Goal: Task Accomplishment & Management: Complete application form

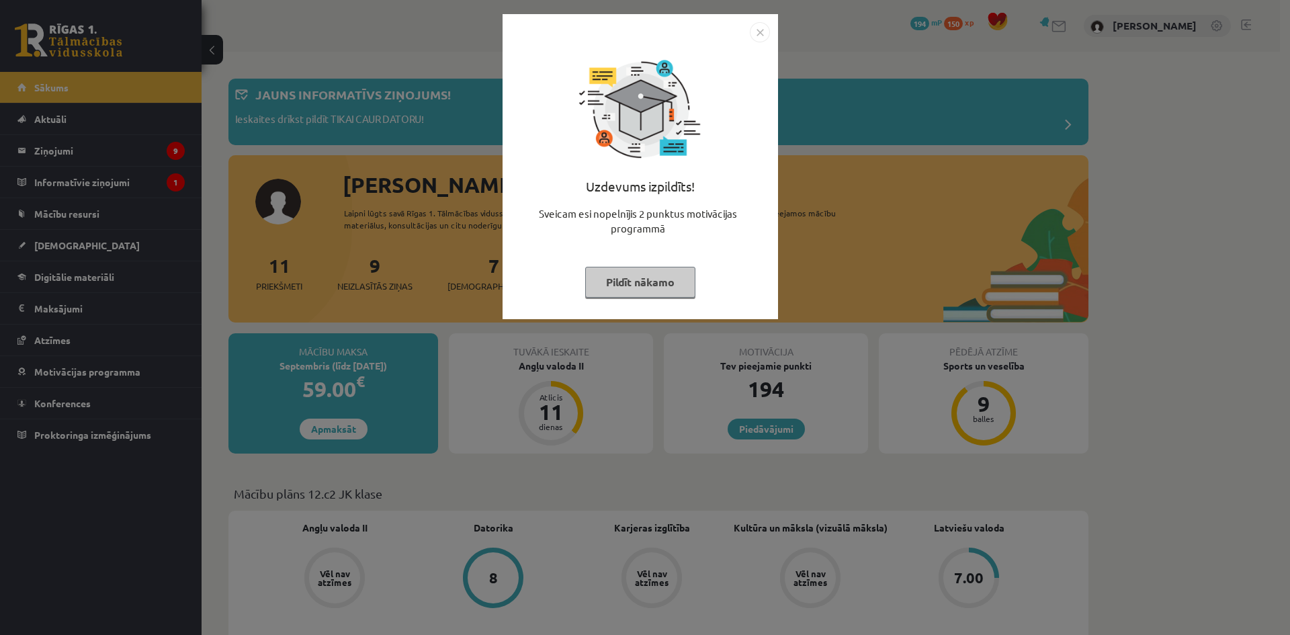
click at [648, 289] on button "Pildīt nākamo" at bounding box center [640, 282] width 110 height 31
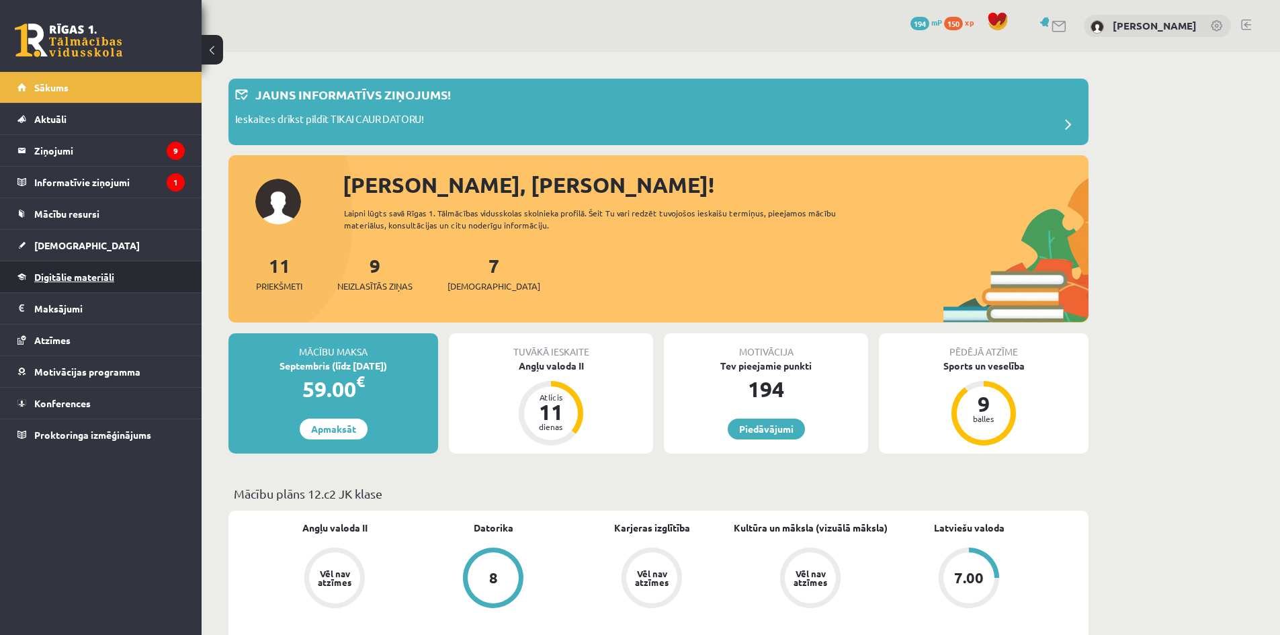
click at [75, 276] on span "Digitālie materiāli" at bounding box center [74, 277] width 80 height 12
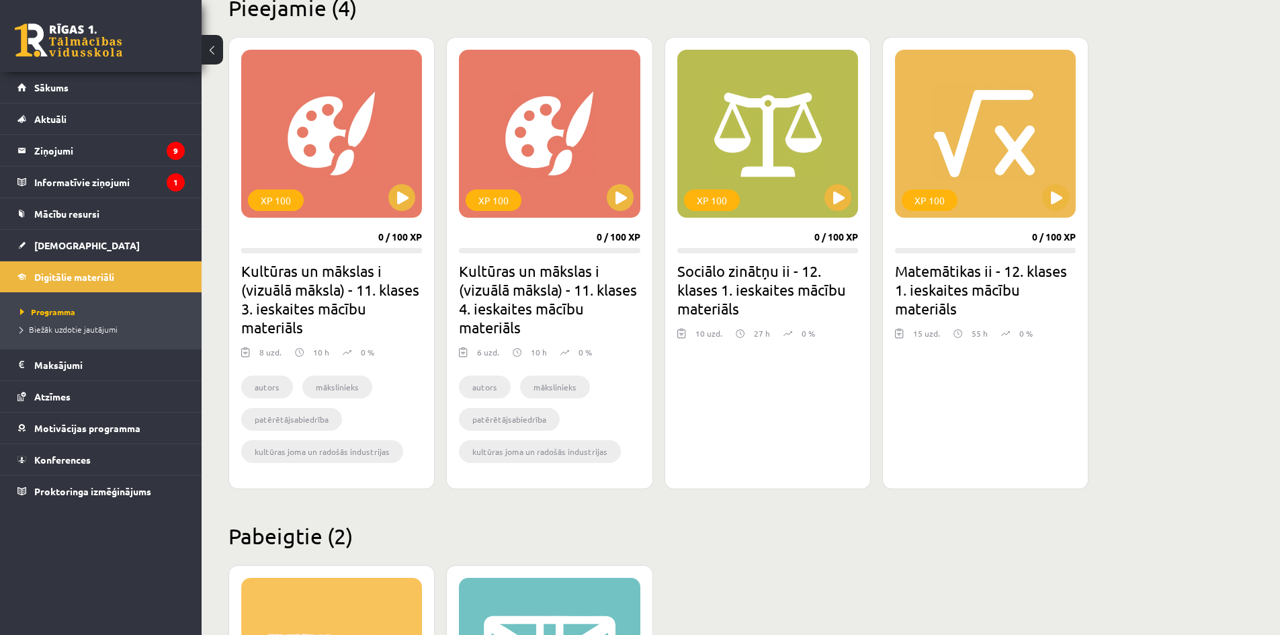
scroll to position [448, 0]
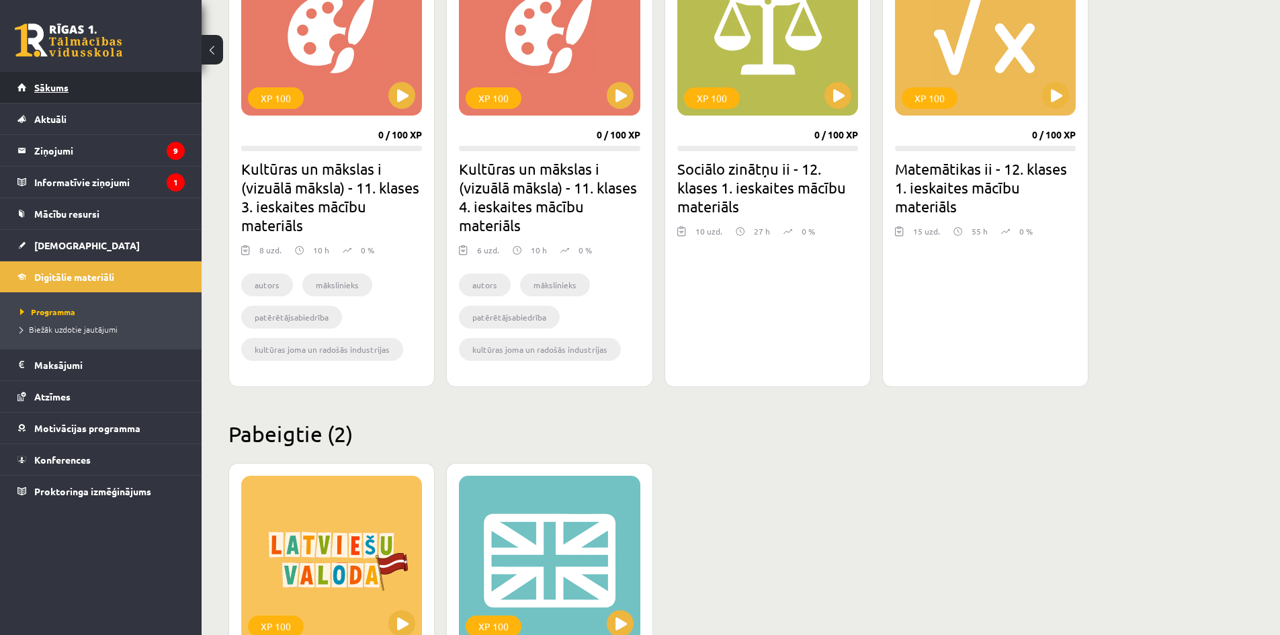
click at [104, 79] on link "Sākums" at bounding box center [100, 87] width 167 height 31
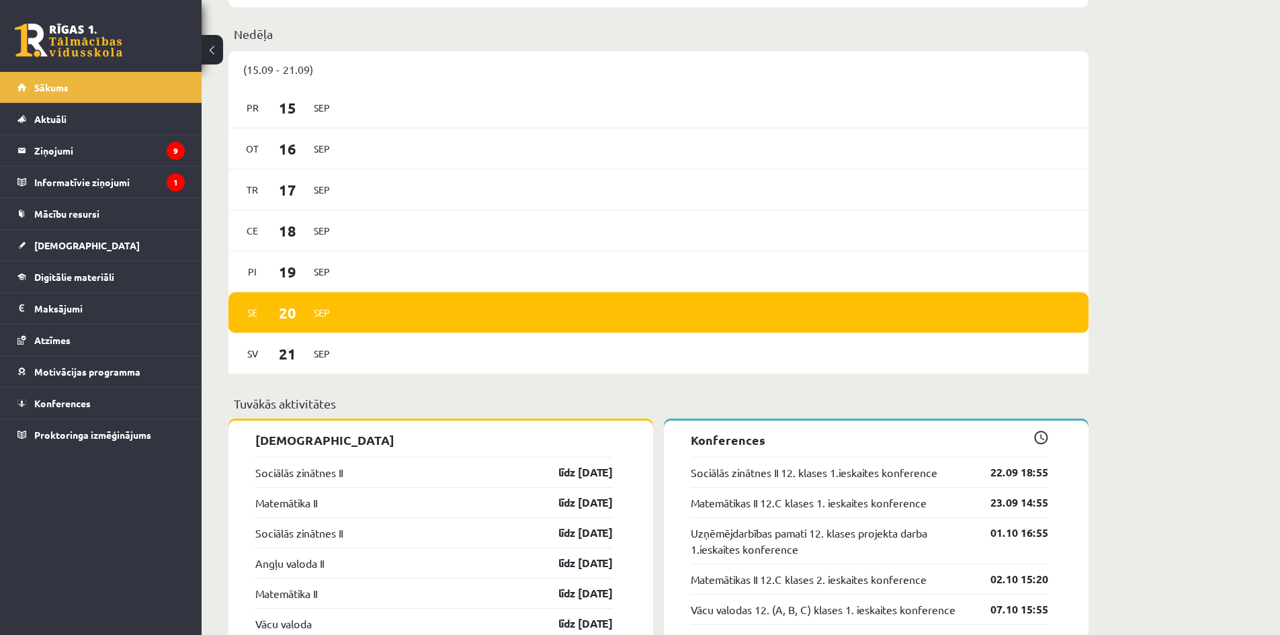
scroll to position [1343, 0]
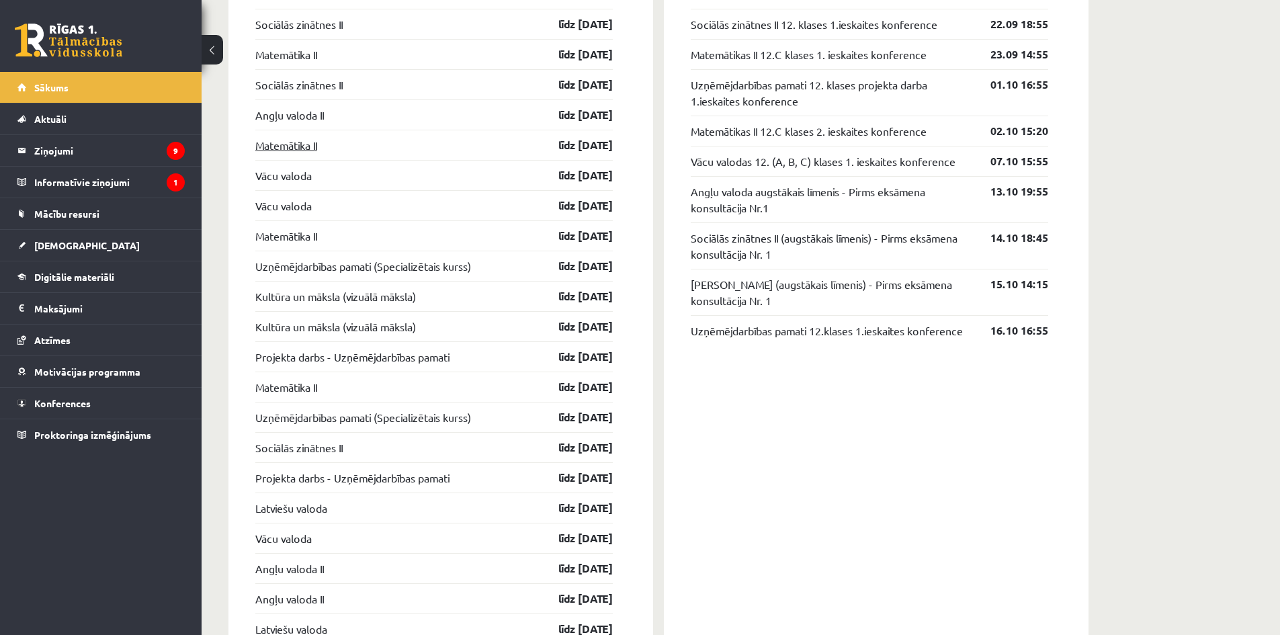
click at [304, 149] on link "Matemātika II" at bounding box center [286, 145] width 62 height 16
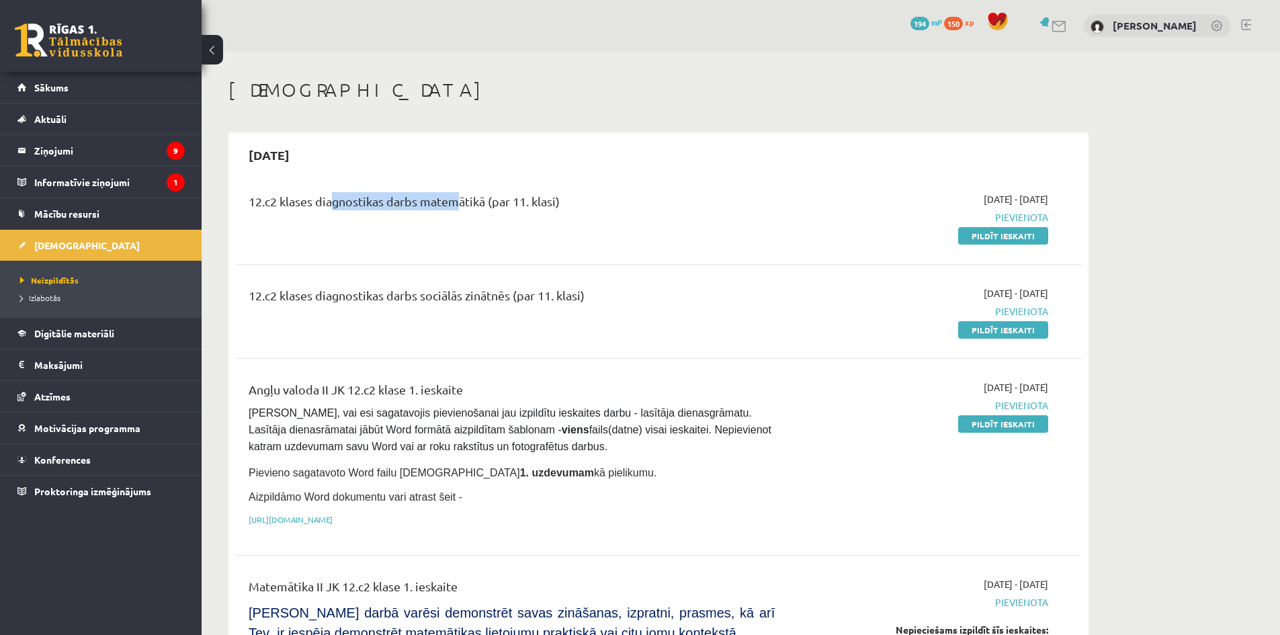
drag, startPoint x: 331, startPoint y: 200, endPoint x: 455, endPoint y: 204, distance: 123.6
click at [455, 204] on div "12.c2 klases diagnostikas darbs matemātikā (par 11. klasi)" at bounding box center [512, 204] width 526 height 25
click at [419, 247] on div "12.c2 klases diagnostikas darbs matemātikā (par 11. klasi) 2025-09-16 - 2025-09…" at bounding box center [658, 217] width 846 height 77
click at [416, 247] on div "12.c2 klases diagnostikas darbs matemātikā (par 11. klasi) 2025-09-16 - 2025-09…" at bounding box center [658, 217] width 846 height 77
click at [451, 224] on div "12.c2 klases diagnostikas darbs matemātikā (par 11. klasi)" at bounding box center [511, 217] width 546 height 50
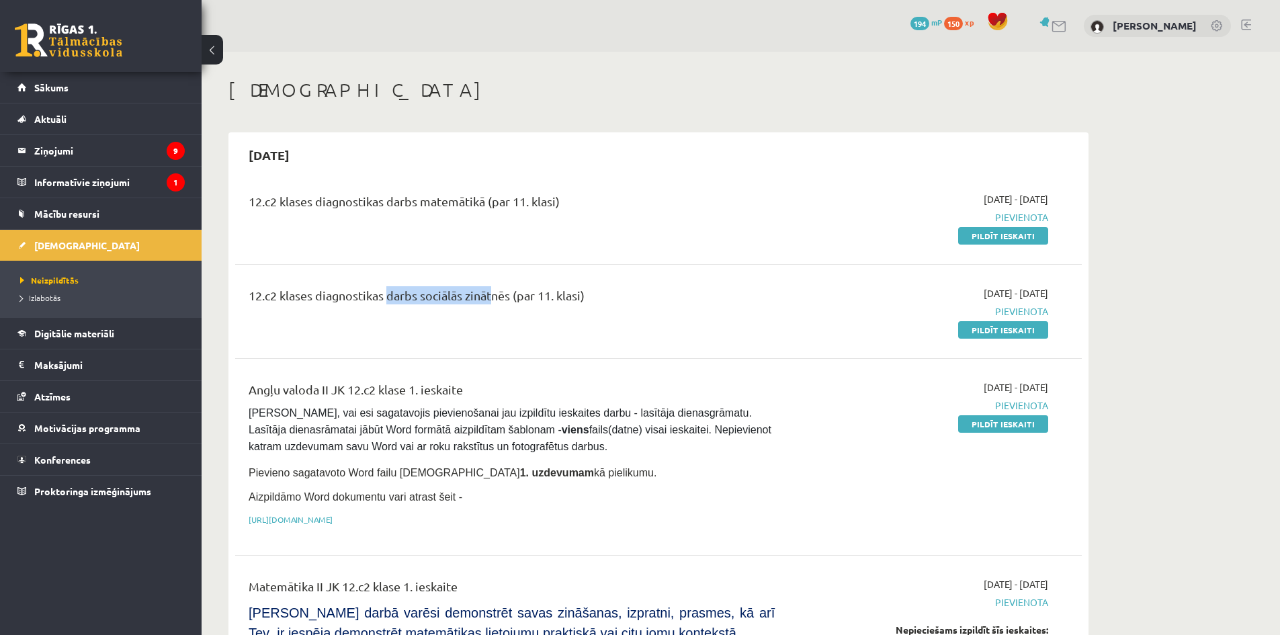
drag, startPoint x: 402, startPoint y: 269, endPoint x: 486, endPoint y: 271, distance: 84.7
click at [744, 304] on div "12.c2 klases diagnostikas darbs sociālās zinātnēs (par 11. klasi)" at bounding box center [512, 298] width 526 height 25
click at [68, 77] on link "Sākums" at bounding box center [100, 87] width 167 height 31
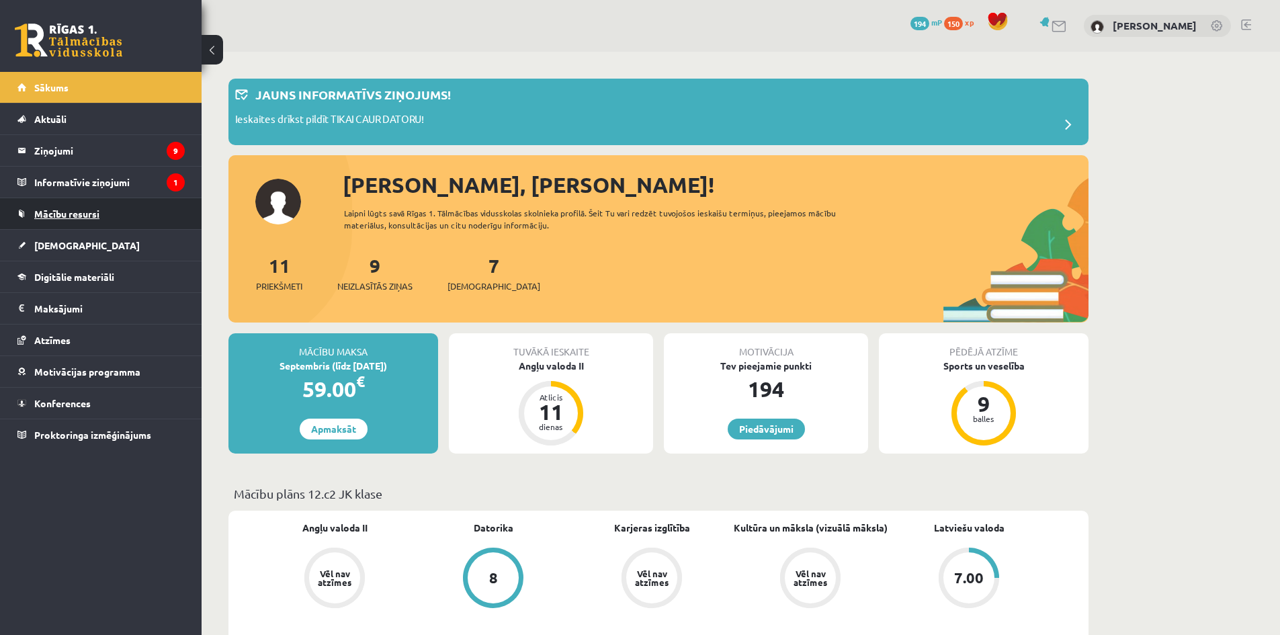
click at [78, 223] on link "Mācību resursi" at bounding box center [100, 213] width 167 height 31
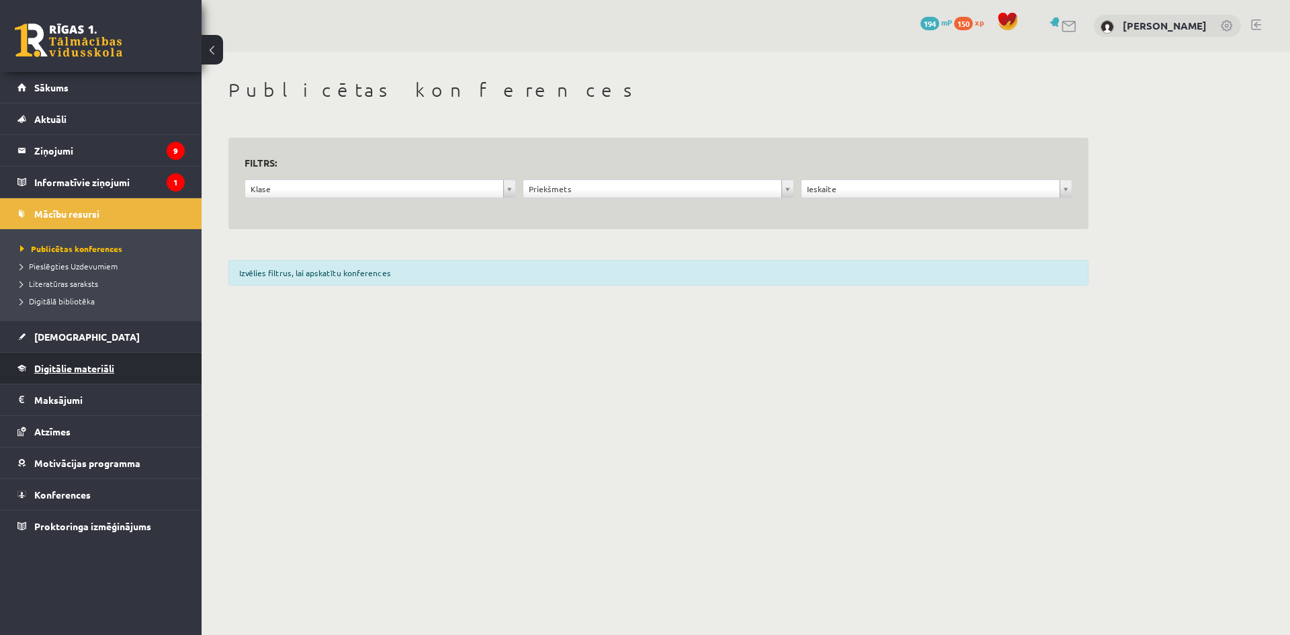
click at [56, 359] on link "Digitālie materiāli" at bounding box center [100, 368] width 167 height 31
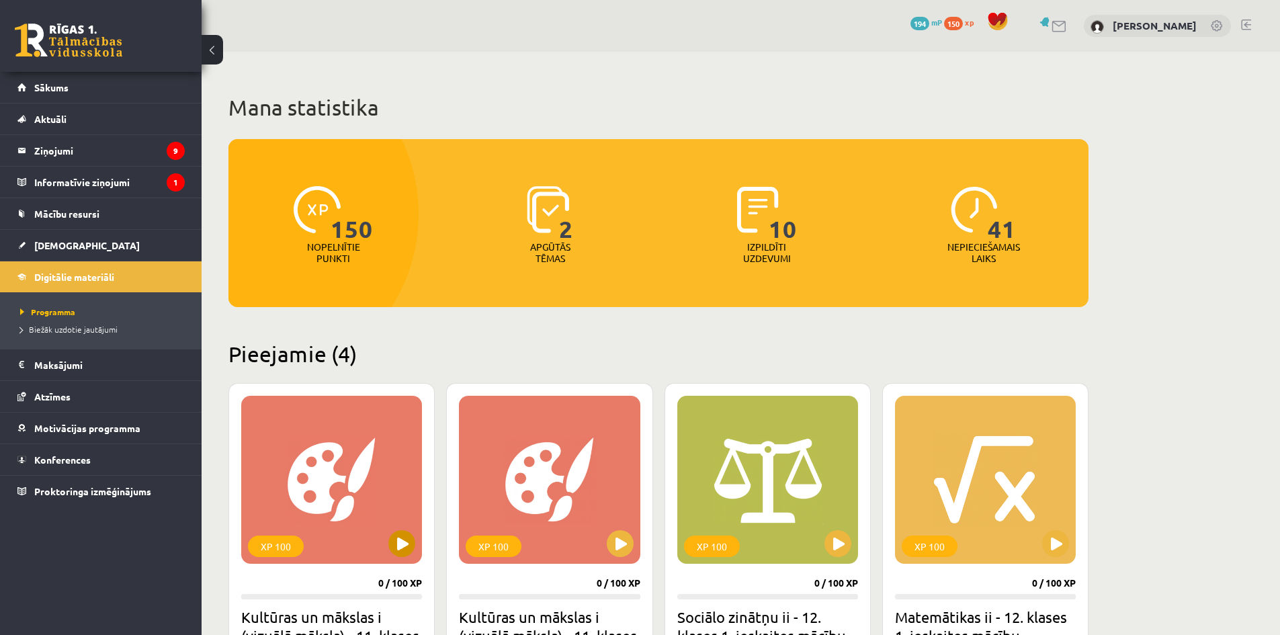
scroll to position [448, 0]
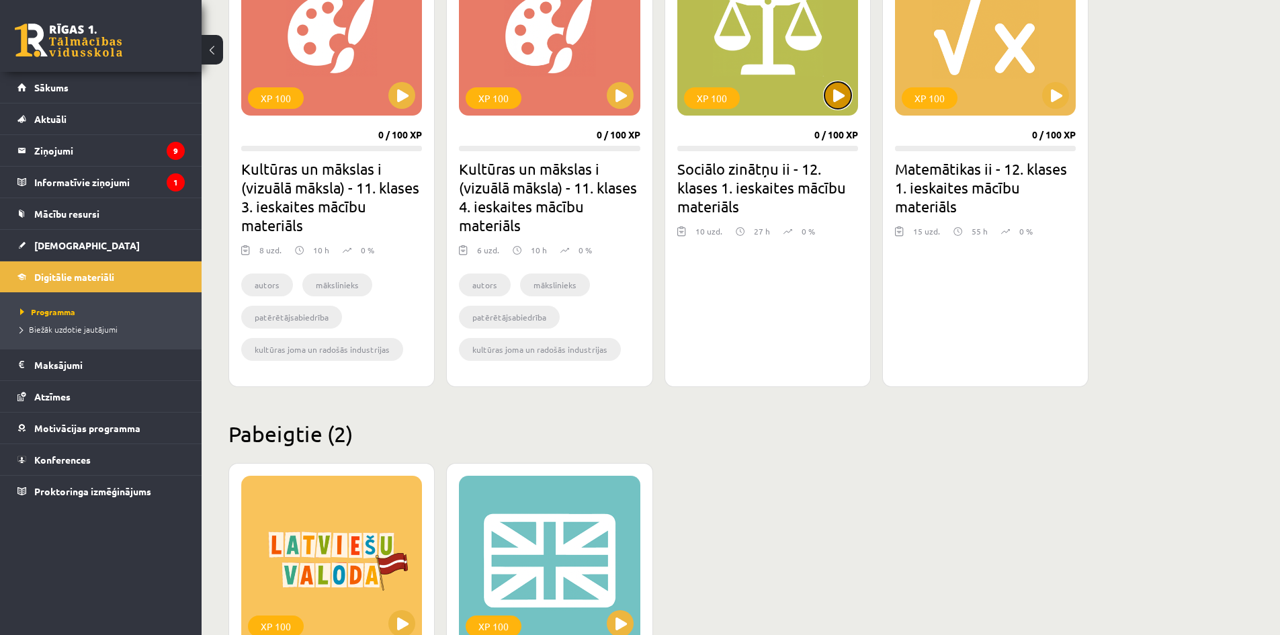
click at [839, 99] on button at bounding box center [837, 95] width 27 height 27
click at [764, 29] on div "XP 100" at bounding box center [767, 32] width 181 height 168
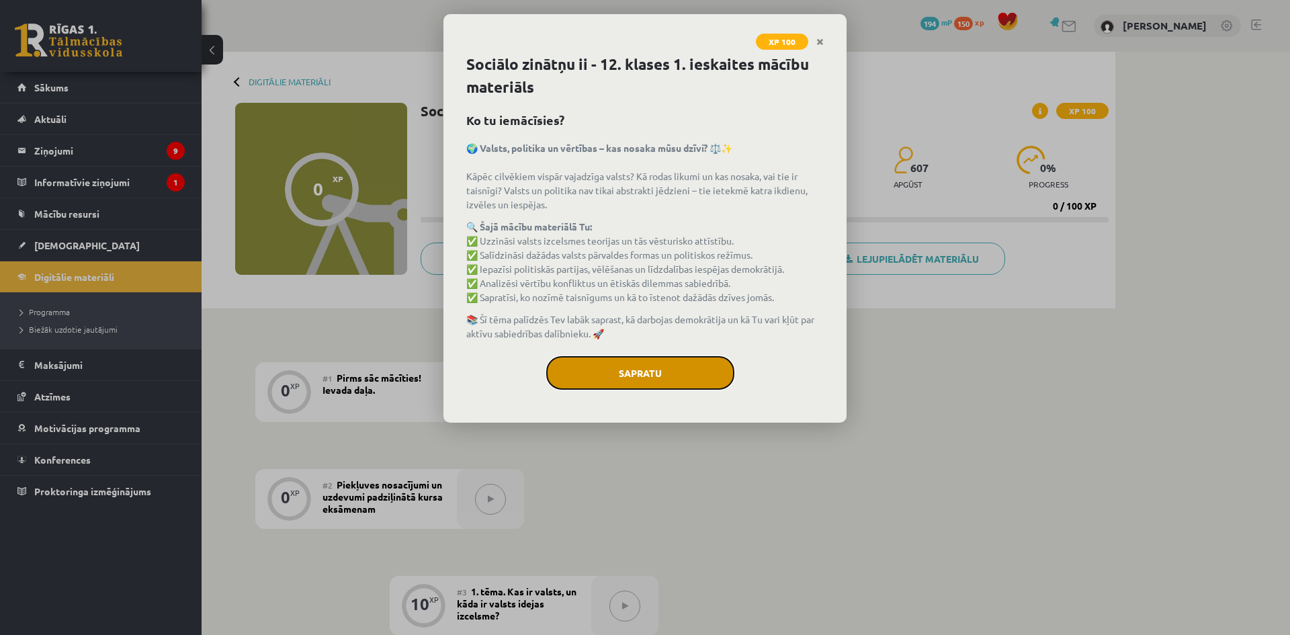
click at [661, 370] on button "Sapratu" at bounding box center [640, 373] width 188 height 34
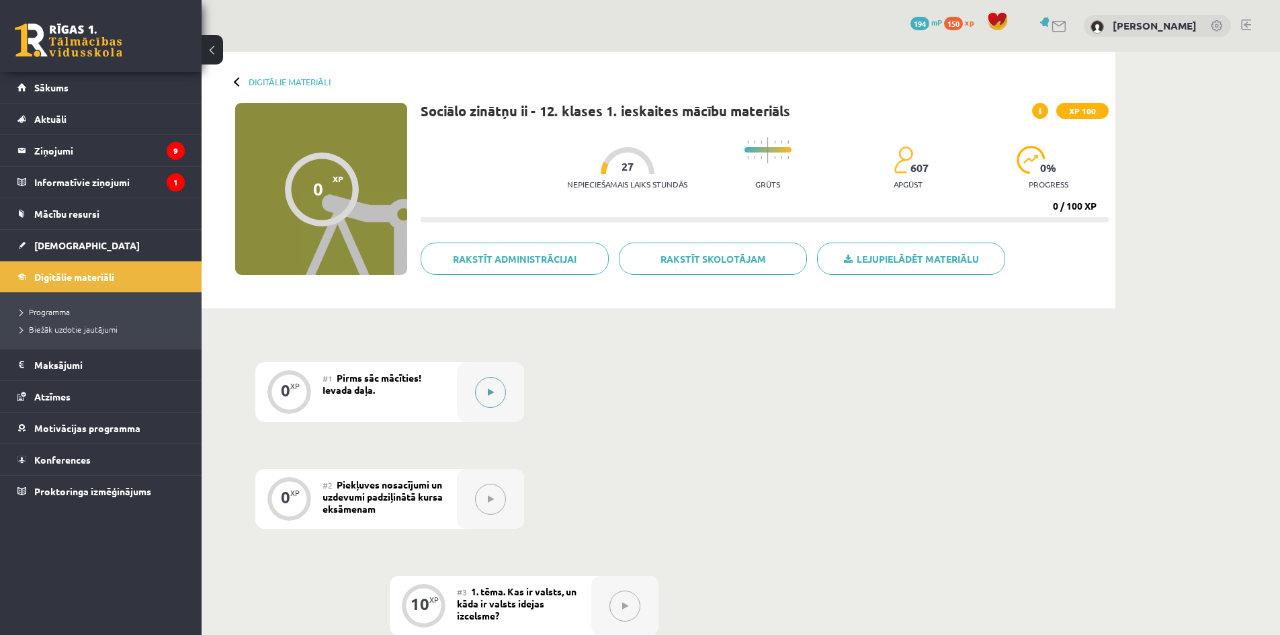
click at [502, 388] on button at bounding box center [490, 392] width 31 height 31
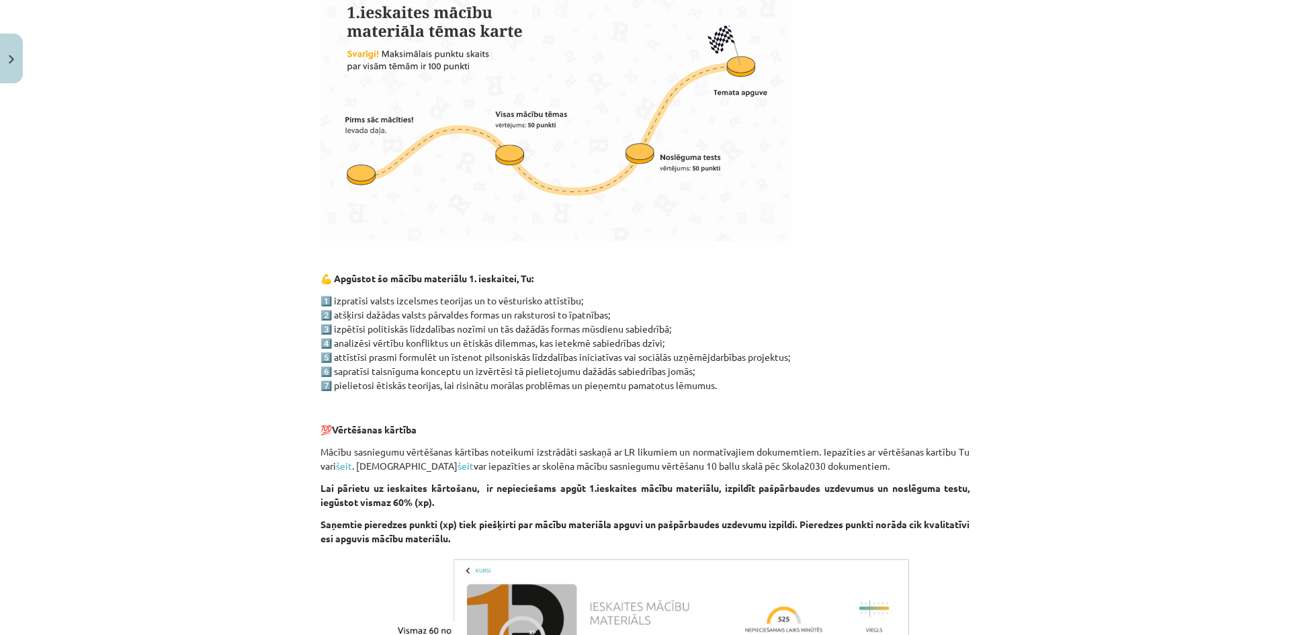
scroll to position [713, 0]
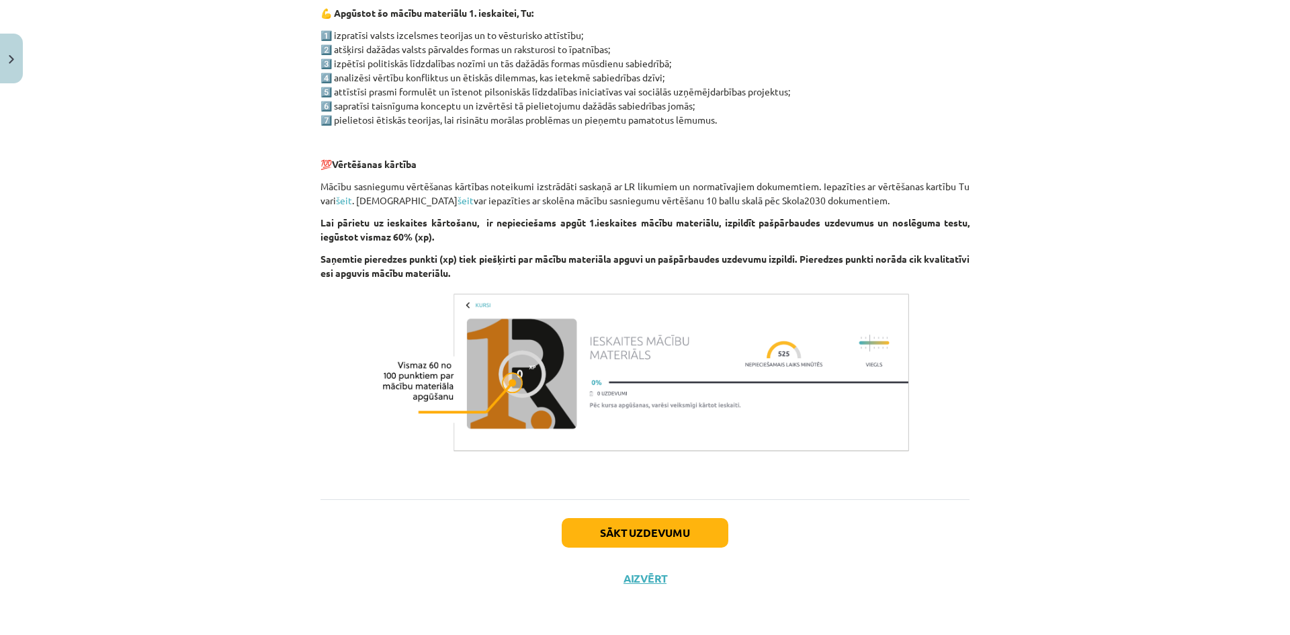
click at [642, 586] on div "Sākt uzdevumu Aizvērt" at bounding box center [644, 546] width 649 height 94
click at [637, 577] on button "Aizvērt" at bounding box center [644, 578] width 51 height 13
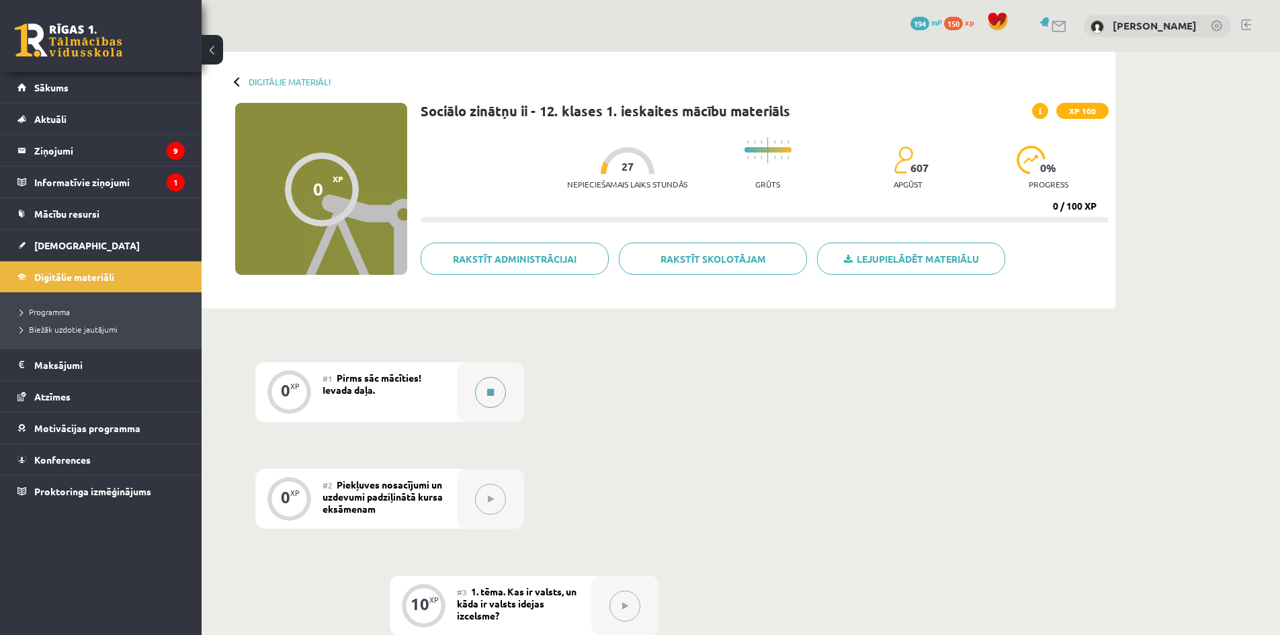
click at [480, 378] on div at bounding box center [490, 392] width 67 height 60
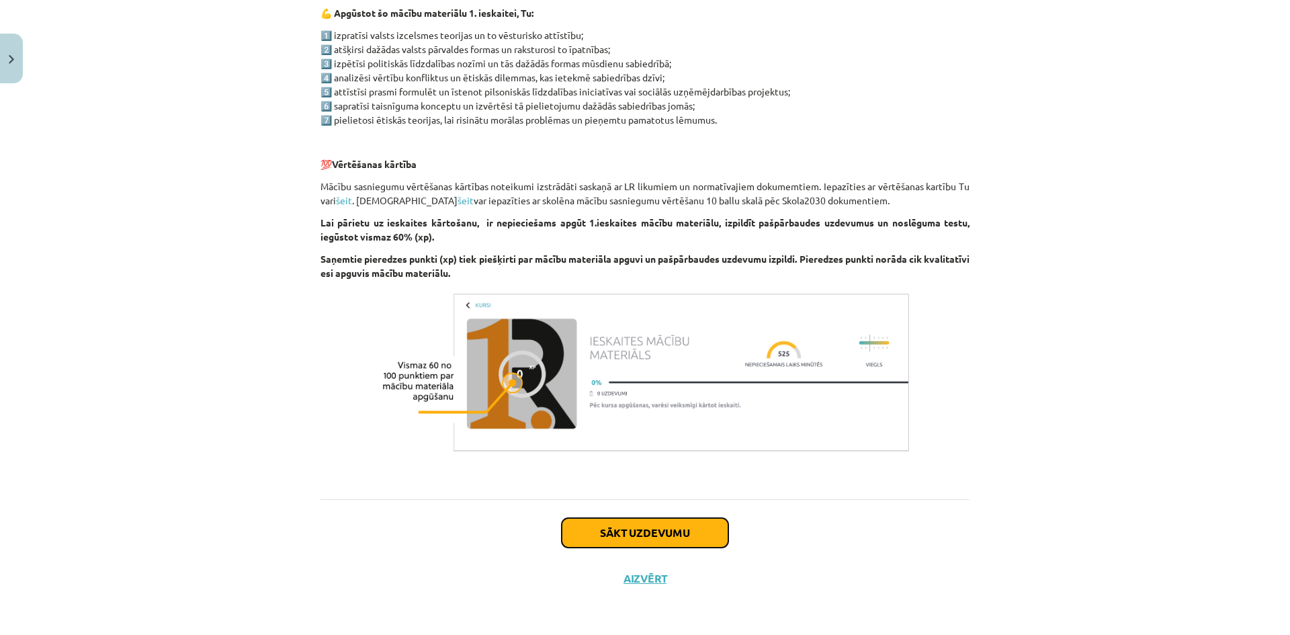
click at [641, 532] on button "Sākt uzdevumu" at bounding box center [645, 533] width 167 height 30
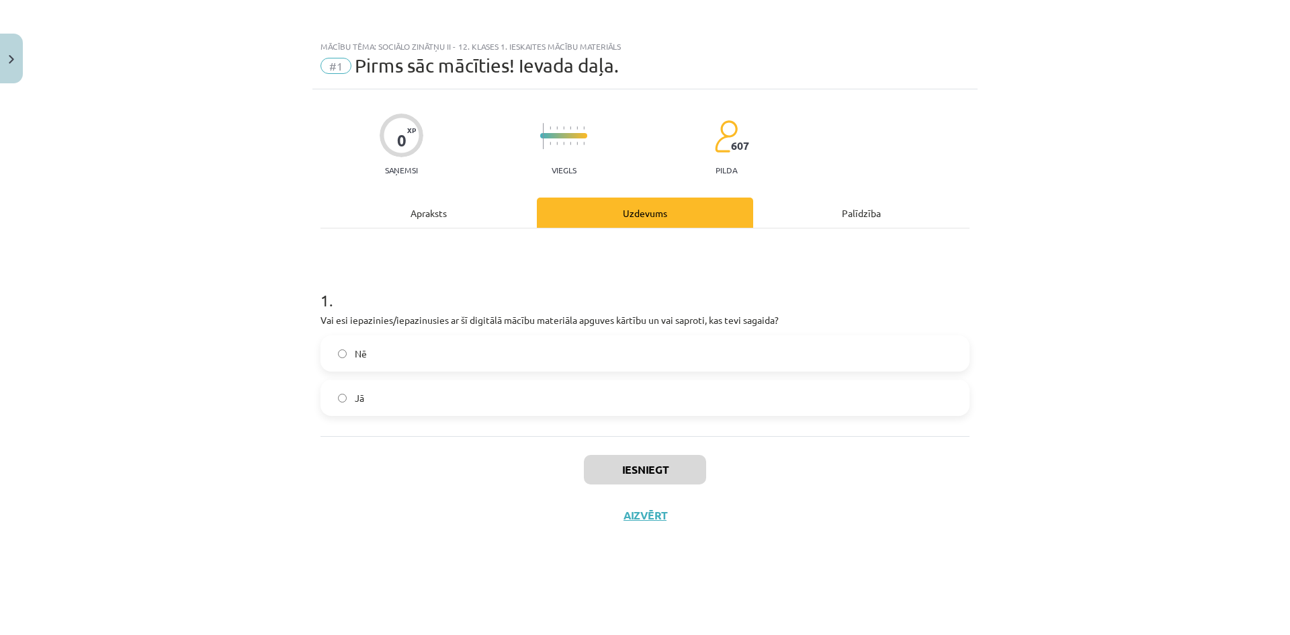
click at [347, 400] on label "Jā" at bounding box center [645, 398] width 646 height 34
click at [683, 464] on button "Iesniegt" at bounding box center [645, 470] width 122 height 30
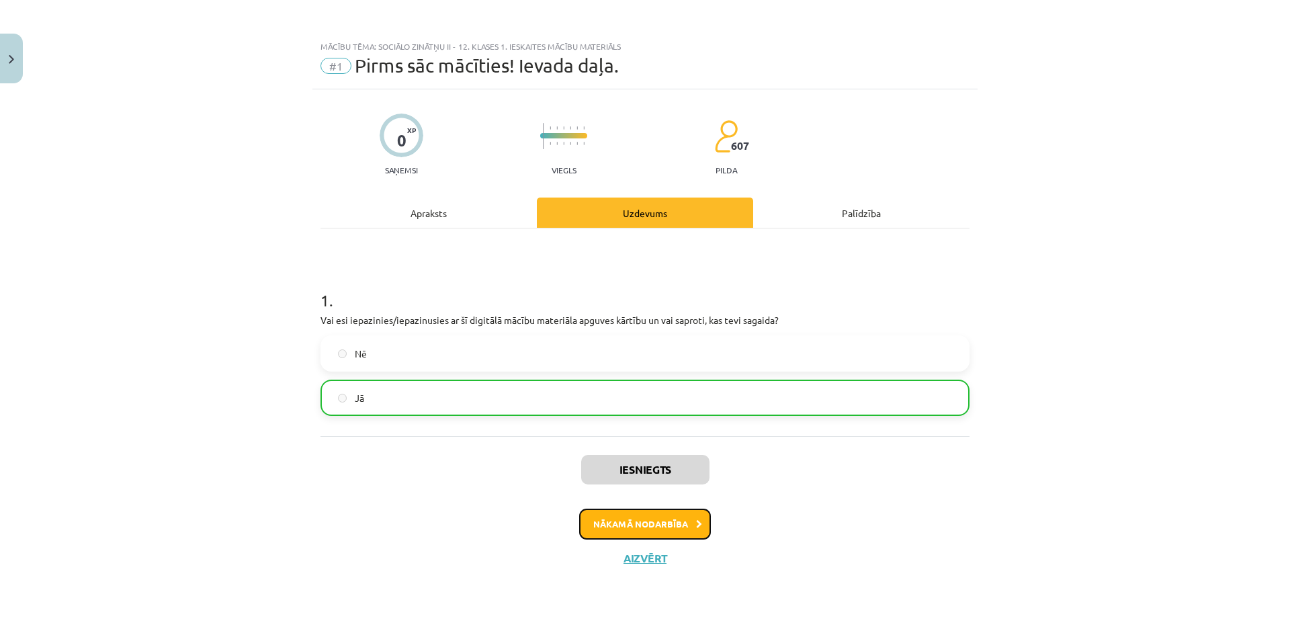
click at [680, 519] on button "Nākamā nodarbība" at bounding box center [645, 524] width 132 height 31
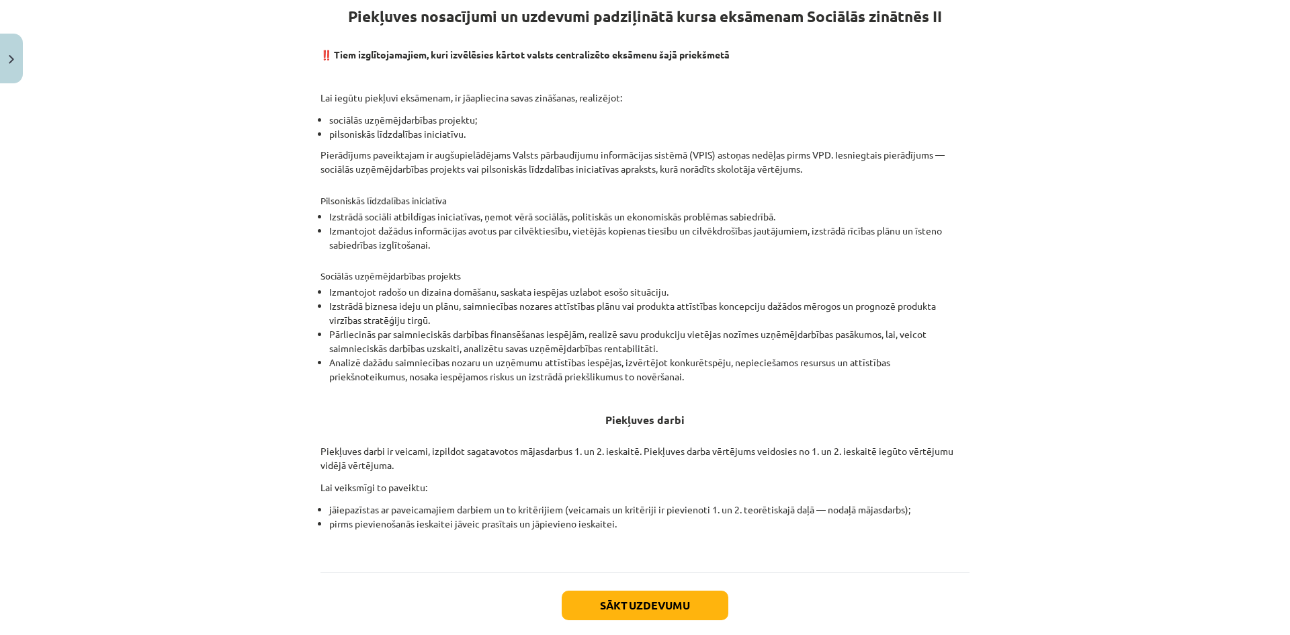
scroll to position [328, 0]
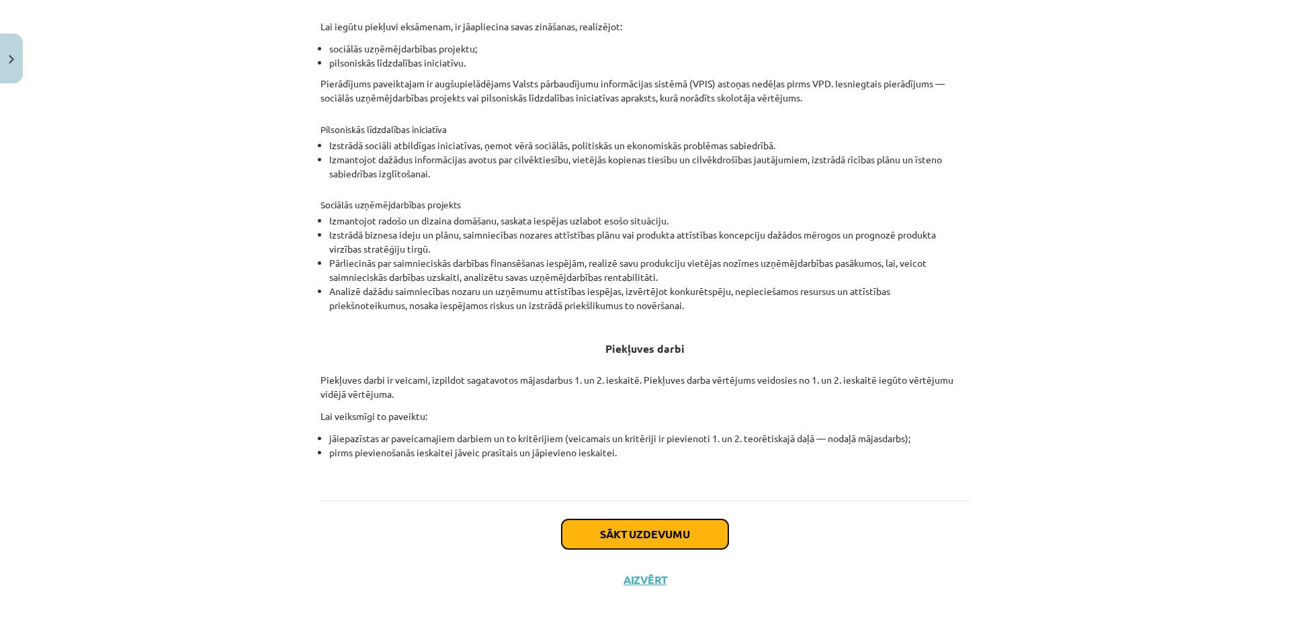
click at [707, 527] on button "Sākt uzdevumu" at bounding box center [645, 534] width 167 height 30
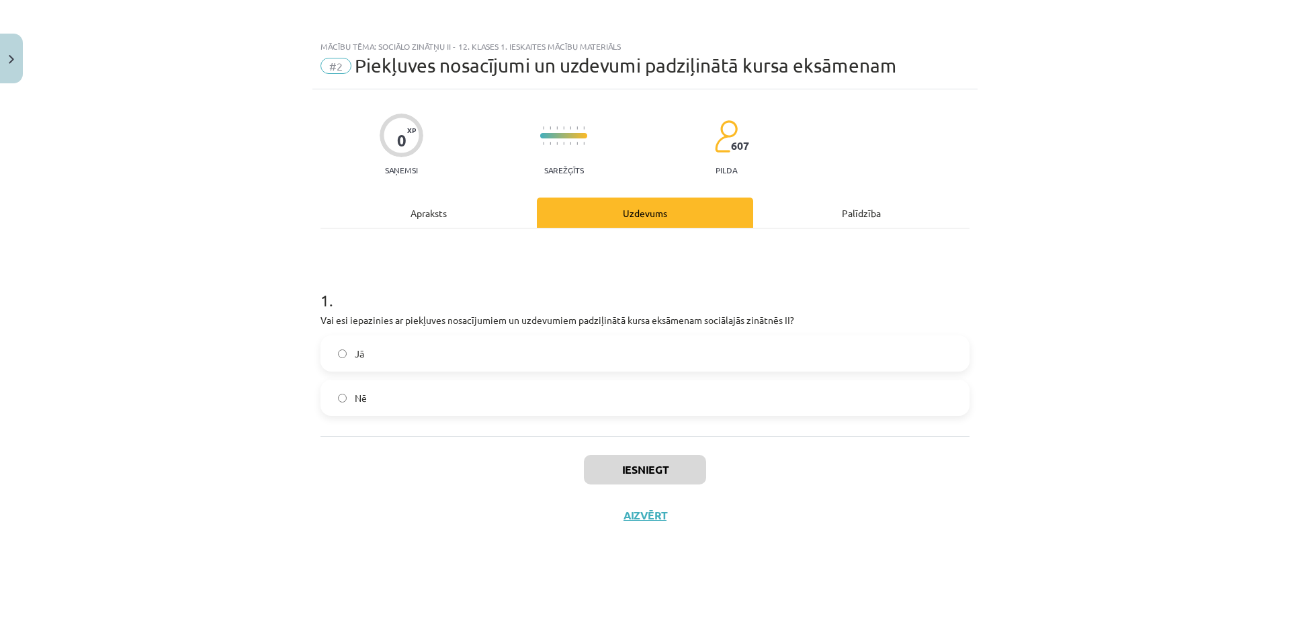
click at [452, 220] on div "Apraksts" at bounding box center [428, 212] width 216 height 30
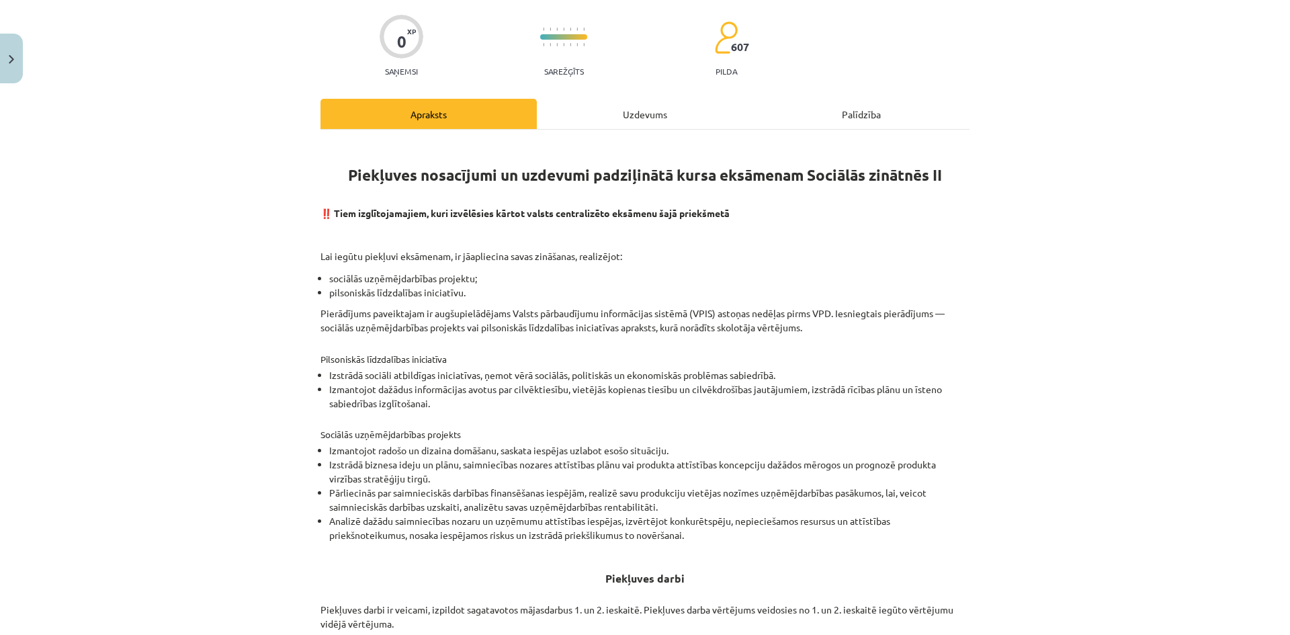
scroll to position [328, 0]
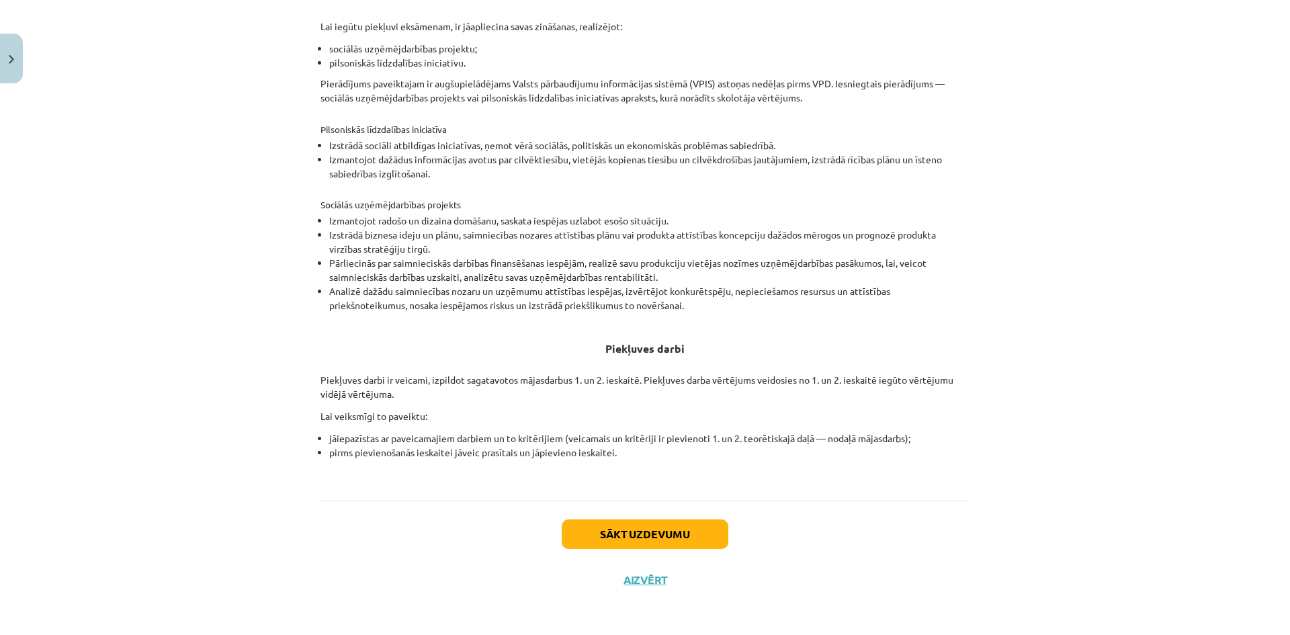
click at [696, 517] on div "Sākt uzdevumu Aizvērt" at bounding box center [644, 547] width 649 height 94
click at [706, 523] on button "Sākt uzdevumu" at bounding box center [645, 534] width 167 height 30
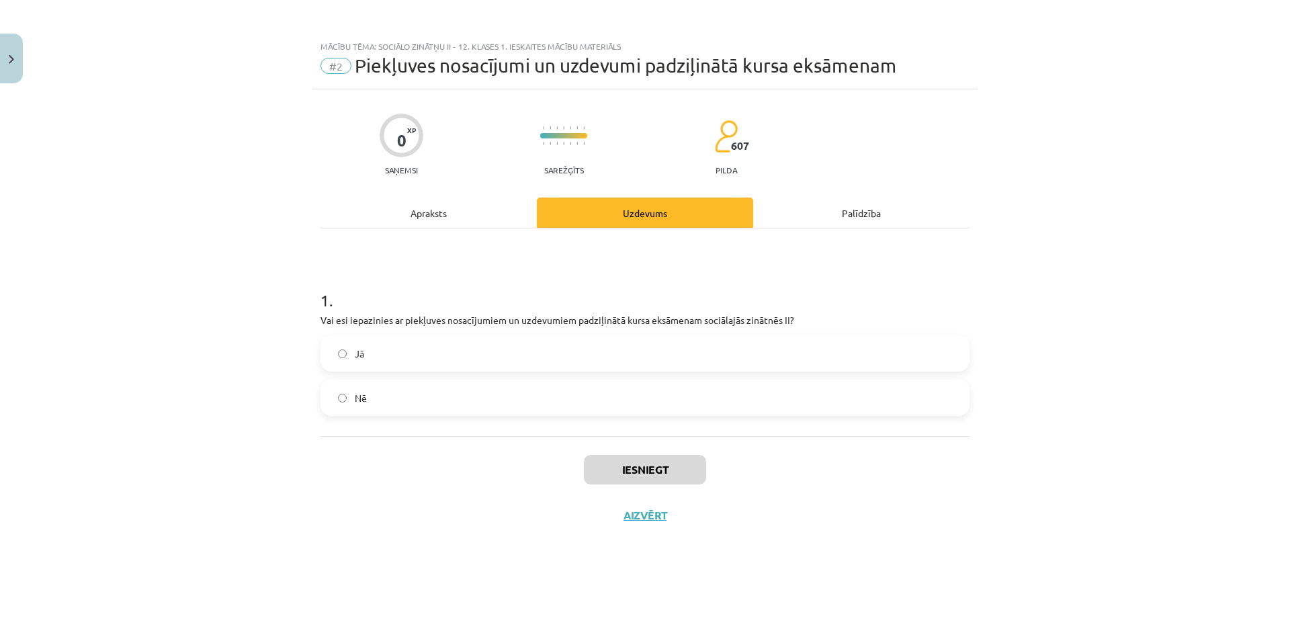
drag, startPoint x: 436, startPoint y: 355, endPoint x: 478, endPoint y: 369, distance: 44.2
click at [436, 354] on label "Jā" at bounding box center [645, 354] width 646 height 34
click at [614, 469] on button "Iesniegt" at bounding box center [645, 470] width 122 height 30
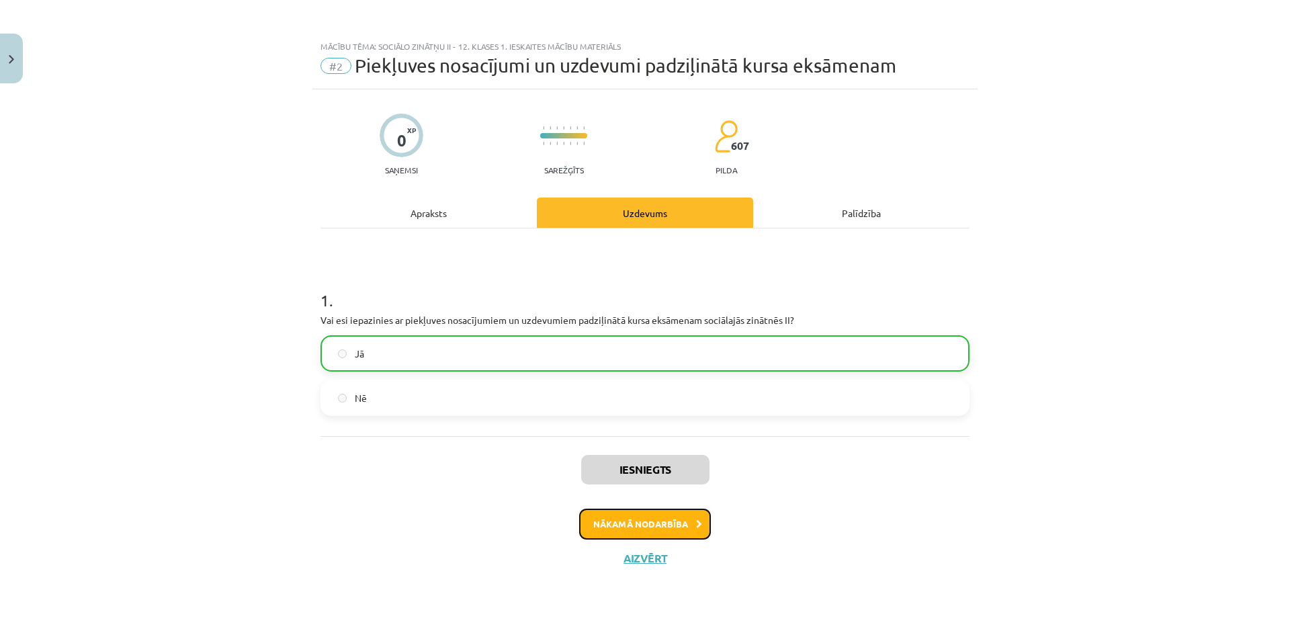
click at [645, 529] on button "Nākamā nodarbība" at bounding box center [645, 524] width 132 height 31
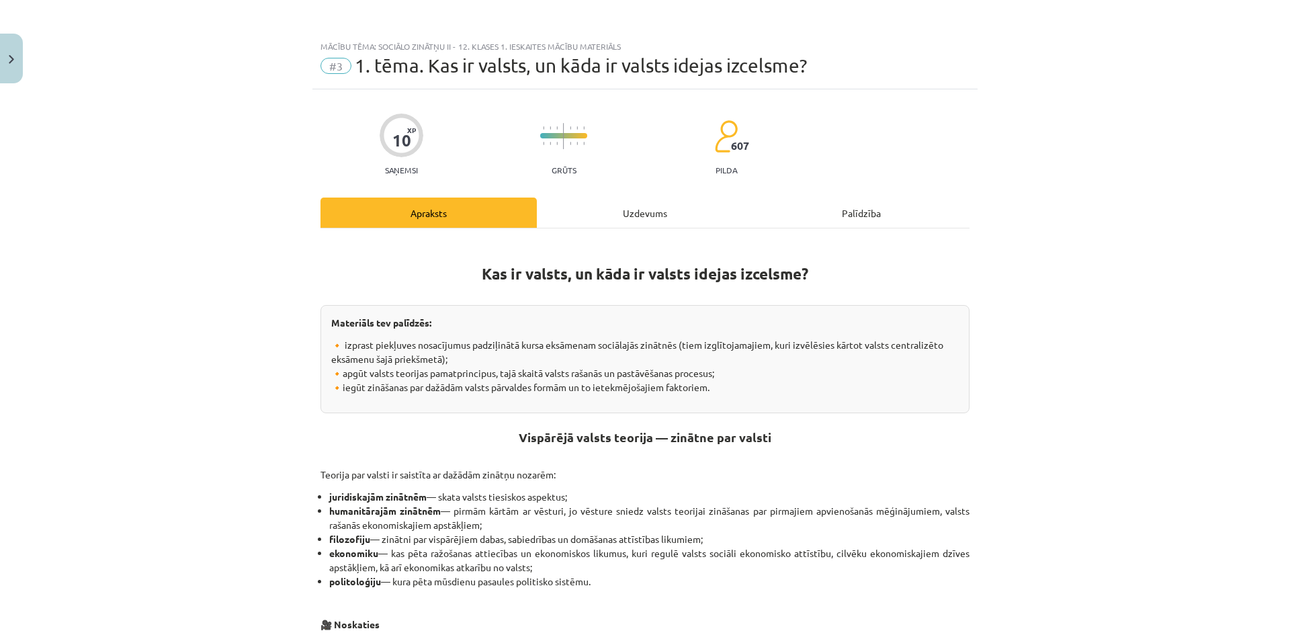
scroll to position [611, 0]
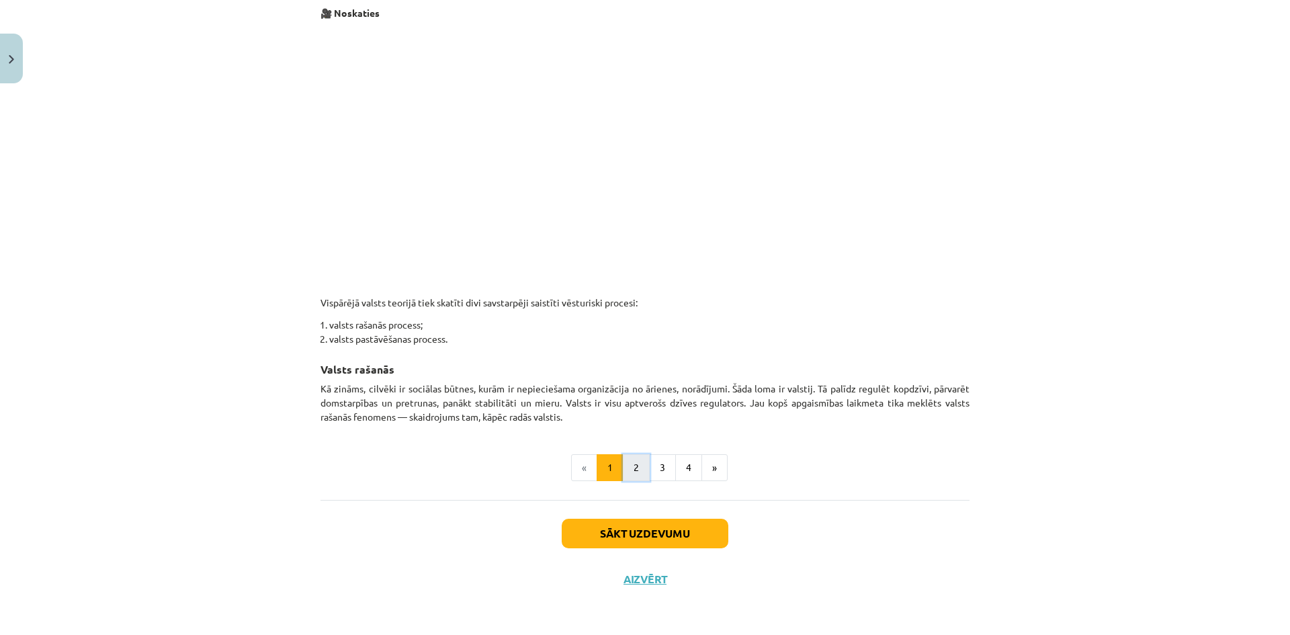
click at [642, 462] on button "2" at bounding box center [636, 467] width 27 height 27
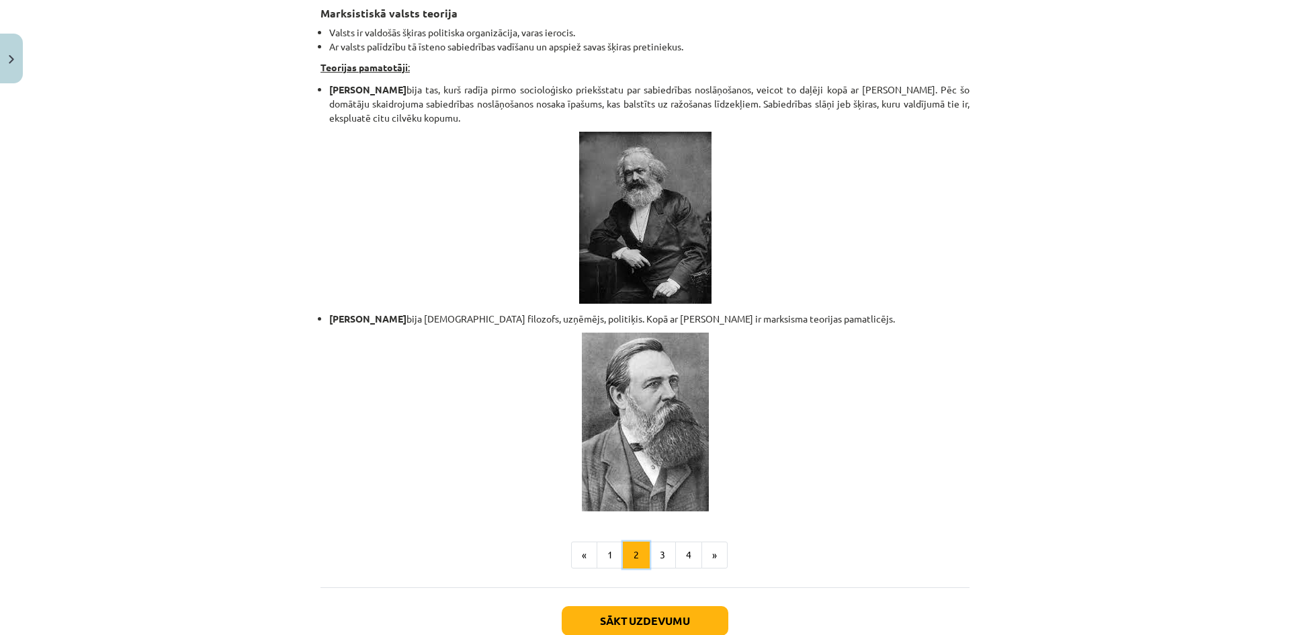
scroll to position [2757, 0]
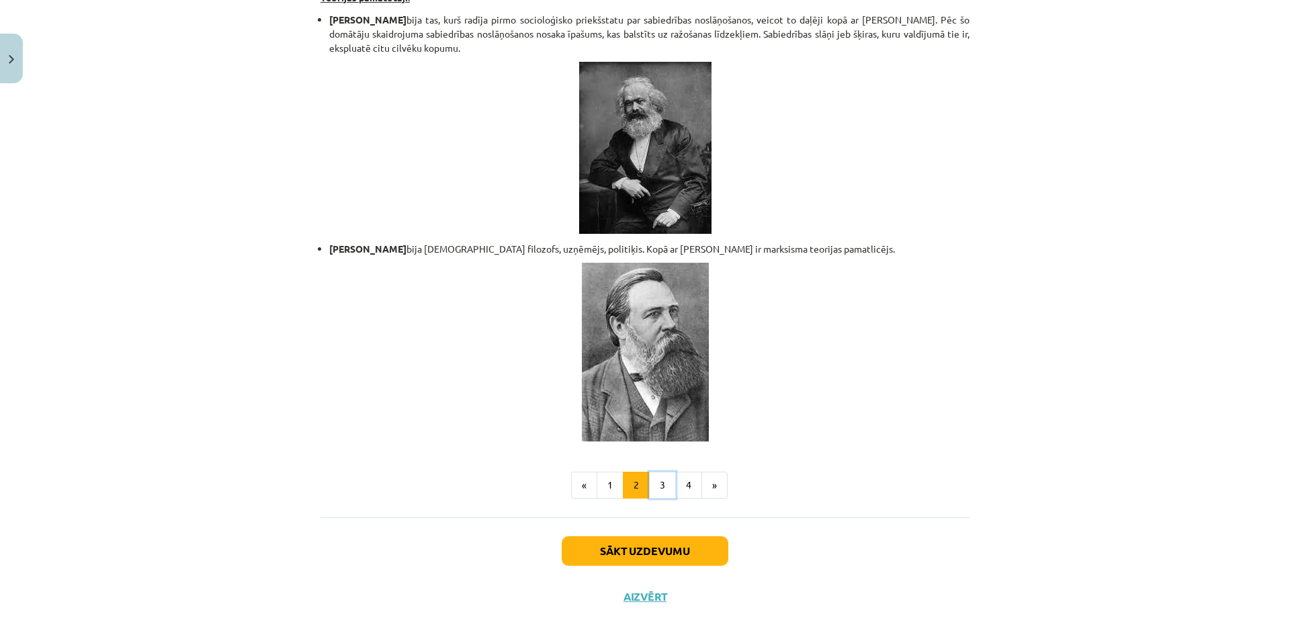
click at [658, 472] on button "3" at bounding box center [662, 485] width 27 height 27
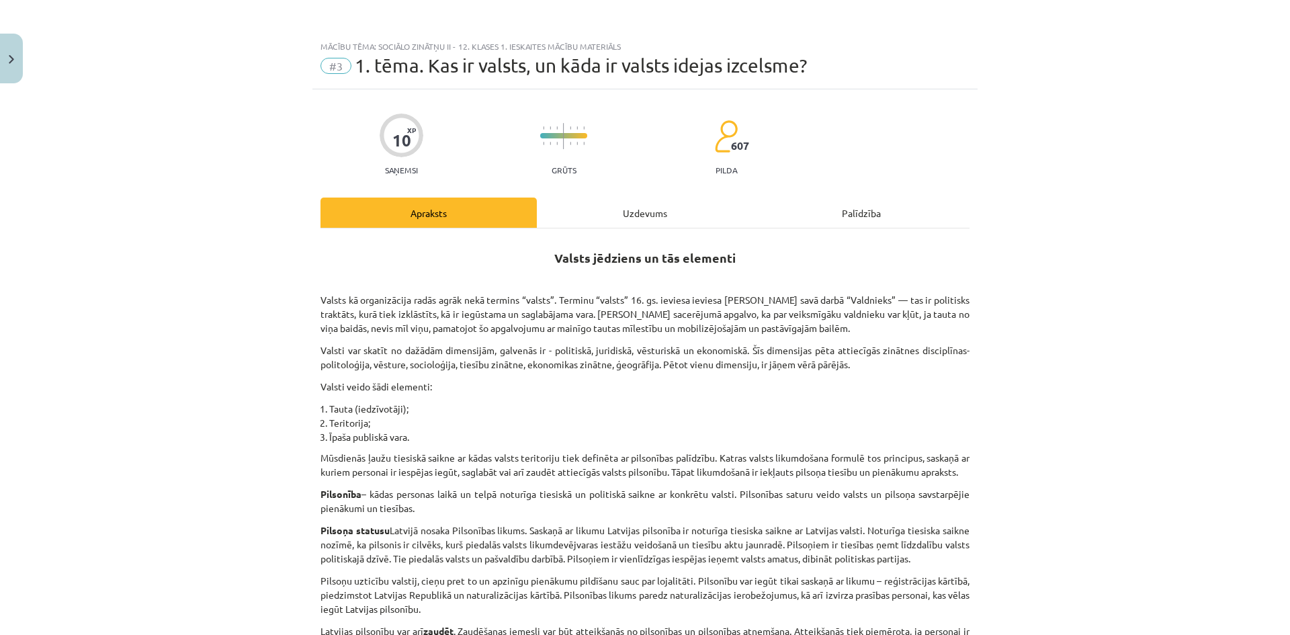
scroll to position [663, 0]
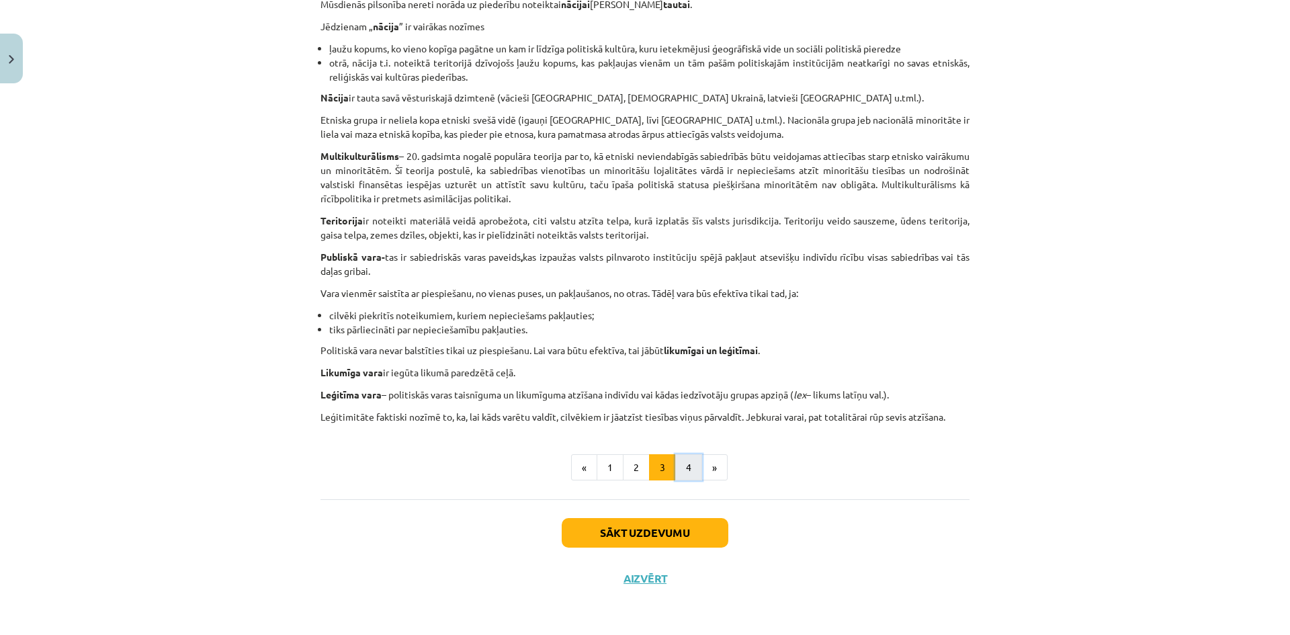
click at [689, 457] on button "4" at bounding box center [688, 467] width 27 height 27
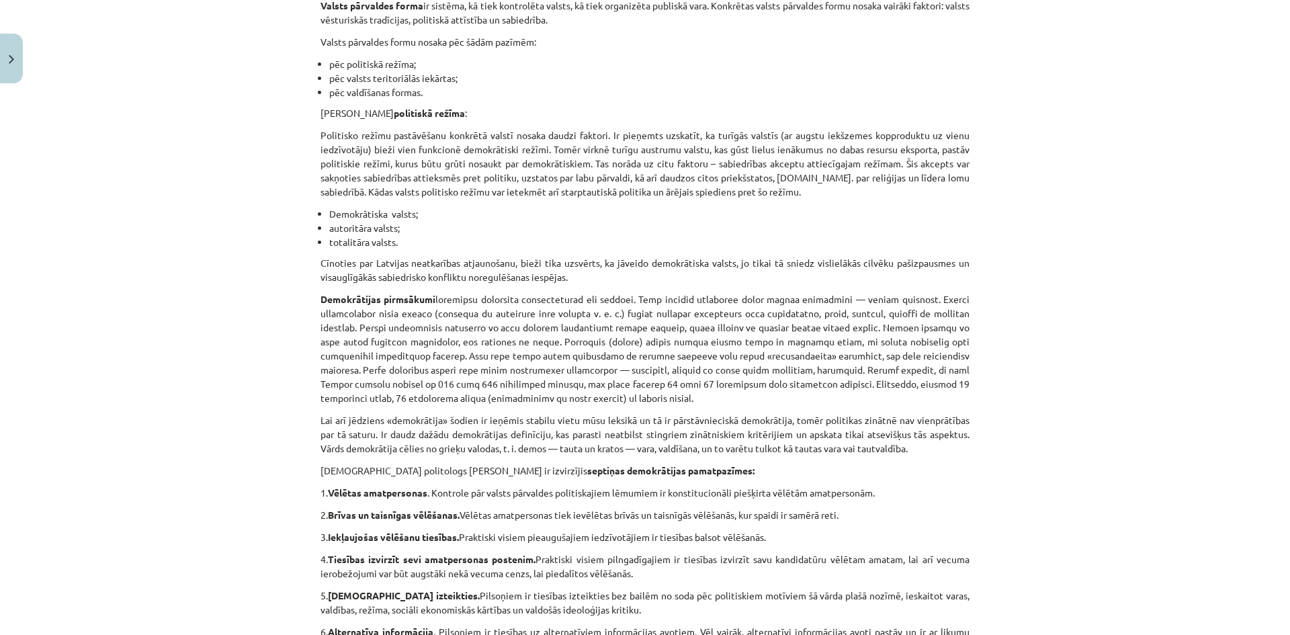
scroll to position [0, 0]
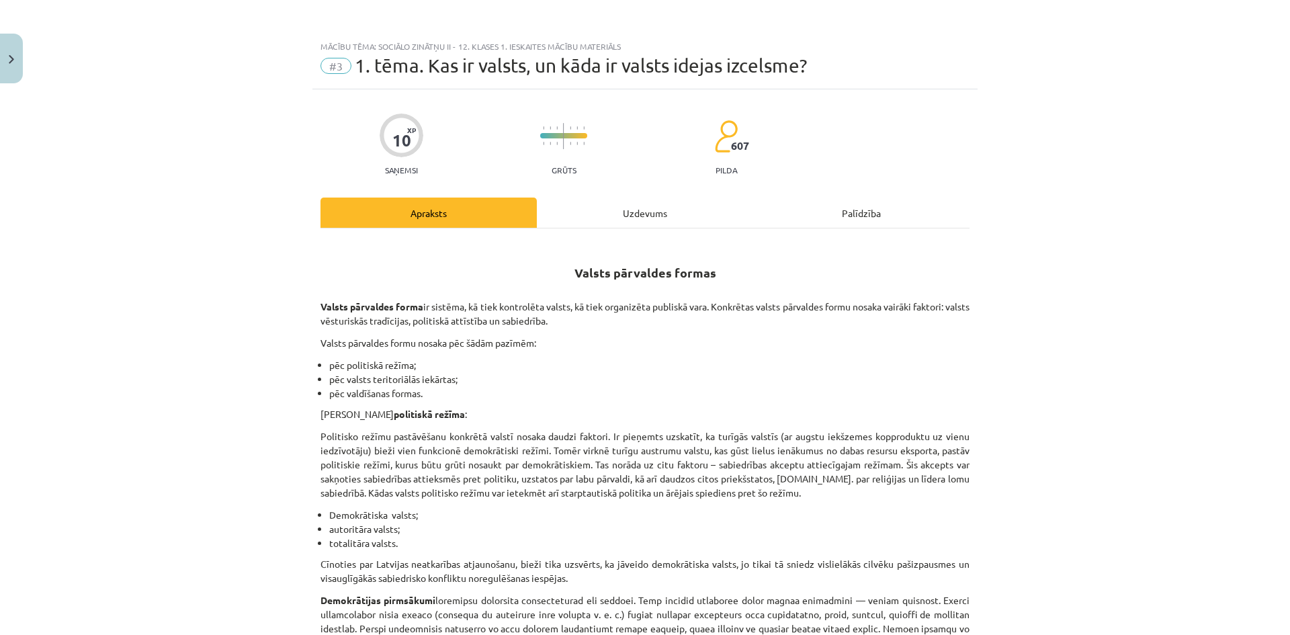
click at [627, 212] on div "Uzdevums" at bounding box center [645, 212] width 216 height 30
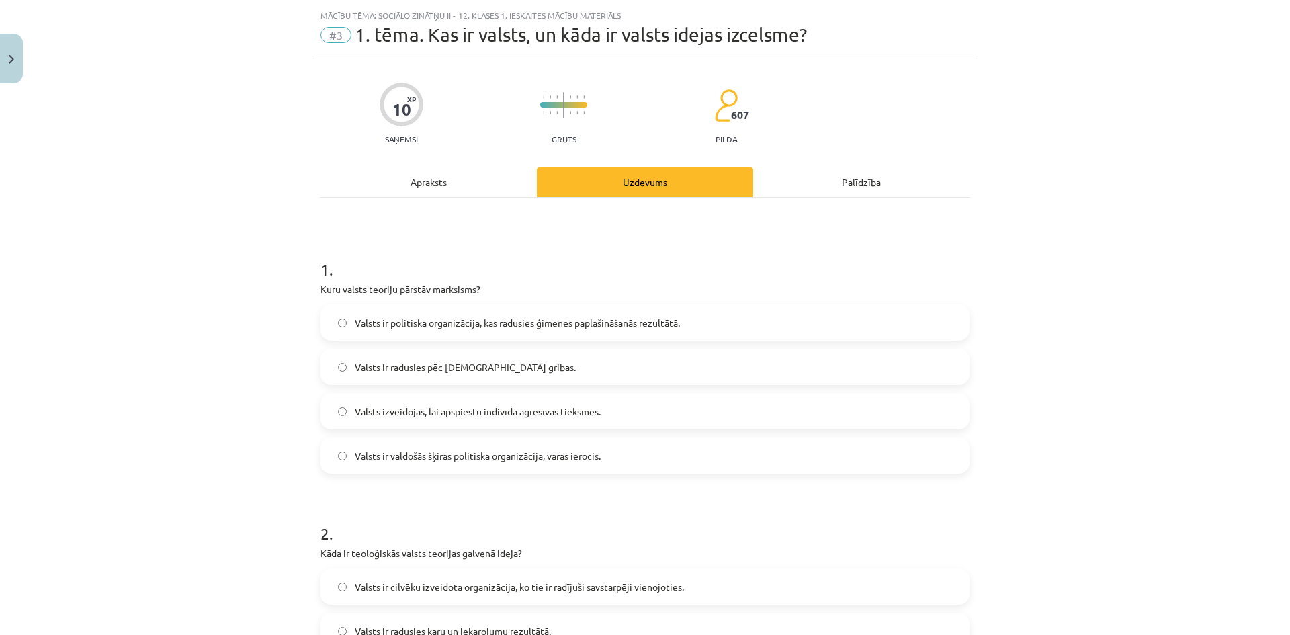
scroll to position [34, 0]
click at [399, 179] on div "Apraksts" at bounding box center [428, 179] width 216 height 30
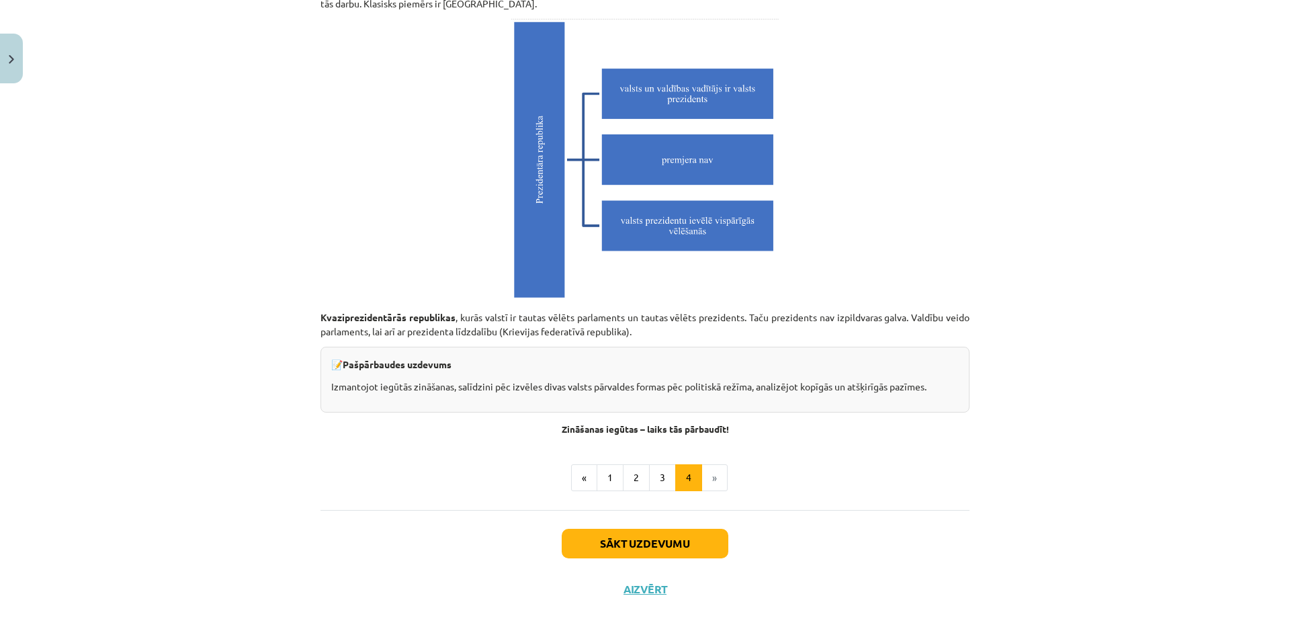
scroll to position [3684, 0]
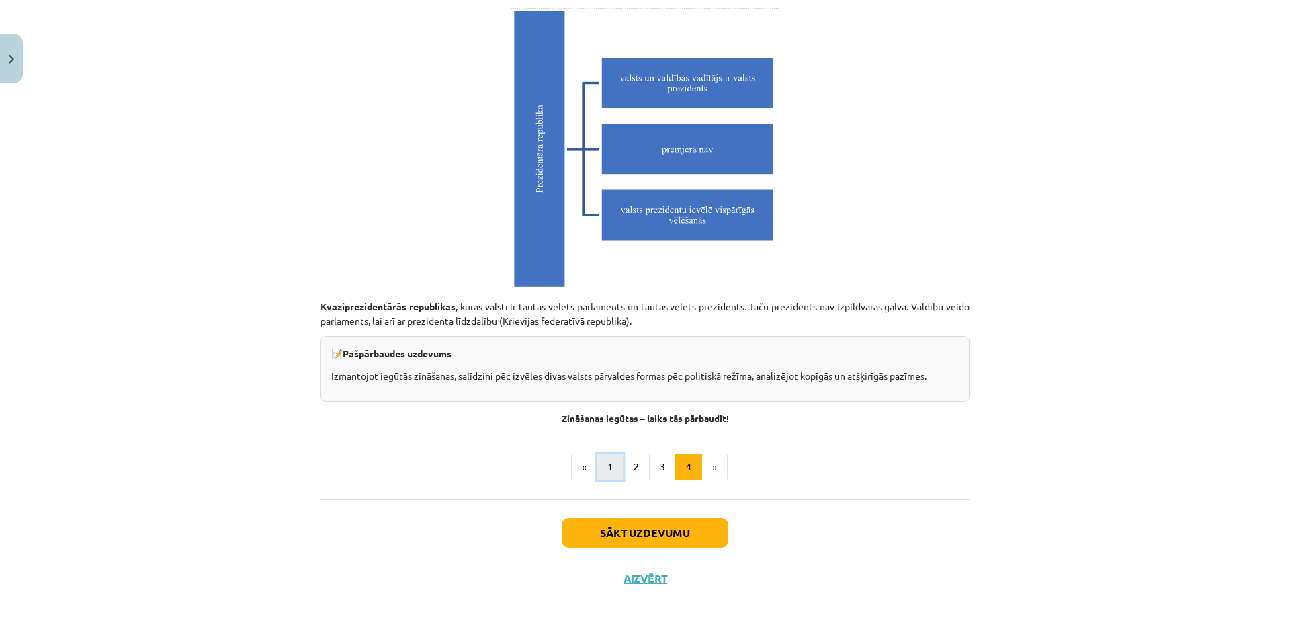
click at [611, 464] on button "1" at bounding box center [610, 466] width 27 height 27
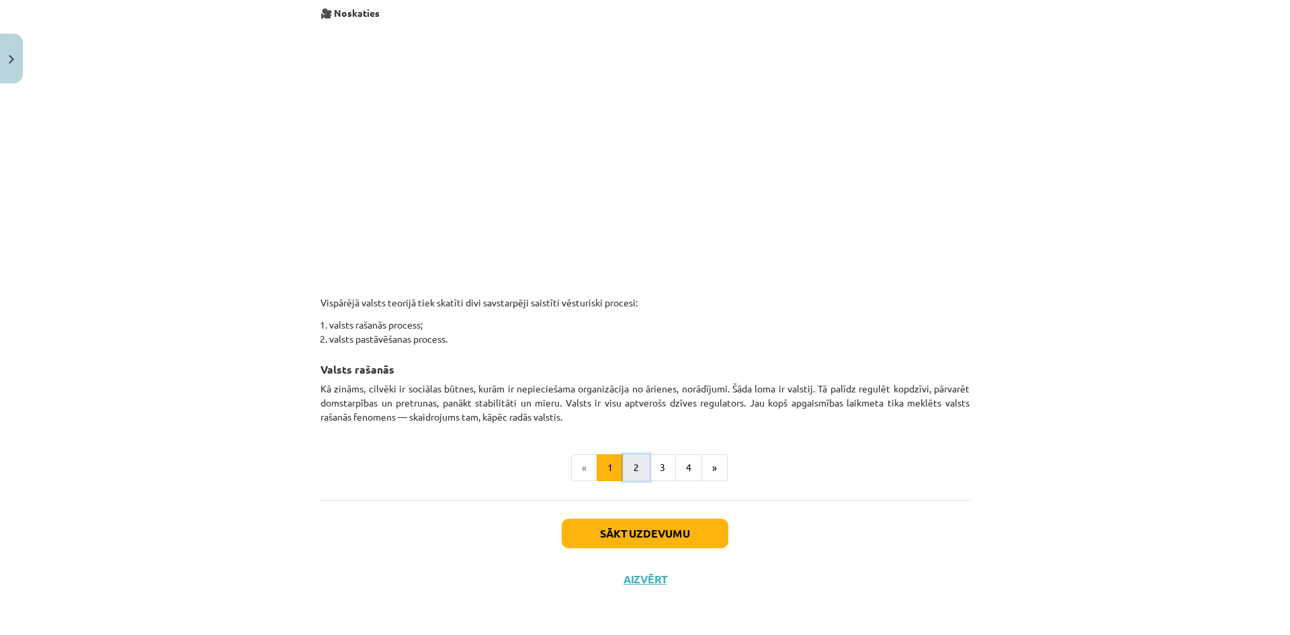
click at [631, 475] on button "2" at bounding box center [636, 467] width 27 height 27
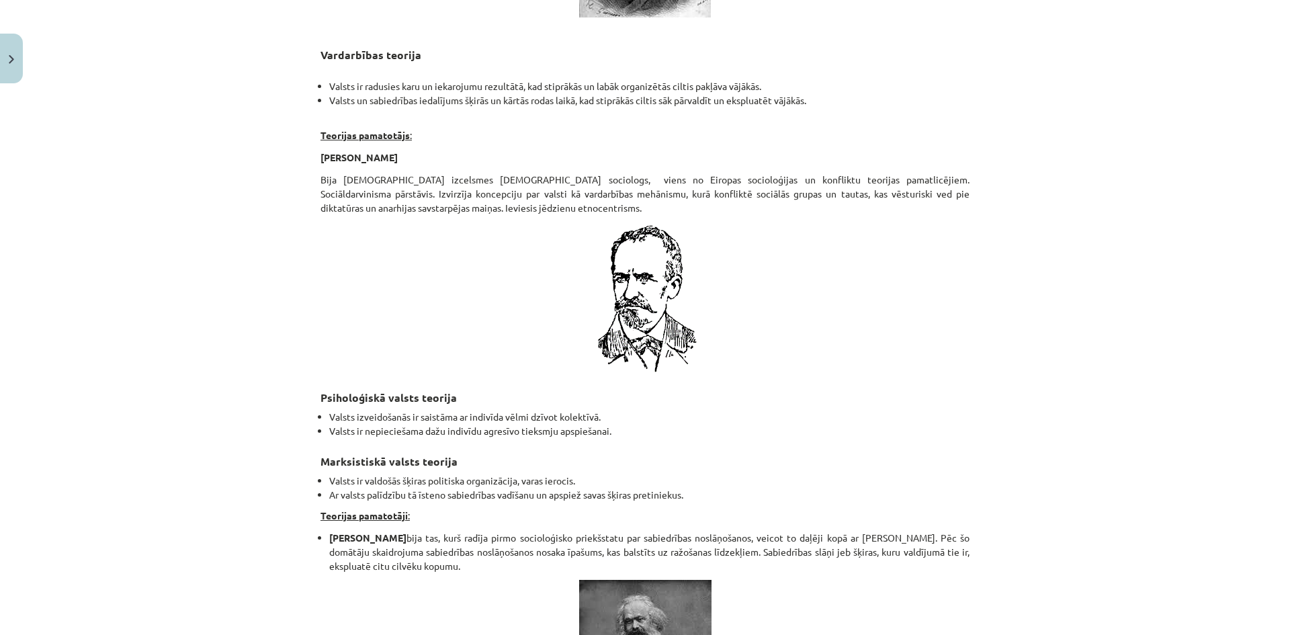
scroll to position [2757, 0]
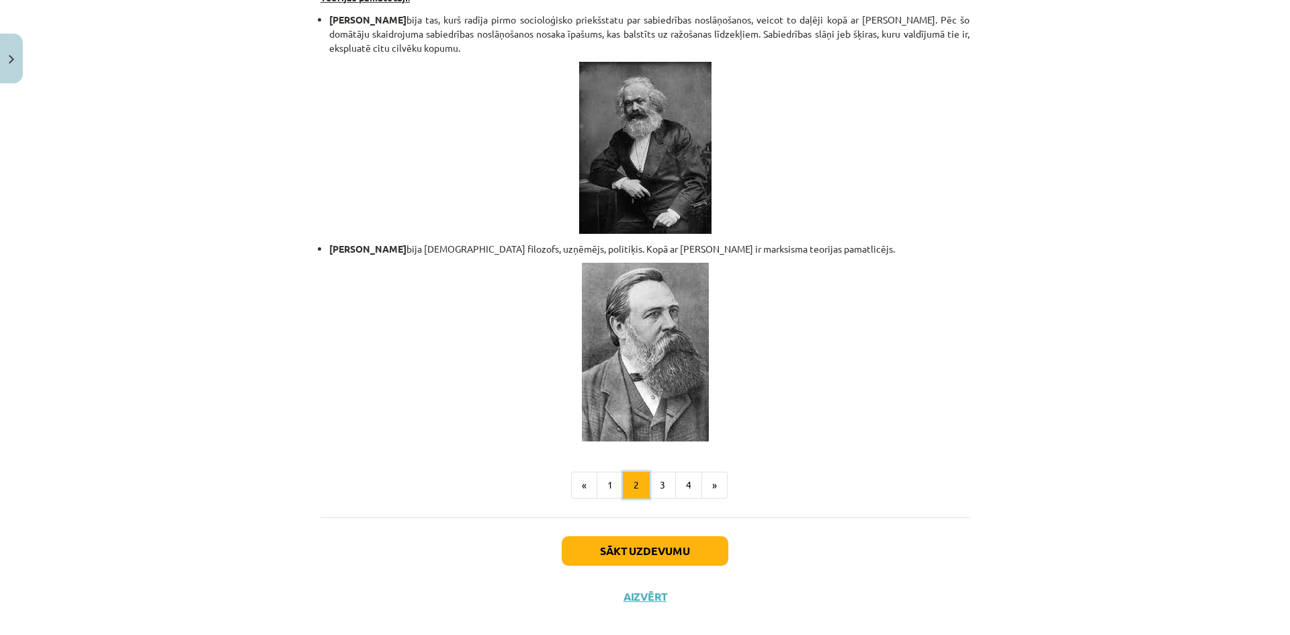
click at [638, 472] on button "2" at bounding box center [636, 485] width 27 height 27
click at [664, 475] on button "3" at bounding box center [662, 485] width 27 height 27
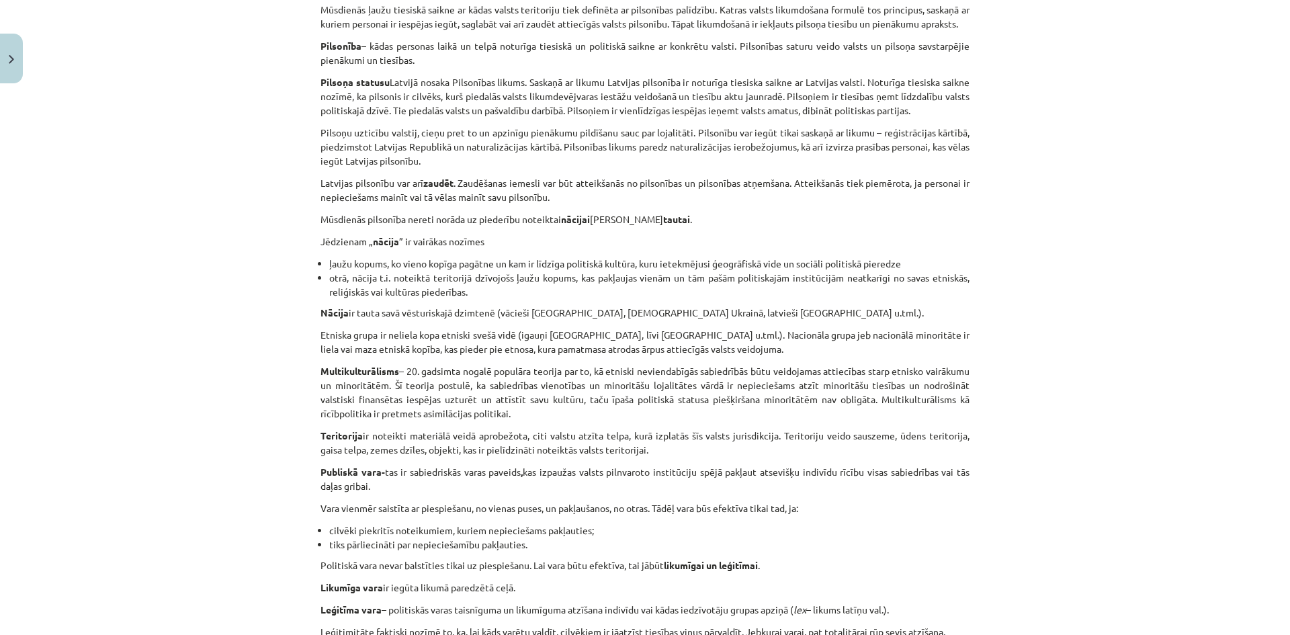
scroll to position [663, 0]
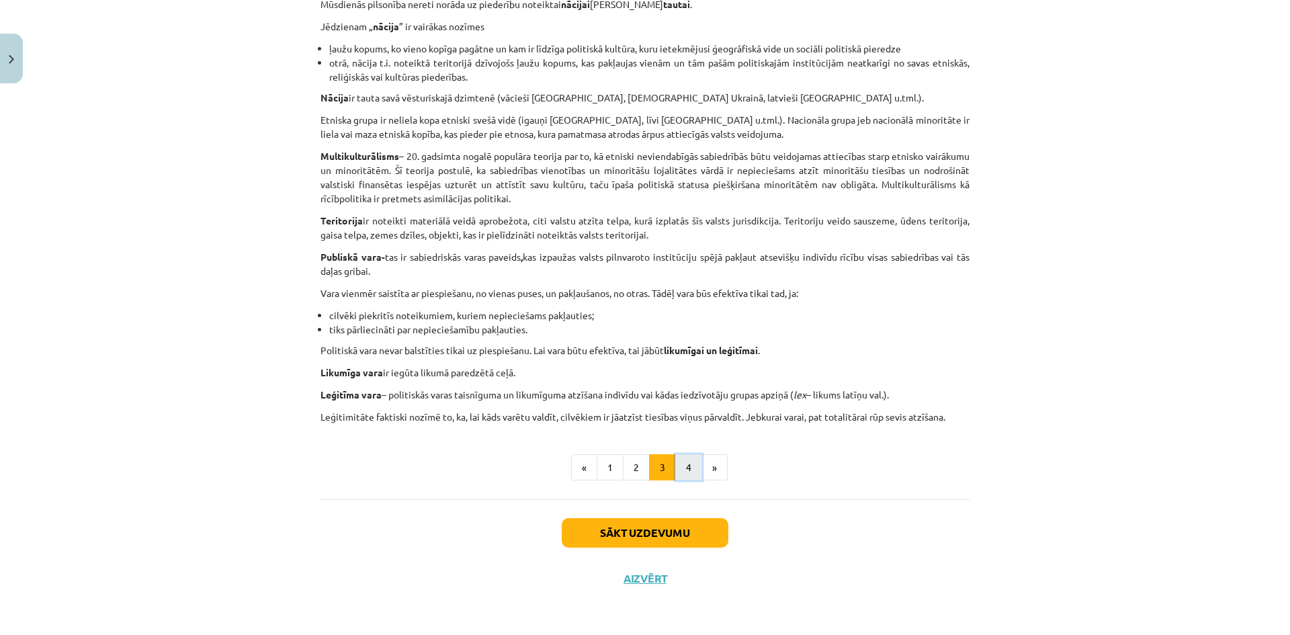
click at [681, 458] on button "4" at bounding box center [688, 467] width 27 height 27
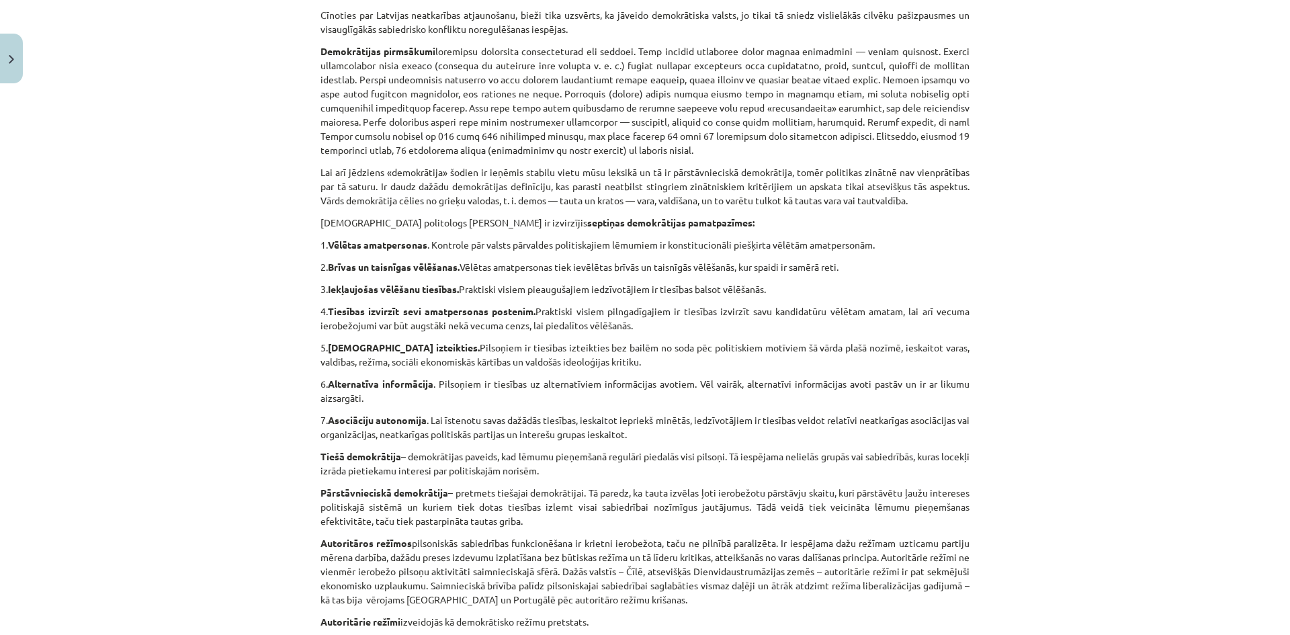
scroll to position [0, 0]
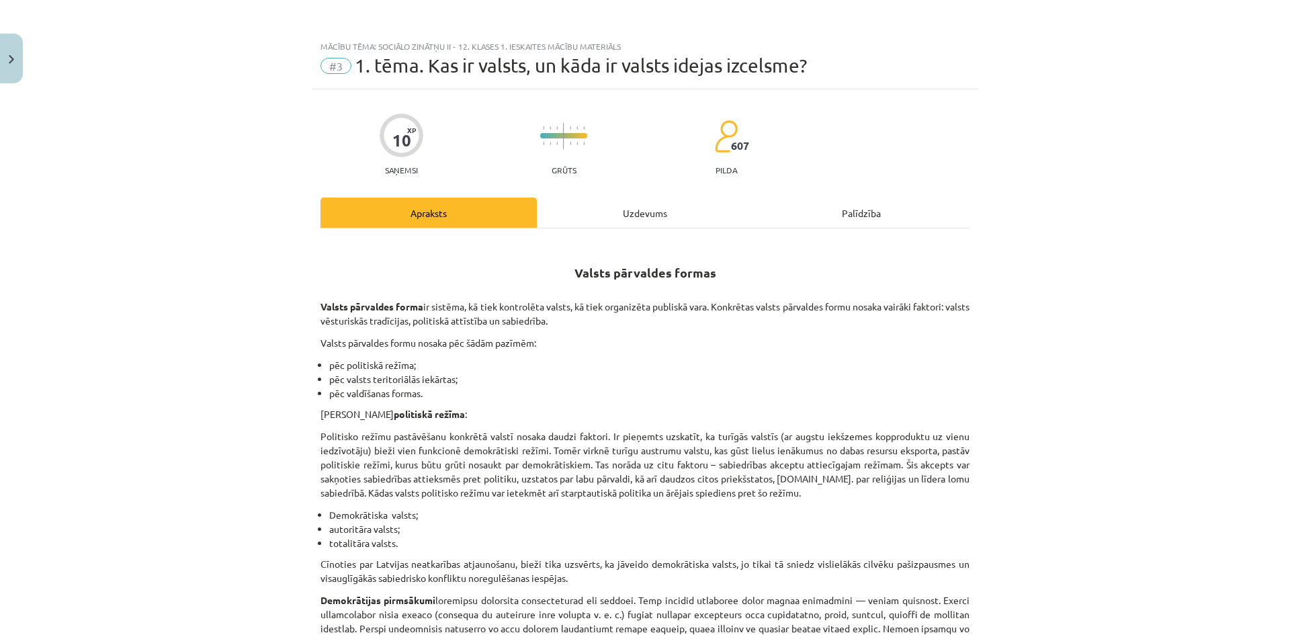
click at [657, 214] on div "Uzdevums" at bounding box center [645, 212] width 216 height 30
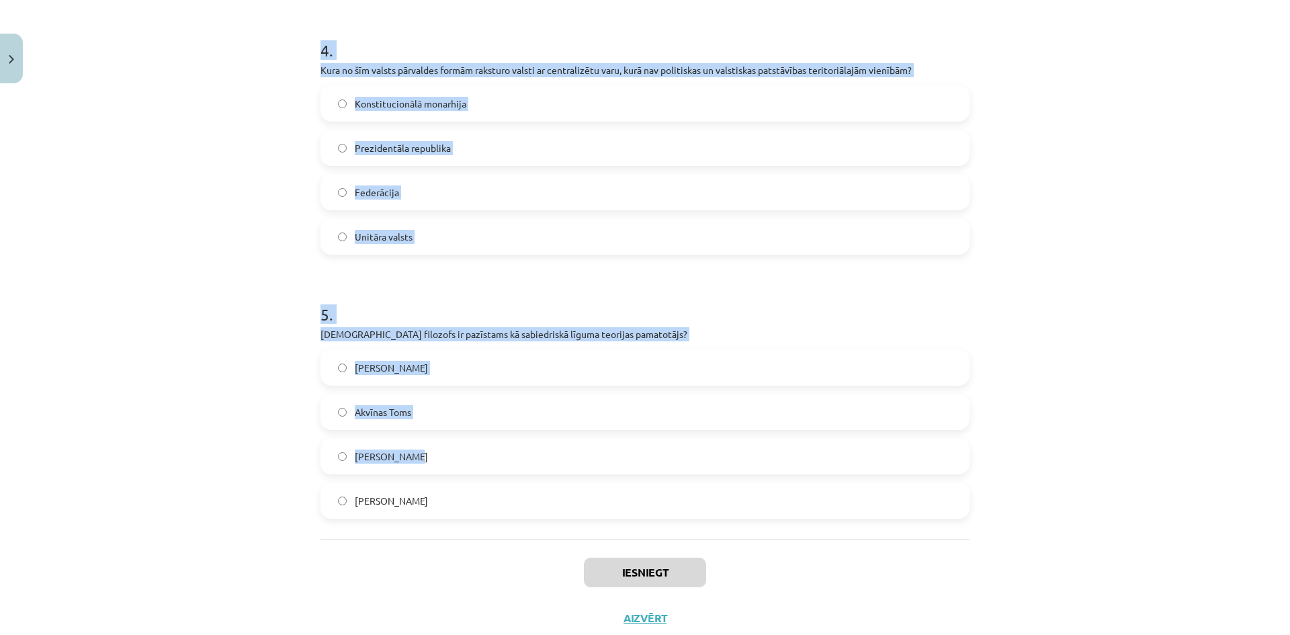
scroll to position [1082, 0]
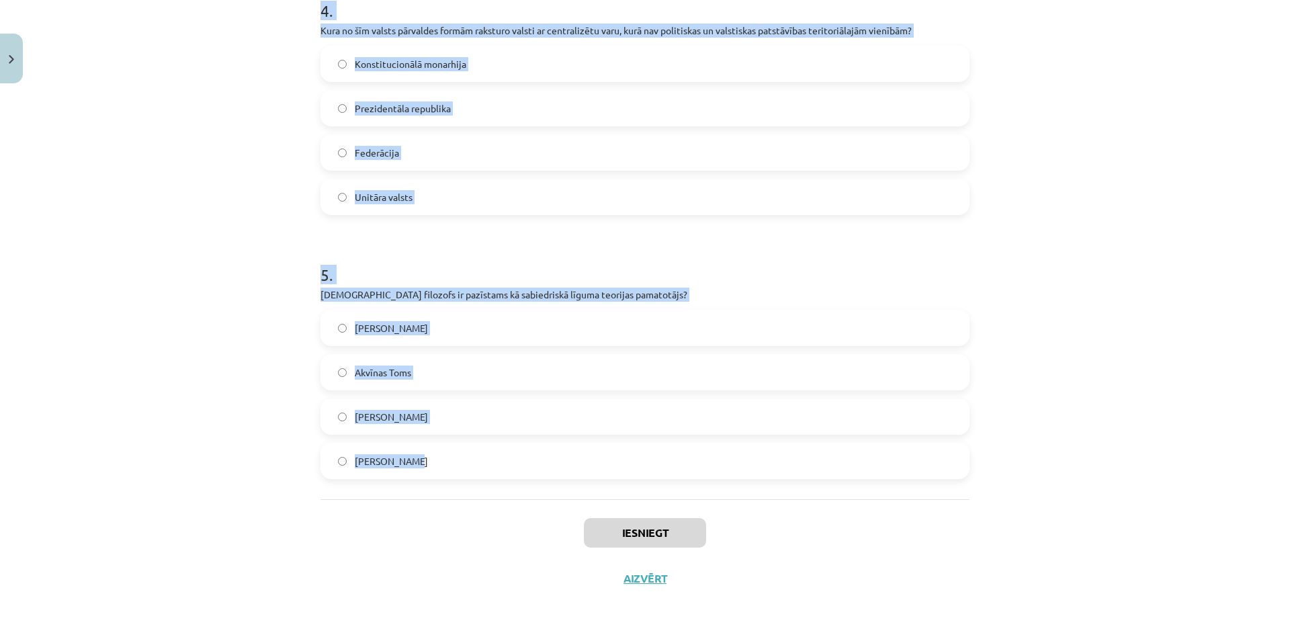
drag, startPoint x: 302, startPoint y: 298, endPoint x: 1016, endPoint y: 453, distance: 730.7
click at [1005, 459] on div "Mācību tēma: Sociālo zinātņu ii - 12. klases 1. ieskaites mācību materiāls #3 1…" at bounding box center [645, 317] width 1290 height 635
copy form "1 . Kuru valsts teoriju pārstāv marksisms? Valsts ir politiska organizācija, ka…"
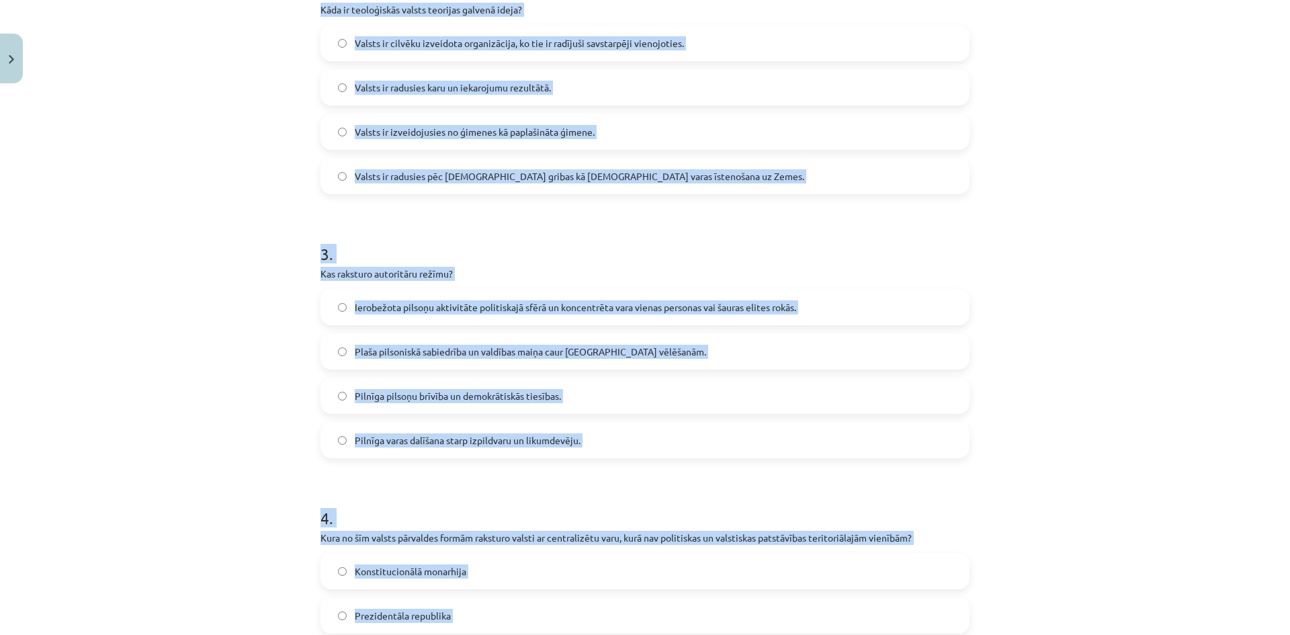
scroll to position [0, 0]
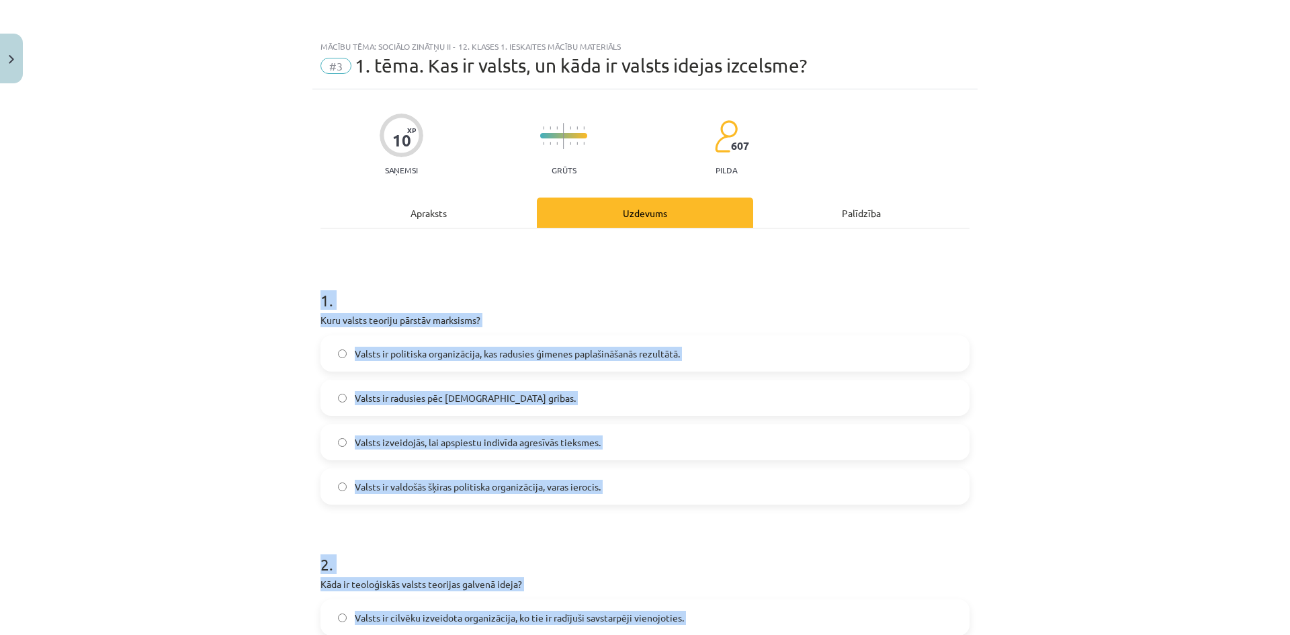
click at [126, 232] on div "Mācību tēma: Sociālo zinātņu ii - 12. klases 1. ieskaites mācību materiāls #3 1…" at bounding box center [645, 317] width 1290 height 635
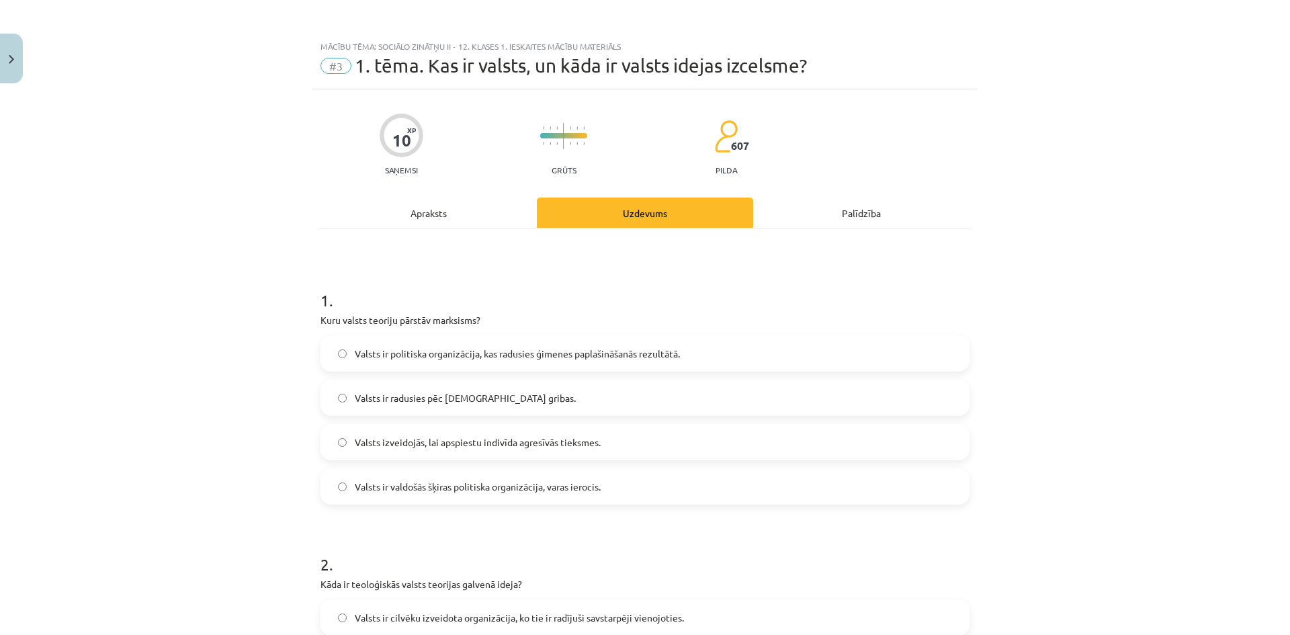
click at [533, 486] on span "Valsts ir valdošās šķiras politiska organizācija, varas ierocis." at bounding box center [478, 487] width 246 height 14
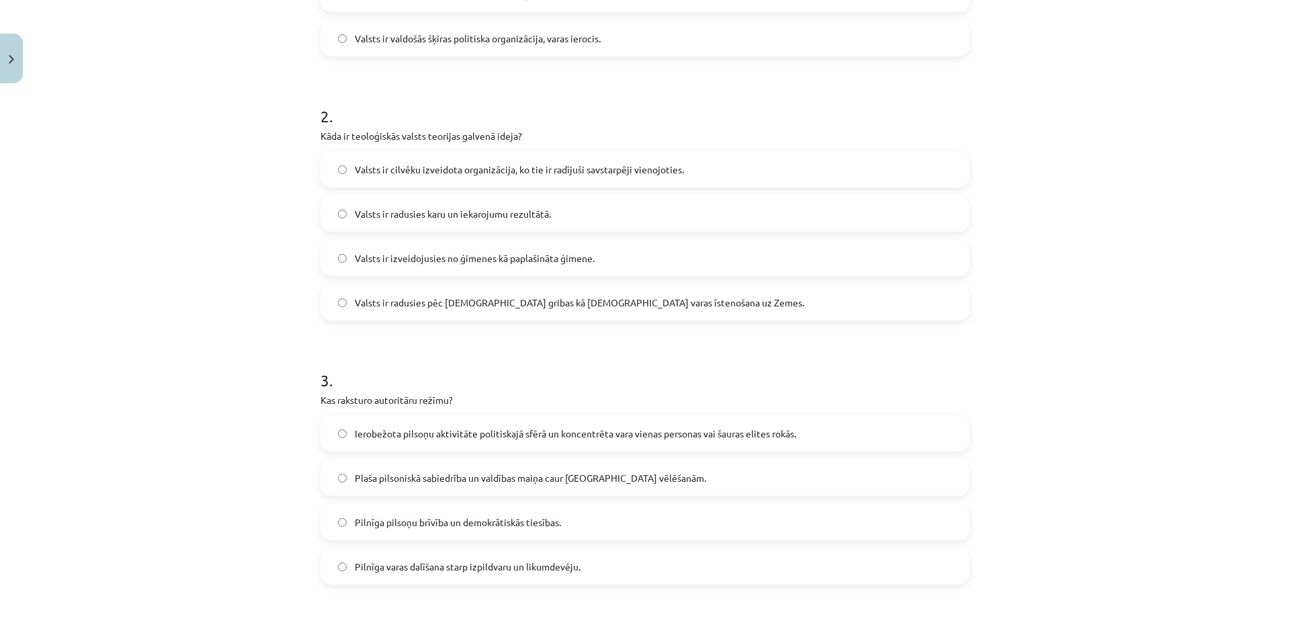
click at [583, 309] on span "Valsts ir radusies pēc Dieva gribas kā dievišķās varas īstenošana uz Zemes." at bounding box center [579, 303] width 449 height 14
click at [640, 435] on span "Ierobežota pilsoņu aktivitāte politiskajā sfērā un koncentrēta vara vienas pers…" at bounding box center [575, 434] width 441 height 14
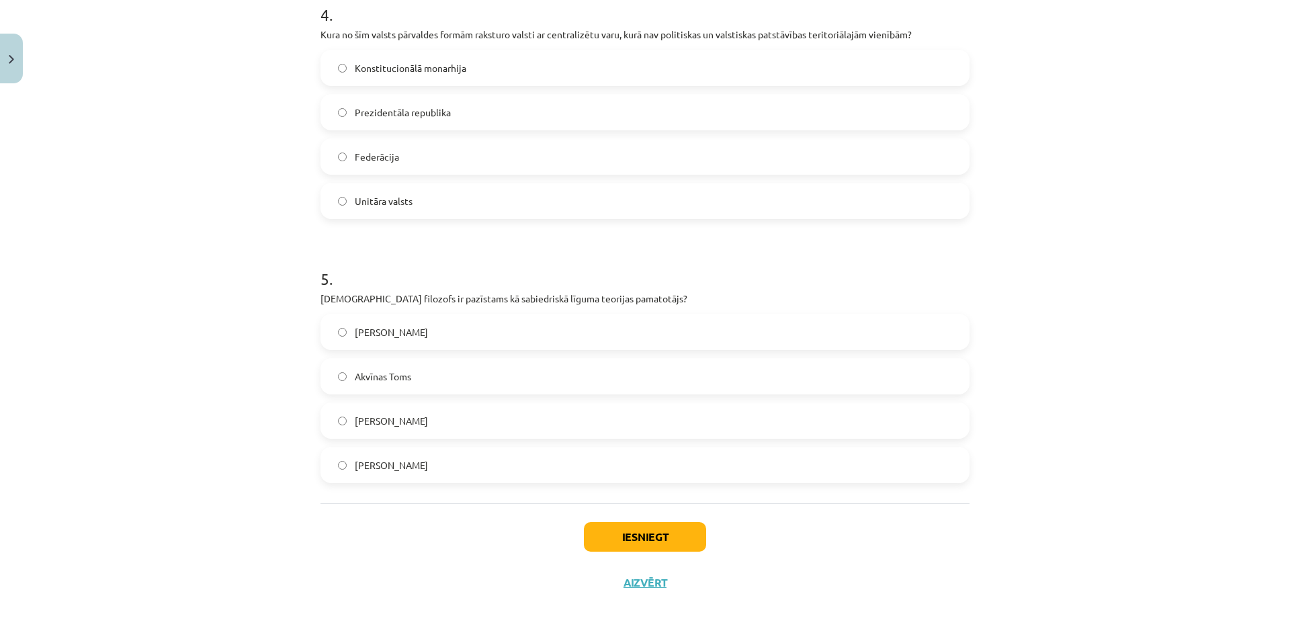
scroll to position [1082, 0]
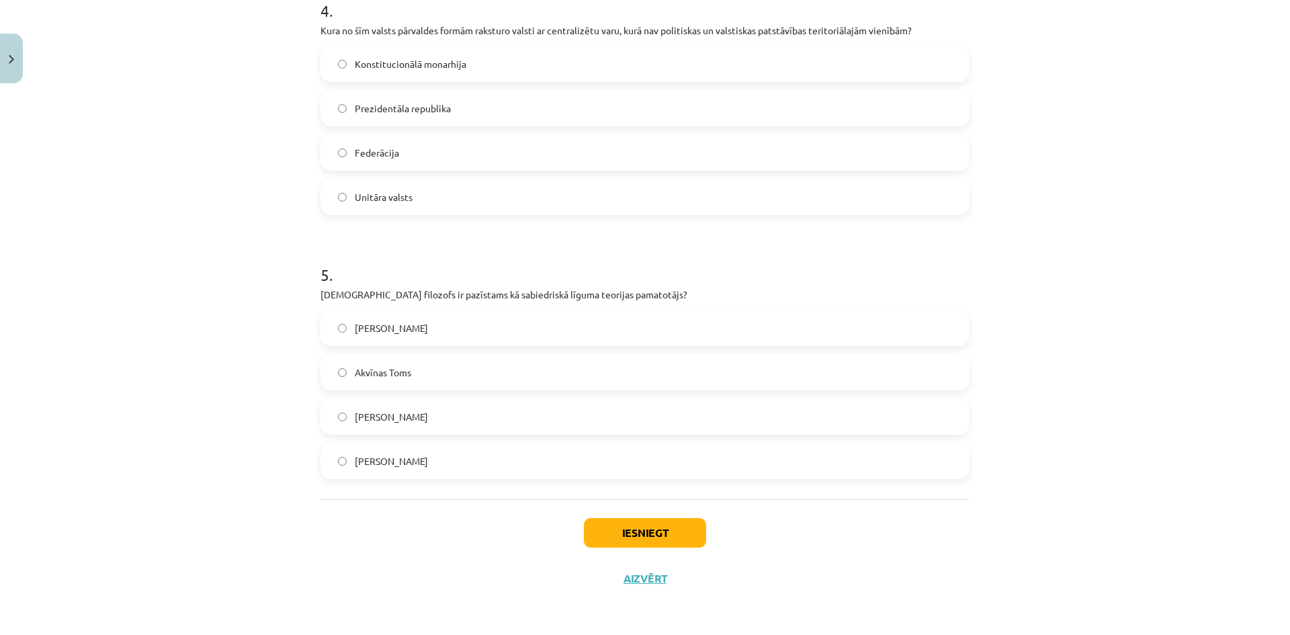
click at [333, 204] on label "Unitāra valsts" at bounding box center [645, 197] width 646 height 34
click at [349, 414] on label "Tomass Hobss" at bounding box center [645, 417] width 646 height 34
click at [662, 533] on button "Iesniegt" at bounding box center [645, 533] width 122 height 30
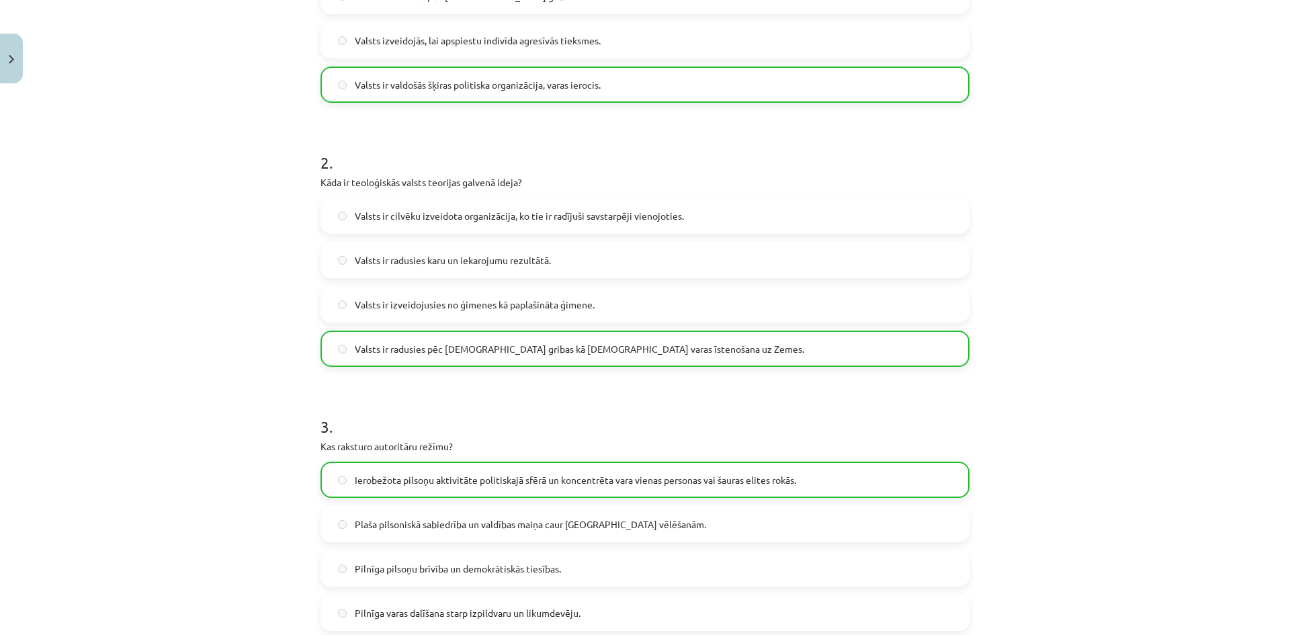
scroll to position [1125, 0]
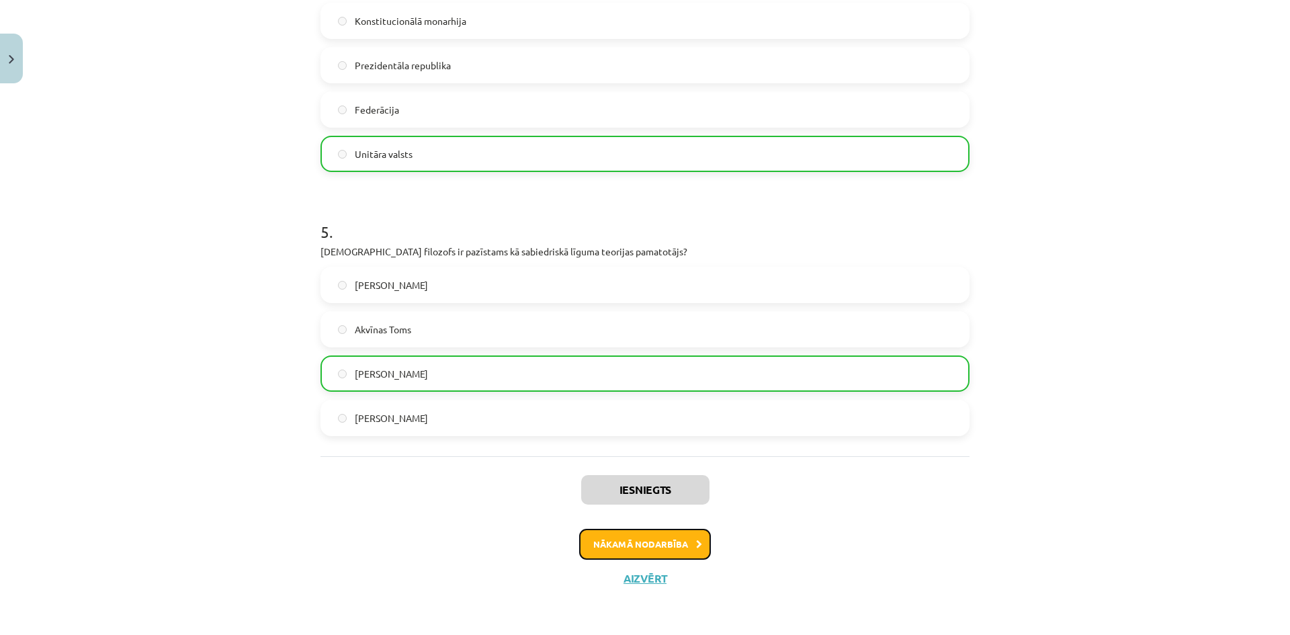
click at [628, 550] on button "Nākamā nodarbība" at bounding box center [645, 544] width 132 height 31
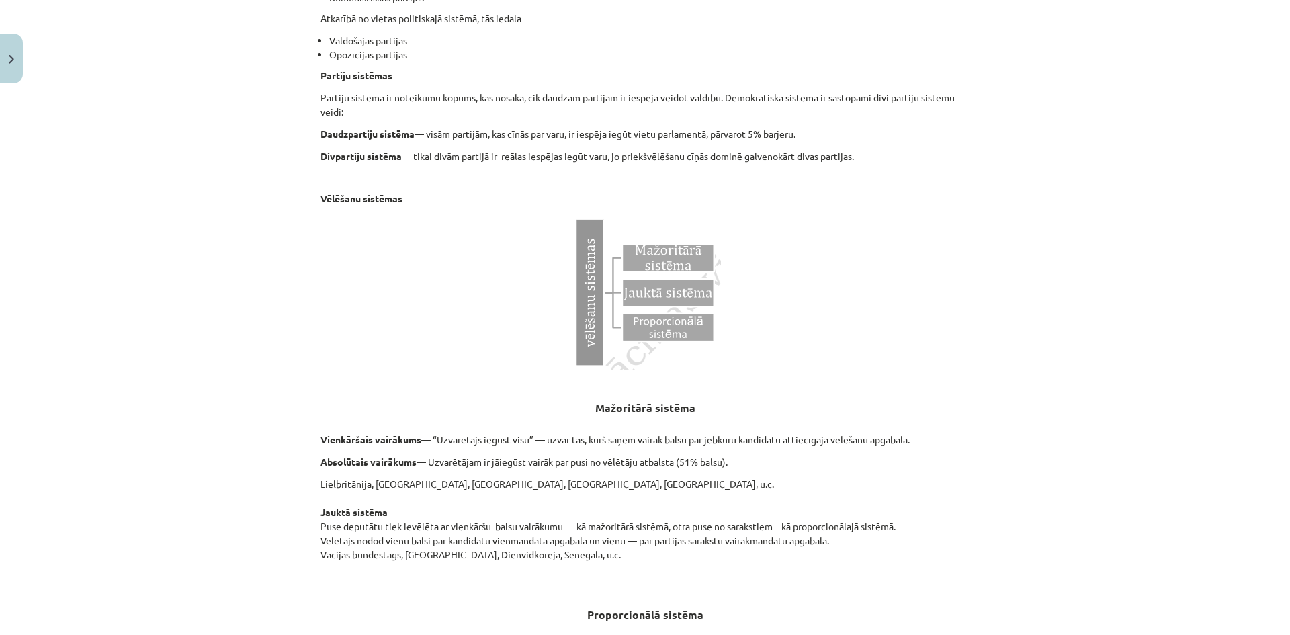
scroll to position [1245, 0]
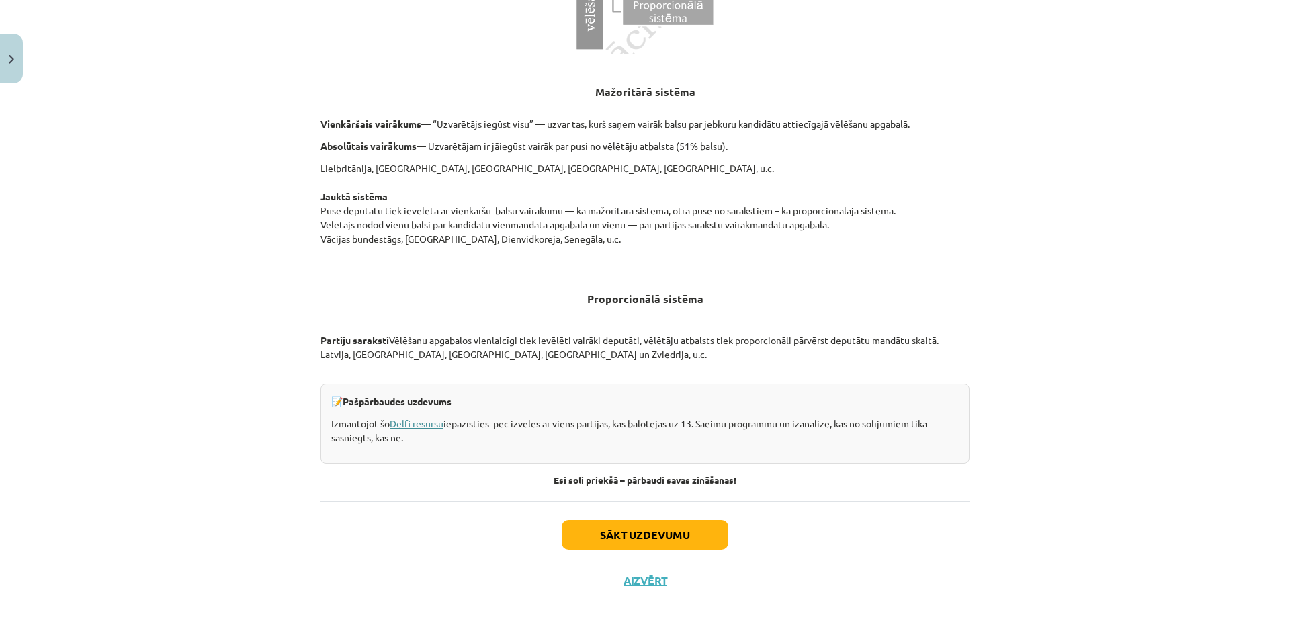
click at [415, 422] on link "Delfi resursu" at bounding box center [417, 423] width 54 height 12
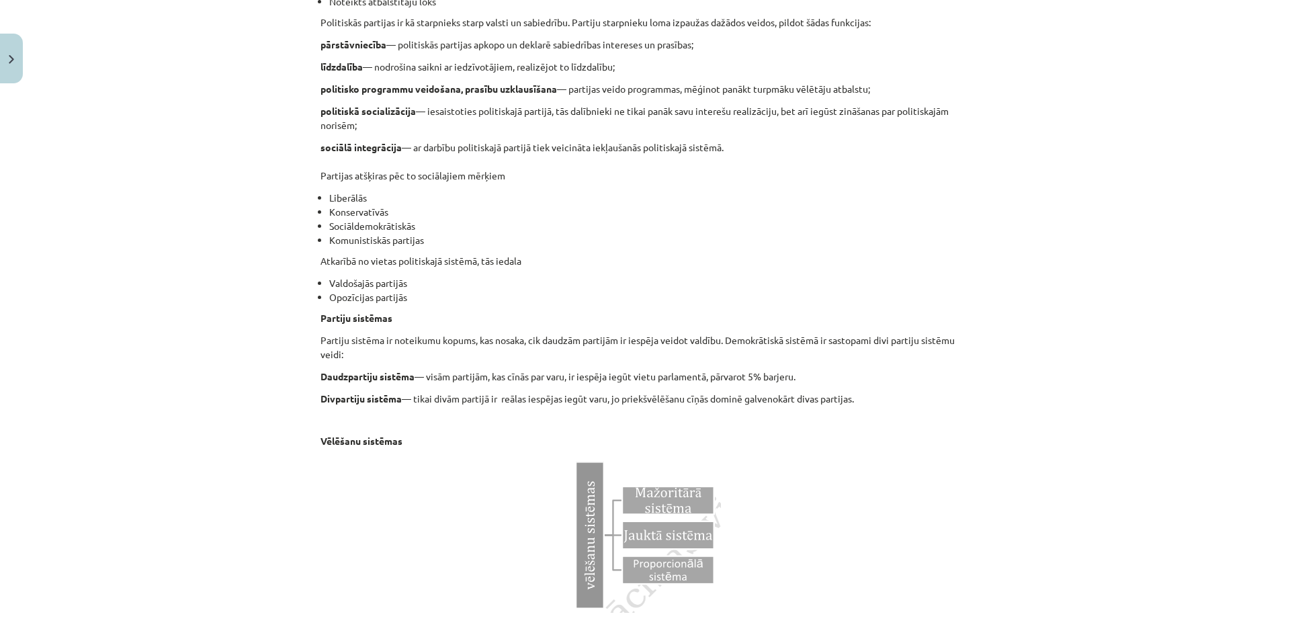
scroll to position [0, 0]
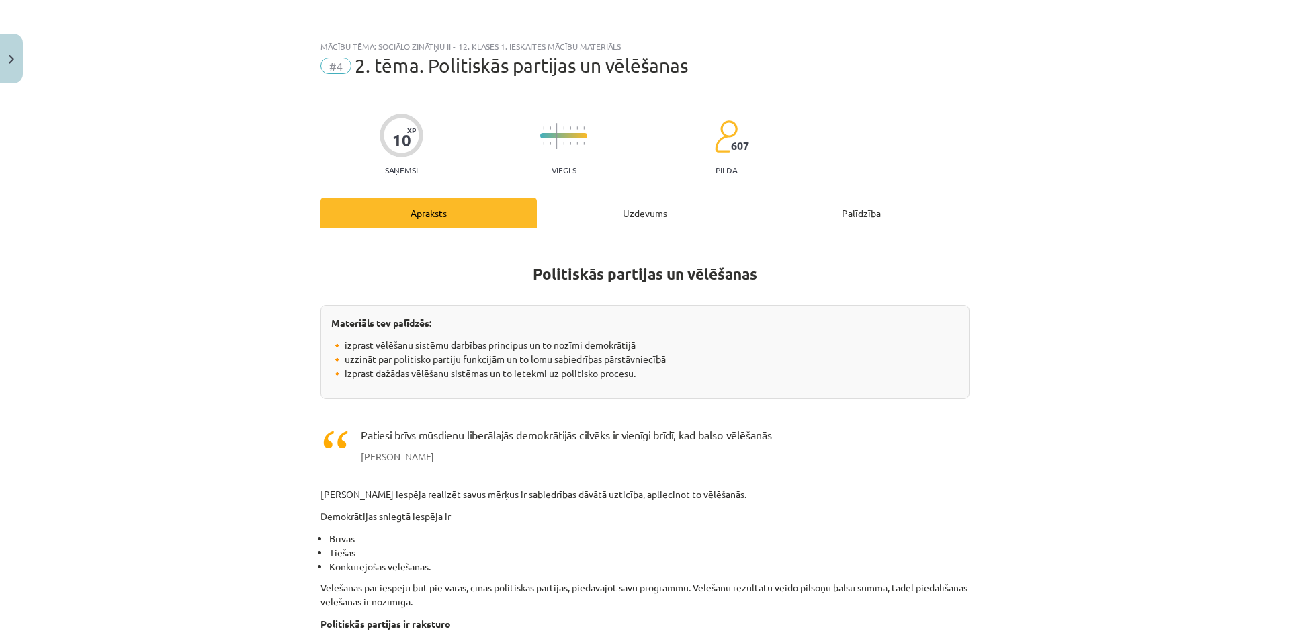
click at [623, 207] on div "Uzdevums" at bounding box center [645, 212] width 216 height 30
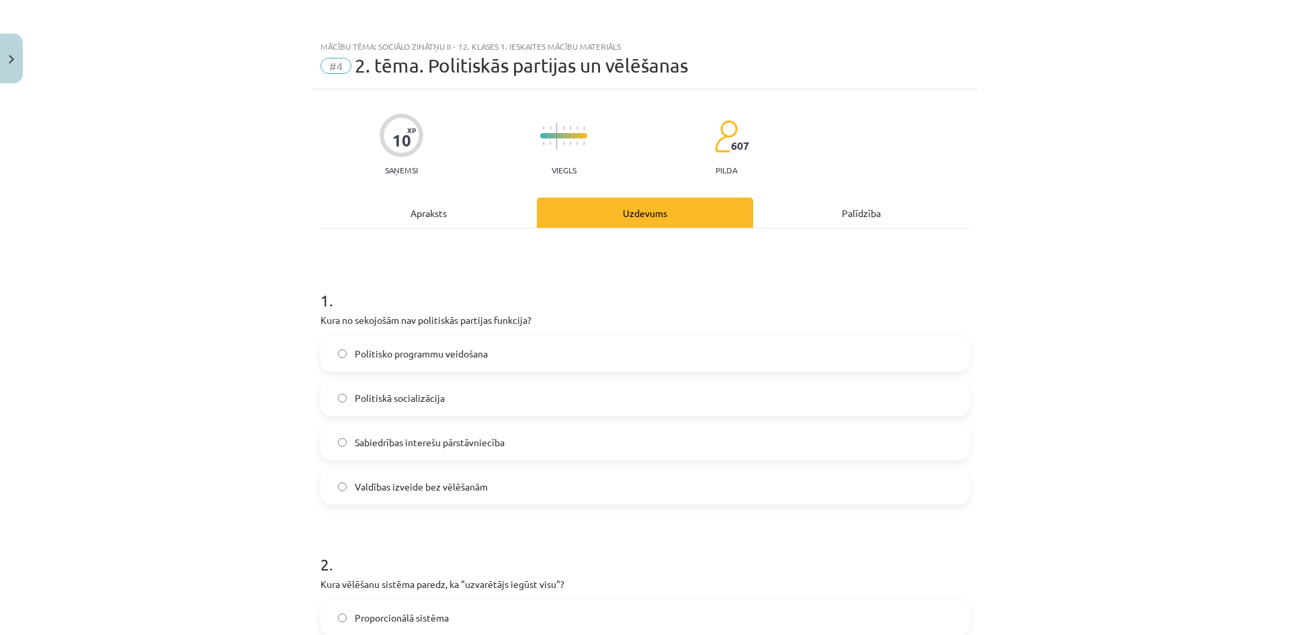
click at [461, 223] on div "Apraksts" at bounding box center [428, 212] width 216 height 30
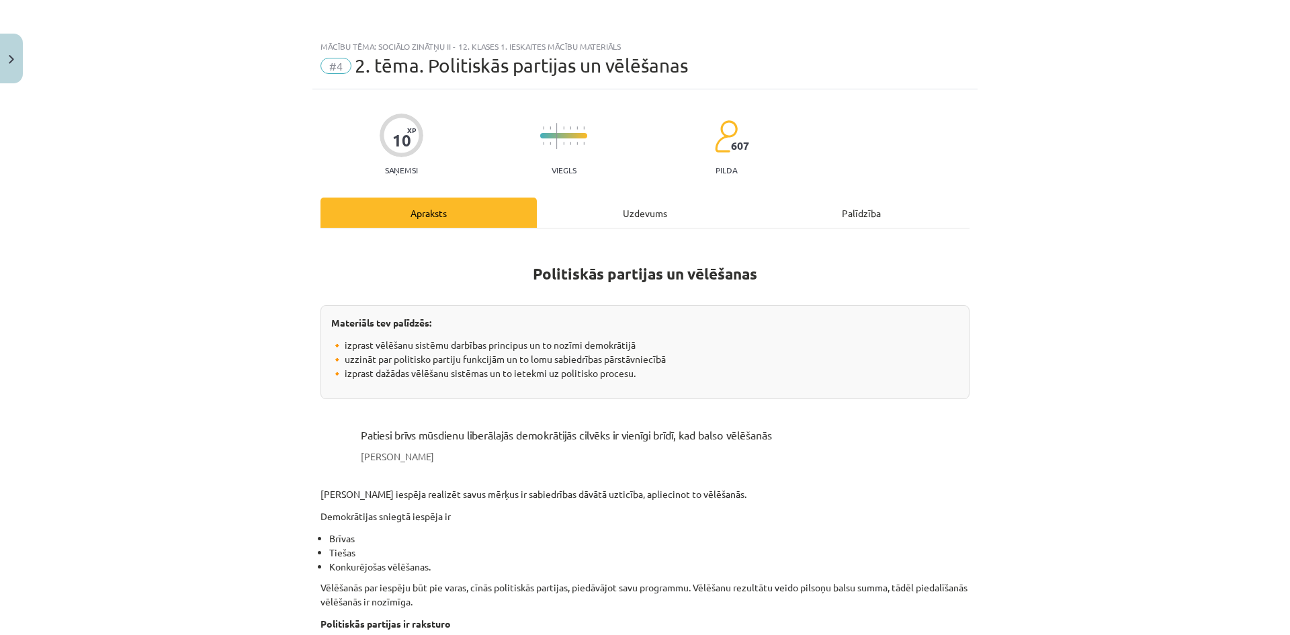
click at [595, 211] on div "Uzdevums" at bounding box center [645, 212] width 216 height 30
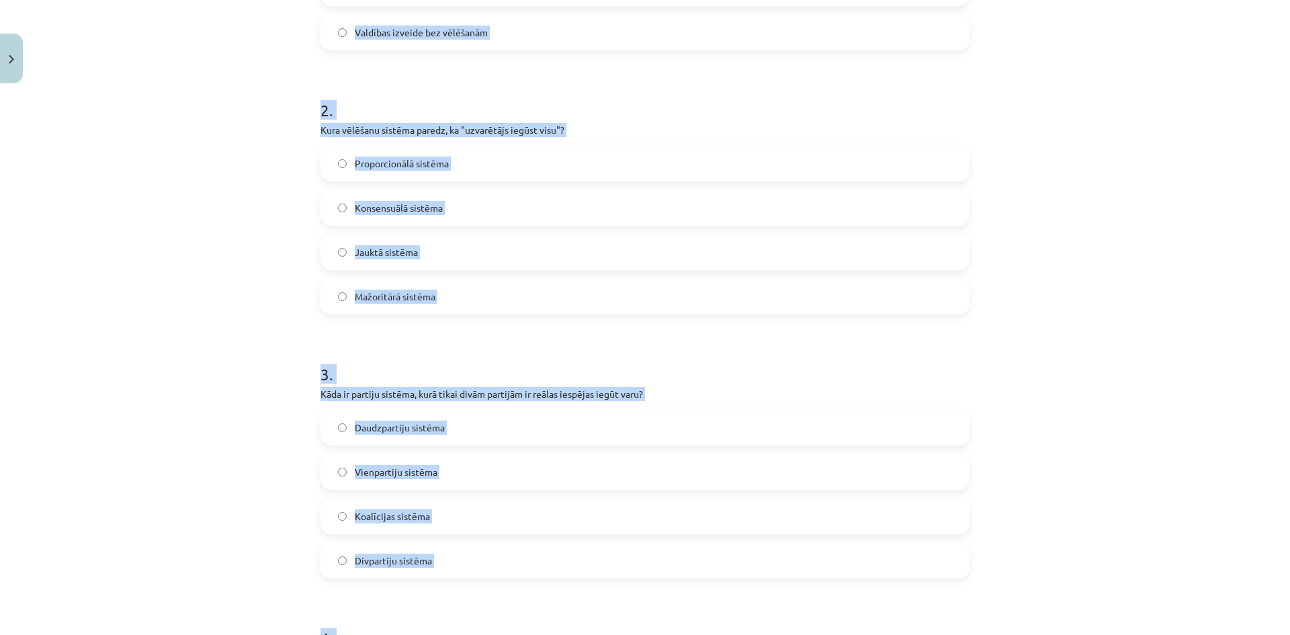
scroll to position [1082, 0]
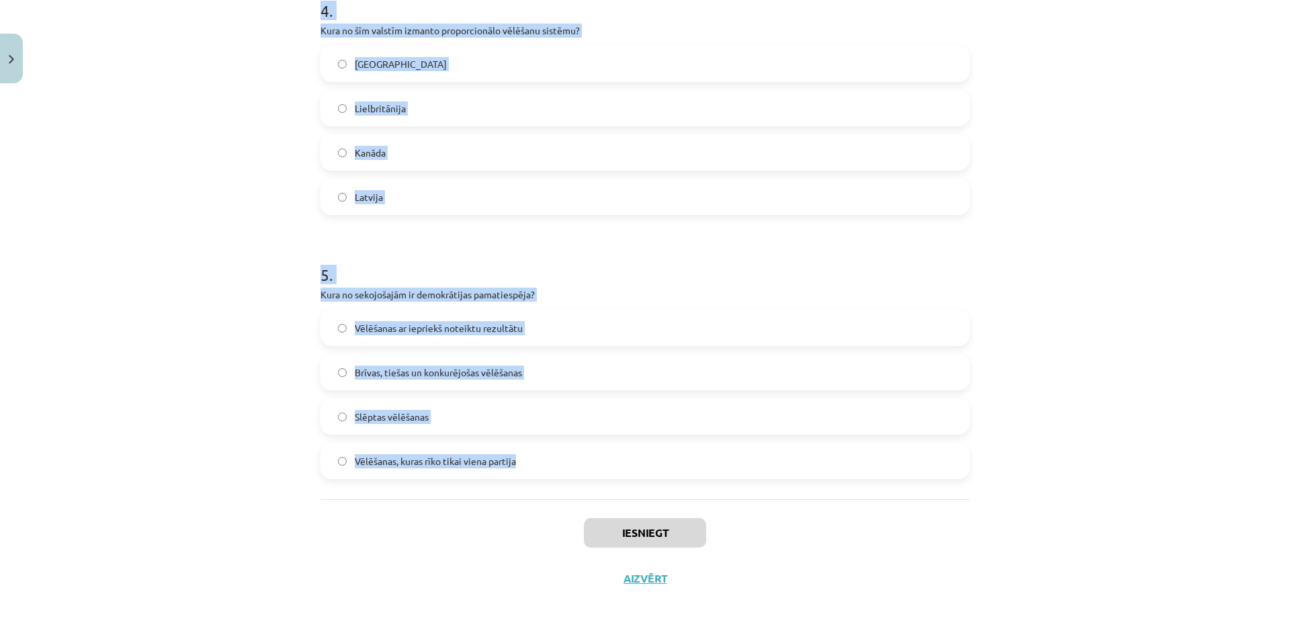
drag, startPoint x: 309, startPoint y: 283, endPoint x: 745, endPoint y: 478, distance: 477.2
copy form "Kura no sekojošām nav politiskās partijas funkcija? Politisko programmu veidoša…"
click at [247, 230] on div "Mācību tēma: Sociālo zinātņu ii - 12. klases 1. ieskaites mācību materiāls #4 2…" at bounding box center [645, 317] width 1290 height 635
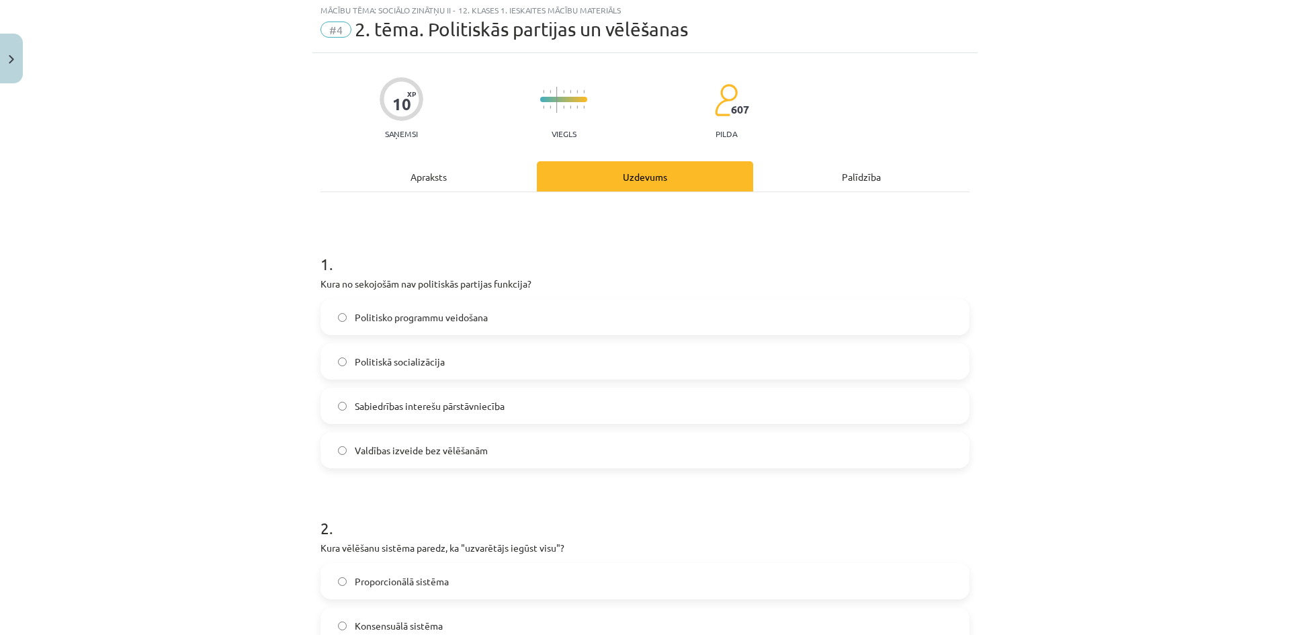
scroll to position [0, 0]
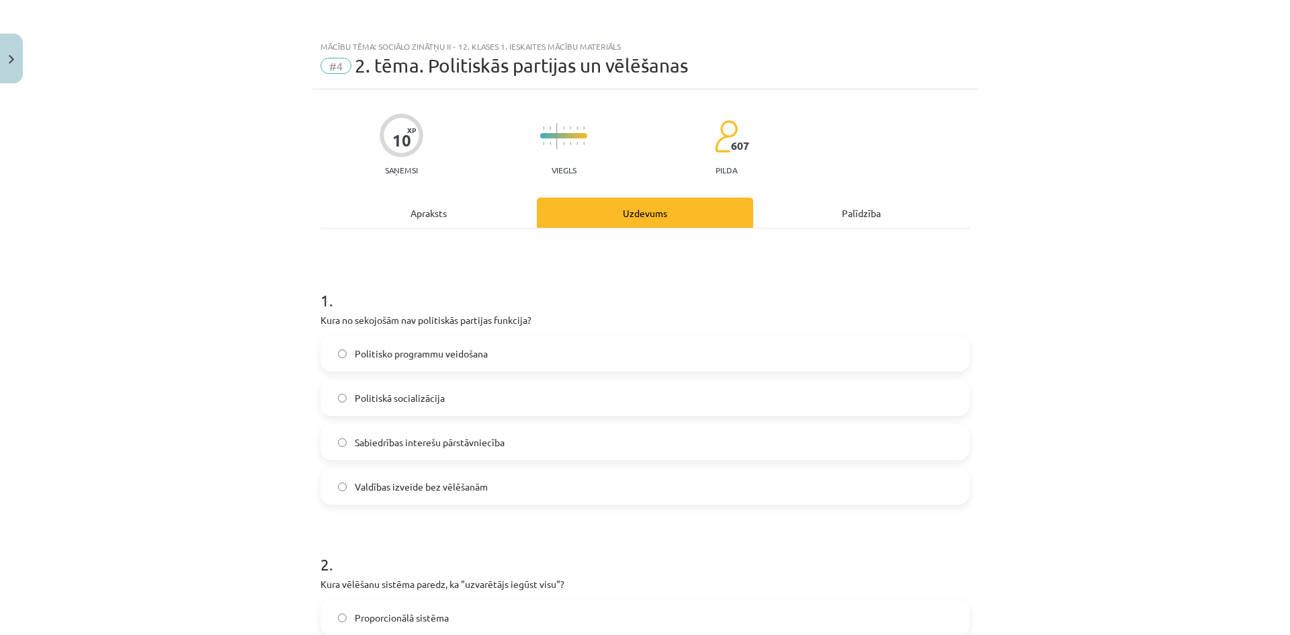
click at [262, 474] on div "Mācību tēma: Sociālo zinātņu ii - 12. klases 1. ieskaites mācību materiāls #4 2…" at bounding box center [645, 317] width 1290 height 635
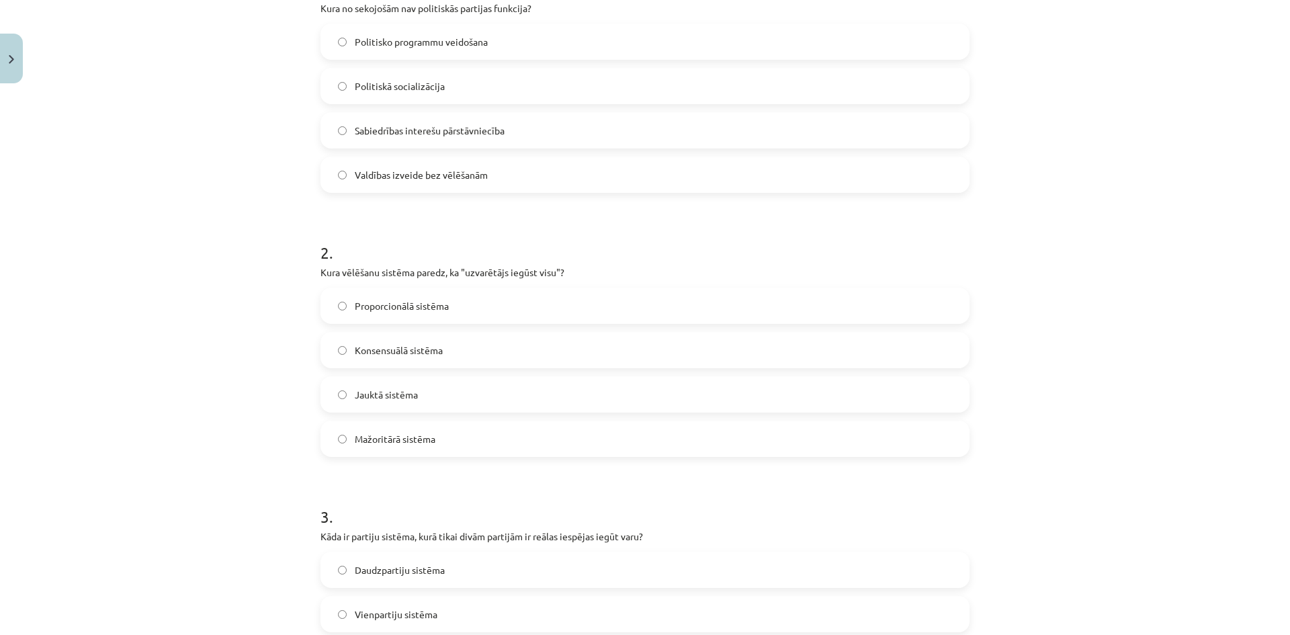
scroll to position [340, 0]
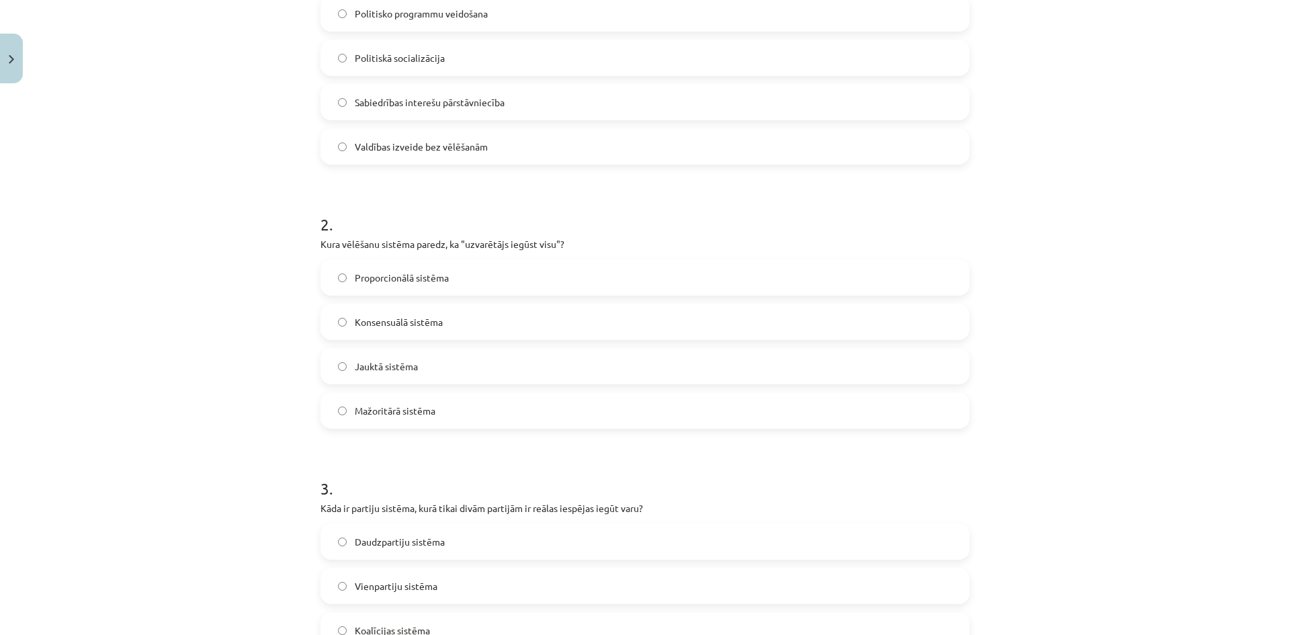
click at [356, 414] on span "Mažoritārā sistēma" at bounding box center [395, 411] width 81 height 14
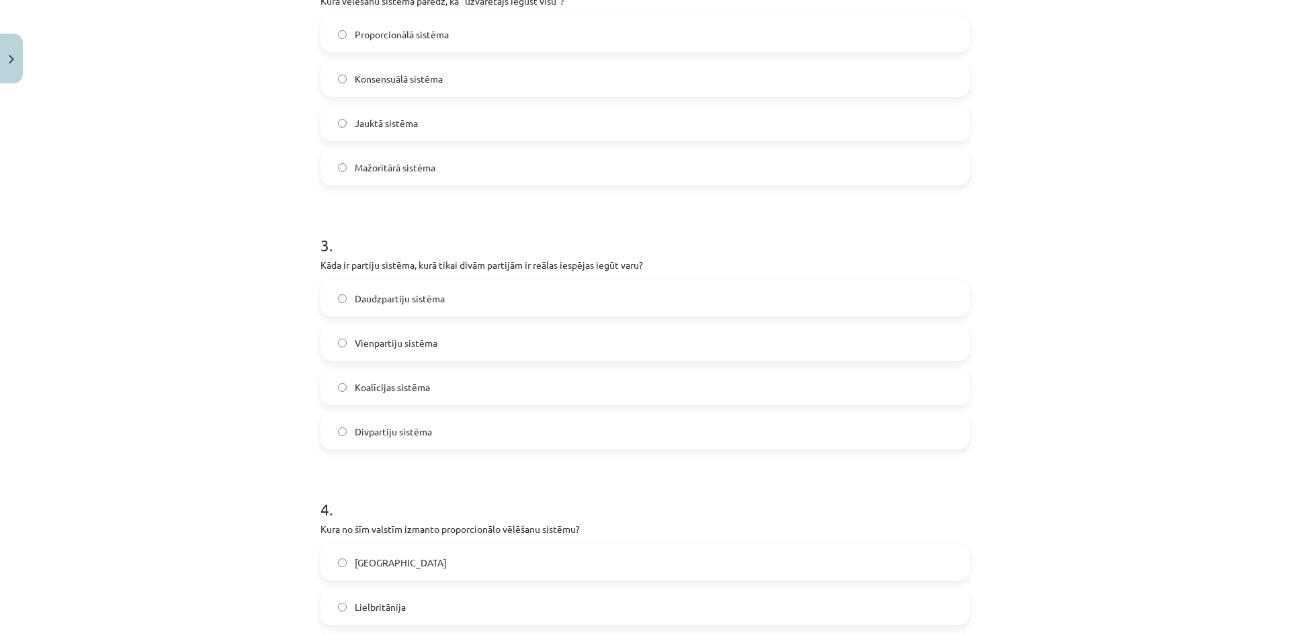
scroll to position [594, 0]
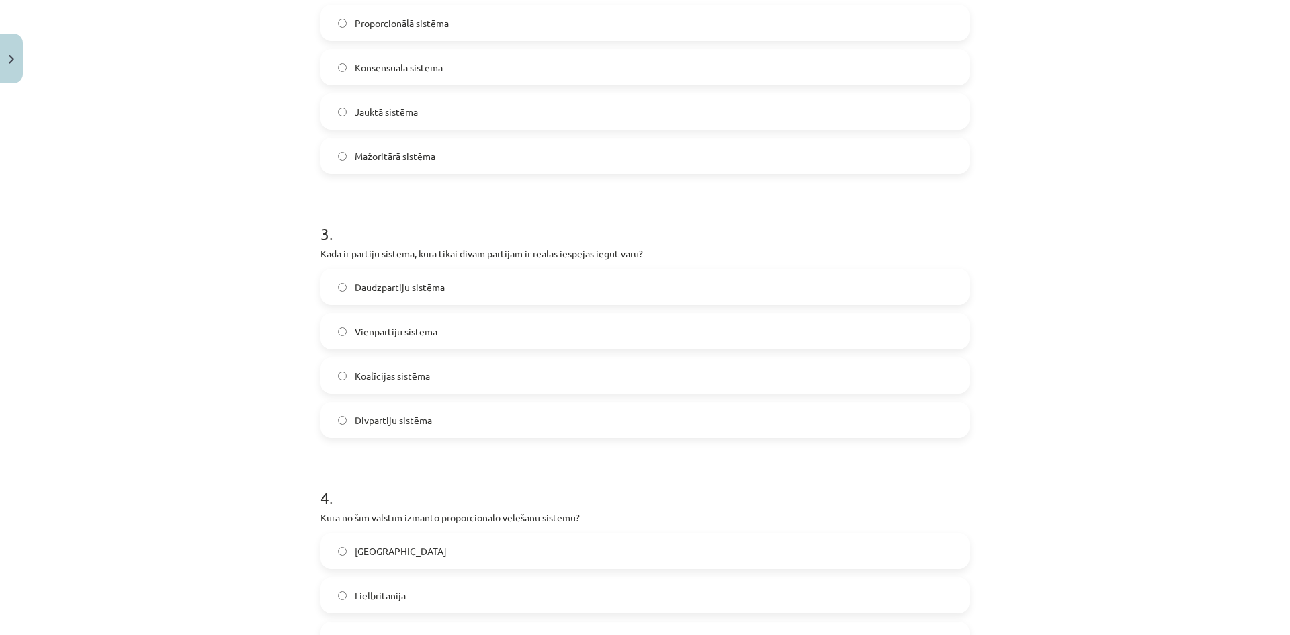
click at [326, 283] on label "Daudzpartiju sistēma" at bounding box center [645, 287] width 646 height 34
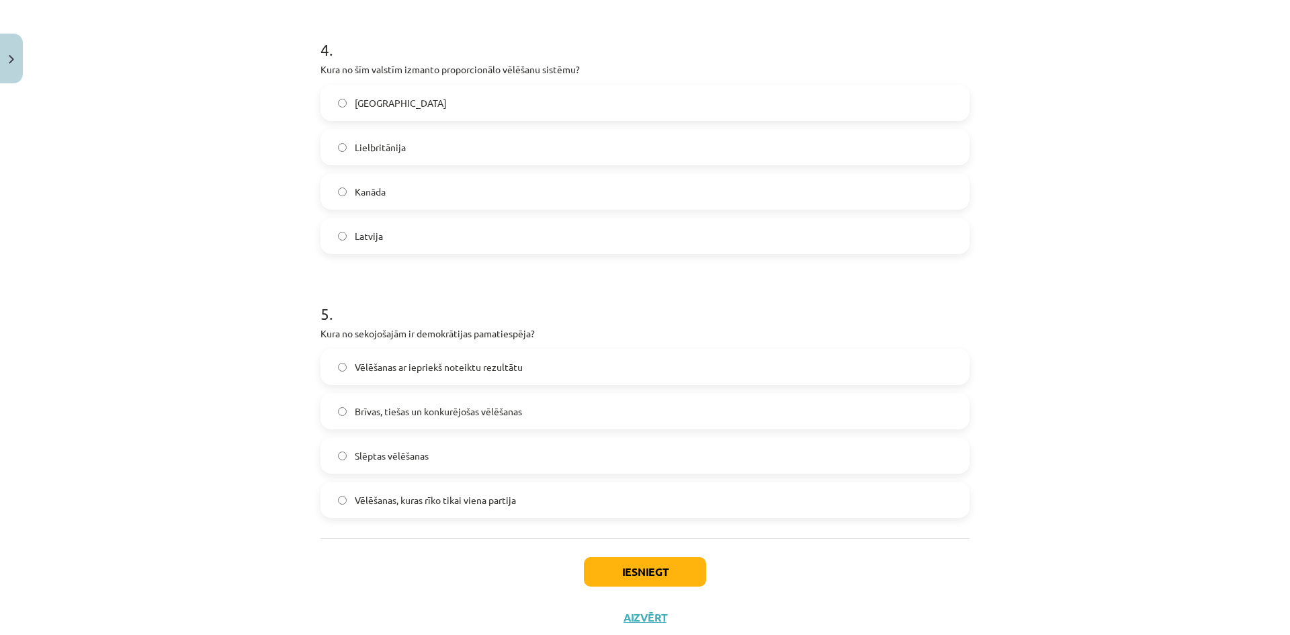
click at [332, 412] on label "Brīvas, tiešas un konkurējošas vēlēšanas" at bounding box center [645, 411] width 646 height 34
click at [650, 559] on button "Iesniegt" at bounding box center [645, 572] width 122 height 30
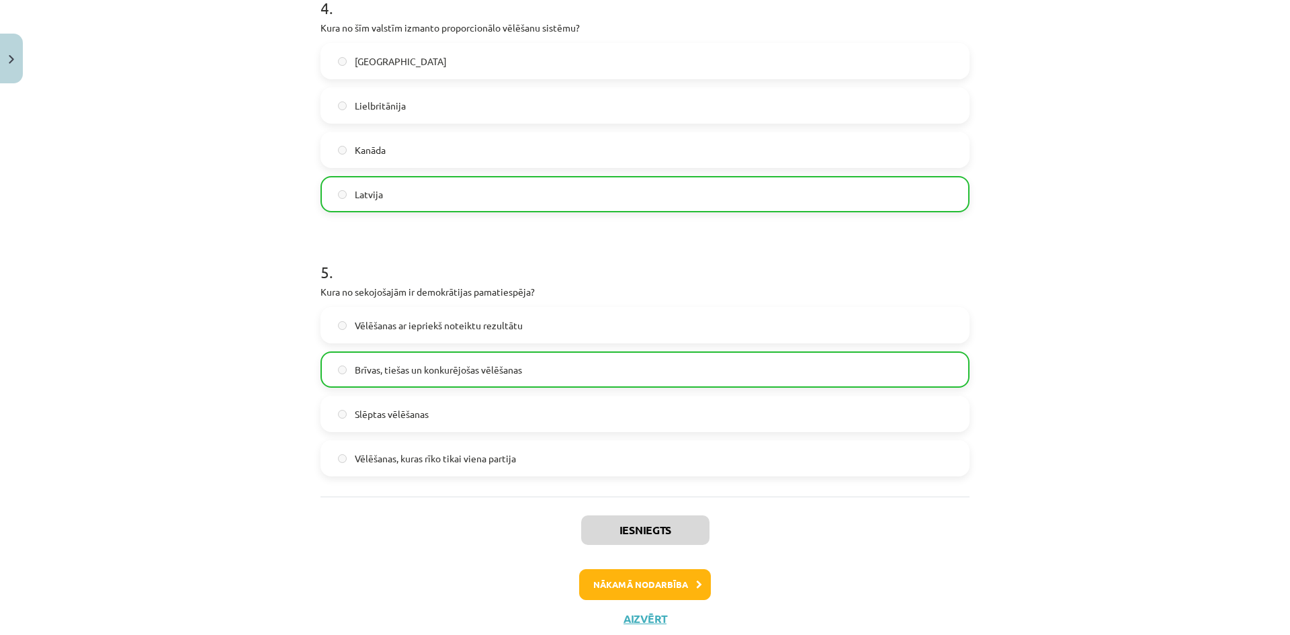
scroll to position [1125, 0]
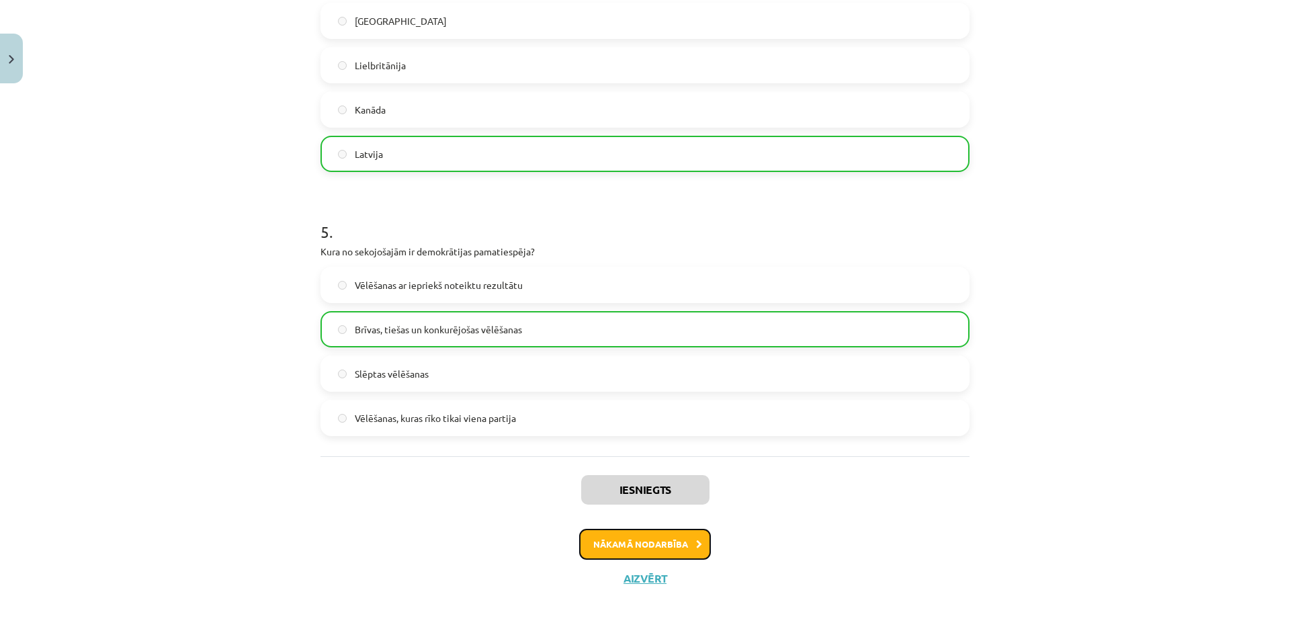
click at [663, 541] on button "Nākamā nodarbība" at bounding box center [645, 544] width 132 height 31
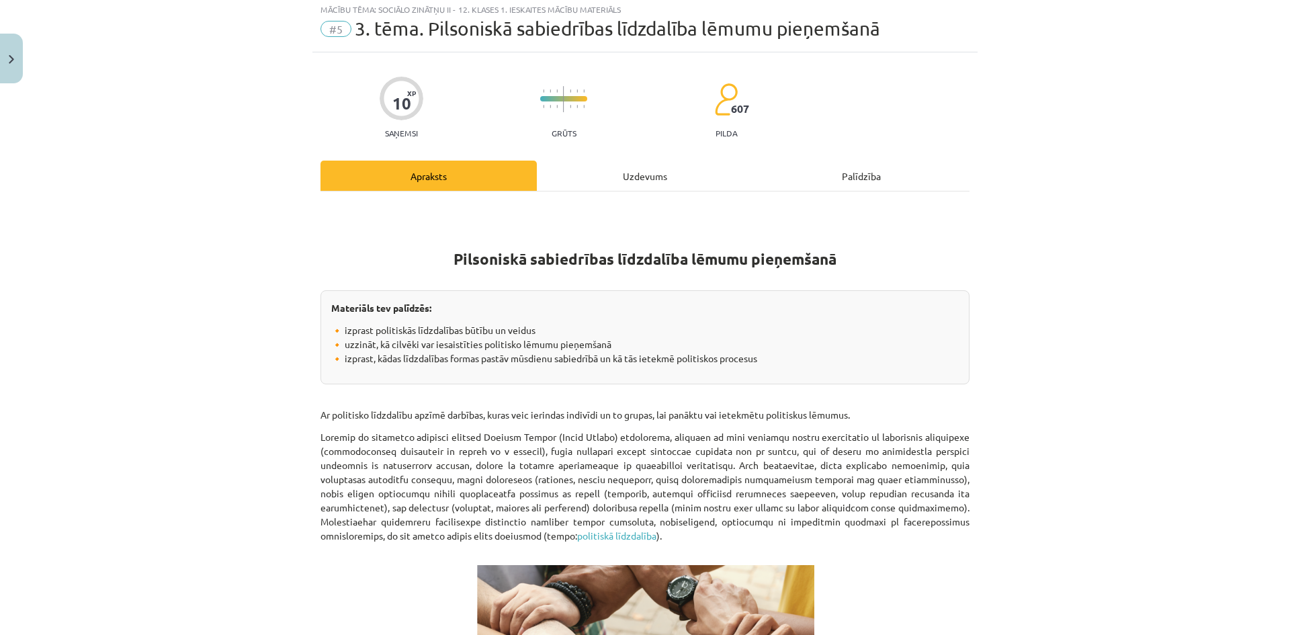
scroll to position [34, 0]
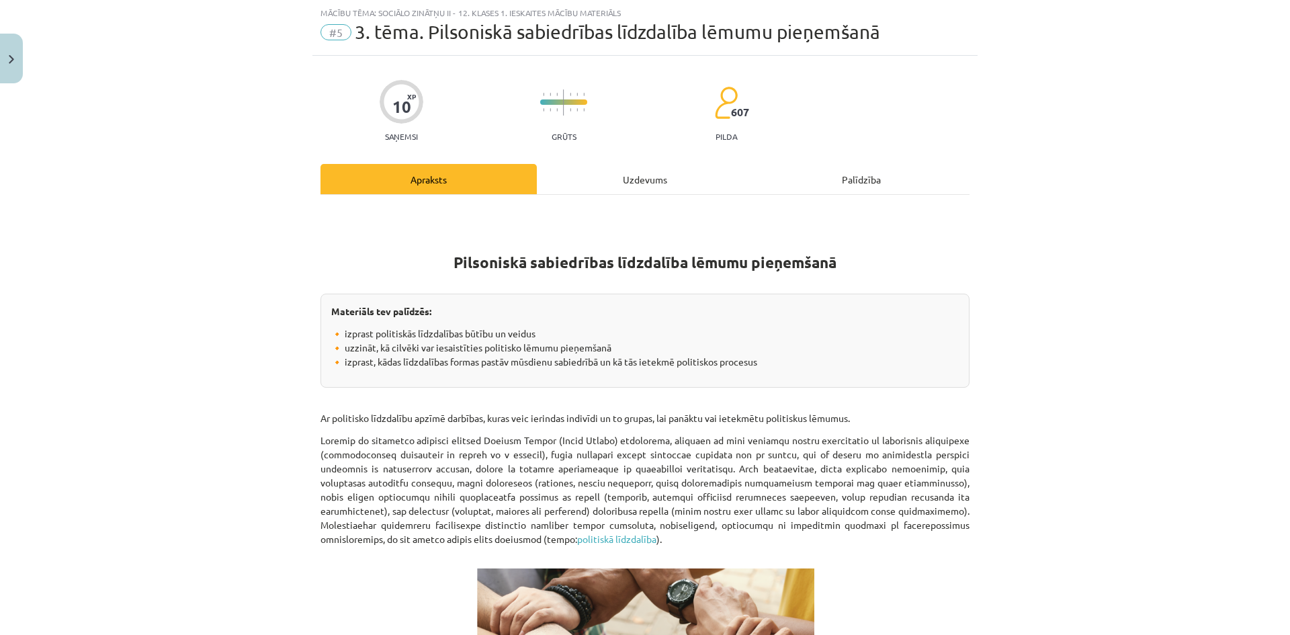
click at [676, 169] on div "Uzdevums" at bounding box center [645, 179] width 216 height 30
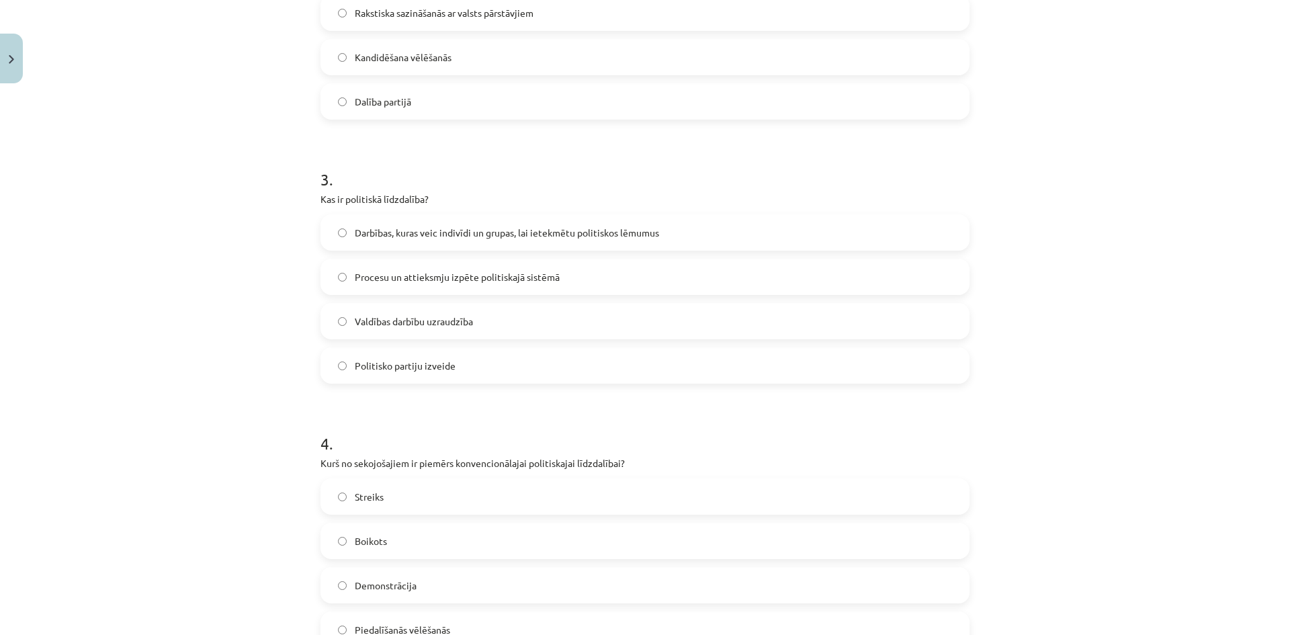
scroll to position [0, 0]
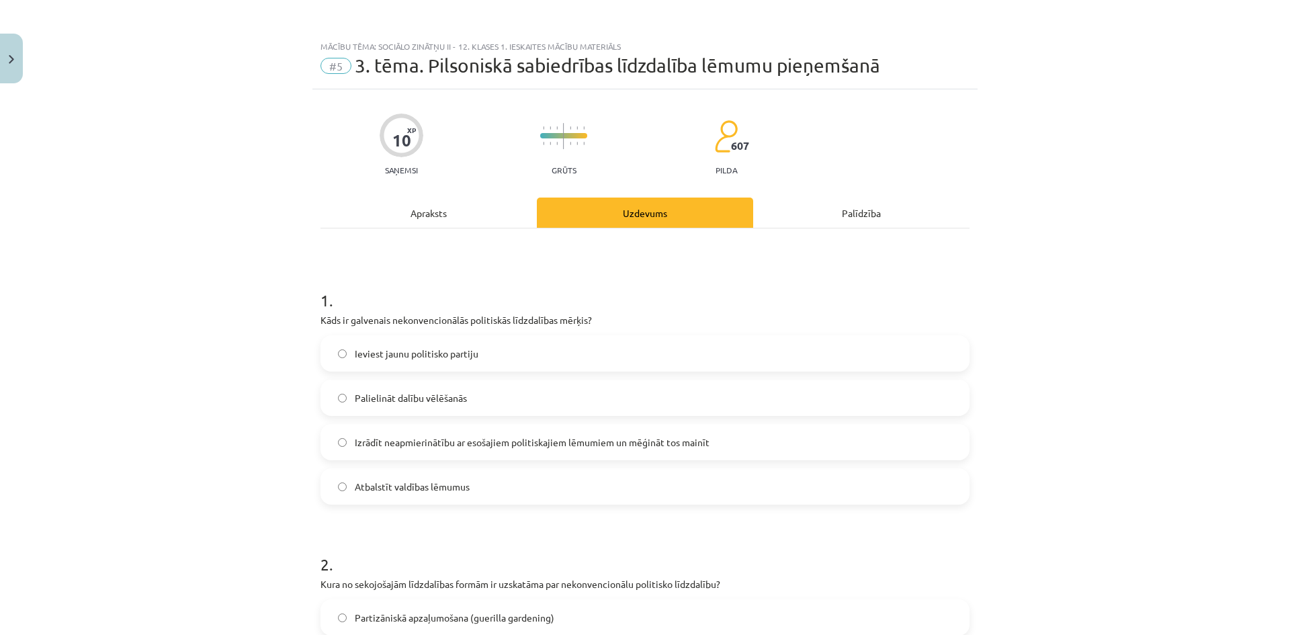
click at [457, 222] on div "Apraksts" at bounding box center [428, 212] width 216 height 30
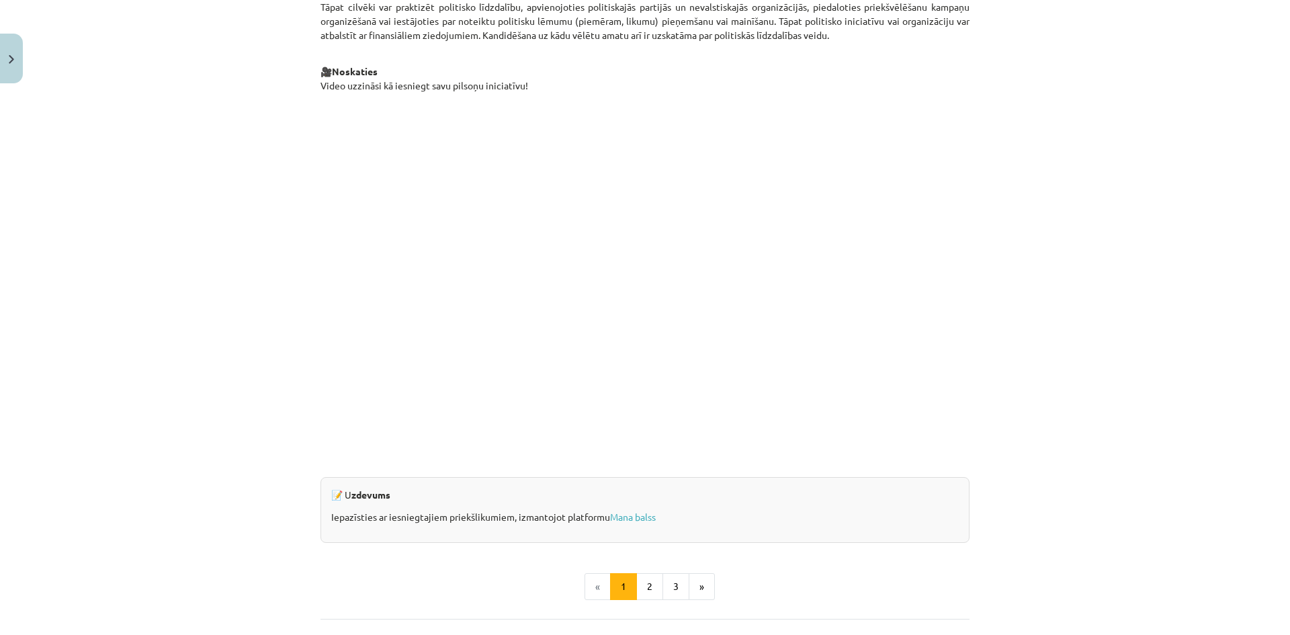
scroll to position [1147, 0]
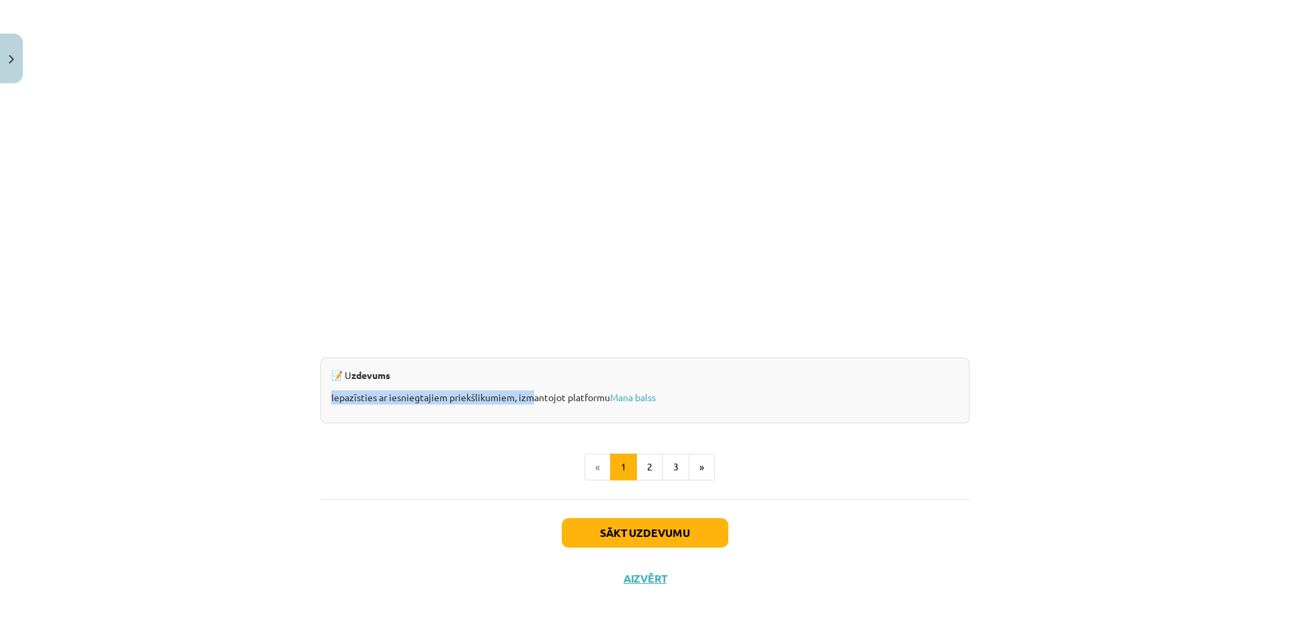
drag, startPoint x: 314, startPoint y: 396, endPoint x: 542, endPoint y: 393, distance: 227.7
click at [629, 403] on p "Iepazīsties ar iesniegtajiem priekšlikumiem, izmantojot platformu Mana balss" at bounding box center [644, 397] width 627 height 14
click at [623, 398] on link "Mana balss" at bounding box center [633, 397] width 46 height 12
click at [652, 465] on button "2" at bounding box center [649, 466] width 27 height 27
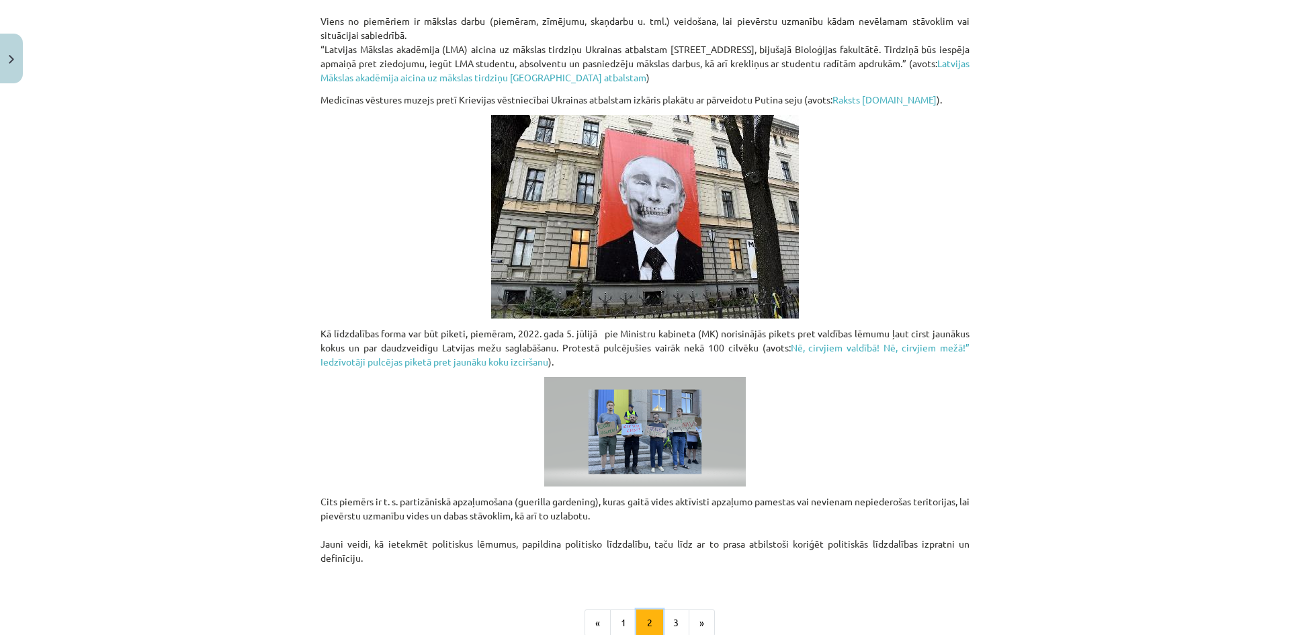
scroll to position [903, 0]
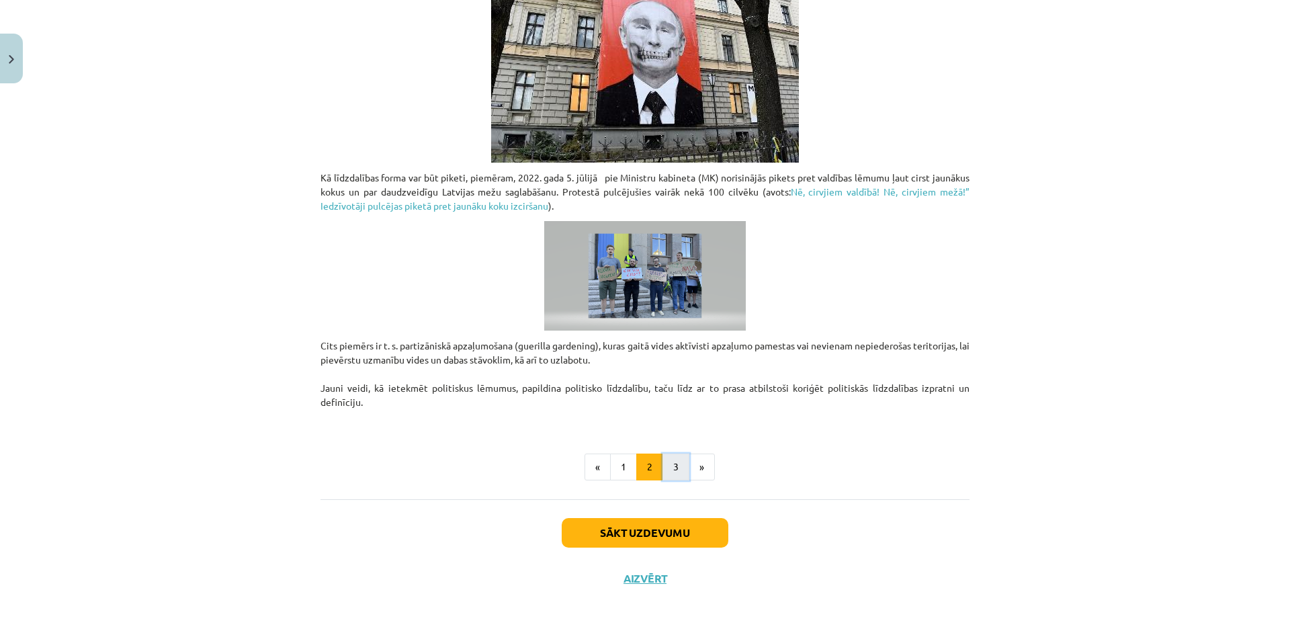
click at [670, 466] on button "3" at bounding box center [675, 466] width 27 height 27
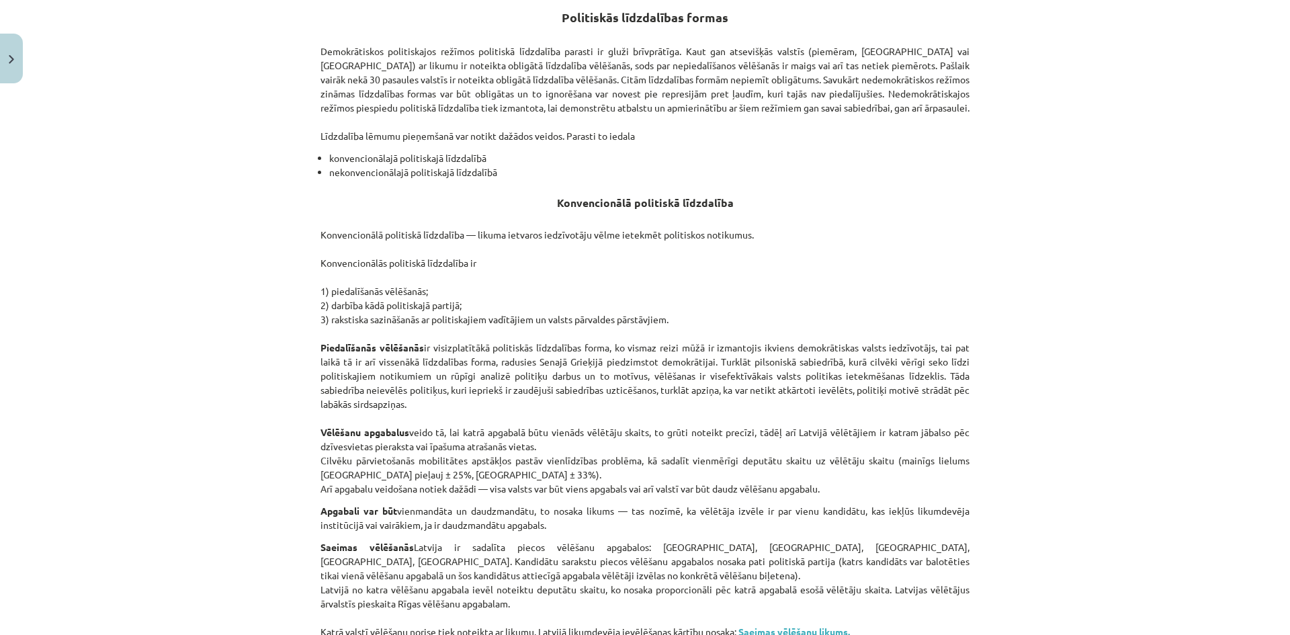
scroll to position [0, 0]
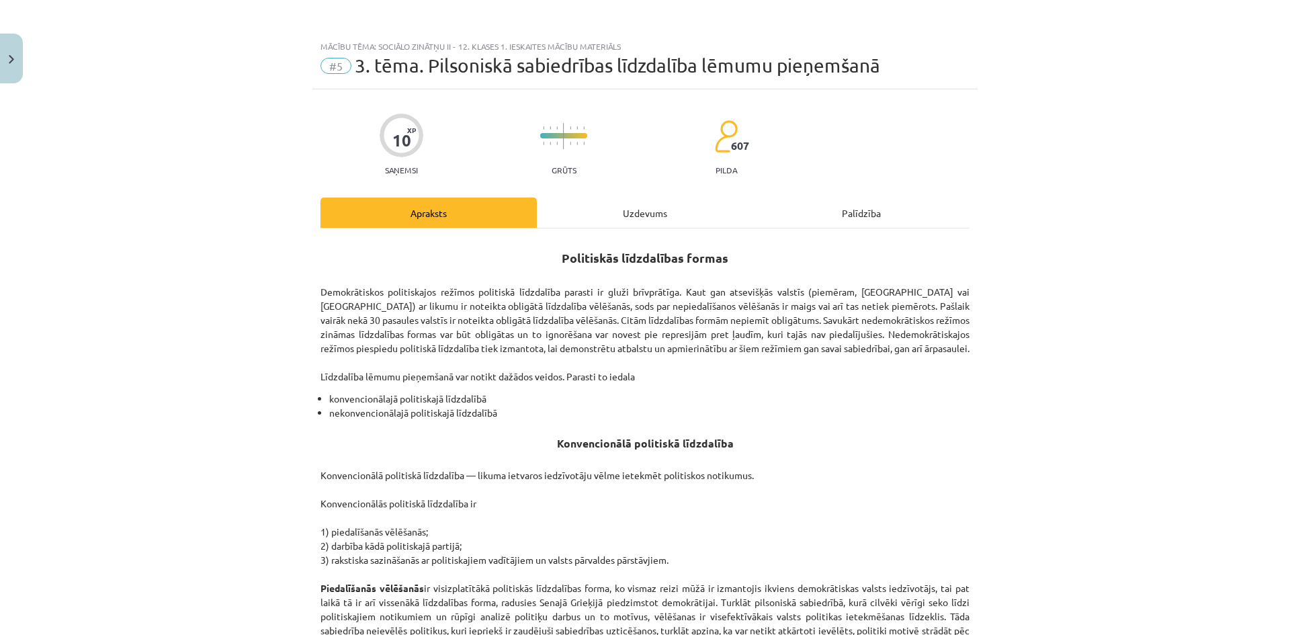
click at [661, 223] on div "Uzdevums" at bounding box center [645, 212] width 216 height 30
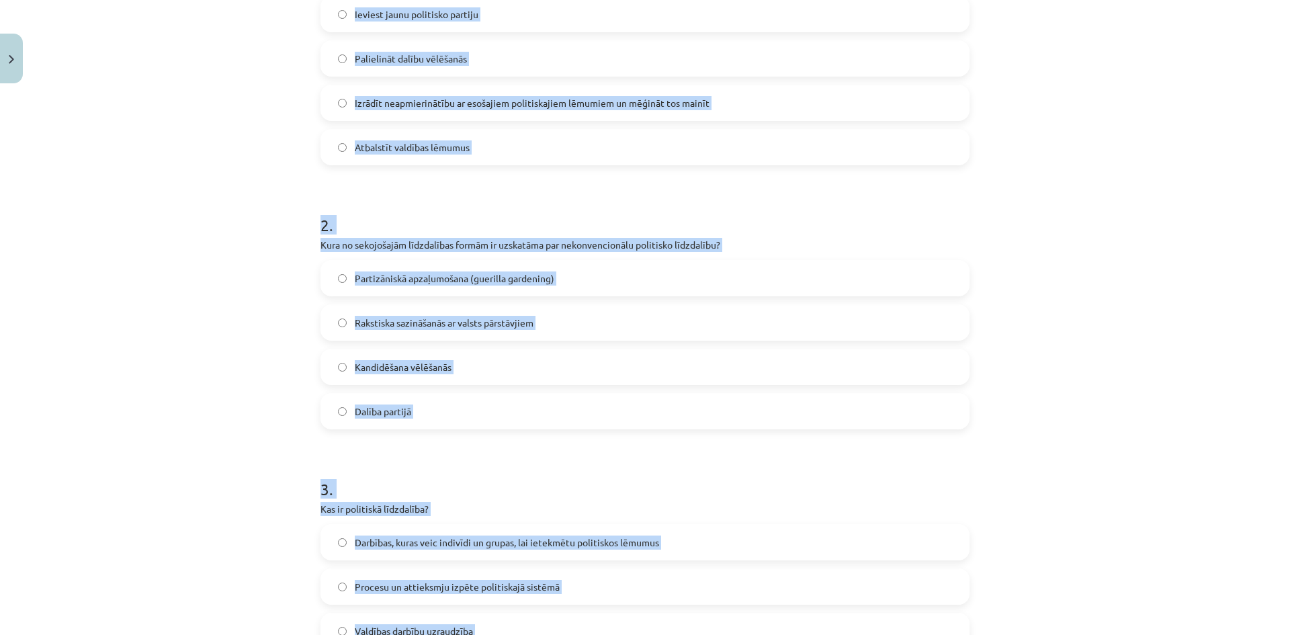
scroll to position [1082, 0]
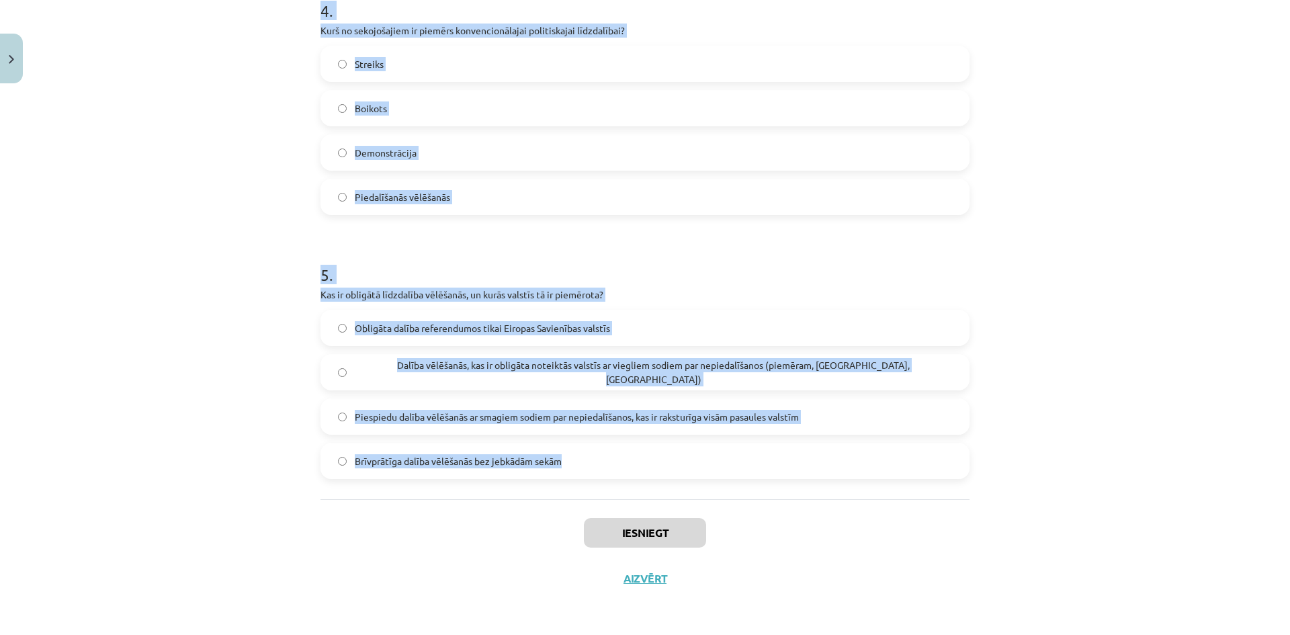
drag, startPoint x: 333, startPoint y: 285, endPoint x: 746, endPoint y: 458, distance: 448.0
click at [746, 458] on div "Mācību tēma: Sociālo zinātņu ii - 12. klases 1. ieskaites mācību materiāls #5 3…" at bounding box center [645, 317] width 1290 height 635
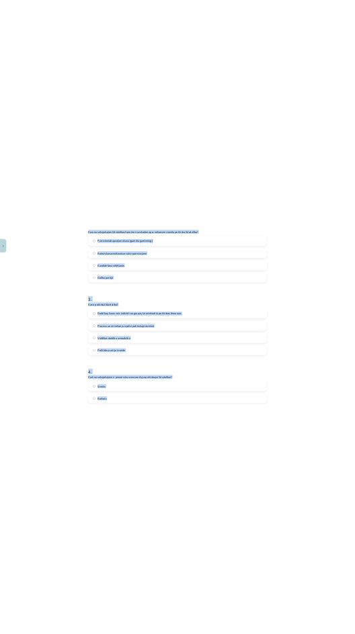
scroll to position [0, 0]
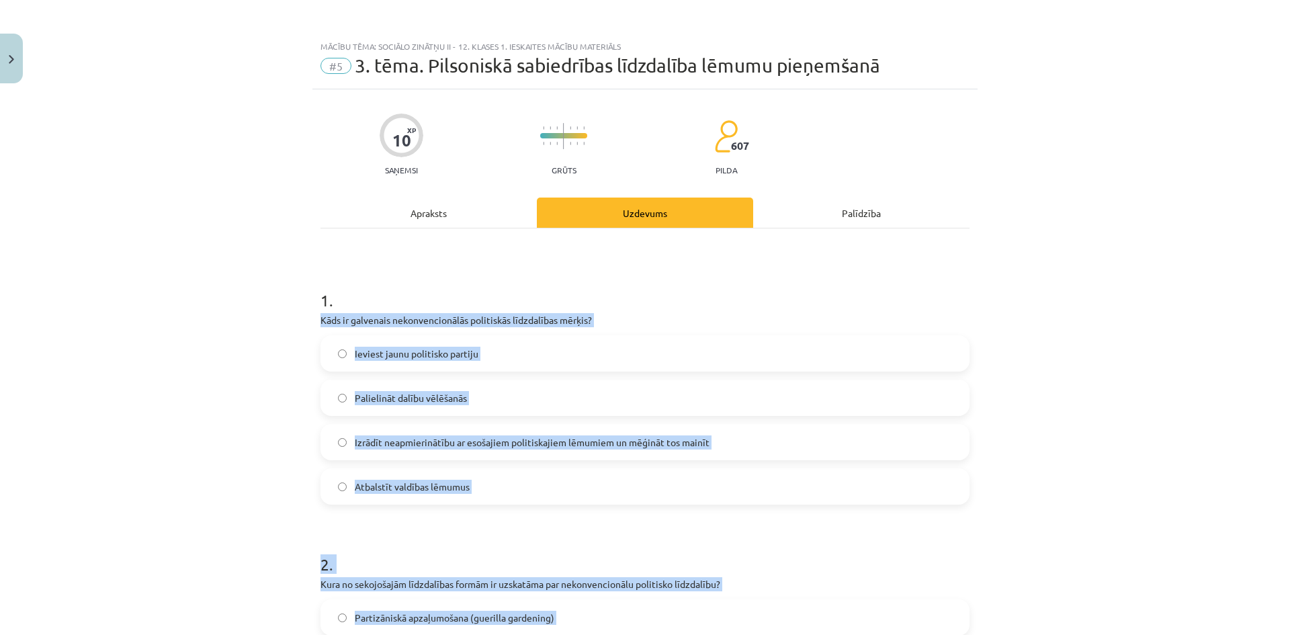
copy form "Kāds ir galvenais nekonvencionālās politiskās līdzdalības mērķis? Ieviest jaunu…"
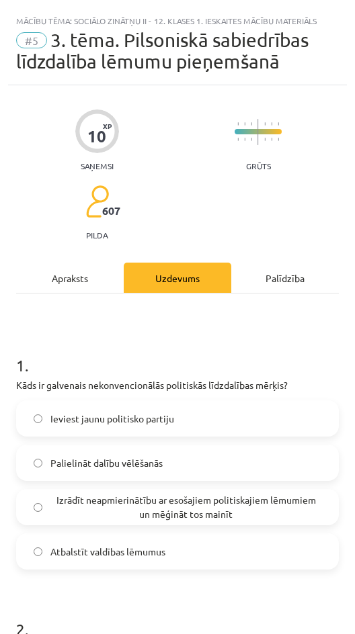
click at [113, 341] on h1 "1 ." at bounding box center [177, 354] width 322 height 42
click at [111, 504] on span "Izrādīt neapmierinātību ar esošajiem politiskajiem lēmumiem un mēģināt tos main…" at bounding box center [185, 507] width 271 height 28
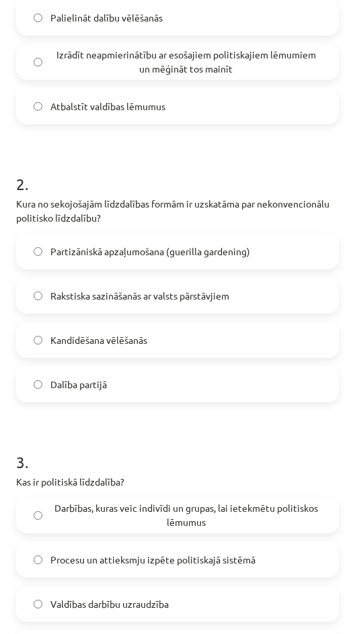
scroll to position [486, 0]
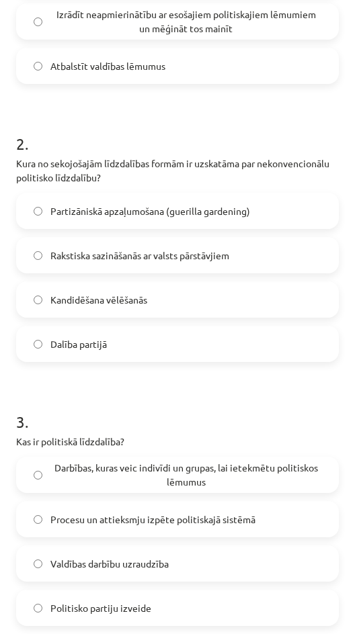
click at [80, 214] on span "Partizāniskā apzaļumošana (guerilla gardening)" at bounding box center [150, 211] width 200 height 14
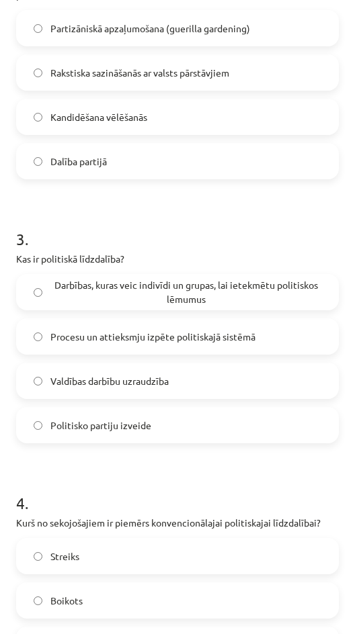
scroll to position [682, 0]
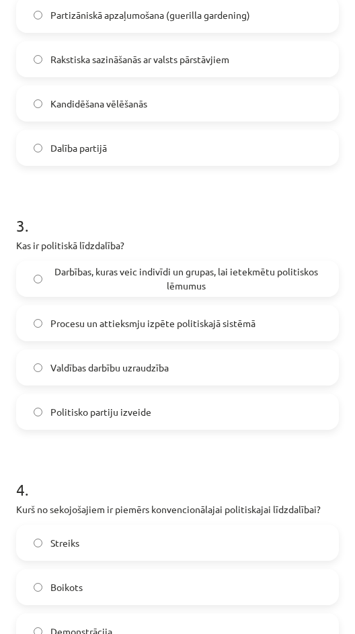
click at [200, 286] on span "Darbības, kuras veic indivīdi un grupas, lai ietekmētu politiskos lēmumus" at bounding box center [185, 279] width 271 height 28
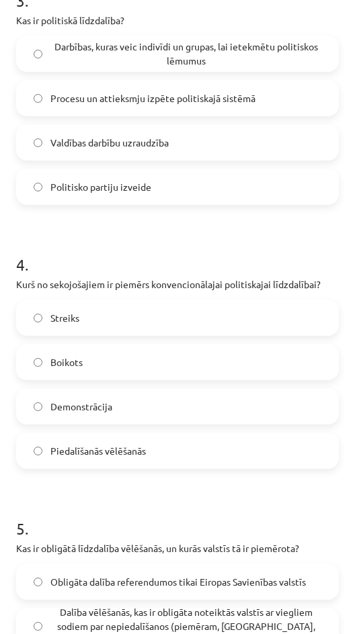
scroll to position [925, 0]
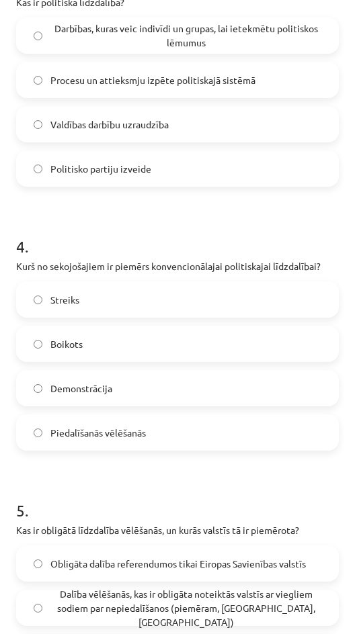
click at [172, 442] on label "Piedalīšanās vēlēšanās" at bounding box center [177, 433] width 320 height 34
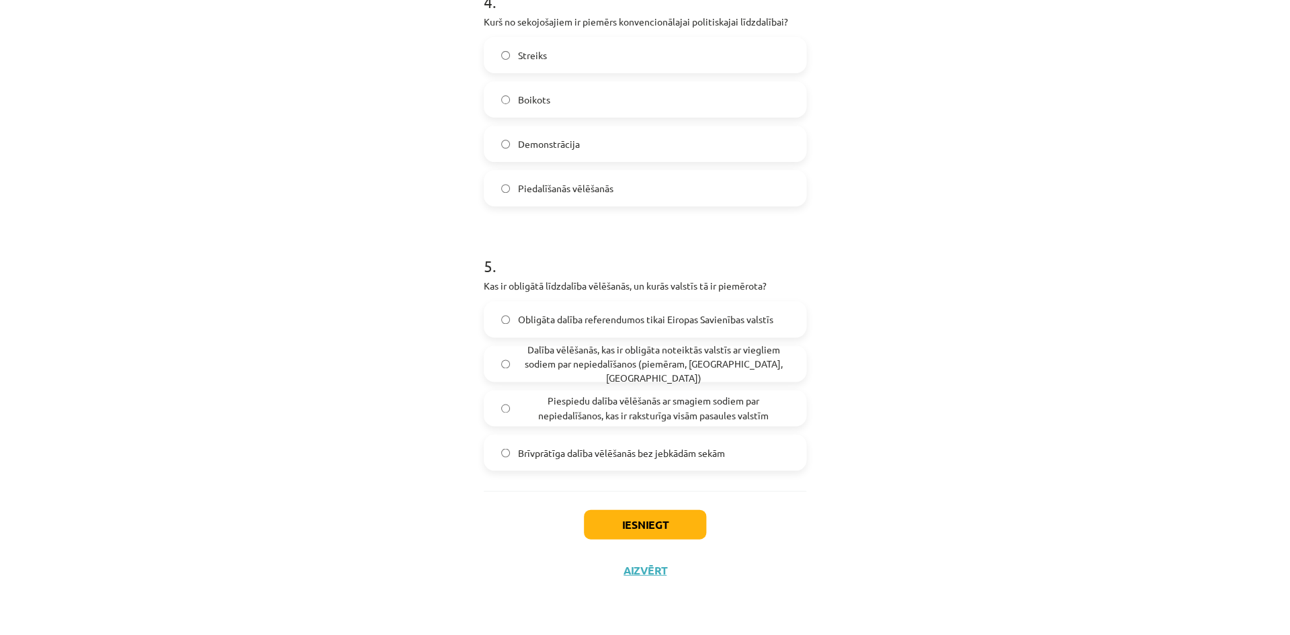
scroll to position [1188, 0]
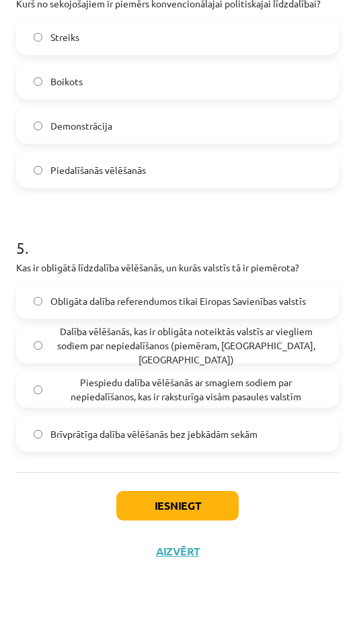
click at [160, 351] on span "Dalība vēlēšanās, kas ir obligāta noteiktās valstīs ar viegliem sodiem par nepi…" at bounding box center [185, 345] width 271 height 42
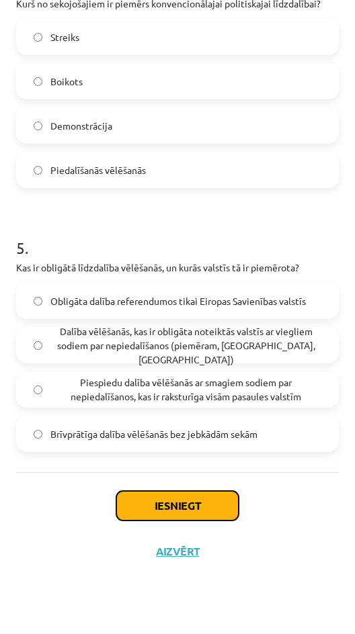
click at [176, 506] on button "Iesniegt" at bounding box center [177, 506] width 122 height 30
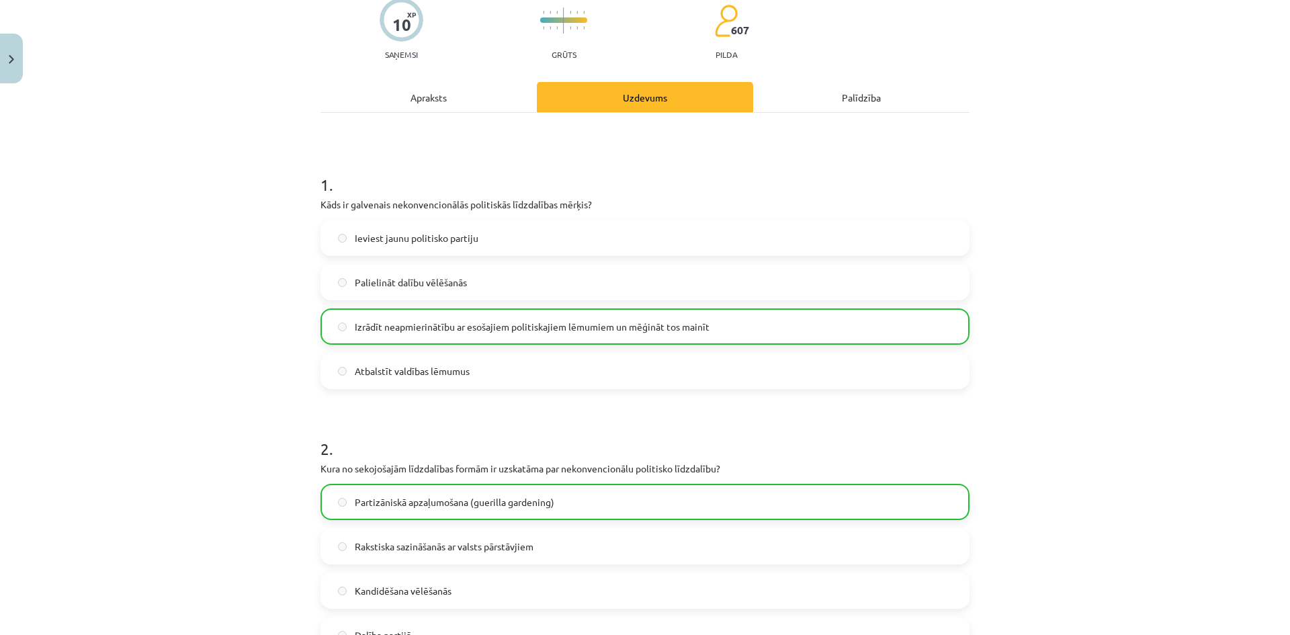
scroll to position [0, 0]
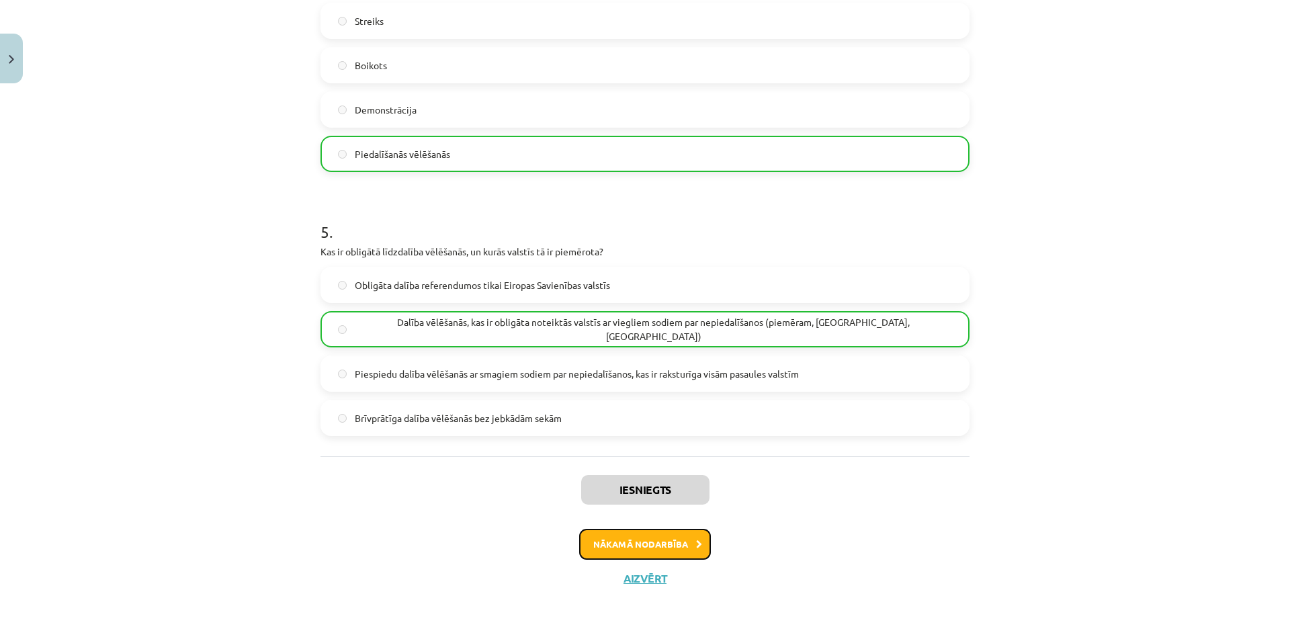
click at [606, 551] on button "Nākamā nodarbība" at bounding box center [645, 544] width 132 height 31
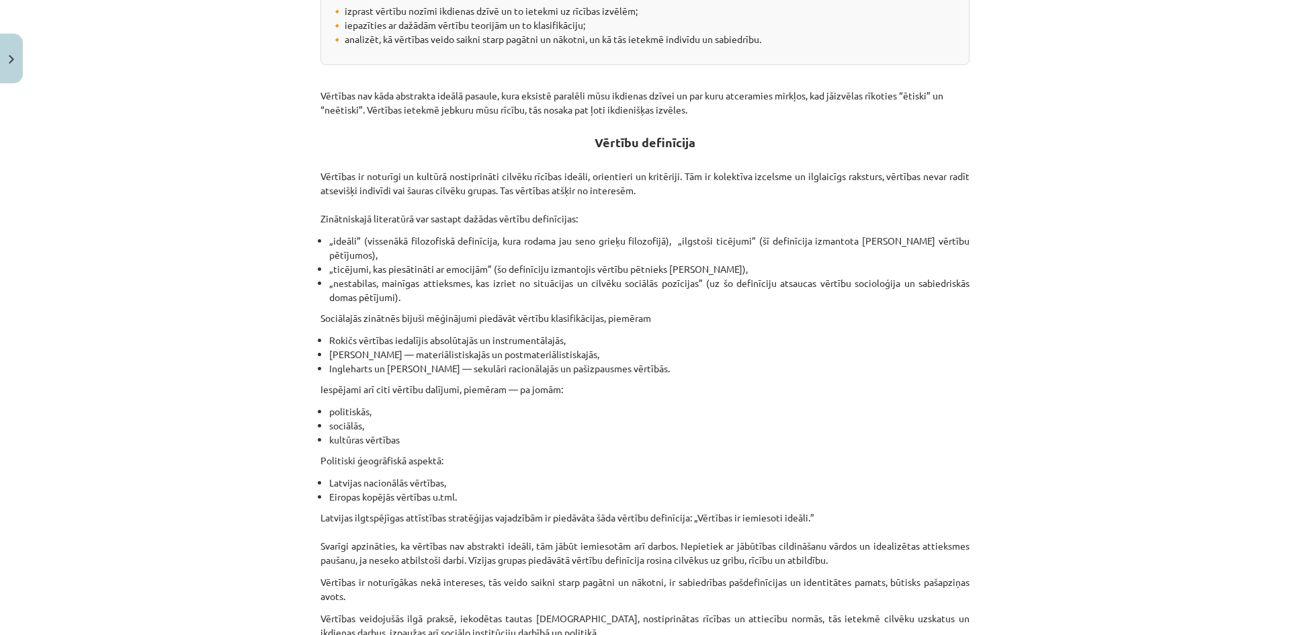
scroll to position [681, 0]
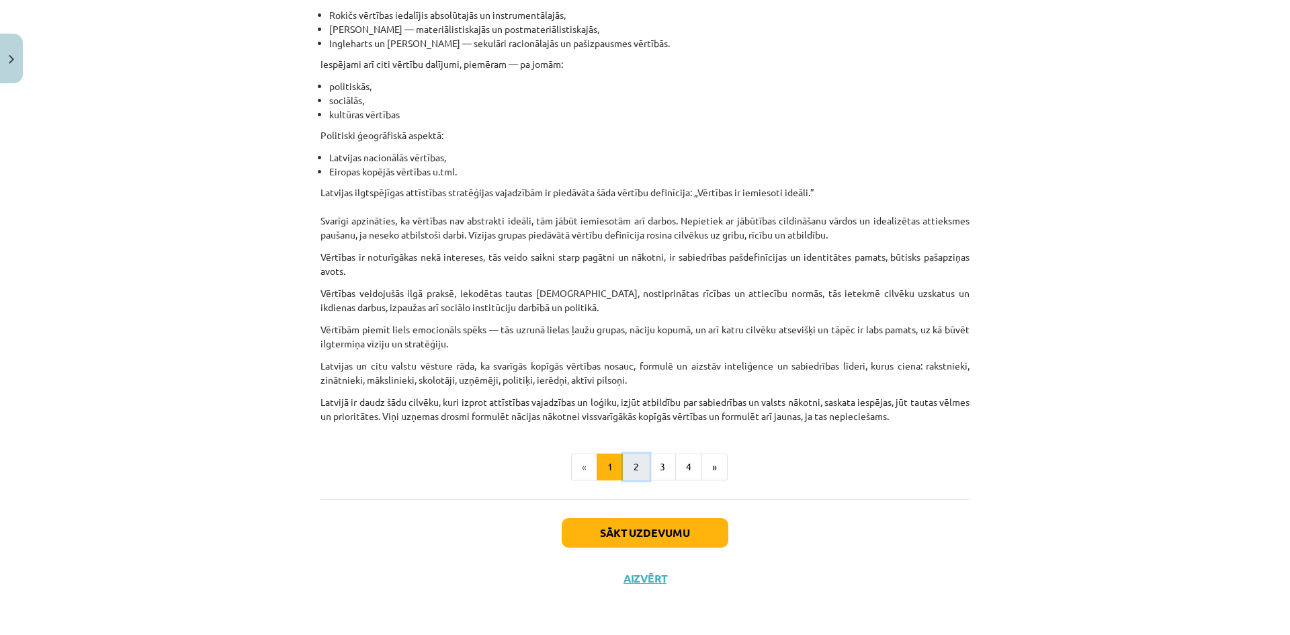
click at [630, 459] on button "2" at bounding box center [636, 466] width 27 height 27
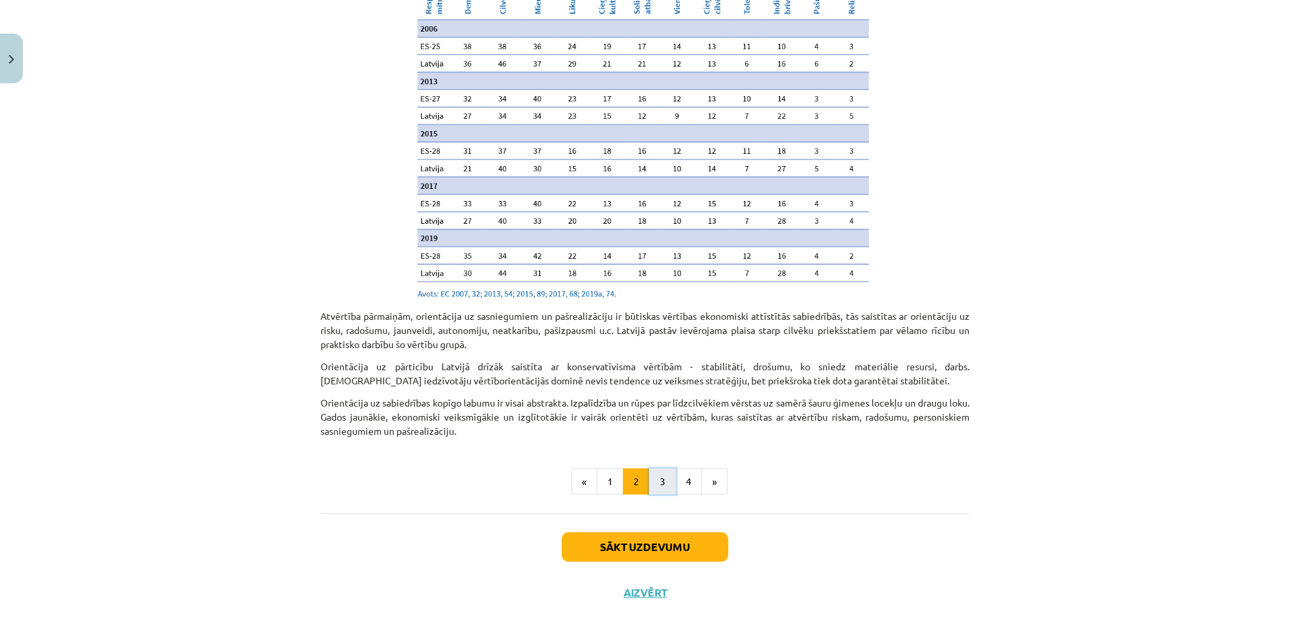
click at [654, 468] on button "3" at bounding box center [662, 481] width 27 height 27
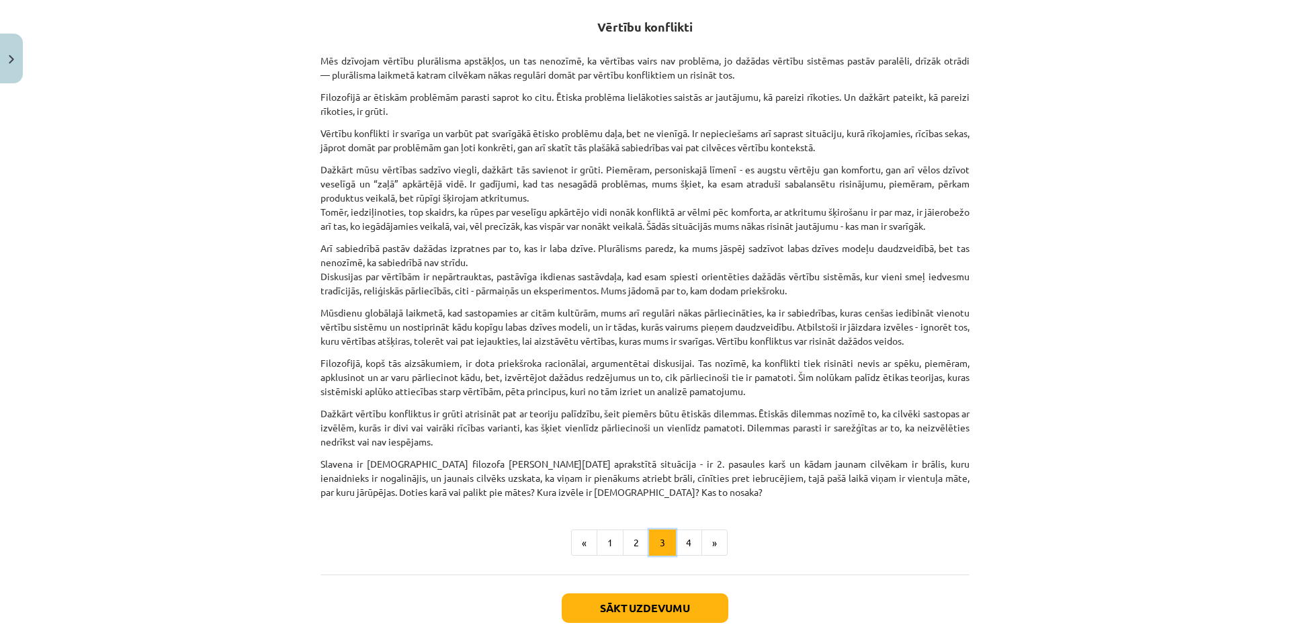
scroll to position [240, 0]
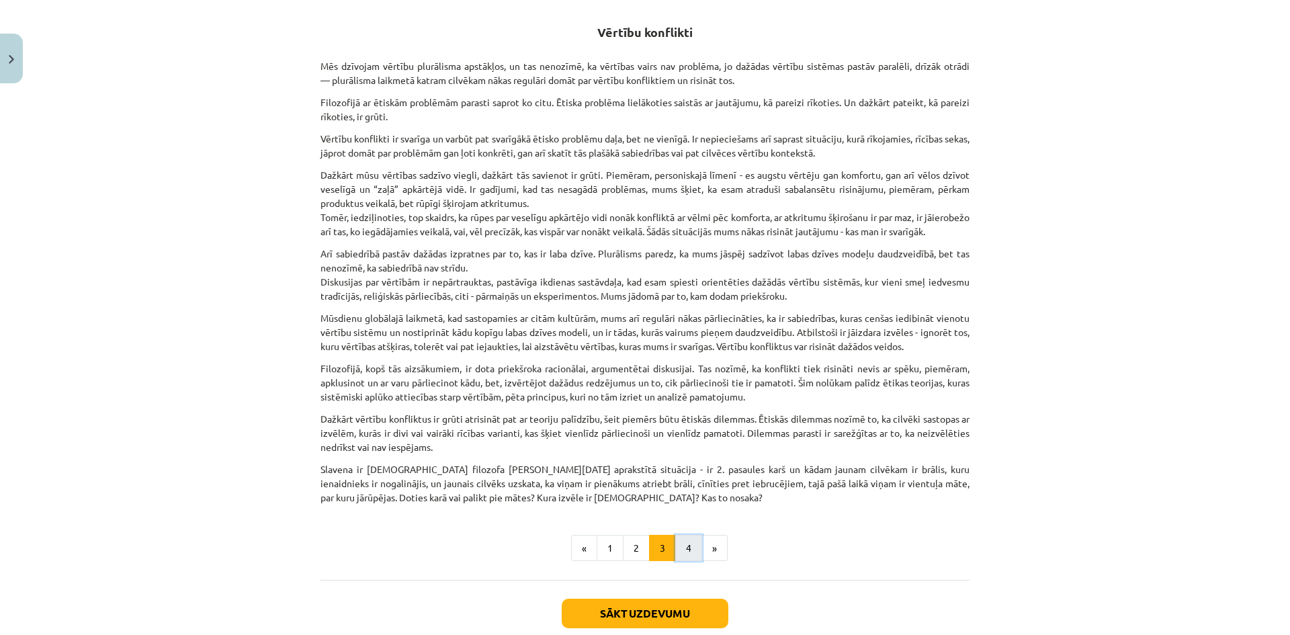
click at [676, 558] on button "4" at bounding box center [688, 548] width 27 height 27
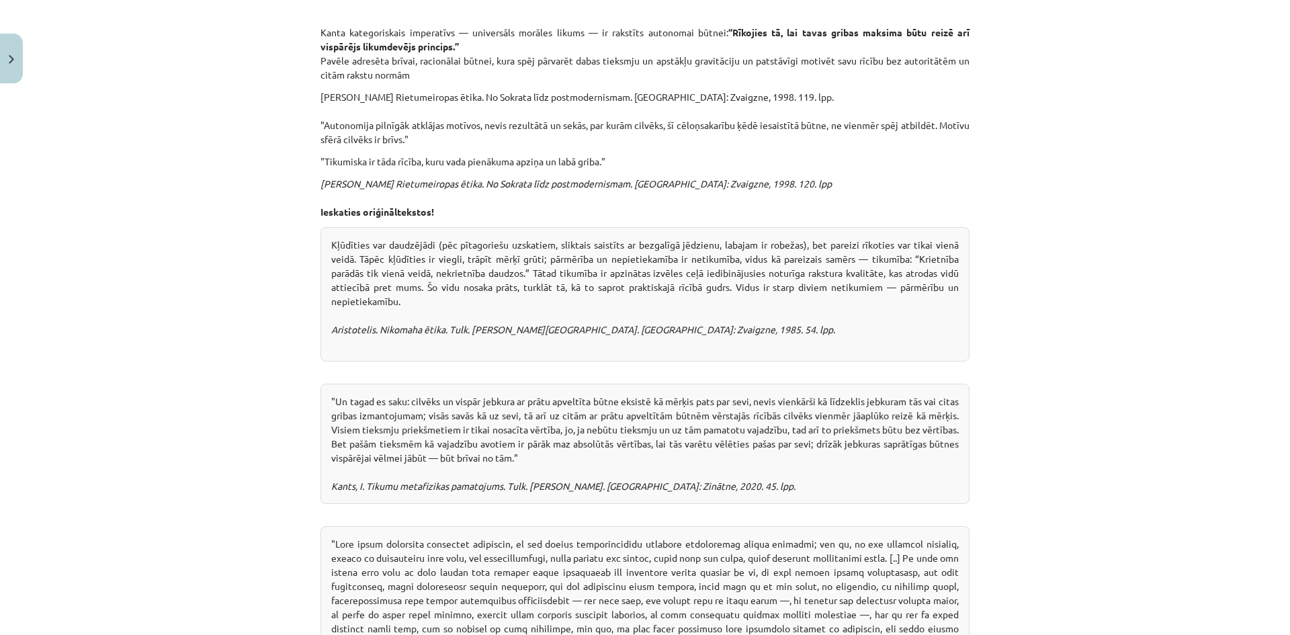
scroll to position [895, 0]
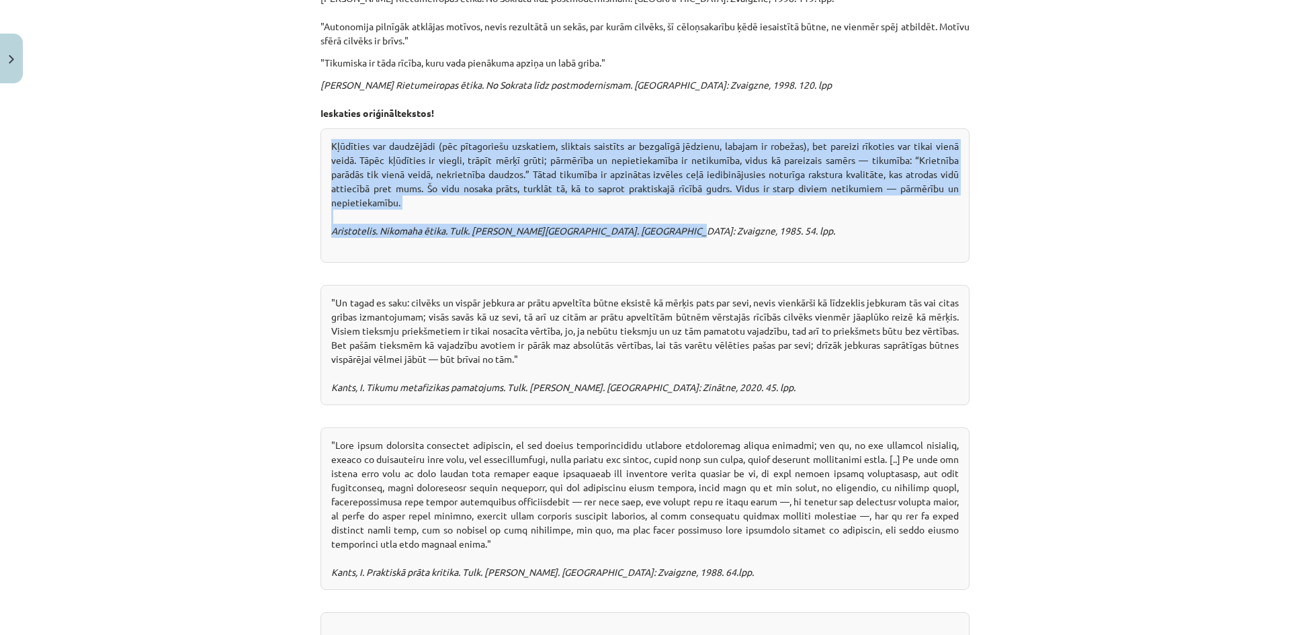
drag, startPoint x: 315, startPoint y: 135, endPoint x: 690, endPoint y: 227, distance: 386.0
click at [690, 227] on div "Kļūdīties var daudzējādi (pēc pītagoriešu uzskatiem, sliktais saistīts ar bezga…" at bounding box center [644, 195] width 649 height 134
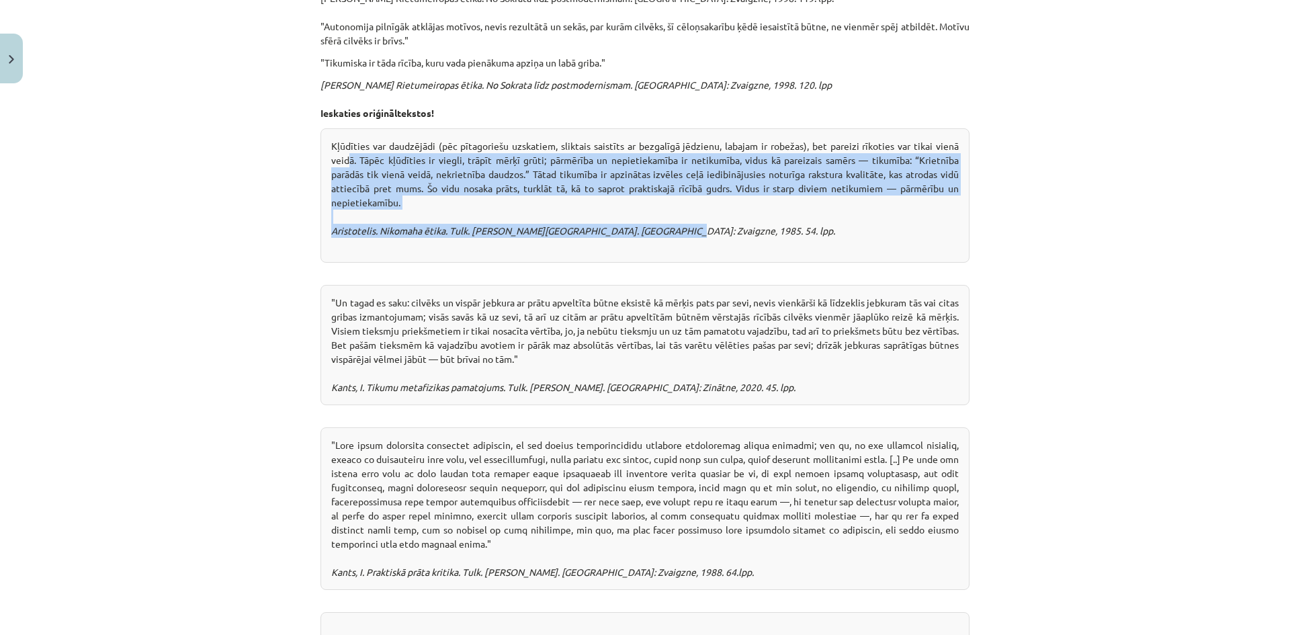
drag, startPoint x: 690, startPoint y: 227, endPoint x: 343, endPoint y: 152, distance: 355.2
click at [344, 153] on div "Kļūdīties var daudzējādi (pēc pītagoriešu uzskatiem, sliktais saistīts ar bezga…" at bounding box center [644, 195] width 649 height 134
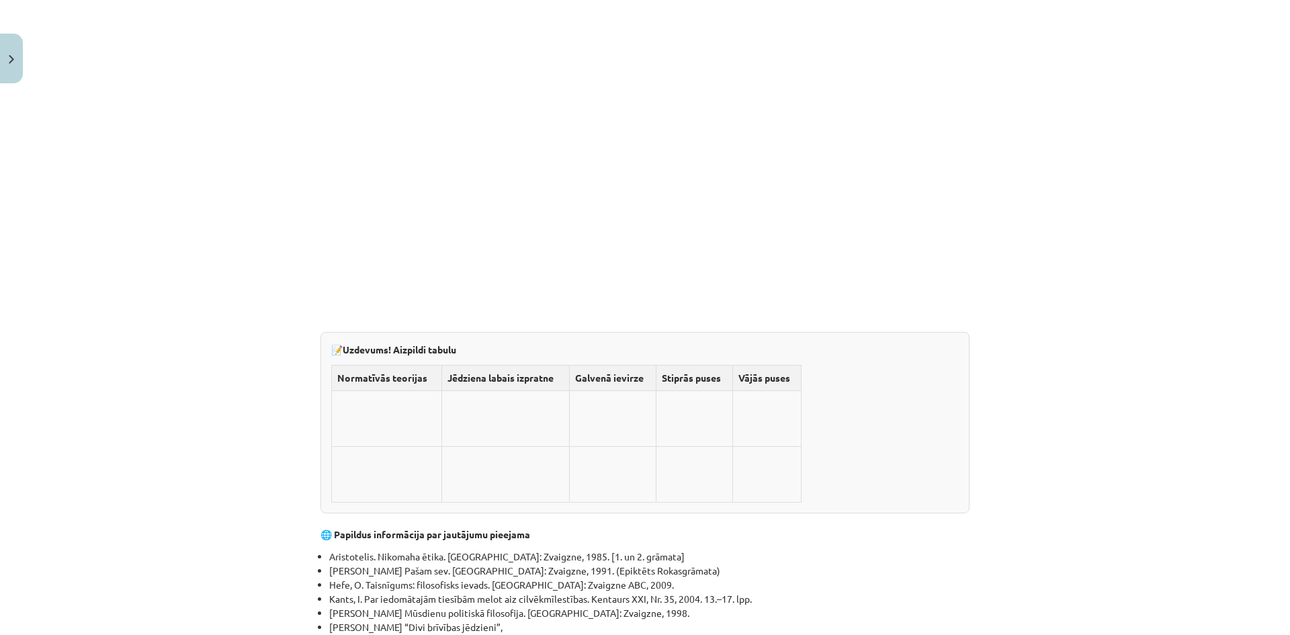
scroll to position [4030, 0]
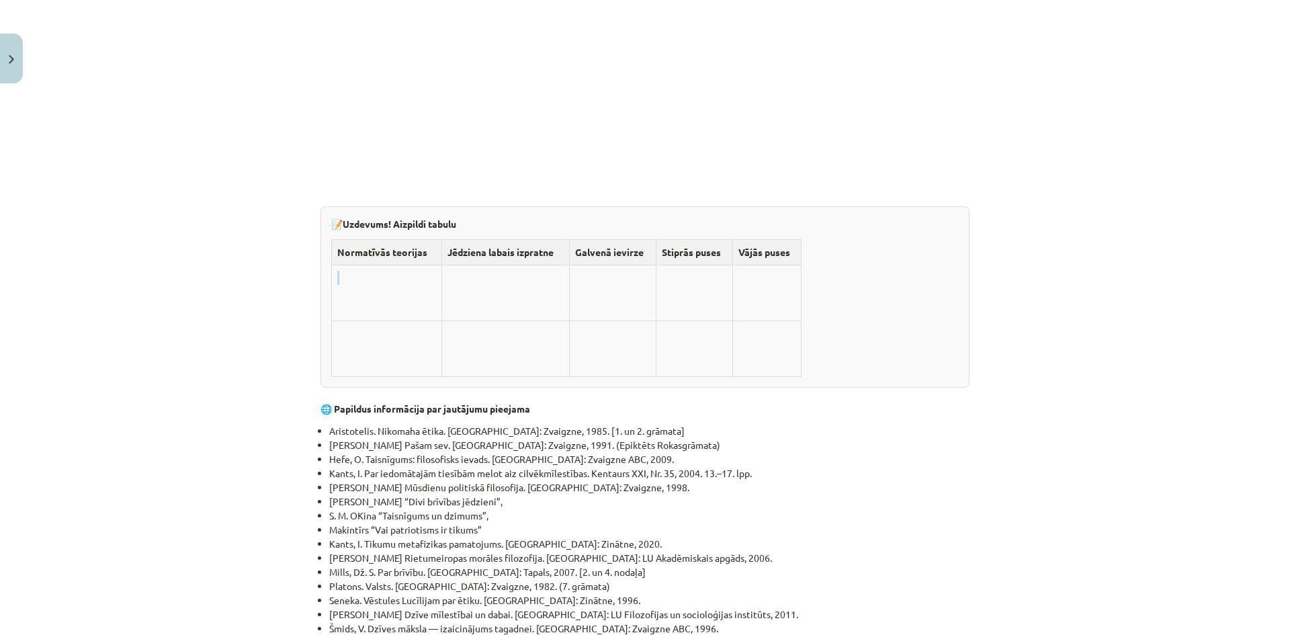
drag, startPoint x: 333, startPoint y: 93, endPoint x: 399, endPoint y: 100, distance: 66.8
click at [399, 265] on td at bounding box center [387, 293] width 110 height 56
click at [377, 265] on td at bounding box center [387, 293] width 110 height 56
drag, startPoint x: 324, startPoint y: 80, endPoint x: 835, endPoint y: 64, distance: 510.8
click at [835, 206] on div "📝 Uzdevums! Aizpildi tabulu Normatīvās teorijas Jēdziena labais izpratne Galven…" at bounding box center [644, 296] width 649 height 181
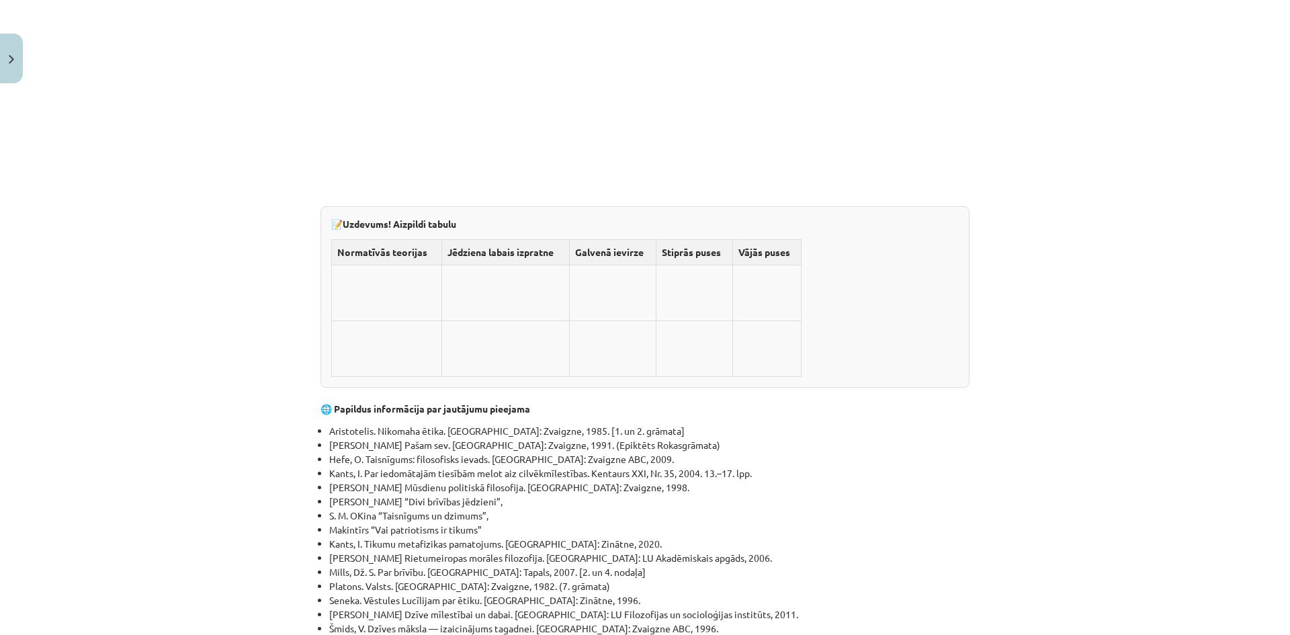
click at [835, 206] on div "📝 Uzdevums! Aizpildi tabulu Normatīvās teorijas Jēdziena labais izpratne Galven…" at bounding box center [644, 296] width 649 height 181
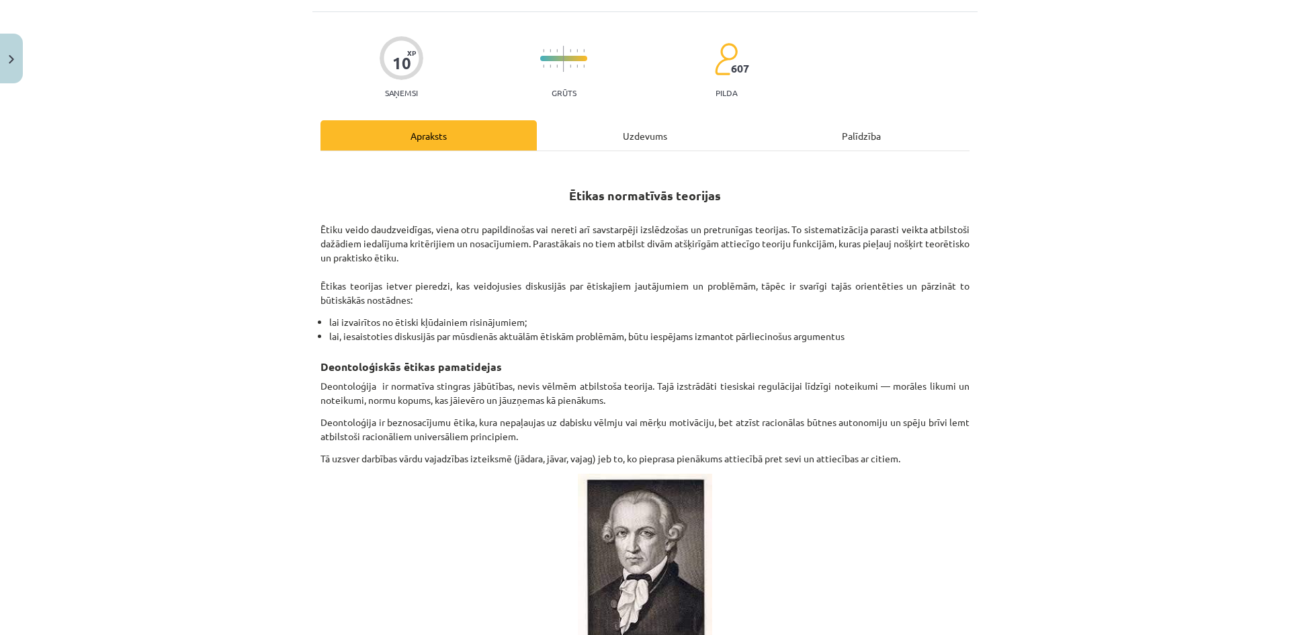
scroll to position [0, 0]
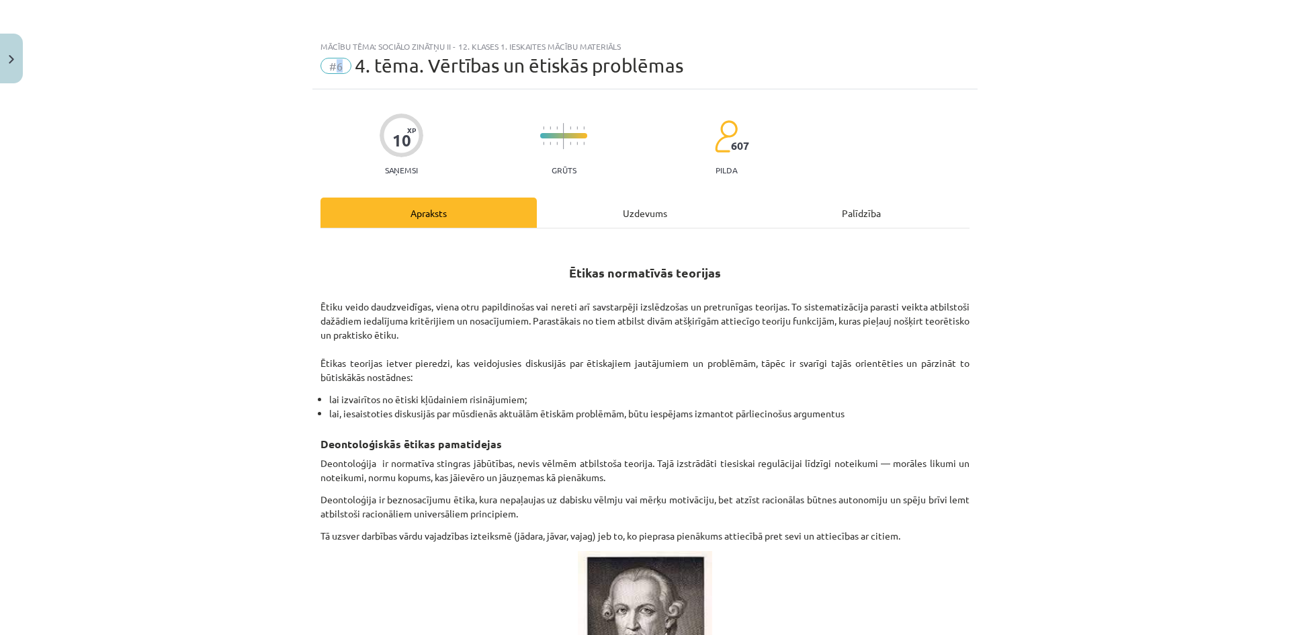
drag, startPoint x: 328, startPoint y: 65, endPoint x: 349, endPoint y: 67, distance: 20.9
click at [349, 67] on div "#6 4. tēma. Vērtības un ētiskās problēmas" at bounding box center [644, 65] width 649 height 21
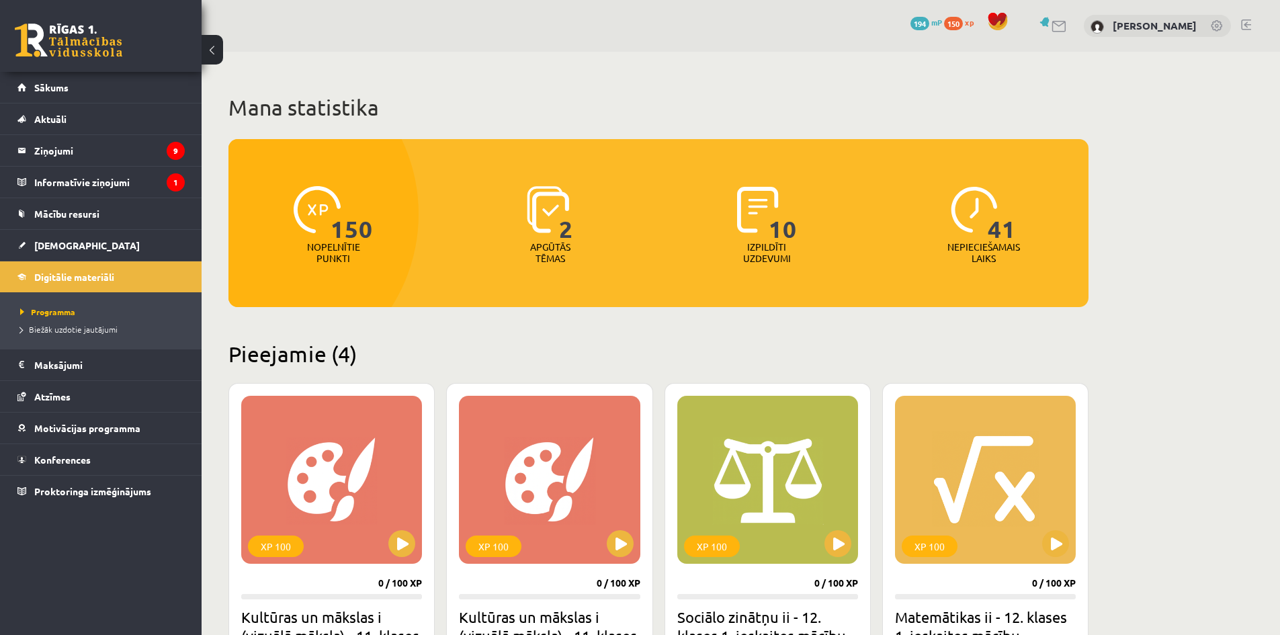
scroll to position [448, 0]
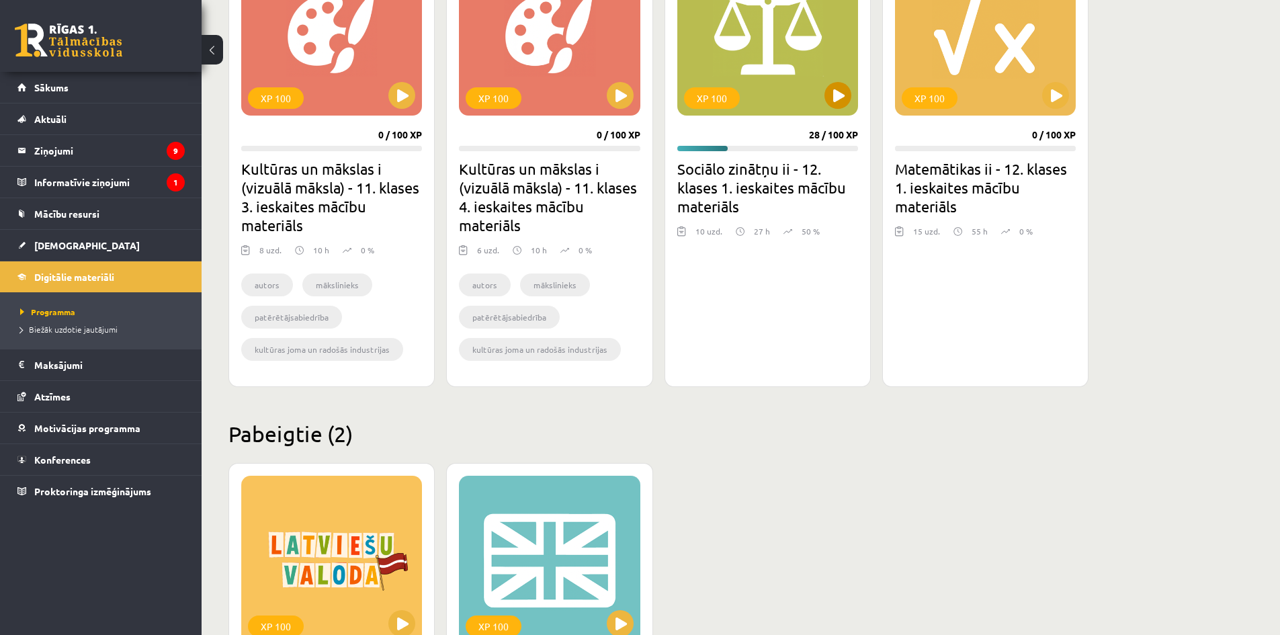
click at [732, 46] on div "XP 100" at bounding box center [767, 32] width 181 height 168
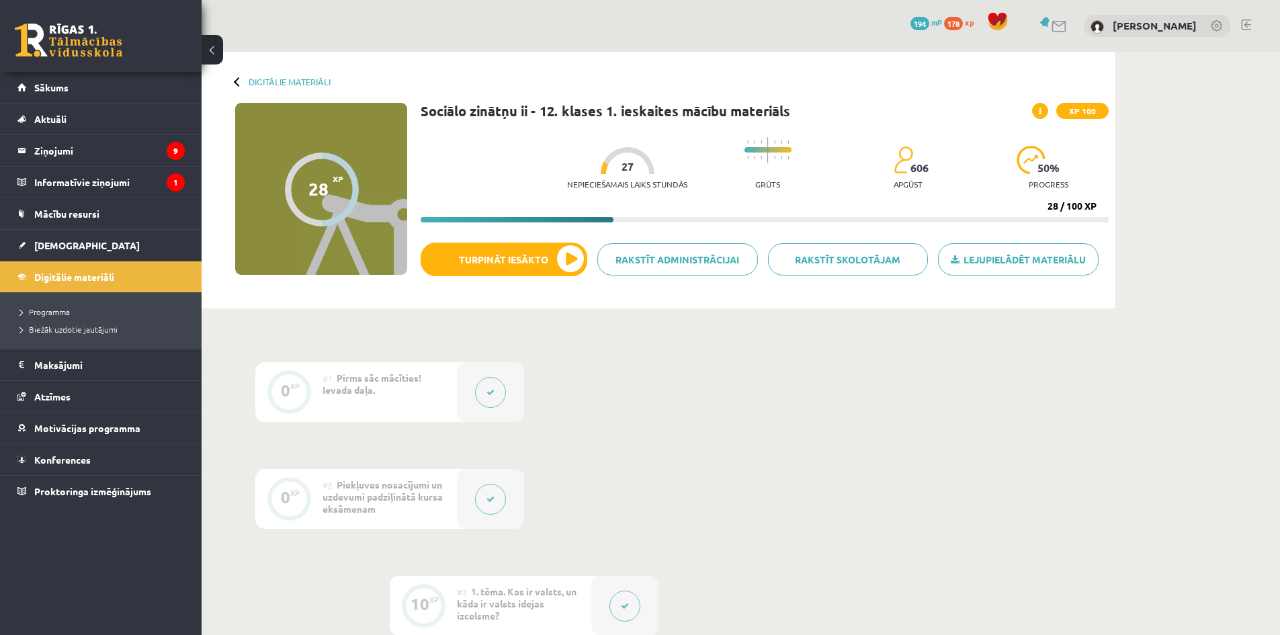
click at [494, 391] on button at bounding box center [490, 392] width 31 height 31
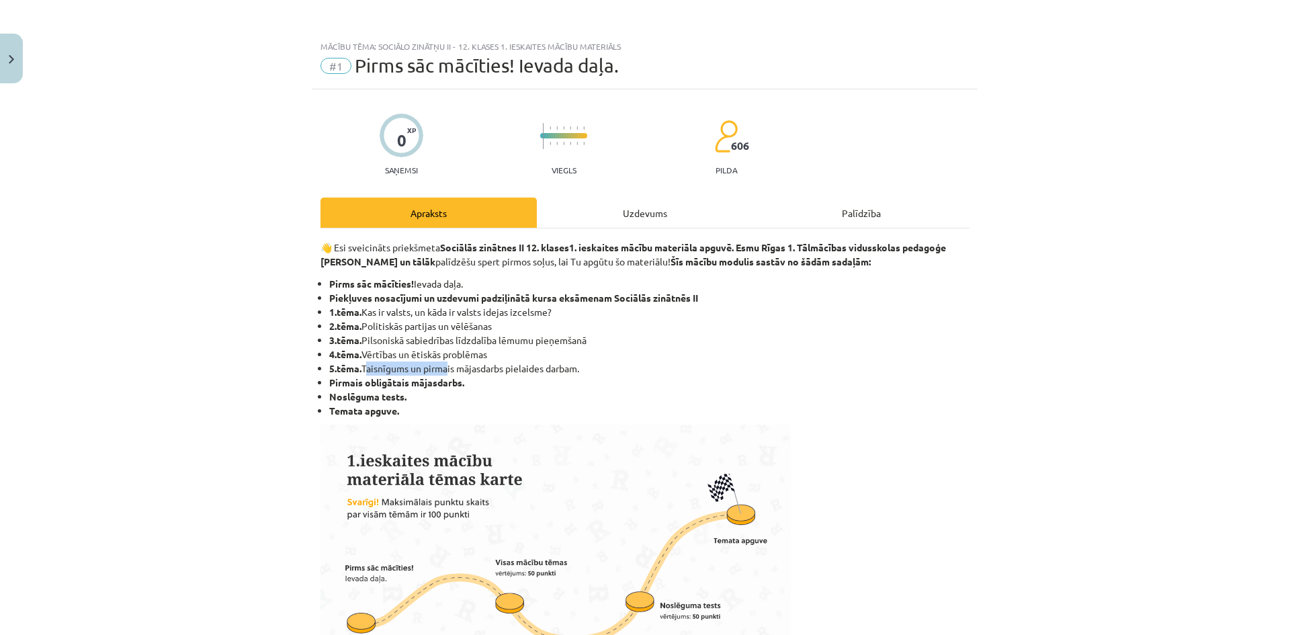
drag, startPoint x: 364, startPoint y: 367, endPoint x: 439, endPoint y: 367, distance: 75.2
click at [439, 367] on li "5.tēma. Taisnīgums un pirmais mājasdarbs pielaides darbam." at bounding box center [649, 368] width 640 height 14
drag, startPoint x: 426, startPoint y: 400, endPoint x: 355, endPoint y: 411, distance: 72.1
click at [355, 411] on ul "Pirms sāc mācīties! Ievada daļa. Piekļuves nosacījumi un uzdevumi padziļinātā k…" at bounding box center [644, 347] width 649 height 141
click at [355, 411] on strong "Temata apguve." at bounding box center [364, 410] width 70 height 12
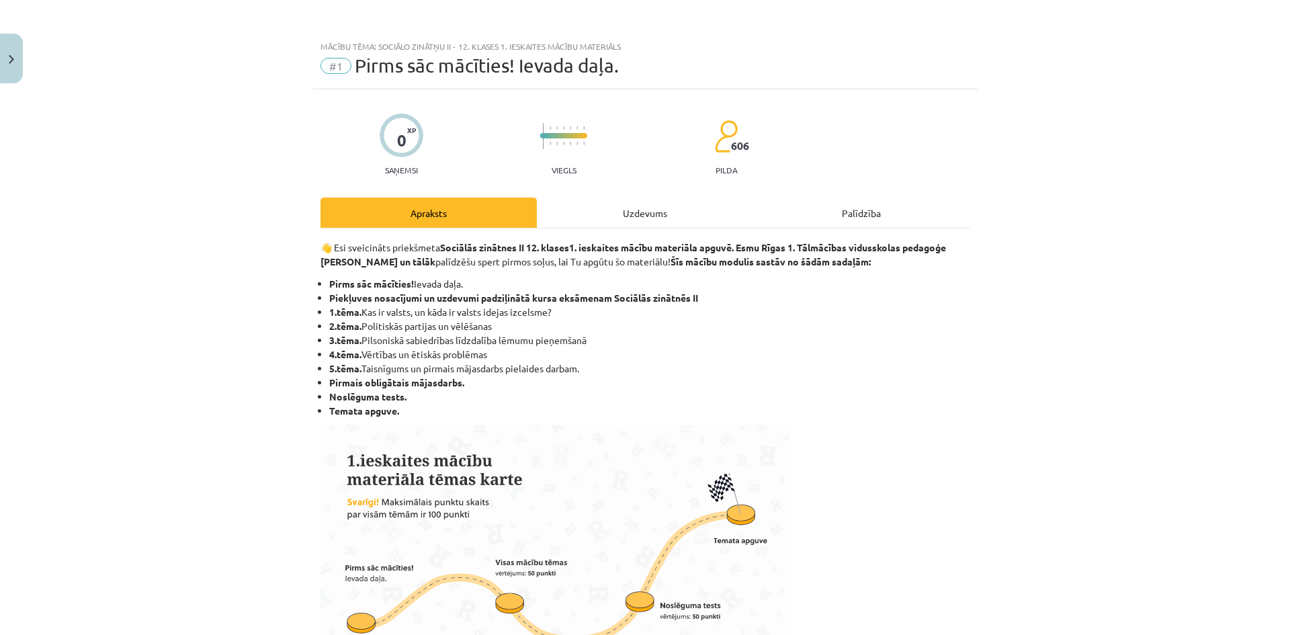
scroll to position [448, 0]
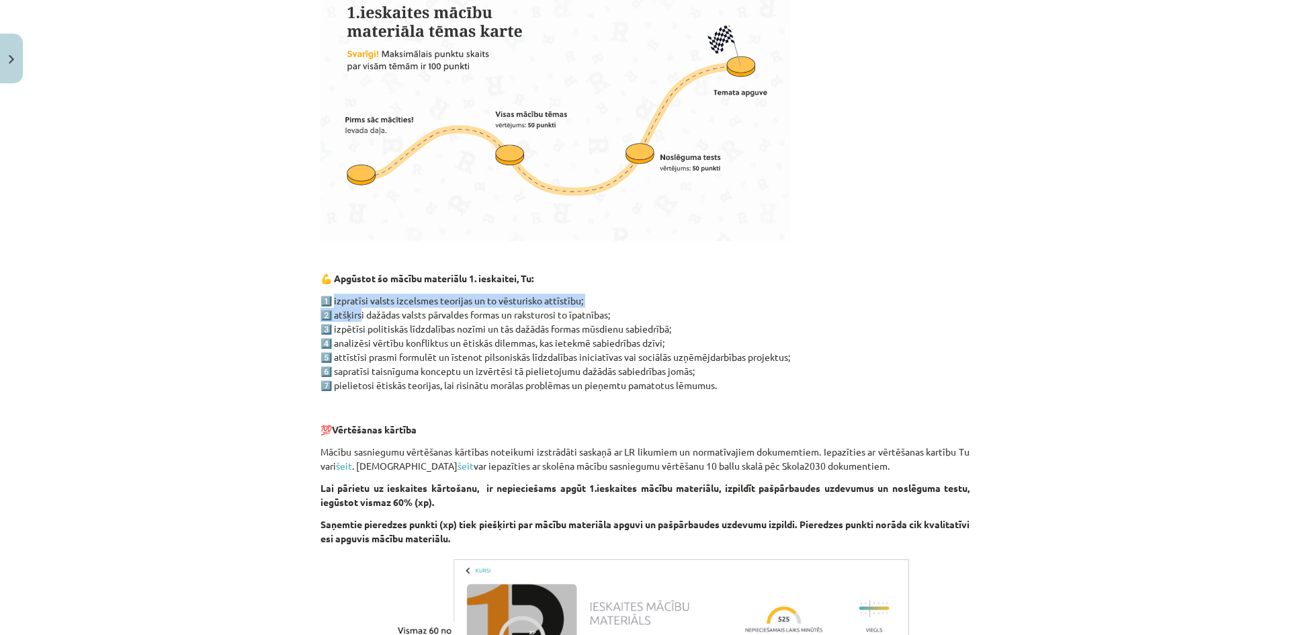
drag, startPoint x: 331, startPoint y: 305, endPoint x: 355, endPoint y: 308, distance: 25.0
click at [355, 308] on p "1️⃣ izpratīsi valsts izcelsmes teorijas un to vēsturisko attīstību; 2️⃣ atšķirs…" at bounding box center [644, 343] width 649 height 99
click at [351, 320] on p "1️⃣ izpratīsi valsts izcelsmes teorijas un to vēsturisko attīstību; 2️⃣ atšķirs…" at bounding box center [644, 343] width 649 height 99
drag, startPoint x: 329, startPoint y: 307, endPoint x: 516, endPoint y: 300, distance: 186.9
click at [516, 300] on p "1️⃣ izpratīsi valsts izcelsmes teorijas un to vēsturisko attīstību; 2️⃣ atšķirs…" at bounding box center [644, 343] width 649 height 99
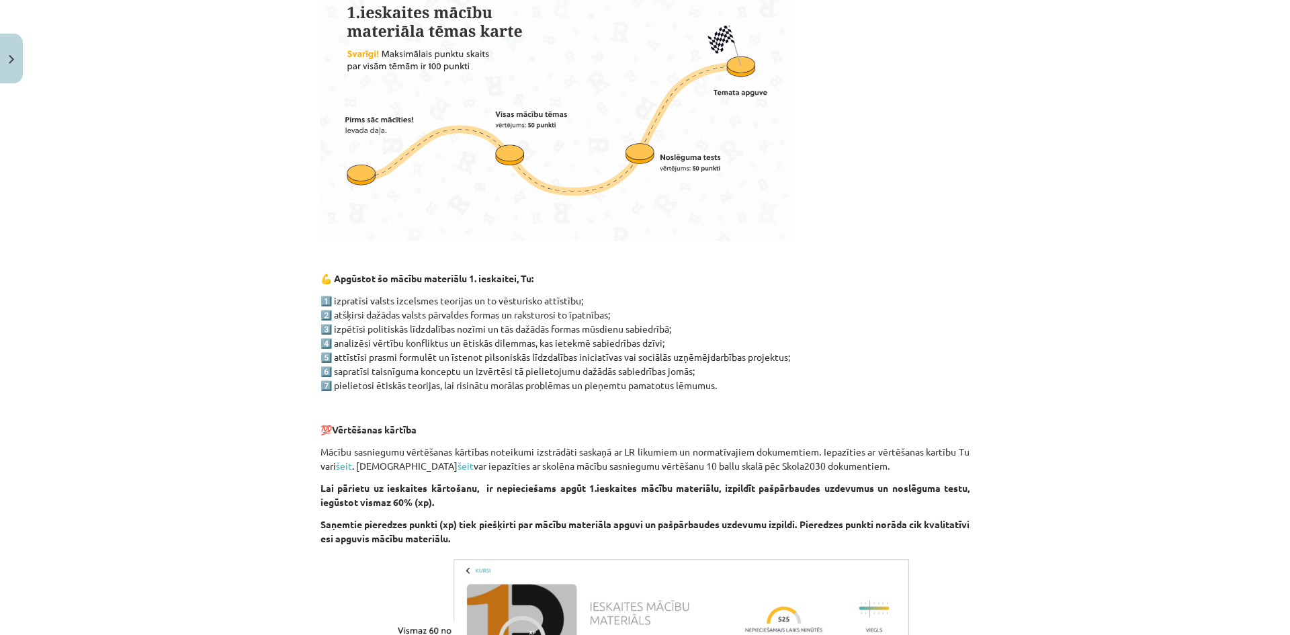
click at [523, 330] on p "1️⃣ izpratīsi valsts izcelsmes teorijas un to vēsturisko attīstību; 2️⃣ atšķirs…" at bounding box center [644, 343] width 649 height 99
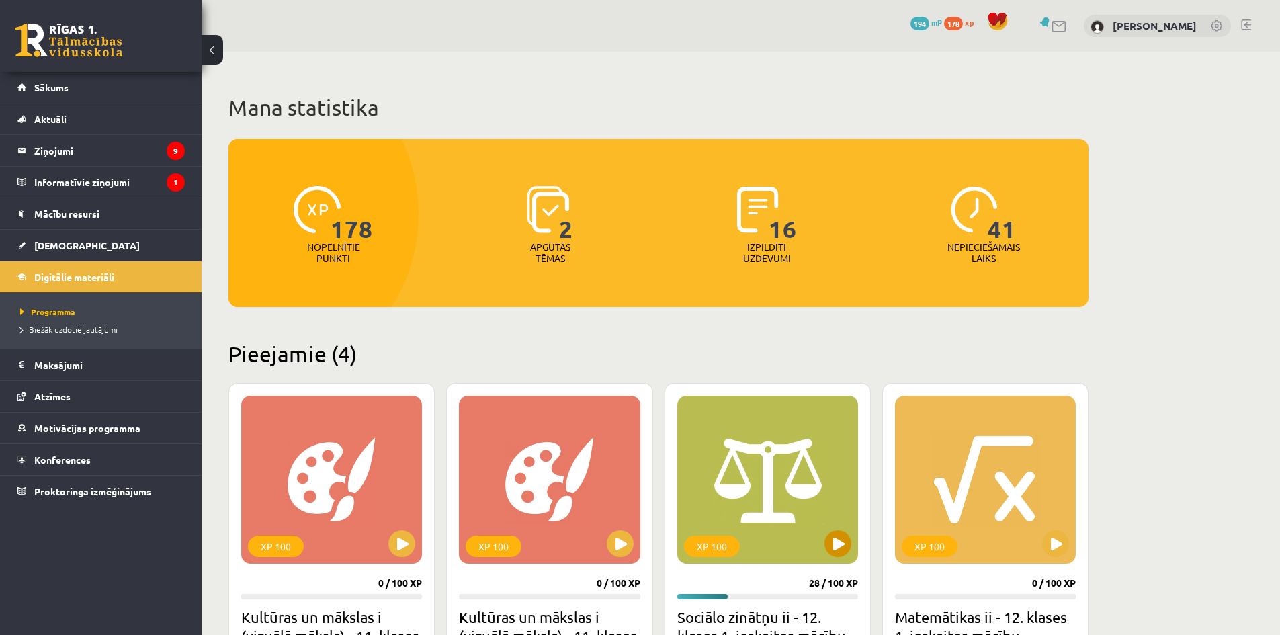
click at [821, 504] on div "XP 100" at bounding box center [767, 480] width 181 height 168
click at [780, 482] on div "XP 100" at bounding box center [767, 480] width 181 height 168
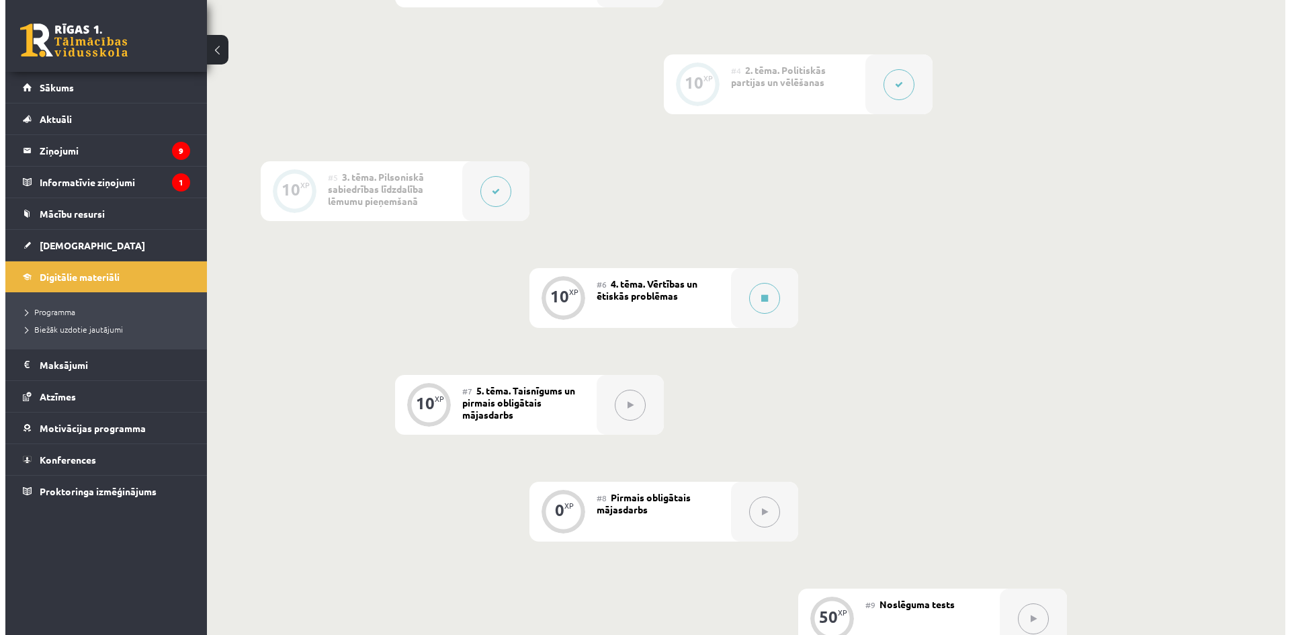
scroll to position [535, 0]
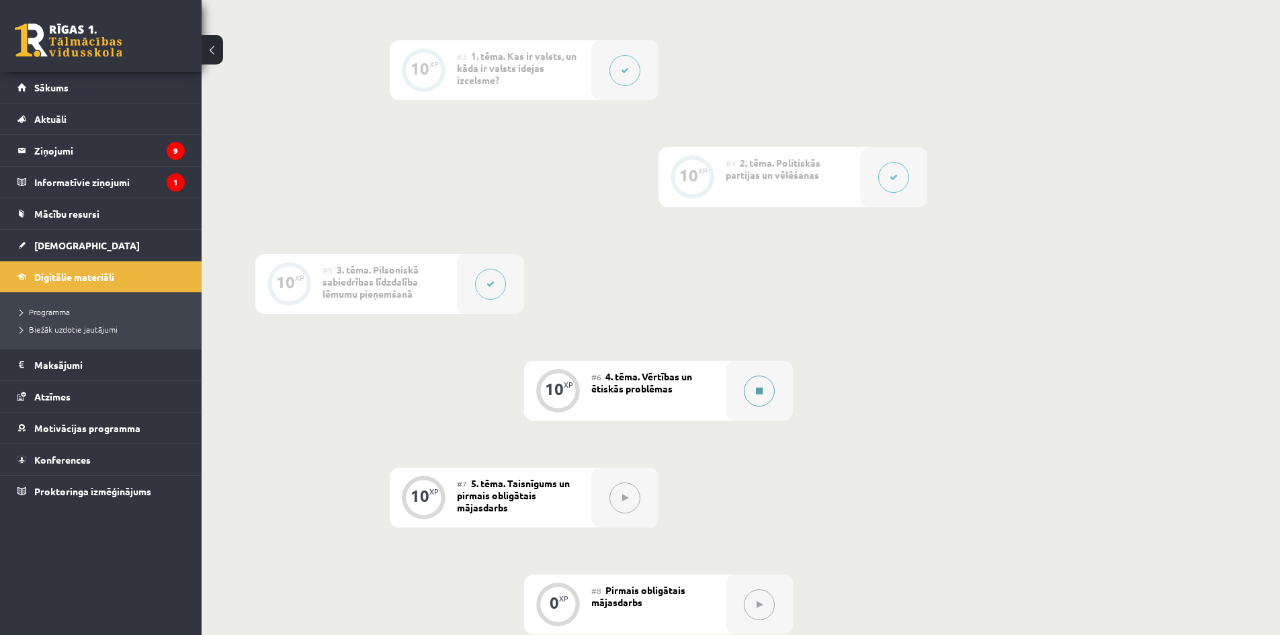
click at [762, 385] on button at bounding box center [759, 391] width 31 height 31
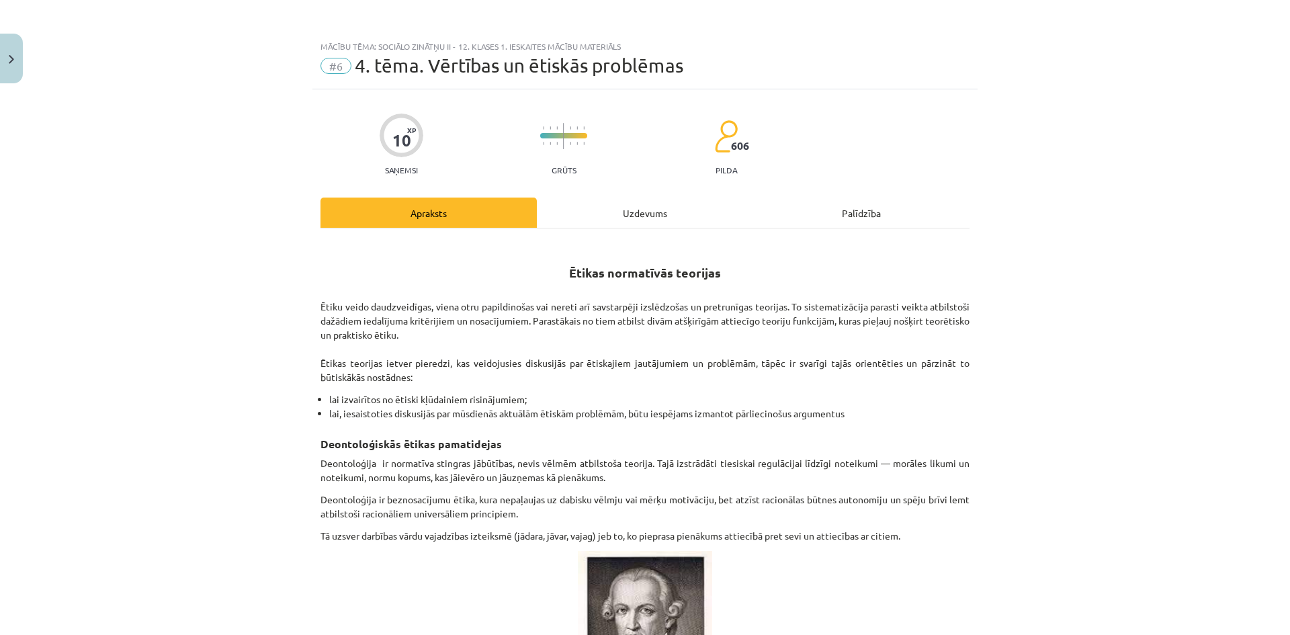
click at [844, 219] on div "Palīdzība" at bounding box center [861, 212] width 216 height 30
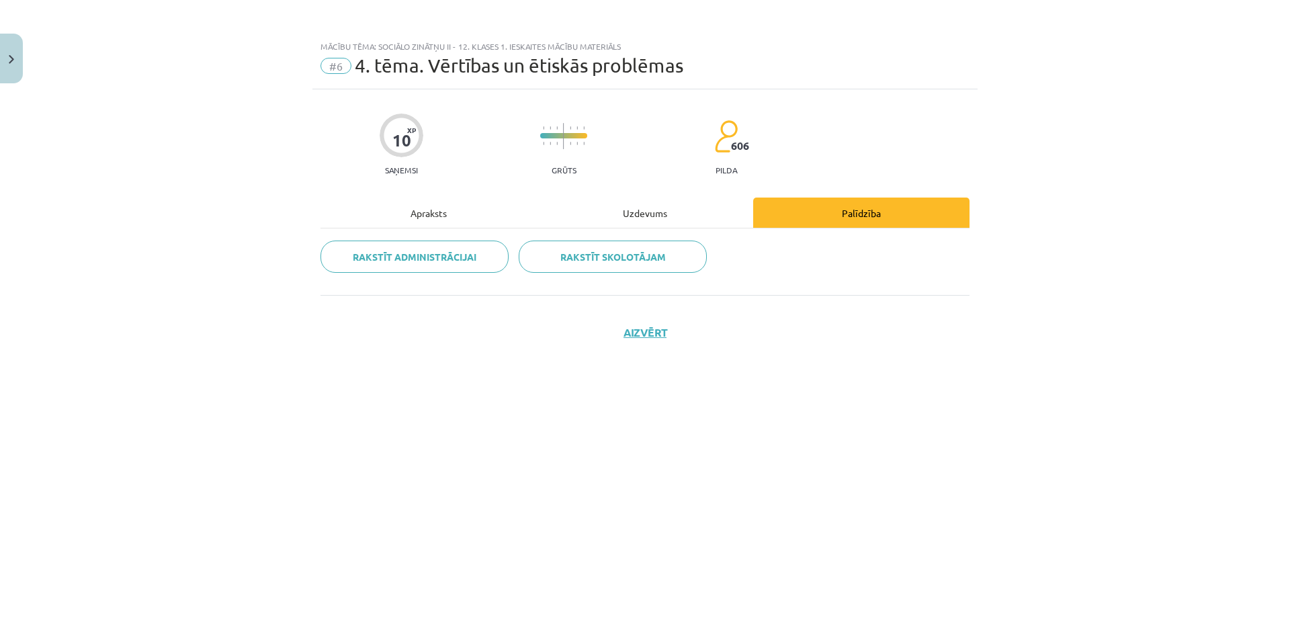
click at [662, 214] on div "Uzdevums" at bounding box center [645, 212] width 216 height 30
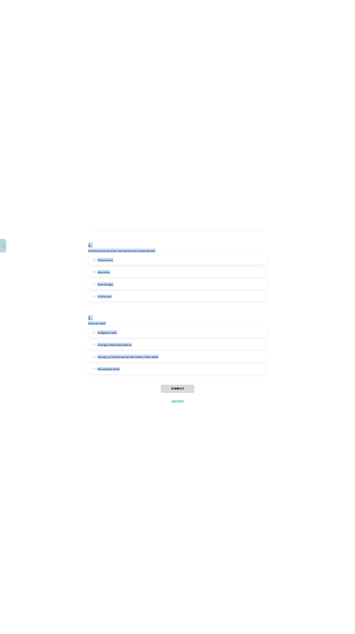
scroll to position [1082, 0]
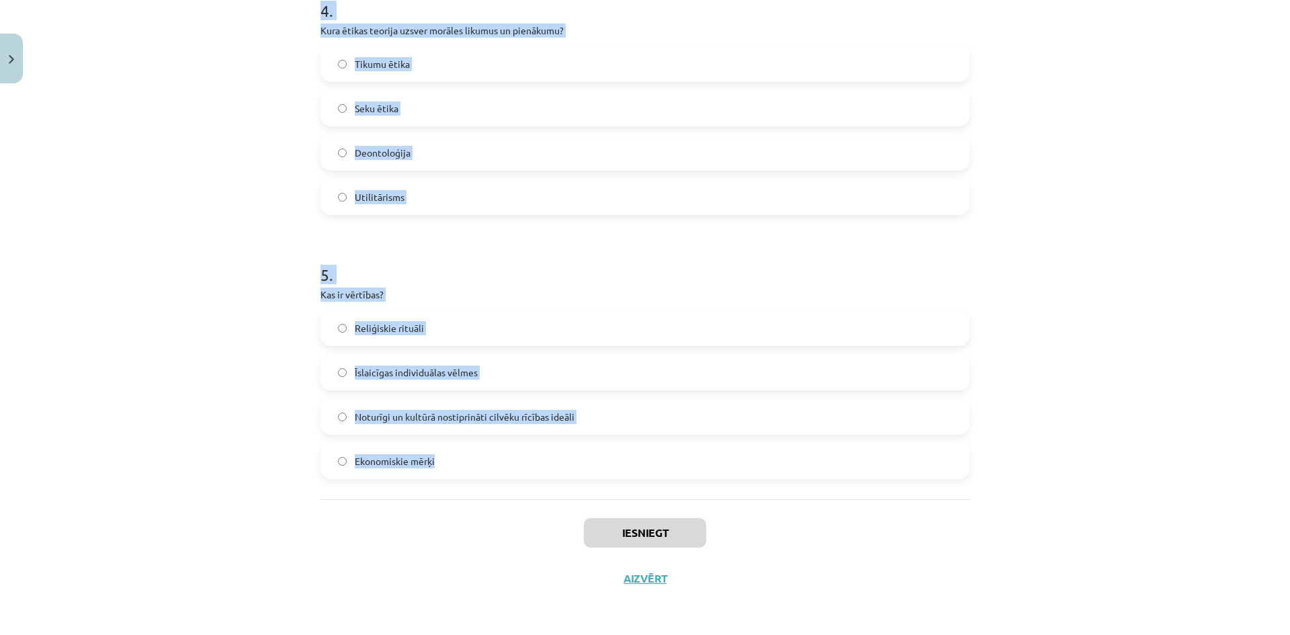
drag, startPoint x: 282, startPoint y: 324, endPoint x: 813, endPoint y: 480, distance: 553.7
click at [813, 480] on div "Mācību tēma: Sociālo zinātņu ii - 12. klases 1. ieskaites mācību materiāls #6 4…" at bounding box center [645, 317] width 1290 height 635
copy form "[DEMOGRAPHIC_DATA] ētikas teorija balstās uz rīcības seku izvērtējumu? Utilitār…"
click at [236, 314] on div "Mācību tēma: Sociālo zinātņu ii - 12. klases 1. ieskaites mācību materiāls #6 4…" at bounding box center [645, 317] width 1290 height 635
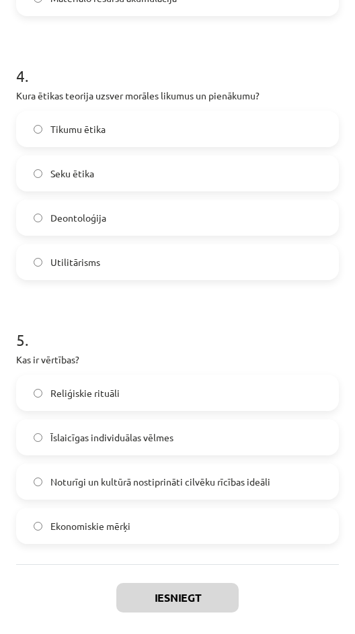
scroll to position [1117, 0]
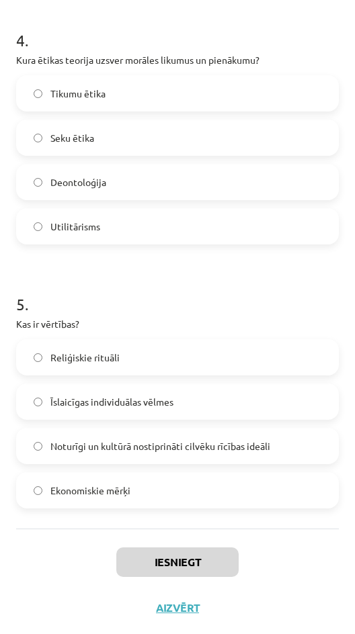
click at [108, 291] on h1 "5 ." at bounding box center [177, 292] width 322 height 42
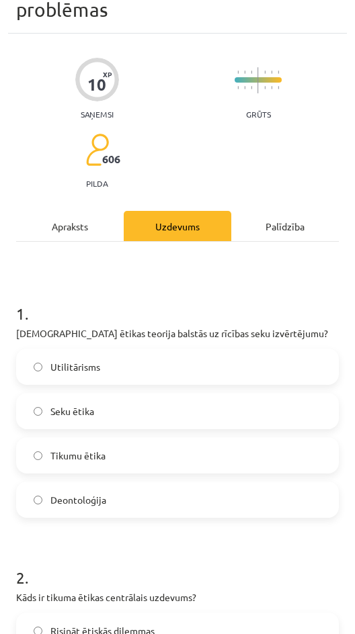
scroll to position [0, 0]
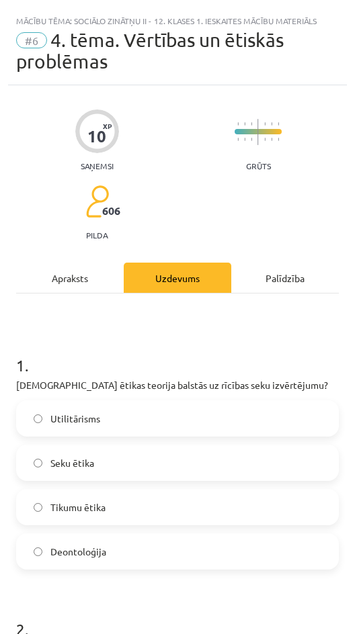
click at [73, 419] on span "Utilitārisms" at bounding box center [75, 419] width 50 height 14
drag, startPoint x: 331, startPoint y: 179, endPoint x: 334, endPoint y: 197, distance: 19.0
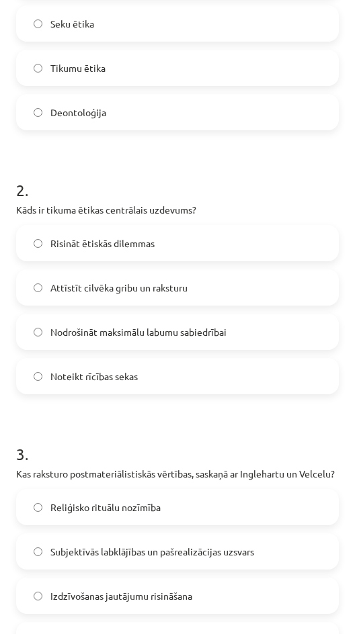
scroll to position [447, 0]
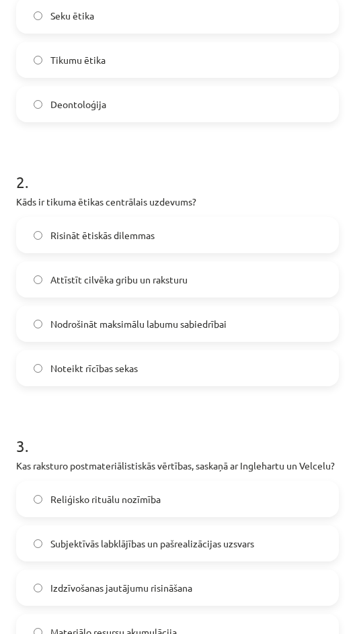
click at [187, 278] on span "Attīstīt cilvēka gribu un raksturu" at bounding box center [118, 280] width 137 height 14
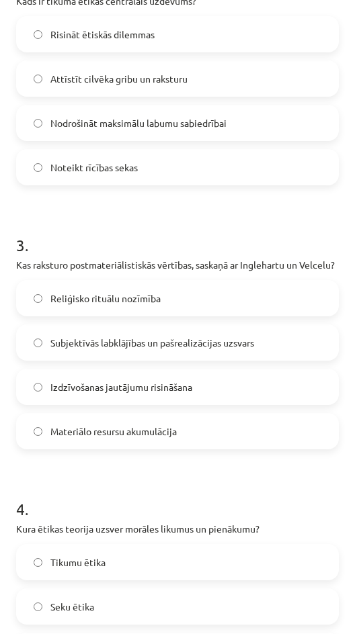
scroll to position [654, 0]
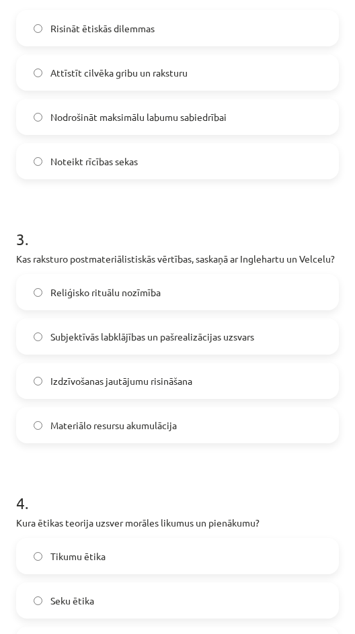
click at [208, 344] on span "Subjektīvās labklājības un pašrealizācijas uzsvars" at bounding box center [152, 337] width 204 height 14
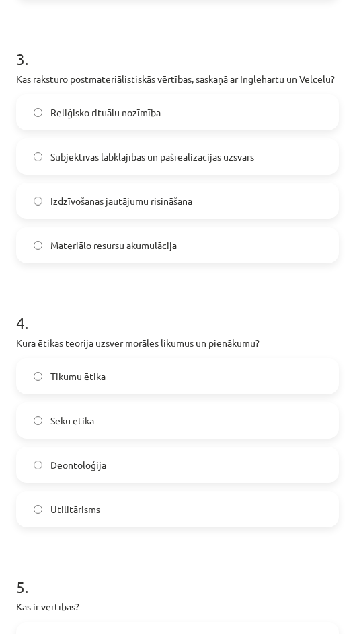
scroll to position [842, 0]
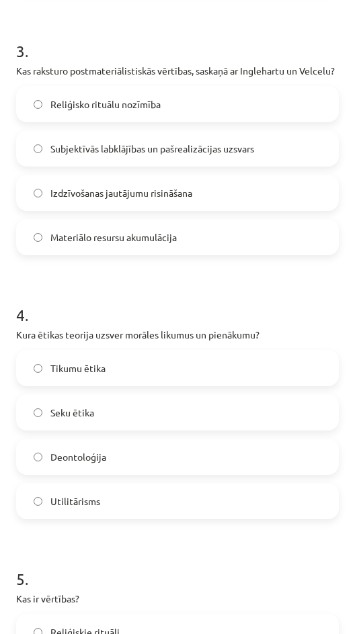
click at [71, 474] on label "Deontoloģija" at bounding box center [177, 457] width 320 height 34
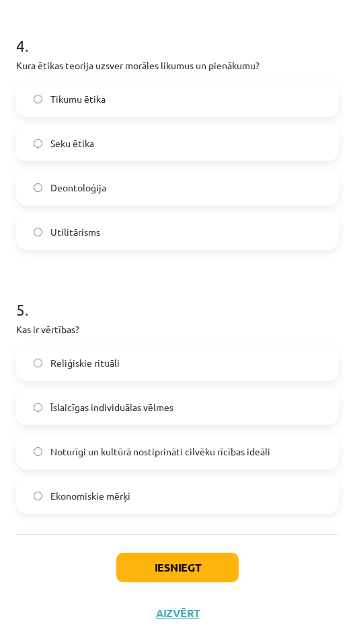
scroll to position [1127, 0]
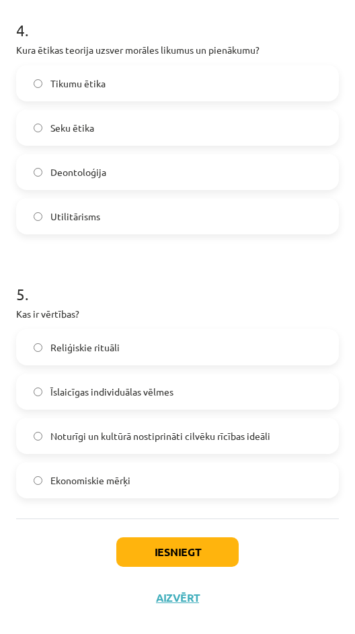
click at [114, 453] on label "Noturīgi un kultūrā nostiprināti cilvēku rīcības ideāli" at bounding box center [177, 436] width 320 height 34
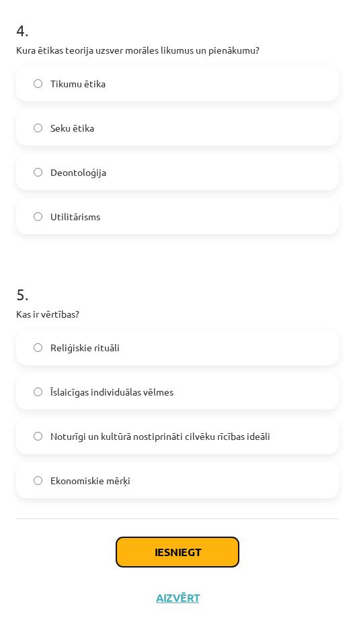
click at [146, 565] on button "Iesniegt" at bounding box center [177, 552] width 122 height 30
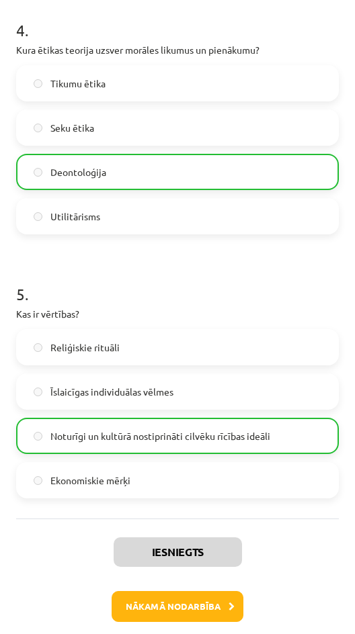
scroll to position [1231, 0]
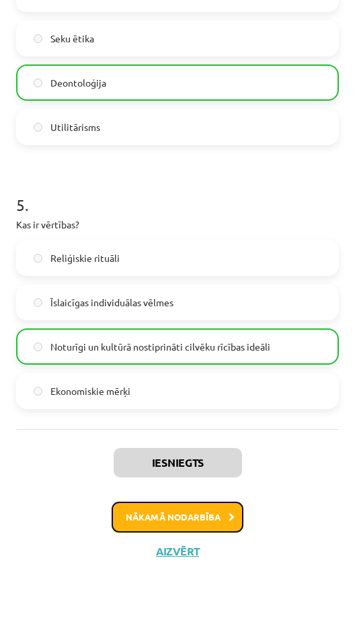
click at [148, 515] on button "Nākamā nodarbība" at bounding box center [178, 517] width 132 height 31
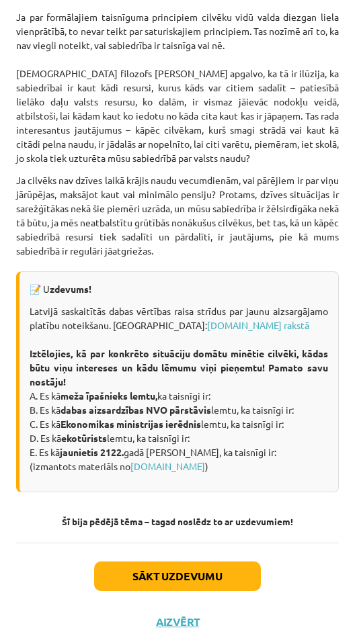
scroll to position [2623, 0]
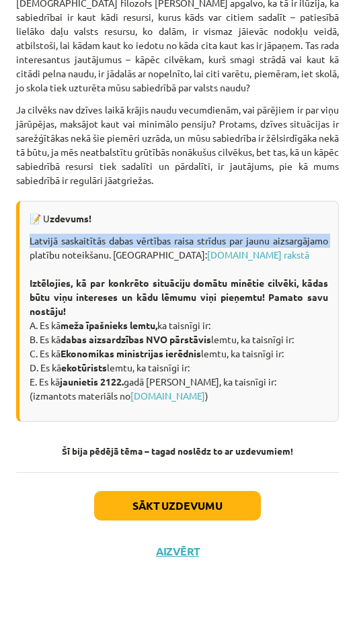
drag, startPoint x: 30, startPoint y: 242, endPoint x: 83, endPoint y: 265, distance: 58.7
click at [88, 251] on div "📝 U zdevums! Latvijā saskaitītās dabas vērtības raisa strīdus par jaunu aizsarg…" at bounding box center [177, 311] width 322 height 221
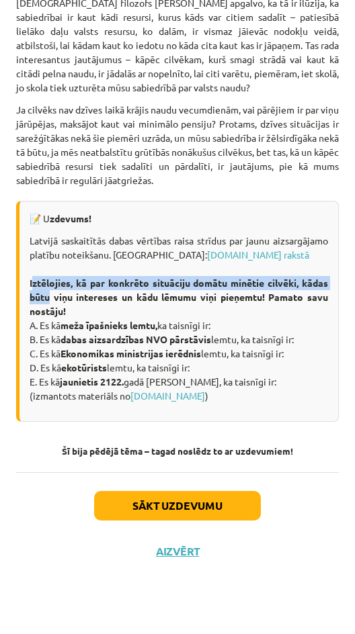
drag, startPoint x: 32, startPoint y: 285, endPoint x: 85, endPoint y: 292, distance: 52.8
click at [85, 292] on strong "Iztēlojies, kā par konkrēto situāciju domātu minētie cilvēki, kādas būtu viņu i…" at bounding box center [179, 297] width 298 height 40
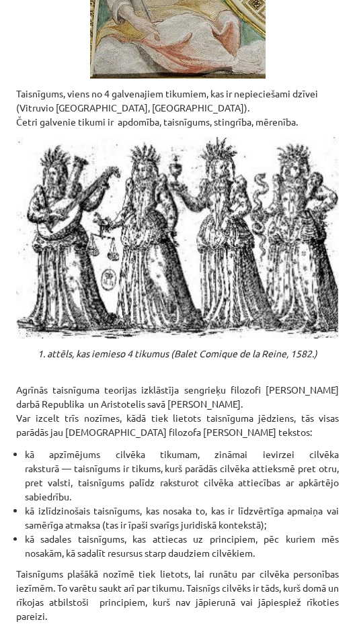
scroll to position [0, 0]
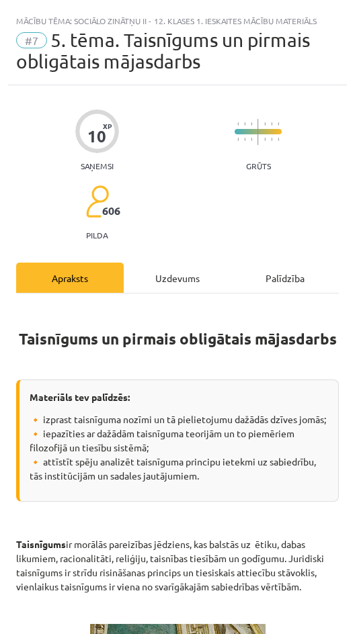
click at [161, 284] on div "Uzdevums" at bounding box center [177, 278] width 107 height 30
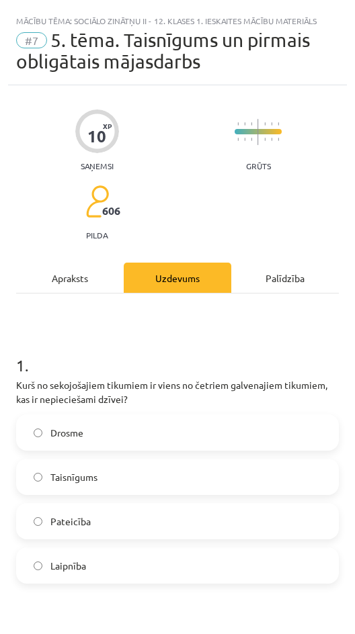
scroll to position [8, 0]
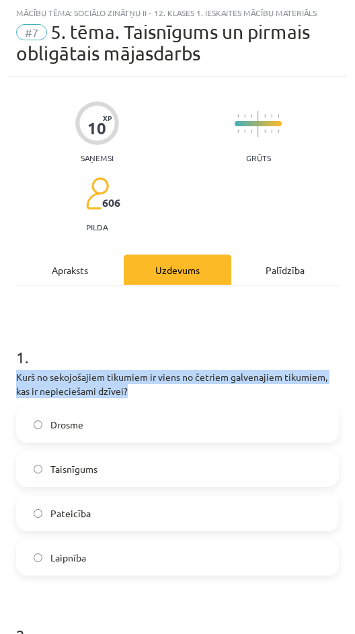
drag, startPoint x: 12, startPoint y: 378, endPoint x: 148, endPoint y: 388, distance: 136.1
click at [148, 388] on p "Kurš no sekojošajiem tikumiem ir viens no četriem galvenajiem tikumiem, kas ir …" at bounding box center [177, 384] width 322 height 28
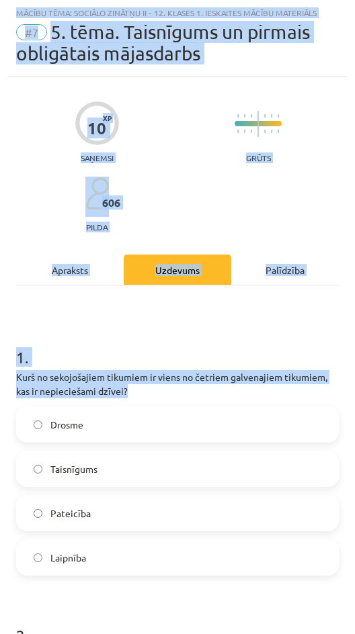
drag, startPoint x: 148, startPoint y: 387, endPoint x: 9, endPoint y: 384, distance: 138.4
click at [34, 347] on h1 "1 ." at bounding box center [177, 345] width 322 height 42
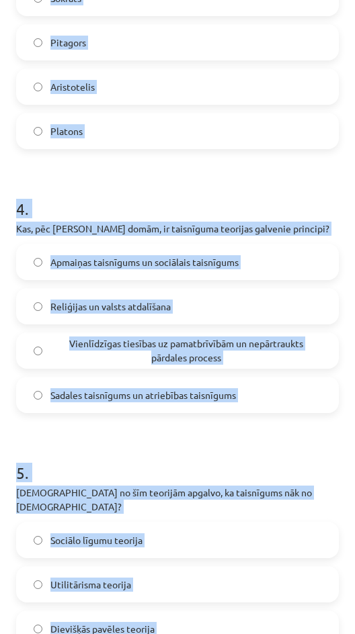
scroll to position [1216, 0]
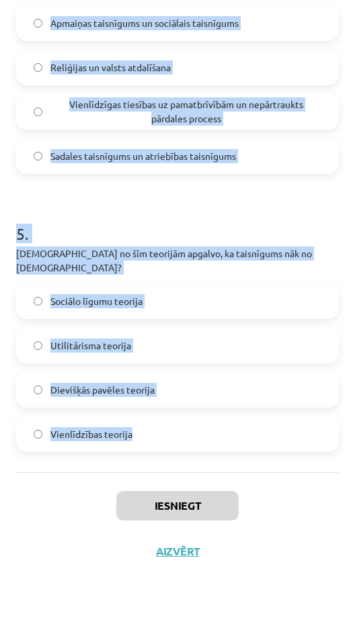
drag, startPoint x: 6, startPoint y: 366, endPoint x: 268, endPoint y: 441, distance: 272.6
click at [268, 441] on div "Mācību tēma: Sociālo zinātņu ii - 12. klases 1. ieskaites mācību materiāls #7 5…" at bounding box center [177, 317] width 355 height 634
click at [164, 228] on h1 "5 ." at bounding box center [177, 222] width 322 height 42
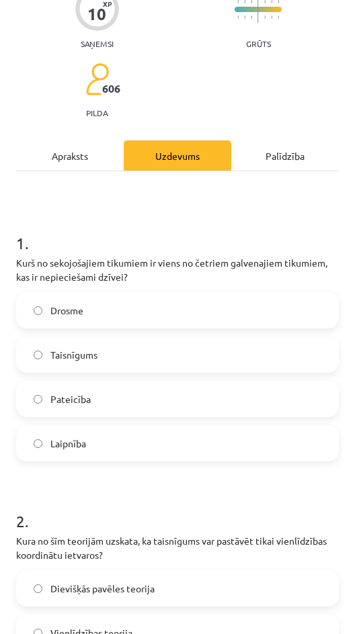
scroll to position [124, 0]
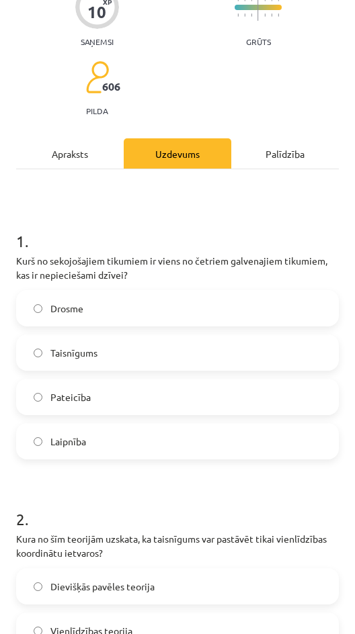
click at [114, 362] on label "Taisnīgums" at bounding box center [177, 353] width 320 height 34
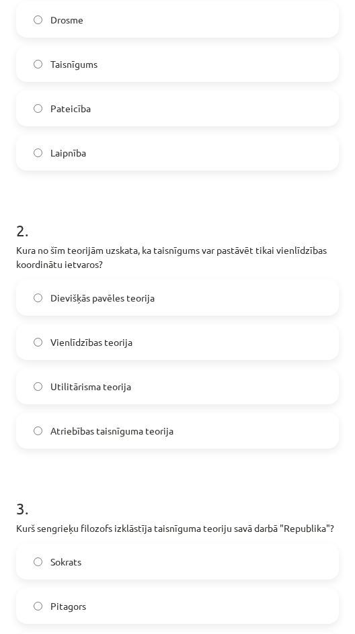
scroll to position [426, 0]
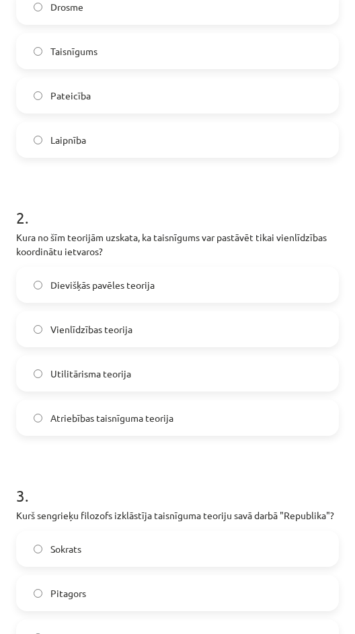
click at [78, 328] on span "Vienlīdzības teorija" at bounding box center [91, 329] width 82 height 14
drag, startPoint x: 343, startPoint y: 267, endPoint x: 344, endPoint y: 281, distance: 13.5
click at [344, 281] on div "Mācību tēma: Sociālo zinātņu ii - 12. klases 1. ieskaites mācību materiāls #7 5…" at bounding box center [177, 317] width 355 height 634
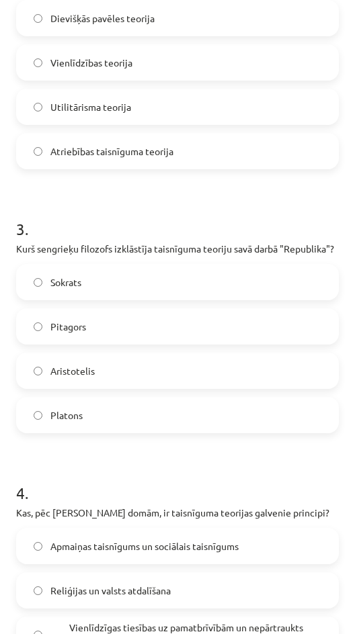
scroll to position [695, 0]
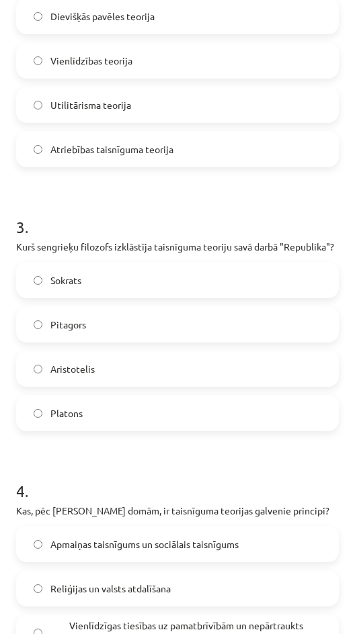
click at [89, 334] on label "Pitagors" at bounding box center [177, 325] width 320 height 34
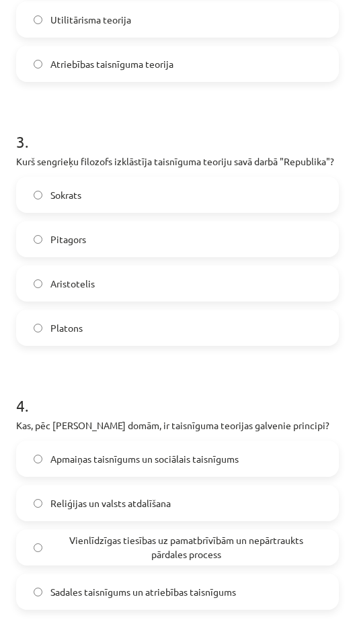
scroll to position [784, 0]
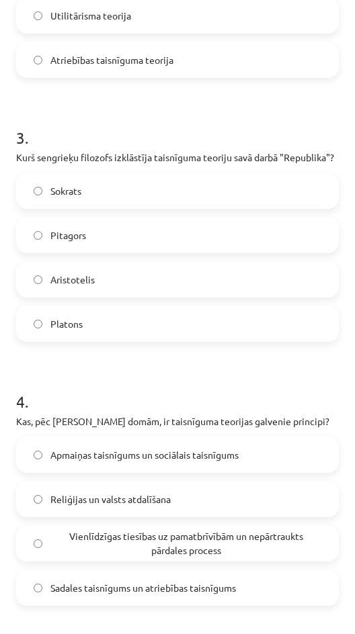
click at [100, 331] on label "Platons" at bounding box center [177, 324] width 320 height 34
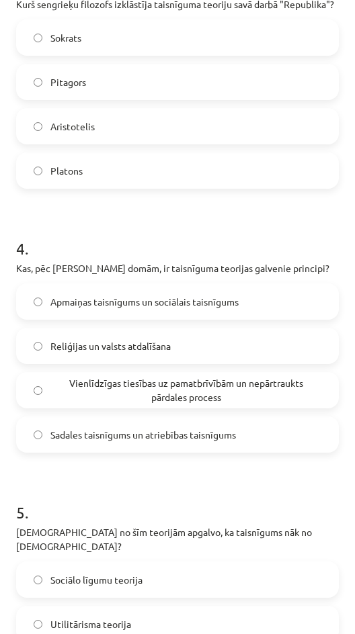
scroll to position [959, 0]
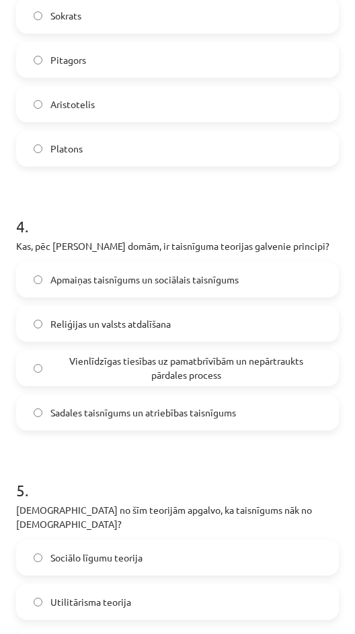
click at [152, 382] on span "Vienlīdzīgas tiesības uz pamatbrīvībām un nepārtraukts pārdales process" at bounding box center [185, 368] width 271 height 28
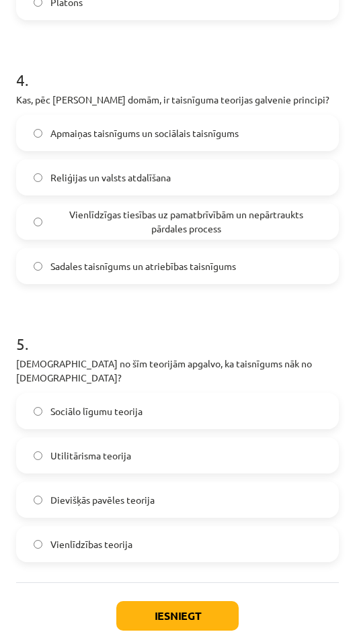
scroll to position [1116, 0]
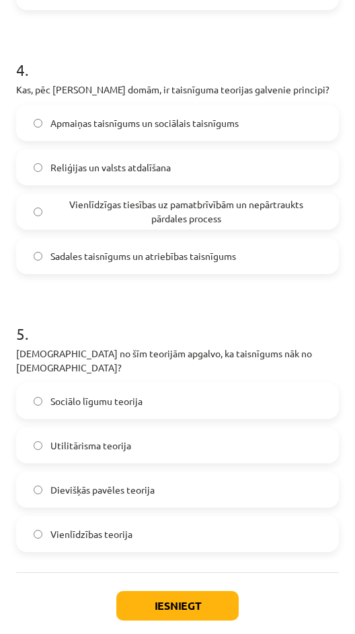
click at [167, 482] on label "Dievišķās pavēles teorija" at bounding box center [177, 490] width 320 height 34
click at [170, 591] on button "Iesniegt" at bounding box center [177, 606] width 122 height 30
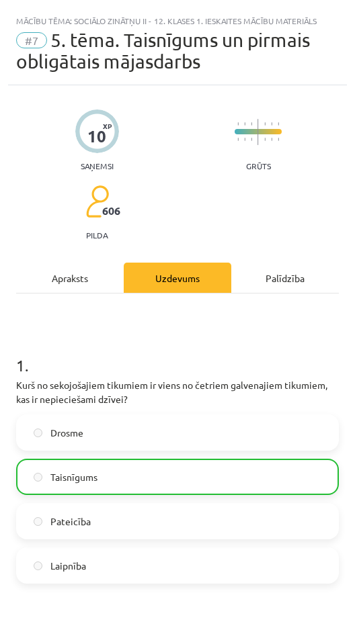
scroll to position [1259, 0]
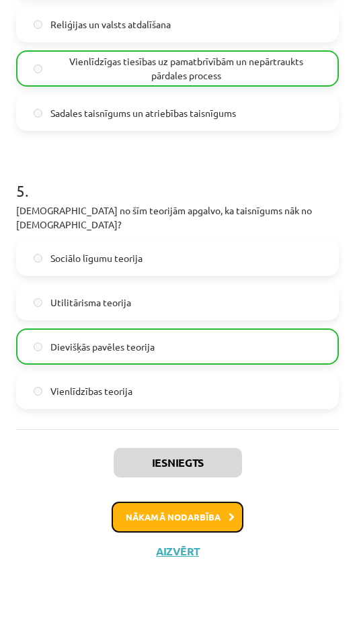
click at [163, 514] on button "Nākamā nodarbība" at bounding box center [178, 517] width 132 height 31
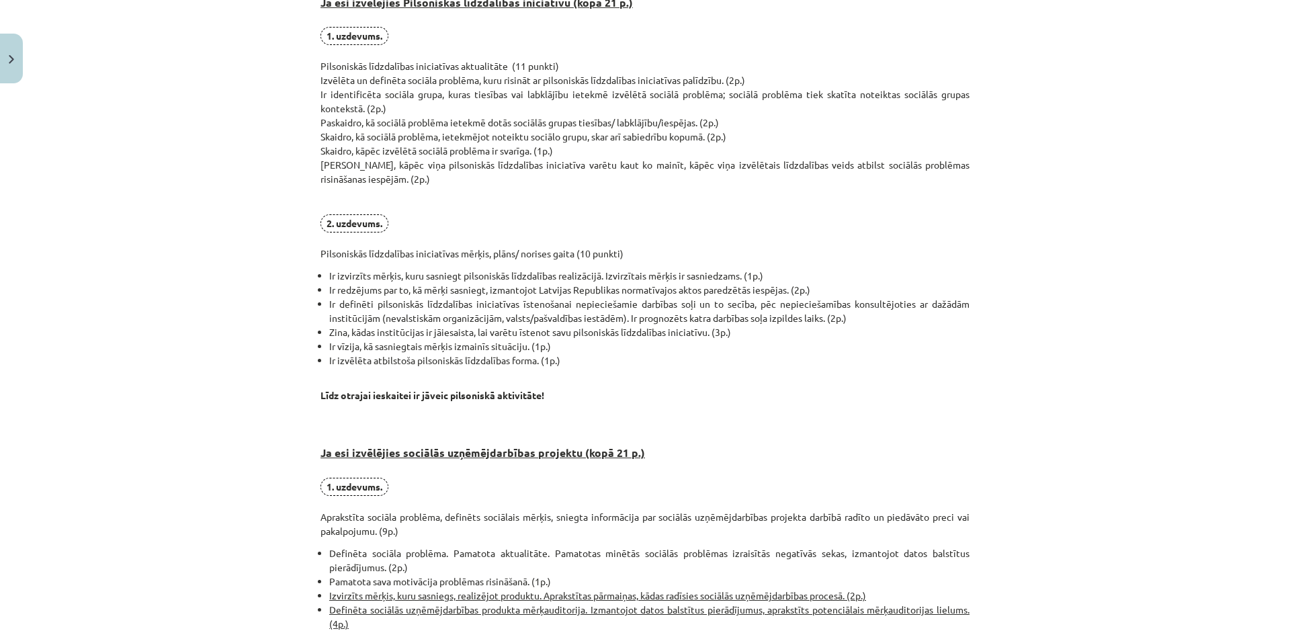
scroll to position [3, 0]
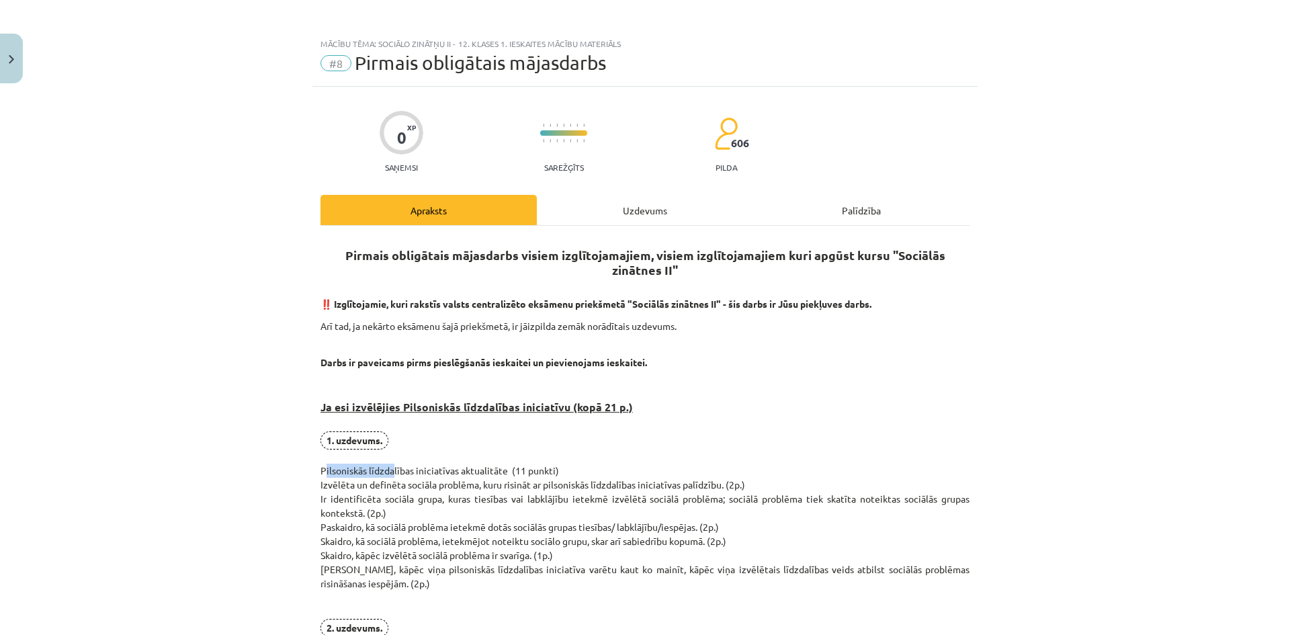
drag, startPoint x: 308, startPoint y: 468, endPoint x: 383, endPoint y: 470, distance: 75.3
click at [391, 504] on p "1. uzdevums. Pilsoniskās līdzdalības iniciatīvas aktualitāte (11 punkti) Izvēlē…" at bounding box center [644, 548] width 649 height 234
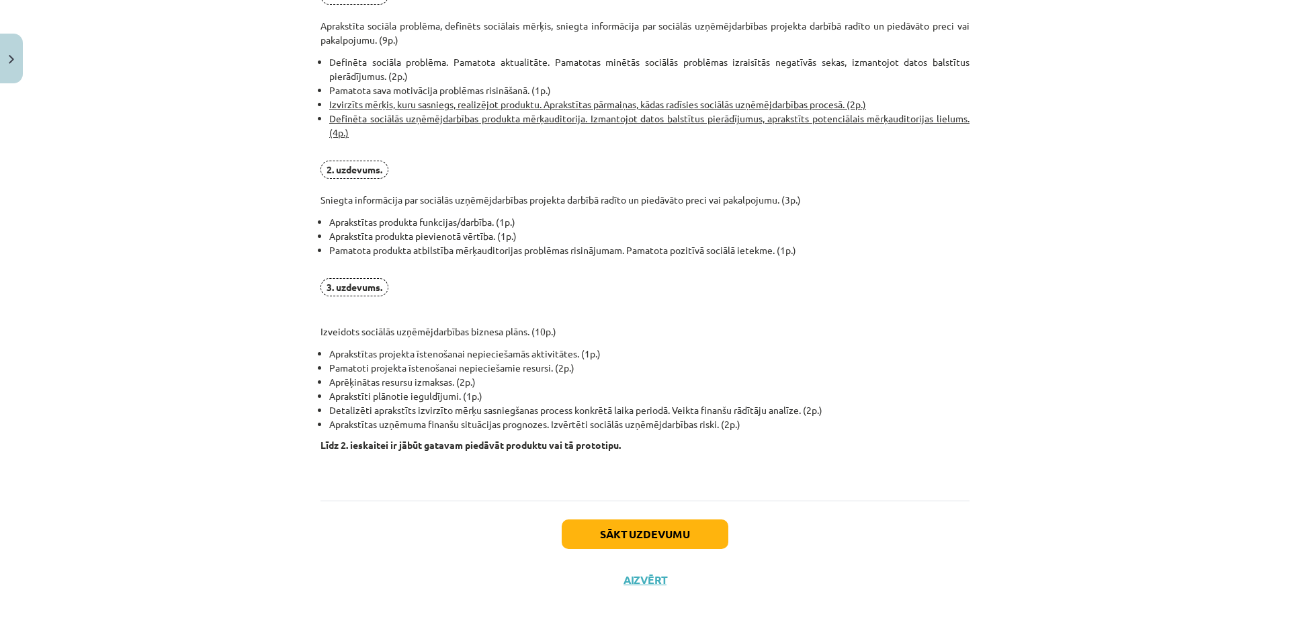
scroll to position [0, 0]
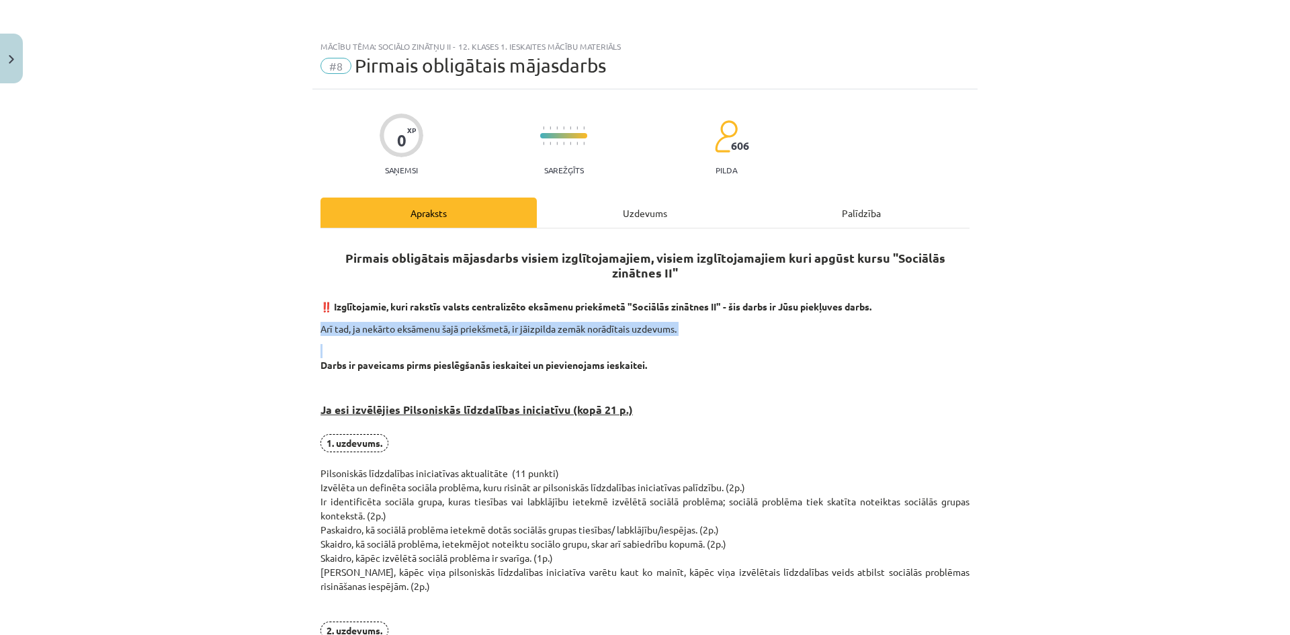
drag, startPoint x: 313, startPoint y: 330, endPoint x: 650, endPoint y: 341, distance: 336.7
drag, startPoint x: 421, startPoint y: 383, endPoint x: 411, endPoint y: 381, distance: 10.3
click at [420, 383] on h3 "Ja esi izvēlējies Pilsoniskās līdzdalības iniciatīvu (kopā 21 p.)" at bounding box center [644, 405] width 649 height 50
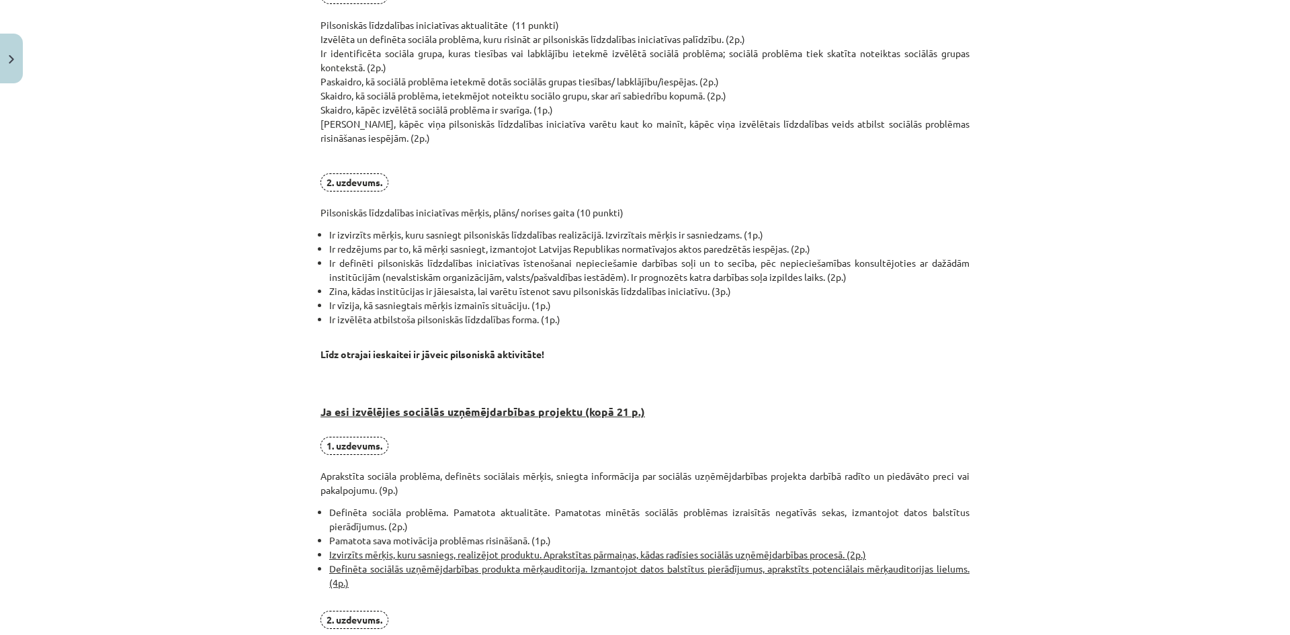
scroll to position [895, 0]
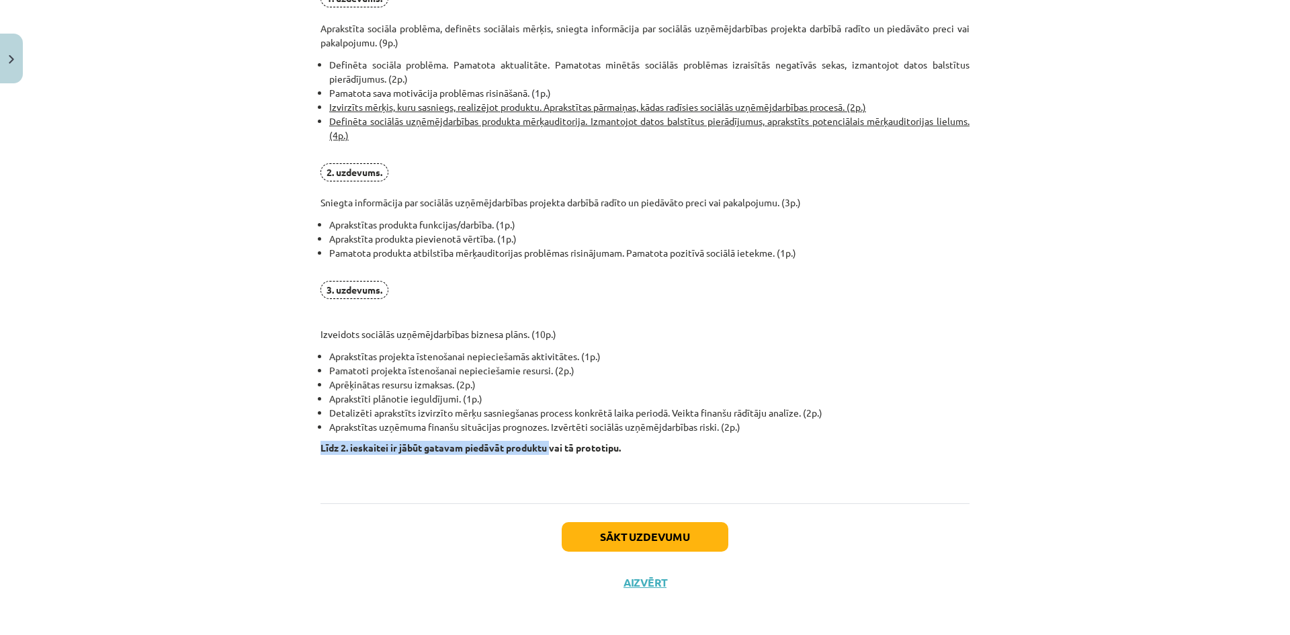
drag, startPoint x: 306, startPoint y: 447, endPoint x: 549, endPoint y: 452, distance: 243.2
click at [549, 452] on div "Mācību tēma: Sociālo zinātņu ii - 12. klases 1. ieskaites mācību materiāls #8 P…" at bounding box center [645, 317] width 1290 height 635
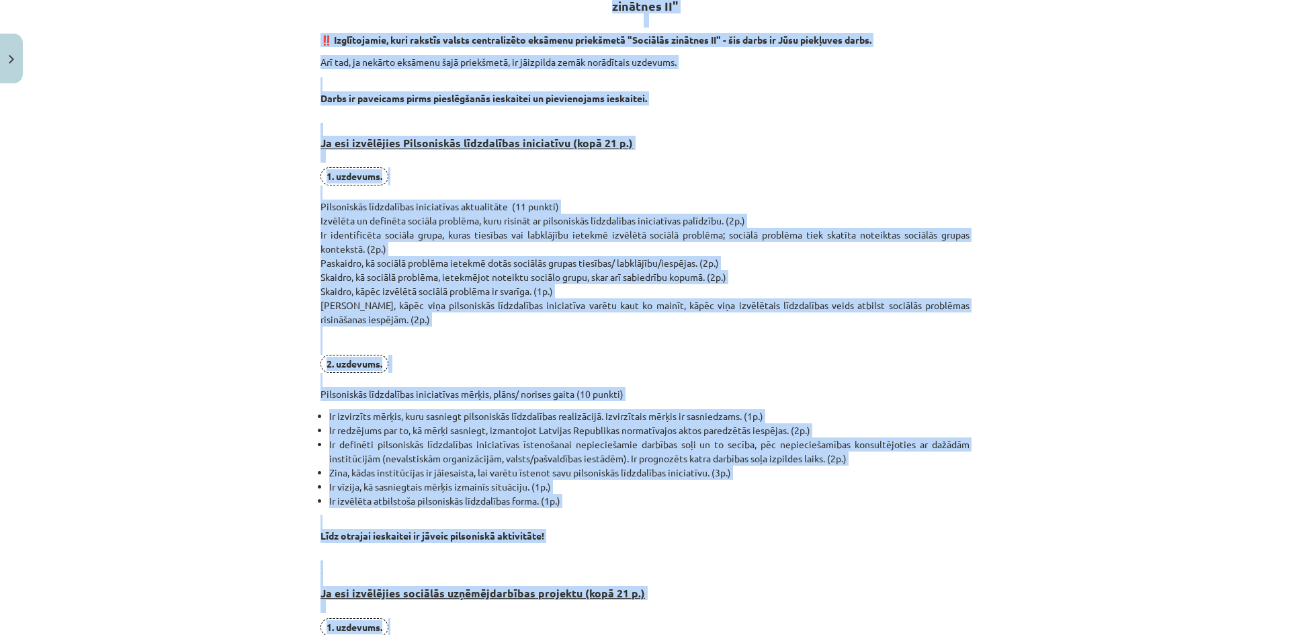
scroll to position [895, 0]
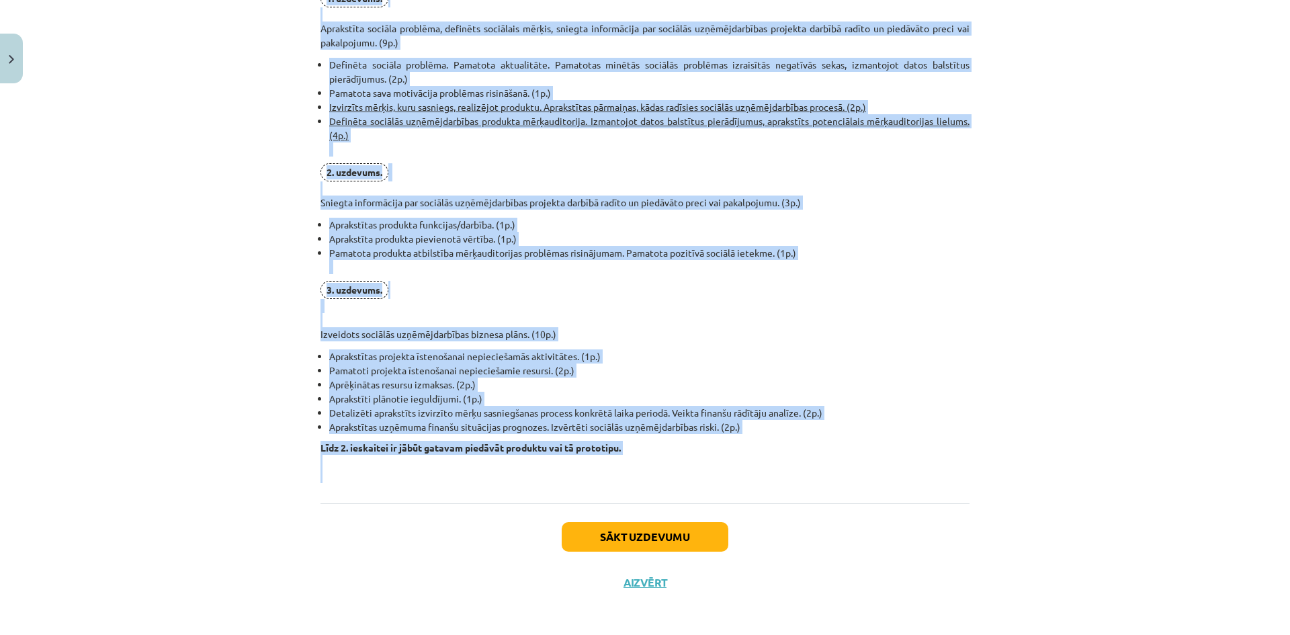
drag, startPoint x: 300, startPoint y: 256, endPoint x: 979, endPoint y: 460, distance: 709.2
click at [992, 468] on div "Mācību tēma: Sociālo zinātņu ii - 12. klases 1. ieskaites mācību materiāls #8 P…" at bounding box center [645, 317] width 1290 height 635
copy div "Pirmais obligātais mājasdarbs visiem izglītojamajiem, visiem izglītojamajiem ku…"
click at [507, 304] on p "3. uzdevums. Izveidots sociālās uzņēmējdarbības biznesa plāns. (10p.)" at bounding box center [644, 311] width 649 height 60
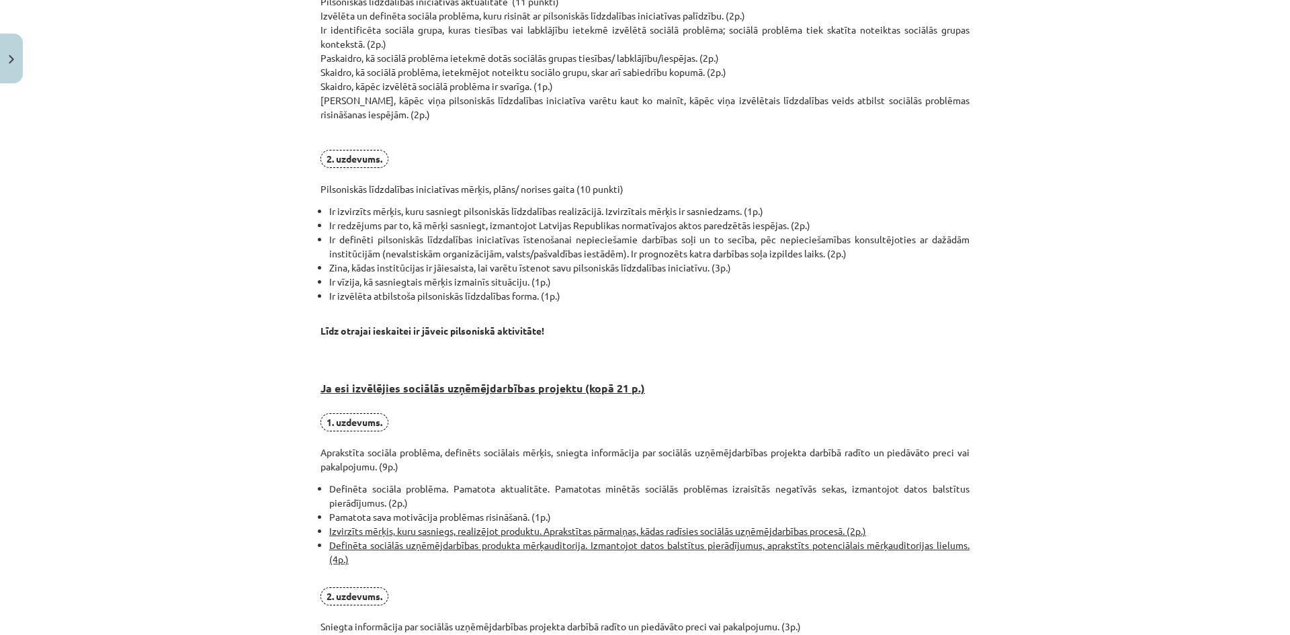
scroll to position [0, 0]
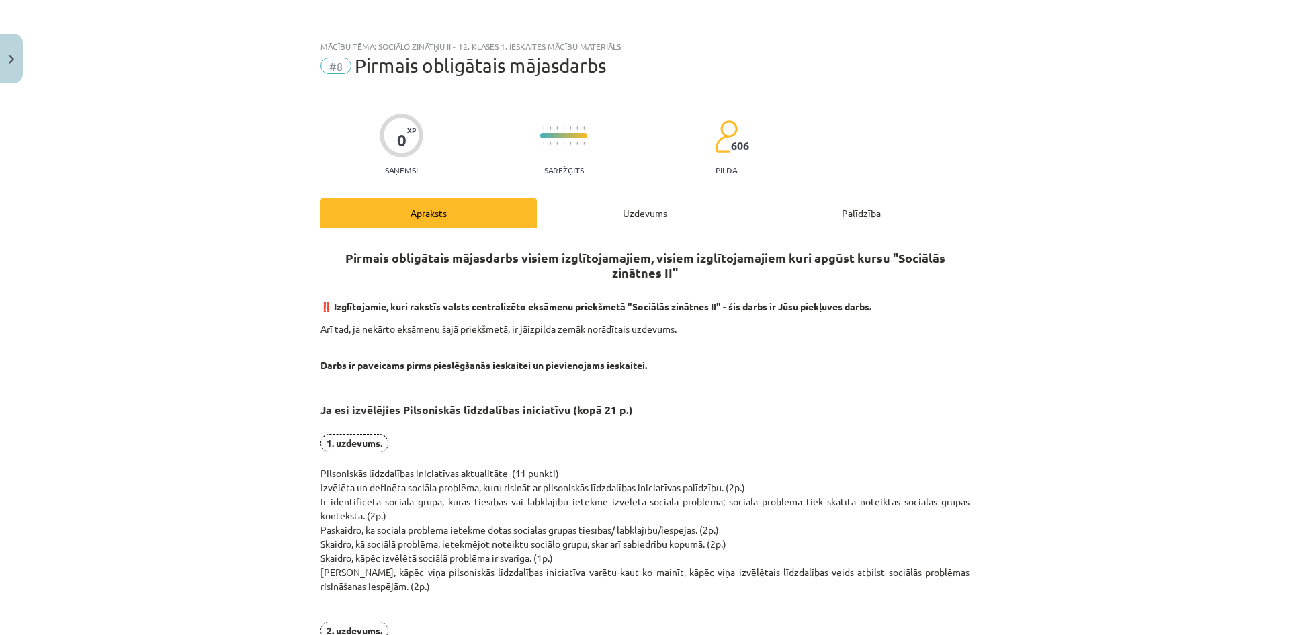
click at [621, 217] on div "Uzdevums" at bounding box center [645, 212] width 216 height 30
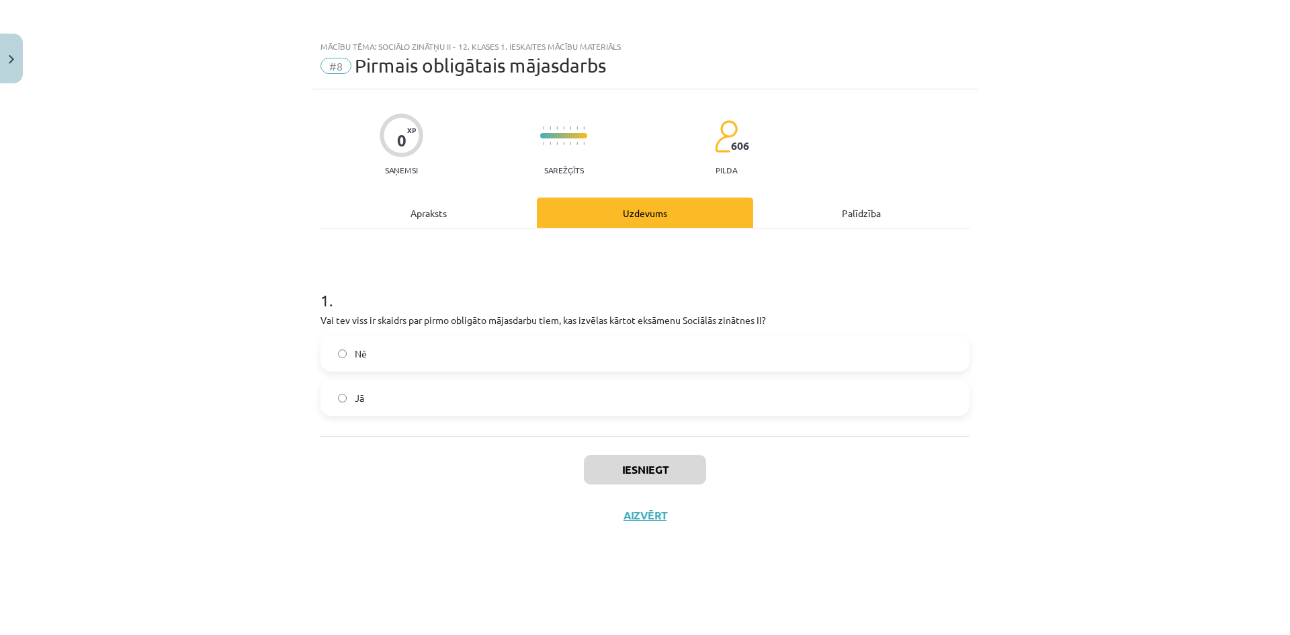
click at [467, 228] on hr at bounding box center [644, 228] width 649 height 1
click at [454, 215] on div "Apraksts" at bounding box center [428, 212] width 216 height 30
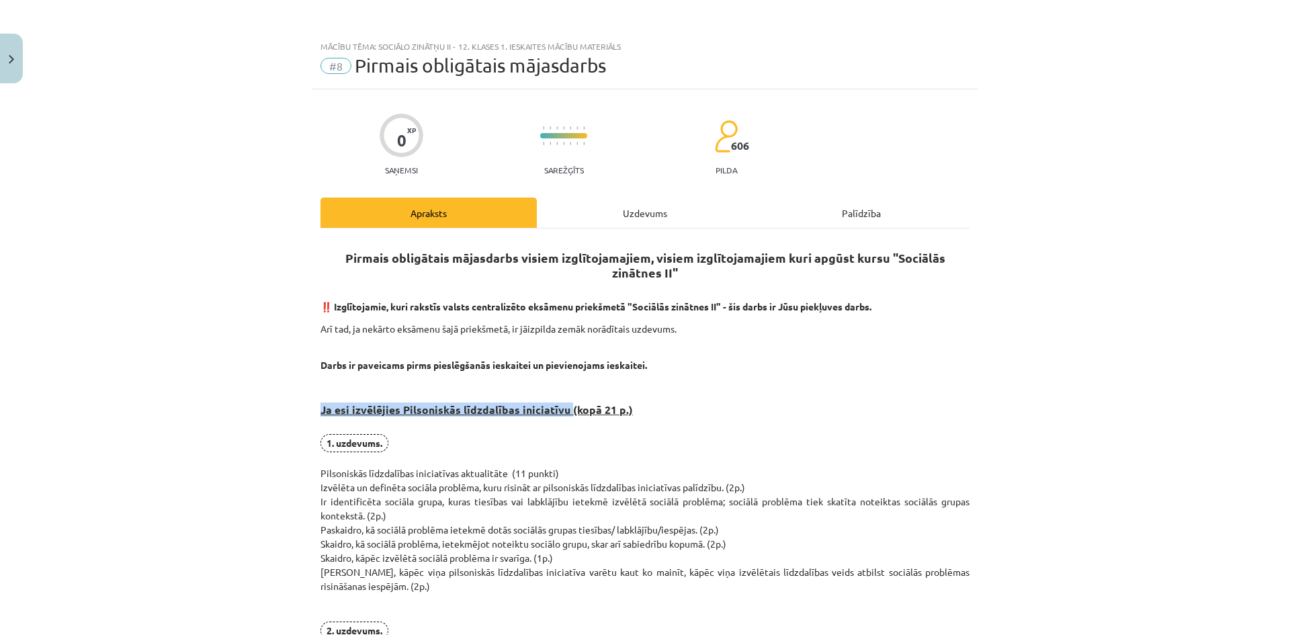
drag, startPoint x: 296, startPoint y: 411, endPoint x: 561, endPoint y: 414, distance: 265.4
click at [561, 414] on div "Mācību tēma: Sociālo zinātņu ii - 12. klases 1. ieskaites mācību materiāls #8 P…" at bounding box center [645, 317] width 1290 height 635
click at [536, 438] on p "1. uzdevums. Pilsoniskās līdzdalības iniciatīvas aktualitāte (11 punkti) Izvēlē…" at bounding box center [644, 551] width 649 height 234
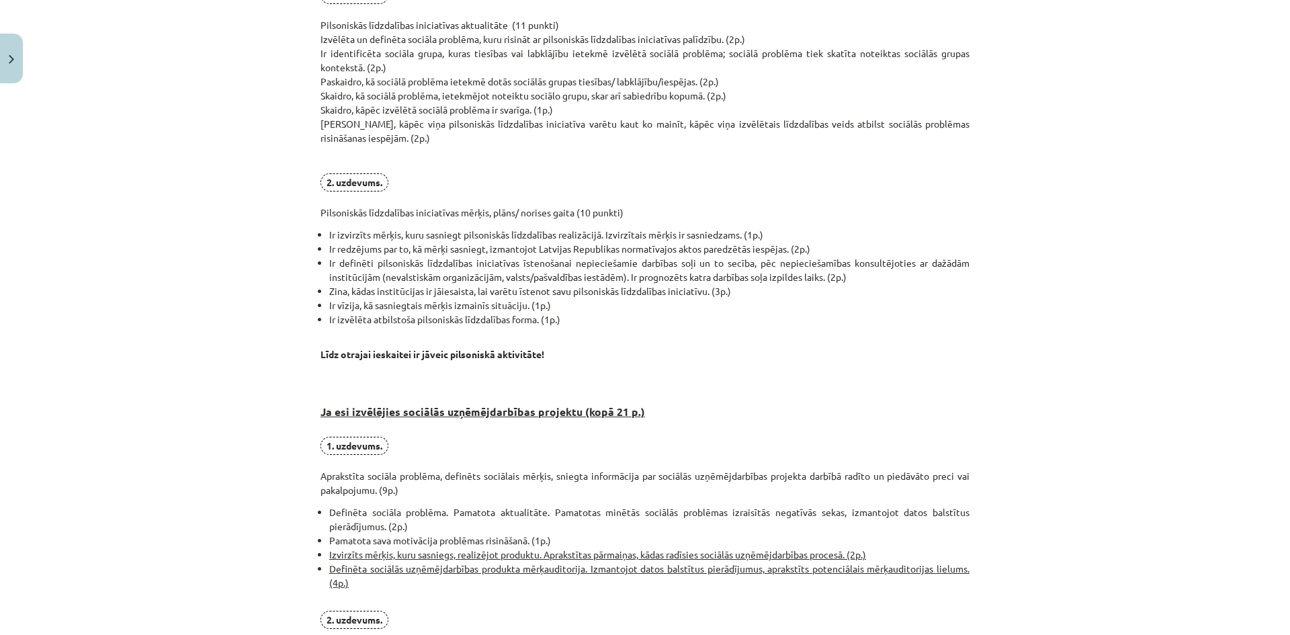
scroll to position [895, 0]
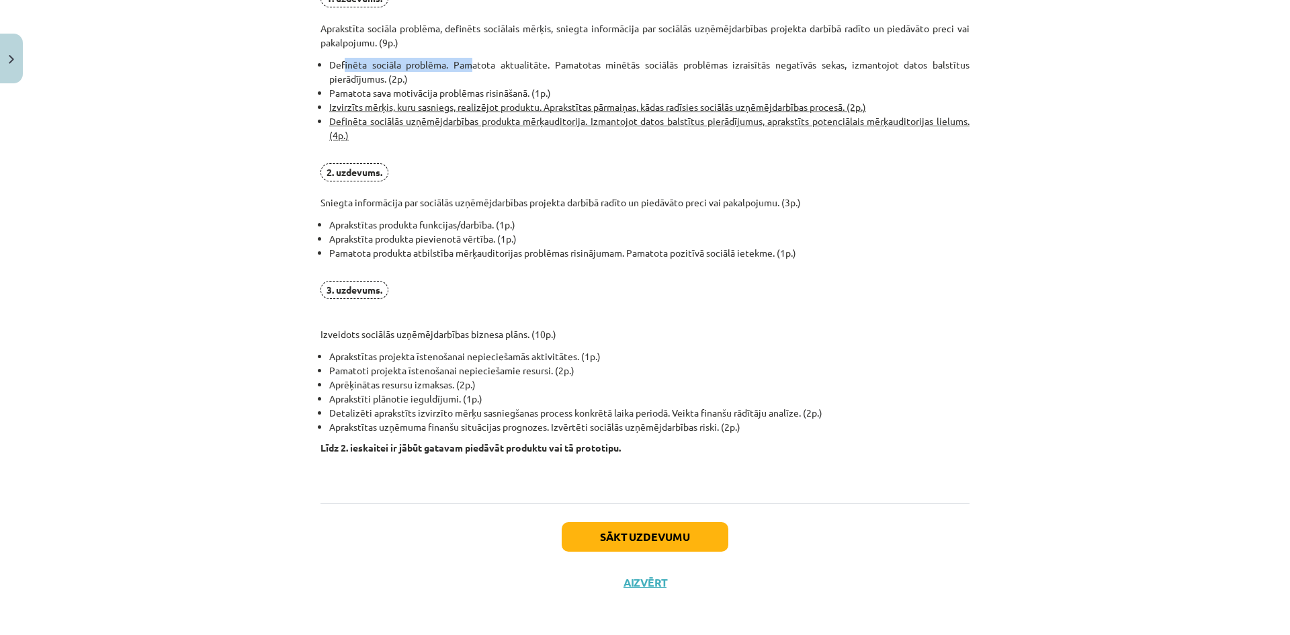
drag, startPoint x: 347, startPoint y: 62, endPoint x: 468, endPoint y: 68, distance: 121.7
click at [468, 68] on li "Definēta sociāla problēma. Pamatota aktualitāte. Pamatotas minētās sociālās pro…" at bounding box center [649, 72] width 640 height 28
click at [485, 61] on li "Definēta sociāla problēma. Pamatota aktualitāte. Pamatotas minētās sociālās pro…" at bounding box center [649, 72] width 640 height 28
click at [511, 61] on li "Definēta sociāla problēma. Pamatota aktualitāte. Pamatotas minētās sociālās pro…" at bounding box center [649, 72] width 640 height 28
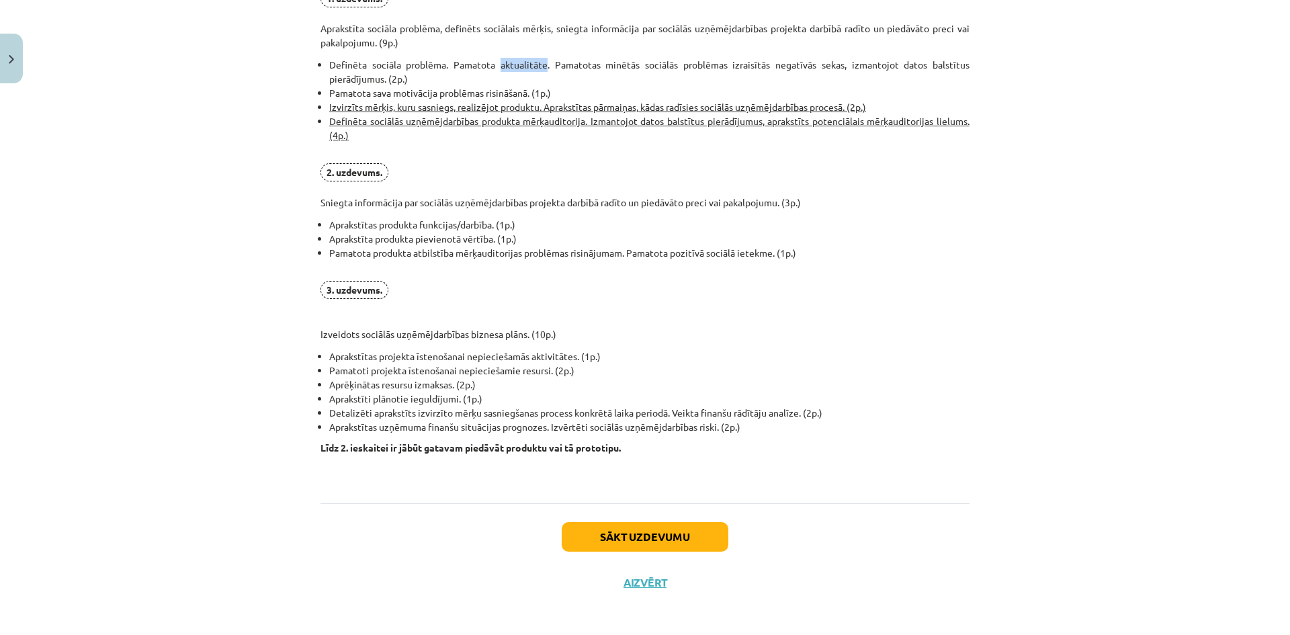
click at [511, 61] on li "Definēta sociāla problēma. Pamatota aktualitāte. Pamatotas minētās sociālās pro…" at bounding box center [649, 72] width 640 height 28
click at [584, 60] on li "Definēta sociāla problēma. Pamatota aktualitāte. Pamatotas minētās sociālās pro…" at bounding box center [649, 72] width 640 height 28
click at [584, 61] on li "Definēta sociāla problēma. Pamatota aktualitāte. Pamatotas minētās sociālās pro…" at bounding box center [649, 72] width 640 height 28
click at [606, 75] on li "Definēta sociāla problēma. Pamatota aktualitāte. Pamatotas minētās sociālās pro…" at bounding box center [649, 72] width 640 height 28
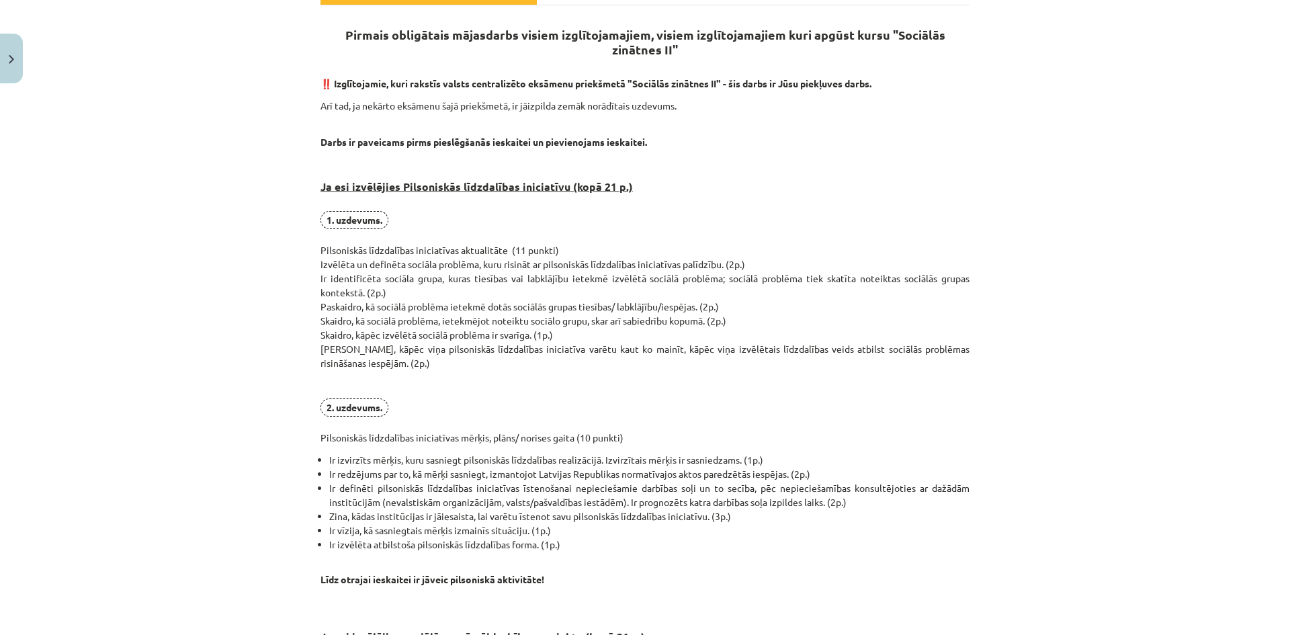
scroll to position [0, 0]
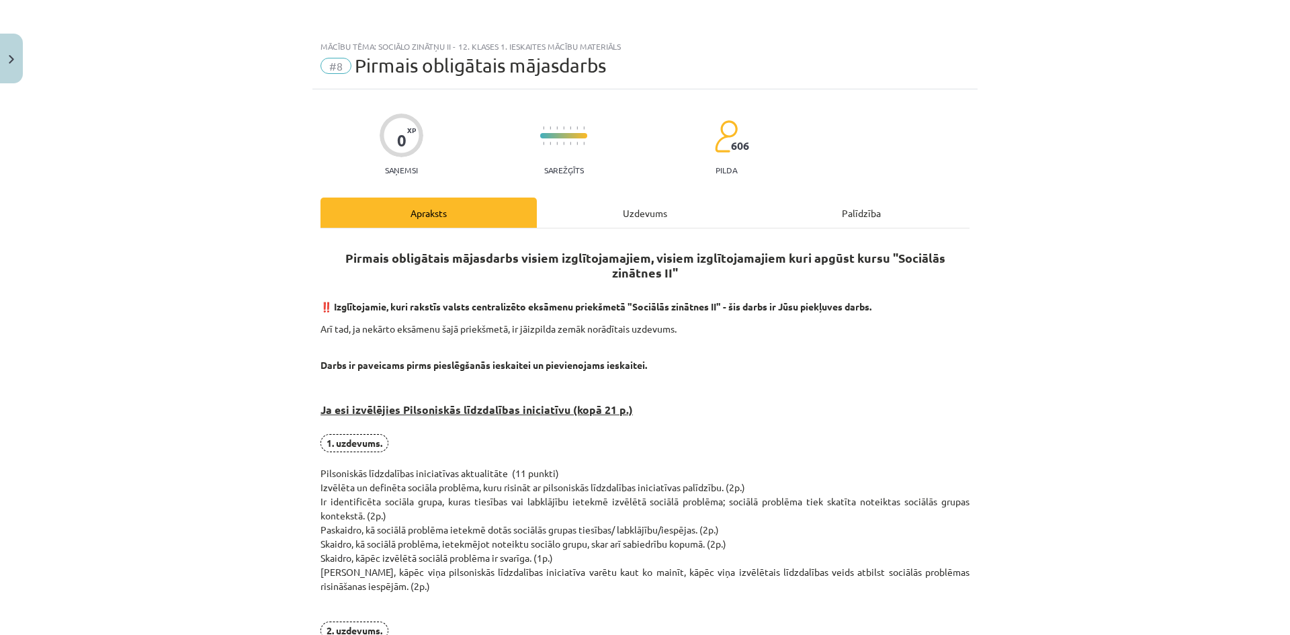
click at [631, 212] on div "Uzdevums" at bounding box center [645, 212] width 216 height 30
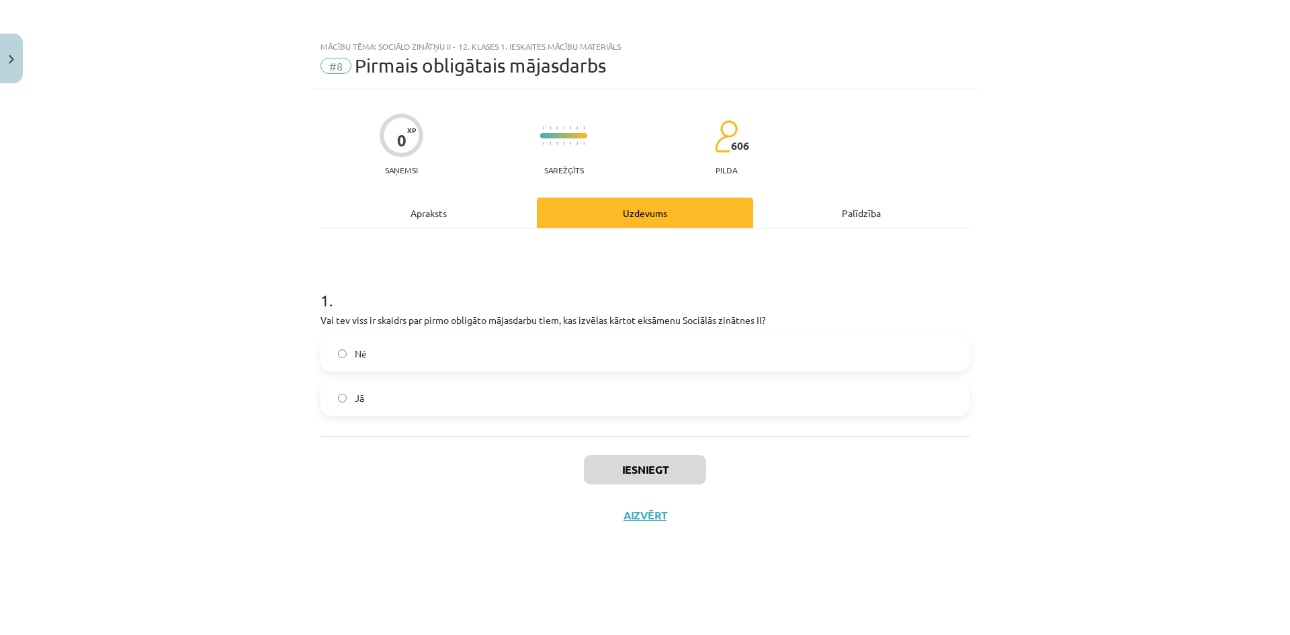
click at [394, 406] on label "Jā" at bounding box center [645, 398] width 646 height 34
click at [386, 354] on label "Nē" at bounding box center [645, 354] width 646 height 34
click at [415, 383] on label "Jā" at bounding box center [645, 398] width 646 height 34
click at [442, 199] on div "Apraksts" at bounding box center [428, 212] width 216 height 30
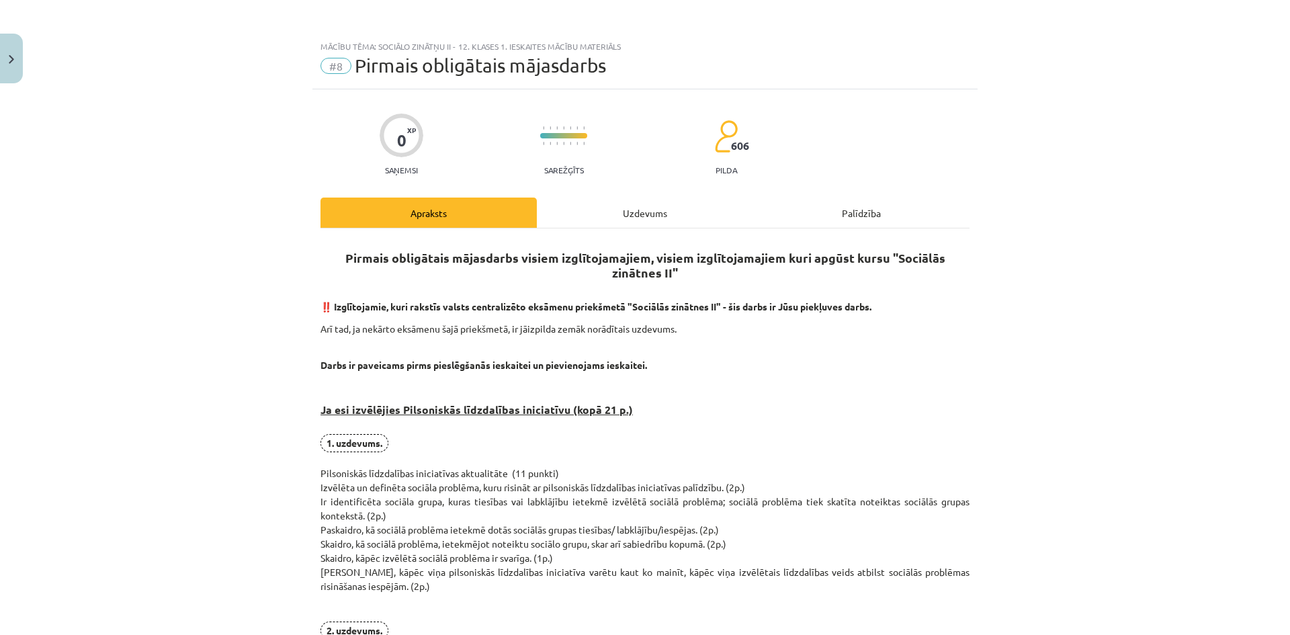
drag, startPoint x: 400, startPoint y: 219, endPoint x: 355, endPoint y: 384, distance: 171.4
drag, startPoint x: 355, startPoint y: 384, endPoint x: 259, endPoint y: 376, distance: 95.7
click at [259, 376] on div "Mācību tēma: Sociālo zinātņu ii - 12. klases 1. ieskaites mācību materiāls #8 P…" at bounding box center [645, 317] width 1290 height 635
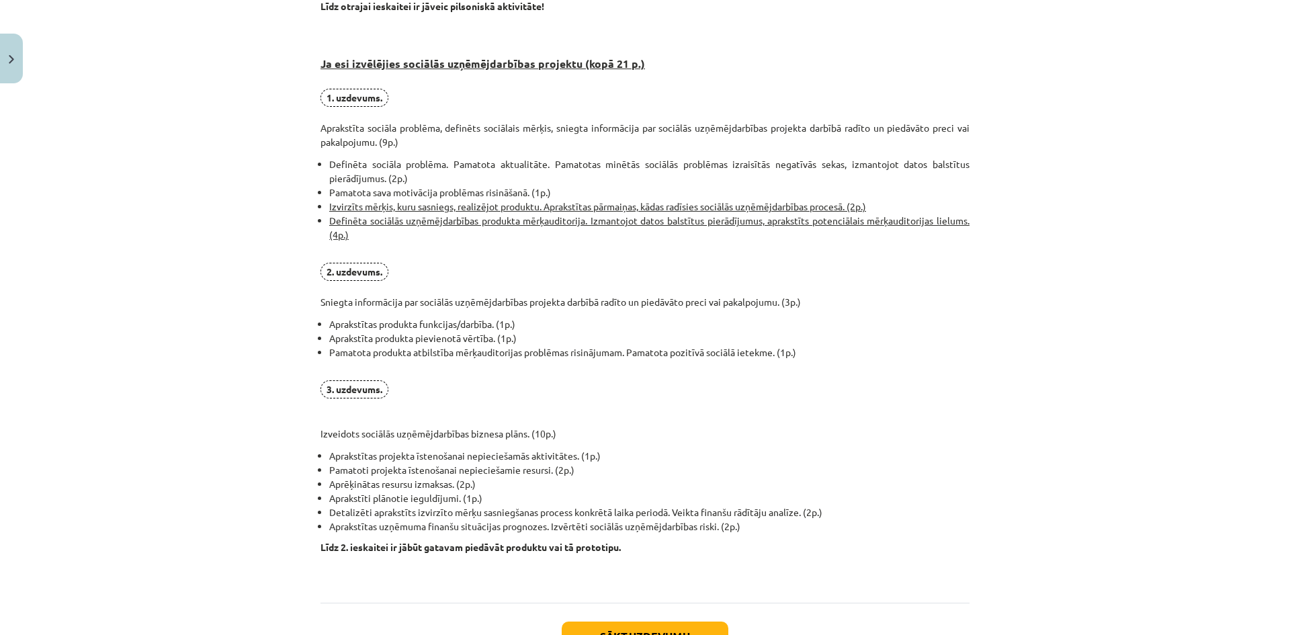
scroll to position [898, 0]
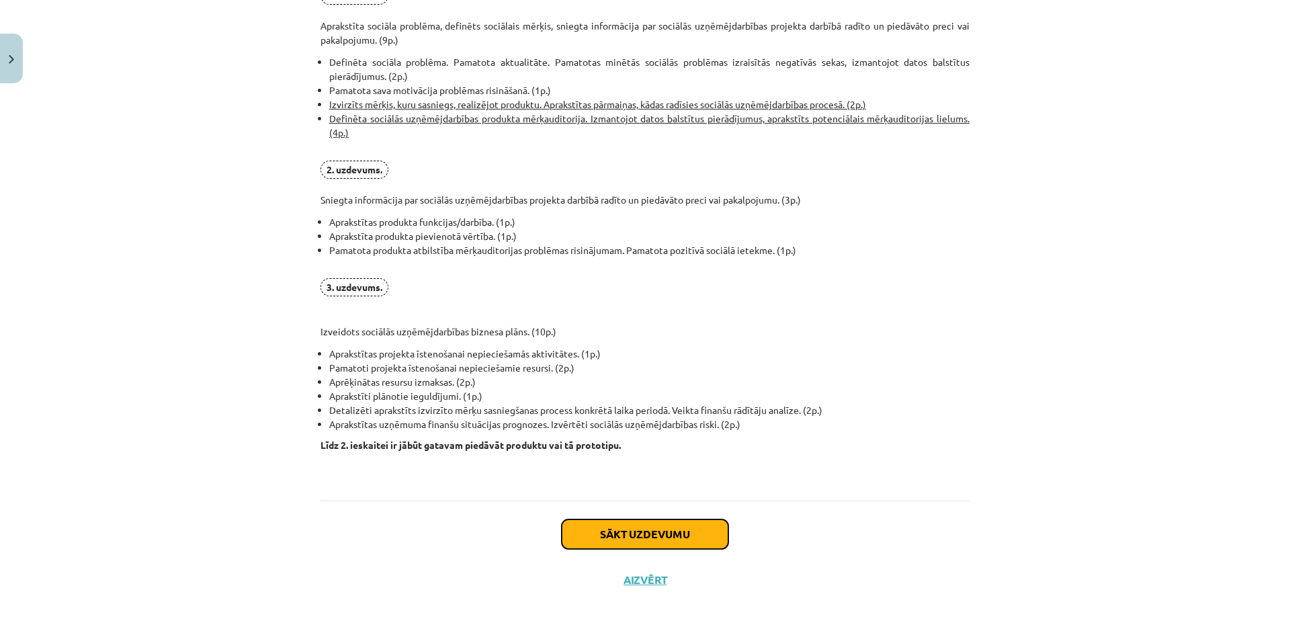
click at [593, 524] on button "Sākt uzdevumu" at bounding box center [645, 534] width 167 height 30
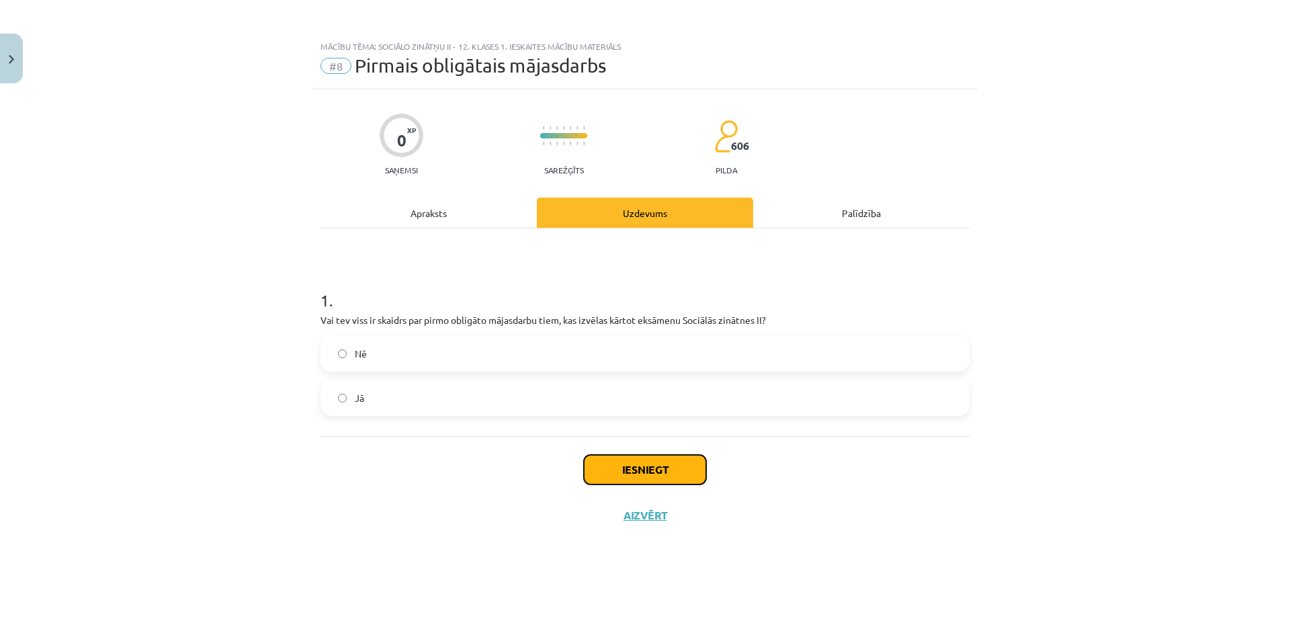
click at [638, 470] on button "Iesniegt" at bounding box center [645, 470] width 122 height 30
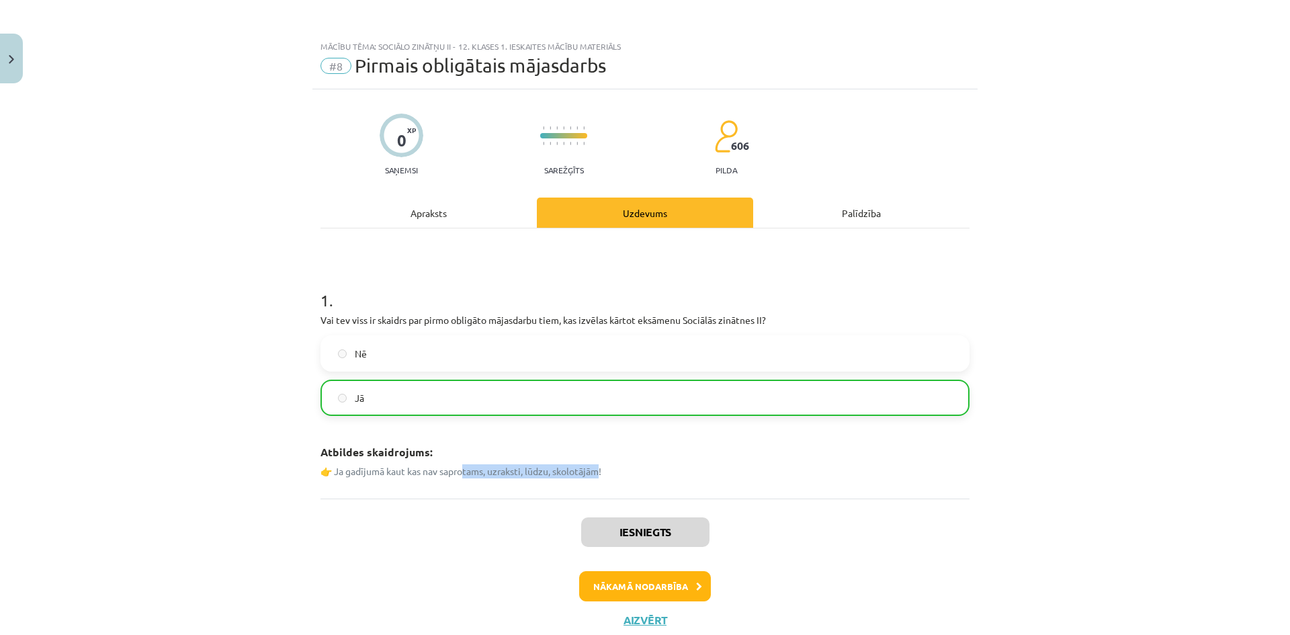
drag, startPoint x: 461, startPoint y: 466, endPoint x: 605, endPoint y: 465, distance: 143.8
click at [599, 463] on div "Atbildes skaidrojums: 👉 Ja gadījumā kaut kas nav saprotams, uzraksti, lūdzu, sk…" at bounding box center [644, 457] width 649 height 42
click at [606, 465] on p "👉 Ja gadījumā kaut kas nav saprotams, uzraksti, lūdzu, skolotājām!" at bounding box center [644, 471] width 649 height 14
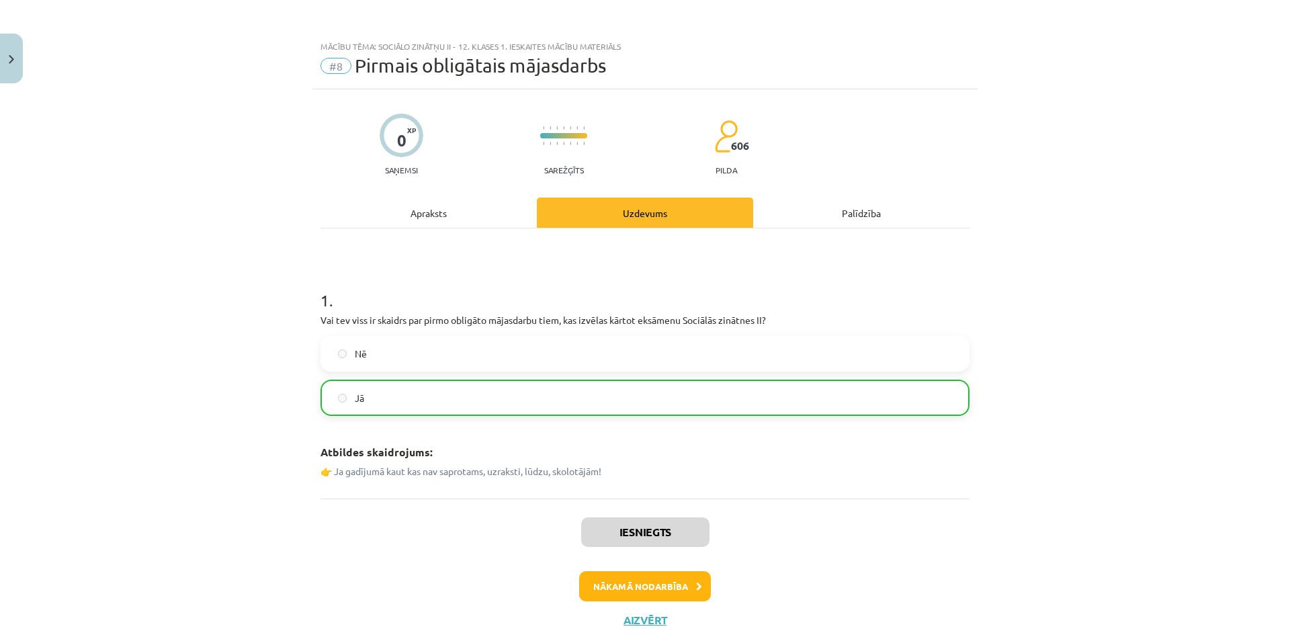
click at [689, 441] on h3 "Atbildes skaidrojums:" at bounding box center [644, 448] width 649 height 24
click at [663, 588] on button "Nākamā nodarbība" at bounding box center [645, 586] width 132 height 31
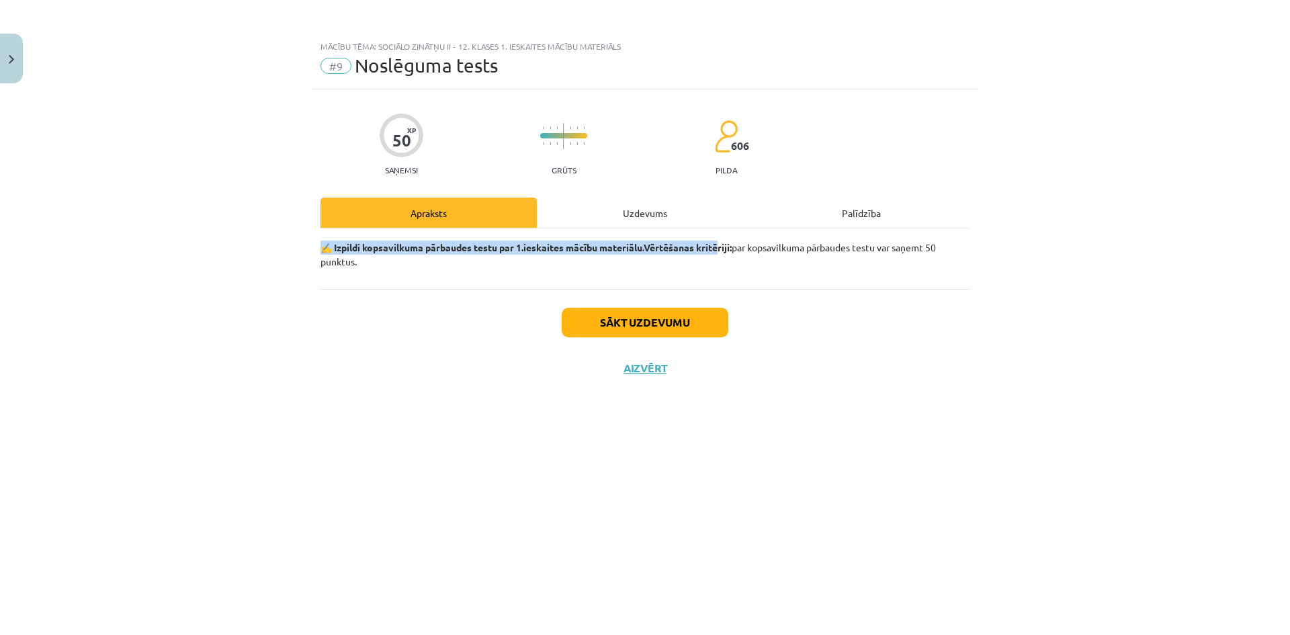
drag, startPoint x: 324, startPoint y: 245, endPoint x: 730, endPoint y: 245, distance: 405.7
click at [730, 245] on p "✍️ Izpildi kopsavilkuma pārbaudes testu par 1.ieskaites mācību materiālu. Vērtē…" at bounding box center [644, 254] width 649 height 28
click at [668, 190] on div "50 XP Saņemsi Grūts 606 pilda Apraksts Uzdevums Palīdzība ✍️ Izpildi kopsavilku…" at bounding box center [644, 345] width 665 height 512
click at [669, 217] on div "Uzdevums" at bounding box center [645, 212] width 216 height 30
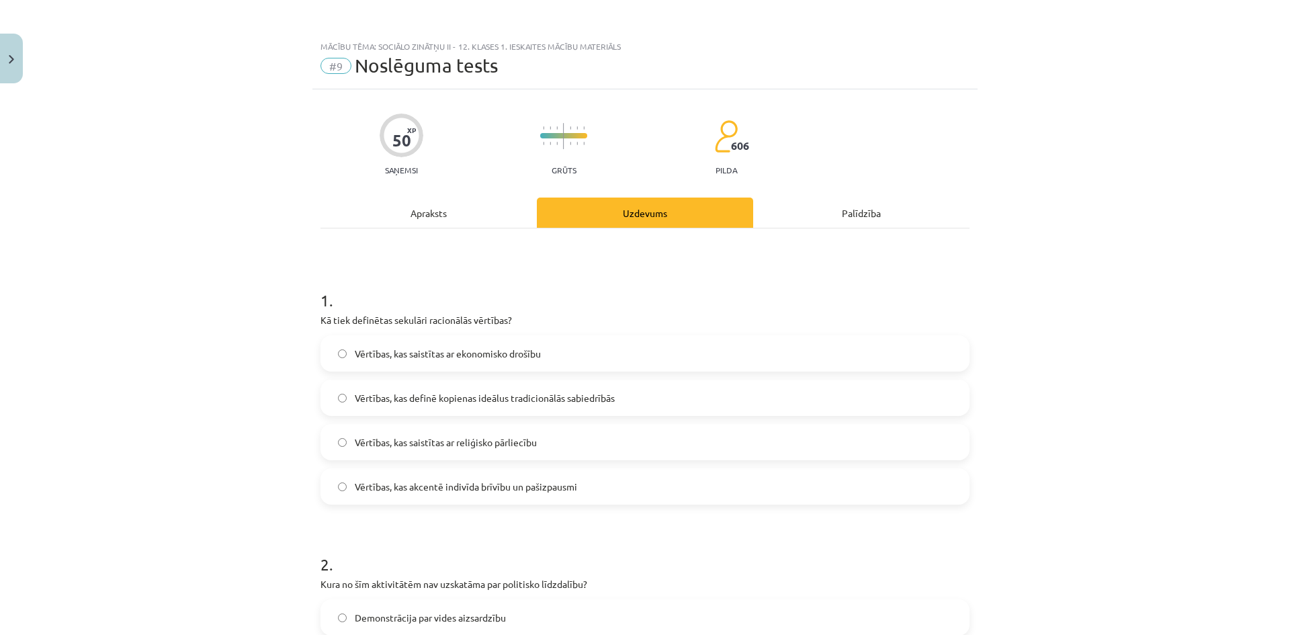
click at [431, 212] on div "Apraksts" at bounding box center [428, 212] width 216 height 30
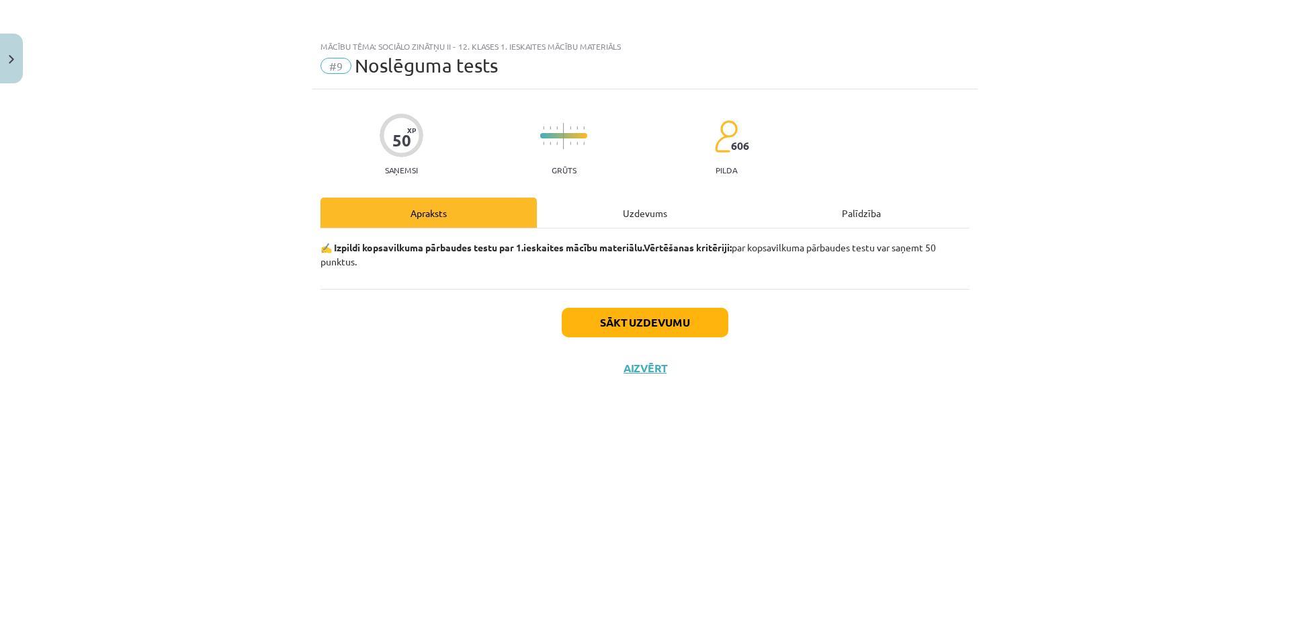
click at [666, 220] on div "Uzdevums" at bounding box center [645, 212] width 216 height 30
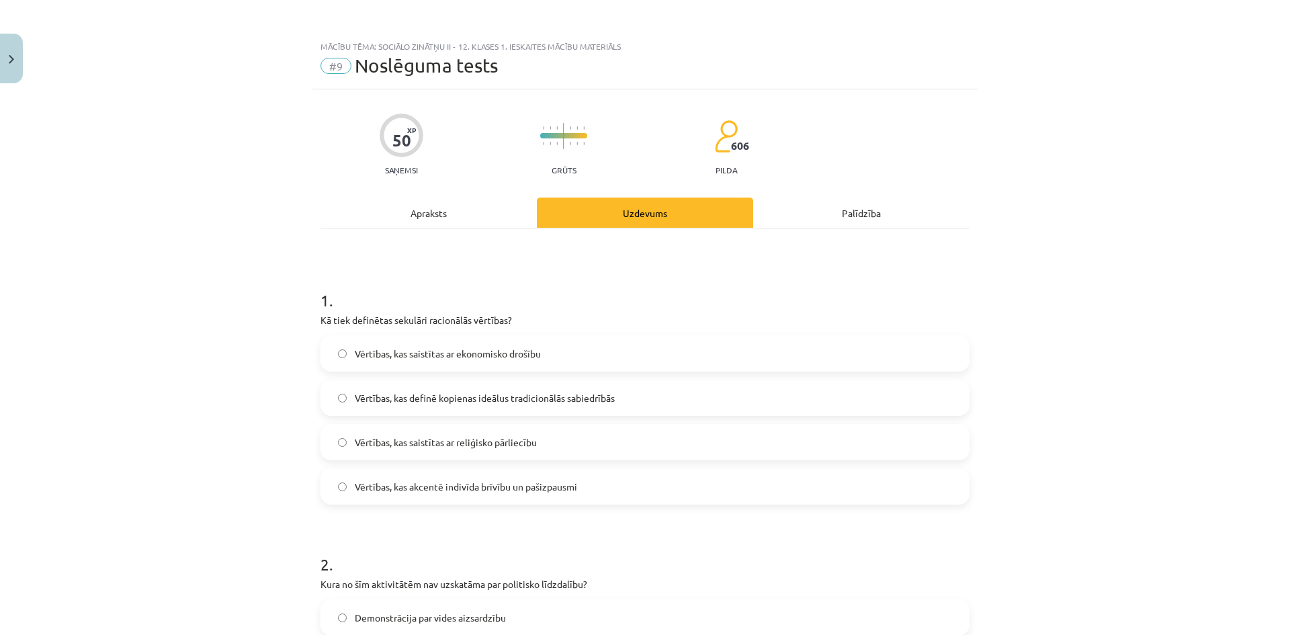
click at [489, 214] on div "Apraksts" at bounding box center [428, 212] width 216 height 30
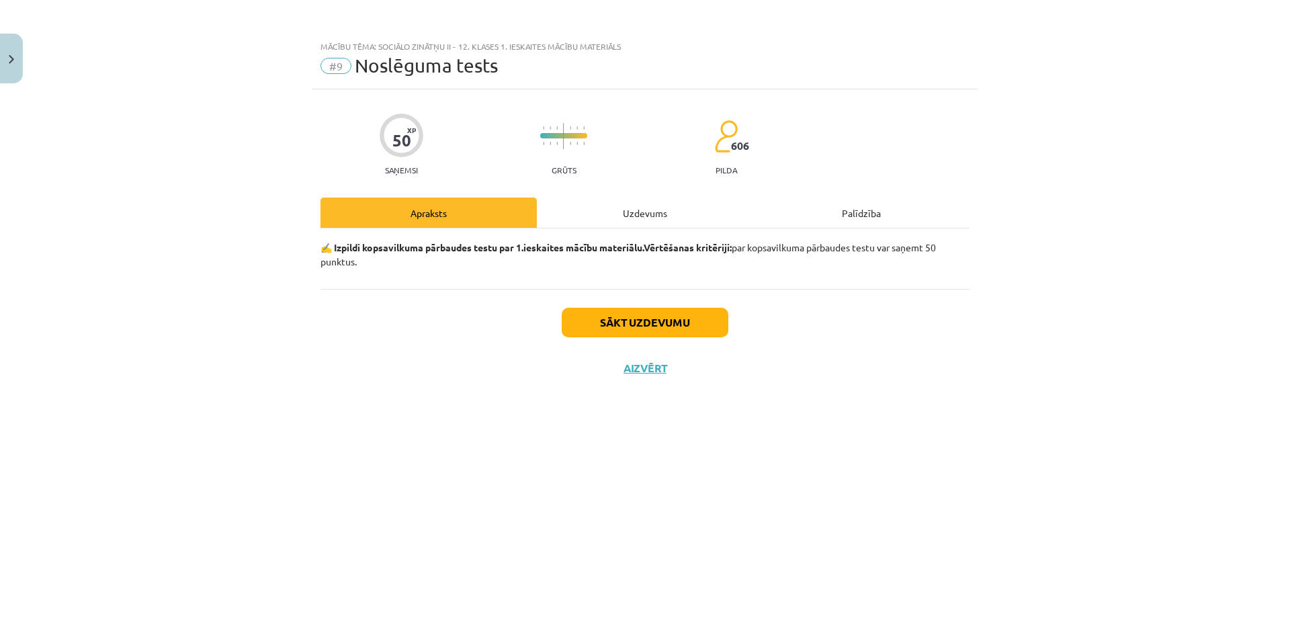
click at [599, 204] on div "Uzdevums" at bounding box center [645, 212] width 216 height 30
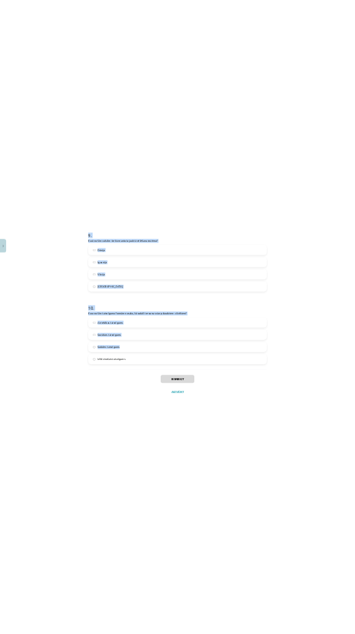
scroll to position [2402, 0]
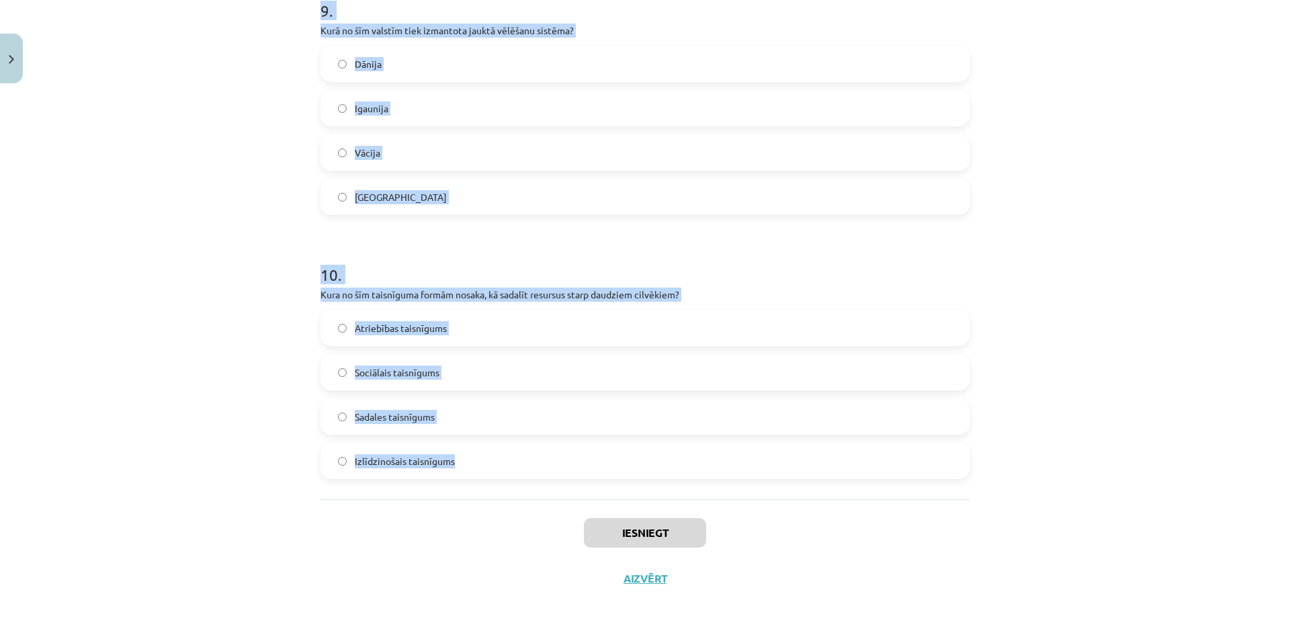
drag, startPoint x: 305, startPoint y: 298, endPoint x: 901, endPoint y: 477, distance: 622.9
click at [901, 477] on div "Mācību tēma: Sociālo zinātņu ii - 12. klases 1. ieskaites mācību materiāls #9 N…" at bounding box center [645, 317] width 1290 height 635
copy form "1 . Kā tiek definētas sekulāri racionālās vērtības? Vērtības, kas saistītas ar …"
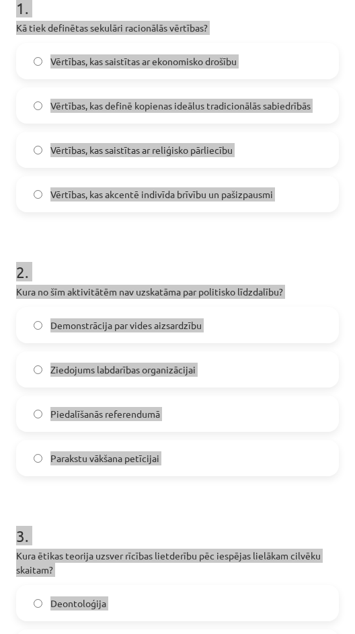
scroll to position [0, 0]
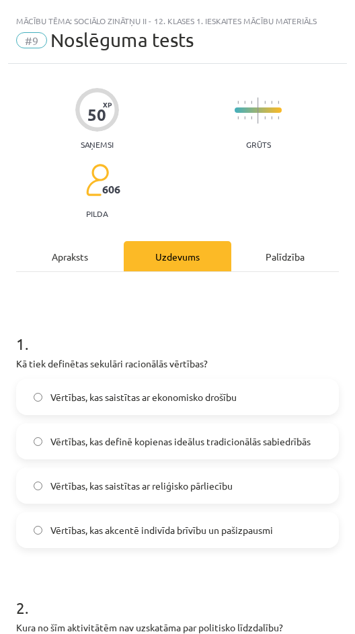
click at [203, 209] on div "50 XP Saņemsi Grūts 606 pilda" at bounding box center [177, 149] width 322 height 138
click at [149, 541] on label "Vērtības, kas akcentē indivīda brīvību un pašizpausmi" at bounding box center [177, 530] width 320 height 34
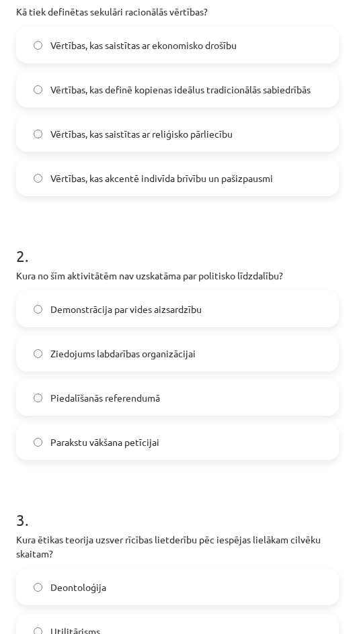
scroll to position [359, 0]
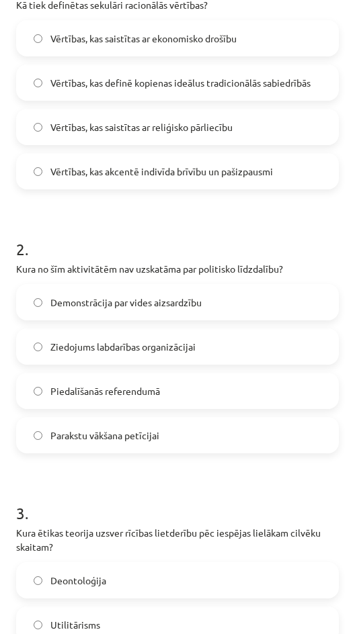
click at [261, 351] on label "Ziedojums labdarības organizācijai" at bounding box center [177, 347] width 320 height 34
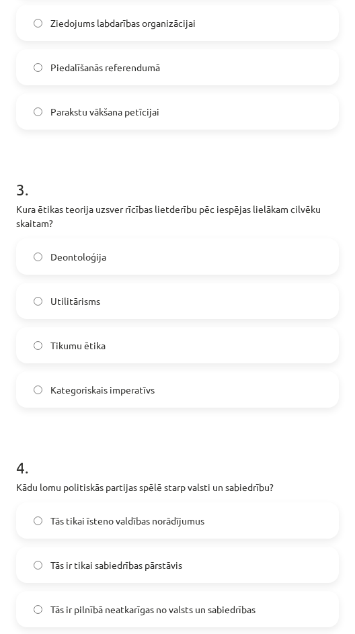
scroll to position [690, 0]
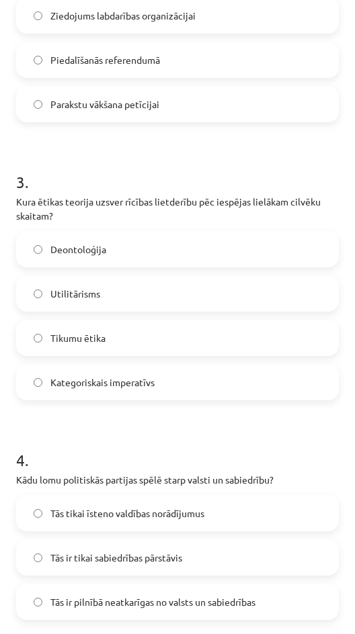
drag, startPoint x: 142, startPoint y: 294, endPoint x: 268, endPoint y: 257, distance: 130.9
click at [143, 294] on label "Utilitārisms" at bounding box center [177, 294] width 320 height 34
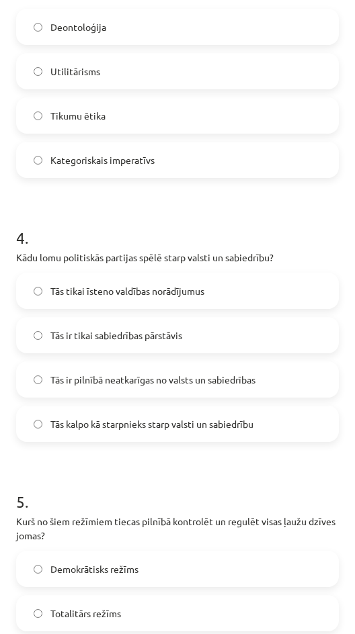
scroll to position [916, 0]
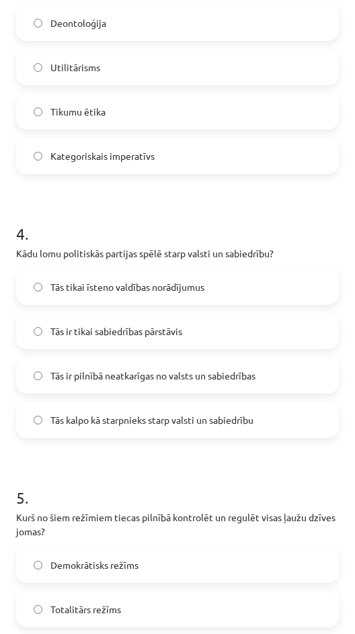
click at [229, 429] on label "Tās kalpo kā starpnieks starp valsti un sabiedrību" at bounding box center [177, 420] width 320 height 34
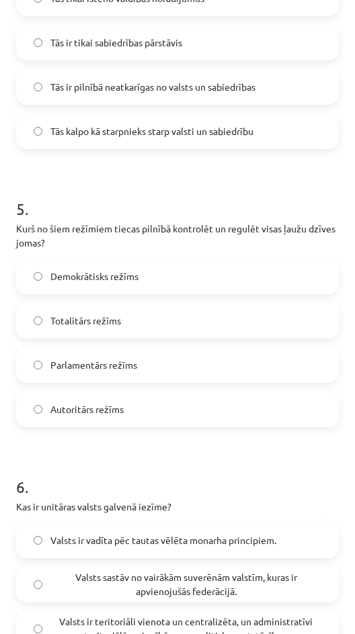
scroll to position [1202, 0]
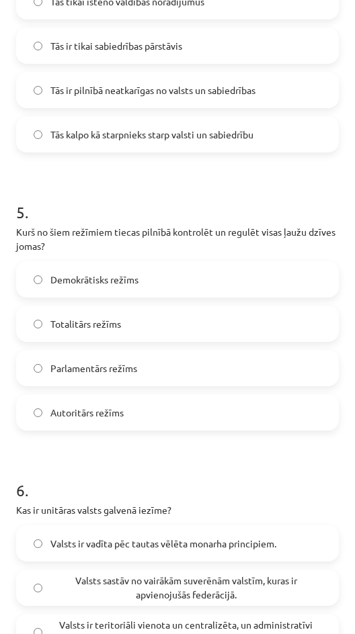
click at [139, 324] on label "Totalitārs režīms" at bounding box center [177, 324] width 320 height 34
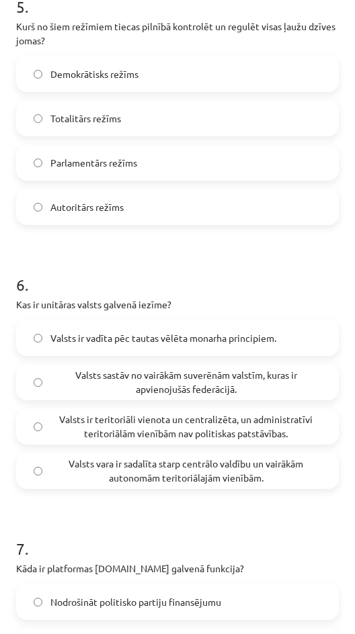
scroll to position [1501, 0]
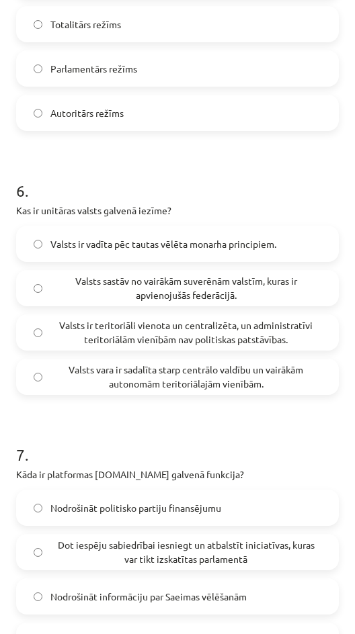
click at [195, 336] on span "Valsts ir teritoriāli vienota un centralizēta, un administratīvi teritoriālām v…" at bounding box center [185, 332] width 271 height 28
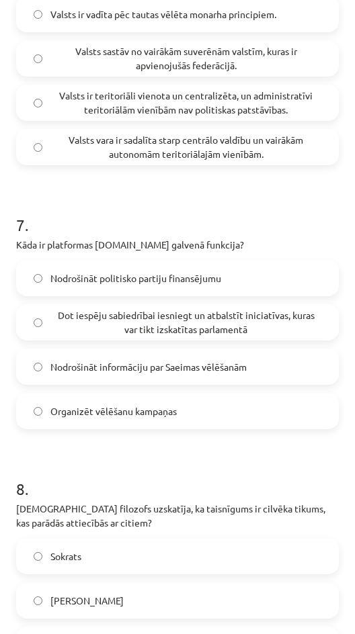
scroll to position [1749, 0]
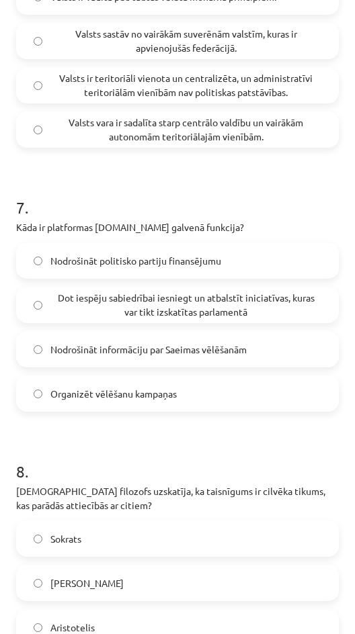
click at [222, 298] on span "Dot iespēju sabiedrībai iesniegt un atbalstīt iniciatīvas, kuras var tikt izska…" at bounding box center [185, 305] width 271 height 28
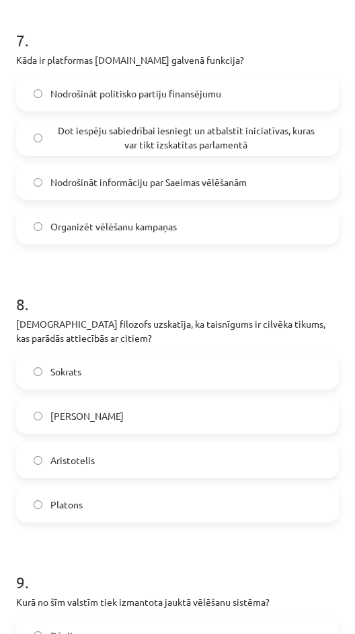
scroll to position [1964, 0]
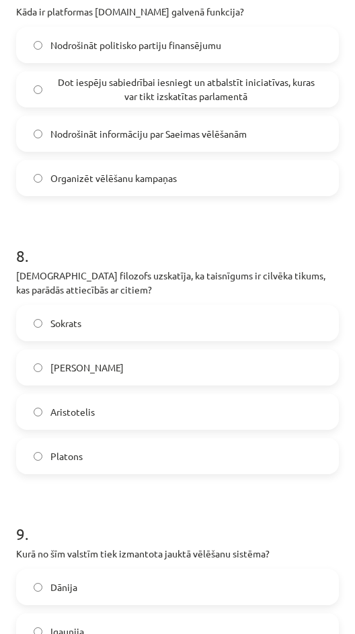
click at [119, 406] on label "Aristotelis" at bounding box center [177, 412] width 320 height 34
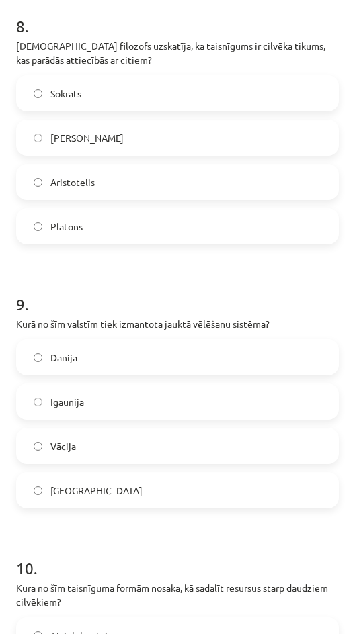
scroll to position [2208, 0]
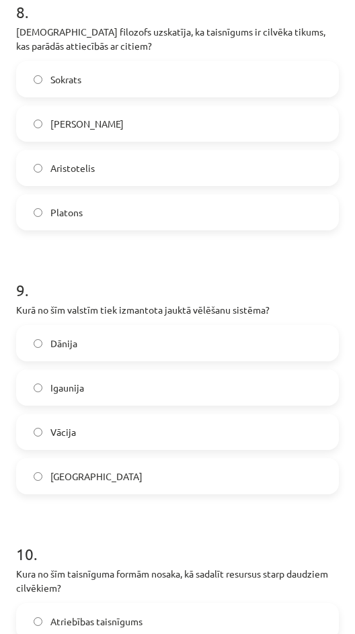
click at [146, 437] on label "Vācija" at bounding box center [177, 432] width 320 height 34
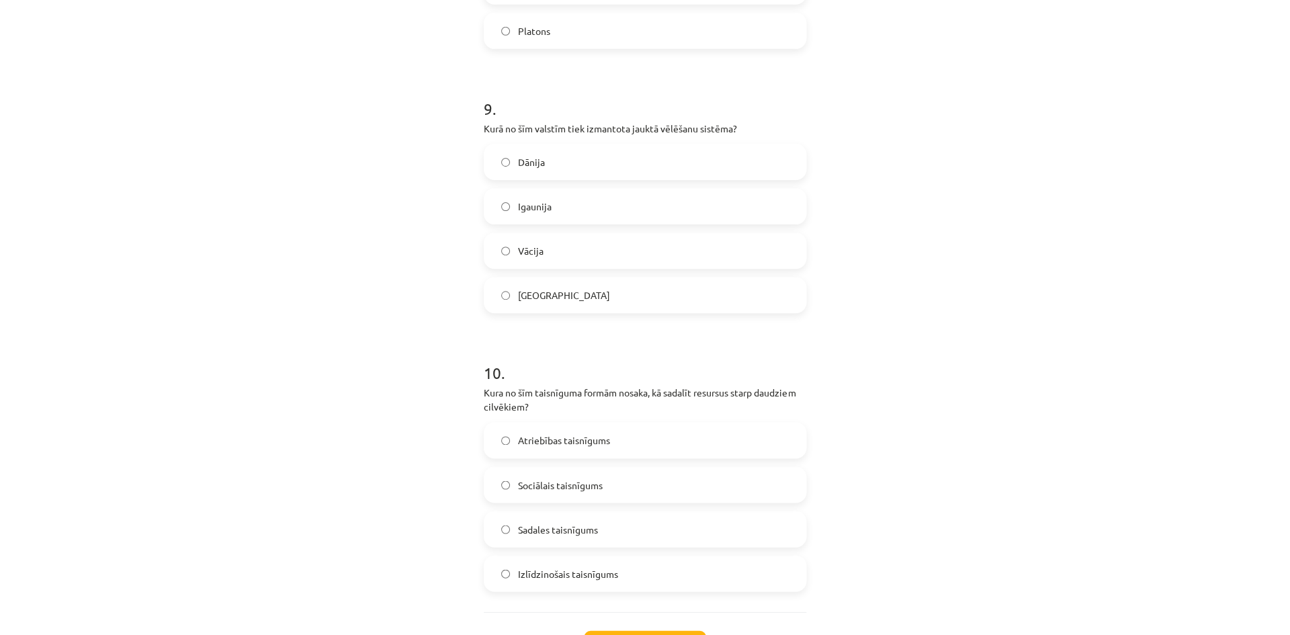
scroll to position [2445, 0]
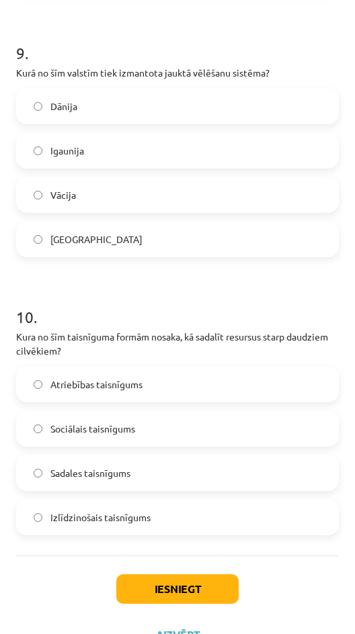
click at [200, 478] on label "Sadales taisnīgums" at bounding box center [177, 473] width 320 height 34
click at [150, 598] on button "Iesniegt" at bounding box center [177, 589] width 122 height 30
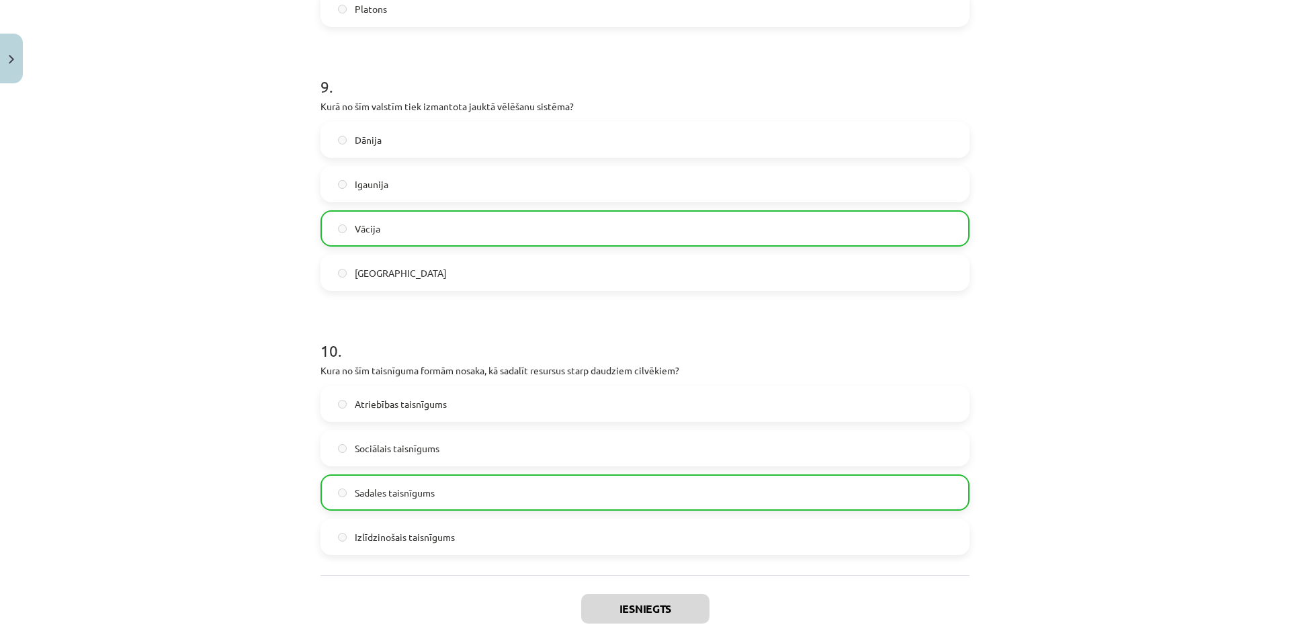
scroll to position [2444, 0]
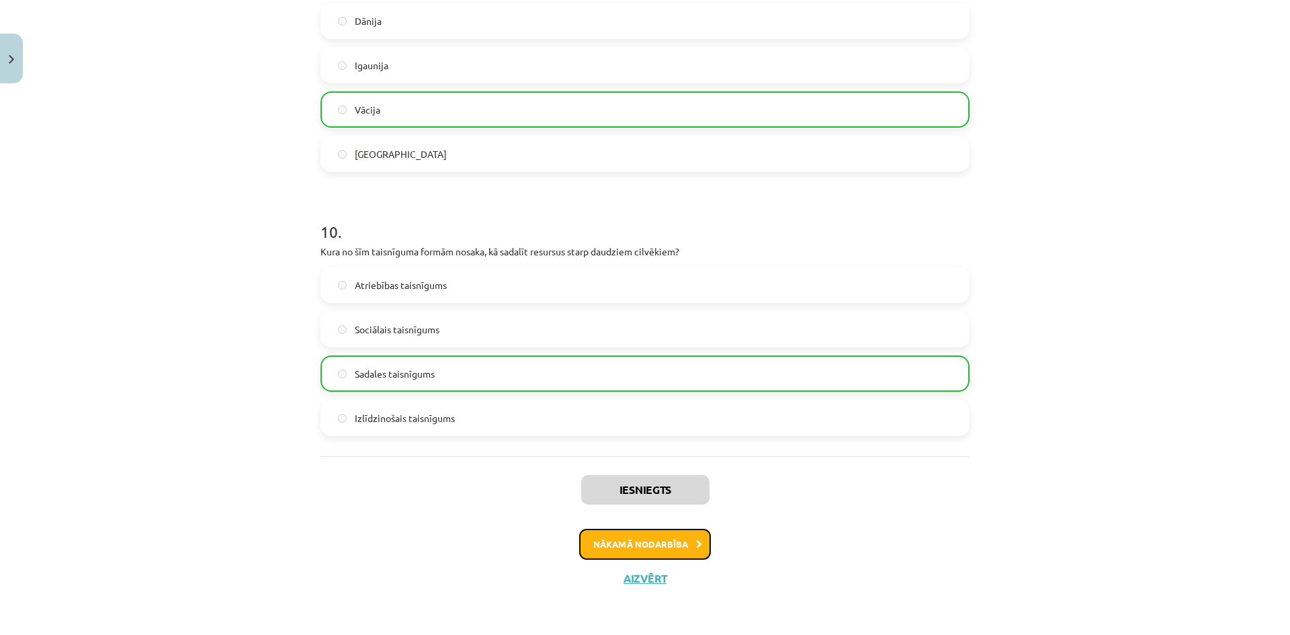
click at [660, 554] on button "Nākamā nodarbība" at bounding box center [645, 544] width 132 height 31
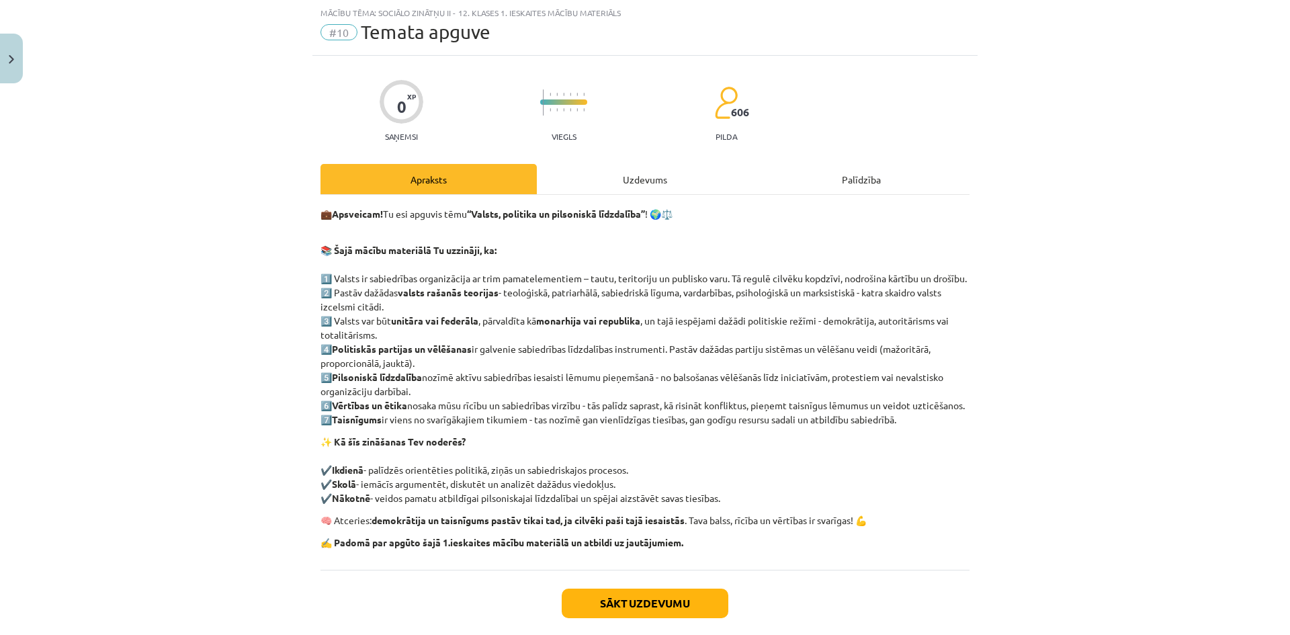
scroll to position [132, 0]
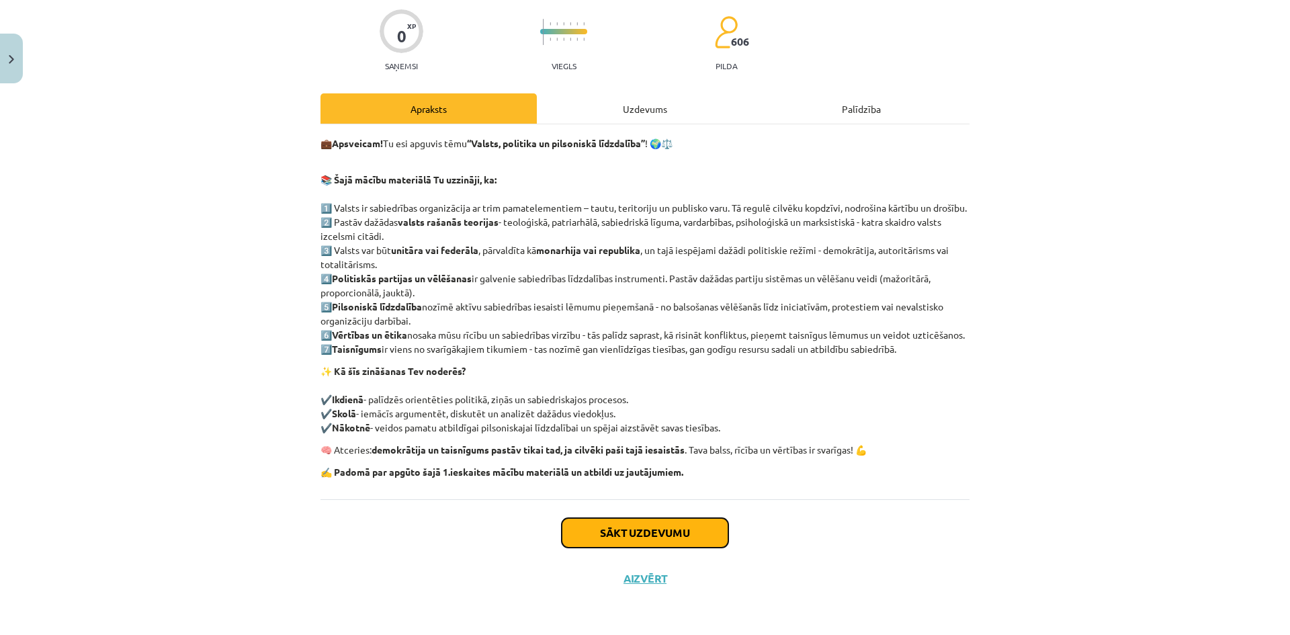
click at [599, 540] on button "Sākt uzdevumu" at bounding box center [645, 533] width 167 height 30
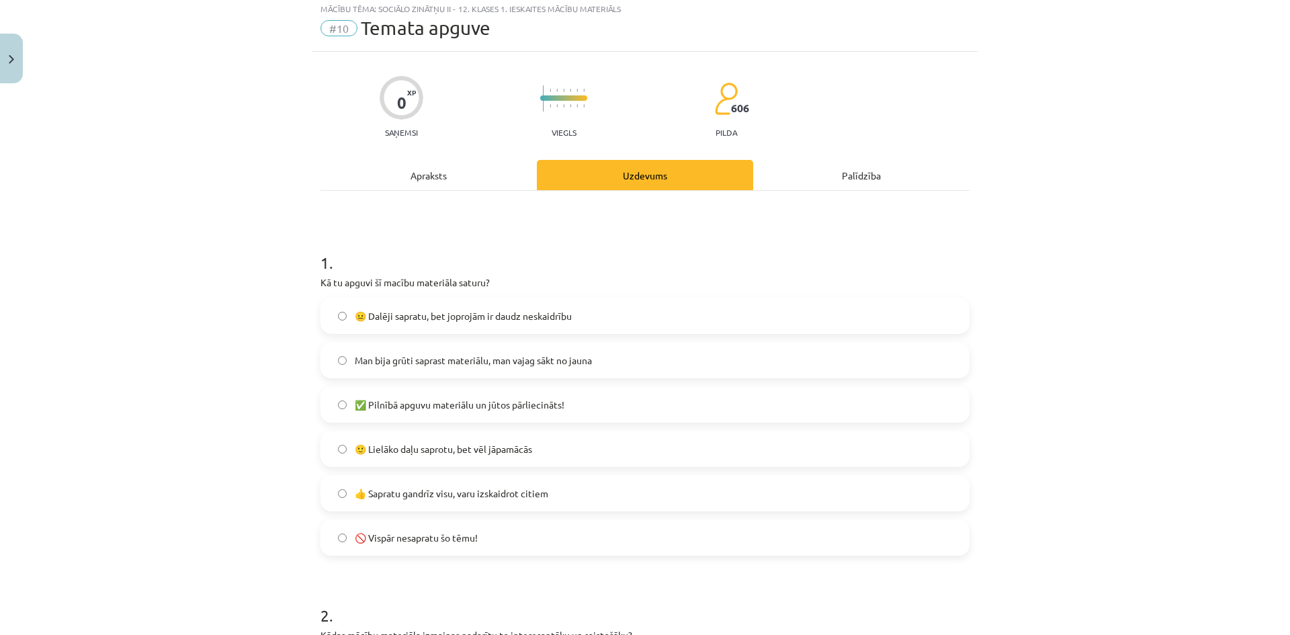
scroll to position [34, 0]
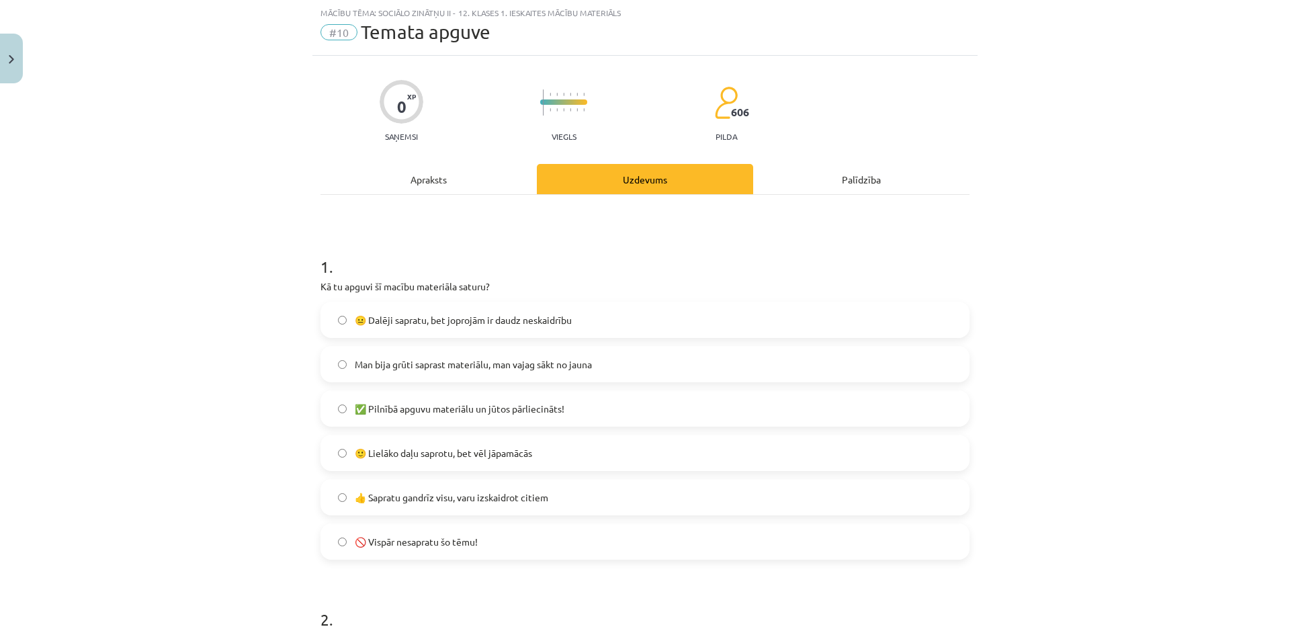
click at [433, 327] on label "😐 Dalēji sapratu, bet joprojām ir daudz neskaidrību" at bounding box center [645, 320] width 646 height 34
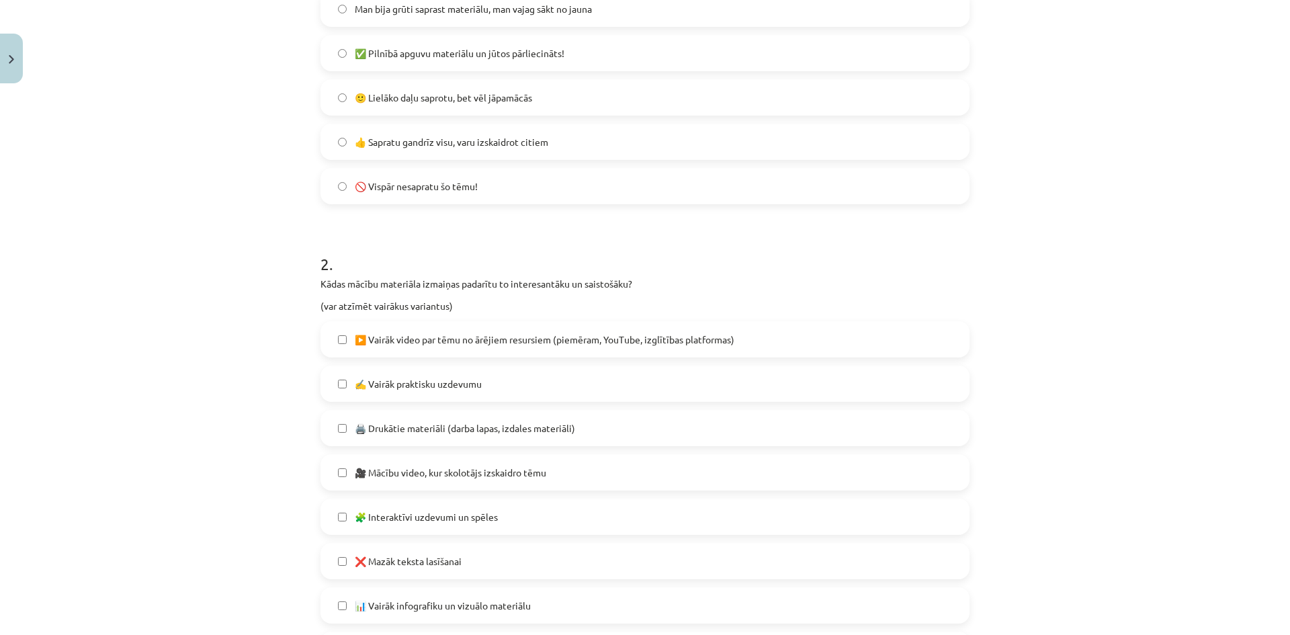
scroll to position [482, 0]
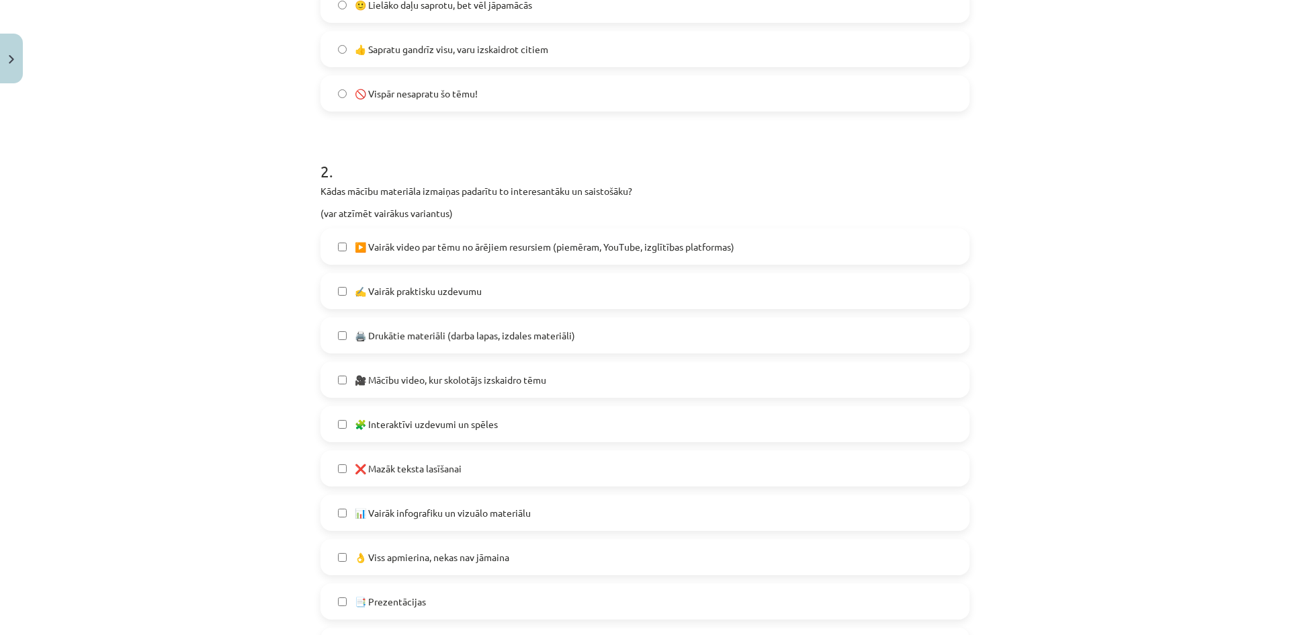
click at [459, 251] on span "▶️ Vairāk video par tēmu no ārējiem resursiem (piemēram, YouTube, izglītības pl…" at bounding box center [545, 247] width 380 height 14
click at [533, 373] on span "🎥 Mācību video, kur skolotājs izskaidro tēmu" at bounding box center [450, 380] width 191 height 14
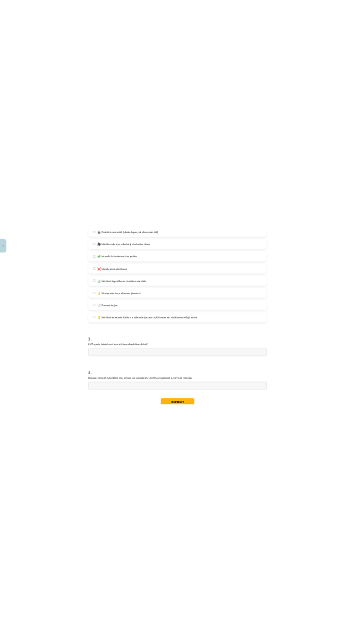
scroll to position [903, 0]
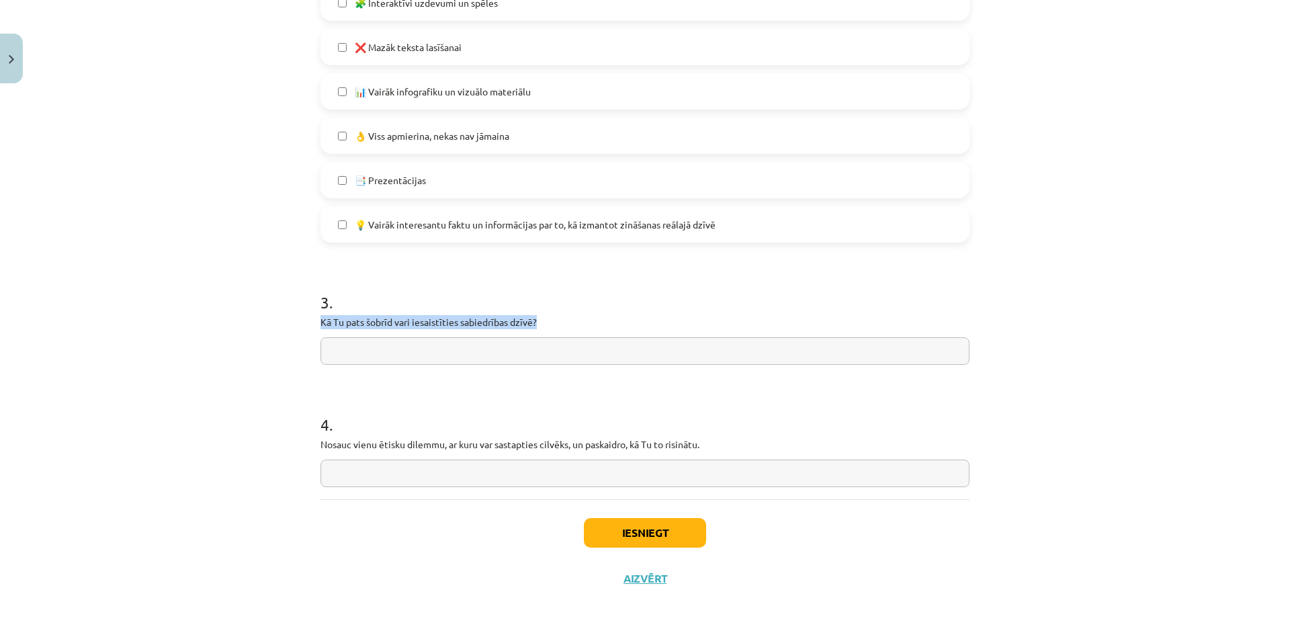
drag, startPoint x: 547, startPoint y: 321, endPoint x: 309, endPoint y: 317, distance: 238.5
click div "Mācību tēma: Sociālo zinātņu ii - 12. klases 1. ieskaites mācību materiāls #10 …"
drag, startPoint x: 320, startPoint y: 323, endPoint x: 728, endPoint y: 447, distance: 426.9
click div "0 XP Saņemsi Viegls 606 pilda Apraksts Uzdevums Palīdzība 1 . Kā tu apguvi šī m…"
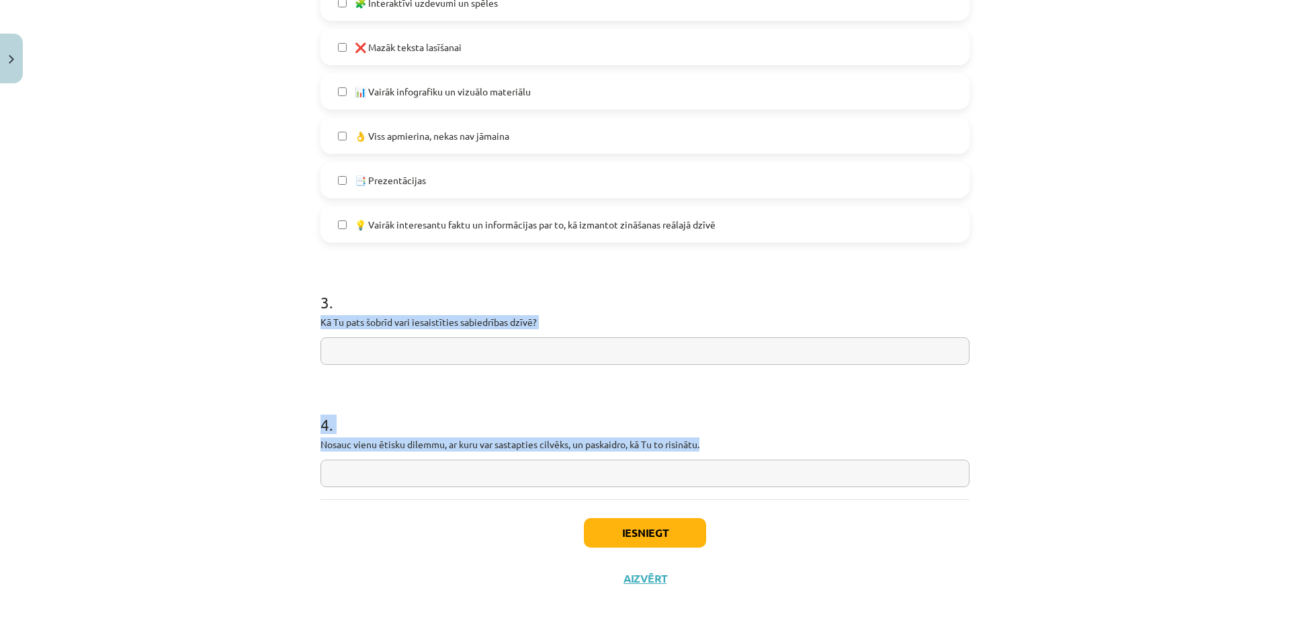
copy form "Kā Tu pats šobrīd vari iesaistīties sabiedrības dzīvē? 4 . Nosauc vienu ētisku …"
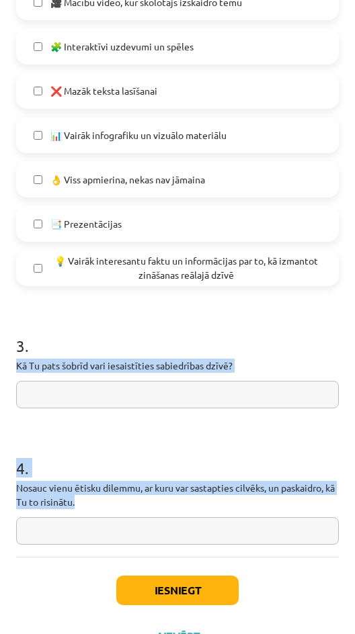
scroll to position [917, 0]
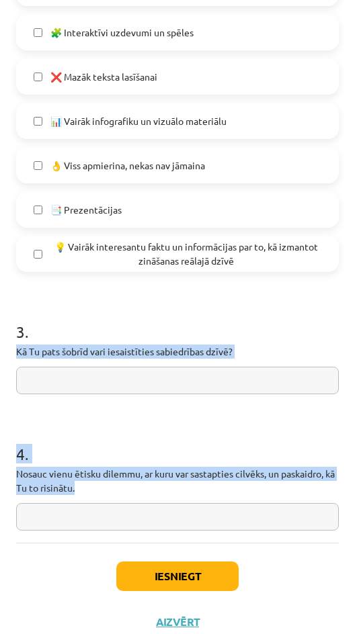
click input "text"
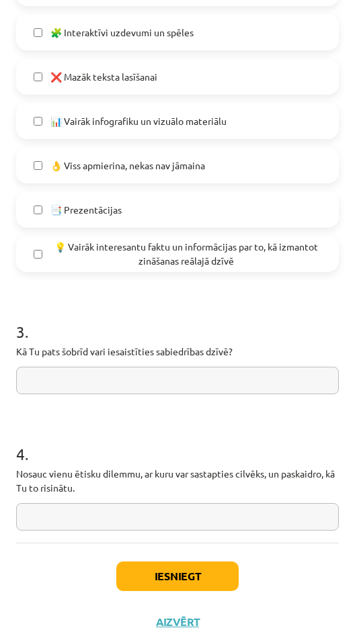
click input "text"
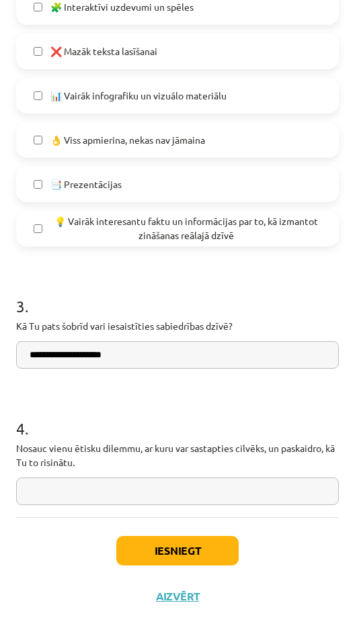
scroll to position [1002, 0]
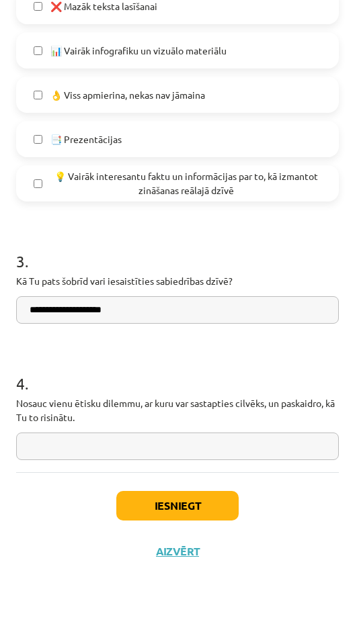
type input "**********"
click input "text"
paste input "**********"
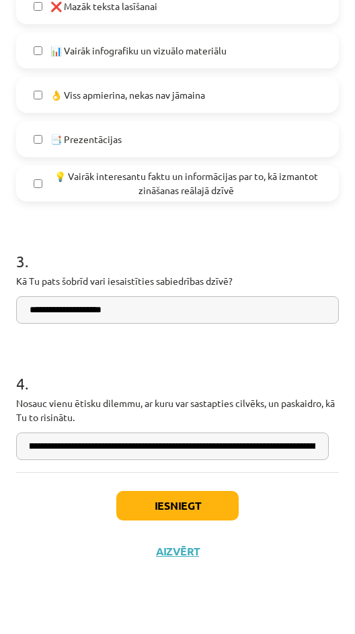
scroll to position [0, 0]
drag, startPoint x: 45, startPoint y: 447, endPoint x: -64, endPoint y: 453, distance: 109.0
click html "0 Dāvanas 194 mP 178 xp Bruno Trukšāns Sākums Aktuāli Kā mācīties eSKOLĀ Kontak…"
click input "**********"
drag, startPoint x: 40, startPoint y: 446, endPoint x: 24, endPoint y: 445, distance: 16.2
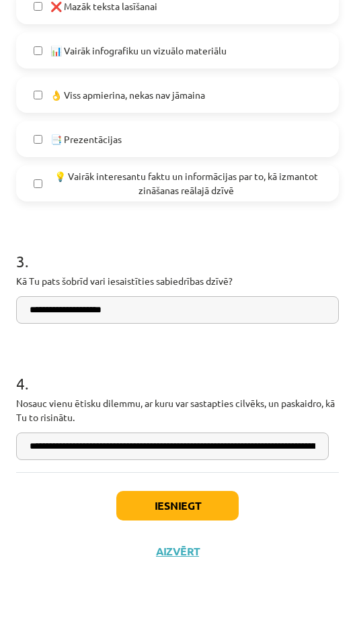
click input "**********"
drag, startPoint x: 103, startPoint y: 448, endPoint x: 306, endPoint y: 459, distance: 203.8
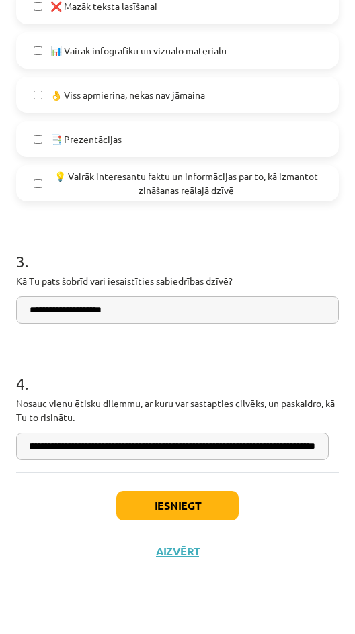
click input "**********"
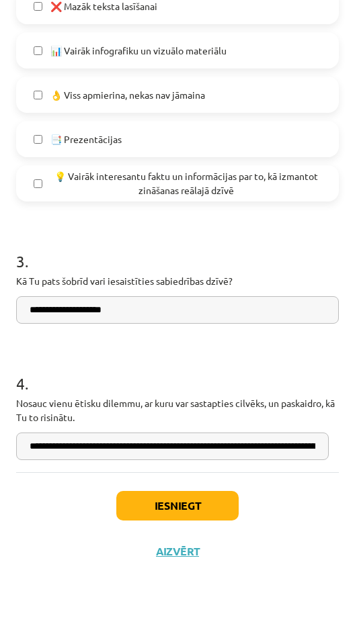
scroll to position [0, 175]
drag, startPoint x: 318, startPoint y: 448, endPoint x: 324, endPoint y: 447, distance: 6.9
click div "**********"
click input "**********"
paste input "**********"
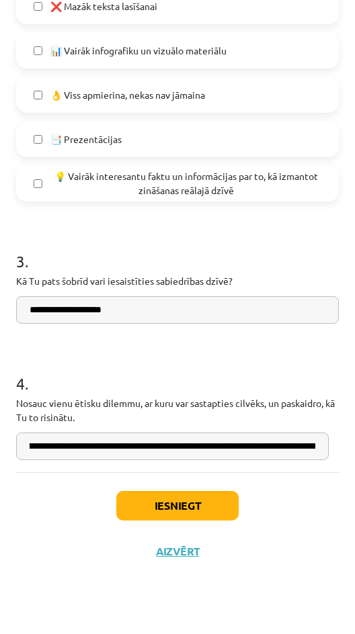
scroll to position [0, 1255]
type input "**********"
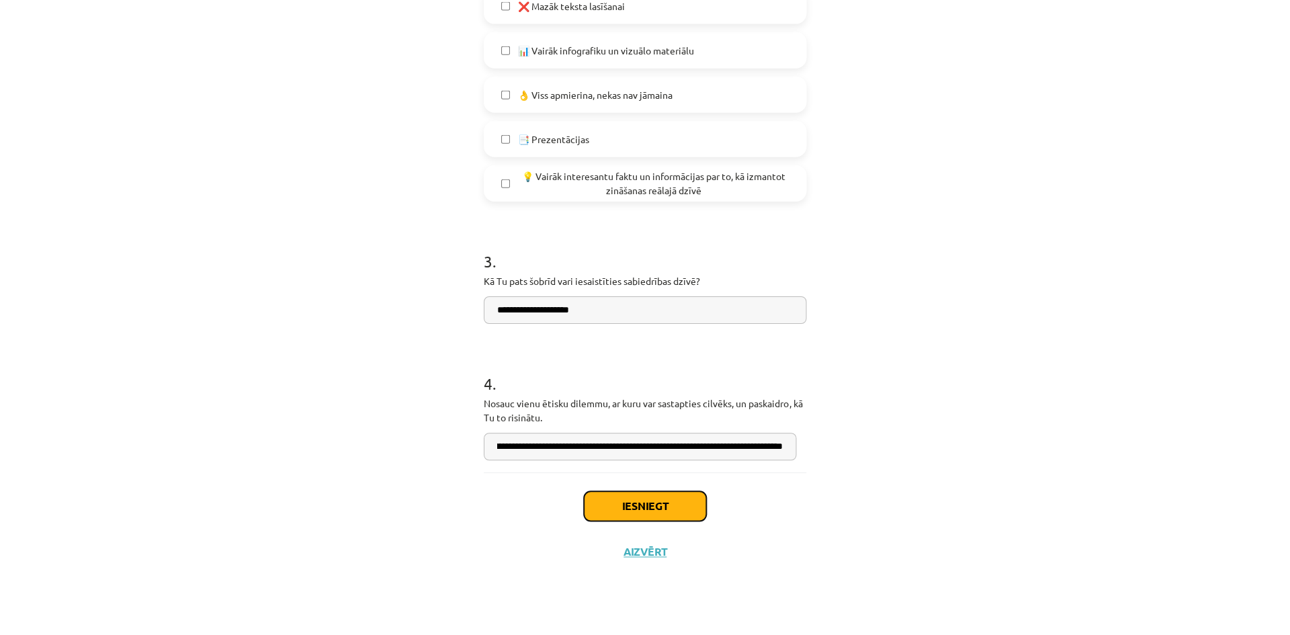
scroll to position [0, 0]
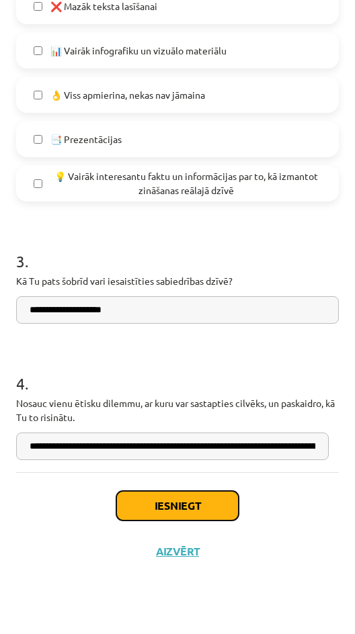
click button "Iesniegt"
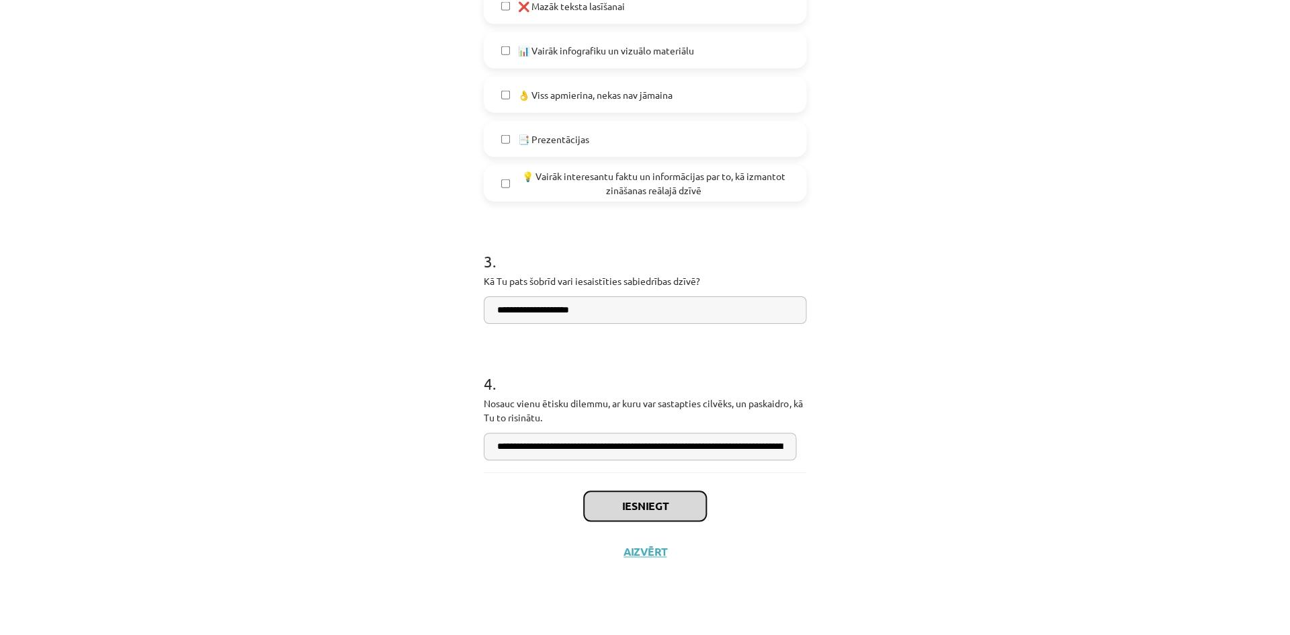
scroll to position [903, 0]
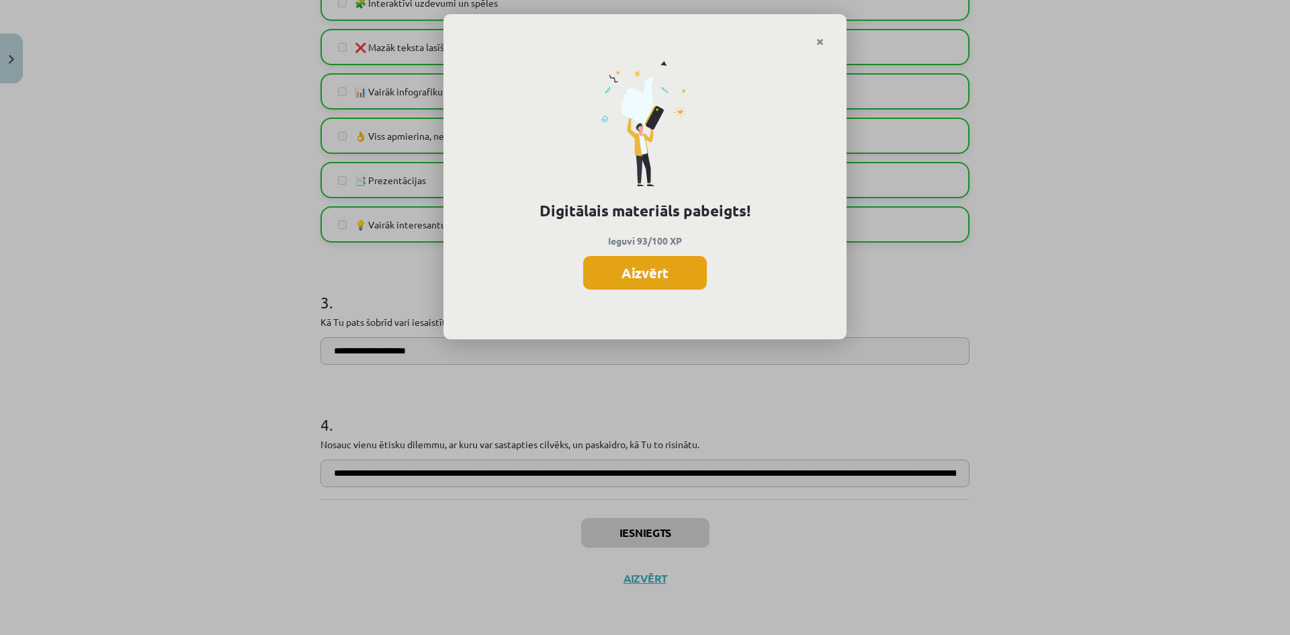
click button "Aizvērt"
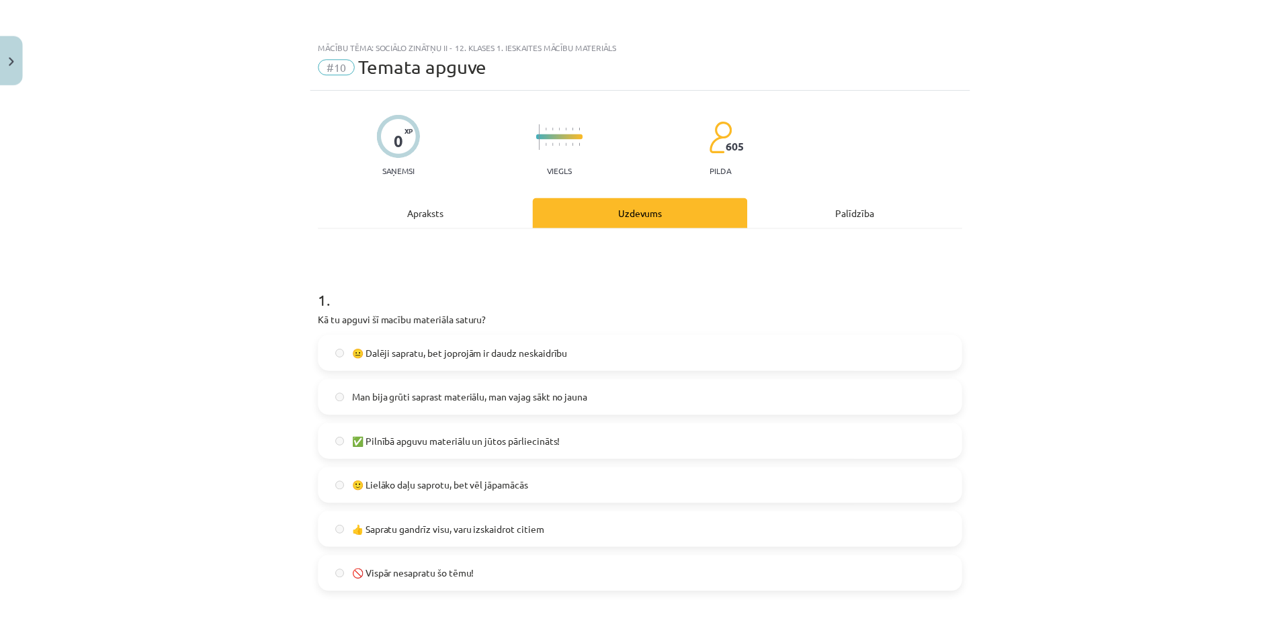
scroll to position [0, 0]
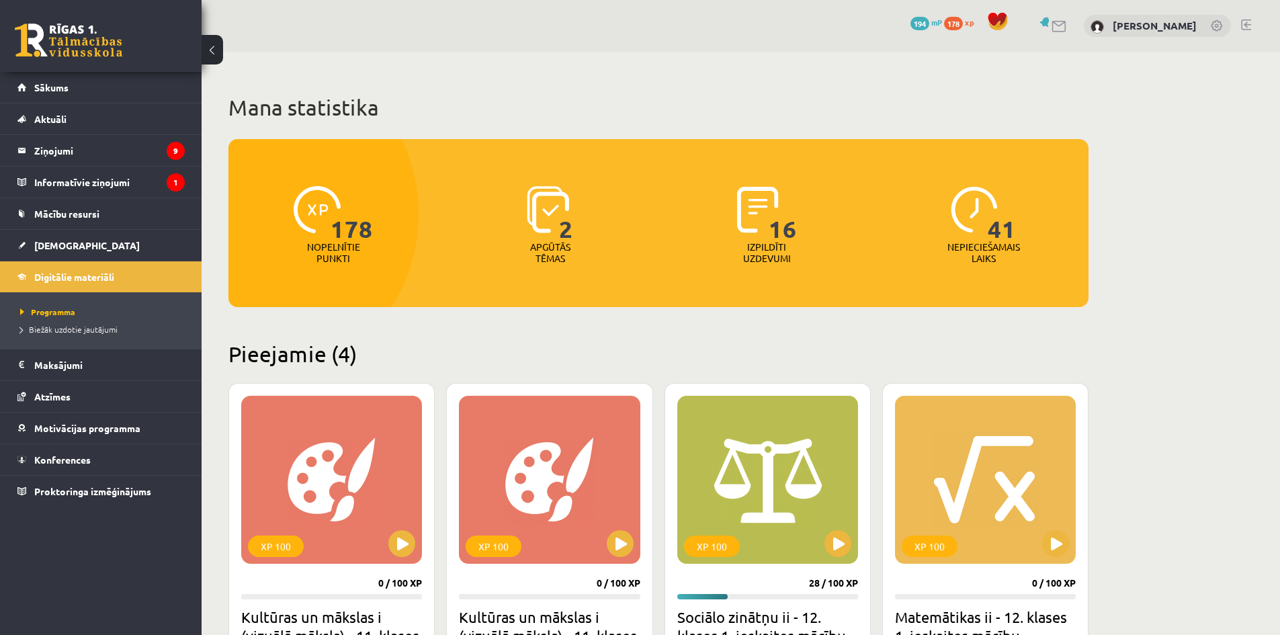
scroll to position [448, 0]
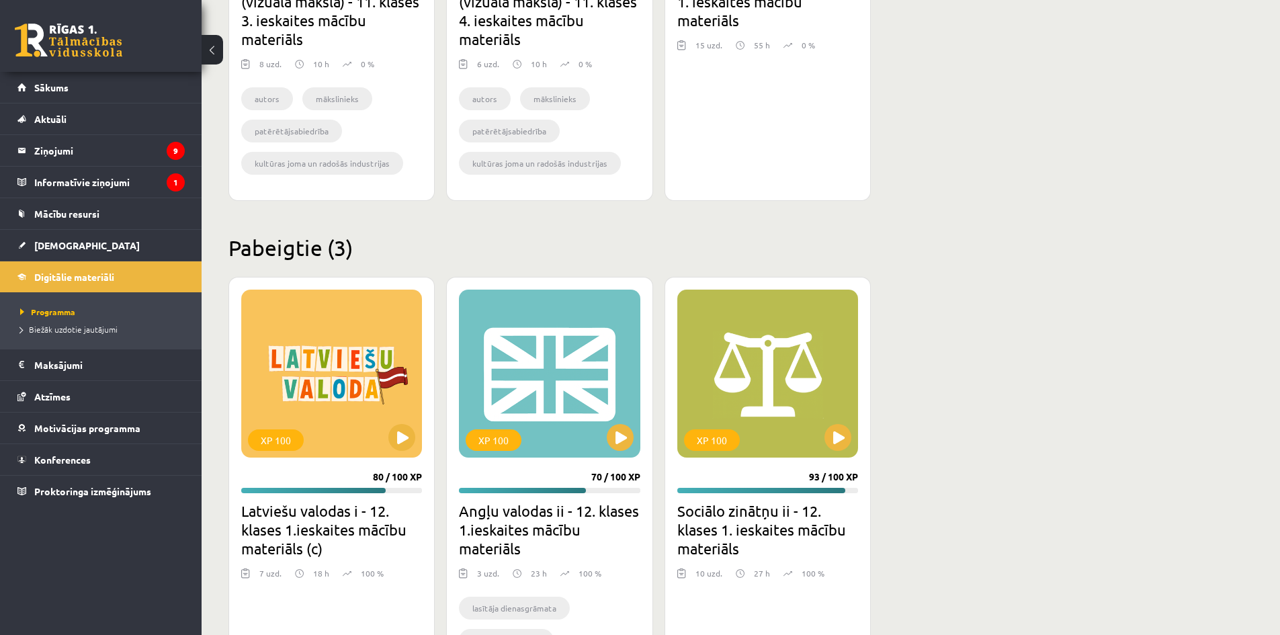
scroll to position [736, 0]
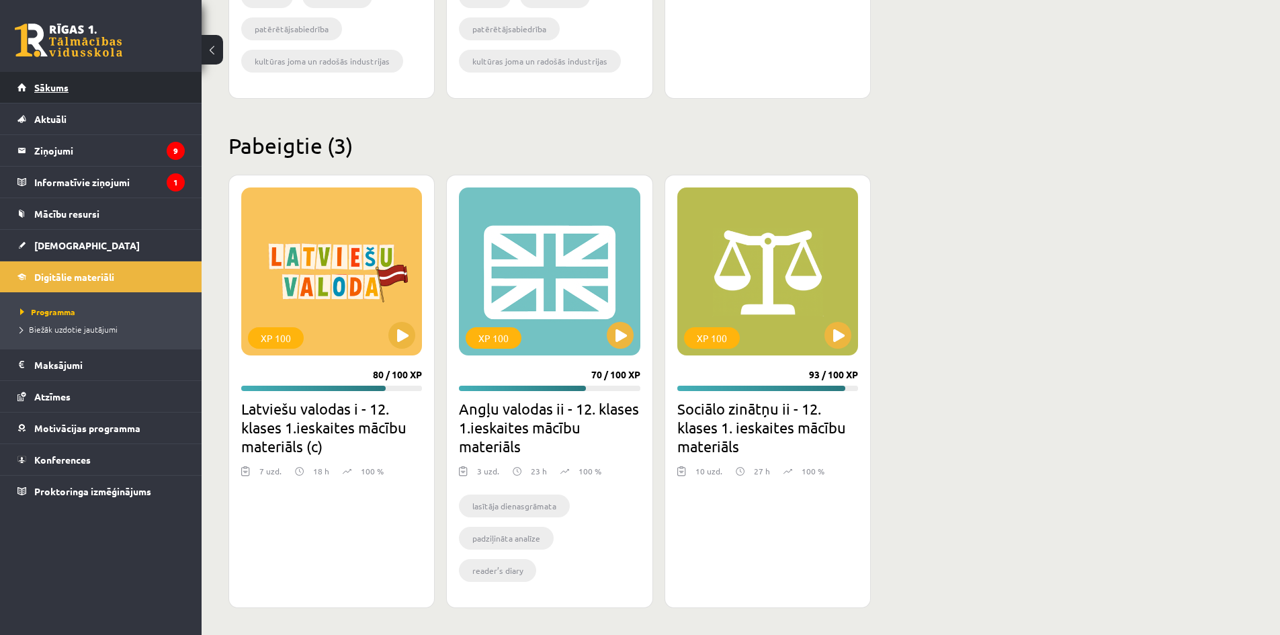
click at [63, 93] on link "Sākums" at bounding box center [100, 87] width 167 height 31
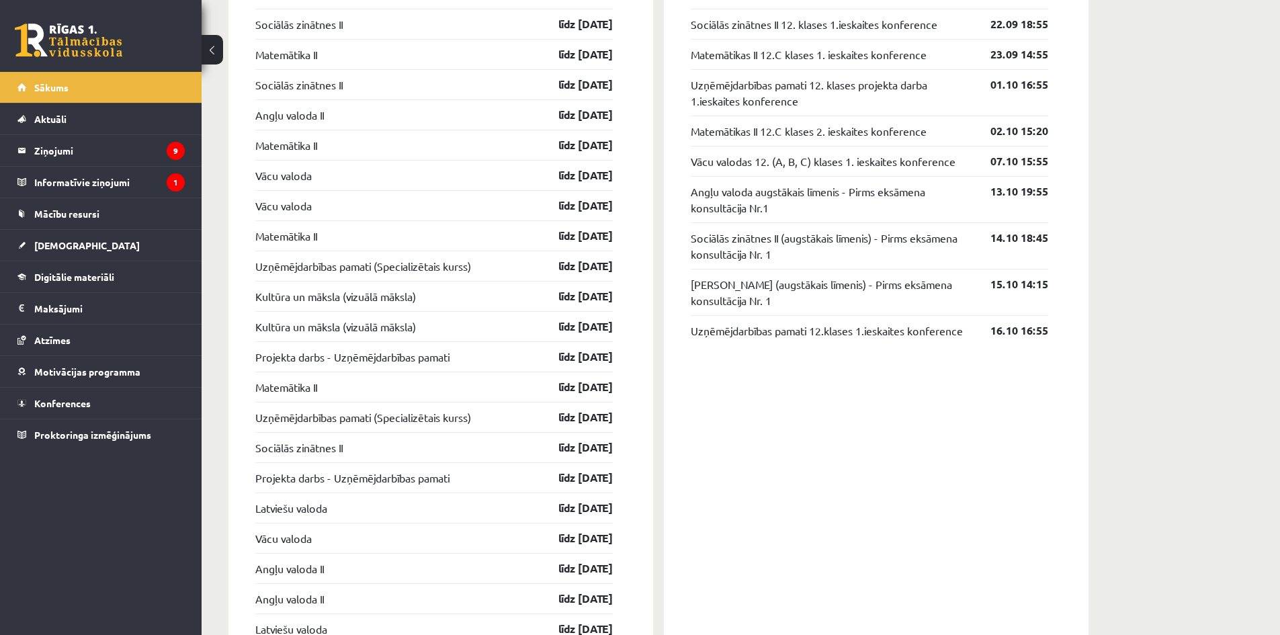
scroll to position [895, 0]
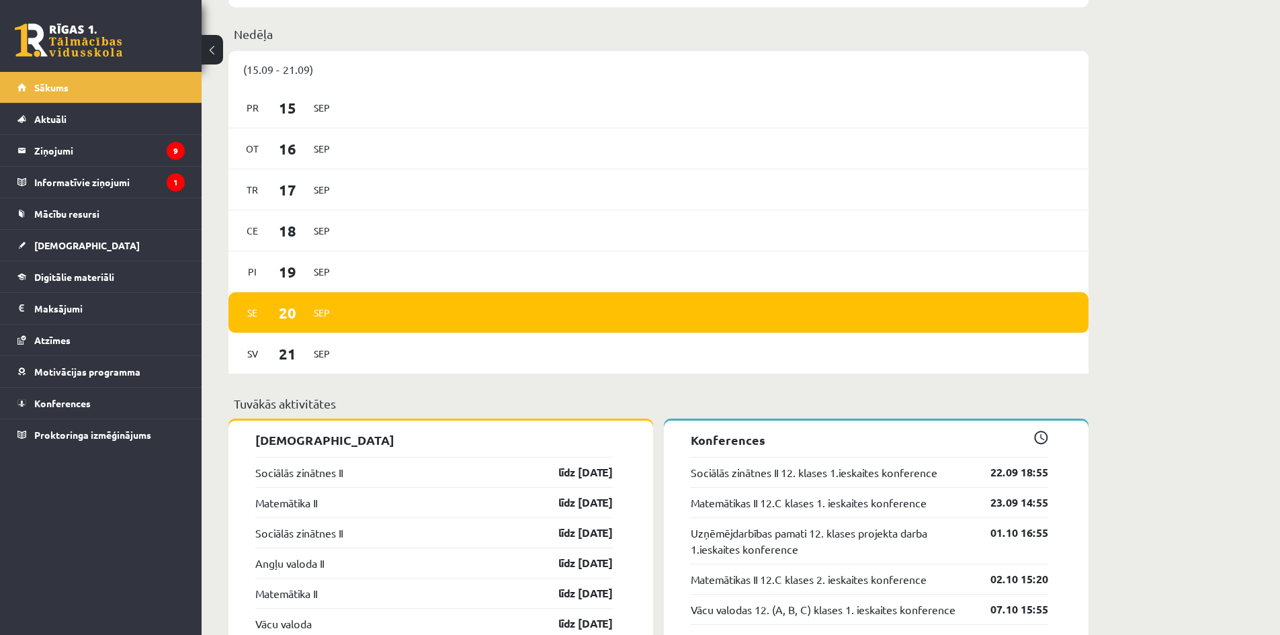
click at [425, 465] on div "Sociālās zinātnes II līdz [DATE]" at bounding box center [433, 472] width 357 height 30
click at [423, 472] on div "Sociālās zinātnes II līdz [DATE]" at bounding box center [433, 472] width 357 height 30
click at [424, 487] on div "Sociālās zinātnes II līdz [DATE]" at bounding box center [433, 472] width 357 height 30
click at [275, 480] on link "Sociālās zinātnes II" at bounding box center [298, 472] width 87 height 16
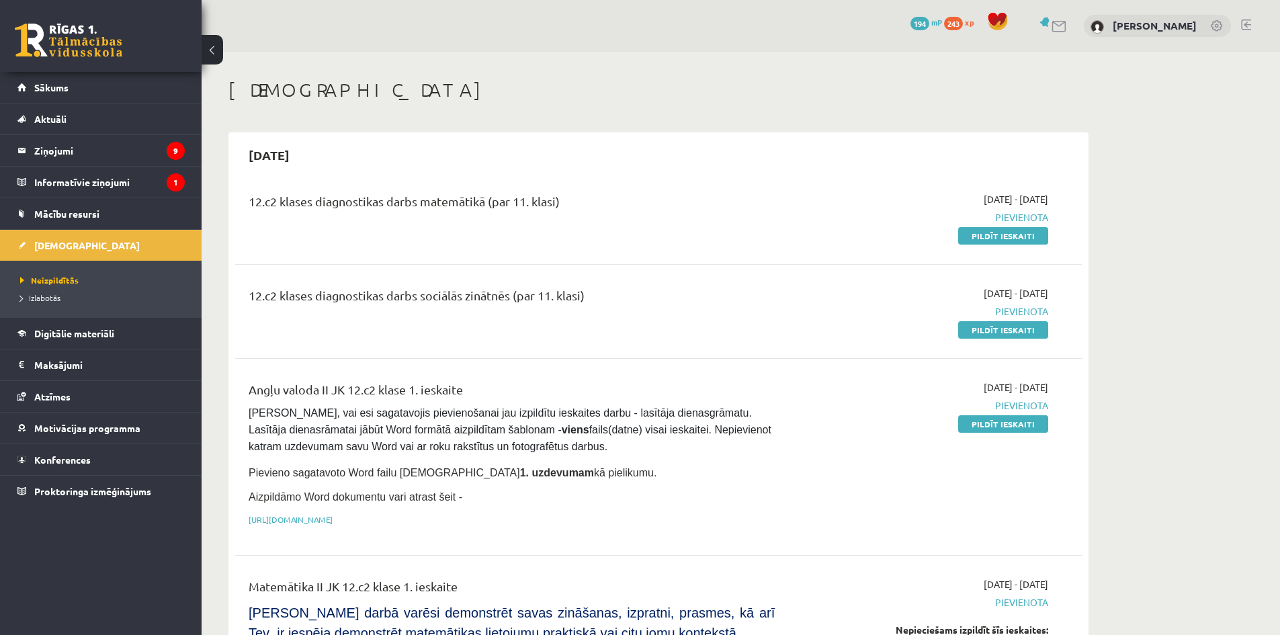
drag, startPoint x: 242, startPoint y: 300, endPoint x: 641, endPoint y: 316, distance: 399.4
click at [641, 316] on div "12.c2 klases diagnostikas darbs sociālās zinātnēs (par 11. klasi)" at bounding box center [511, 311] width 546 height 50
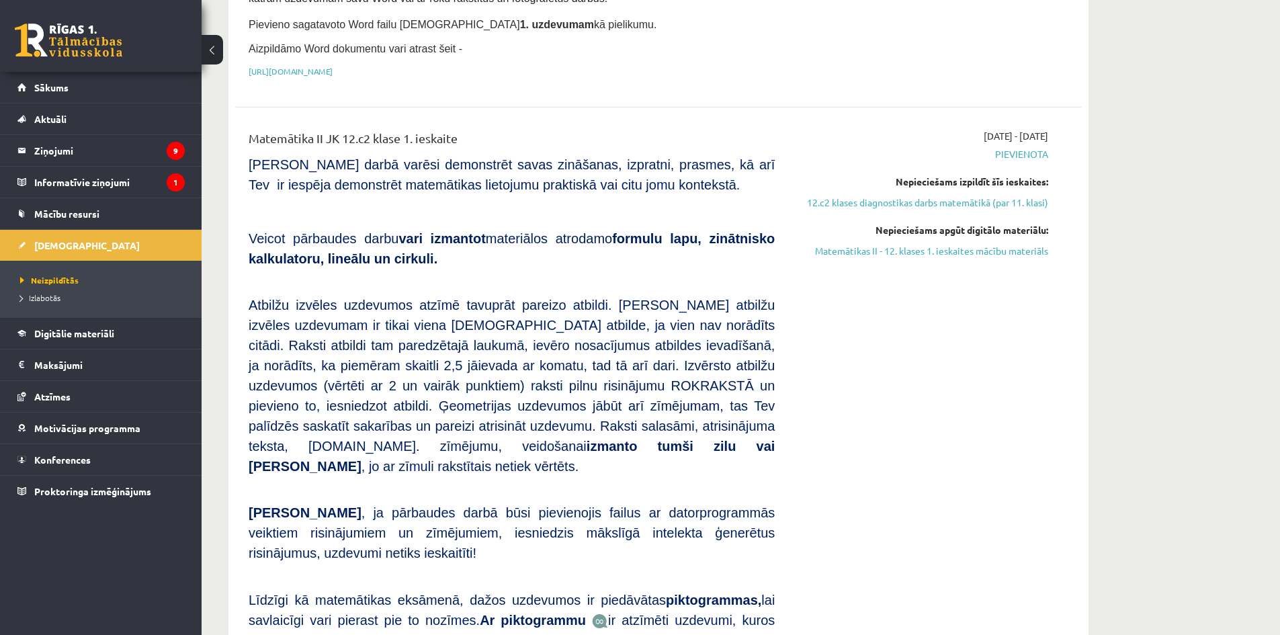
scroll to position [895, 0]
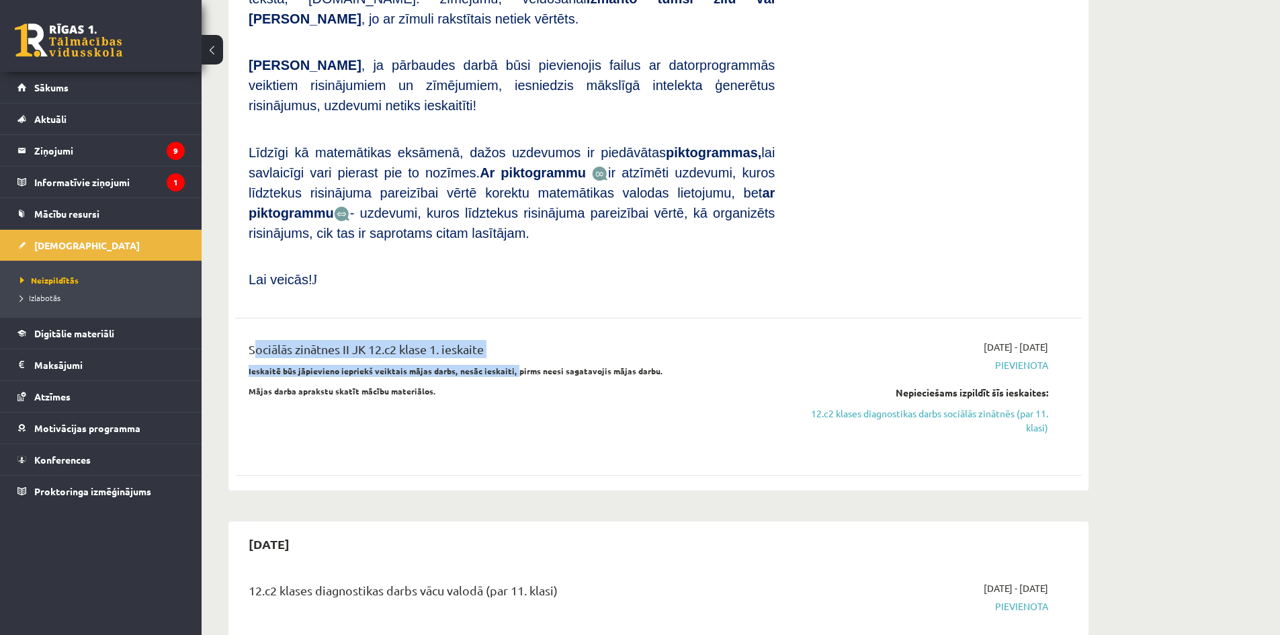
drag, startPoint x: 247, startPoint y: 306, endPoint x: 511, endPoint y: 324, distance: 264.6
click at [511, 340] on div "Sociālās zinātnes II JK 12.c2 klase 1. ieskaite Ieskaitē būs jāpievieno iepriek…" at bounding box center [511, 397] width 546 height 114
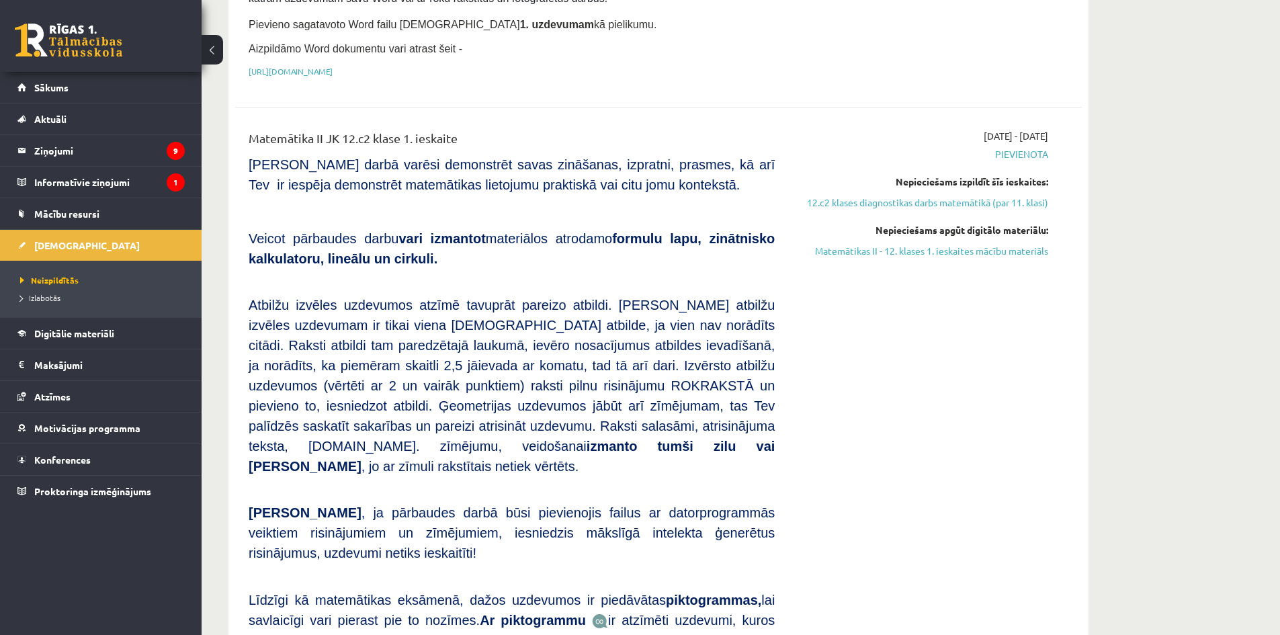
scroll to position [0, 0]
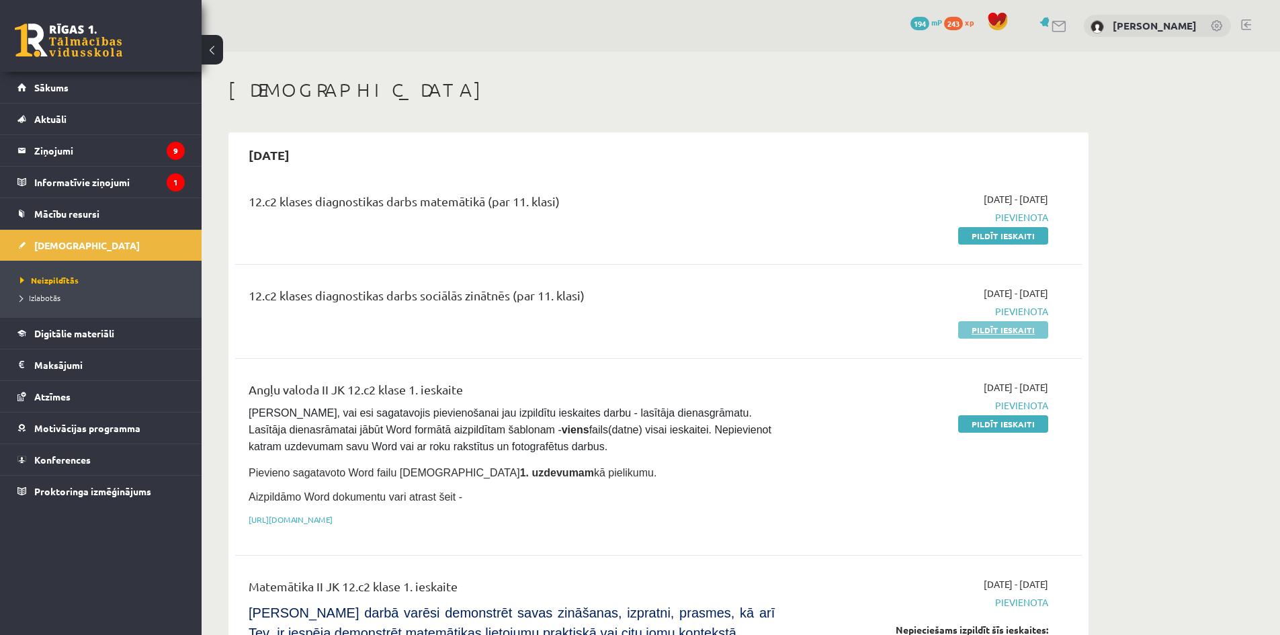
click at [1003, 328] on link "Pildīt ieskaiti" at bounding box center [1003, 329] width 90 height 17
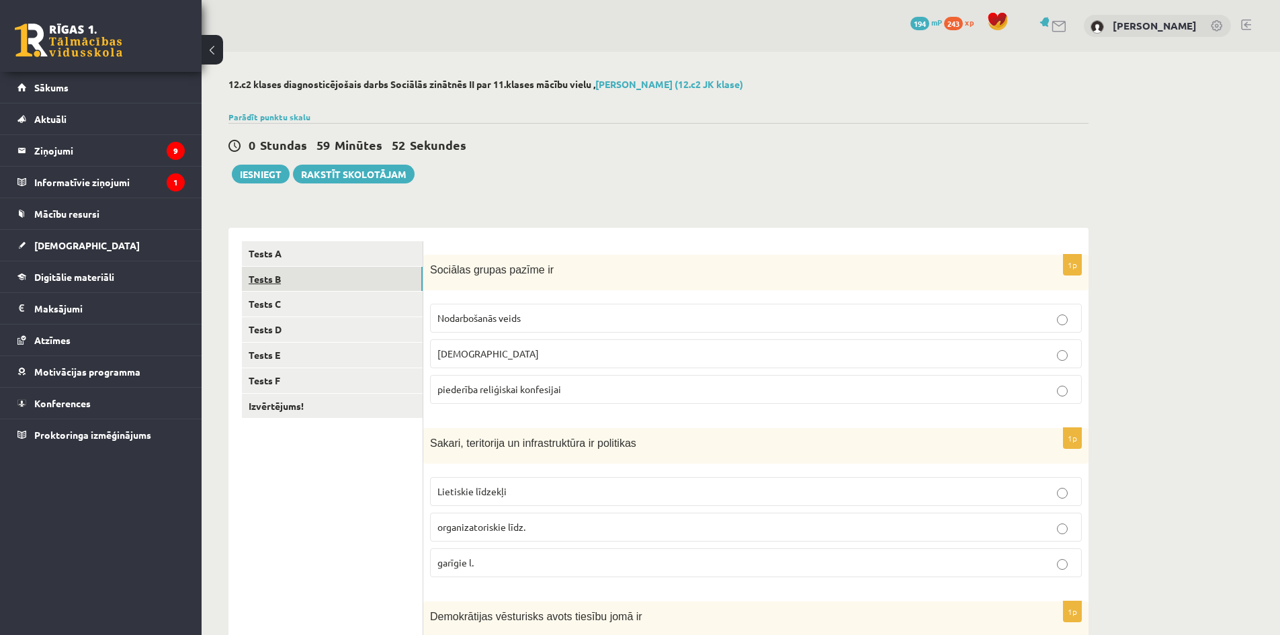
click at [286, 272] on link "Tests B" at bounding box center [332, 279] width 181 height 25
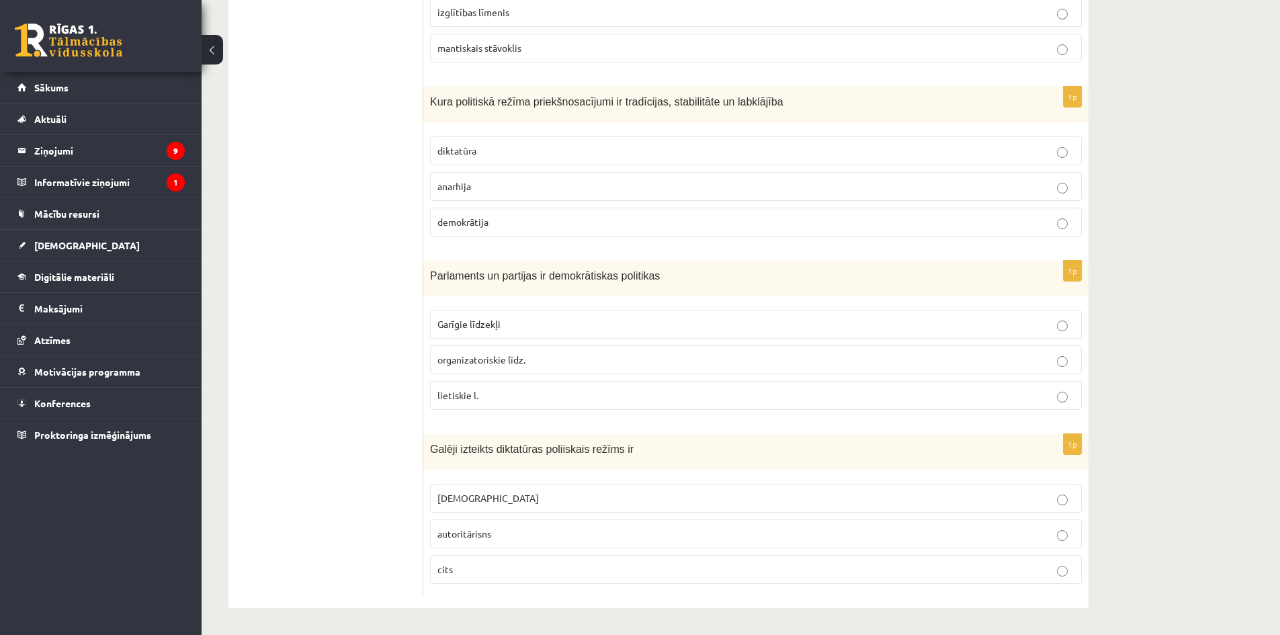
scroll to position [67, 0]
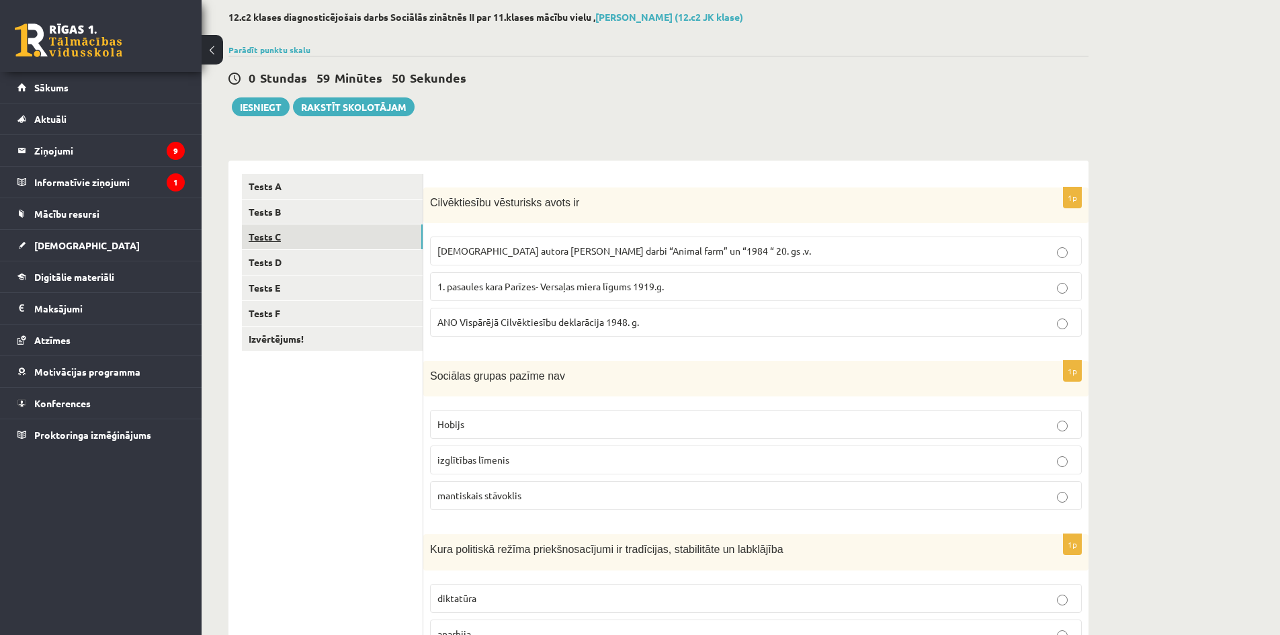
click at [256, 240] on link "Tests C" at bounding box center [332, 236] width 181 height 25
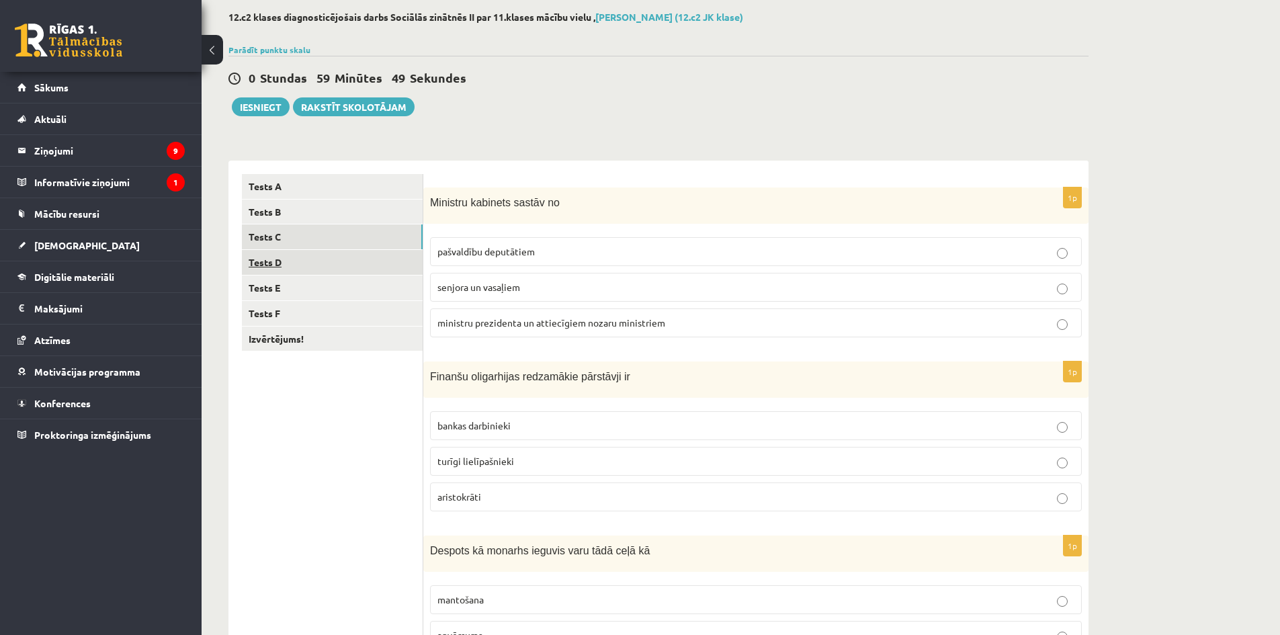
click at [267, 261] on link "Tests D" at bounding box center [332, 262] width 181 height 25
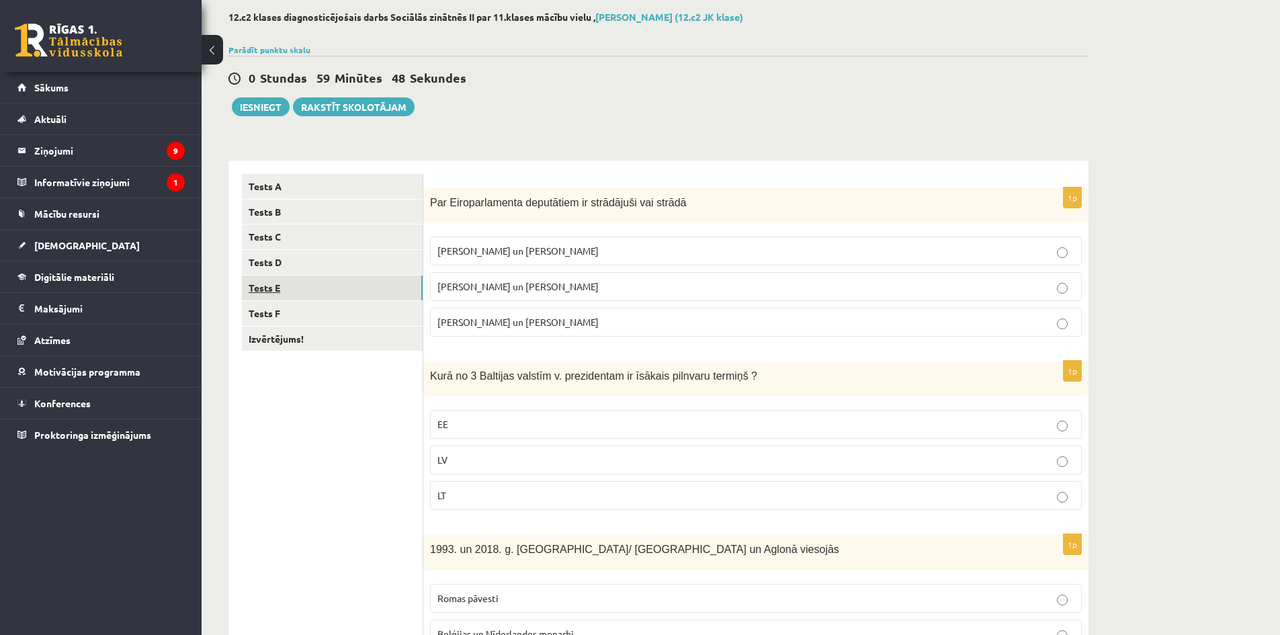
click at [277, 290] on link "Tests E" at bounding box center [332, 287] width 181 height 25
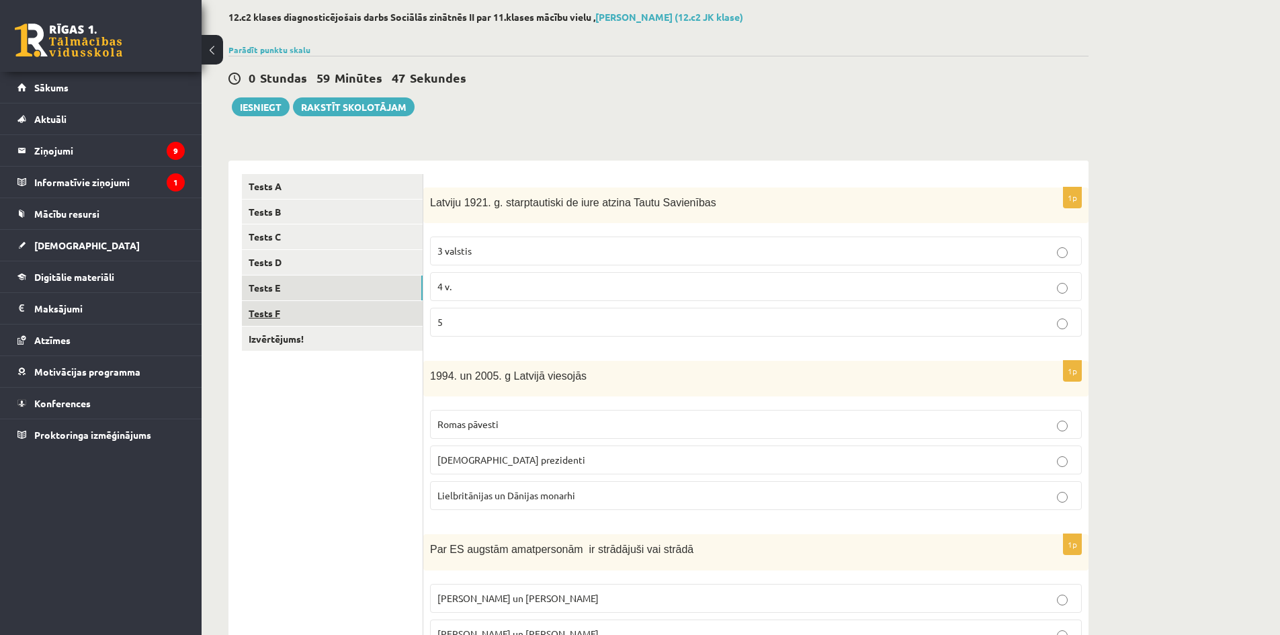
click at [279, 318] on link "Tests F" at bounding box center [332, 313] width 181 height 25
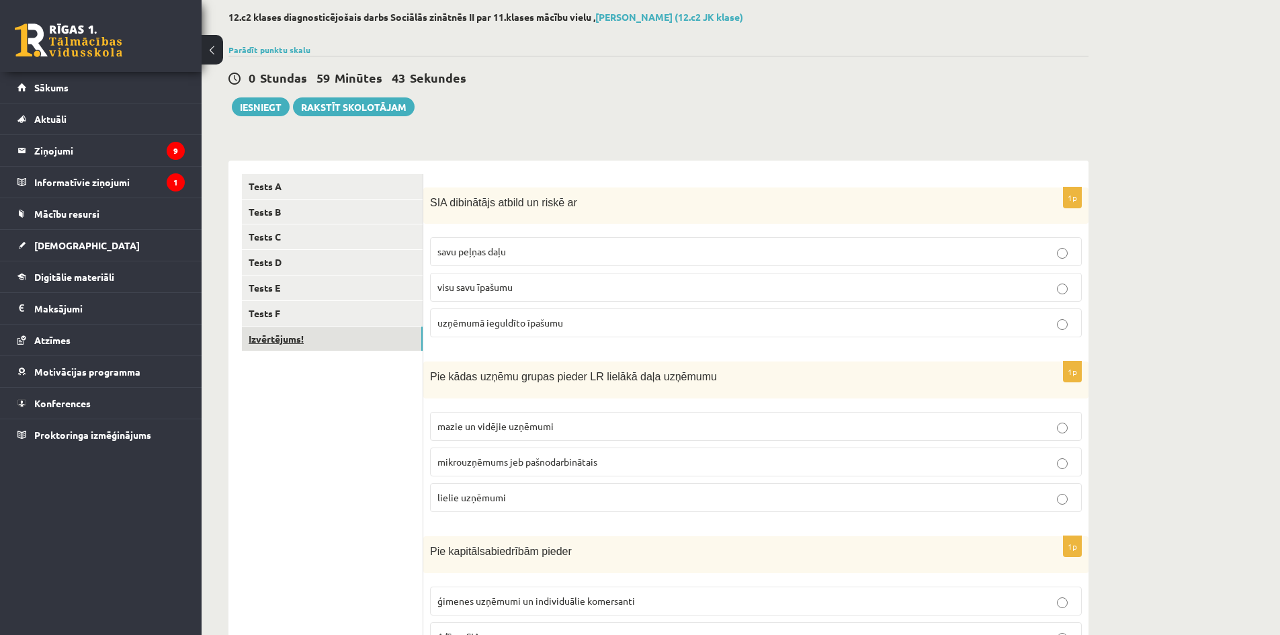
click at [279, 345] on link "Izvērtējums!" at bounding box center [332, 338] width 181 height 25
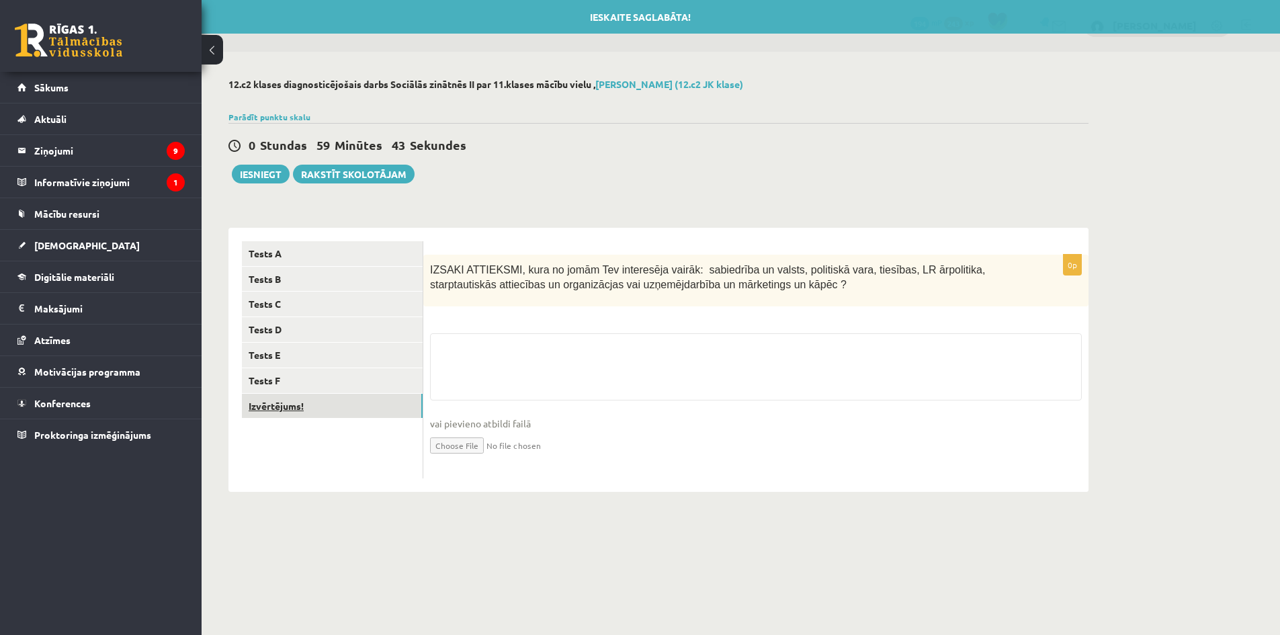
scroll to position [0, 0]
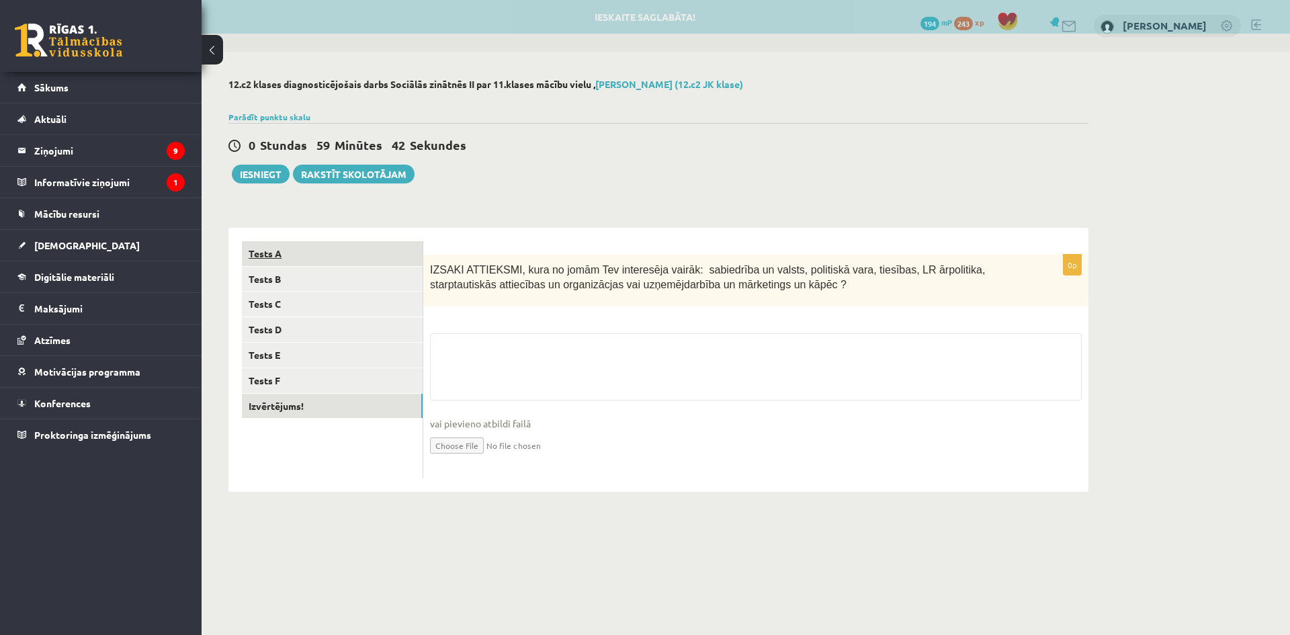
click at [289, 257] on link "Tests A" at bounding box center [332, 253] width 181 height 25
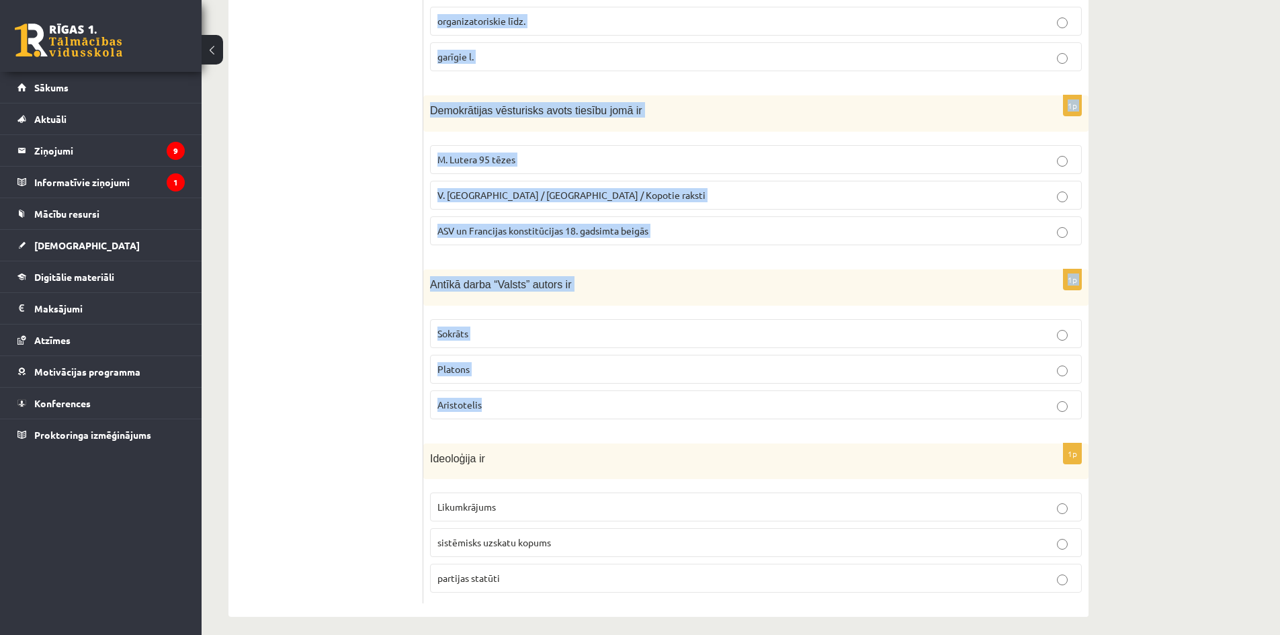
scroll to position [516, 0]
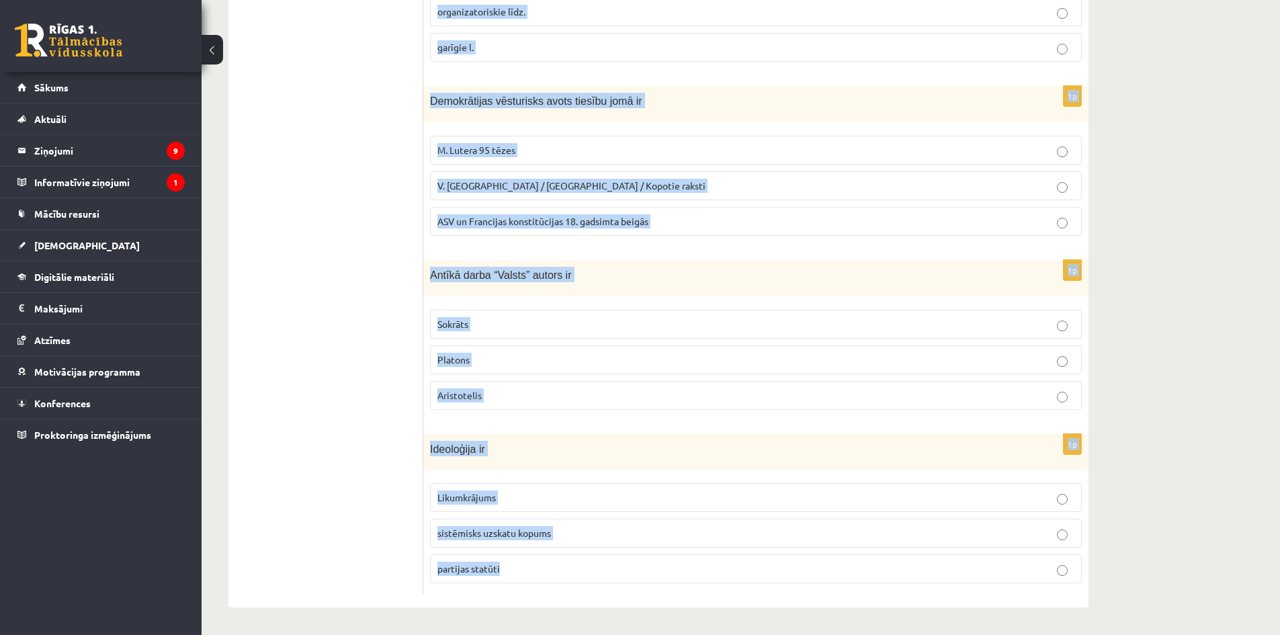
drag, startPoint x: 431, startPoint y: 267, endPoint x: 825, endPoint y: 601, distance: 516.7
click at [825, 601] on div "1p Sociālas grupas pazīme ir Nodarbošanās veids individuālisms piederība reliģi…" at bounding box center [755, 159] width 665 height 895
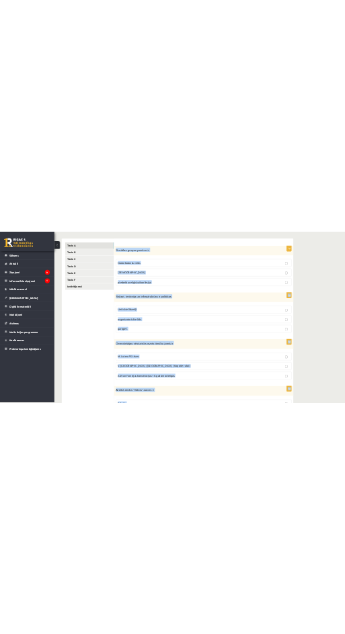
scroll to position [0, 0]
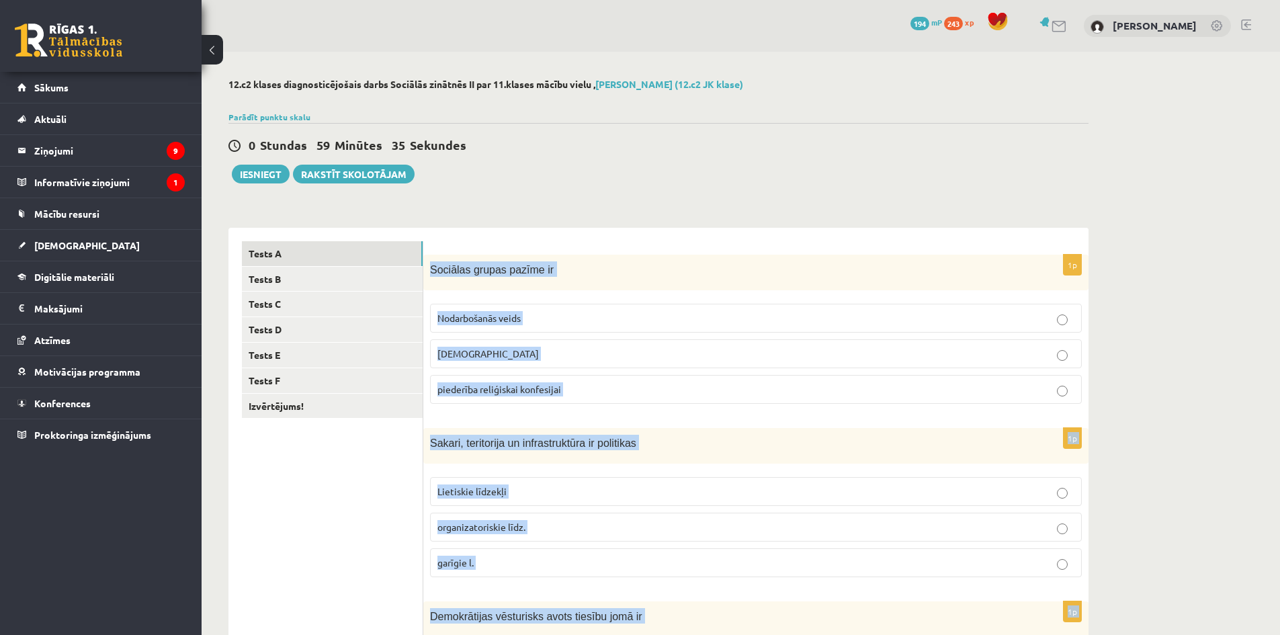
copy form "Sociālas grupas pazīme ir Nodarbošanās veids individuālisms piederība reliģiska…"
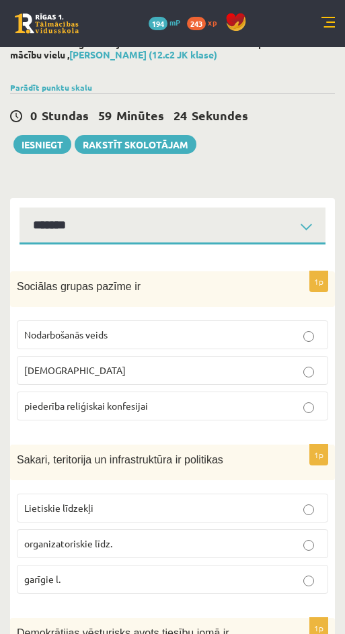
scroll to position [27, 0]
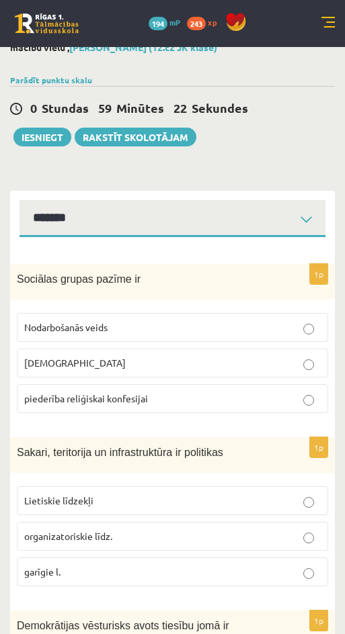
click at [271, 405] on p "piederība reliģiskai konfesijai" at bounding box center [172, 399] width 296 height 14
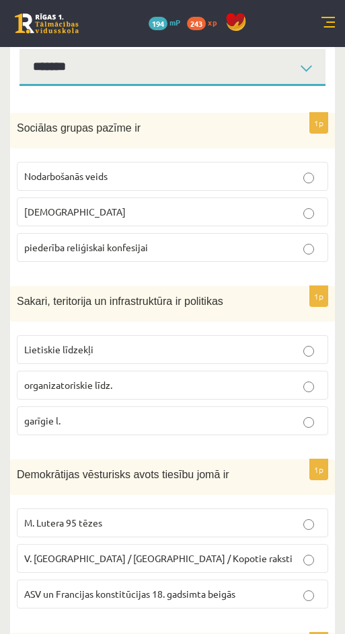
scroll to position [196, 0]
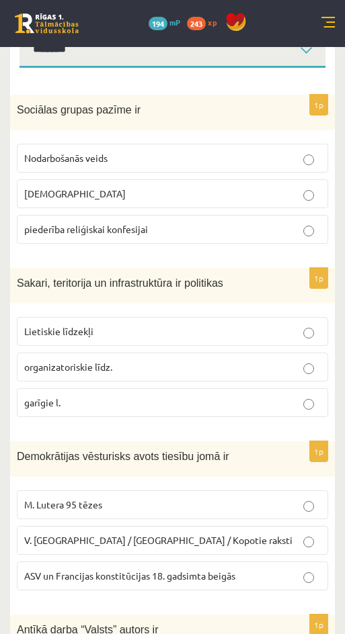
click at [302, 326] on p "Lietiskie līdzekļi" at bounding box center [172, 331] width 296 height 14
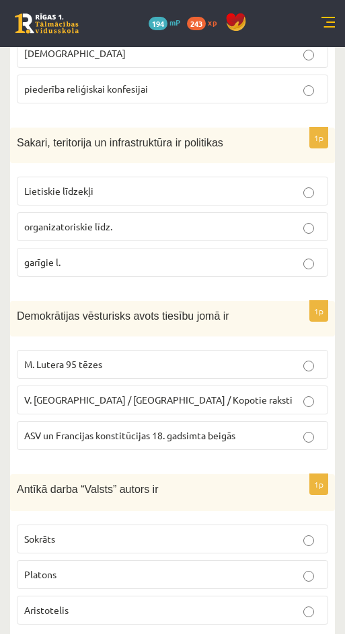
scroll to position [338, 0]
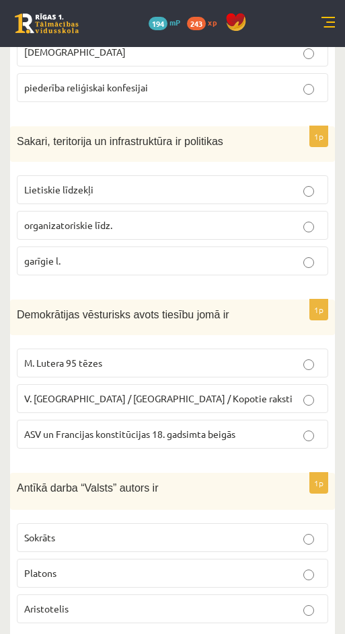
click at [186, 439] on span "ASV un Francijas konstitūcijas 18. gadsimta beigās" at bounding box center [129, 434] width 211 height 12
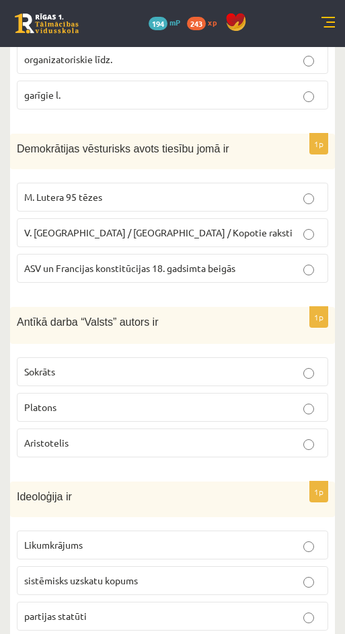
scroll to position [505, 0]
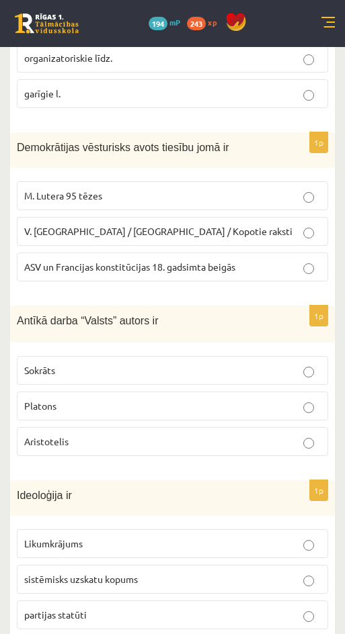
drag, startPoint x: 294, startPoint y: 404, endPoint x: 323, endPoint y: 406, distance: 29.6
click at [294, 404] on p "Platons" at bounding box center [172, 406] width 296 height 14
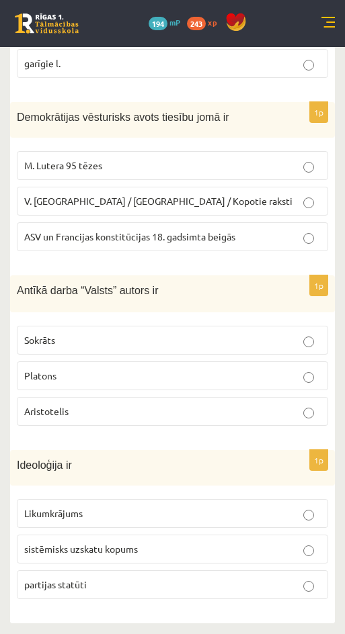
click at [199, 546] on p "sistēmisks uzskatu kopums" at bounding box center [172, 549] width 296 height 14
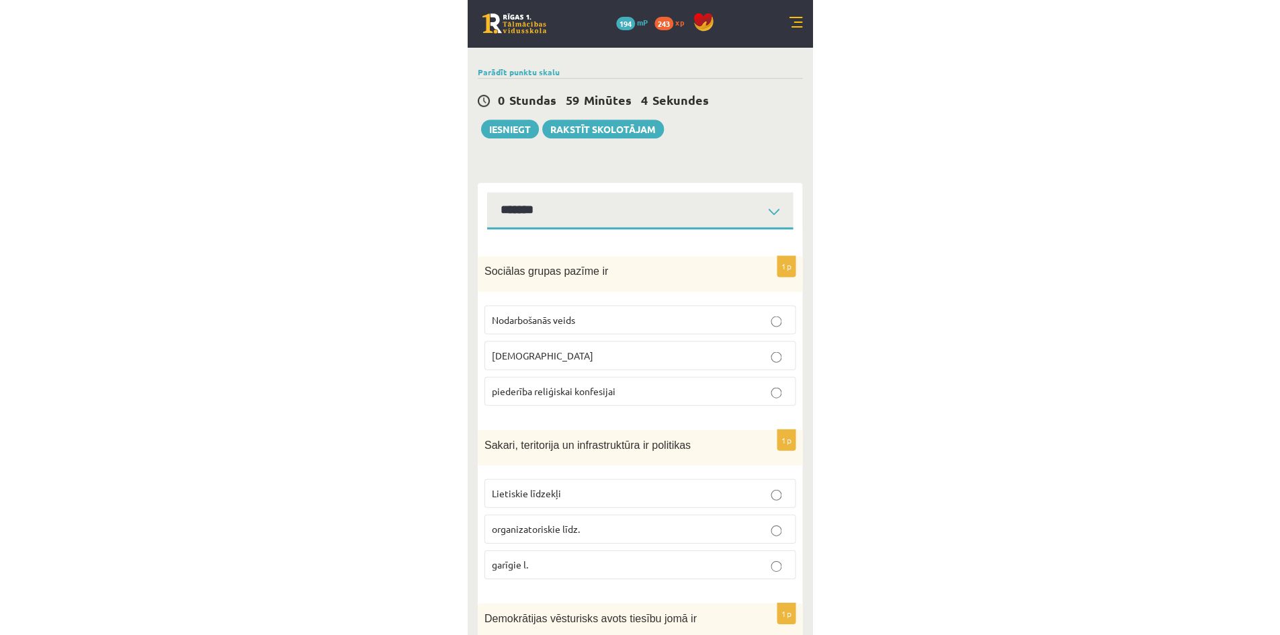
scroll to position [0, 0]
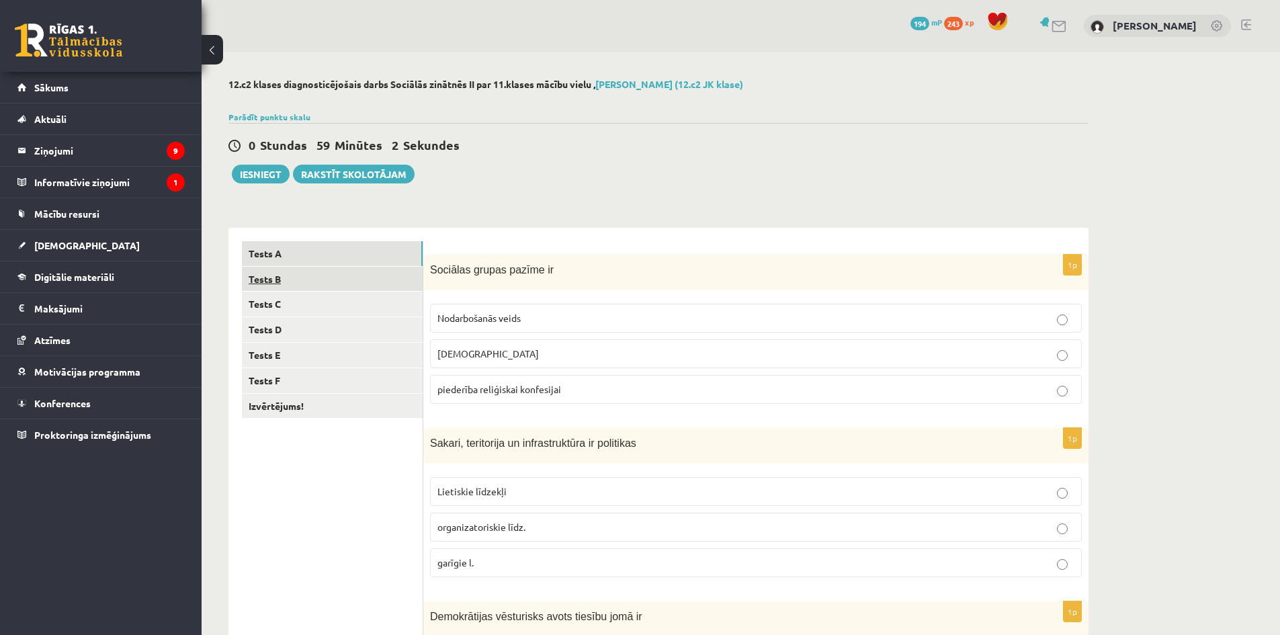
click at [273, 281] on link "Tests B" at bounding box center [332, 279] width 181 height 25
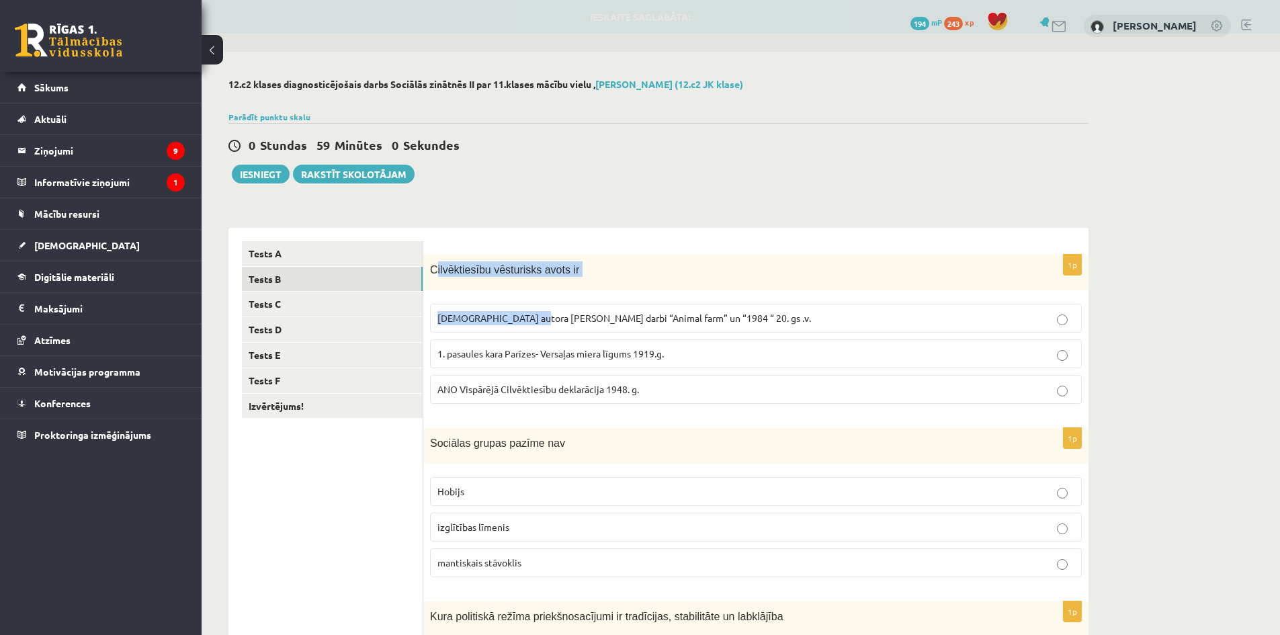
drag, startPoint x: 435, startPoint y: 267, endPoint x: 532, endPoint y: 292, distance: 100.4
click at [533, 292] on div "1p Cilvēktiesību vēsturisks avots ir Angļu autora George Orwell darbi “Animal f…" at bounding box center [755, 335] width 665 height 160
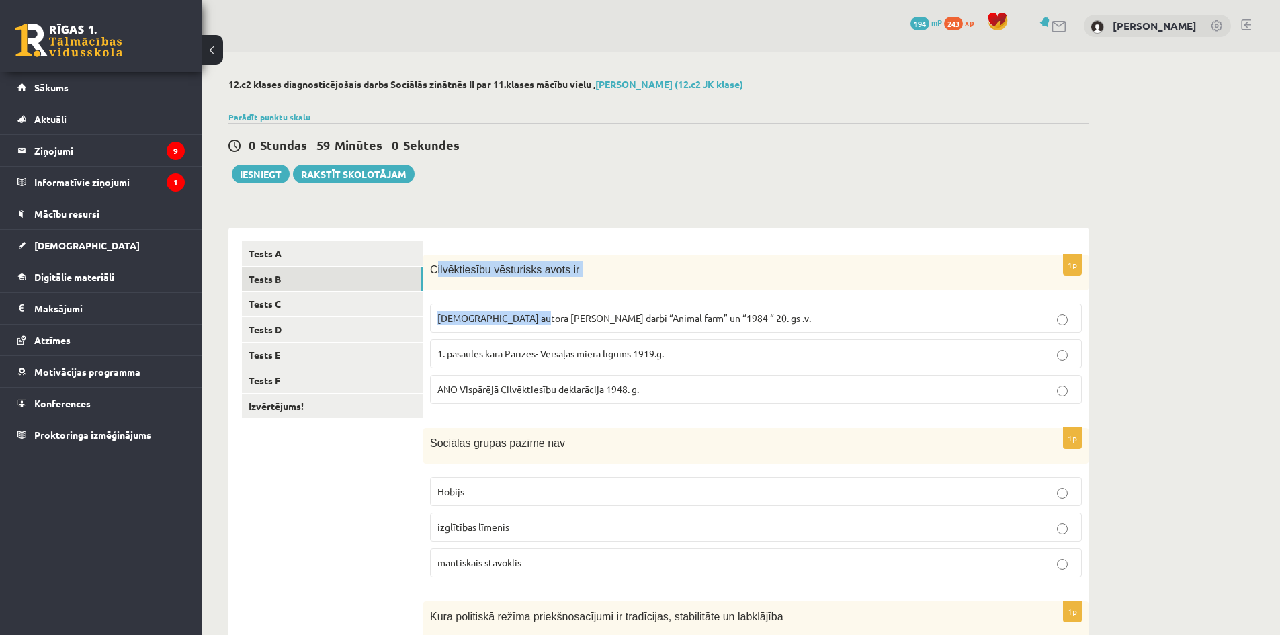
click at [450, 269] on span "Cilvēktiesību vēsturisks avots ir" at bounding box center [504, 269] width 149 height 11
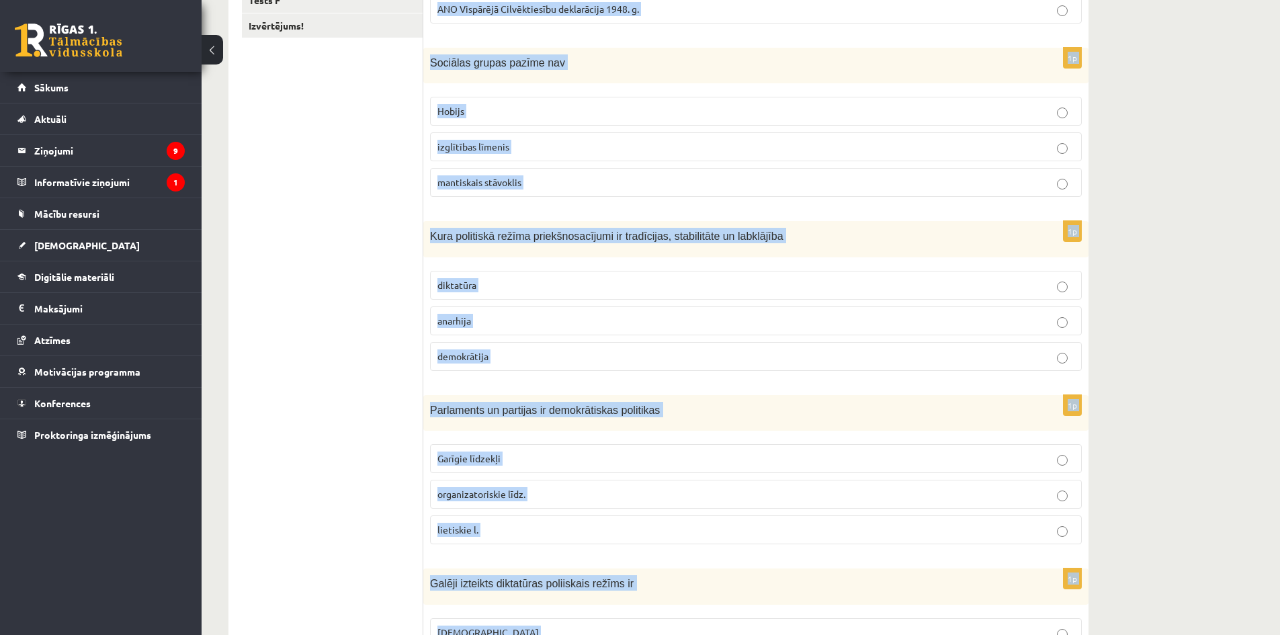
scroll to position [516, 0]
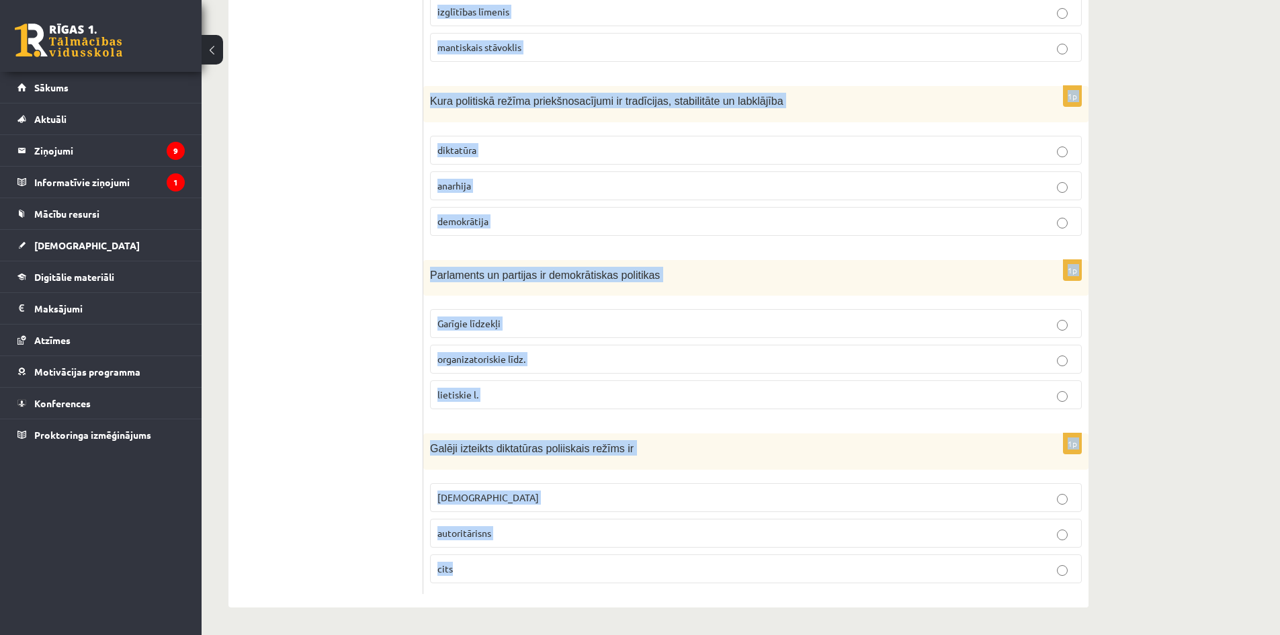
drag, startPoint x: 433, startPoint y: 268, endPoint x: 749, endPoint y: 562, distance: 431.6
click at [749, 562] on form "1p Cilvēktiesību vēsturisks avots ir Angļu autora George Orwell darbi “Animal f…" at bounding box center [756, 160] width 638 height 869
copy form "Cilvēktiesību vēsturisks avots ir Angļu autora George Orwell darbi “Animal farm…"
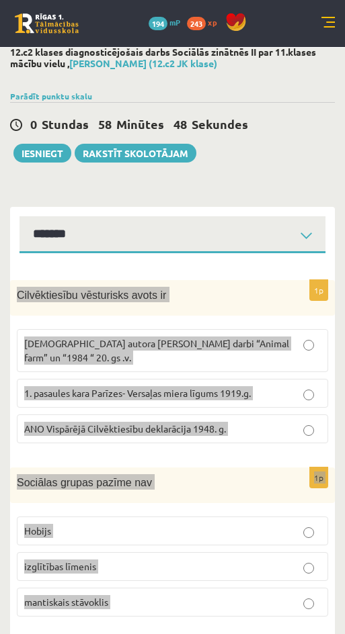
scroll to position [0, 0]
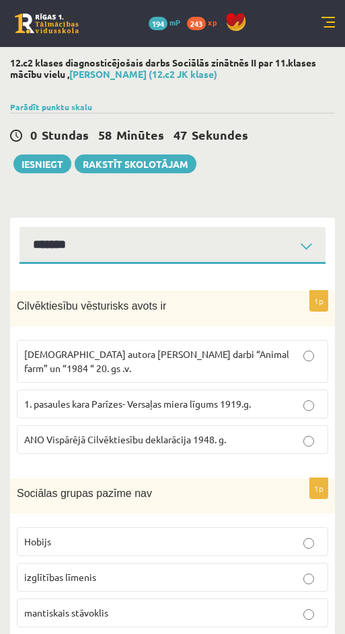
click at [162, 200] on div "**********" at bounding box center [172, 622] width 345 height 1151
click at [271, 439] on p "ANO Vispārējā Cilvēktiesību deklarācija 1948. g." at bounding box center [172, 440] width 296 height 14
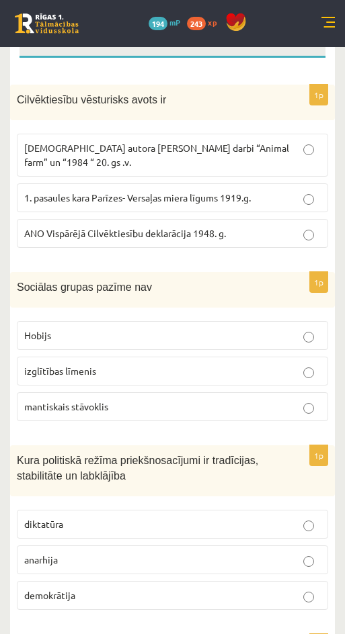
scroll to position [220, 0]
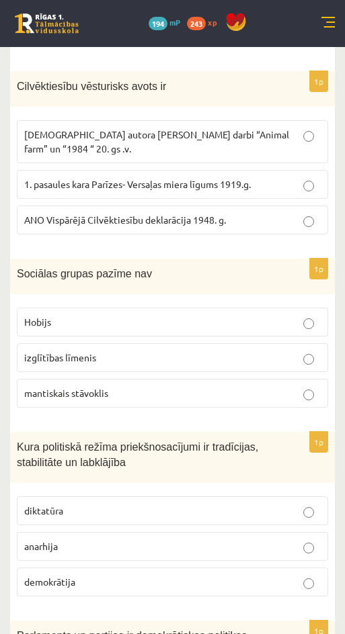
click at [279, 333] on label "Hobijs" at bounding box center [172, 322] width 311 height 29
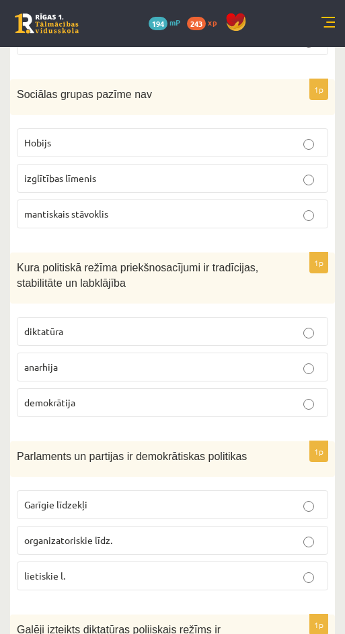
scroll to position [400, 0]
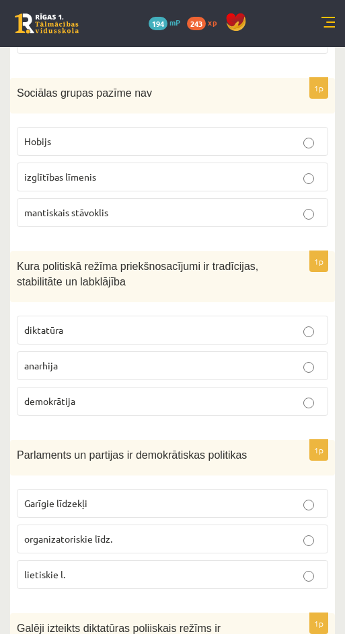
click at [300, 398] on p "demokrātija" at bounding box center [172, 401] width 296 height 14
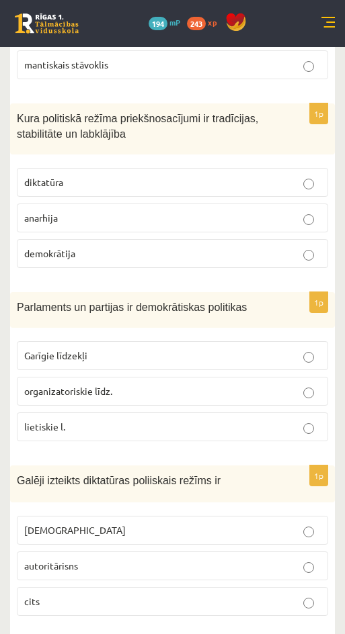
scroll to position [549, 0]
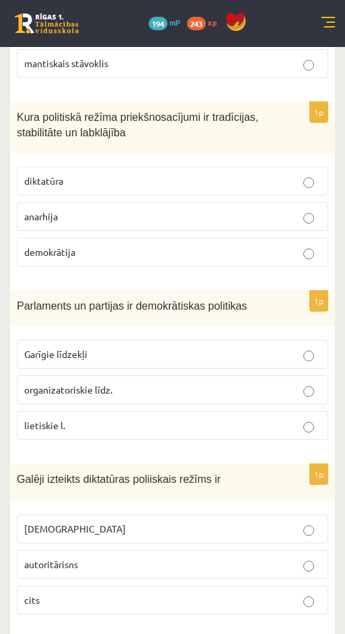
click at [288, 396] on p "organizatoriskie līdz." at bounding box center [172, 390] width 296 height 14
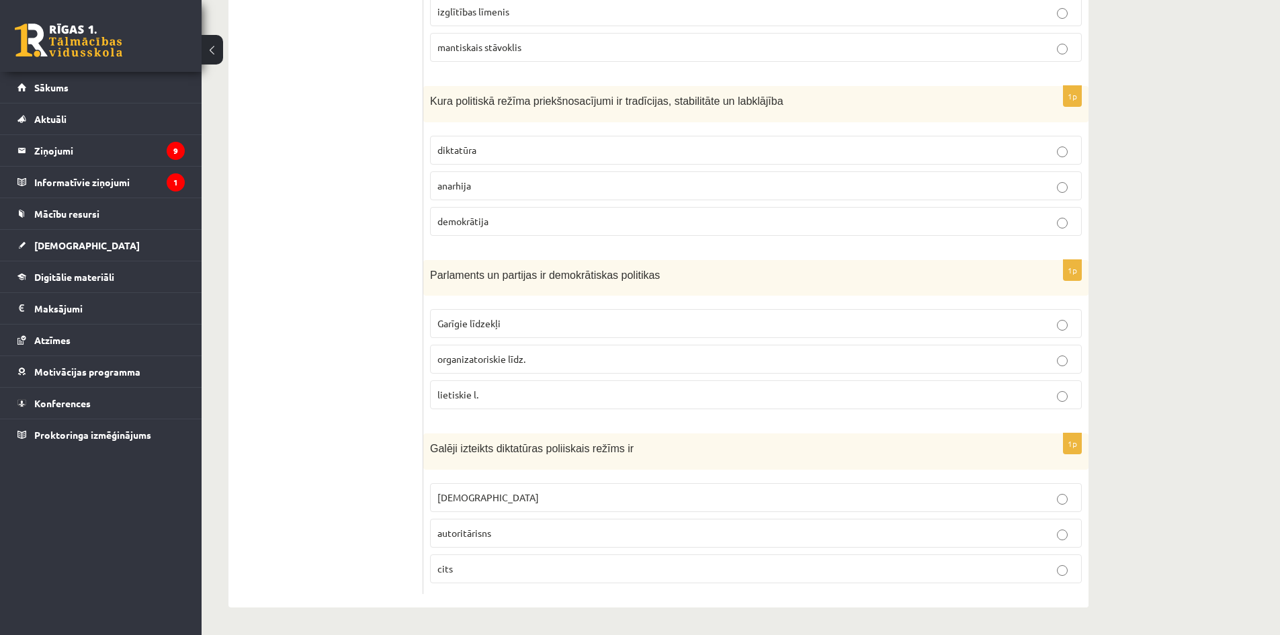
scroll to position [68, 0]
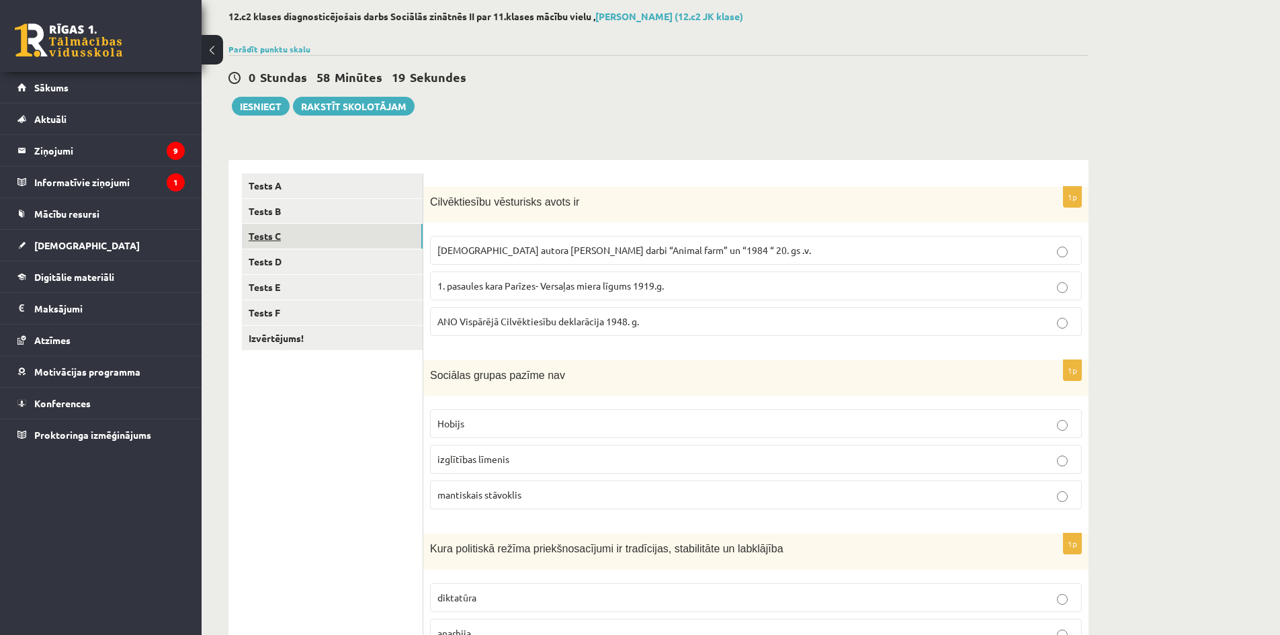
click at [296, 242] on link "Tests C" at bounding box center [332, 236] width 181 height 25
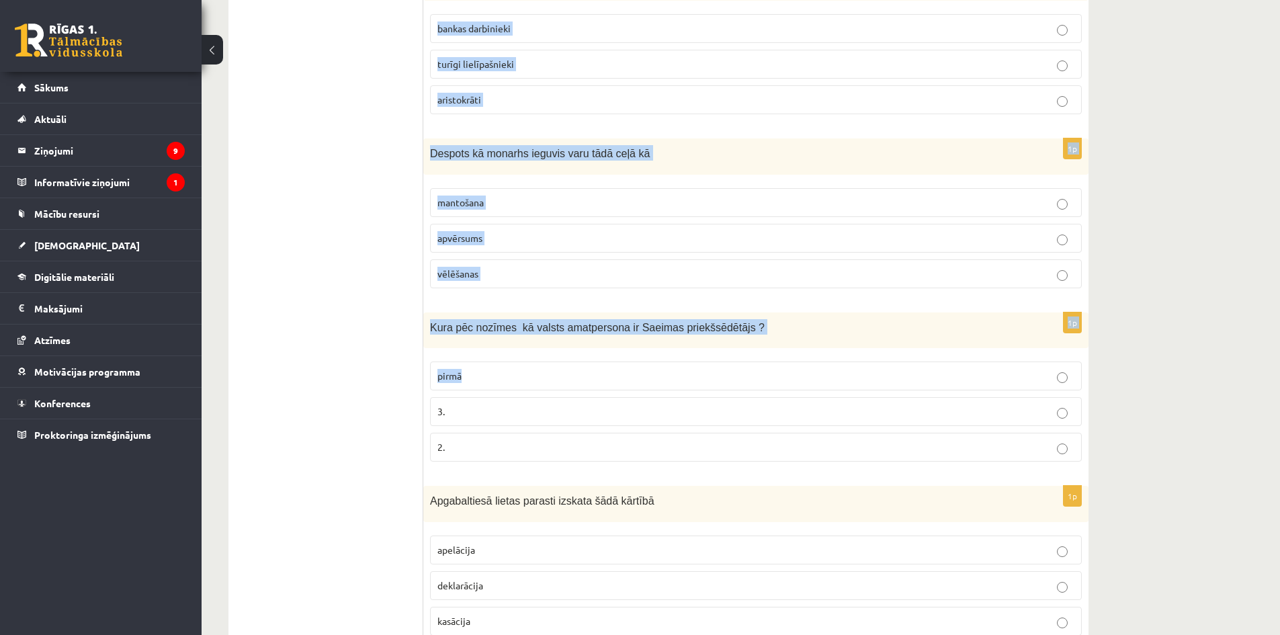
scroll to position [517, 0]
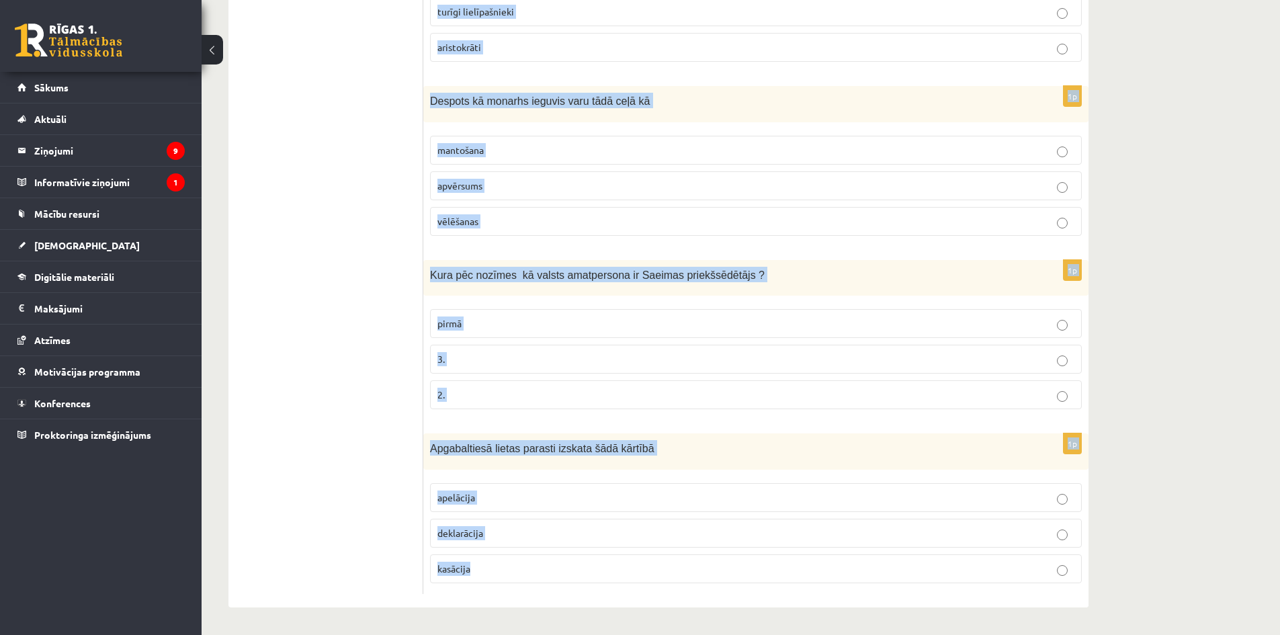
drag, startPoint x: 432, startPoint y: 204, endPoint x: 662, endPoint y: 576, distance: 437.7
click at [662, 576] on form "1p Ministru kabinets sastāv no pašvaldību deputātiem senjora un vasaļiem minist…" at bounding box center [756, 159] width 638 height 869
copy form "Ministru kabinets sastāv no pašvaldību deputātiem senjora un vasaļiem ministru …"
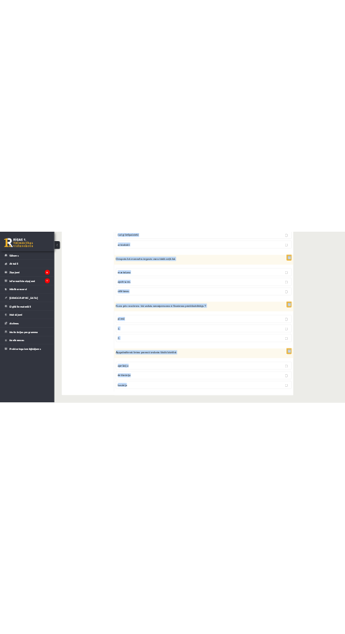
scroll to position [552, 0]
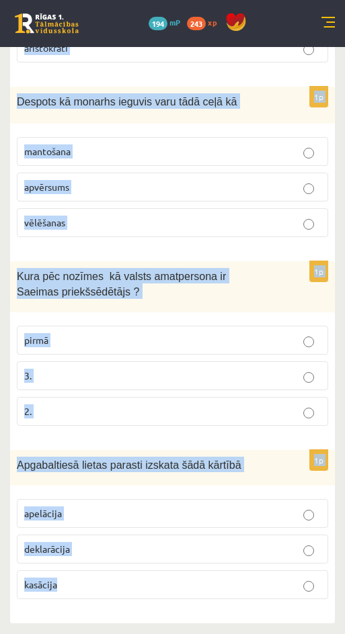
click at [199, 292] on p "Kura pēc nozīmes kā valsts amatpersona ir Saeimas priekšsēdētājs ?" at bounding box center [139, 283] width 244 height 30
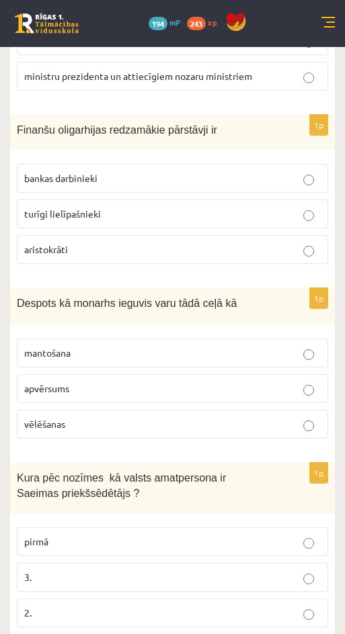
scroll to position [359, 0]
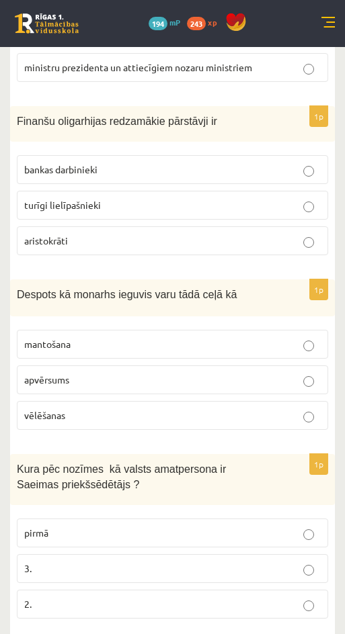
click at [315, 375] on p "apvērsums" at bounding box center [172, 380] width 296 height 14
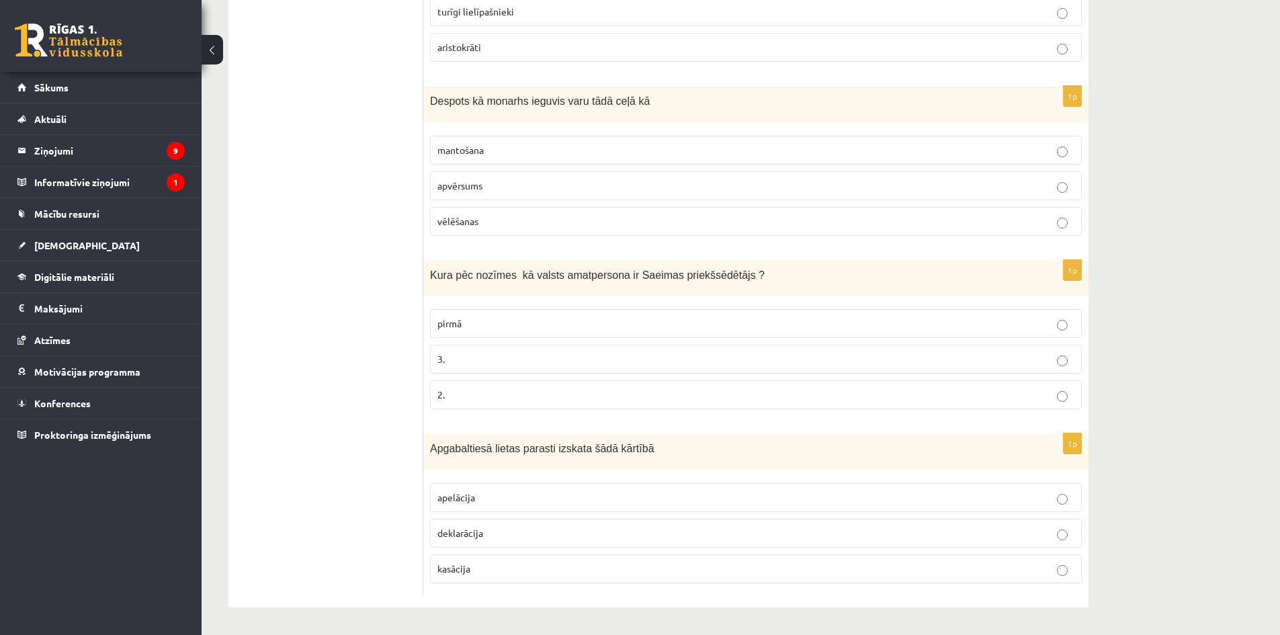
scroll to position [0, 0]
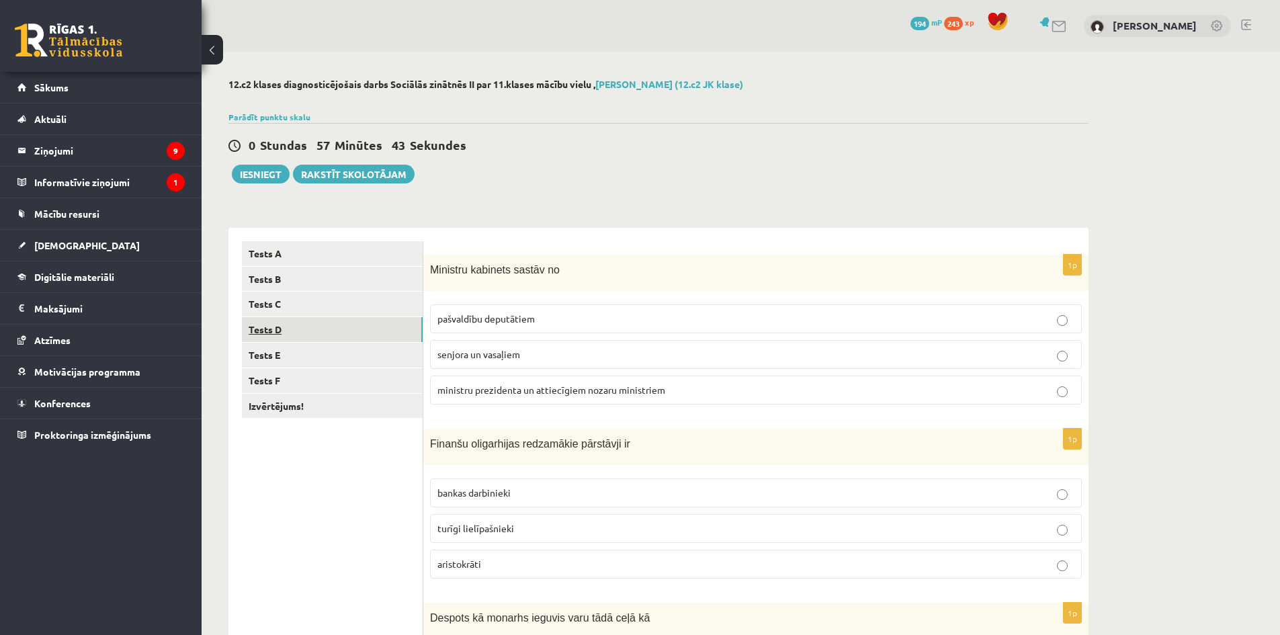
click at [271, 330] on link "Tests D" at bounding box center [332, 329] width 181 height 25
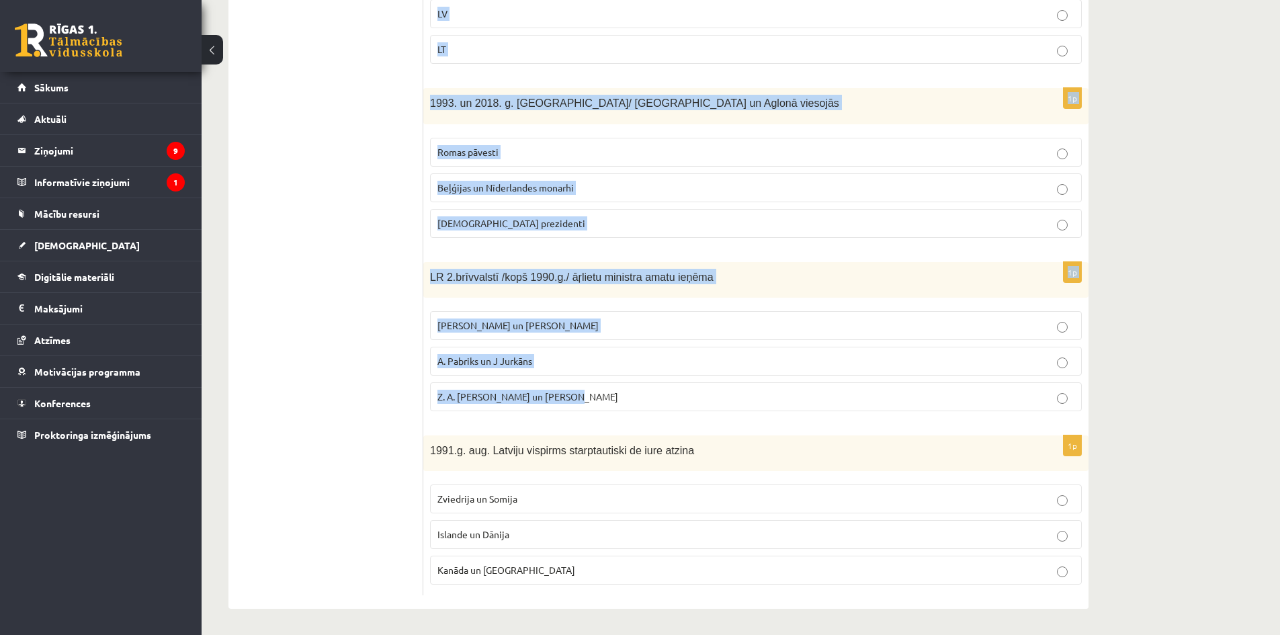
scroll to position [515, 0]
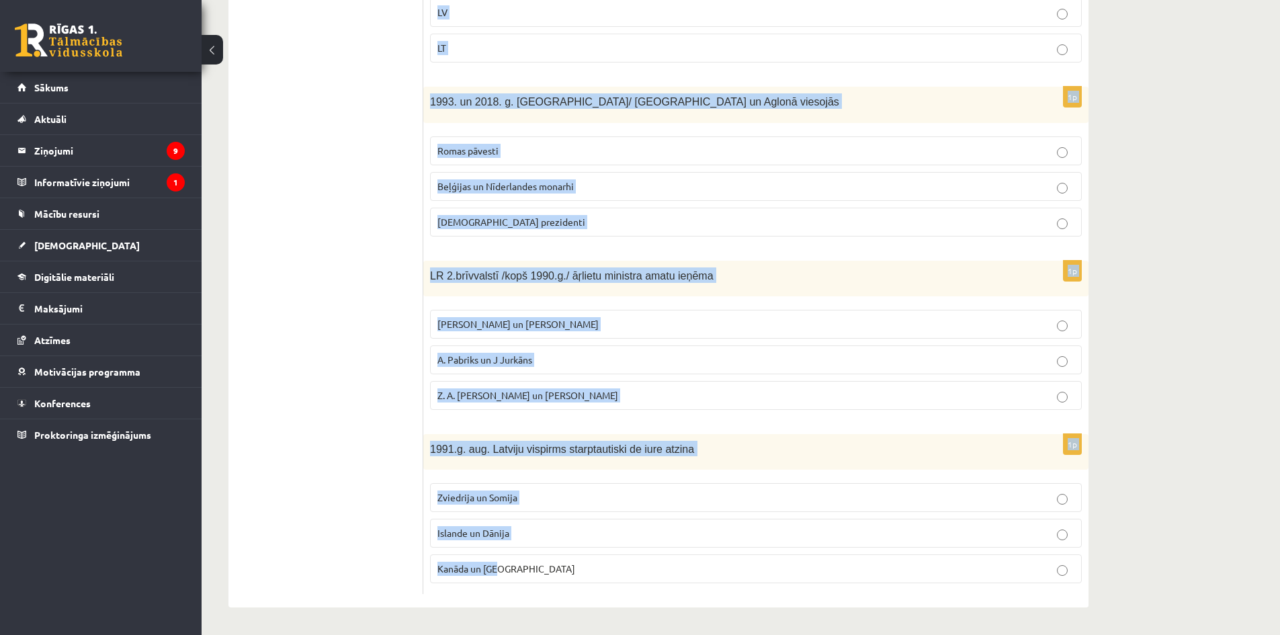
drag, startPoint x: 432, startPoint y: 266, endPoint x: 748, endPoint y: 568, distance: 437.1
click at [748, 568] on form "1p Par Eiroparlamenta deputātiem ir strādājuši vai strādā V. Koziols un A. Kalv…" at bounding box center [756, 160] width 638 height 867
copy form "Par Eiroparlamenta deputātiem ir strādājuši vai strādā V. Koziols un A. Kalvīti…"
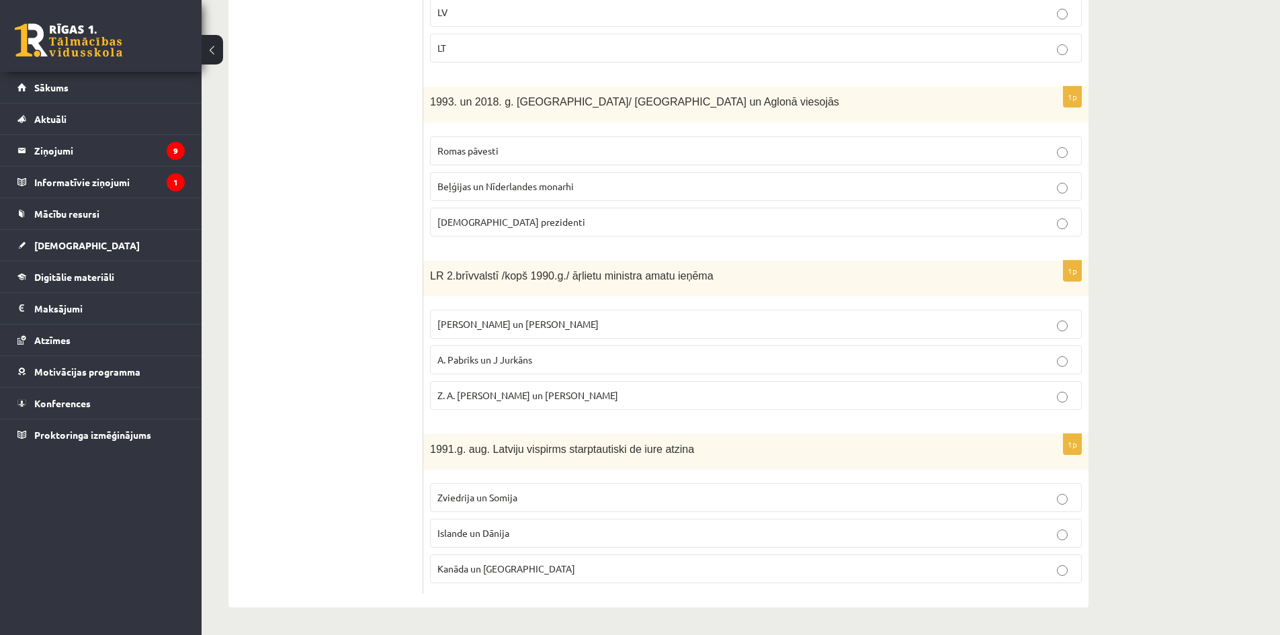
click at [259, 421] on ul "Tests A Tests B Tests C Tests D Tests E Tests F Izvērtējums!" at bounding box center [332, 160] width 181 height 867
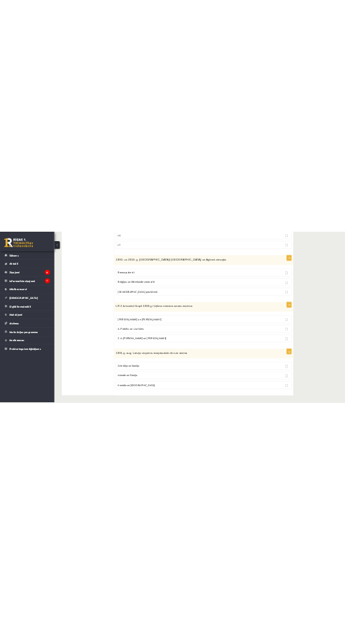
scroll to position [0, 0]
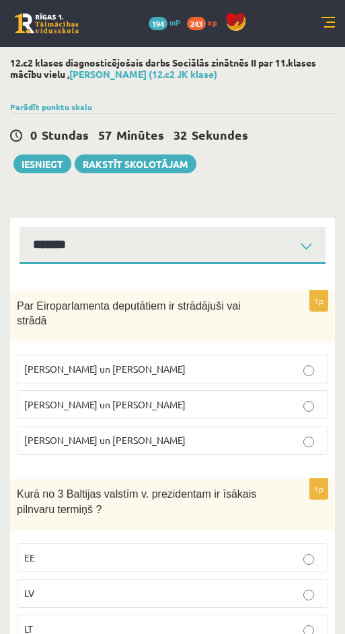
click at [126, 331] on div "1p Par Eiroparlamenta deputātiem ir strādājuši vai strādā V. Koziols un A. Kalv…" at bounding box center [172, 378] width 324 height 175
click at [247, 402] on label "I. Vaidere un N. Ušakovs" at bounding box center [172, 404] width 311 height 29
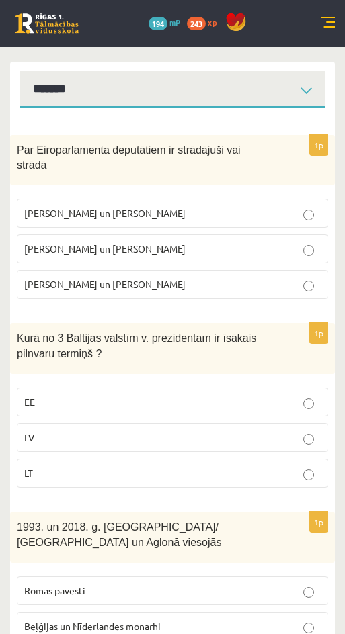
scroll to position [183, 0]
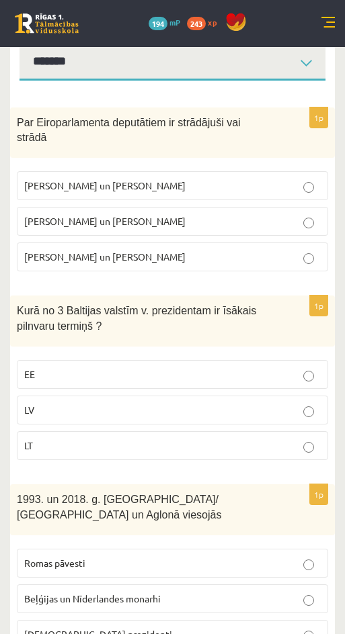
click at [271, 367] on p "EE" at bounding box center [172, 374] width 296 height 14
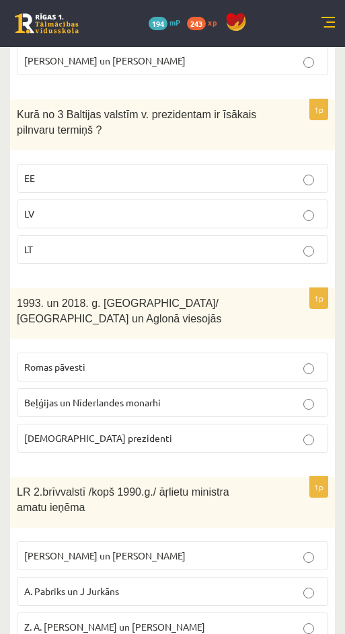
scroll to position [381, 0]
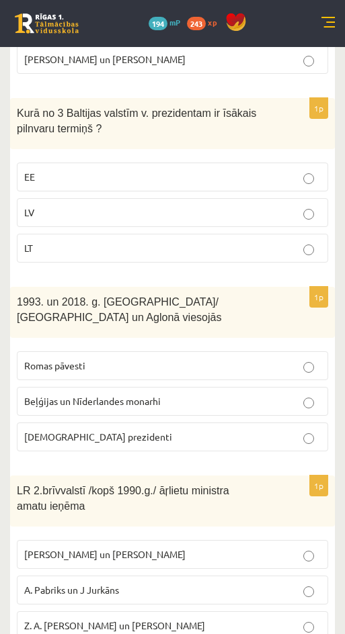
click at [182, 359] on p "Romas pāvesti" at bounding box center [172, 366] width 296 height 14
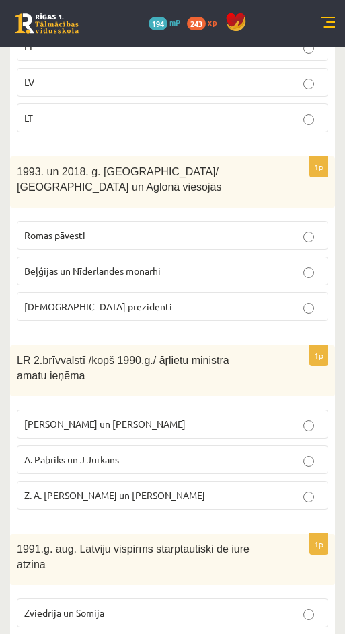
scroll to position [515, 0]
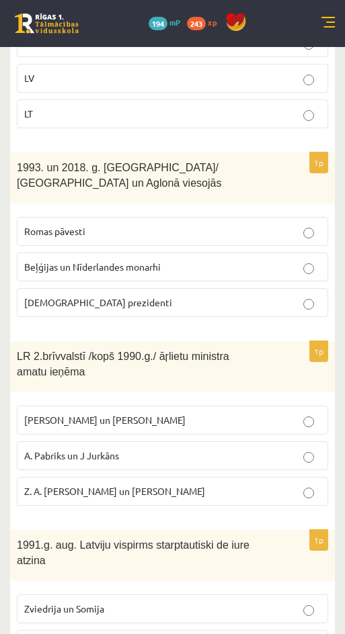
click at [245, 449] on p "A. Pabriks un J Jurkāns" at bounding box center [172, 456] width 296 height 14
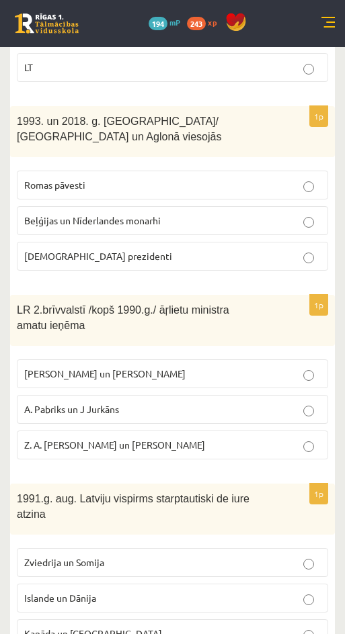
scroll to position [566, 0]
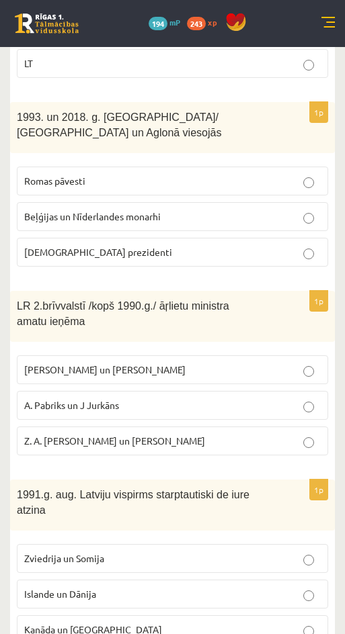
click at [238, 623] on p "Kanāda un ASV" at bounding box center [172, 630] width 296 height 14
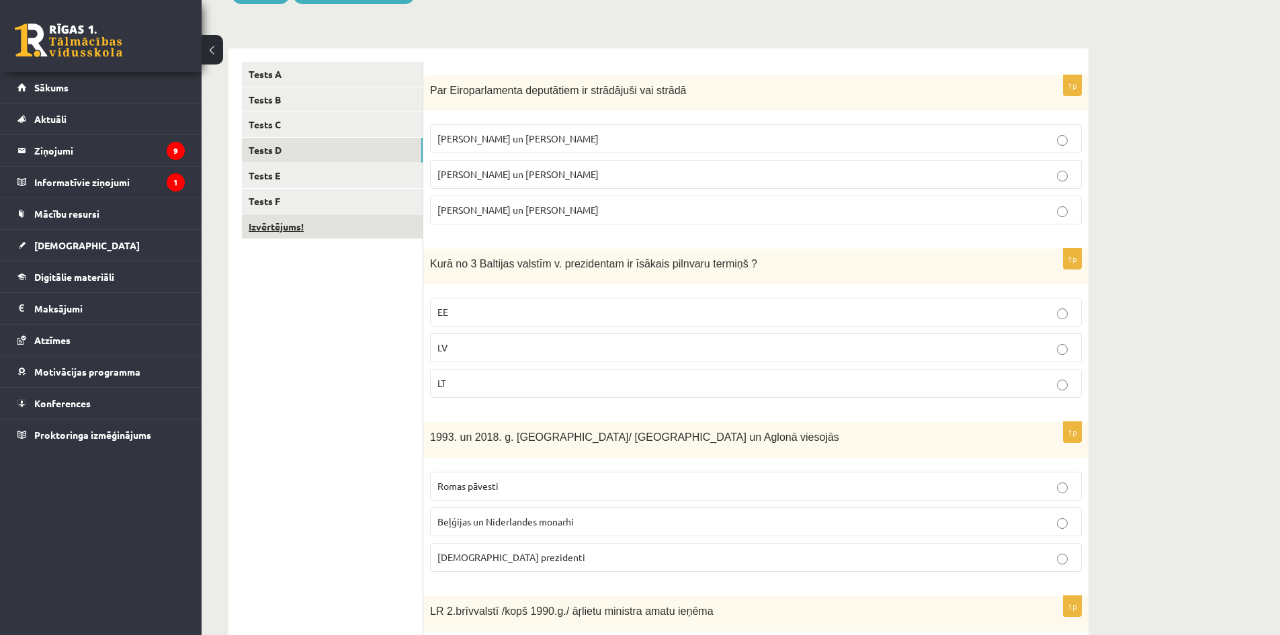
scroll to position [0, 0]
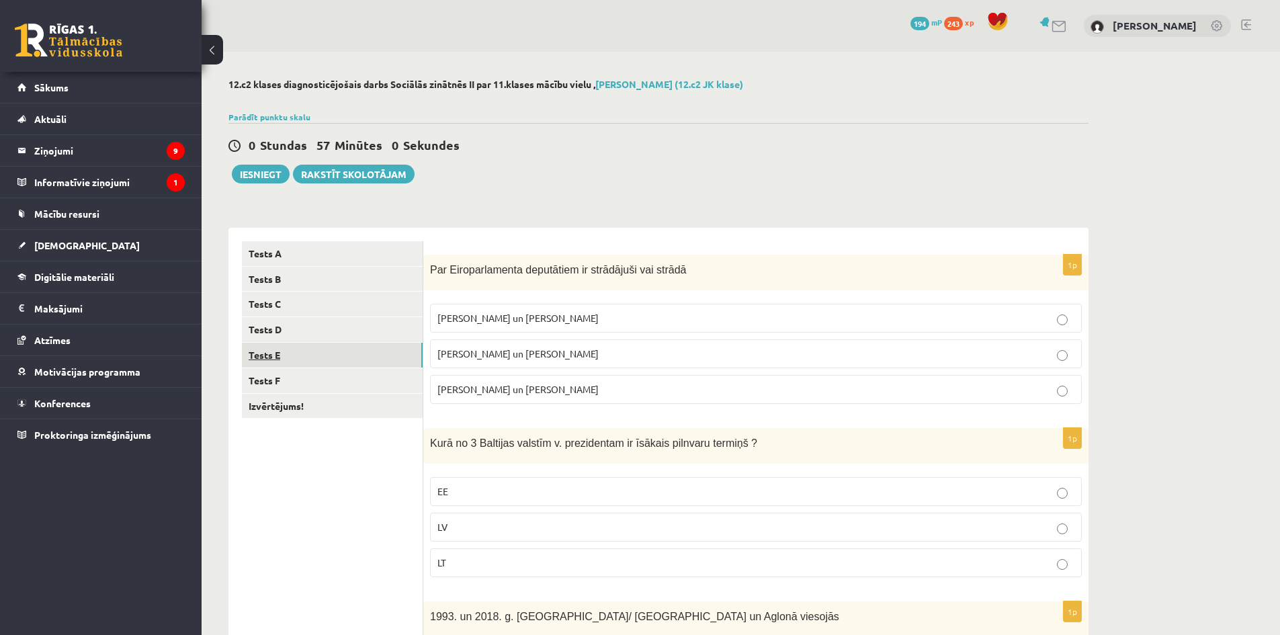
click at [339, 345] on link "Tests E" at bounding box center [332, 355] width 181 height 25
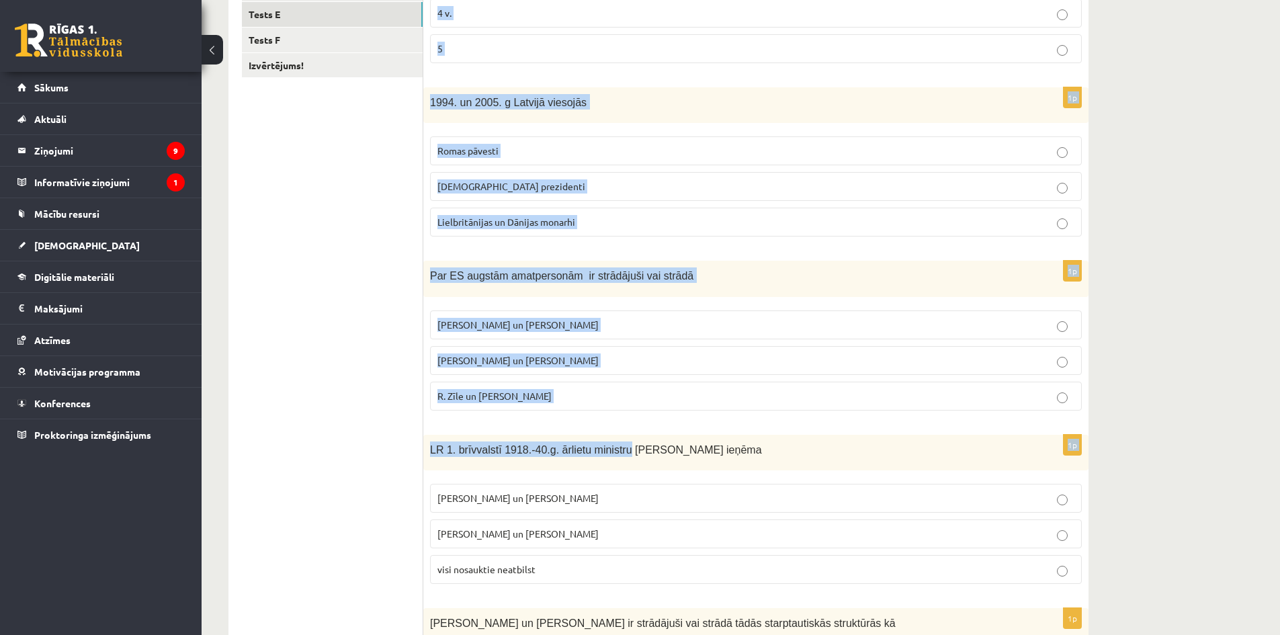
scroll to position [515, 0]
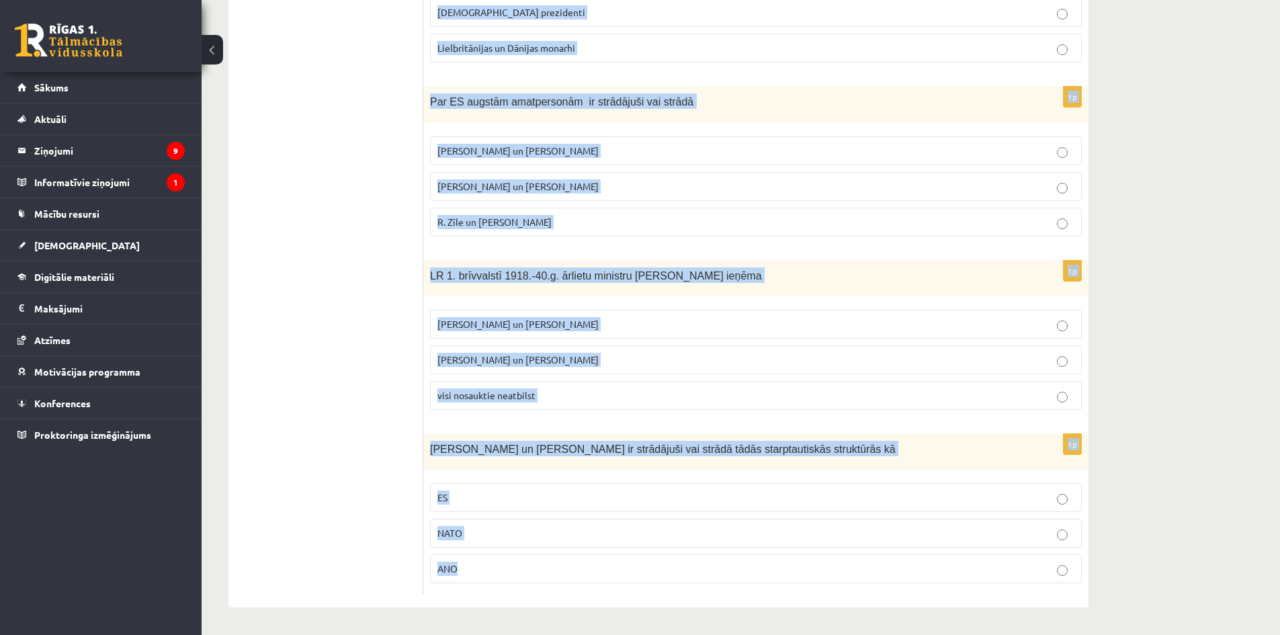
drag, startPoint x: 429, startPoint y: 275, endPoint x: 690, endPoint y: 560, distance: 386.1
click at [690, 560] on form "1p Latviju 1921. g. starptautiski de iure atzina Tautu Savienības 3 valstis 4 v…" at bounding box center [756, 160] width 638 height 867
copy form "Latviju 1921. g. starptautiski de iure atzina Tautu Savienības 3 valstis 4 v. 5…"
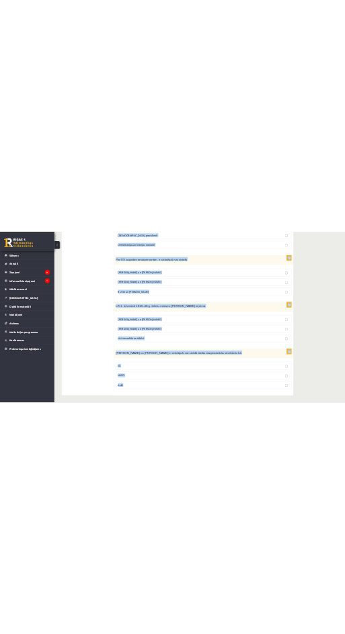
scroll to position [0, 0]
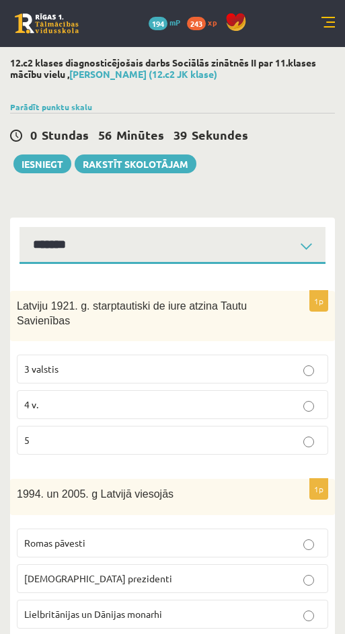
click at [196, 367] on p "3 valstis" at bounding box center [172, 369] width 296 height 14
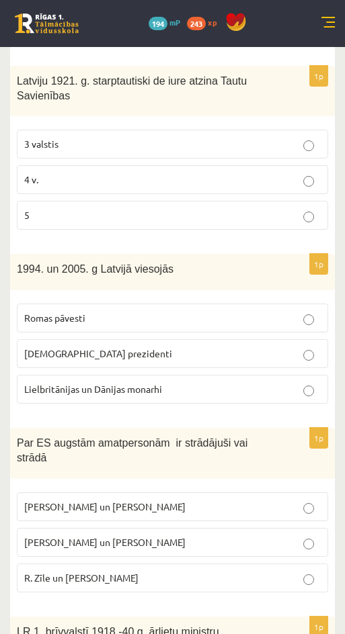
scroll to position [226, 0]
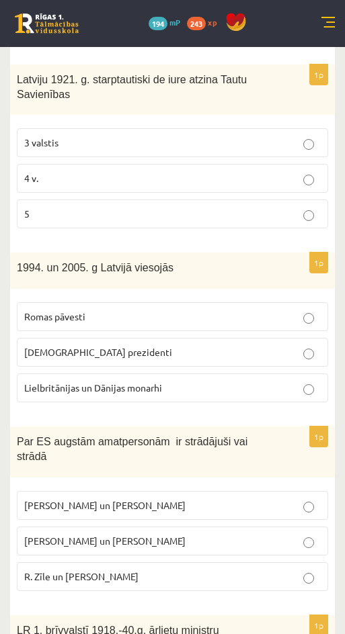
click at [91, 318] on p "Romas pāvesti" at bounding box center [172, 317] width 296 height 14
click at [90, 570] on span "R. Zīle un V.Dombrovskis" at bounding box center [81, 576] width 114 height 12
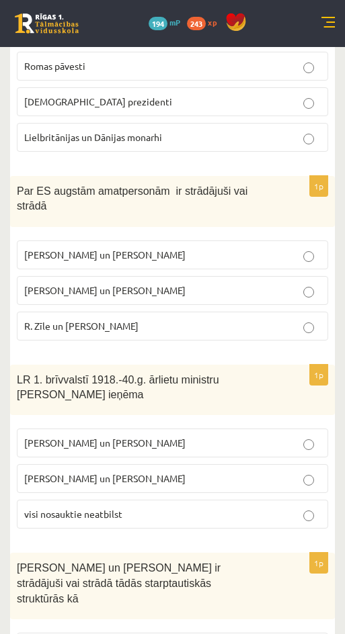
scroll to position [484, 0]
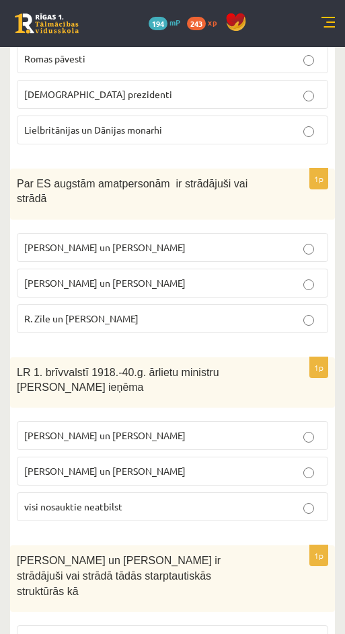
click at [236, 429] on p "Z. Meierovics un V. Munters" at bounding box center [172, 436] width 296 height 14
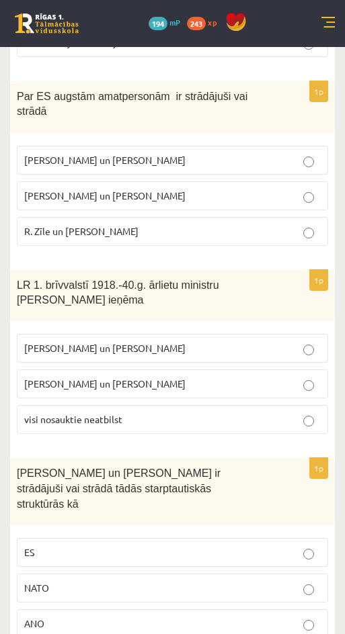
scroll to position [581, 0]
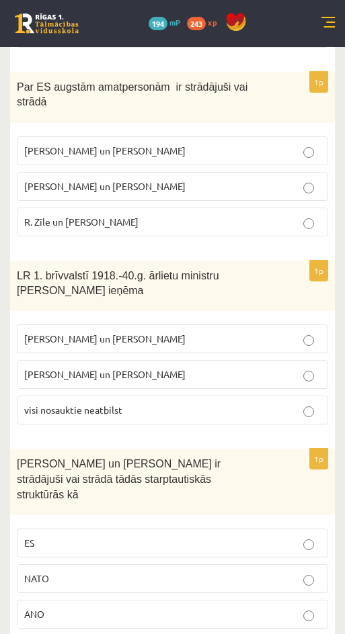
click at [200, 536] on p "ES" at bounding box center [172, 543] width 296 height 14
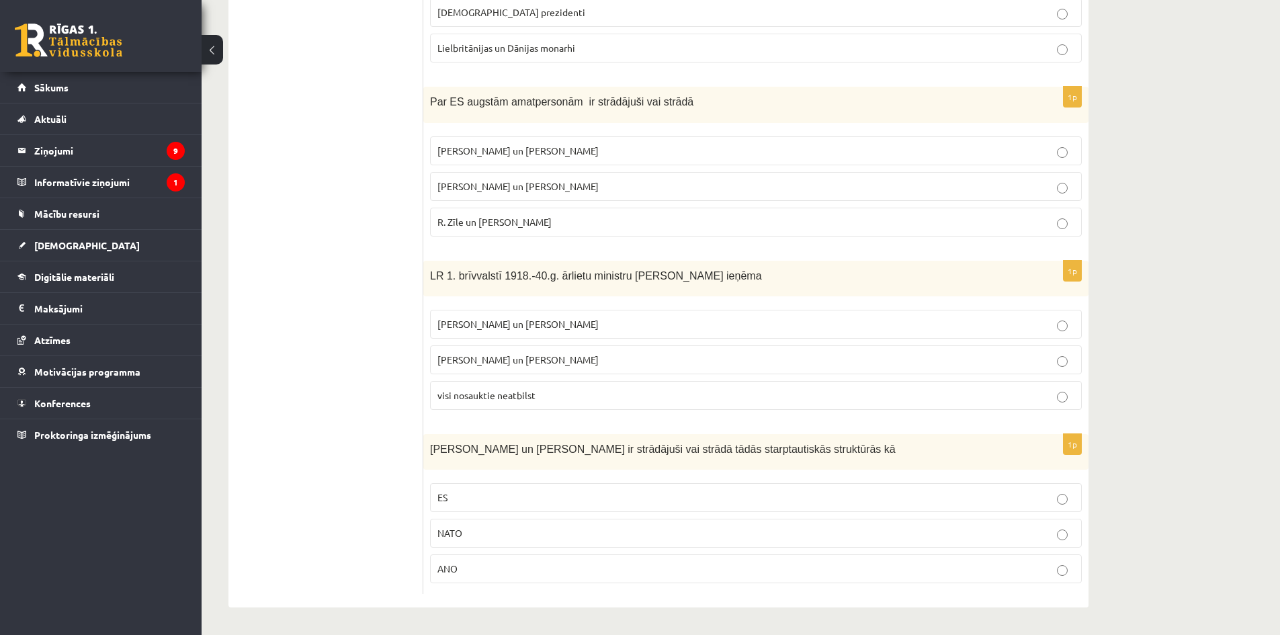
scroll to position [0, 0]
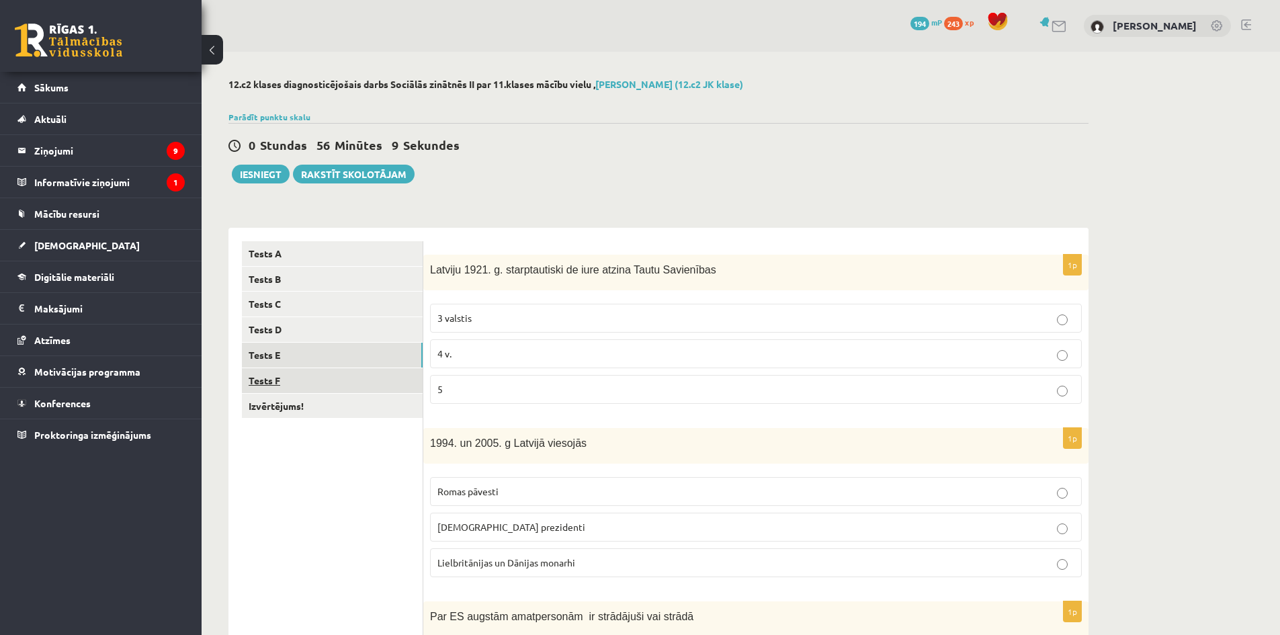
click at [293, 388] on link "Tests F" at bounding box center [332, 380] width 181 height 25
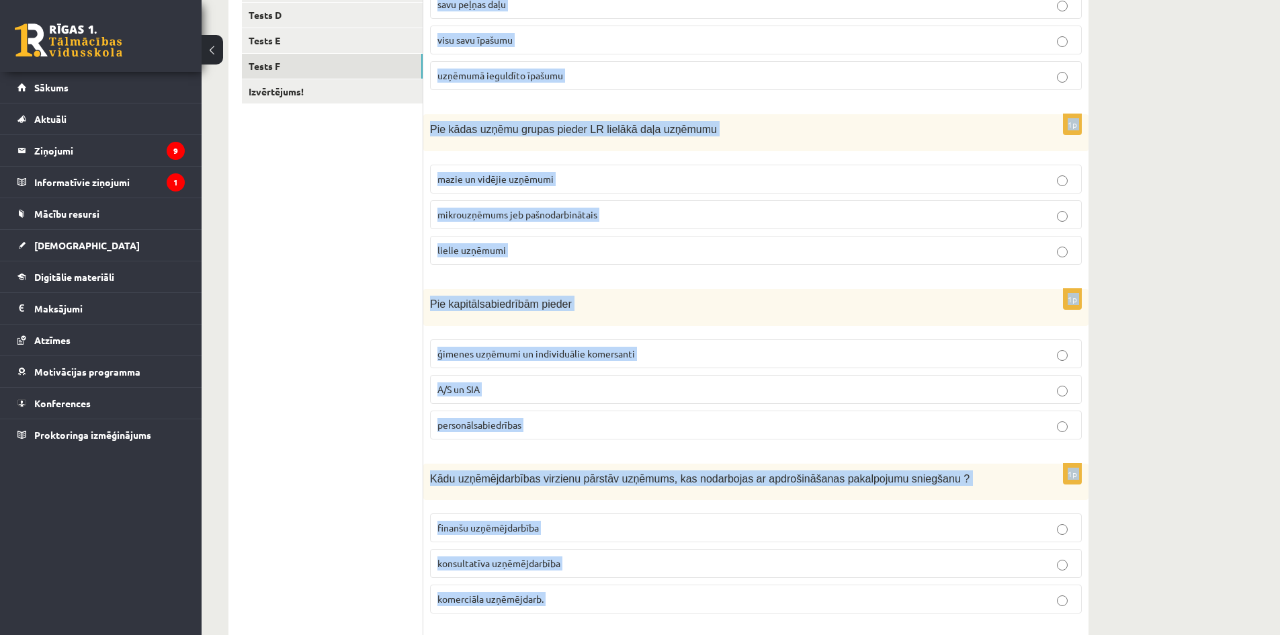
scroll to position [520, 0]
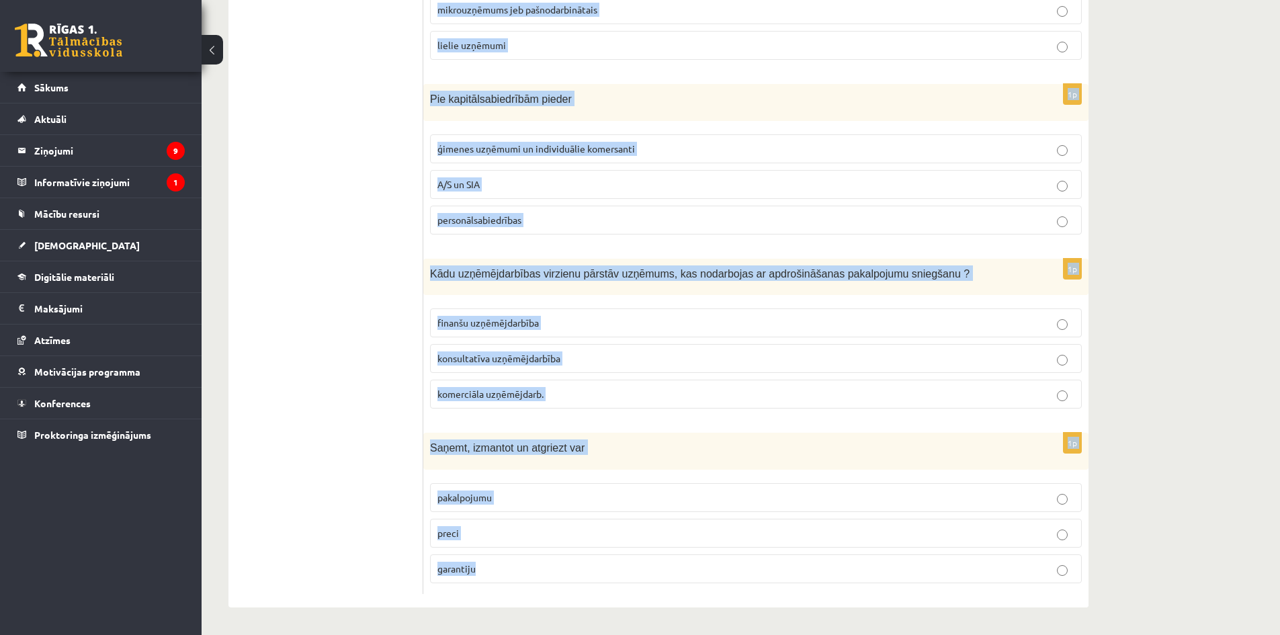
drag, startPoint x: 433, startPoint y: 271, endPoint x: 846, endPoint y: 607, distance: 532.5
click at [848, 609] on div "**********" at bounding box center [659, 83] width 914 height 1102
copy form "SIA dibinātājs atbild un riskē ar savu peļņas daļu visu savu īpašumu uzņēmumā i…"
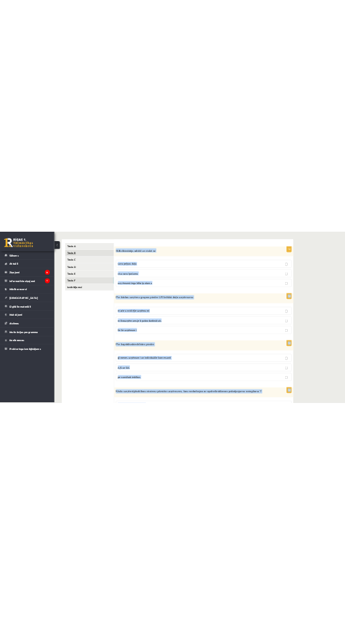
scroll to position [0, 0]
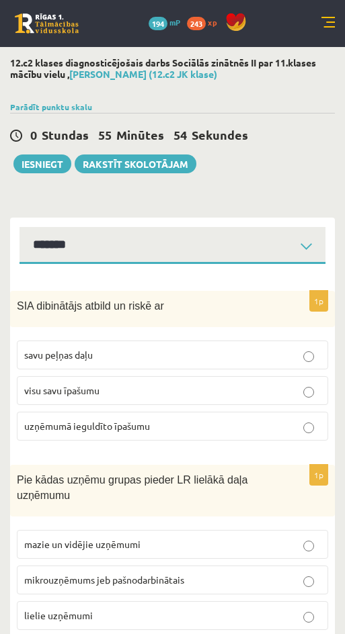
click at [71, 447] on div "1p SIA dibinātājs atbild un riskē ar savu peļņas daļu visu savu īpašumu uzņēmum…" at bounding box center [172, 371] width 324 height 161
click at [129, 390] on p "visu savu īpašumu" at bounding box center [172, 391] width 296 height 14
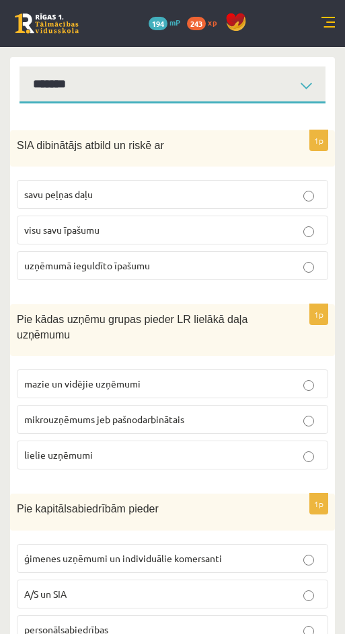
scroll to position [173, 0]
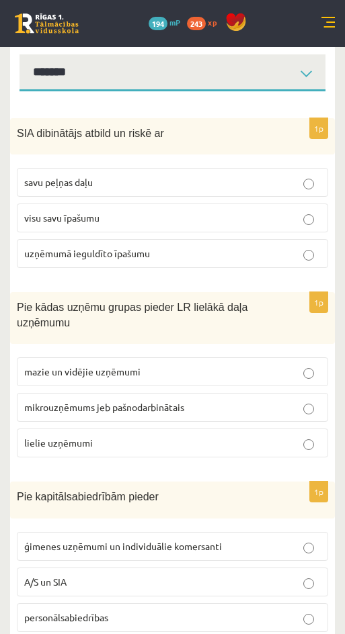
click at [216, 370] on p "mazie un vidējie uzņēmumi" at bounding box center [172, 372] width 296 height 14
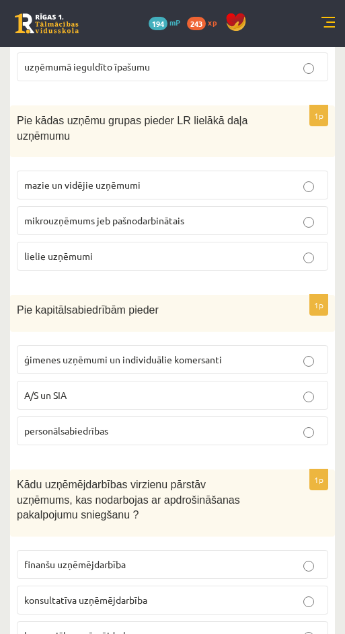
scroll to position [361, 0]
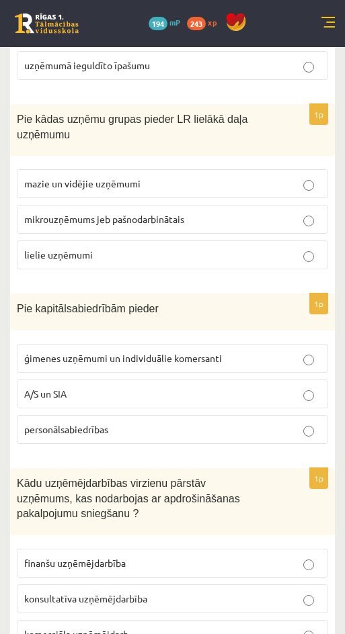
drag, startPoint x: 267, startPoint y: 395, endPoint x: 288, endPoint y: 398, distance: 21.0
click at [268, 395] on p "A/S un SIA" at bounding box center [172, 394] width 296 height 14
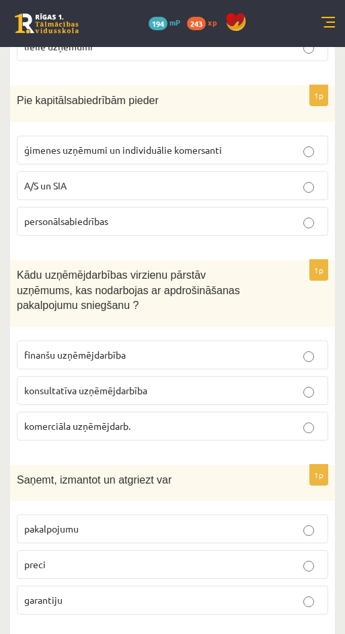
scroll to position [570, 0]
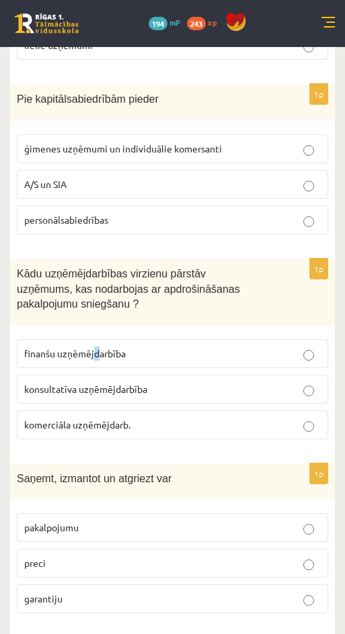
click at [96, 347] on span "finanšu uzņēmējdarbība" at bounding box center [74, 353] width 101 height 12
click at [250, 347] on p "finanšu uzņēmējdarbība" at bounding box center [172, 354] width 296 height 14
click at [289, 556] on p "preci" at bounding box center [172, 563] width 296 height 14
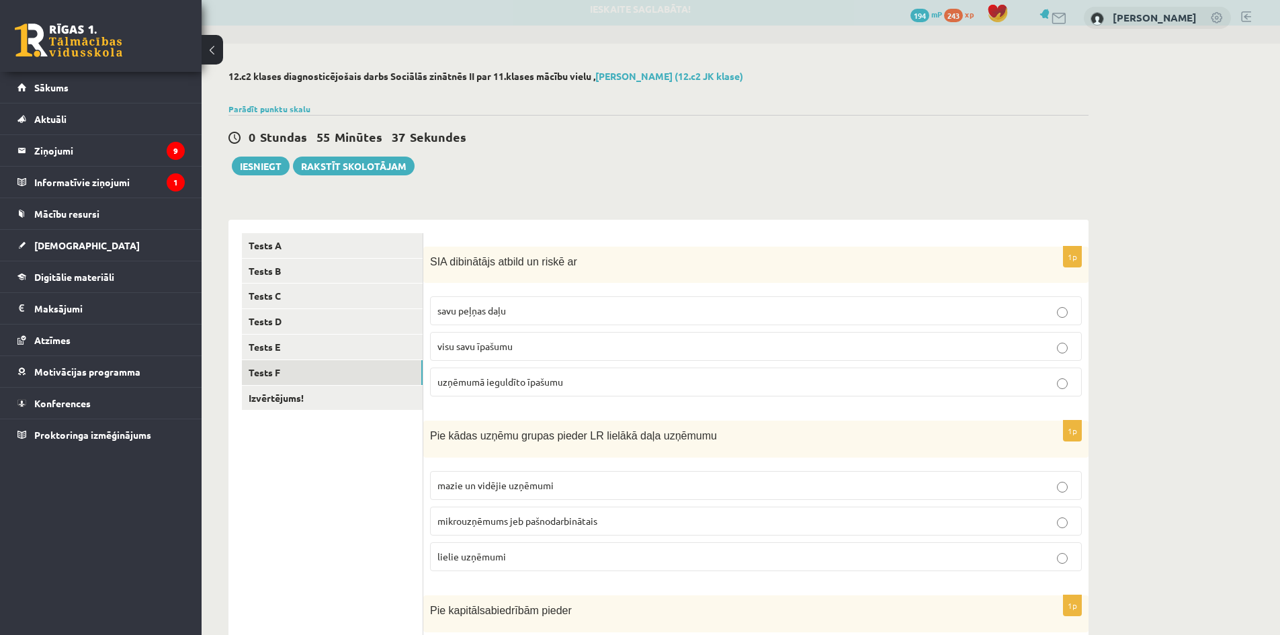
scroll to position [0, 0]
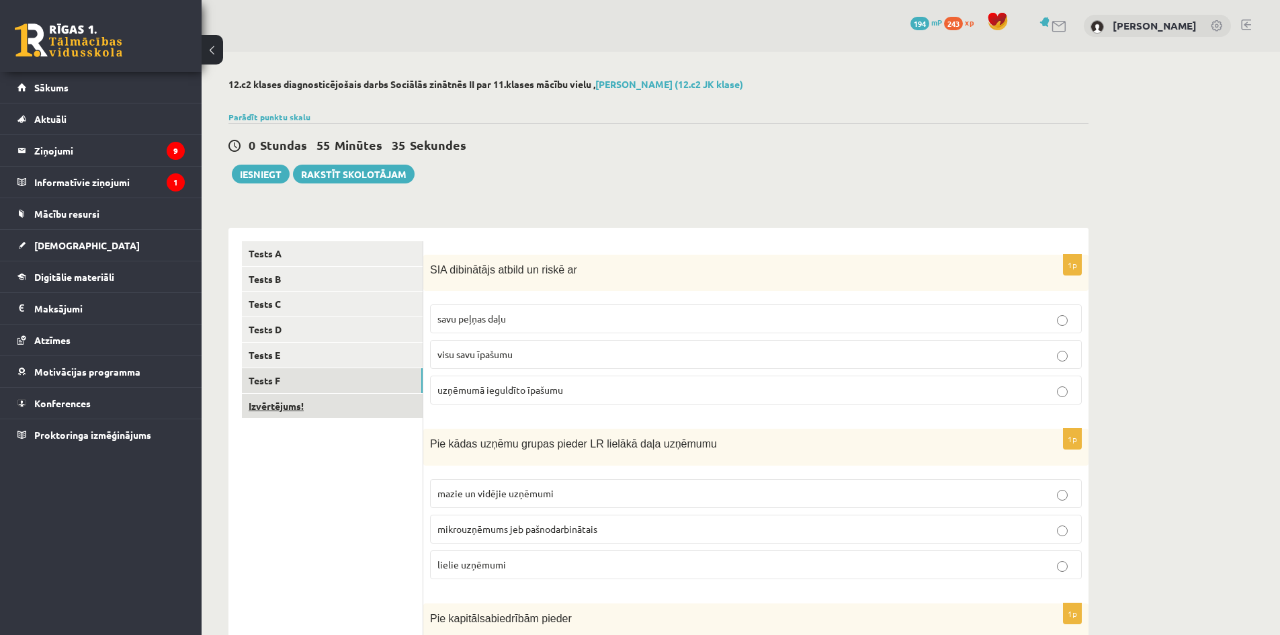
click at [272, 407] on link "Izvērtējums!" at bounding box center [332, 406] width 181 height 25
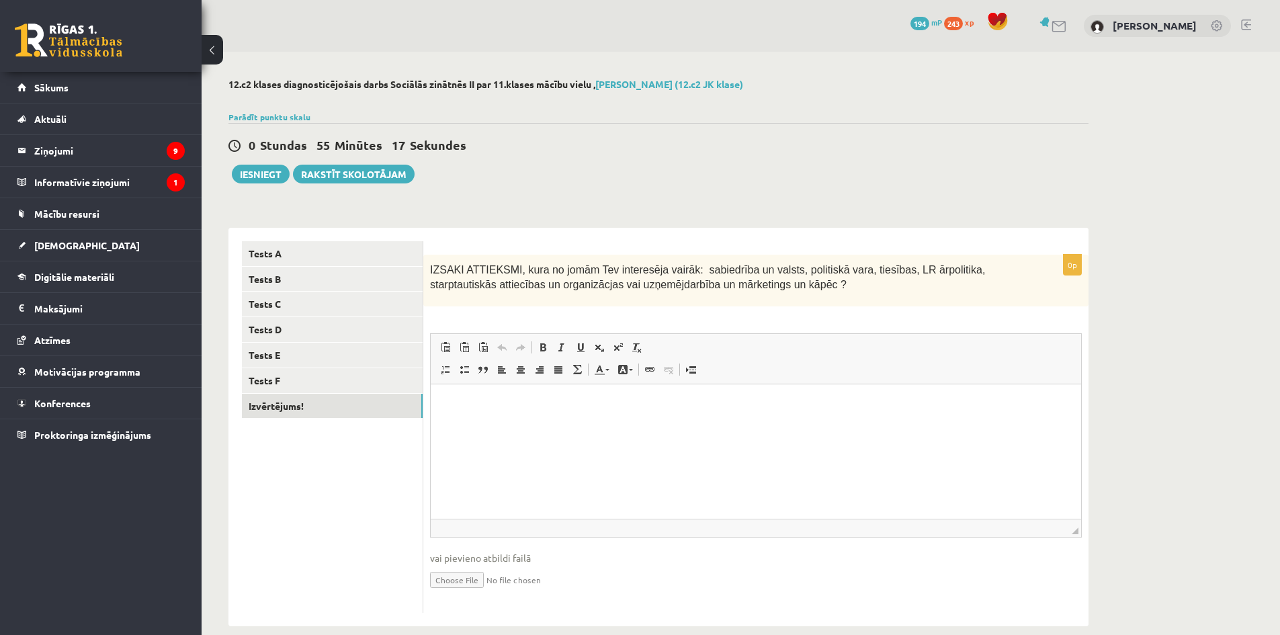
drag, startPoint x: 768, startPoint y: 288, endPoint x: 420, endPoint y: 232, distance: 353.1
click at [420, 231] on div "**********" at bounding box center [658, 427] width 860 height 398
click at [772, 305] on div "IZSAKI ATTIEKSMI, kura no jomām Tev interesēja vairāk: sabiedrība un valsts, po…" at bounding box center [755, 281] width 665 height 52
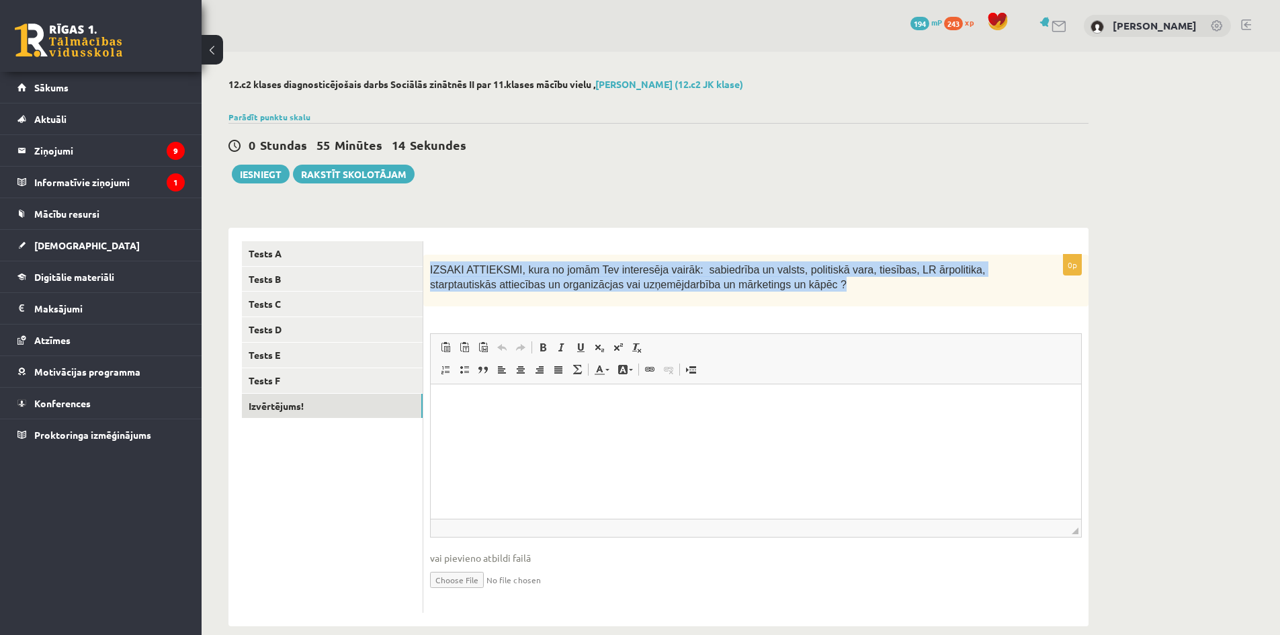
drag, startPoint x: 754, startPoint y: 285, endPoint x: 425, endPoint y: 266, distance: 329.7
click at [425, 265] on div "IZSAKI ATTIEKSMI, kura no jomām Tev interesēja vairāk: sabiedrība un valsts, po…" at bounding box center [755, 281] width 665 height 52
copy span "IZSAKI ATTIEKSMI, kura no jomām Tev interesēja vairāk: sabiedrība un valsts, po…"
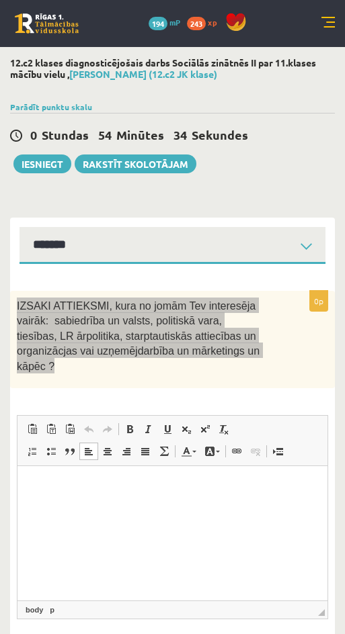
click at [193, 506] on html at bounding box center [172, 486] width 310 height 41
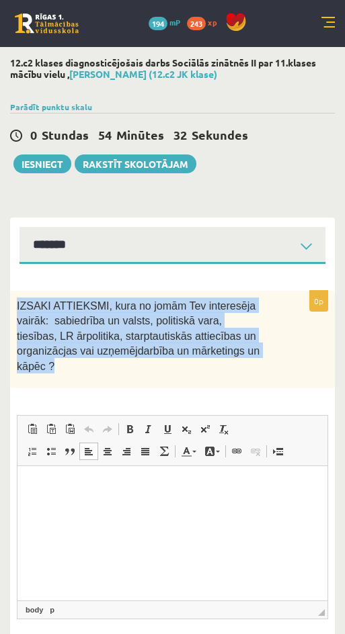
click at [181, 359] on div "IZSAKI ATTIEKSMI, kura no jomām Tev interesēja vairāk: sabiedrība un valsts, po…" at bounding box center [172, 339] width 324 height 97
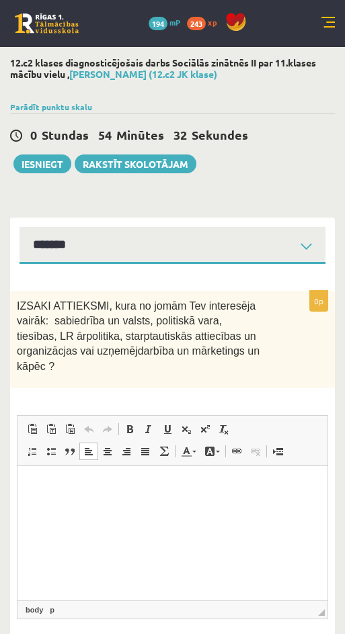
click at [62, 488] on p "Editor, wiswyg-editor-user-answer-47434085073680" at bounding box center [172, 486] width 283 height 14
click at [191, 486] on p "**********" at bounding box center [172, 486] width 283 height 14
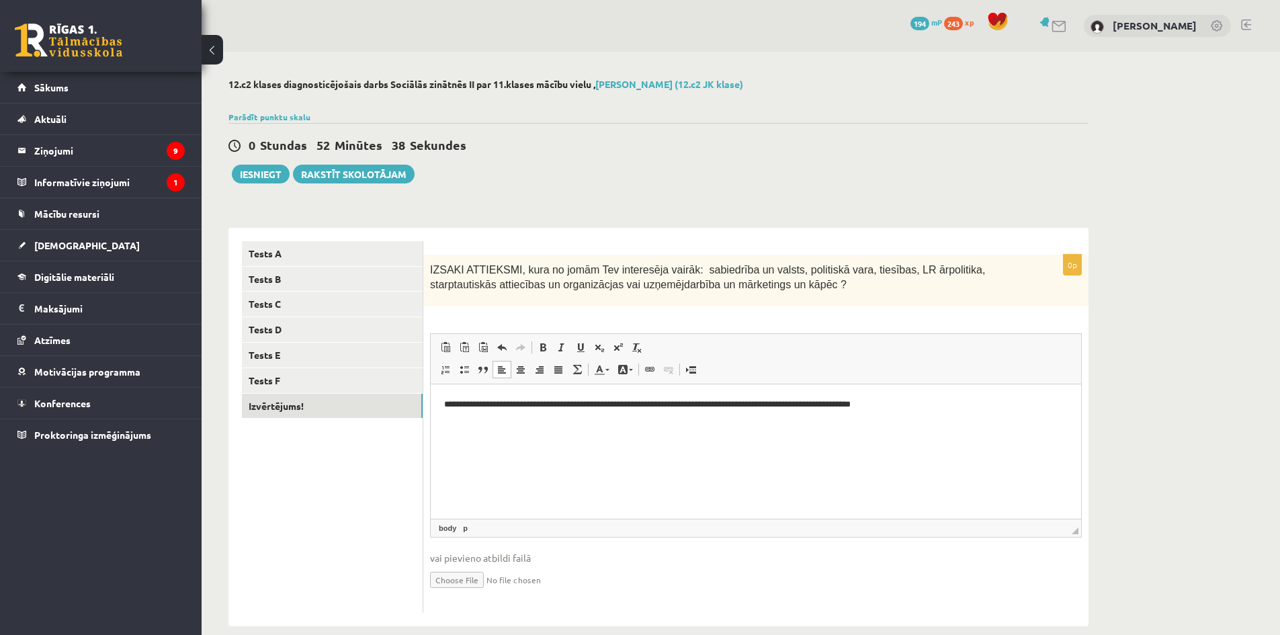
click at [914, 422] on p "Editor, wiswyg-editor-user-answer-47434085073680" at bounding box center [755, 427] width 623 height 14
click at [469, 447] on html "**********" at bounding box center [756, 415] width 650 height 63
click at [284, 254] on link "Tests A" at bounding box center [332, 253] width 181 height 25
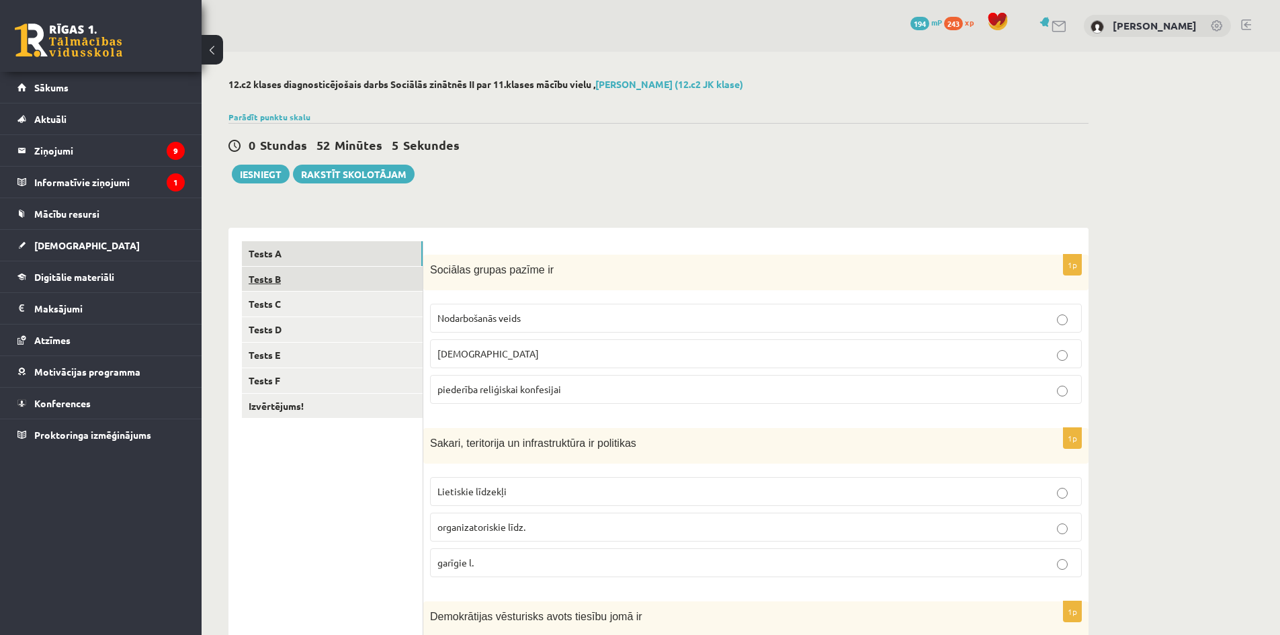
click at [314, 279] on link "Tests B" at bounding box center [332, 279] width 181 height 25
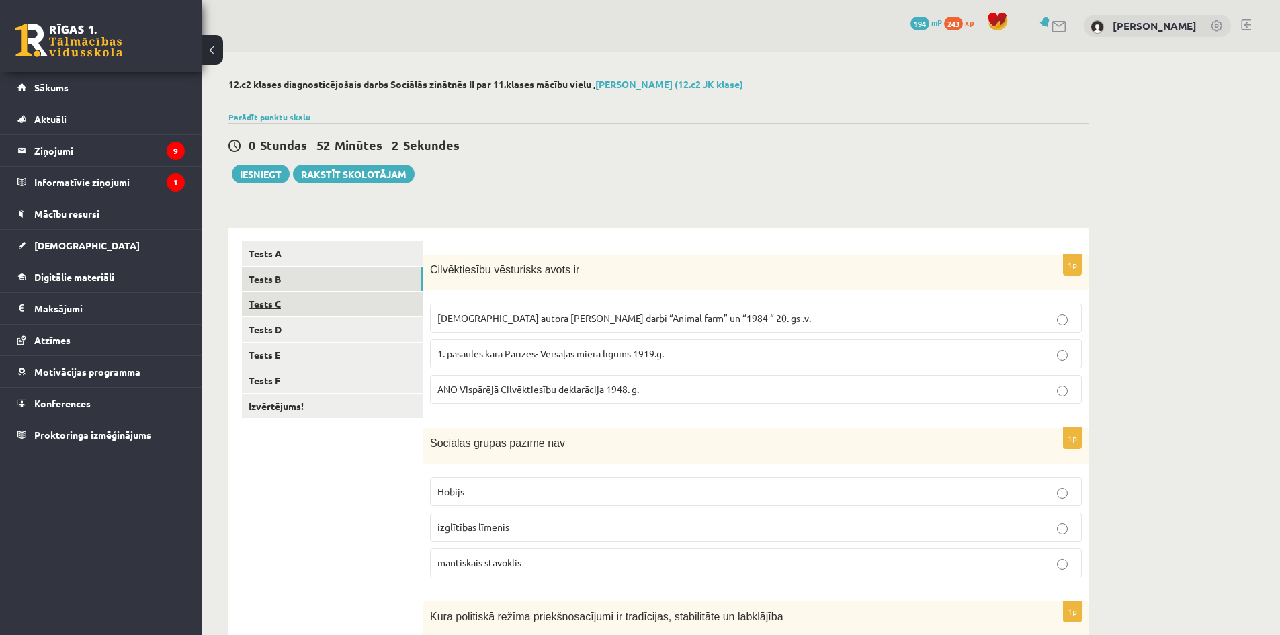
click at [274, 308] on link "Tests C" at bounding box center [332, 304] width 181 height 25
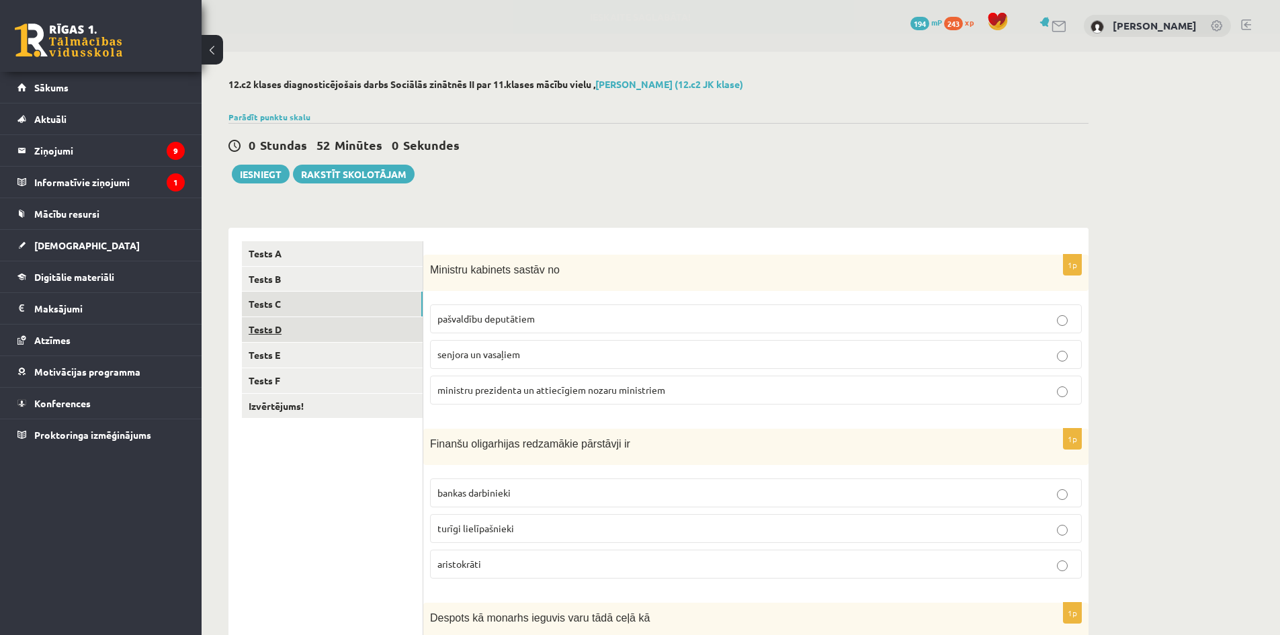
click at [280, 338] on link "Tests D" at bounding box center [332, 329] width 181 height 25
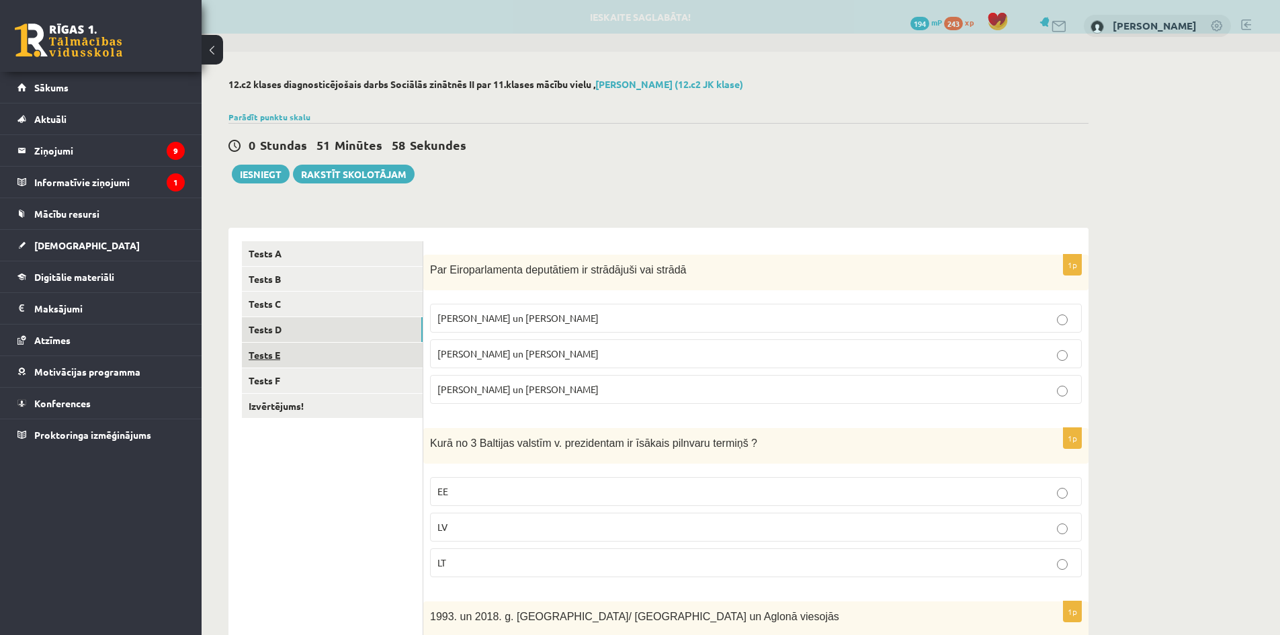
click at [277, 356] on link "Tests E" at bounding box center [332, 355] width 181 height 25
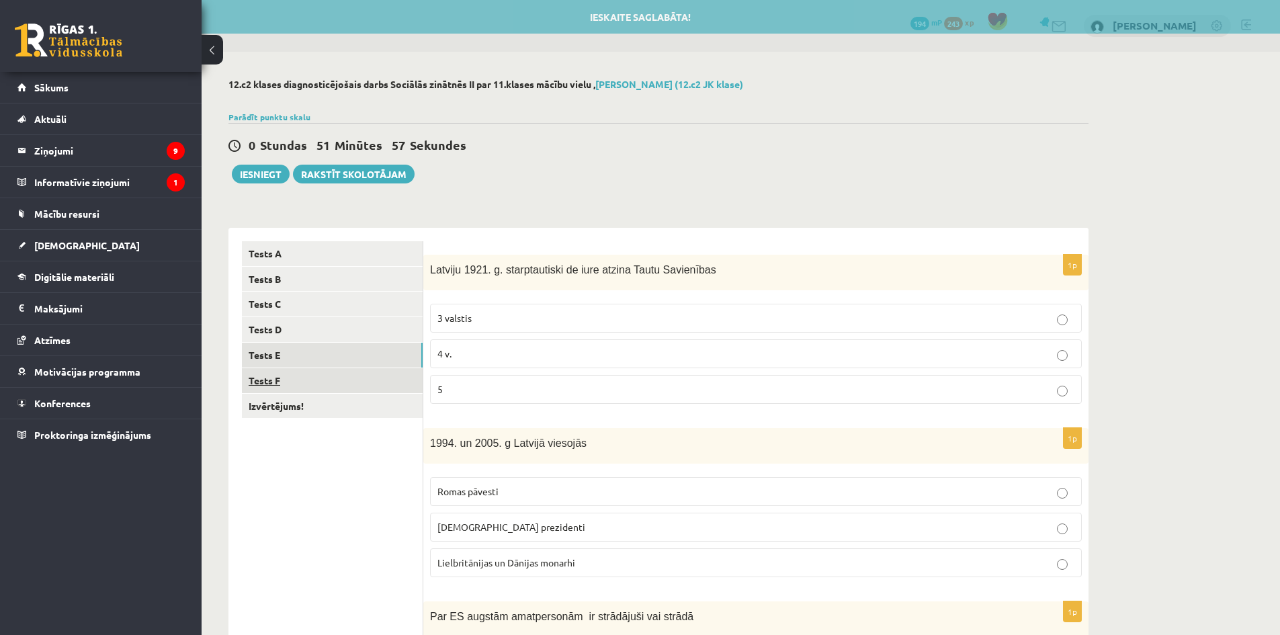
click at [267, 383] on link "Tests F" at bounding box center [332, 380] width 181 height 25
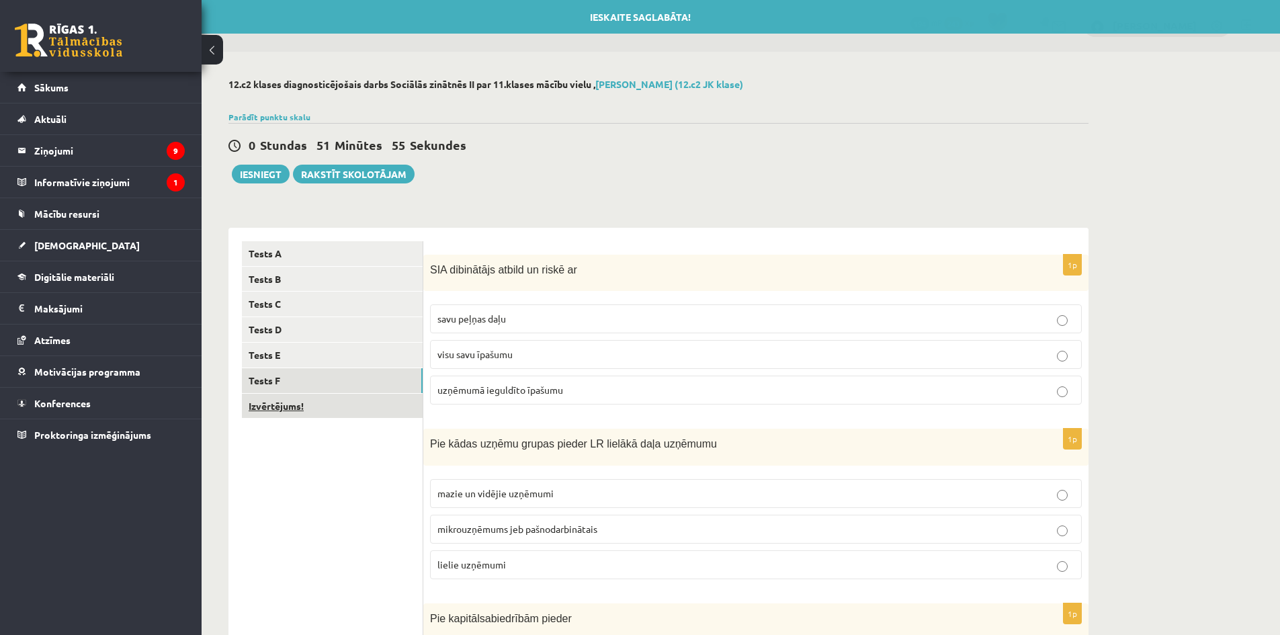
click at [271, 400] on link "Izvērtējums!" at bounding box center [332, 406] width 181 height 25
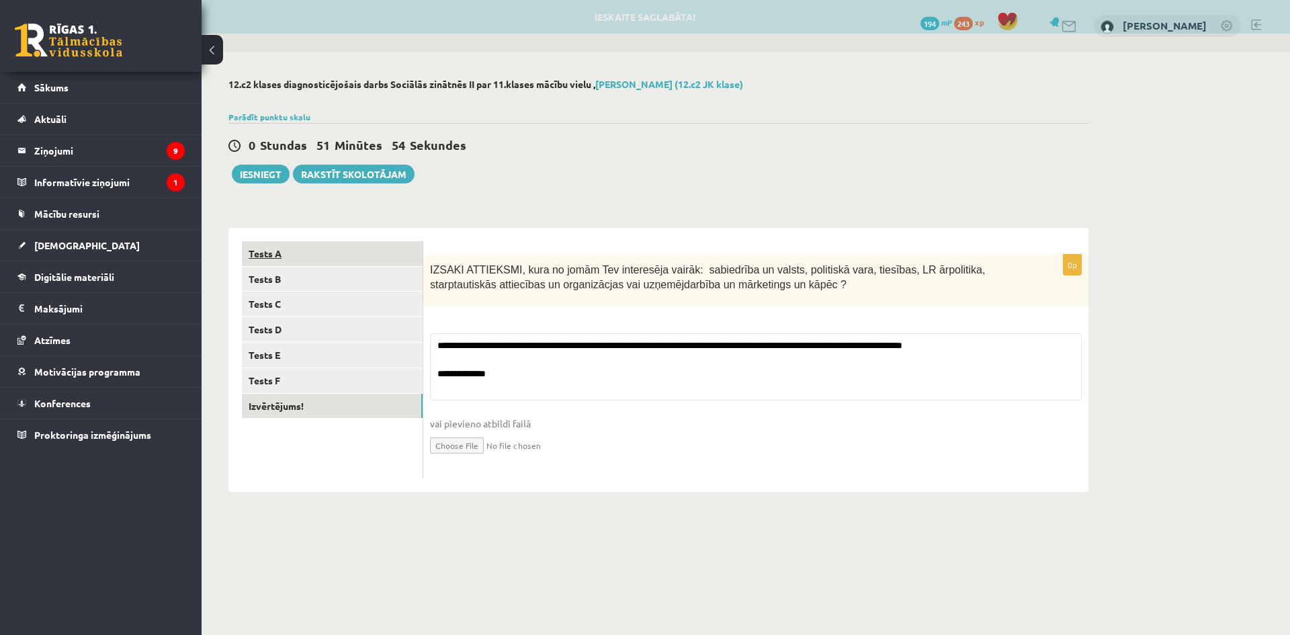
click at [259, 263] on link "Tests A" at bounding box center [332, 253] width 181 height 25
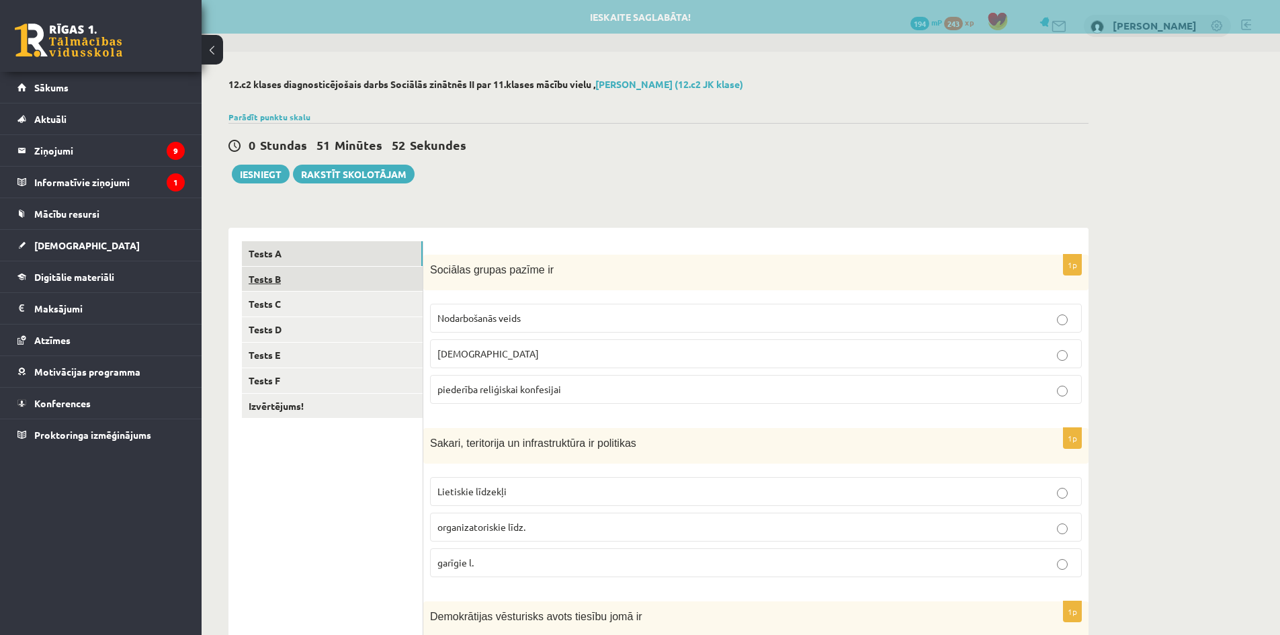
click at [267, 273] on link "Tests B" at bounding box center [332, 279] width 181 height 25
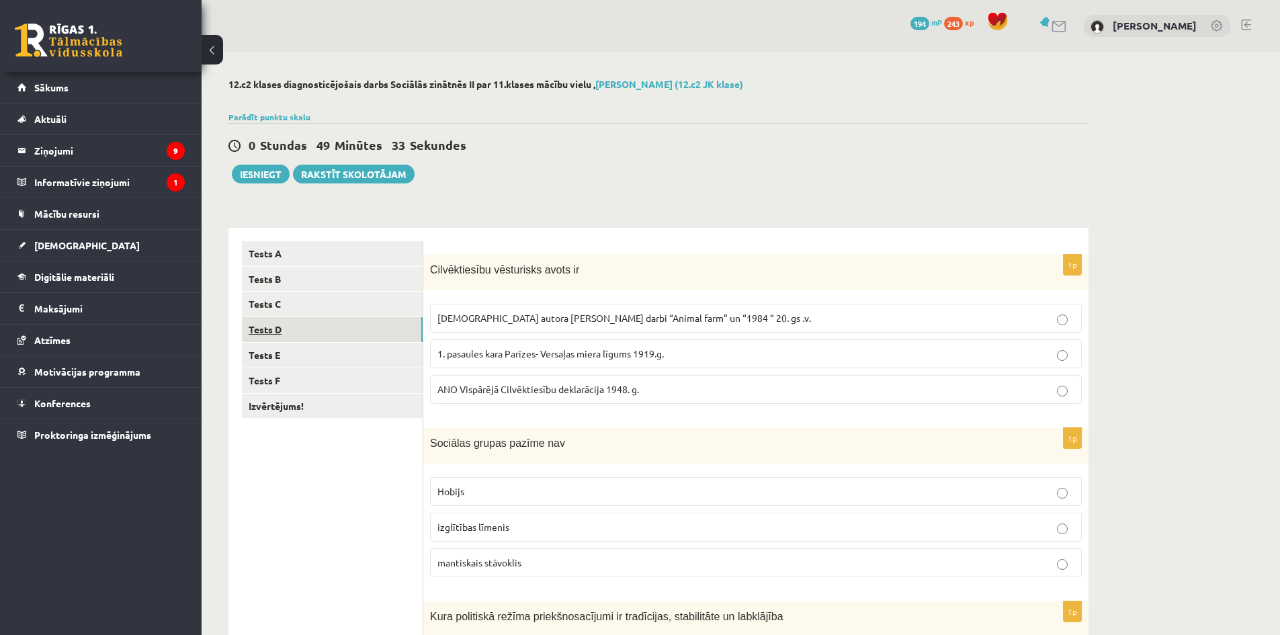
click at [304, 335] on link "Tests D" at bounding box center [332, 329] width 181 height 25
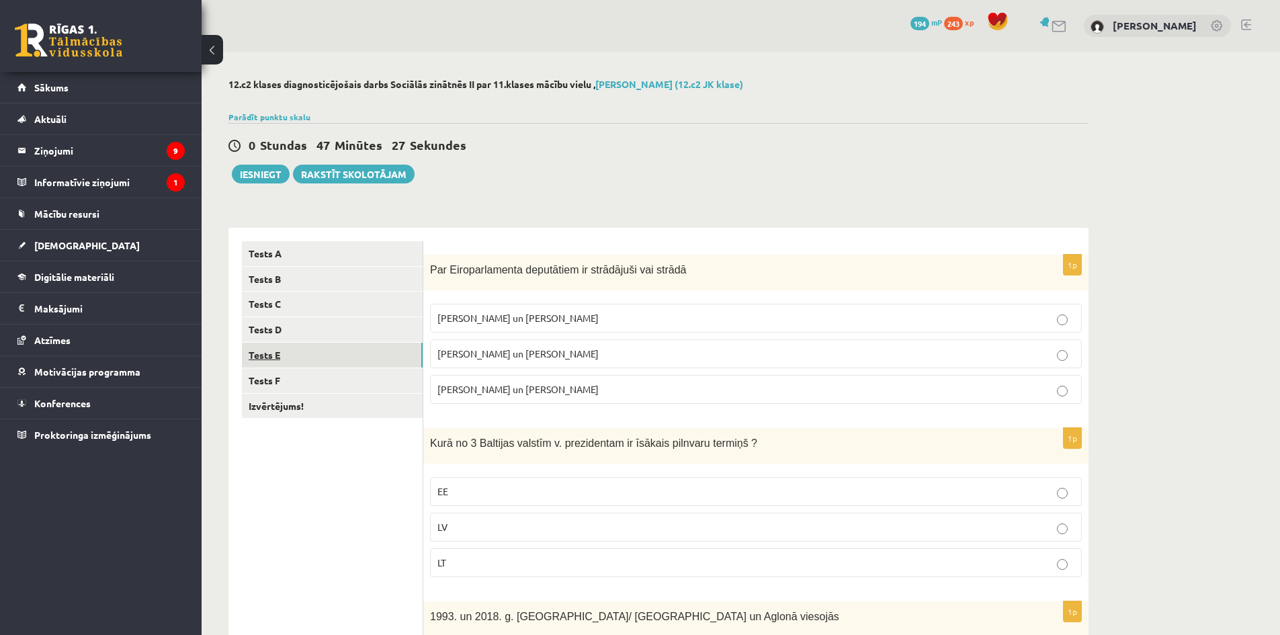
click at [281, 361] on link "Tests E" at bounding box center [332, 355] width 181 height 25
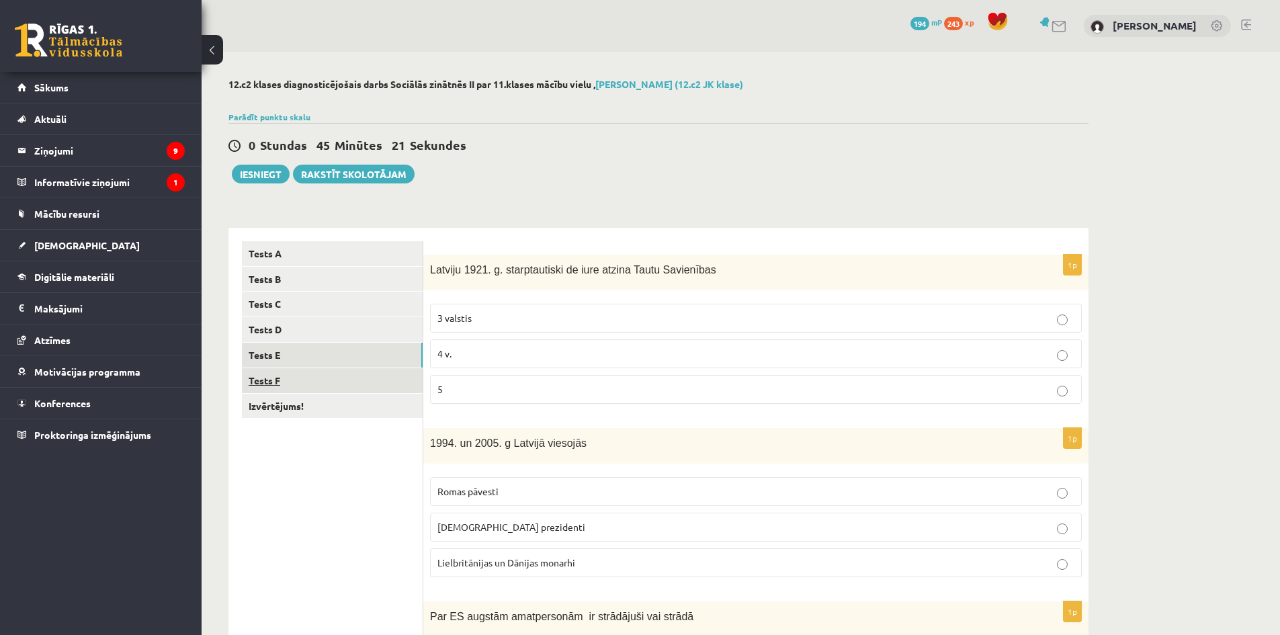
click at [269, 385] on link "Tests F" at bounding box center [332, 380] width 181 height 25
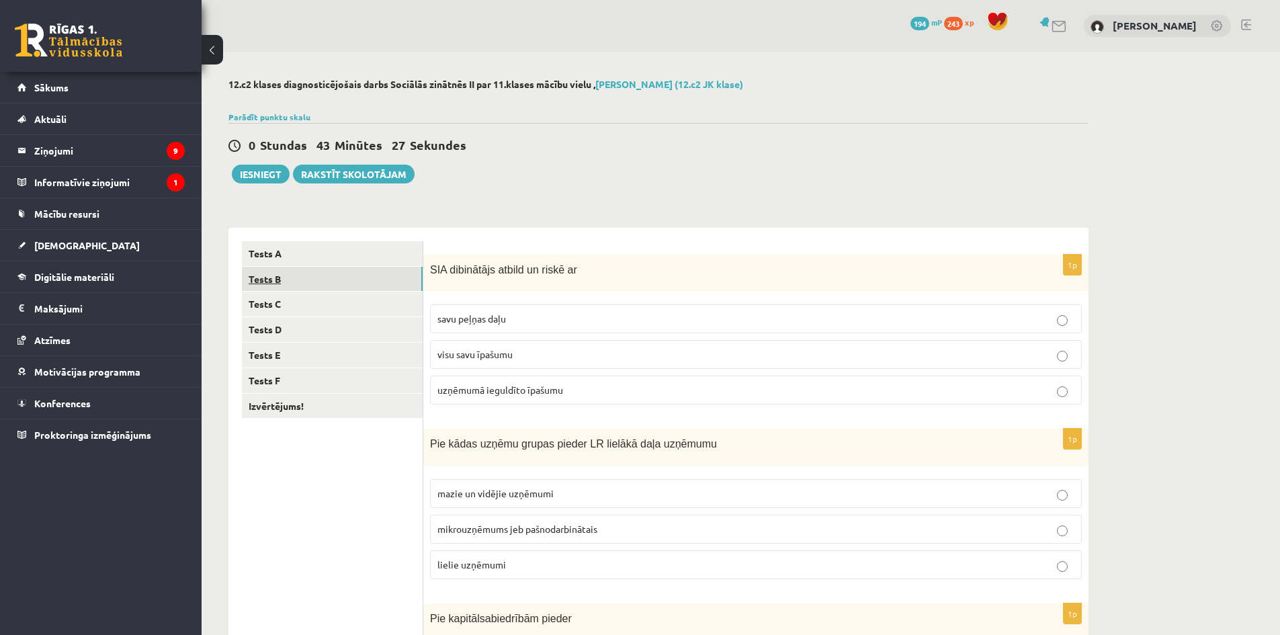
click at [291, 283] on link "Tests B" at bounding box center [332, 279] width 181 height 25
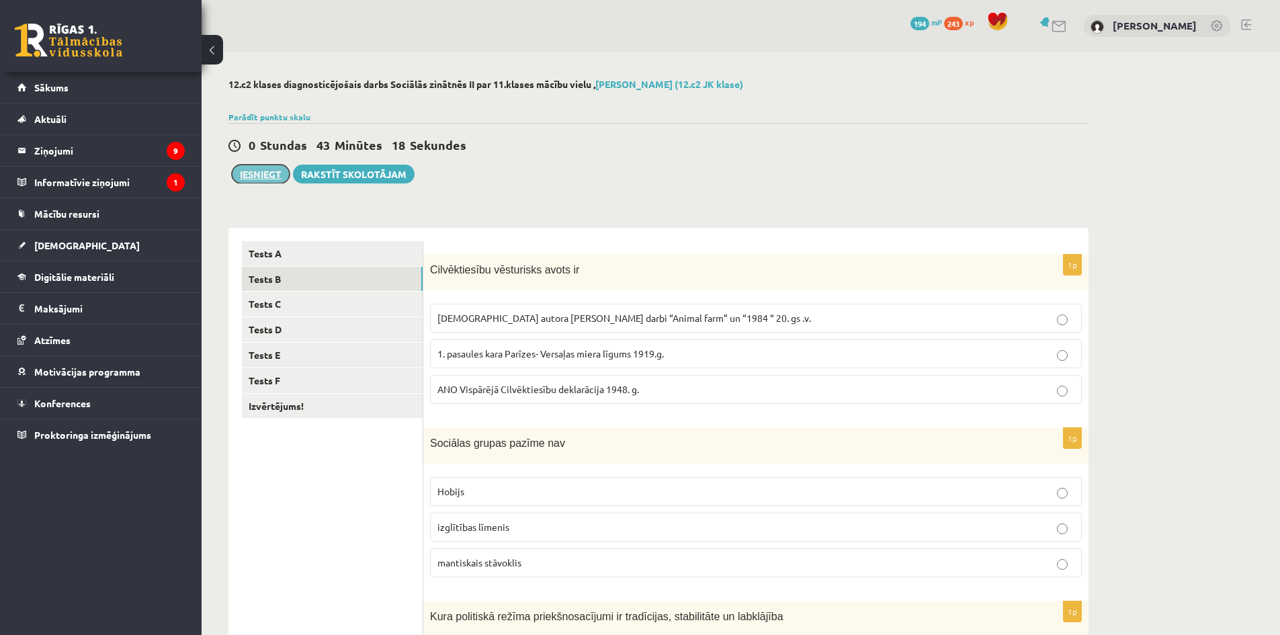
click at [245, 175] on button "Iesniegt" at bounding box center [261, 174] width 58 height 19
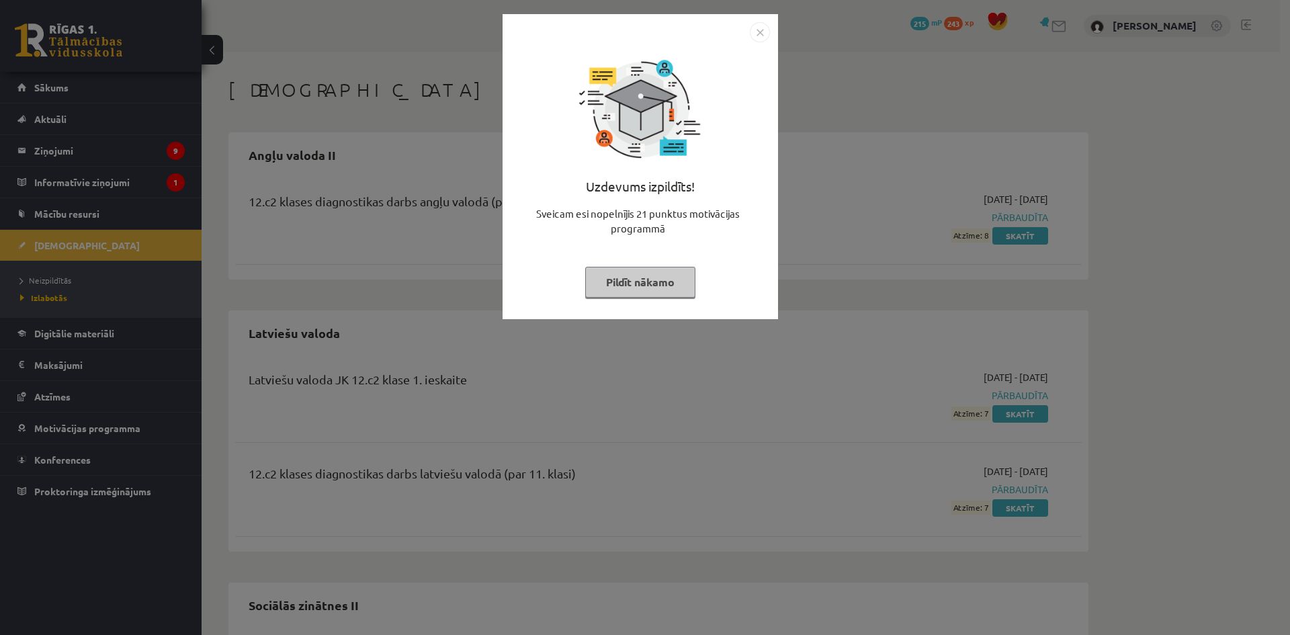
click at [476, 222] on div "Uzdevums izpildīts! Sveicam esi nopelnījis 21 punktus motivācijas programmā Pil…" at bounding box center [645, 317] width 1290 height 635
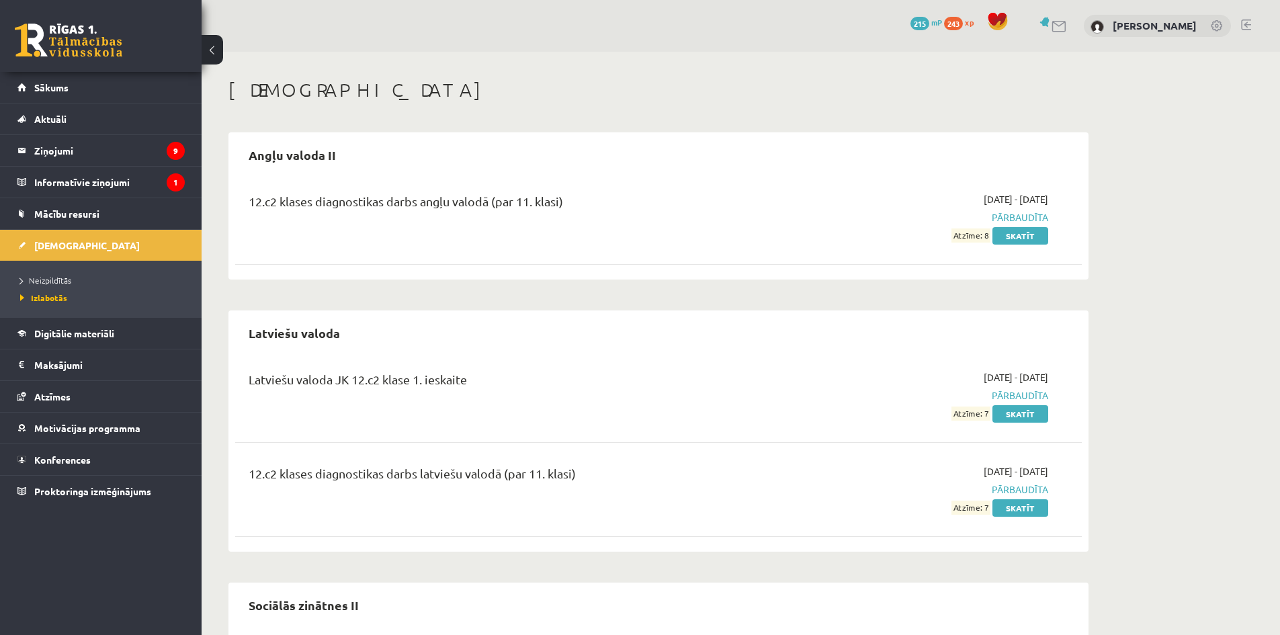
scroll to position [122, 0]
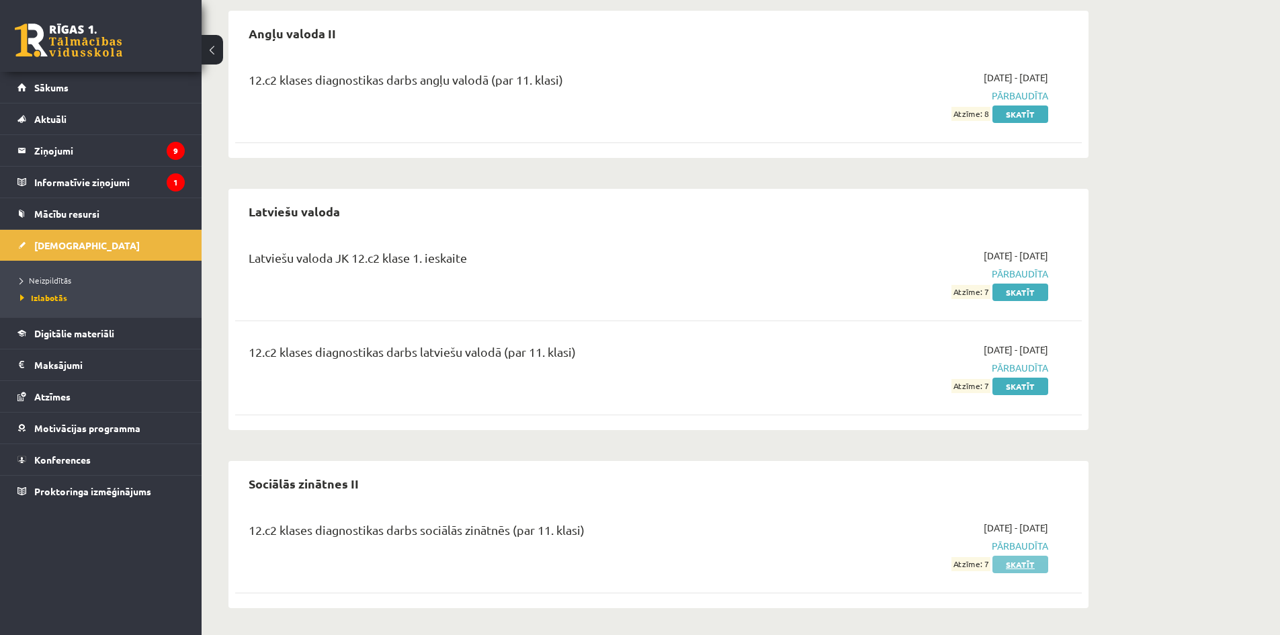
click at [1004, 568] on link "Skatīt" at bounding box center [1020, 564] width 56 height 17
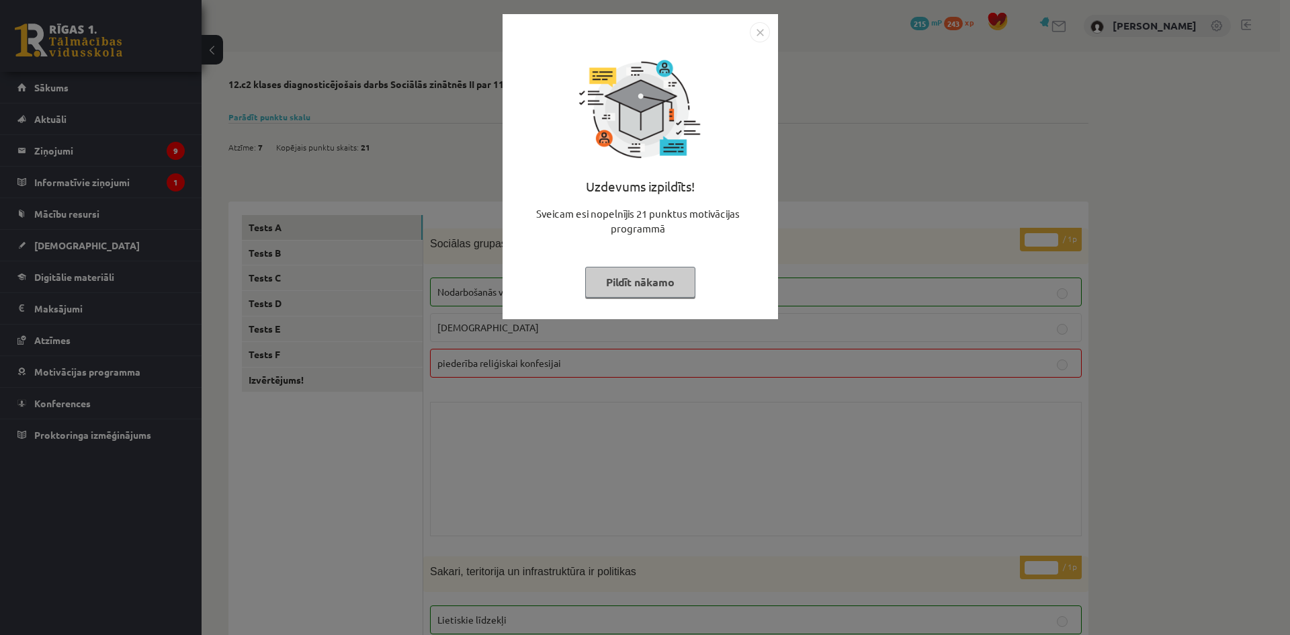
click at [803, 492] on div "Uzdevums izpildīts! Sveicam esi nopelnījis 21 punktus motivācijas programmā Pil…" at bounding box center [645, 317] width 1290 height 635
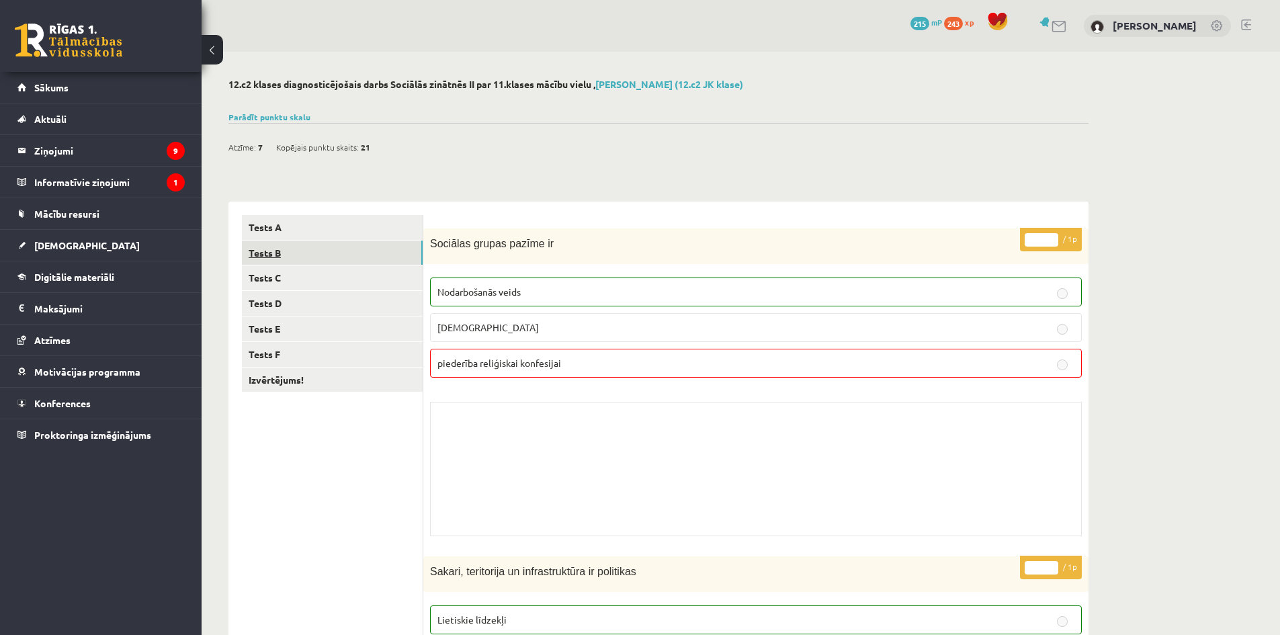
click at [347, 249] on link "Tests B" at bounding box center [332, 252] width 181 height 25
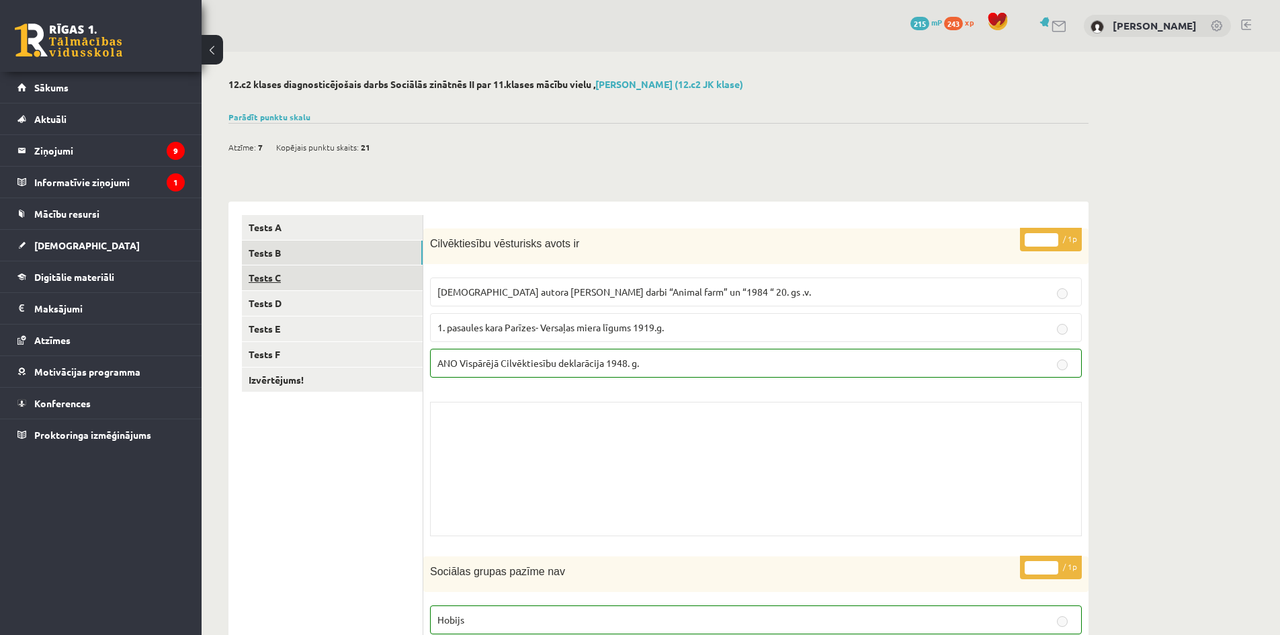
click at [349, 283] on link "Tests C" at bounding box center [332, 277] width 181 height 25
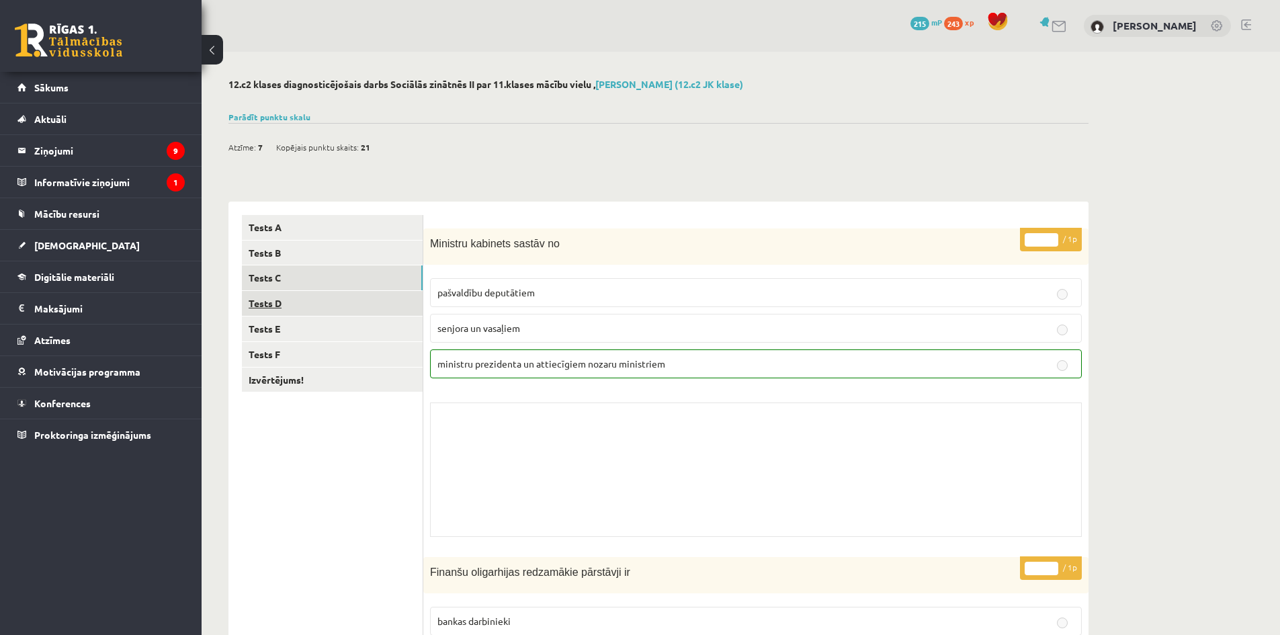
click at [306, 301] on link "Tests D" at bounding box center [332, 303] width 181 height 25
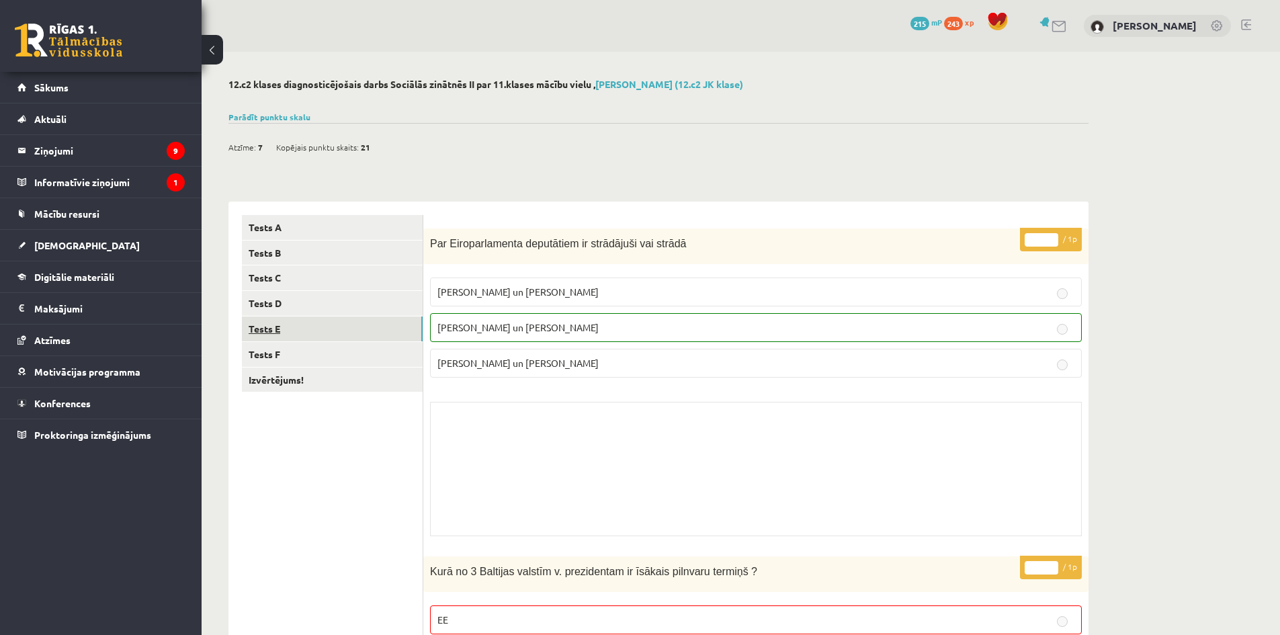
click at [341, 333] on link "Tests E" at bounding box center [332, 328] width 181 height 25
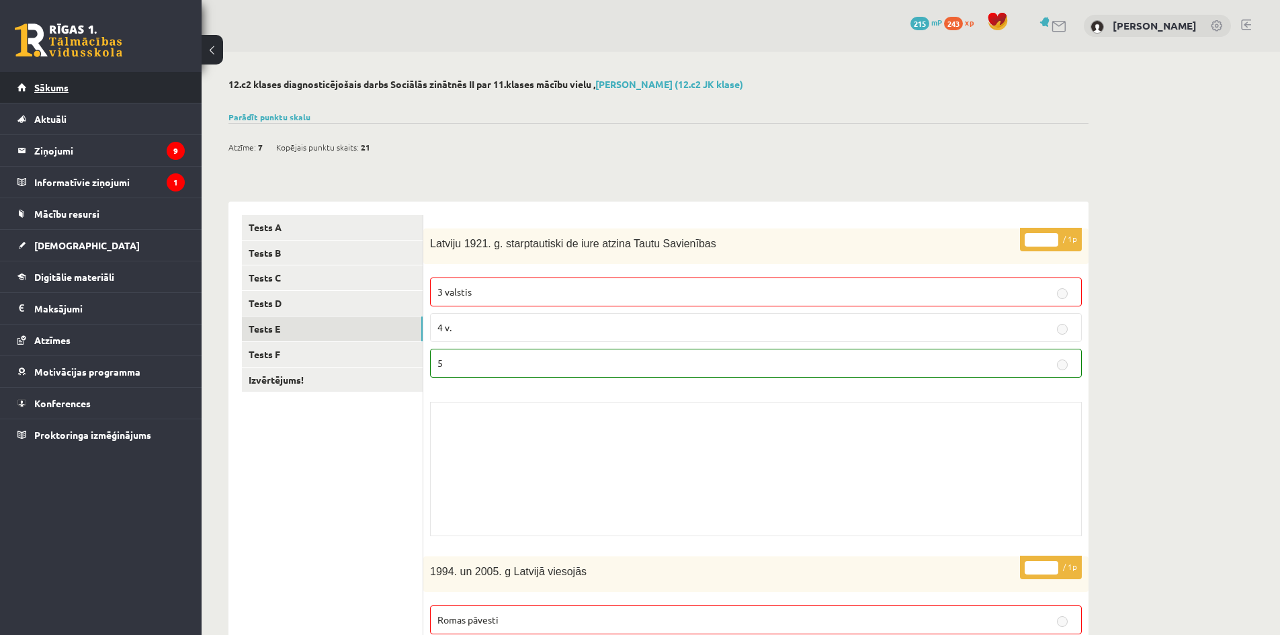
click at [35, 85] on span "Sākums" at bounding box center [51, 87] width 34 height 12
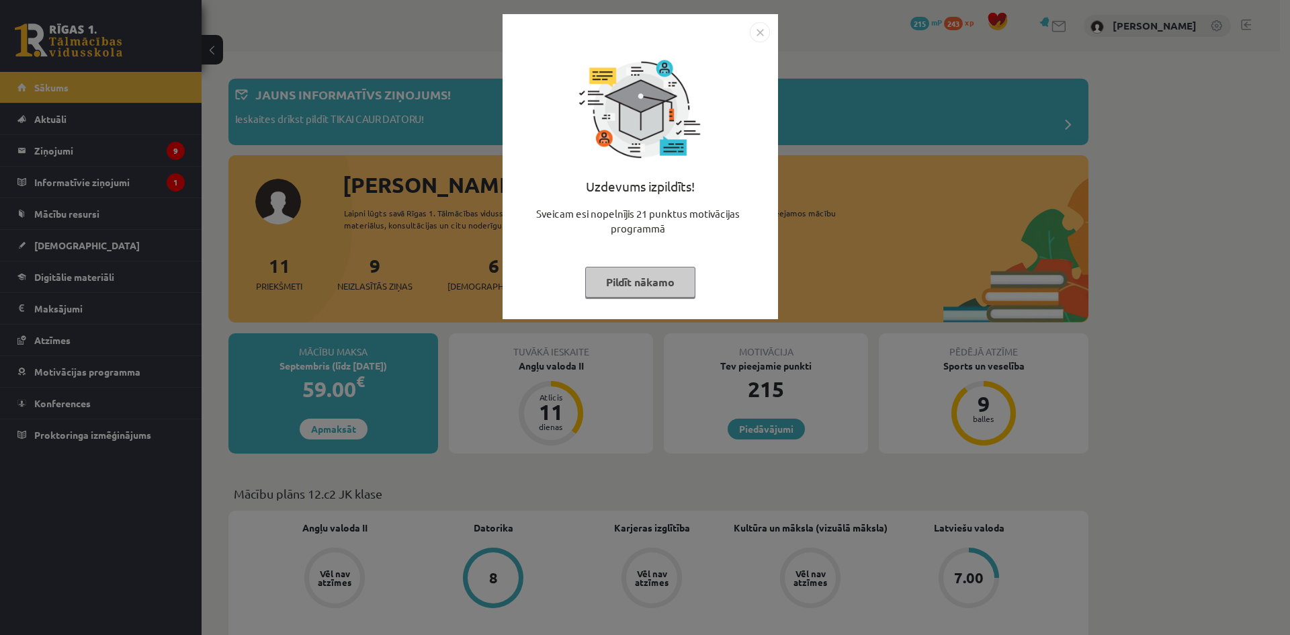
click at [226, 142] on div "Uzdevums izpildīts! Sveicam esi nopelnījis 21 punktus motivācijas programmā Pil…" at bounding box center [645, 317] width 1290 height 635
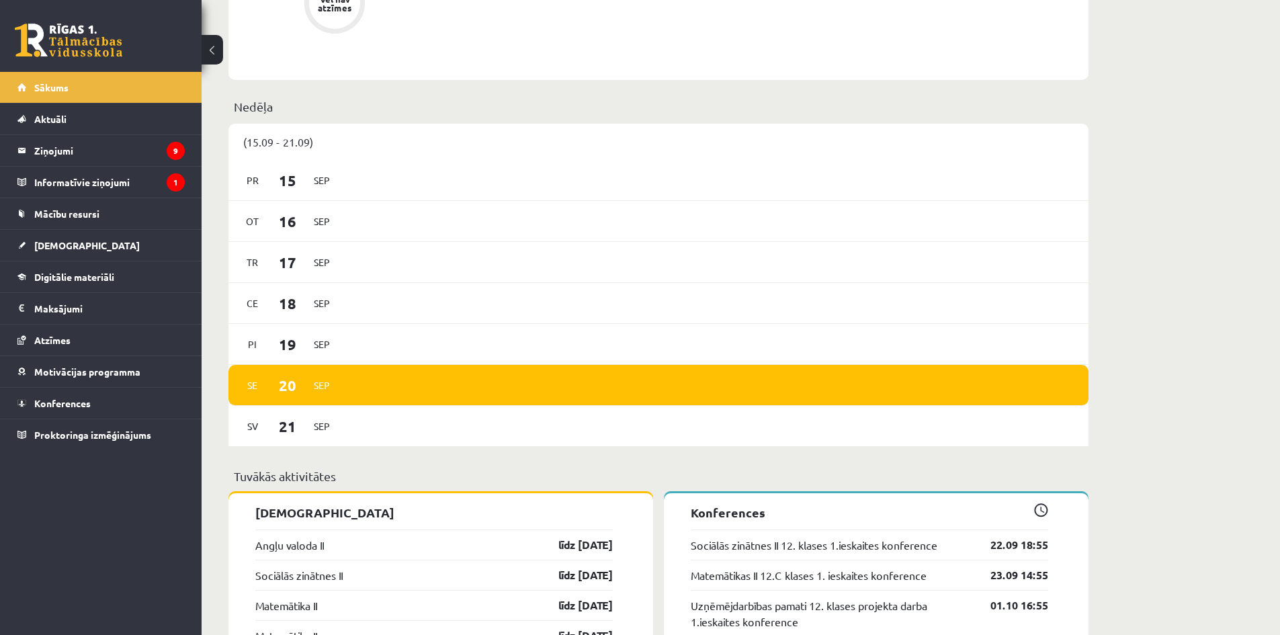
scroll to position [895, 0]
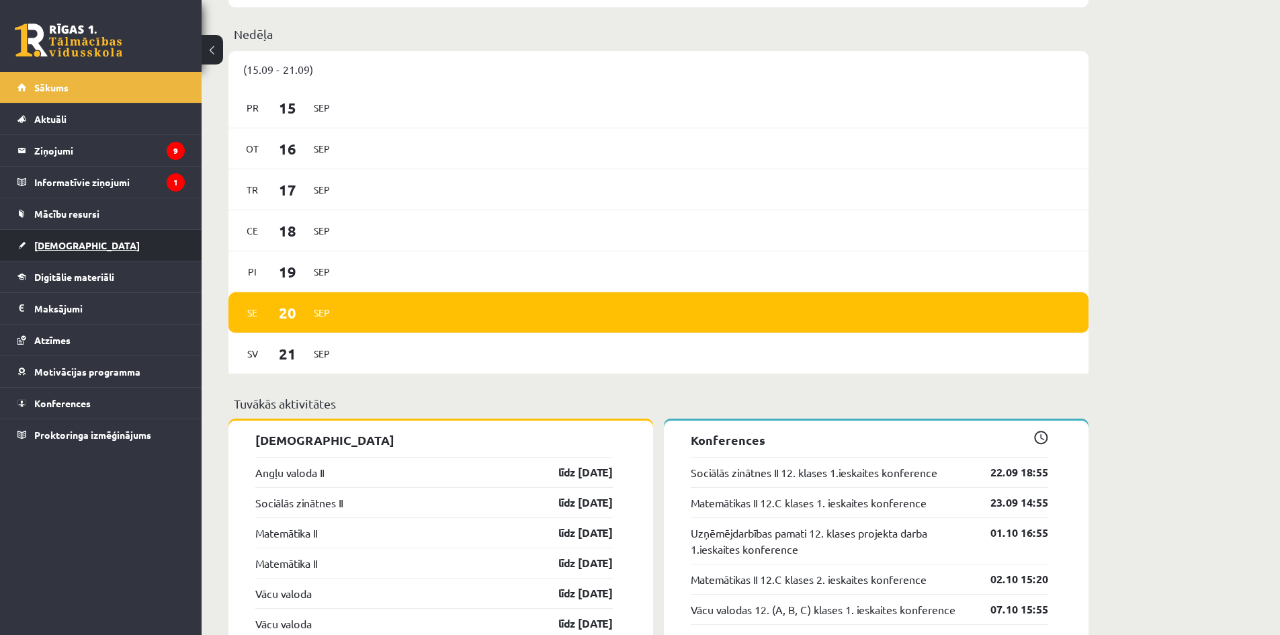
click at [99, 252] on link "[DEMOGRAPHIC_DATA]" at bounding box center [100, 245] width 167 height 31
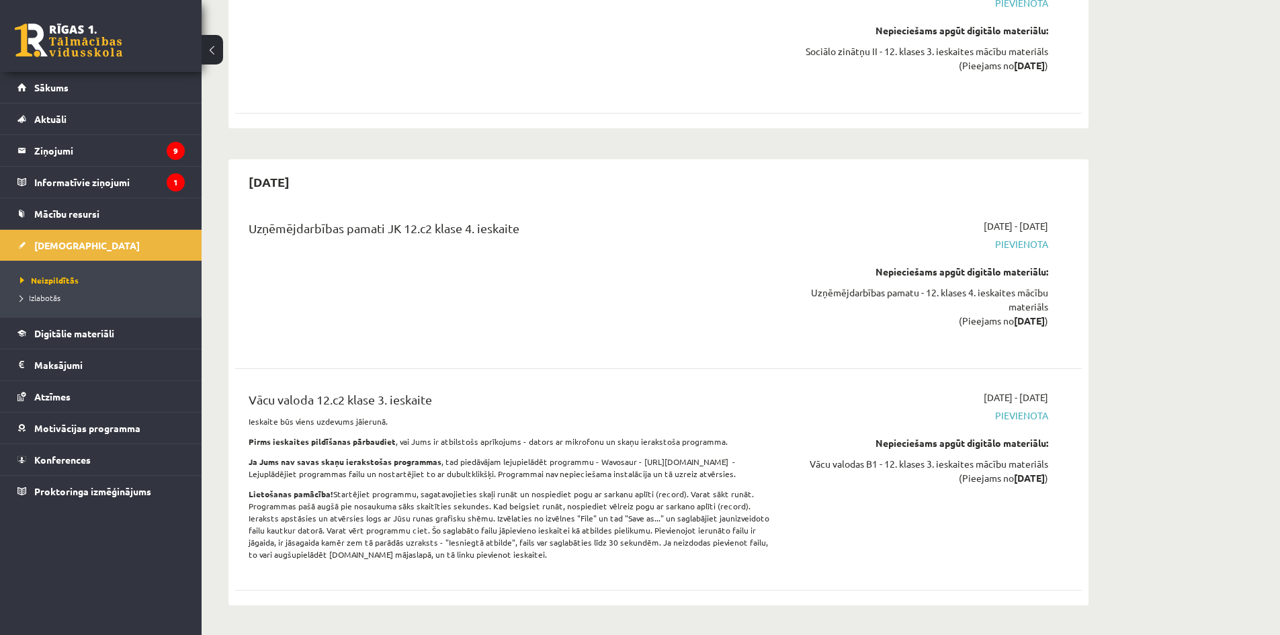
scroll to position [7894, 0]
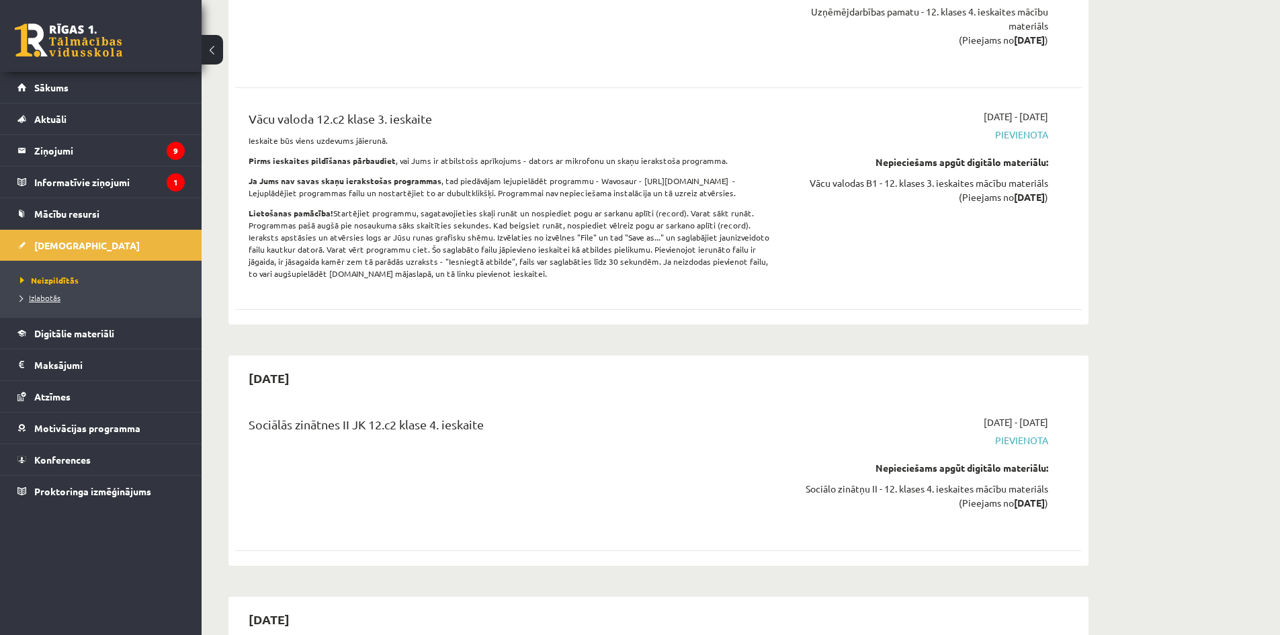
click at [39, 294] on span "Izlabotās" at bounding box center [40, 297] width 40 height 11
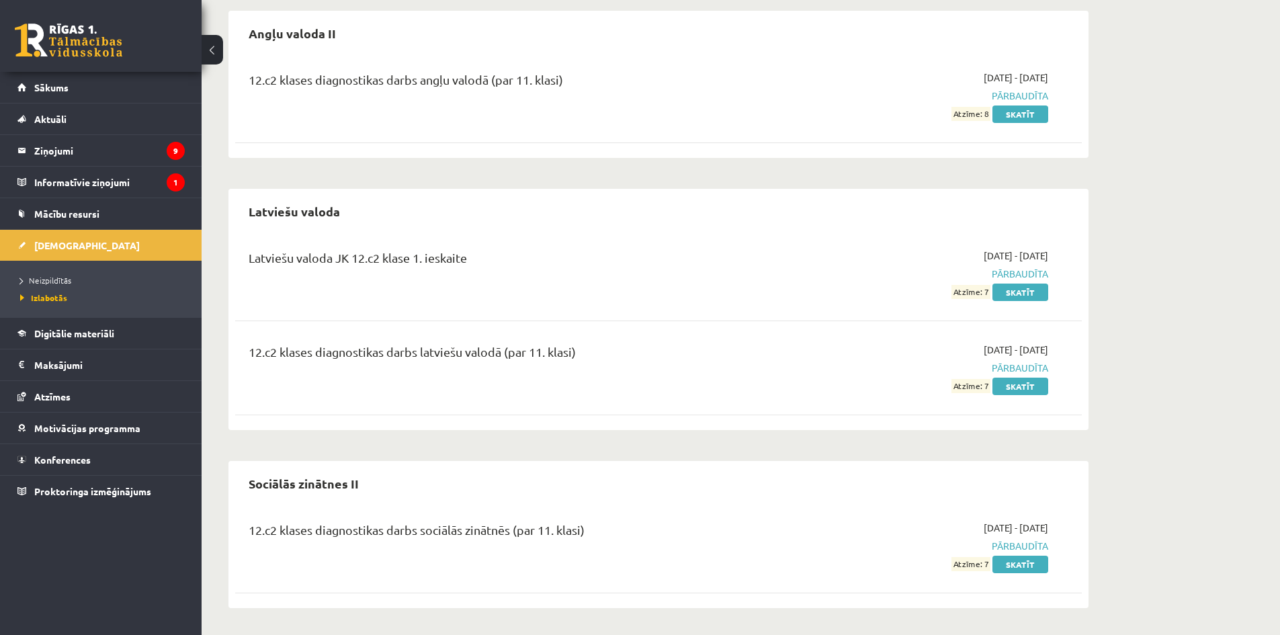
click at [1014, 545] on span "Pārbaudīta" at bounding box center [921, 546] width 253 height 14
click at [804, 482] on div "Sociālās zinātnes II" at bounding box center [658, 484] width 846 height 32
click at [59, 85] on span "Sākums" at bounding box center [51, 87] width 34 height 12
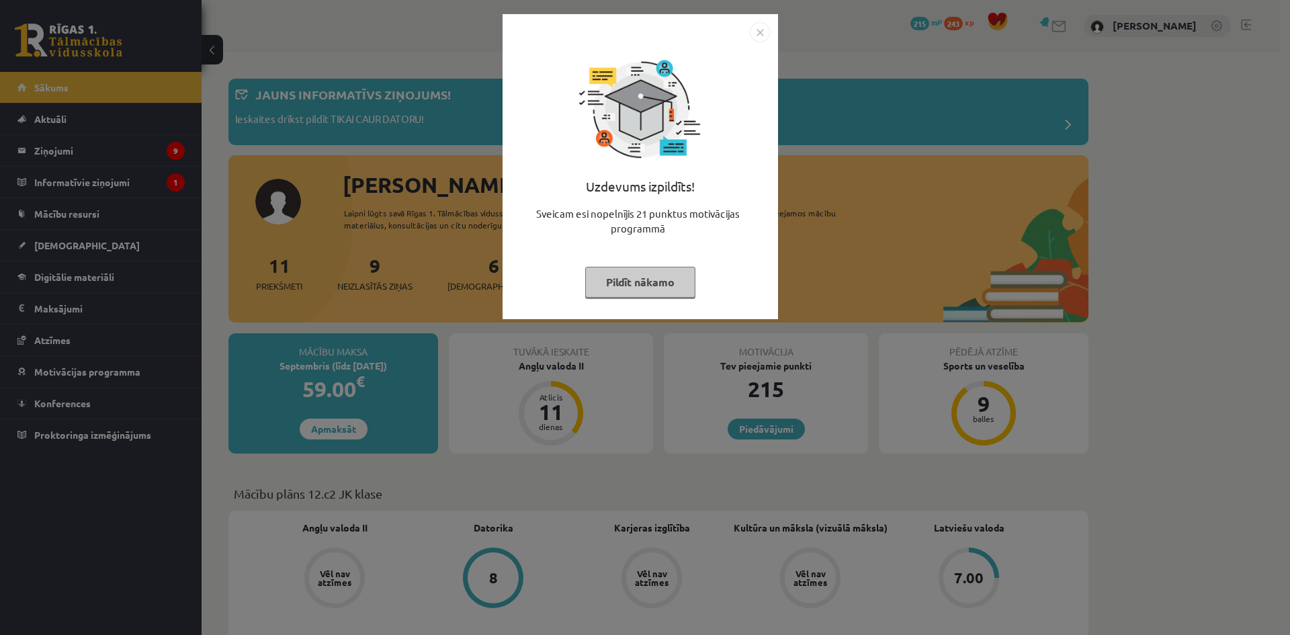
click at [238, 140] on div "Uzdevums izpildīts! Sveicam esi nopelnījis 21 punktus motivācijas programmā Pil…" at bounding box center [645, 317] width 1290 height 635
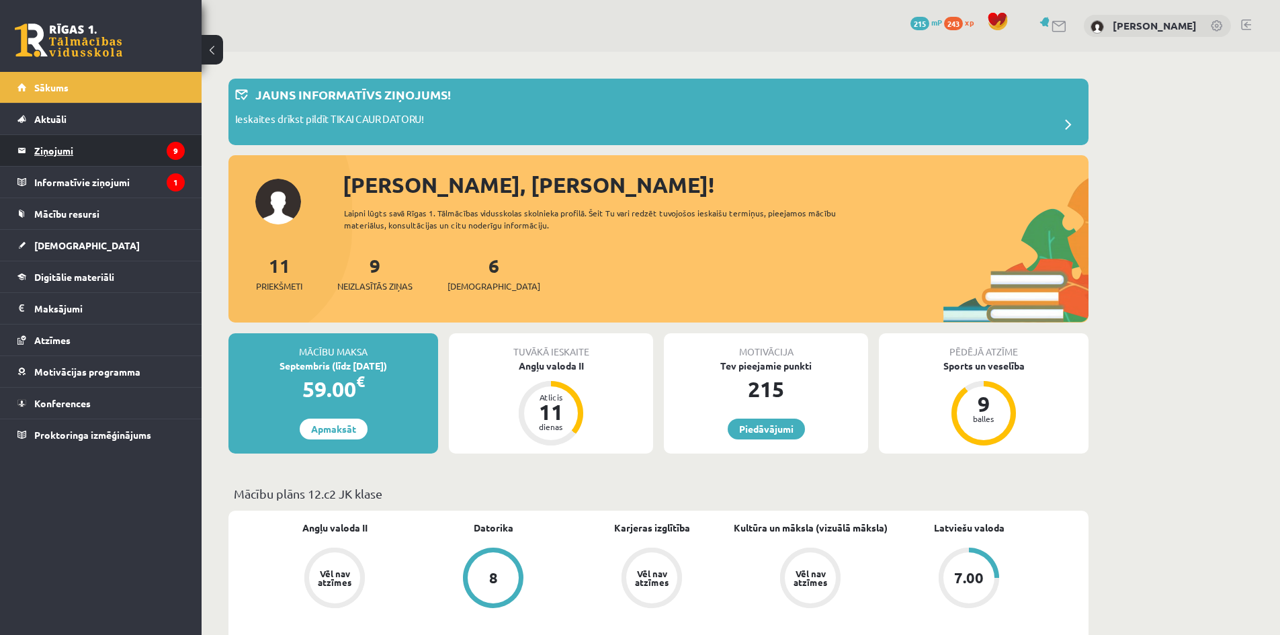
click at [111, 147] on legend "Ziņojumi 9" at bounding box center [109, 150] width 150 height 31
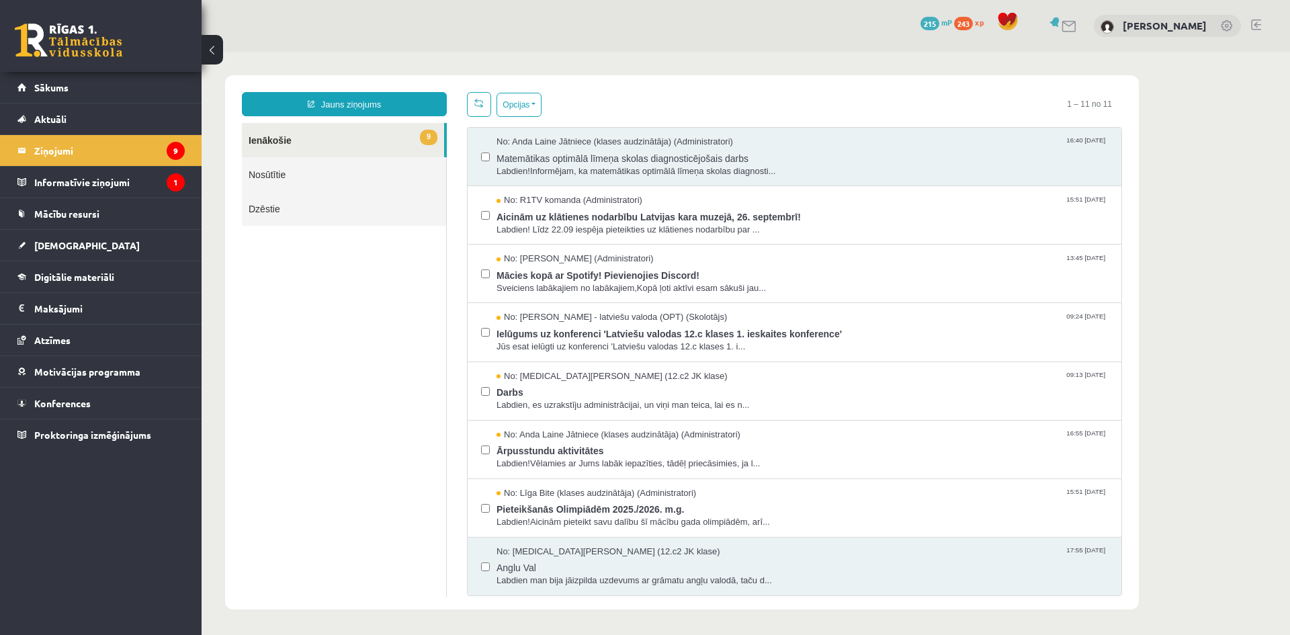
click at [322, 141] on link "9 Ienākošie" at bounding box center [343, 140] width 202 height 34
click at [327, 184] on link "Nosūtītie" at bounding box center [344, 174] width 204 height 34
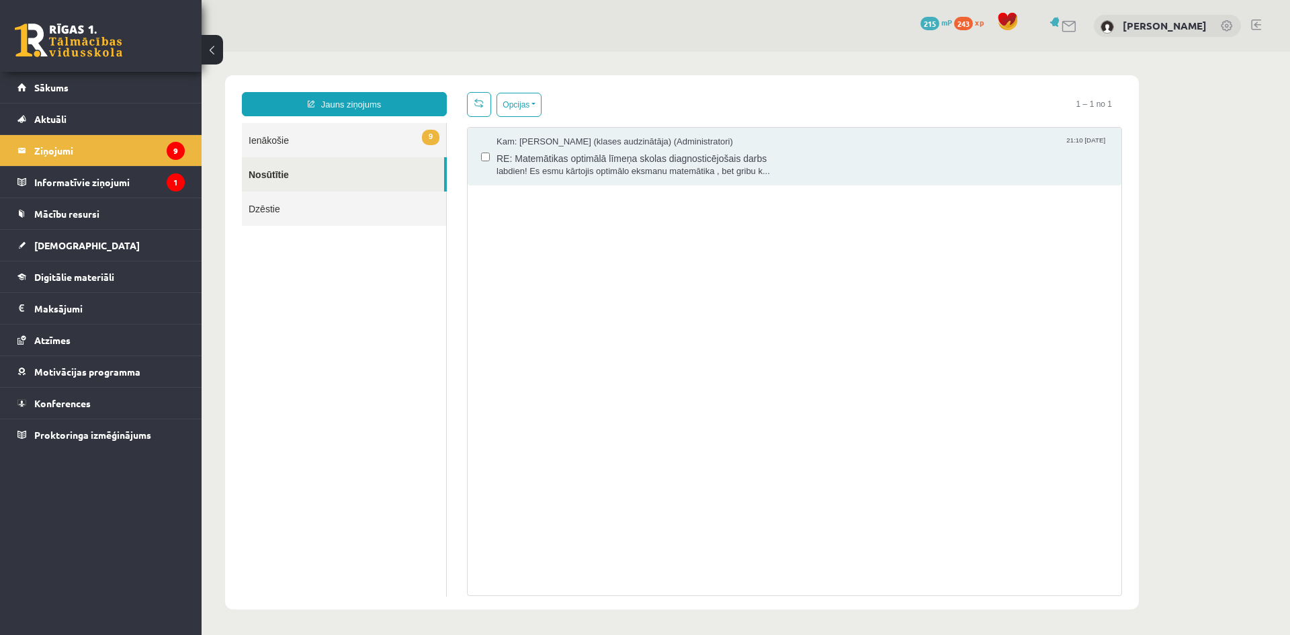
click at [320, 146] on link "9 Ienākošie" at bounding box center [344, 140] width 204 height 34
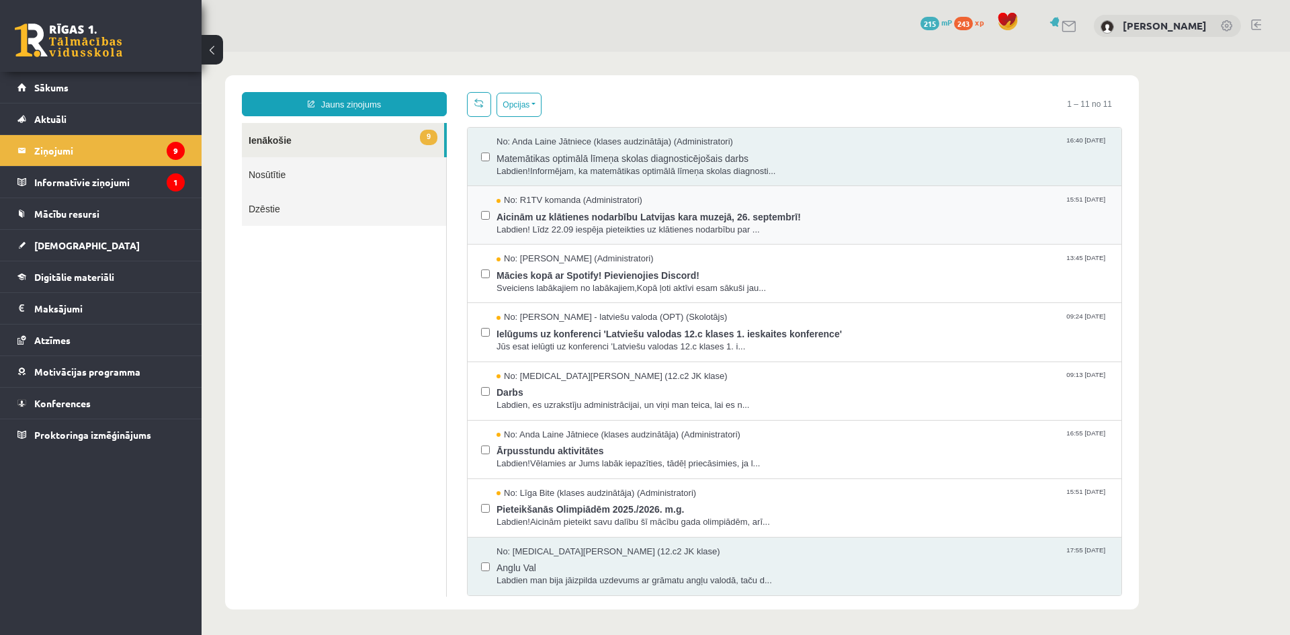
click at [480, 219] on div "No: R1TV komanda (Administratori) 15:51 16/09/2025 Aicinām uz klātienes nodarbī…" at bounding box center [795, 215] width 654 height 58
click at [486, 150] on label at bounding box center [485, 151] width 9 height 30
click at [701, 215] on span "Aicinām uz klātienes nodarbību Latvijas kara muzejā, 26. septembrī!" at bounding box center [801, 215] width 611 height 17
click at [576, 218] on span "Aicinām uz klātienes nodarbību Latvijas kara muzejā, 26. septembrī!" at bounding box center [801, 215] width 611 height 17
click at [570, 213] on span "Aicinām uz klātienes nodarbību Latvijas kara muzejā, 26. septembrī!" at bounding box center [801, 215] width 611 height 17
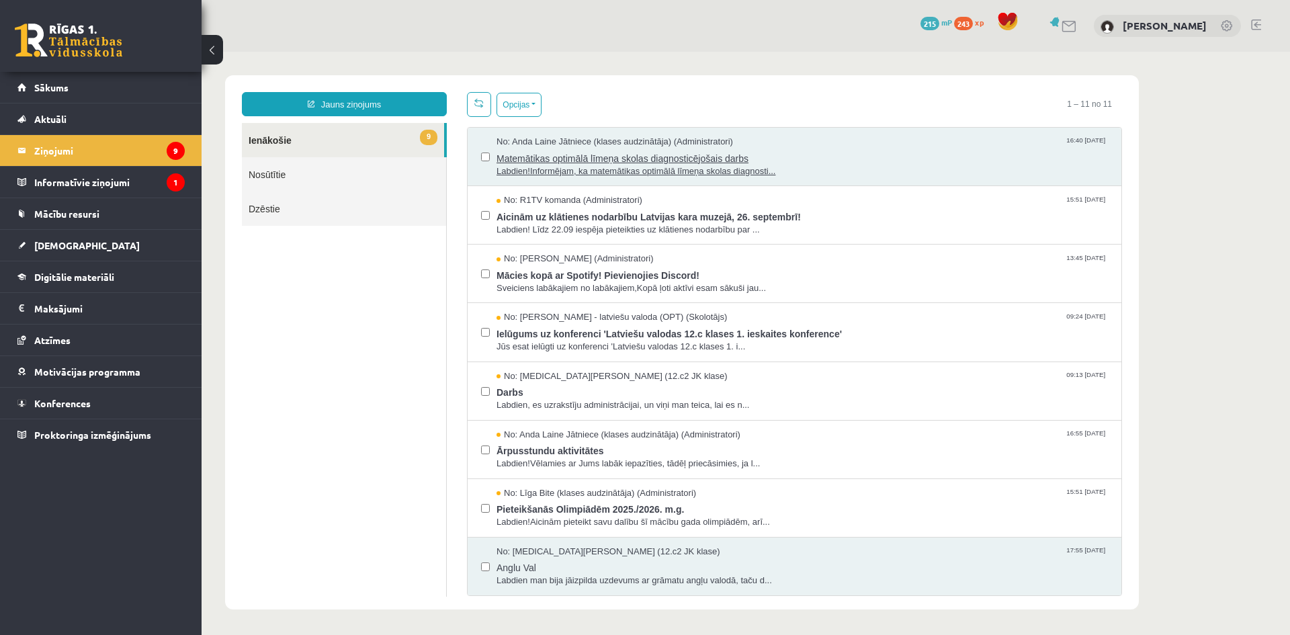
click at [558, 160] on span "Matemātikas optimālā līmeņa skolas diagnosticējošais darbs" at bounding box center [801, 156] width 611 height 17
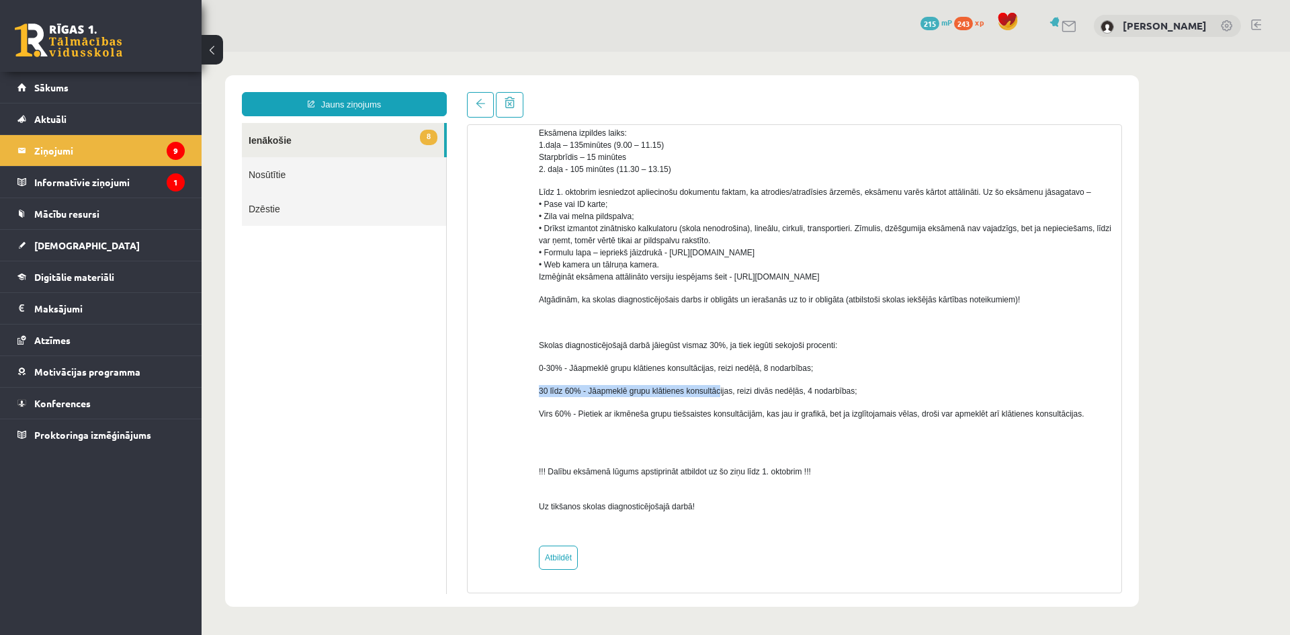
drag, startPoint x: 535, startPoint y: 391, endPoint x: 717, endPoint y: 393, distance: 182.7
click at [717, 393] on div "No: Anda Laine Jātniece (klases audzinātāja) (Administratori) Labdien! Informēj…" at bounding box center [794, 178] width 633 height 783
click at [717, 393] on span "30 līdz 60% - Jāapmeklē grupu klātienes konsultācijas, reizi divās nedēļās, 4 n…" at bounding box center [698, 390] width 318 height 9
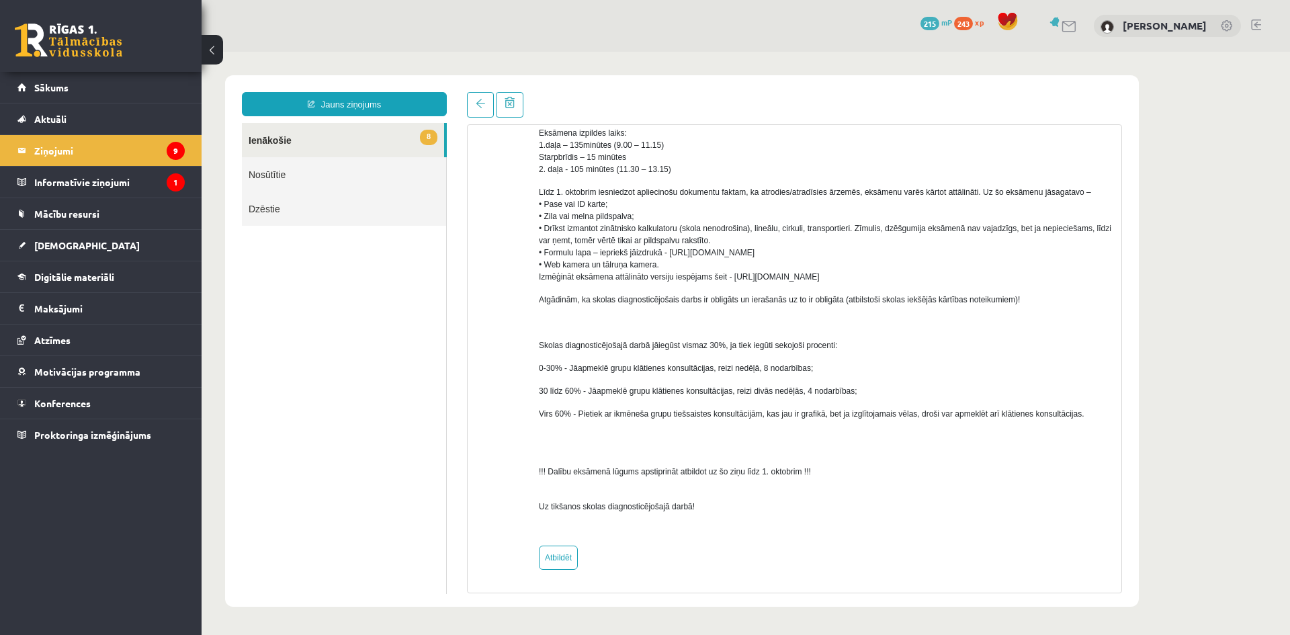
click at [701, 398] on div "Labdien! Informējam, ka matemātikas optimālā līmeņa skolas diagnosticējošais da…" at bounding box center [825, 173] width 572 height 724
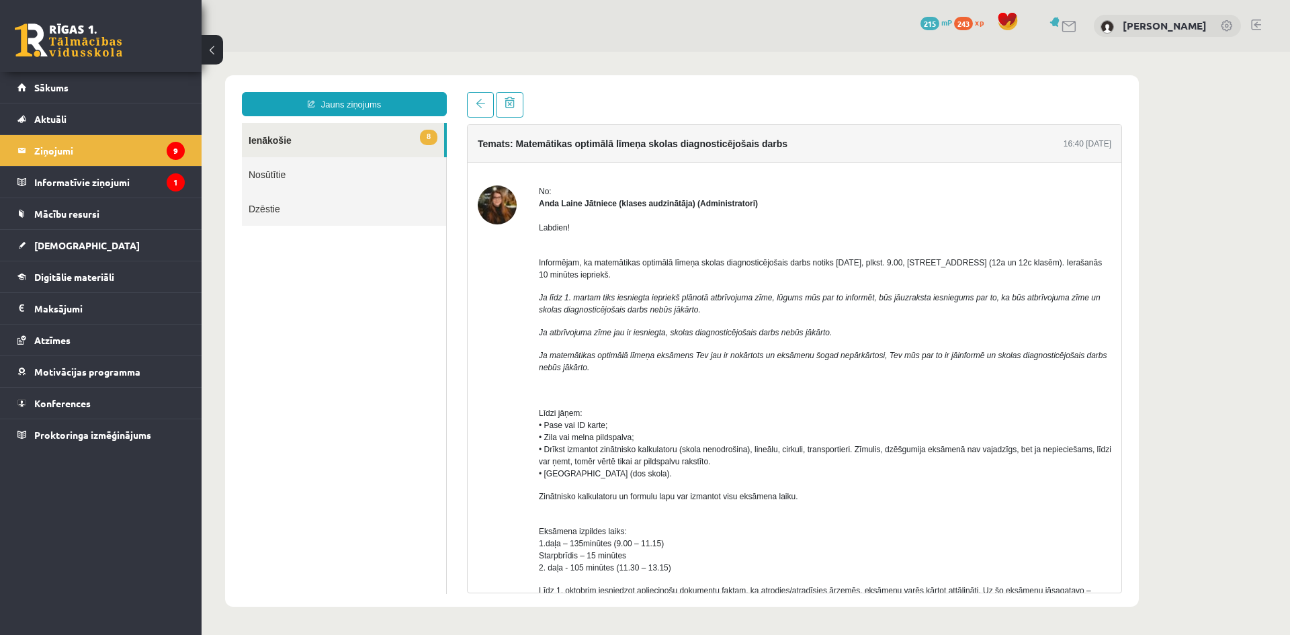
scroll to position [398, 0]
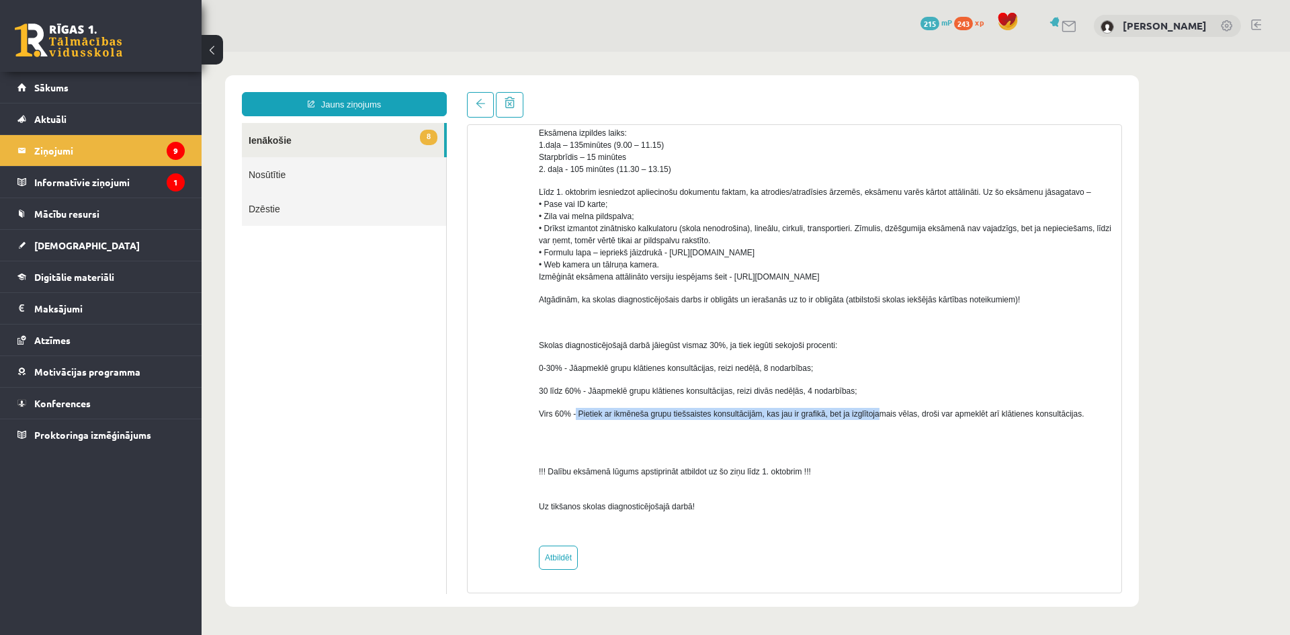
drag, startPoint x: 575, startPoint y: 415, endPoint x: 873, endPoint y: 414, distance: 297.6
click at [873, 414] on span "Virs 60% - Pietiek ar ikmēneša grupu tiešsaistes konsultācijām, kas jau ir graf…" at bounding box center [811, 413] width 545 height 9
click at [872, 441] on p at bounding box center [825, 437] width 572 height 12
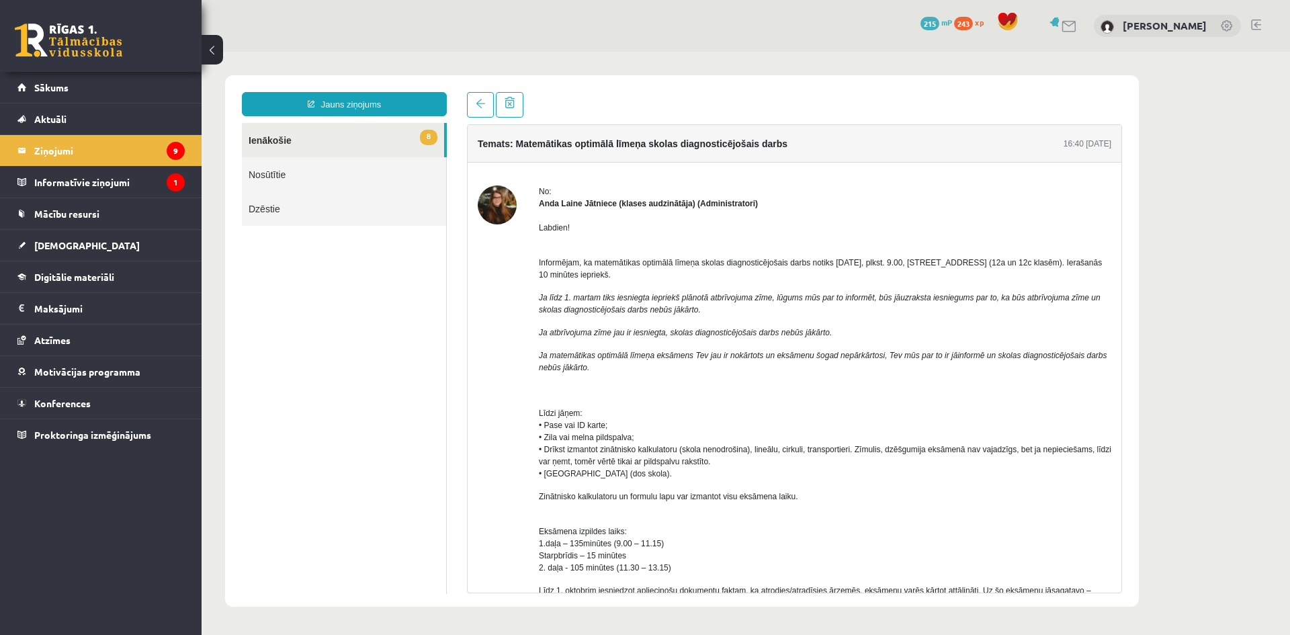
click at [495, 202] on img at bounding box center [497, 204] width 39 height 39
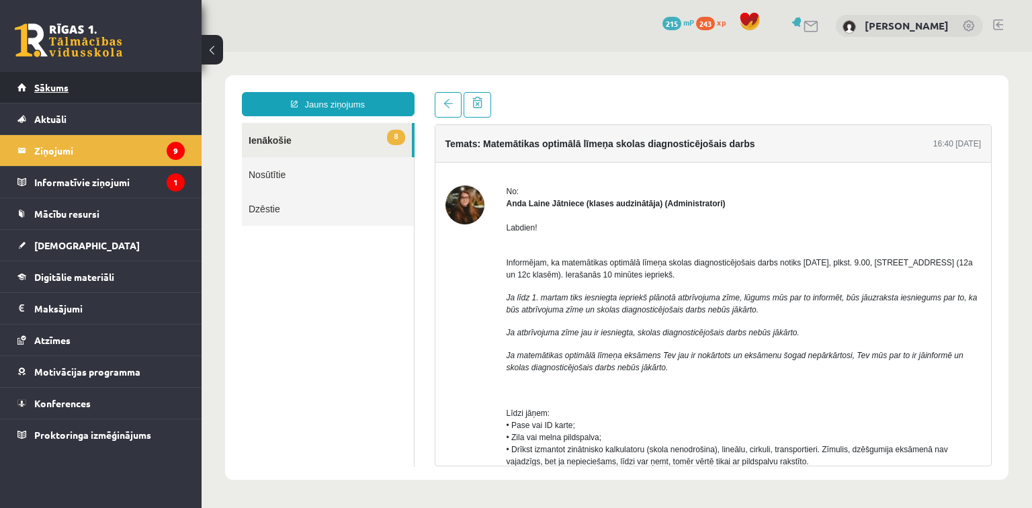
click at [79, 83] on link "Sākums" at bounding box center [100, 87] width 167 height 31
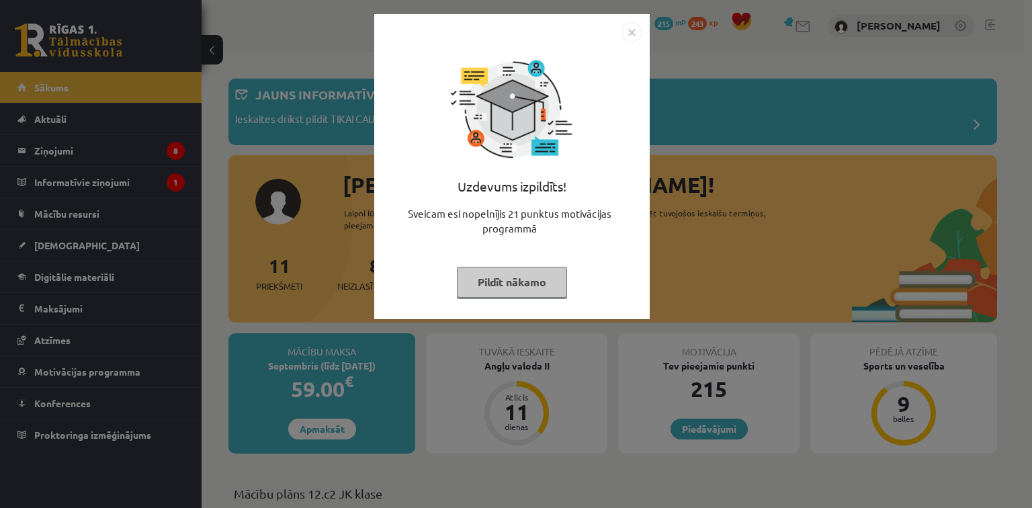
click at [537, 283] on button "Pildīt nākamo" at bounding box center [512, 282] width 110 height 31
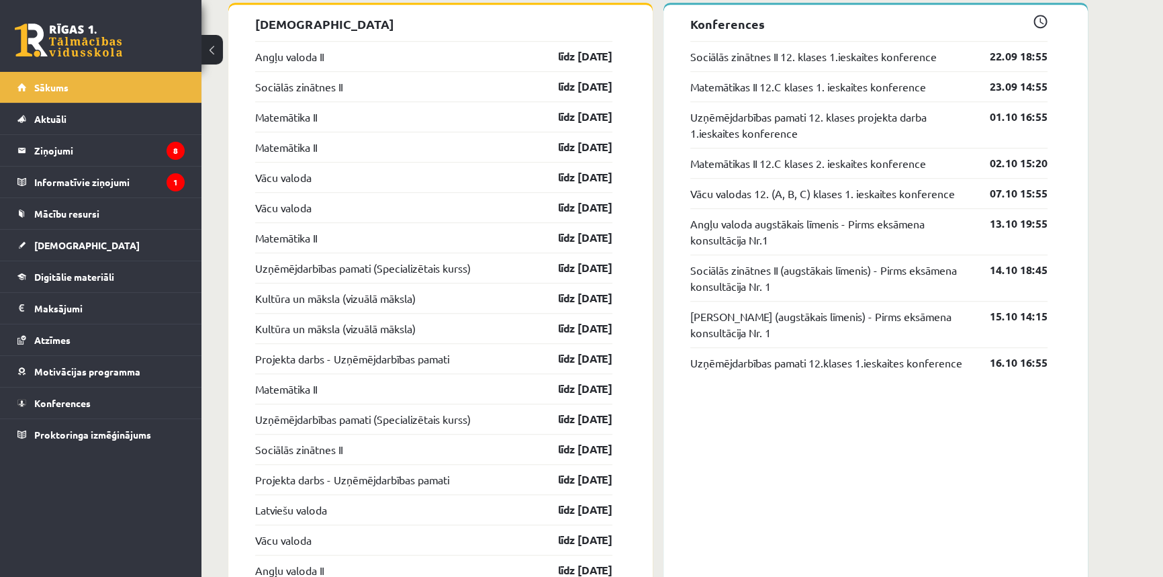
scroll to position [1221, 0]
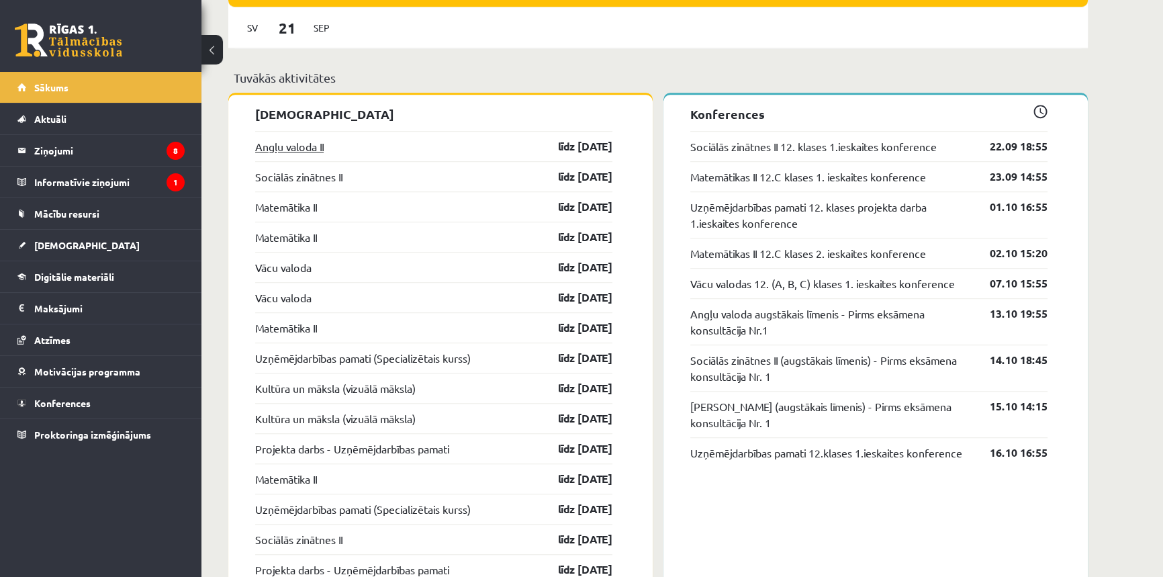
click at [281, 142] on link "Angļu valoda II" at bounding box center [289, 146] width 69 height 16
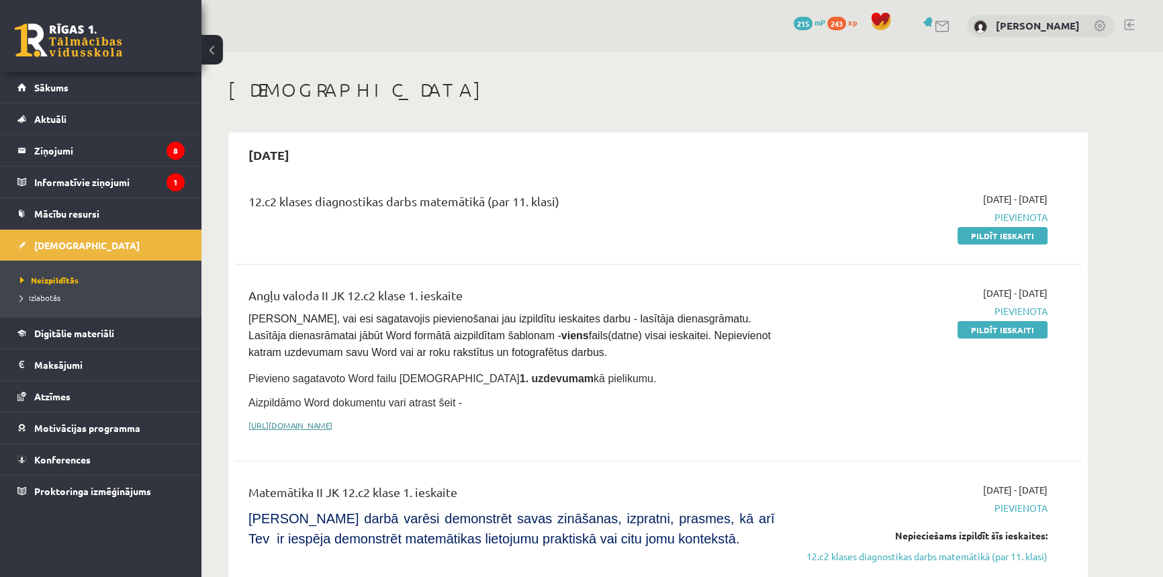
click at [333, 423] on link "[URL][DOMAIN_NAME]" at bounding box center [291, 425] width 84 height 11
click at [58, 95] on link "Sākums" at bounding box center [100, 87] width 167 height 31
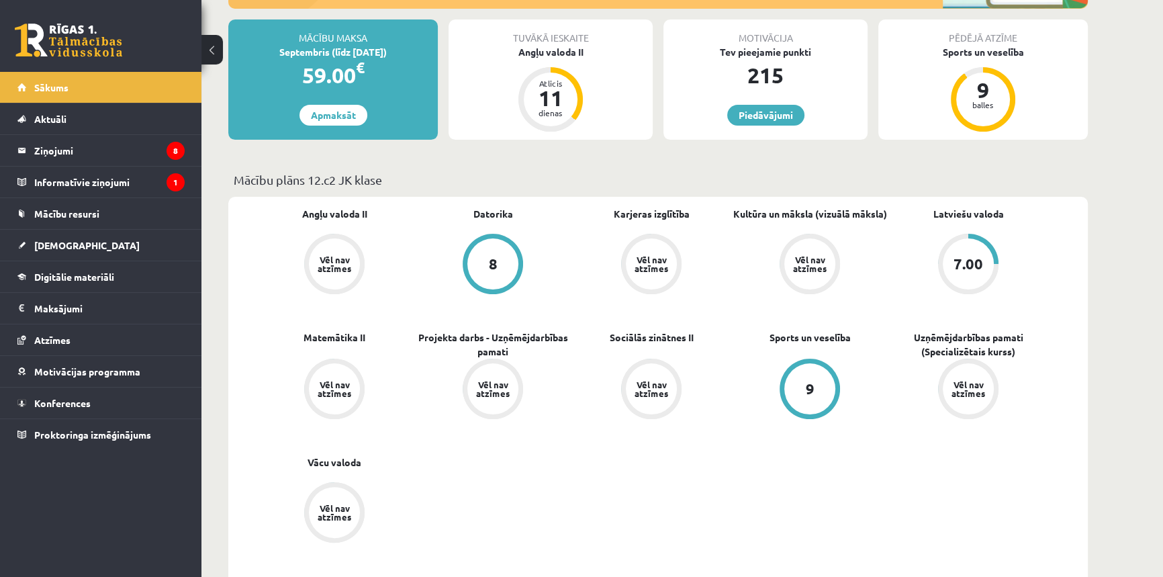
scroll to position [407, 0]
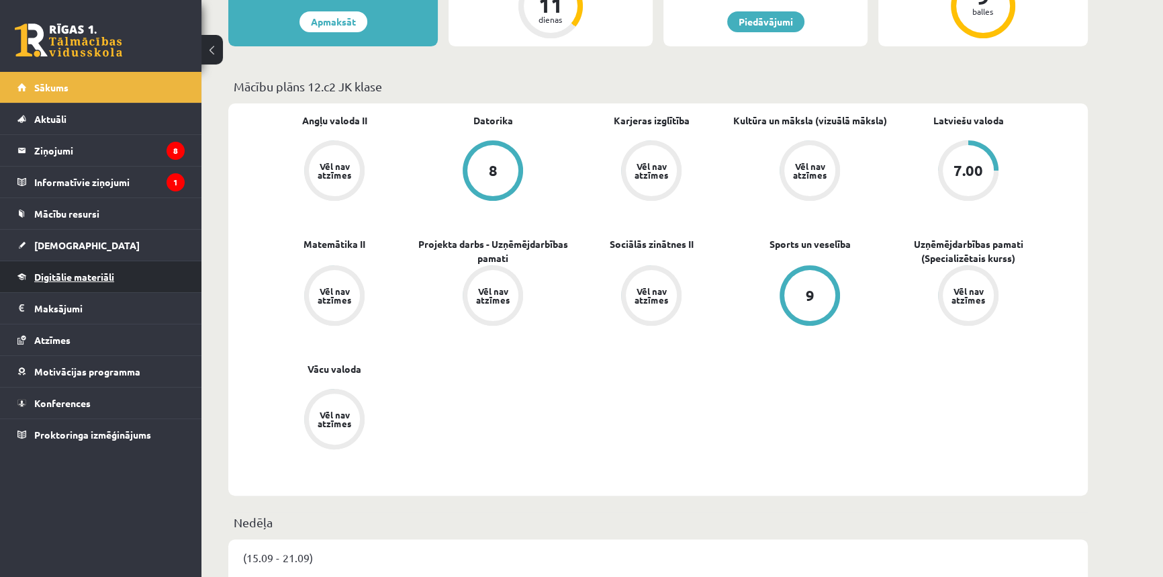
click at [90, 280] on span "Digitālie materiāli" at bounding box center [74, 277] width 80 height 12
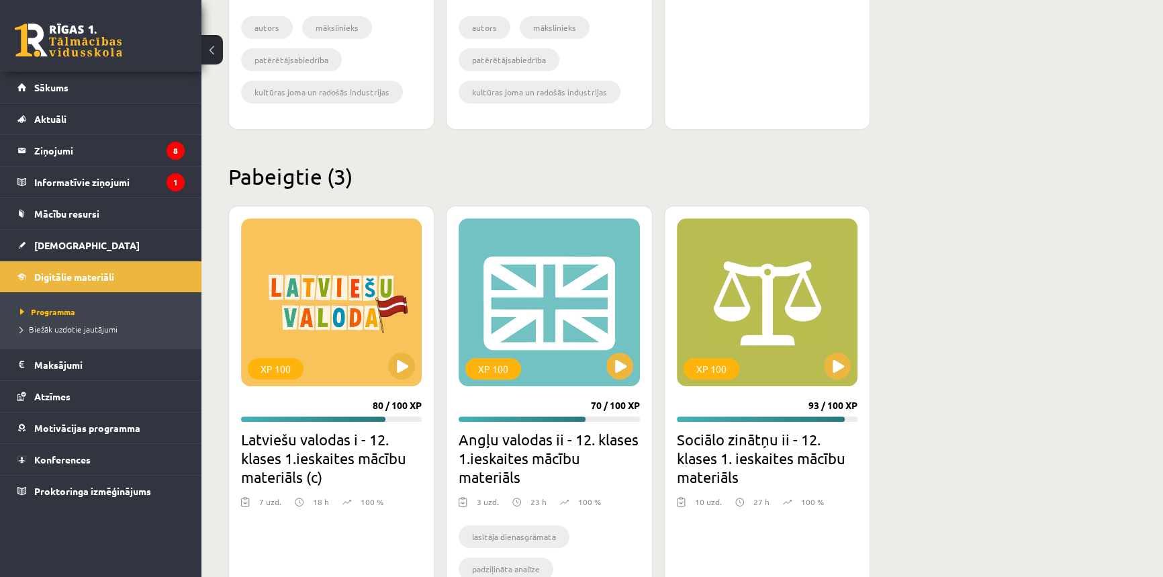
scroll to position [793, 0]
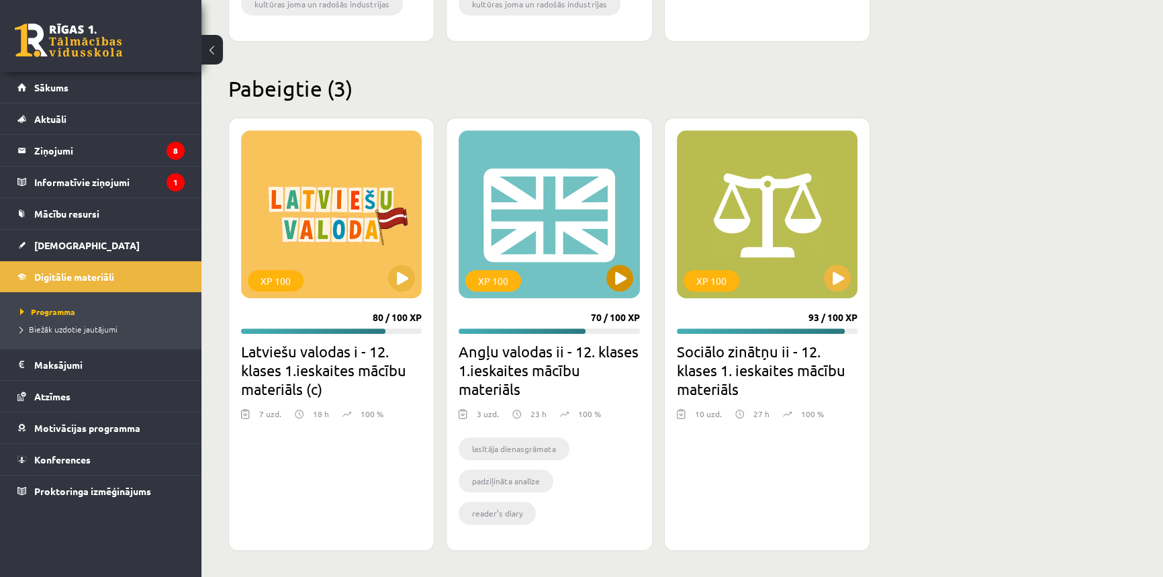
click at [501, 223] on div "XP 100" at bounding box center [549, 214] width 181 height 168
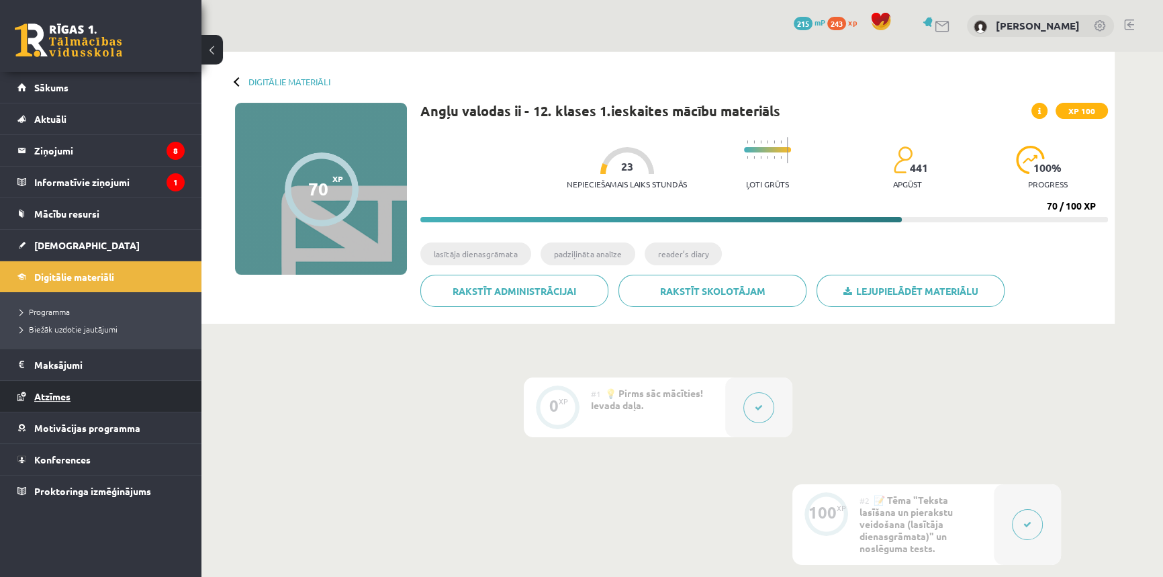
click at [101, 396] on link "Atzīmes" at bounding box center [100, 396] width 167 height 31
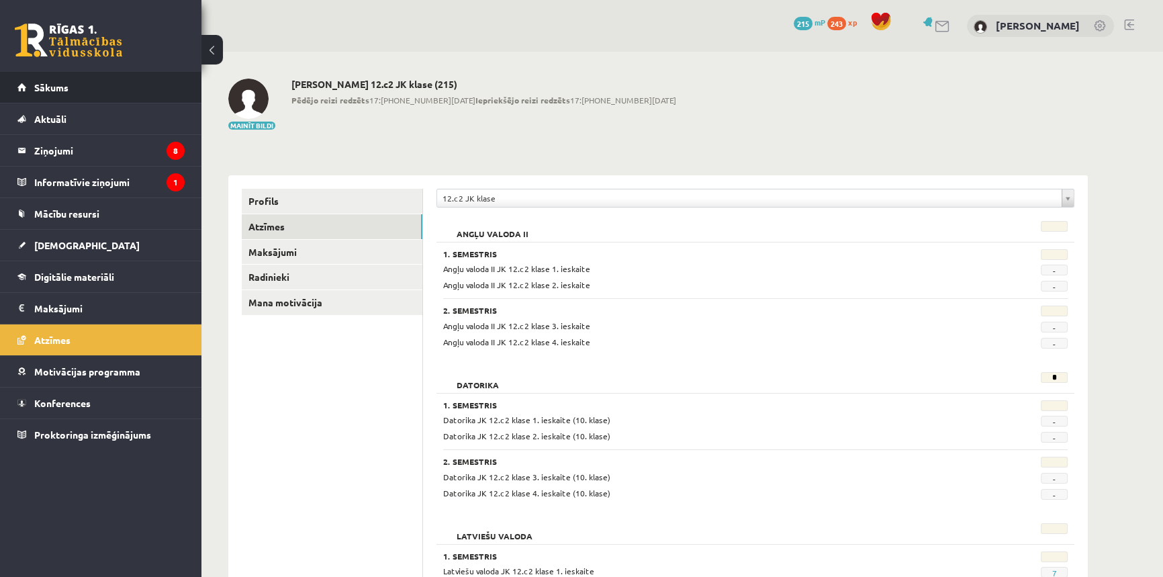
click at [0, 88] on li "Sākums" at bounding box center [101, 88] width 202 height 32
click at [37, 93] on link "Sākums" at bounding box center [100, 87] width 167 height 31
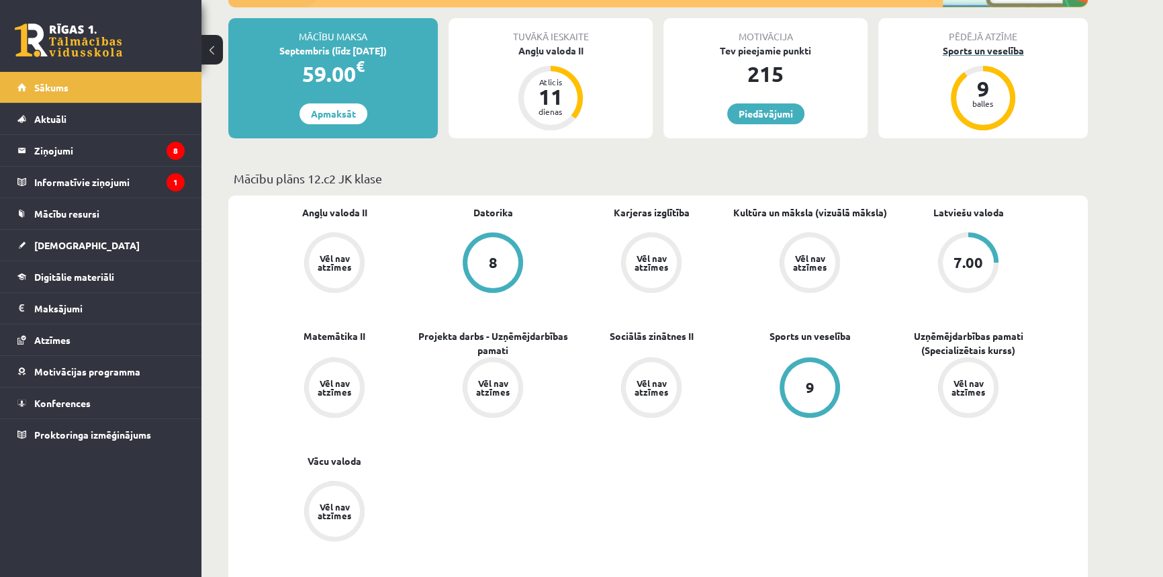
scroll to position [407, 0]
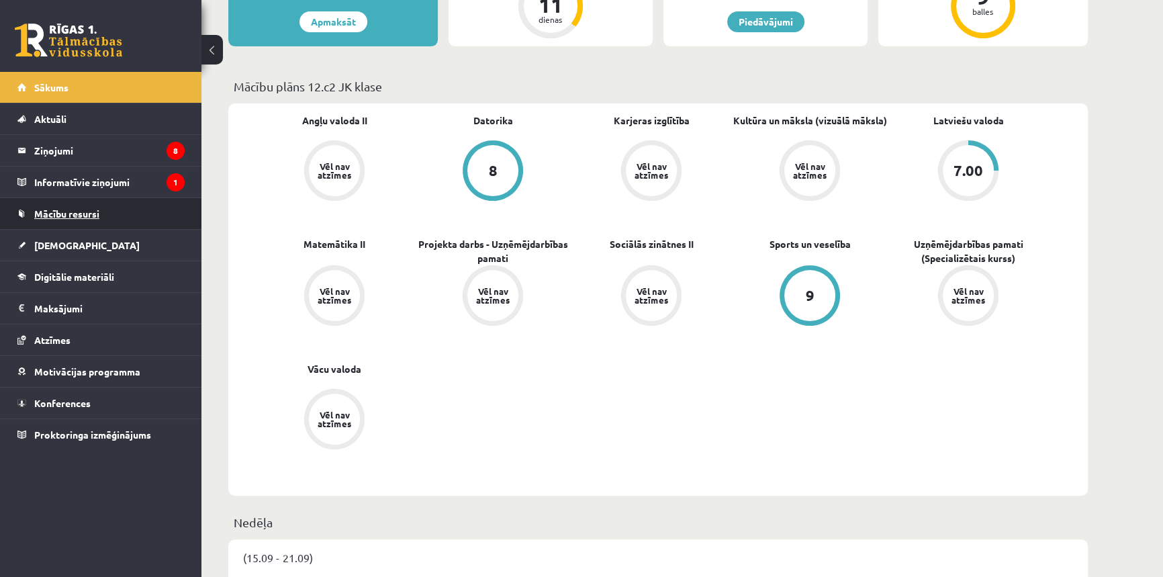
click at [81, 214] on span "Mācību resursi" at bounding box center [66, 214] width 65 height 12
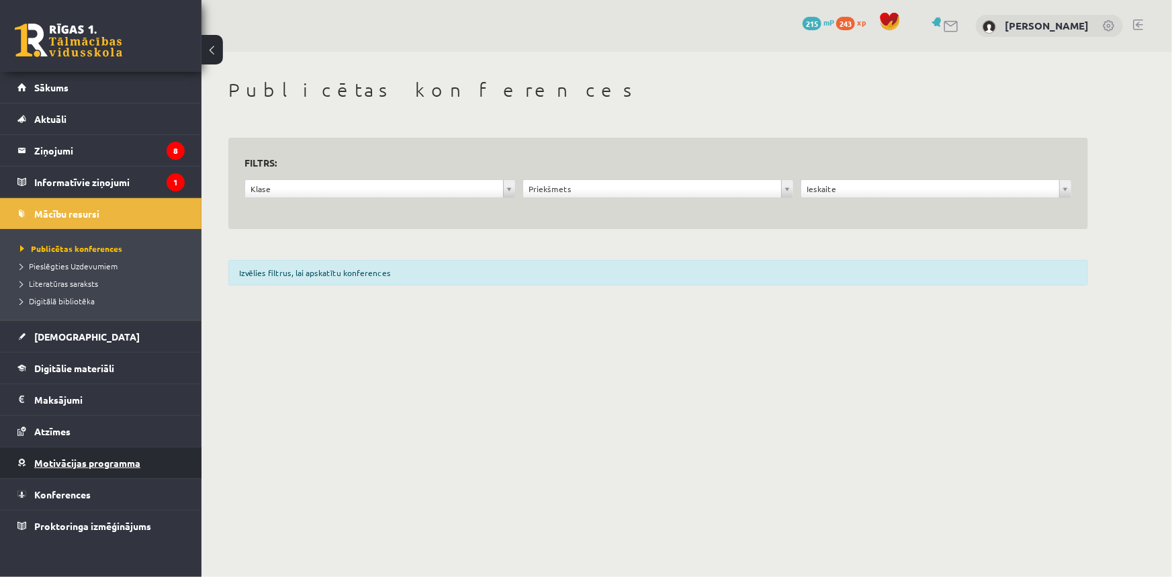
click at [57, 460] on span "Motivācijas programma" at bounding box center [87, 463] width 106 height 12
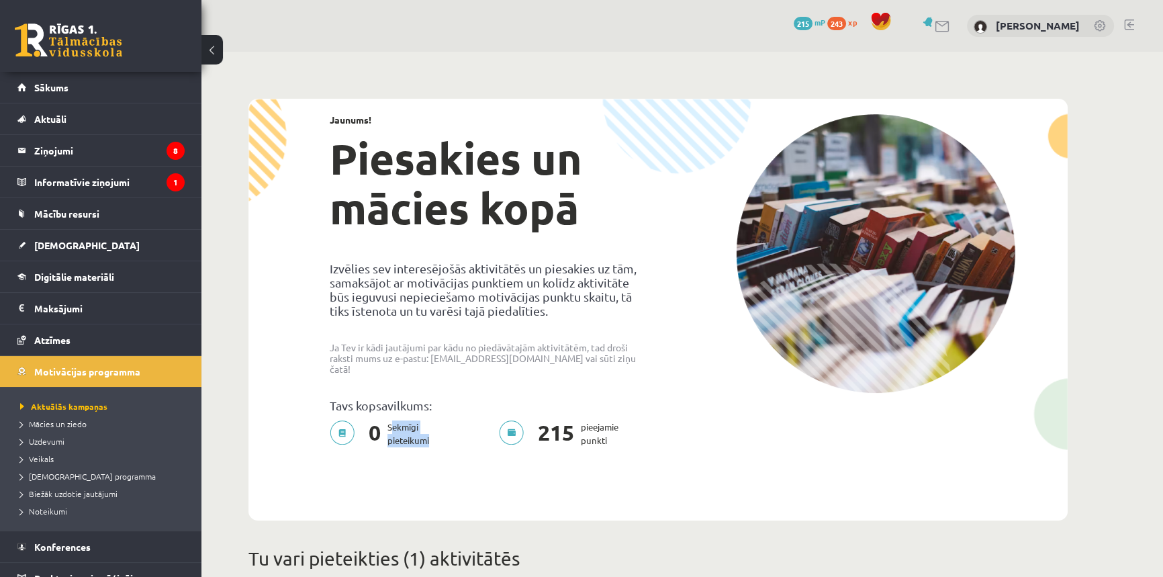
drag, startPoint x: 388, startPoint y: 416, endPoint x: 428, endPoint y: 425, distance: 40.6
click at [428, 425] on p "0 Sekmīgi pieteikumi" at bounding box center [383, 434] width 107 height 27
click at [444, 438] on div "0 Sekmīgi pieteikumi" at bounding box center [404, 438] width 169 height 35
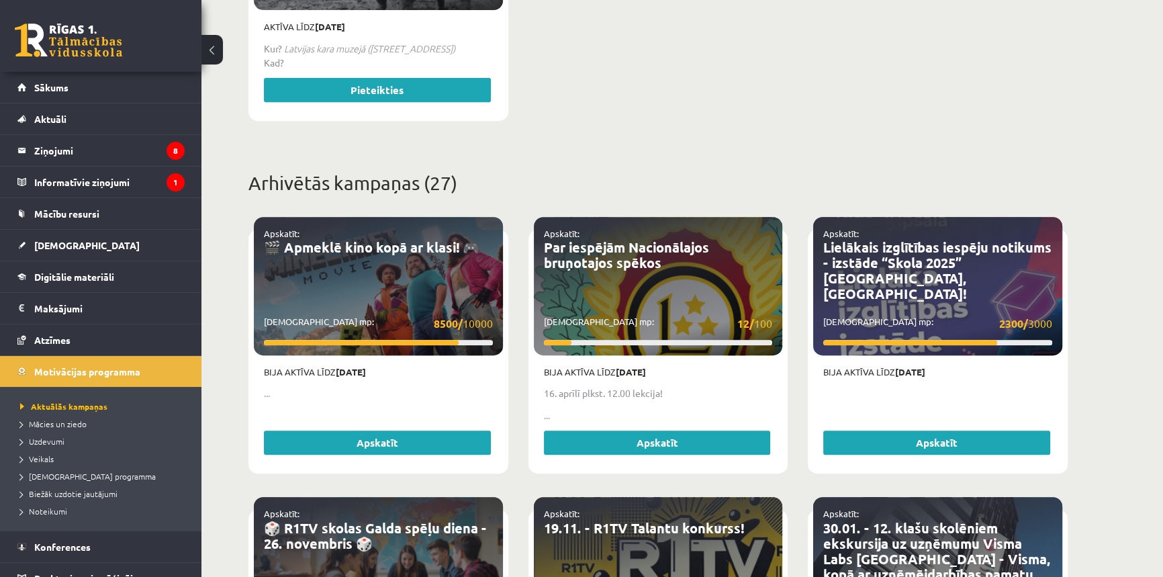
scroll to position [813, 0]
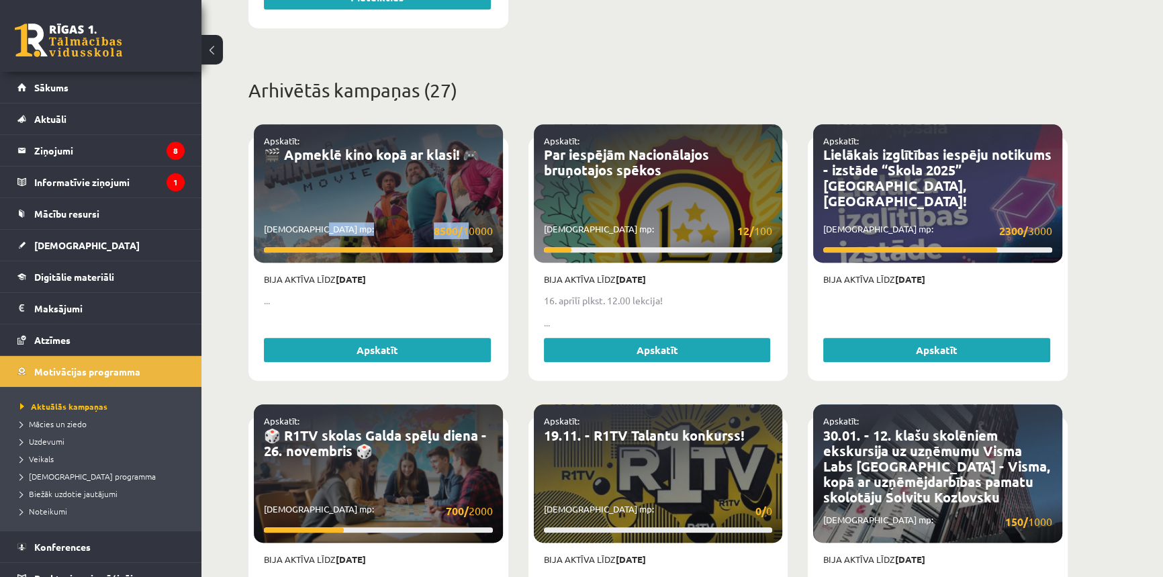
drag, startPoint x: 429, startPoint y: 220, endPoint x: 471, endPoint y: 225, distance: 41.9
click at [471, 225] on p "Savākti mp: 8500/ 10000" at bounding box center [378, 230] width 229 height 17
click at [429, 338] on link "Apskatīt" at bounding box center [377, 350] width 227 height 24
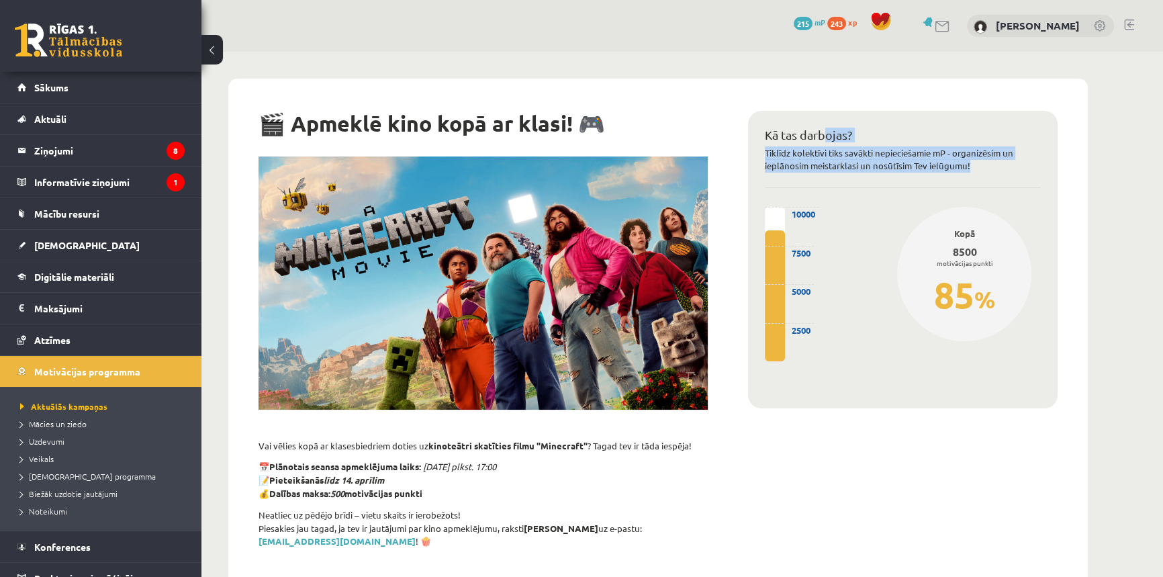
drag, startPoint x: 793, startPoint y: 241, endPoint x: 828, endPoint y: 128, distance: 119.0
click at [828, 128] on div "Kā tas darbojas? Tiklīdz kolektīvi tiks savākti nepieciešamie mP - organizēsim …" at bounding box center [903, 260] width 310 height 298
drag, startPoint x: 844, startPoint y: 233, endPoint x: 830, endPoint y: 245, distance: 18.7
click at [842, 234] on div "10000 8500 ( 85% ) 2500 5000 7500" at bounding box center [847, 299] width 165 height 185
click at [828, 245] on div "10000 8500 ( 85% ) 2500 5000 7500" at bounding box center [847, 299] width 165 height 185
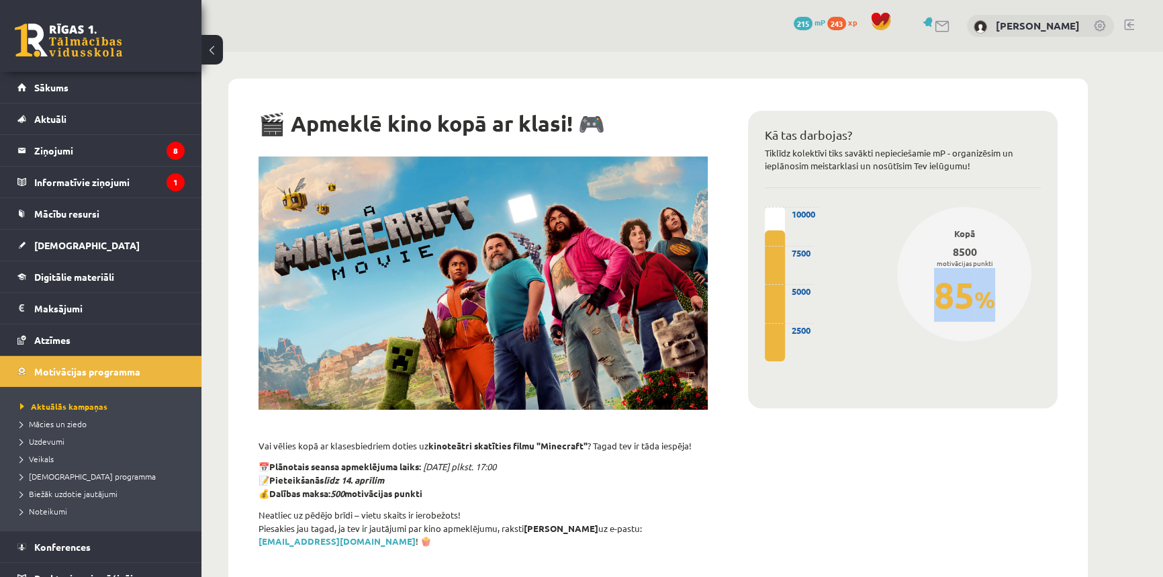
drag, startPoint x: 969, startPoint y: 298, endPoint x: 1014, endPoint y: 297, distance: 45.0
click at [1014, 297] on div "Kopā 8500 motivācijas punkti 85 %" at bounding box center [964, 274] width 134 height 134
click at [934, 342] on div "Kopā 8500 motivācijas punkti 85 %" at bounding box center [965, 299] width 173 height 185
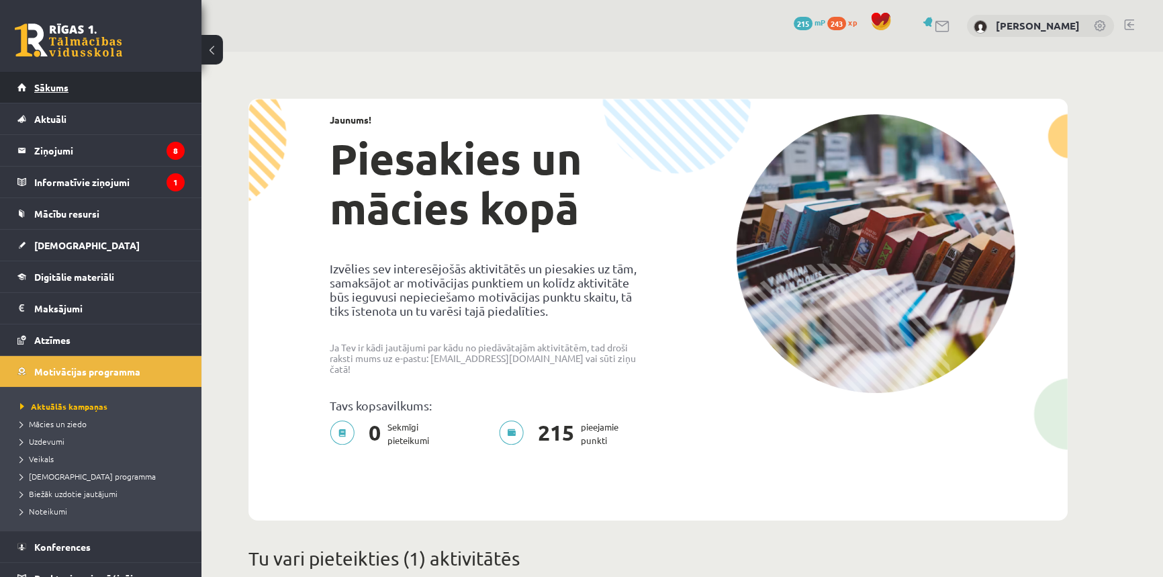
click at [36, 99] on link "Sākums" at bounding box center [100, 87] width 167 height 31
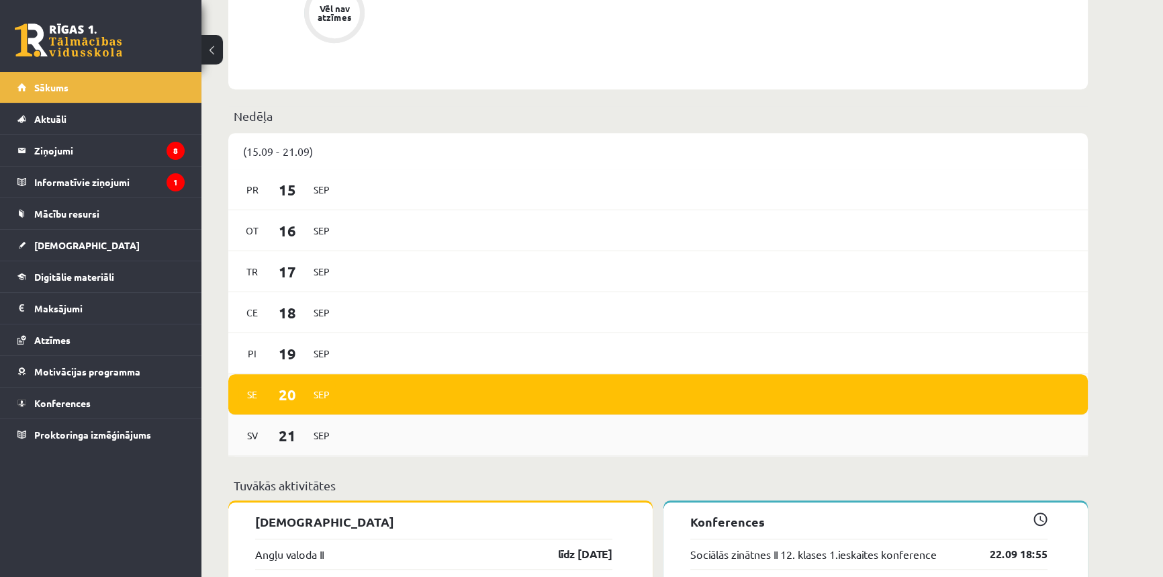
scroll to position [1221, 0]
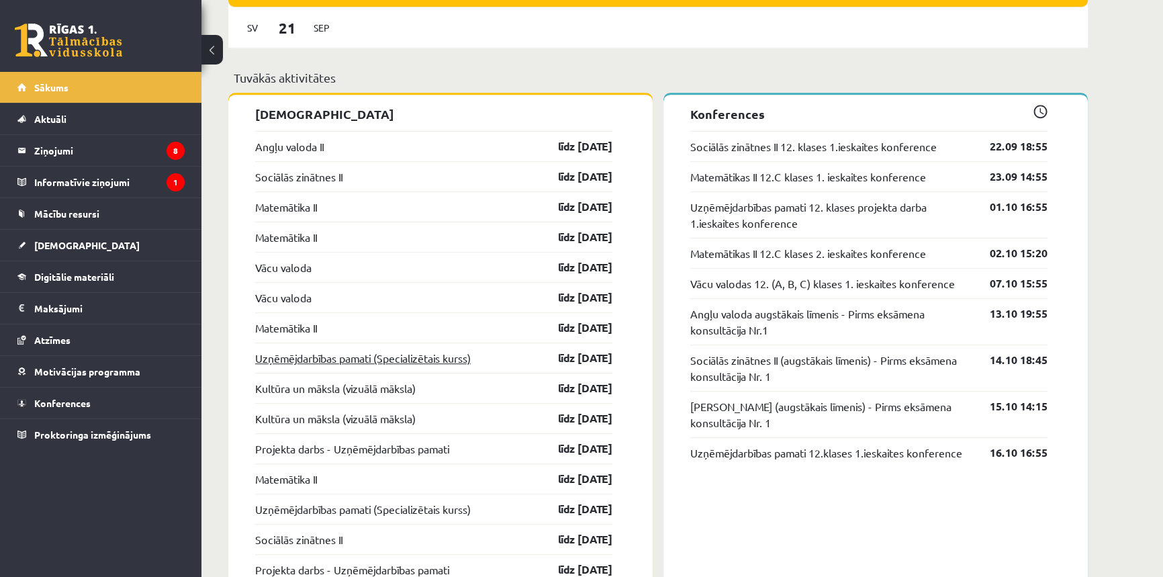
click at [410, 353] on link "Uzņēmējdarbības pamati (Specializētais kurss)" at bounding box center [363, 358] width 216 height 16
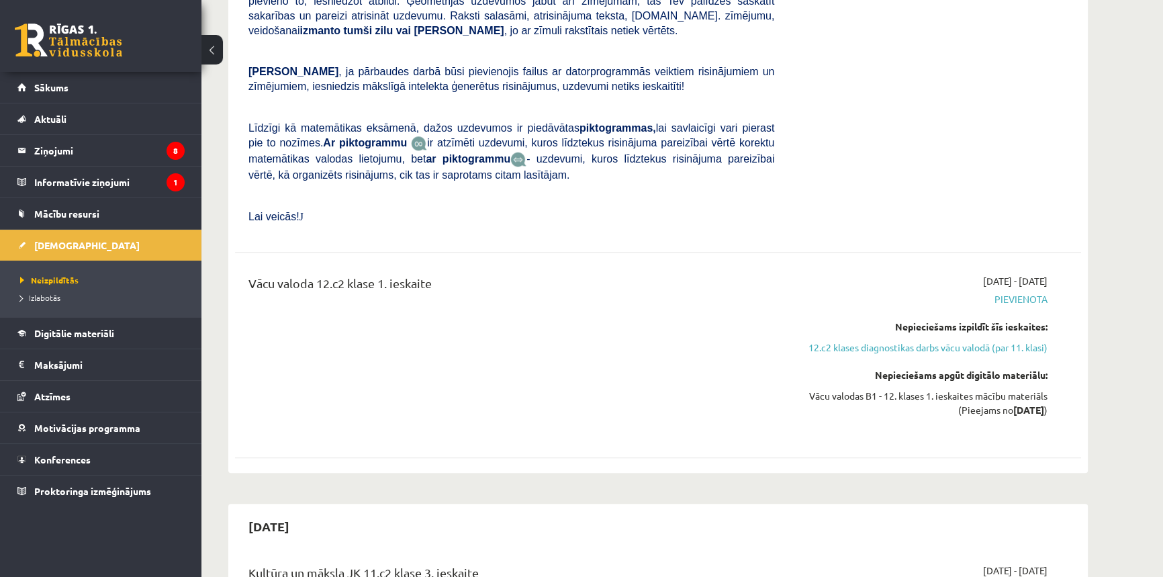
scroll to position [2035, 0]
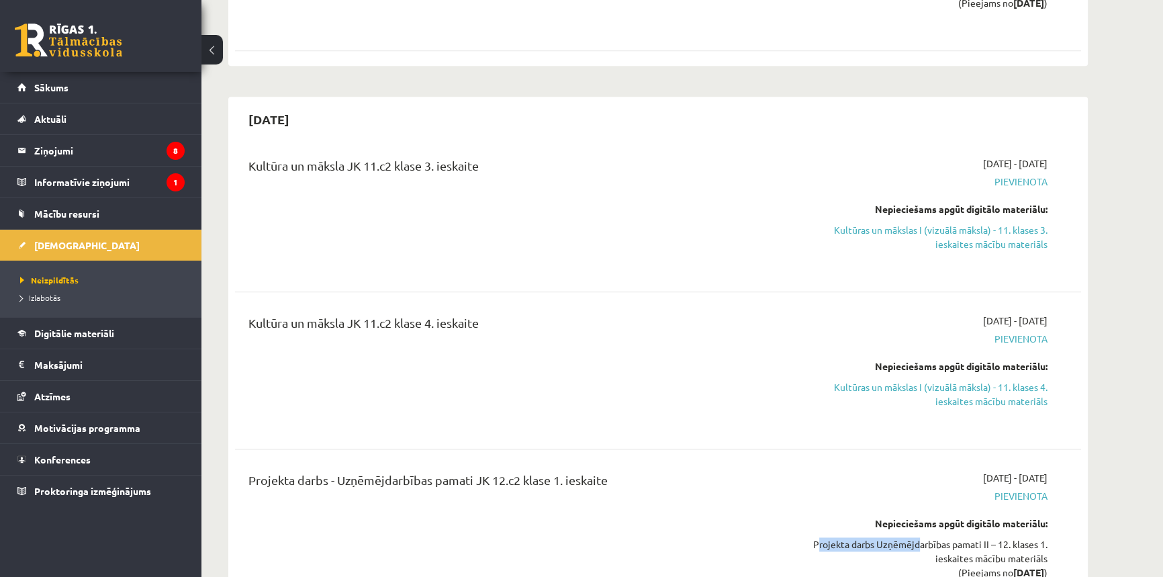
drag, startPoint x: 811, startPoint y: 472, endPoint x: 914, endPoint y: 469, distance: 102.1
click at [914, 537] on div "Projekta darbs Uzņēmējdarbības pamati II – 12. klases 1. ieskaites mācību mater…" at bounding box center [921, 558] width 253 height 42
click at [710, 471] on div "Projekta darbs - Uzņēmējdarbības pamati JK 12.c2 klase 1. ieskaite" at bounding box center [511, 535] width 546 height 128
drag, startPoint x: 940, startPoint y: 406, endPoint x: 987, endPoint y: 408, distance: 47.1
click at [987, 471] on div "[DATE] - [DATE] [GEOGRAPHIC_DATA] Nepieciešams apgūt digitālo materiālu: Projek…" at bounding box center [921, 535] width 273 height 128
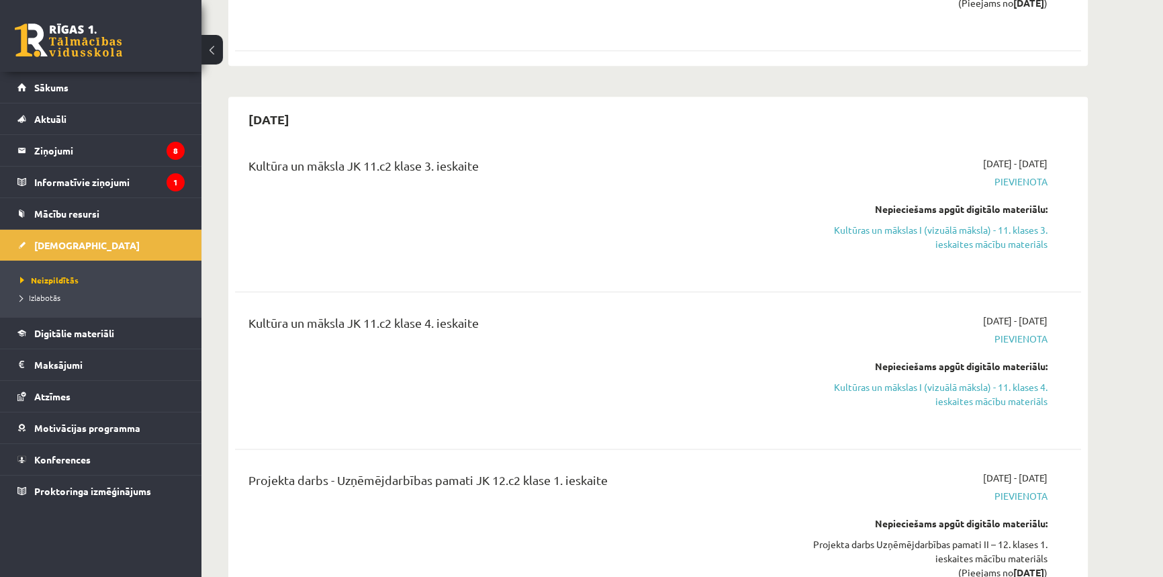
click at [963, 489] on span "Pievienota" at bounding box center [921, 496] width 253 height 14
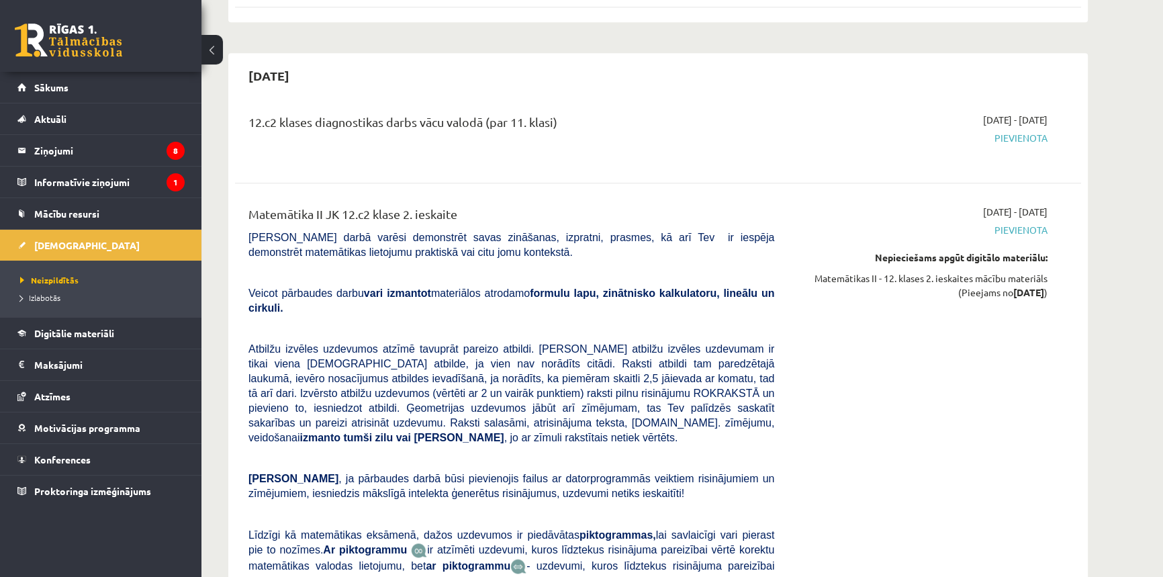
scroll to position [407, 0]
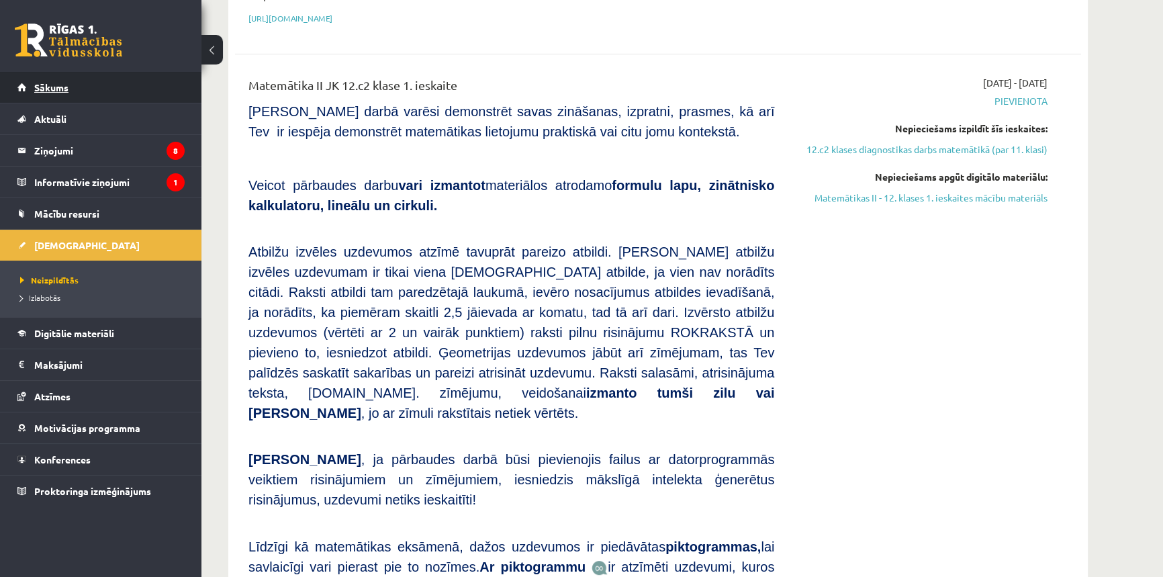
click at [68, 80] on link "Sākums" at bounding box center [100, 87] width 167 height 31
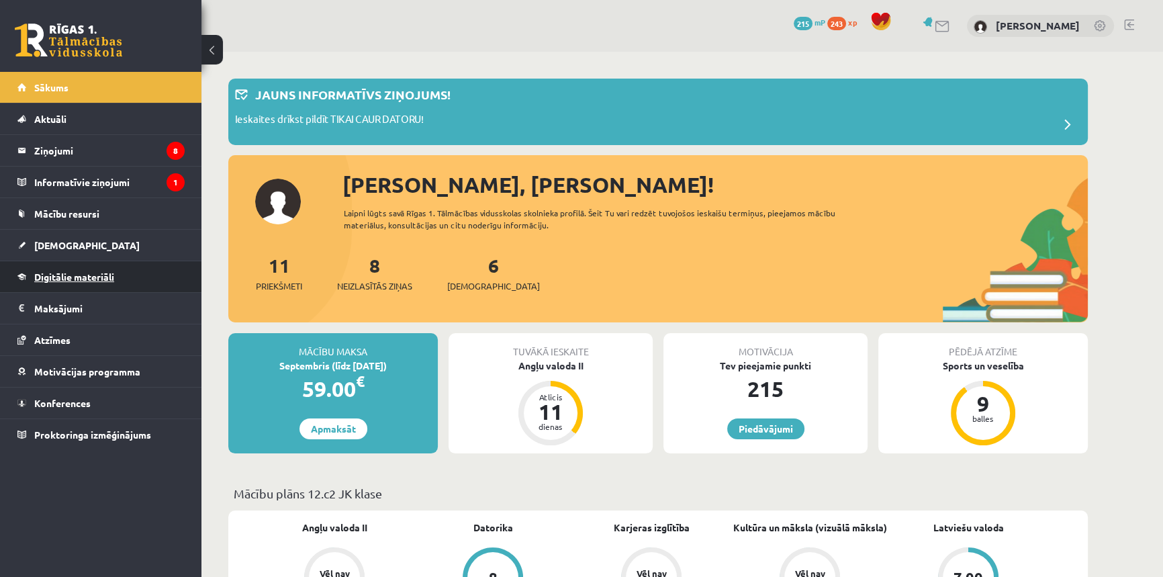
click at [99, 273] on span "Digitālie materiāli" at bounding box center [74, 277] width 80 height 12
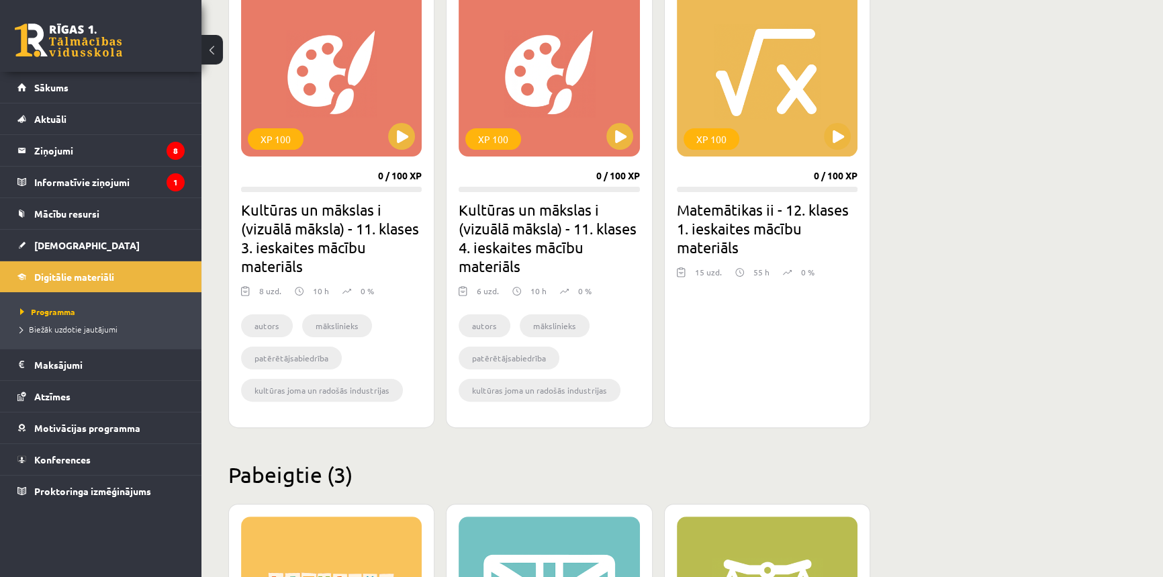
scroll to position [793, 0]
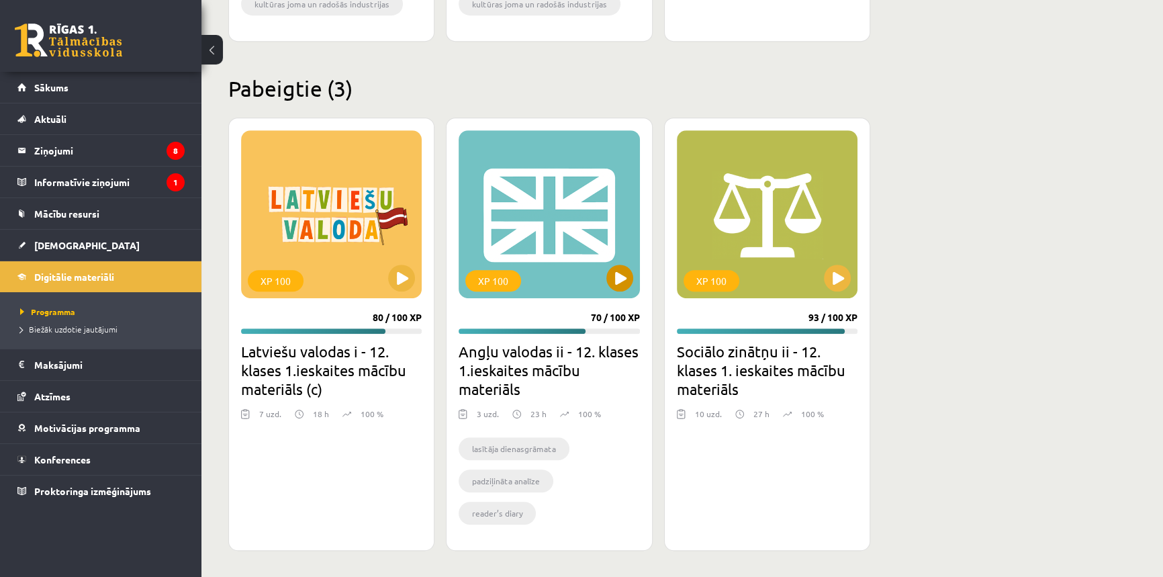
click at [548, 228] on div "XP 100" at bounding box center [549, 214] width 181 height 168
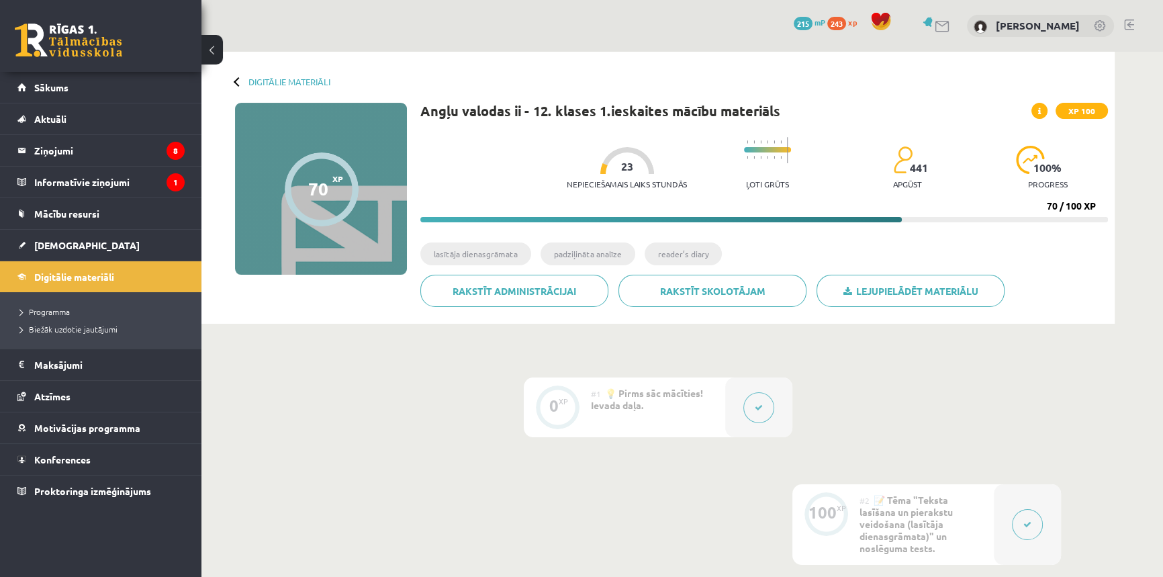
click at [755, 399] on button at bounding box center [759, 407] width 31 height 31
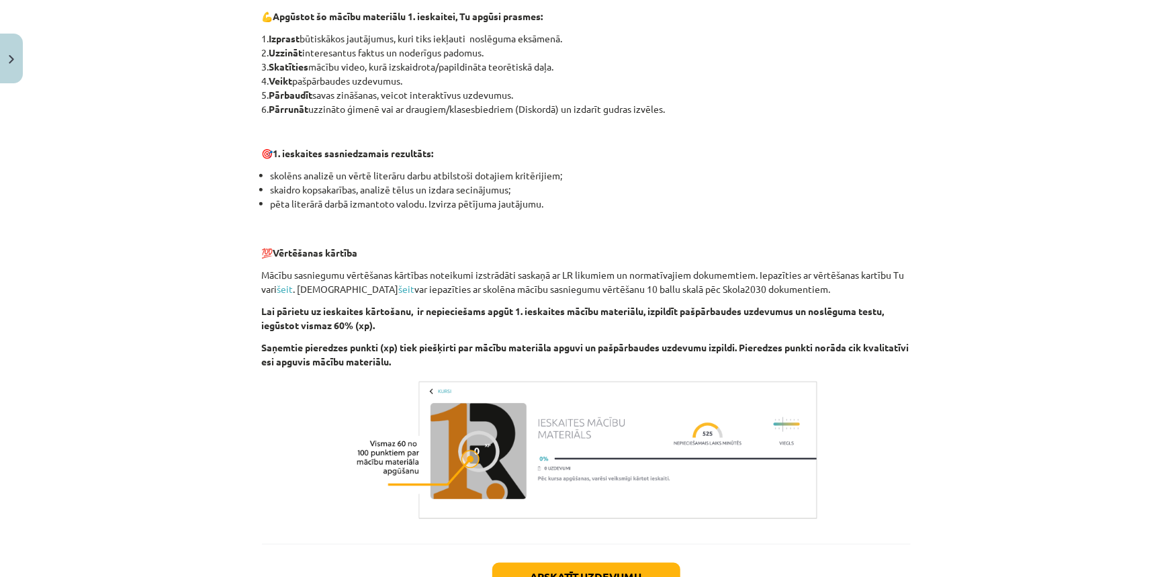
scroll to position [813, 0]
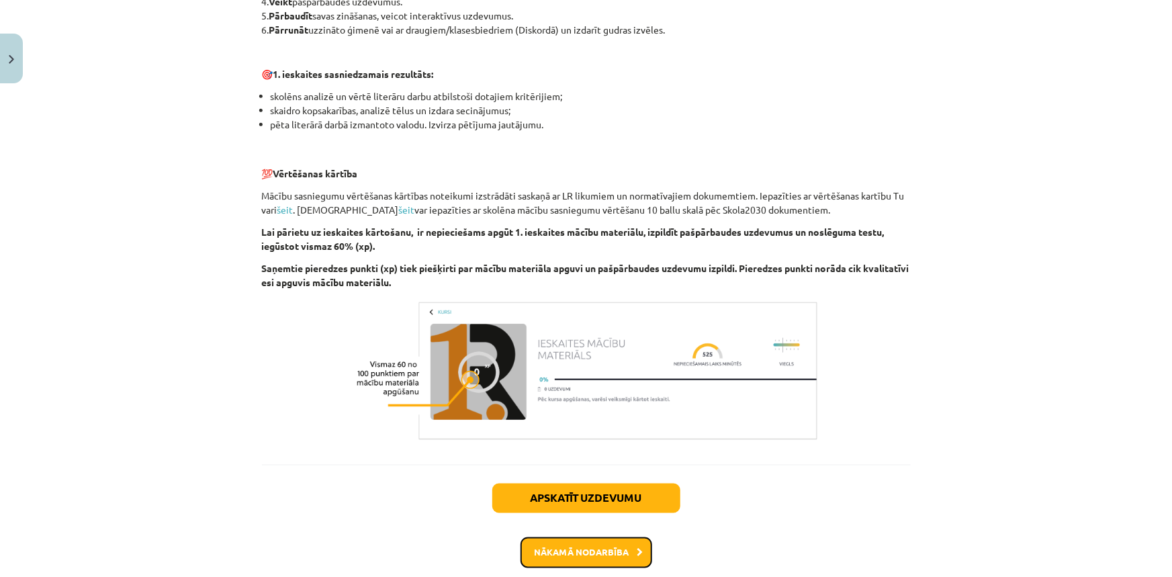
click at [557, 554] on button "Nākamā nodarbība" at bounding box center [587, 552] width 132 height 31
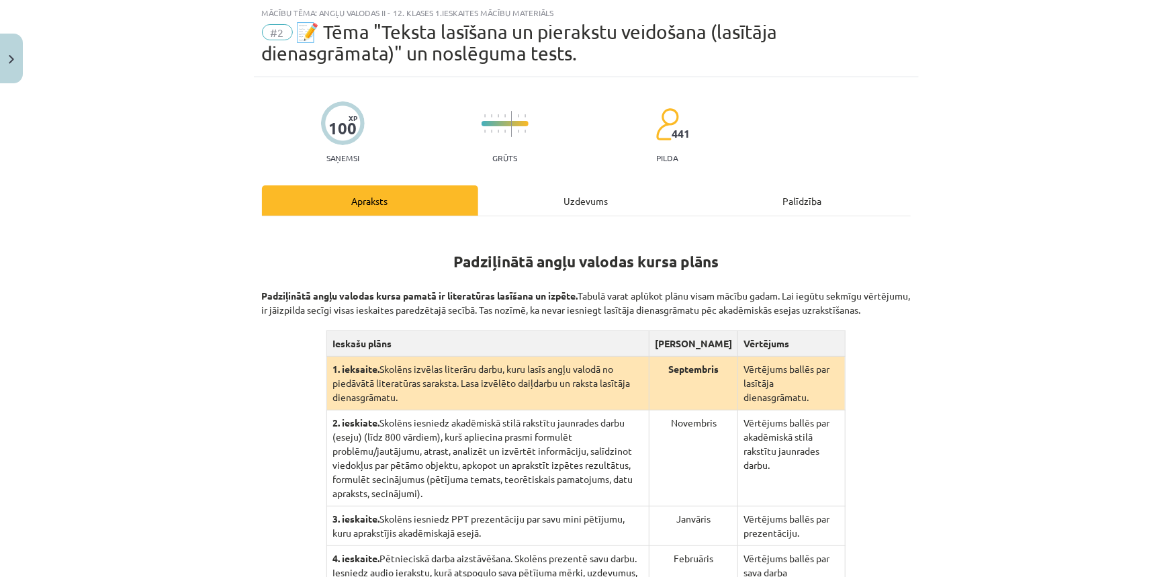
scroll to position [302, 0]
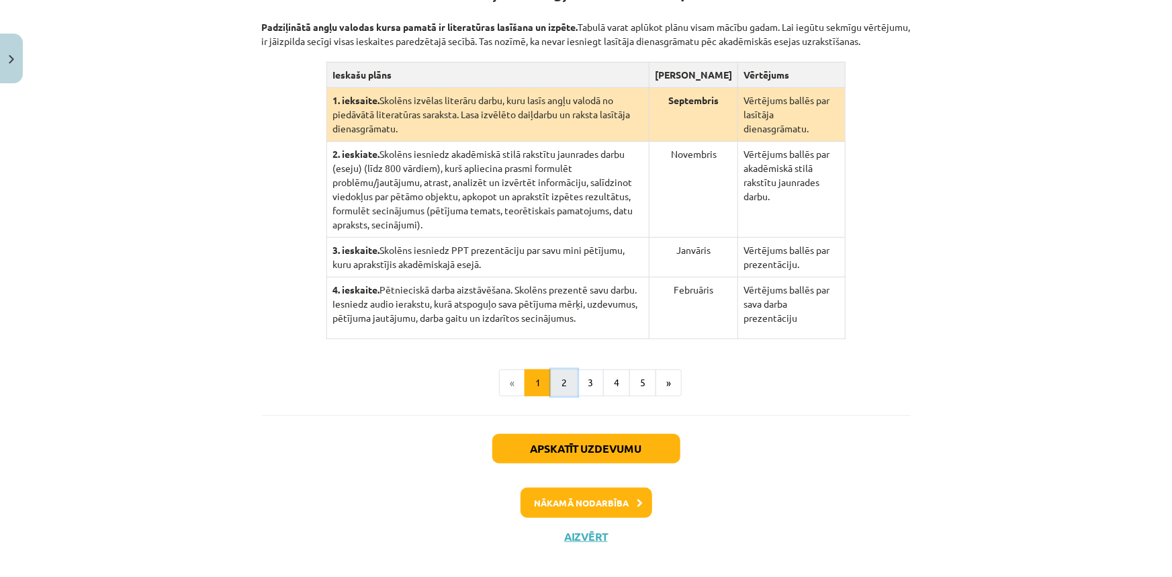
click at [562, 375] on button "2" at bounding box center [564, 382] width 27 height 27
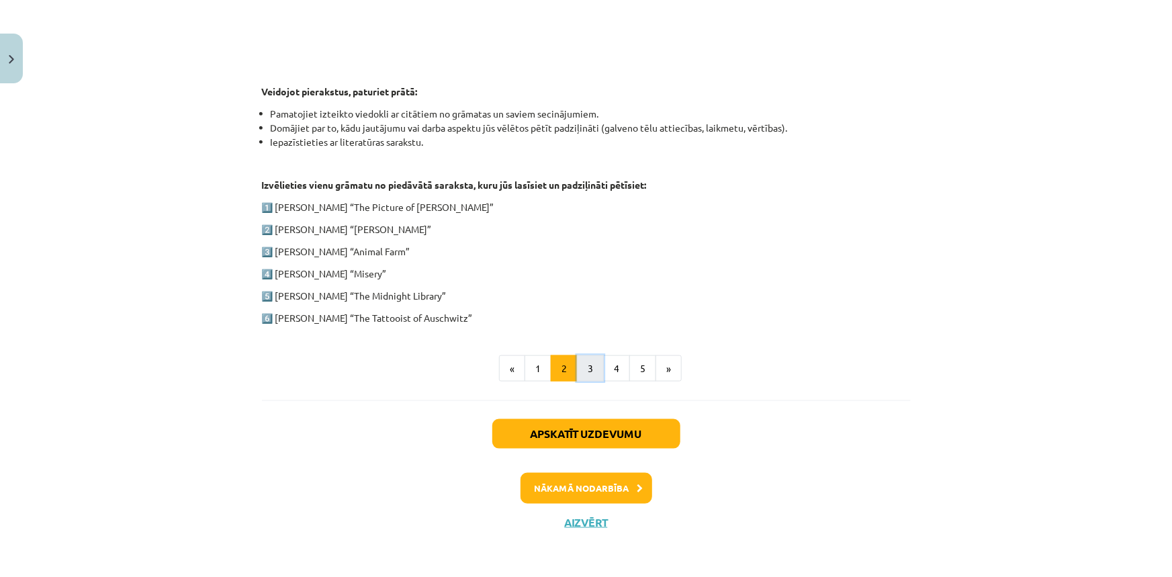
click at [593, 373] on button "3" at bounding box center [590, 368] width 27 height 27
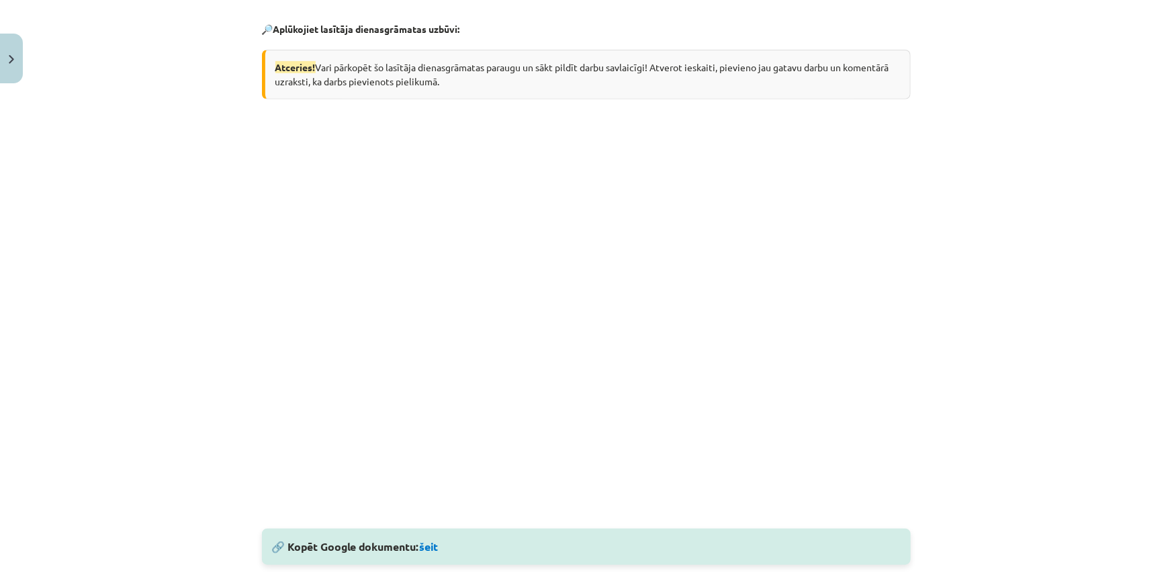
scroll to position [669, 0]
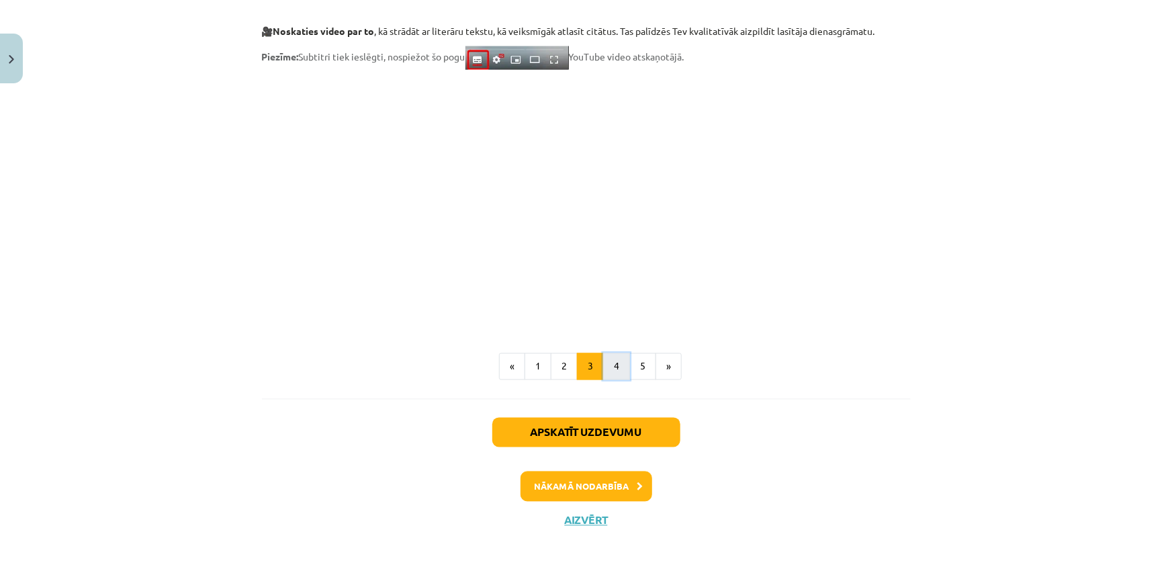
click at [609, 360] on button "4" at bounding box center [616, 366] width 27 height 27
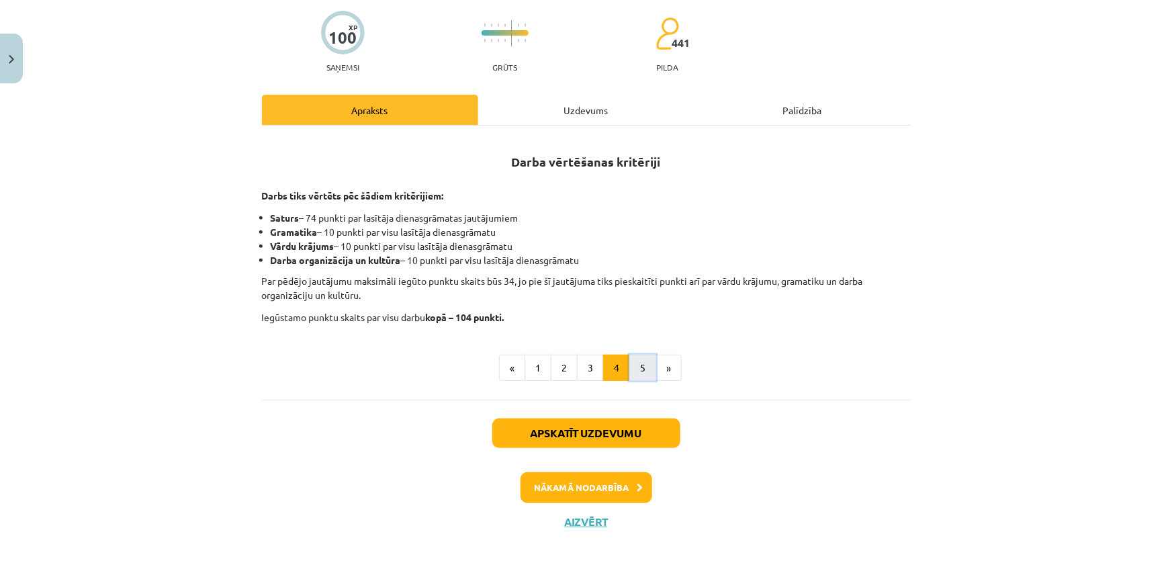
click at [637, 369] on button "5" at bounding box center [642, 368] width 27 height 27
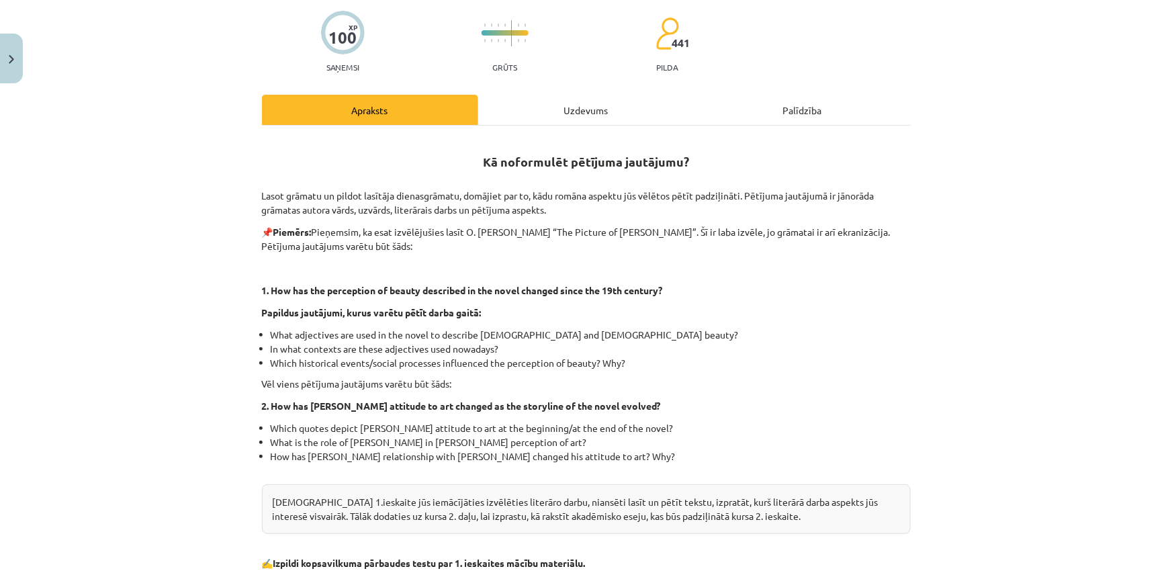
scroll to position [370, 0]
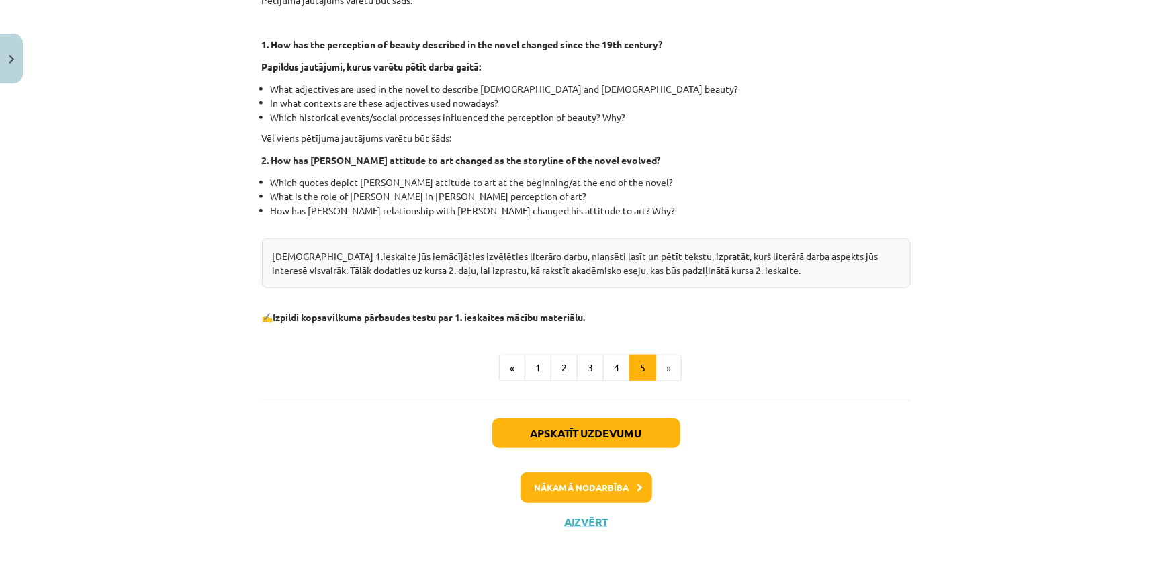
click at [658, 371] on li "»" at bounding box center [669, 368] width 26 height 27
click at [586, 483] on button "Nākamā nodarbība" at bounding box center [587, 487] width 132 height 31
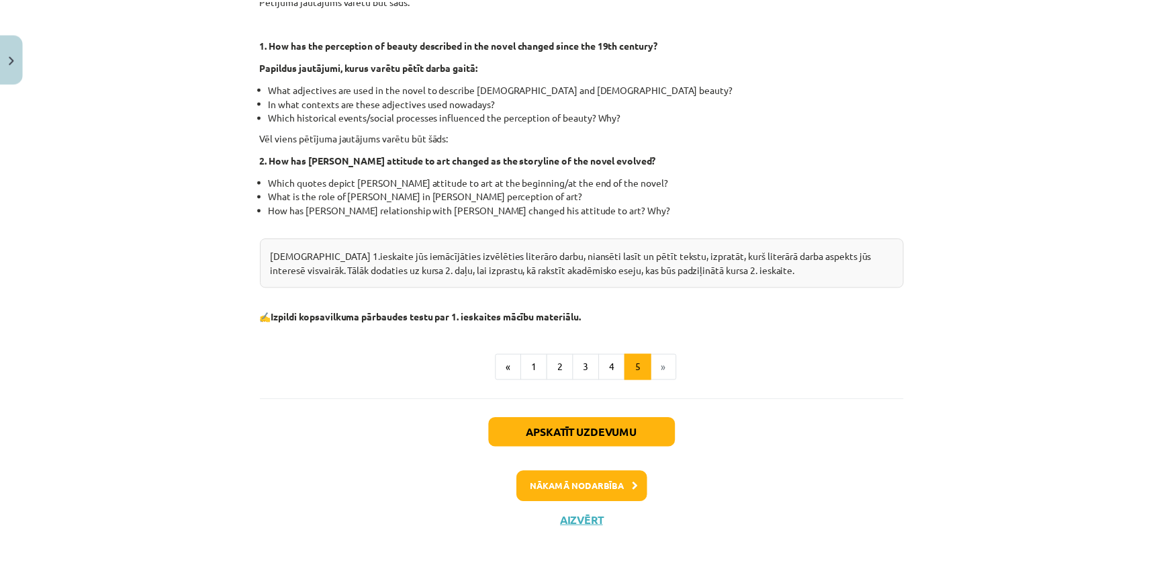
scroll to position [0, 0]
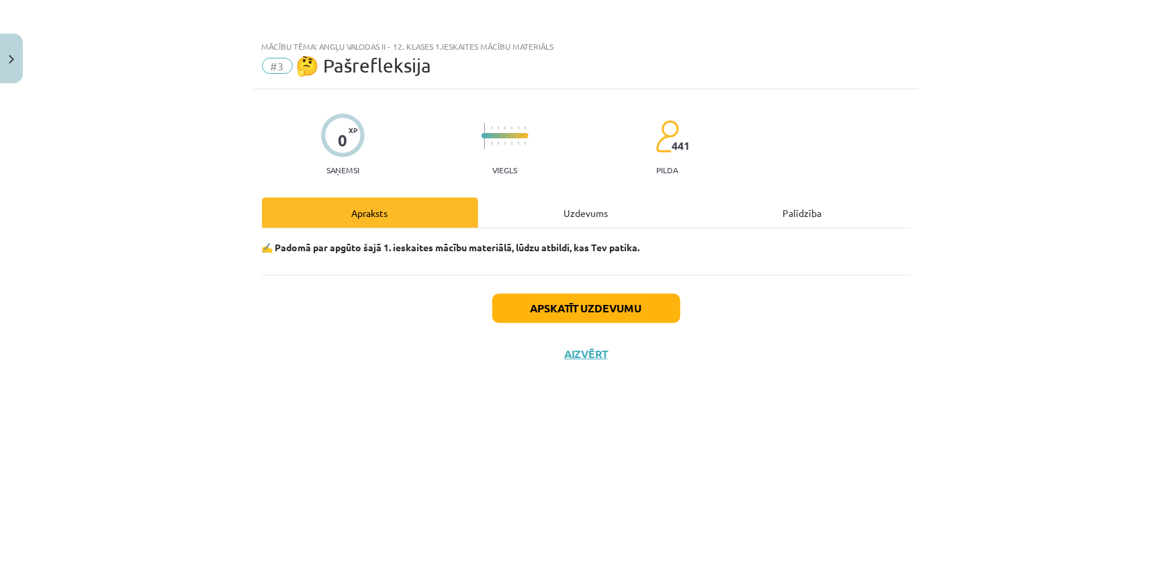
click at [555, 218] on div "Uzdevums" at bounding box center [586, 212] width 216 height 30
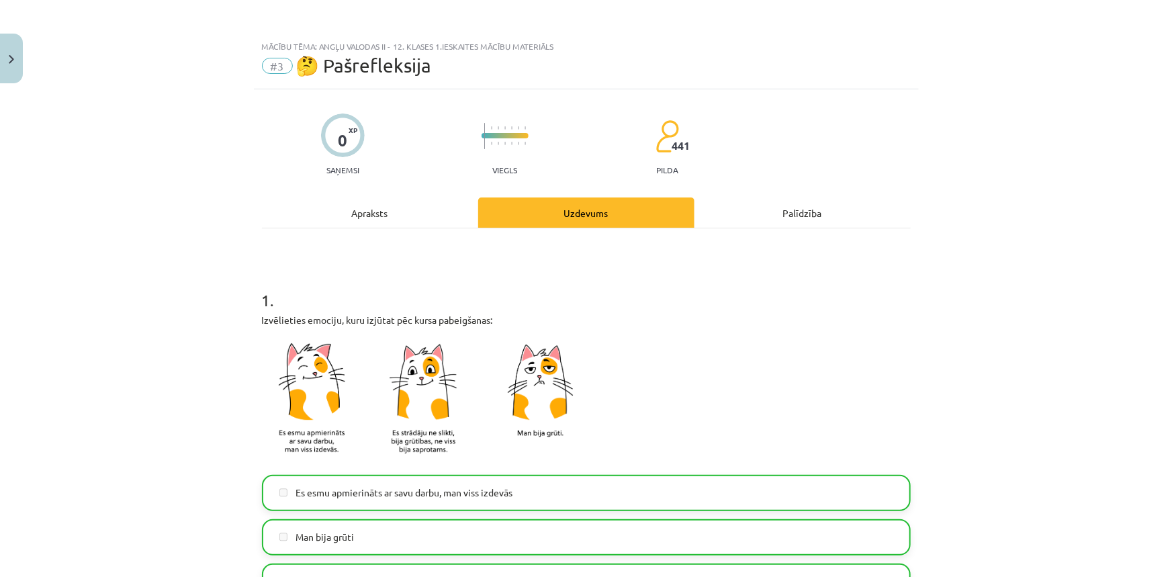
click at [389, 219] on div "Apraksts" at bounding box center [370, 212] width 216 height 30
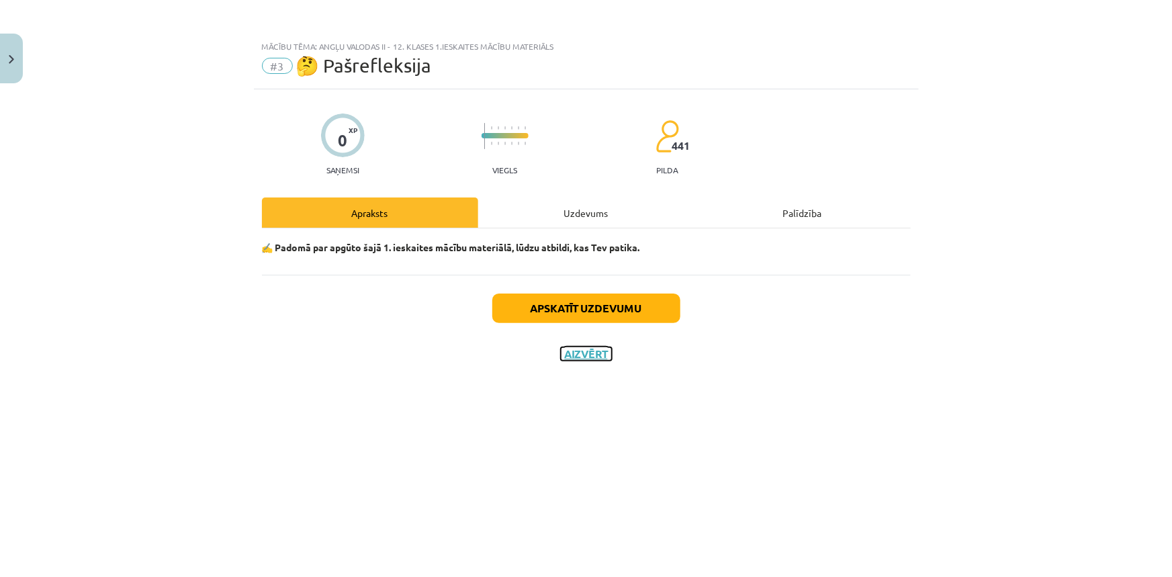
click at [588, 349] on button "Aizvērt" at bounding box center [586, 353] width 51 height 13
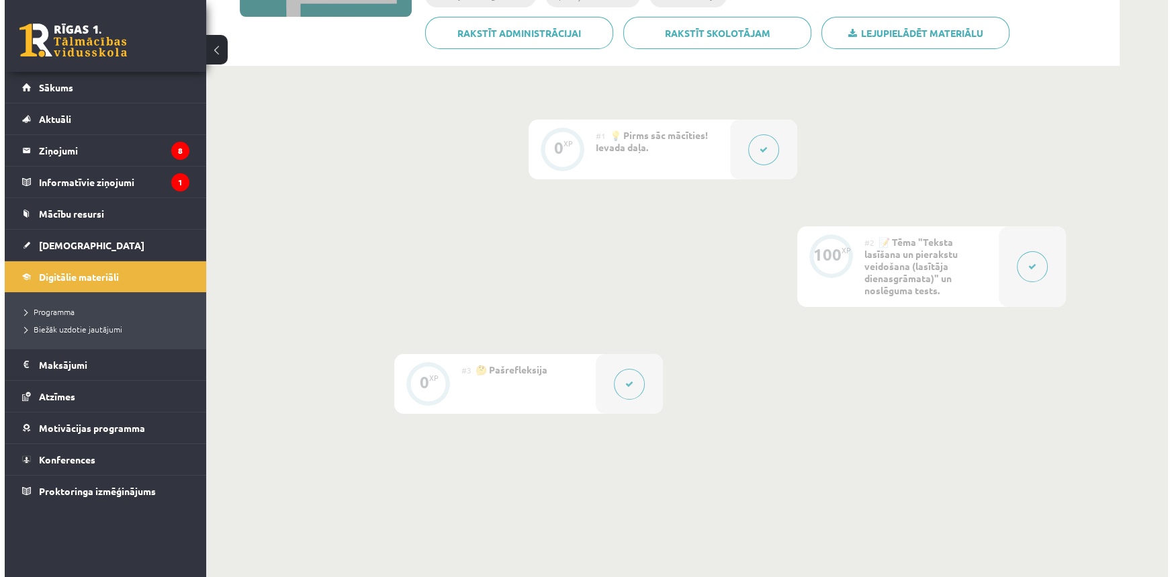
scroll to position [329, 0]
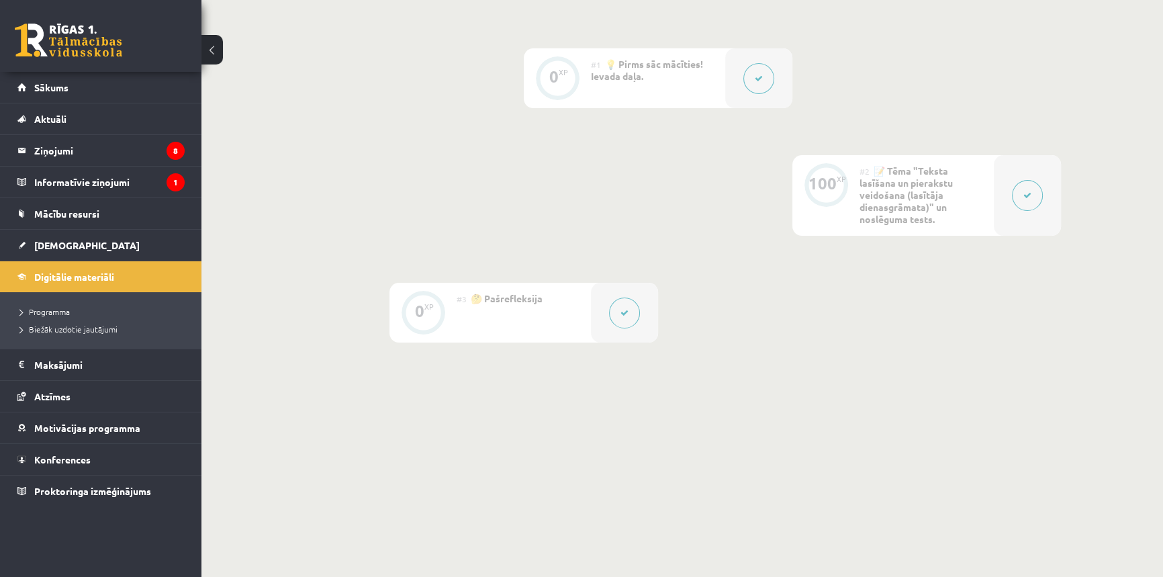
click at [1035, 197] on button at bounding box center [1027, 195] width 31 height 31
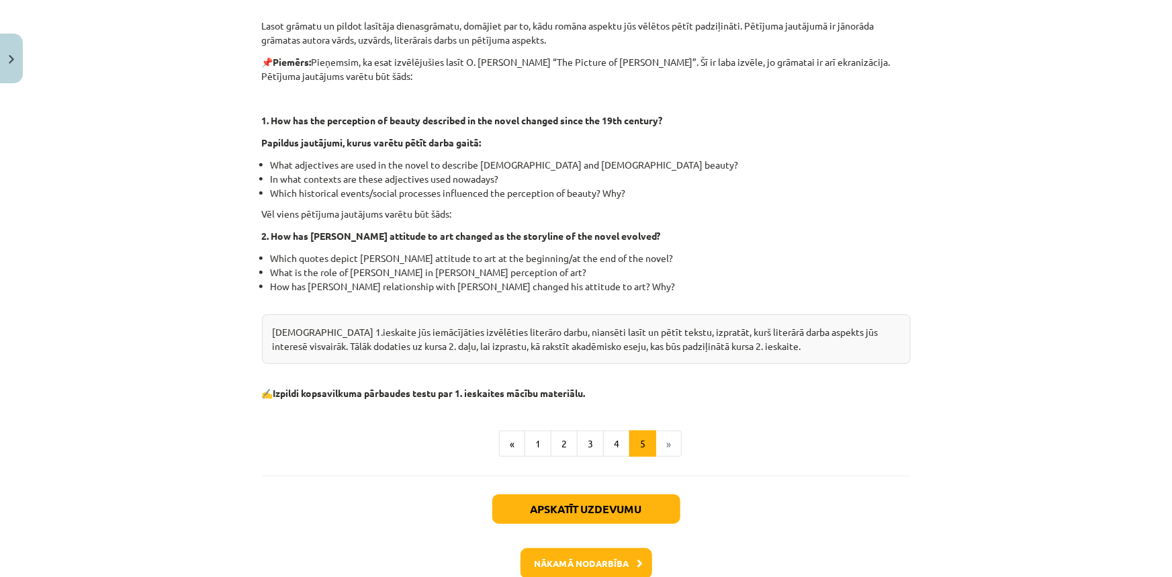
scroll to position [370, 0]
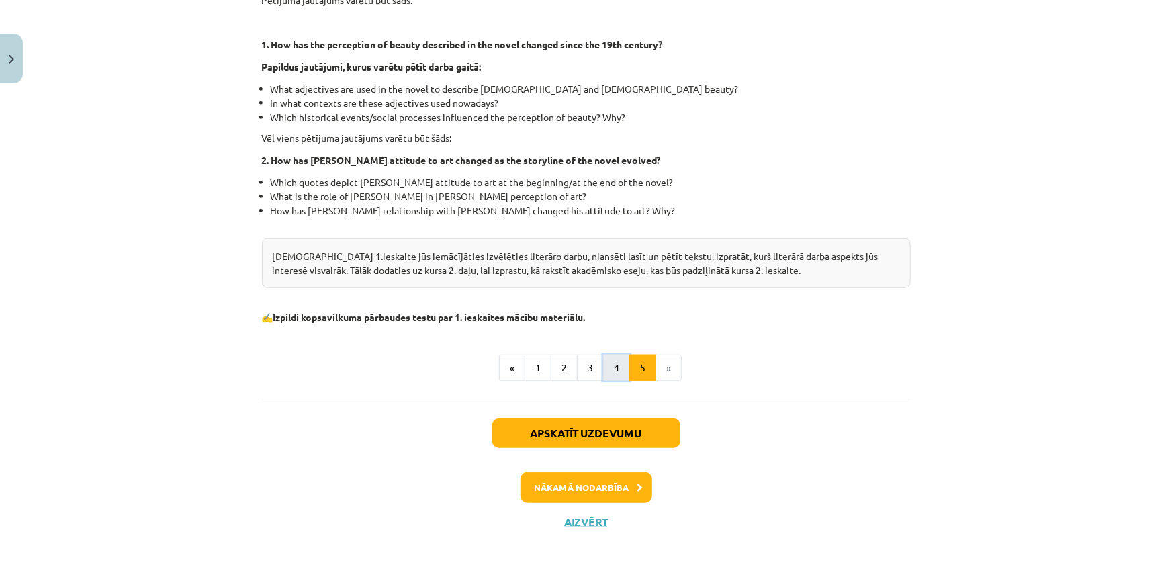
click at [615, 369] on button "4" at bounding box center [616, 368] width 27 height 27
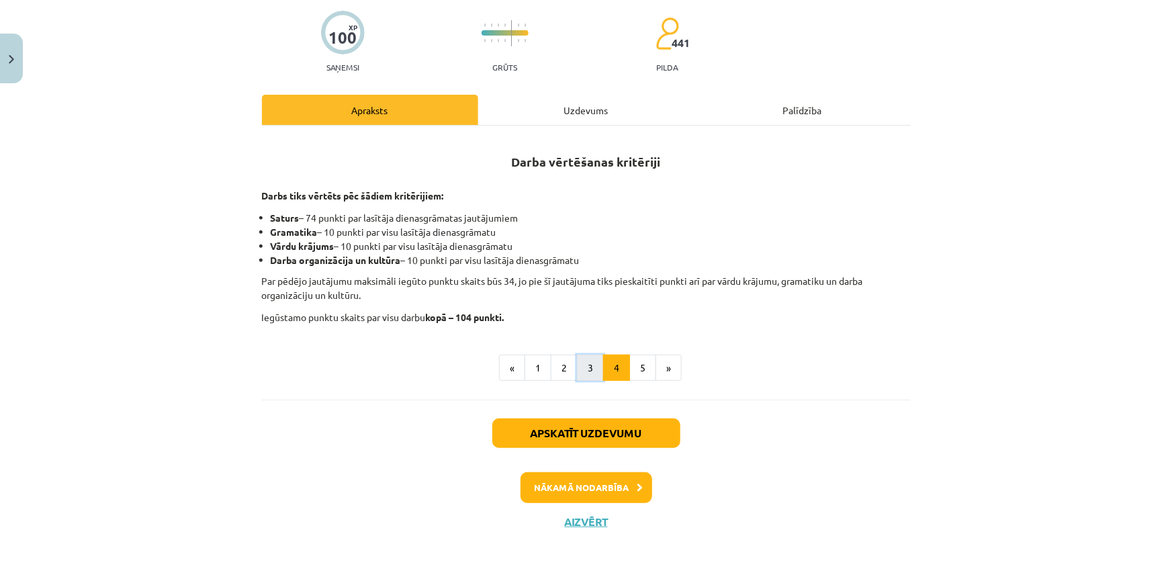
click at [592, 369] on button "3" at bounding box center [590, 368] width 27 height 27
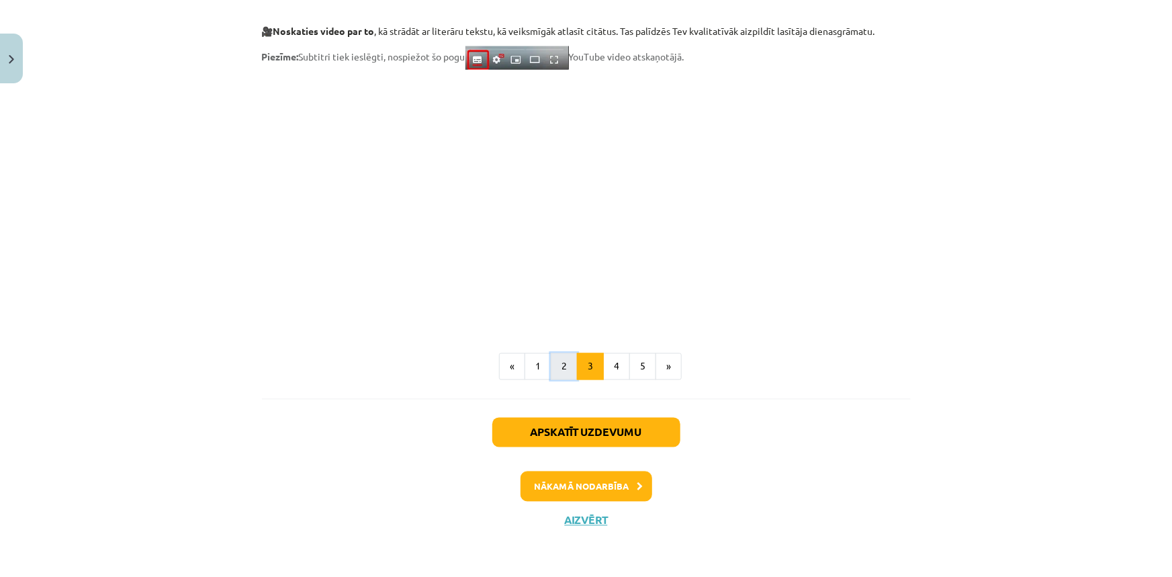
click at [556, 355] on button "2" at bounding box center [564, 366] width 27 height 27
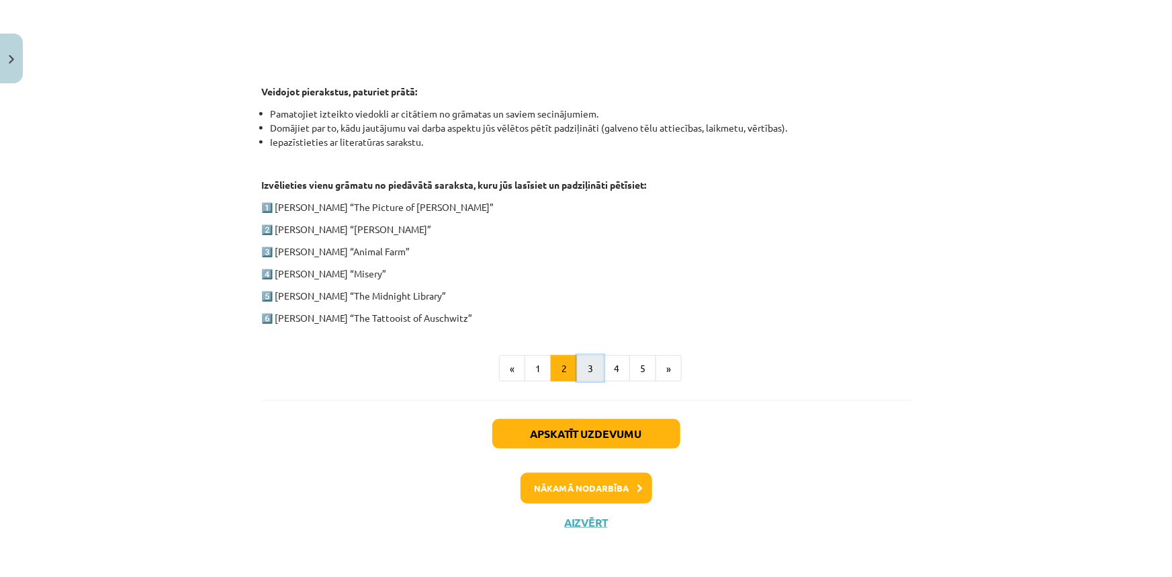
click at [586, 369] on button "3" at bounding box center [590, 368] width 27 height 27
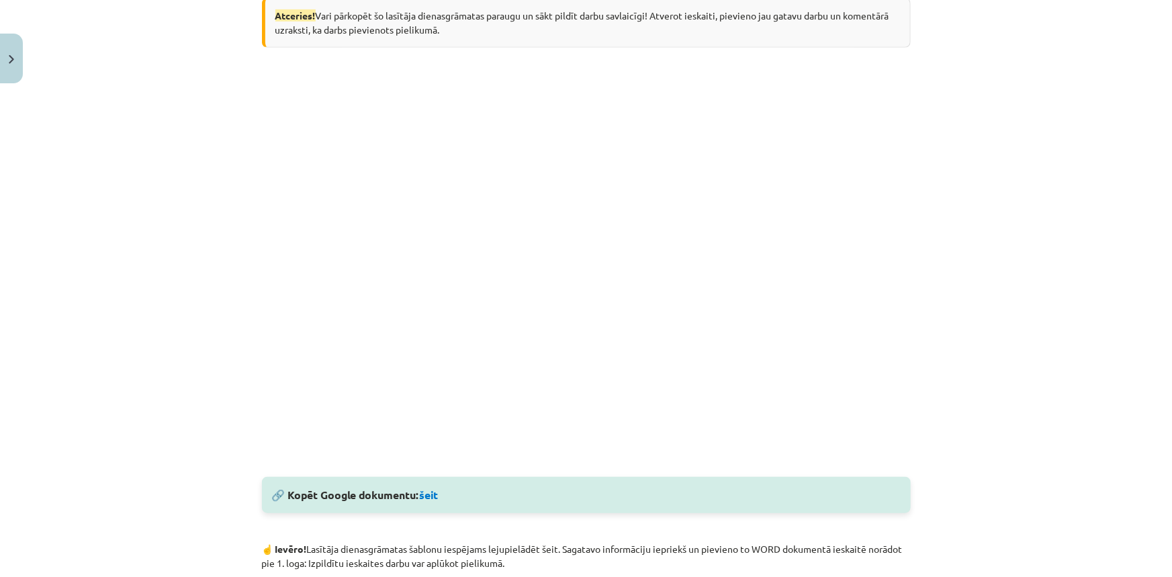
scroll to position [407, 0]
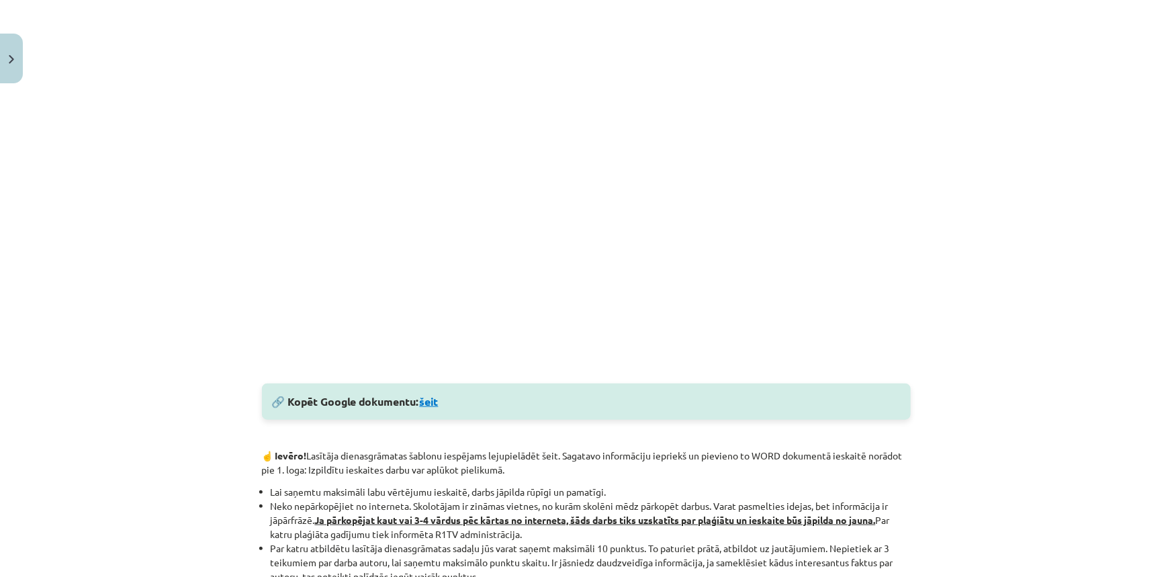
click at [425, 404] on link "šeit" at bounding box center [429, 401] width 19 height 14
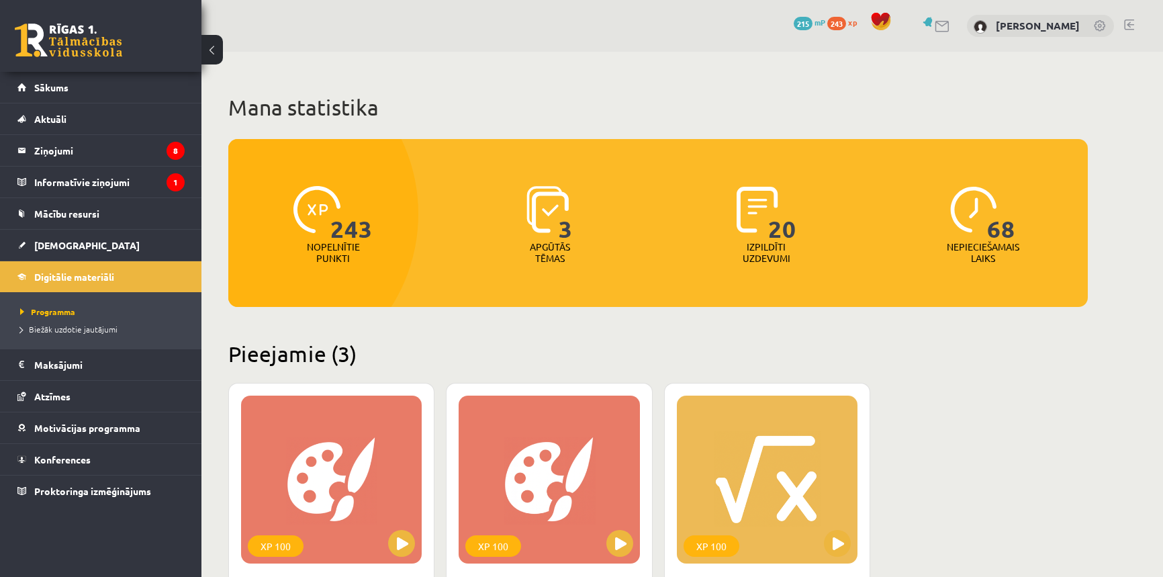
scroll to position [787, 0]
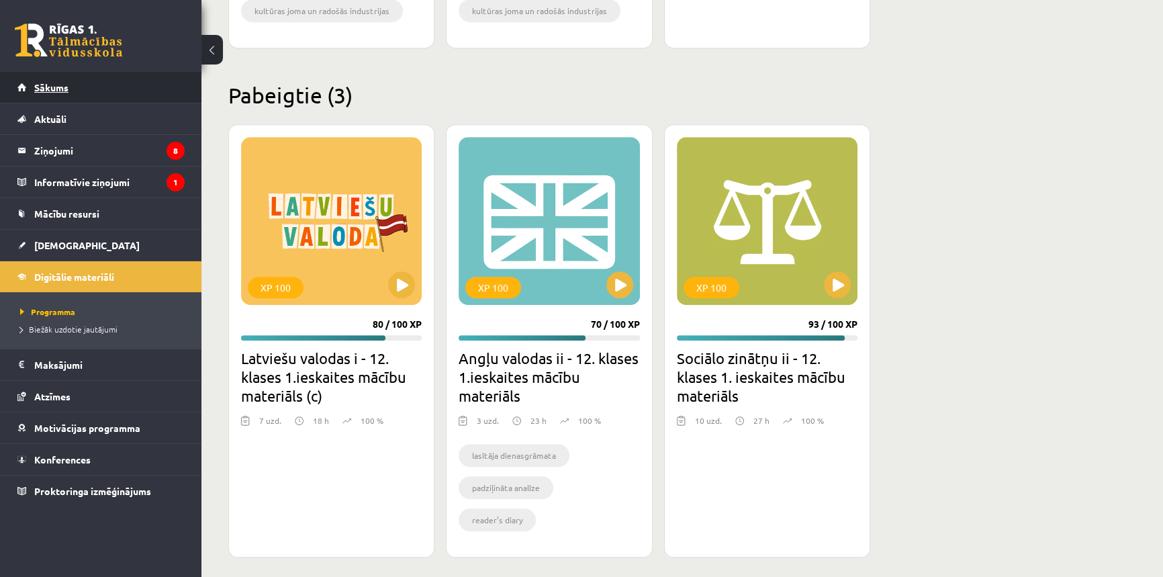
click at [47, 92] on link "Sākums" at bounding box center [100, 87] width 167 height 31
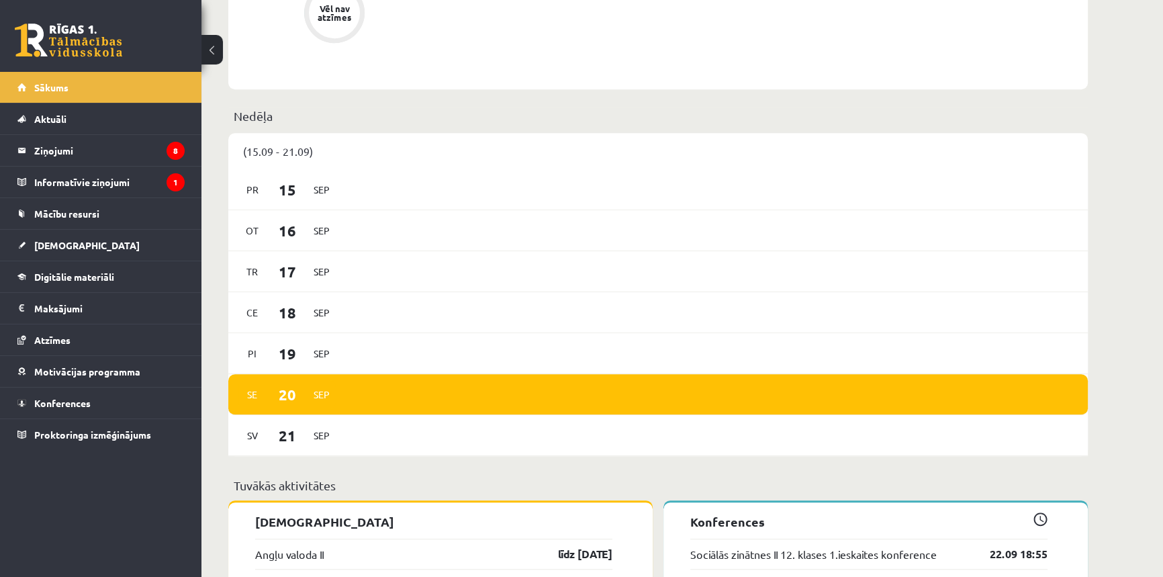
scroll to position [1221, 0]
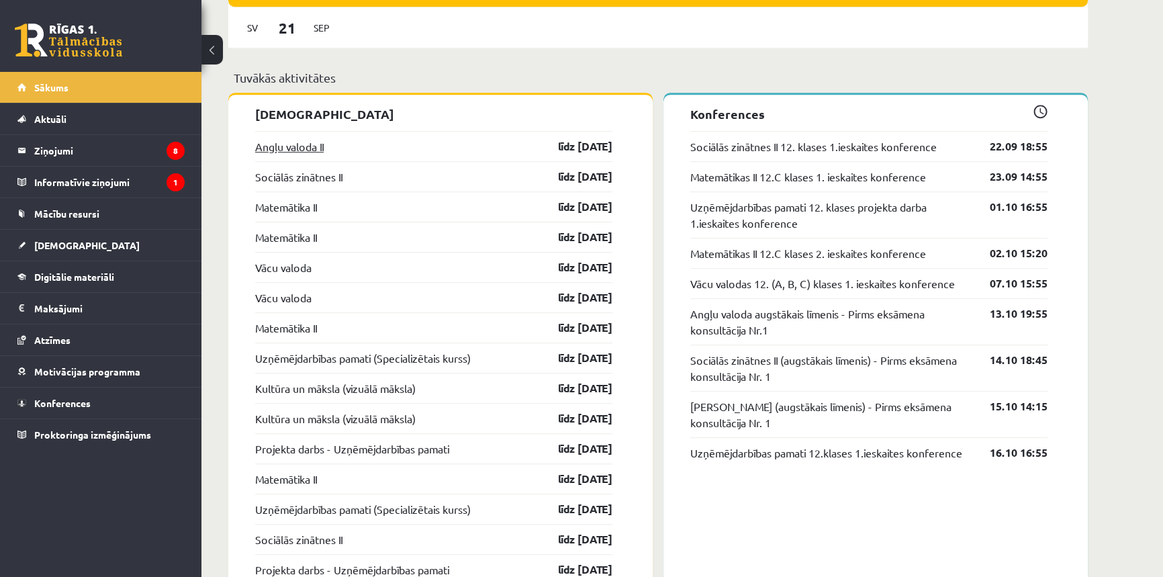
click at [279, 149] on link "Angļu valoda II" at bounding box center [289, 146] width 69 height 16
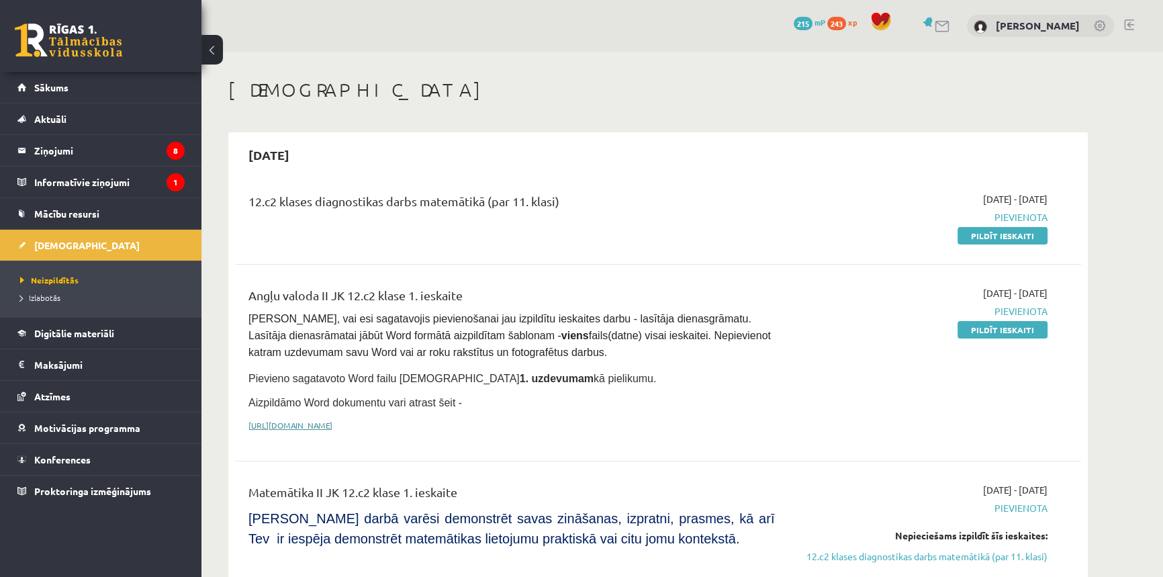
click at [333, 423] on link "[URL][DOMAIN_NAME]" at bounding box center [291, 425] width 84 height 11
click at [60, 141] on legend "Ziņojumi 8" at bounding box center [109, 150] width 150 height 31
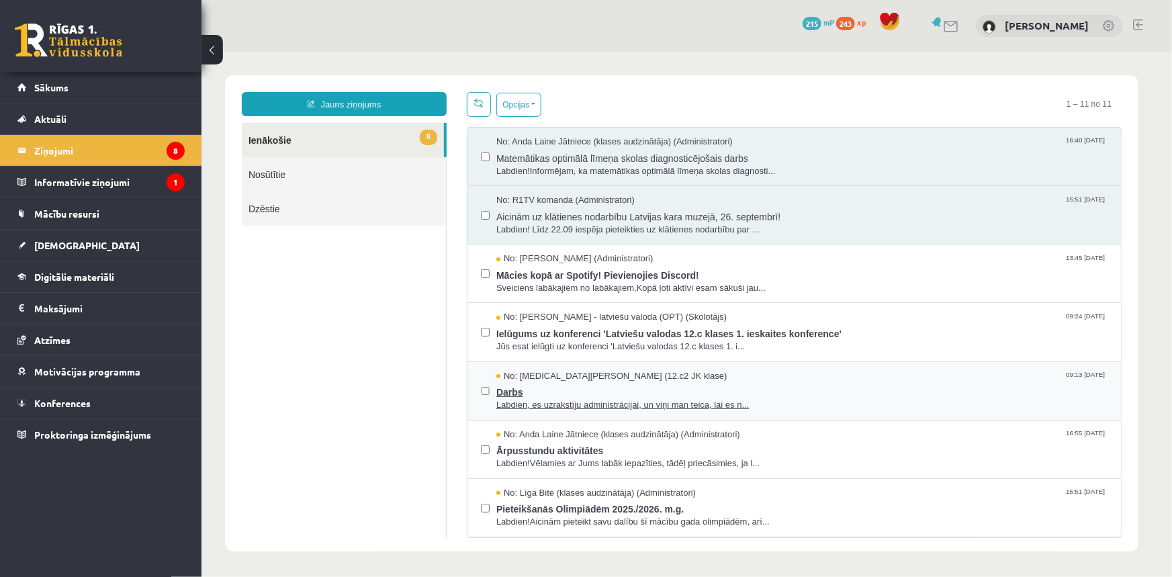
click at [523, 392] on span "Darbs" at bounding box center [801, 390] width 611 height 17
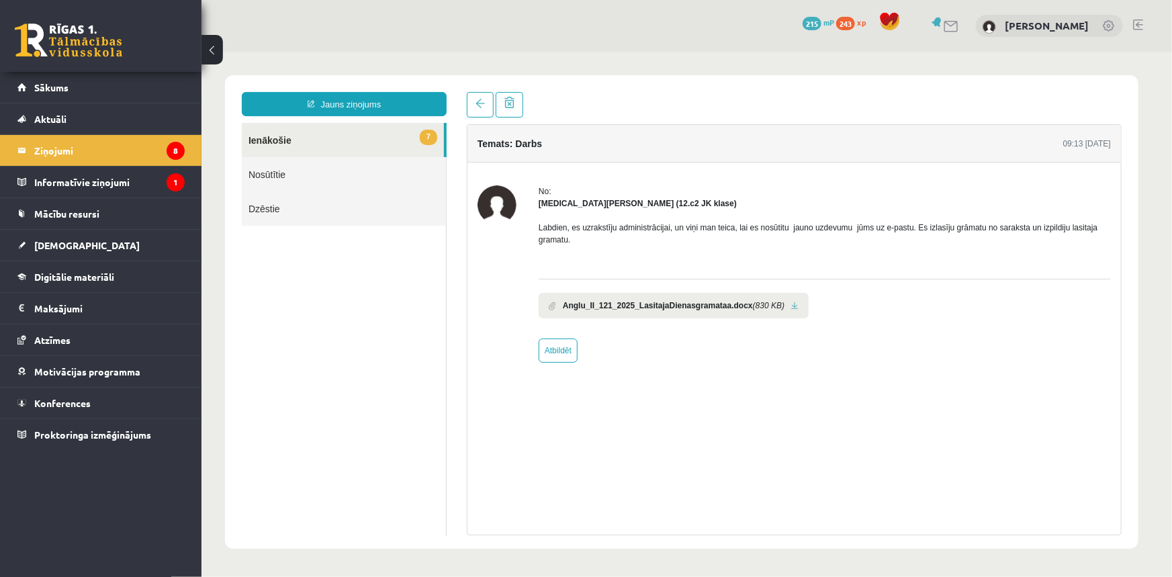
click at [597, 304] on b "Anglu_II_121_2025_LasitajaDienasgramataa.docx" at bounding box center [657, 305] width 190 height 12
click at [791, 306] on link at bounding box center [794, 305] width 7 height 9
